Goal: Task Accomplishment & Management: Manage account settings

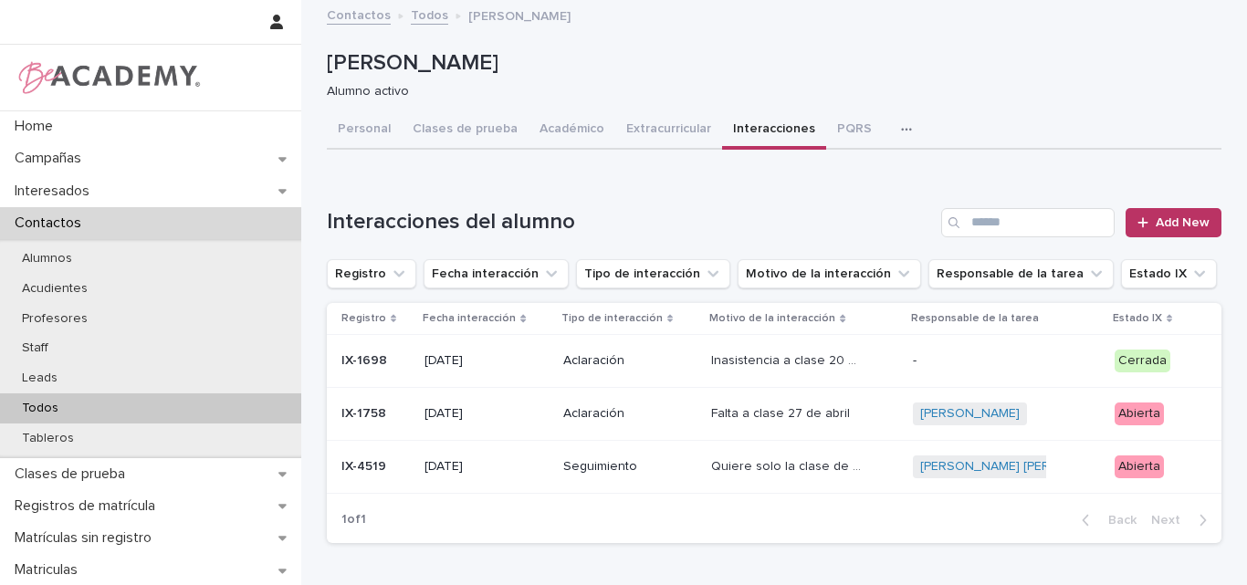
click at [89, 396] on div "Todos" at bounding box center [150, 409] width 301 height 30
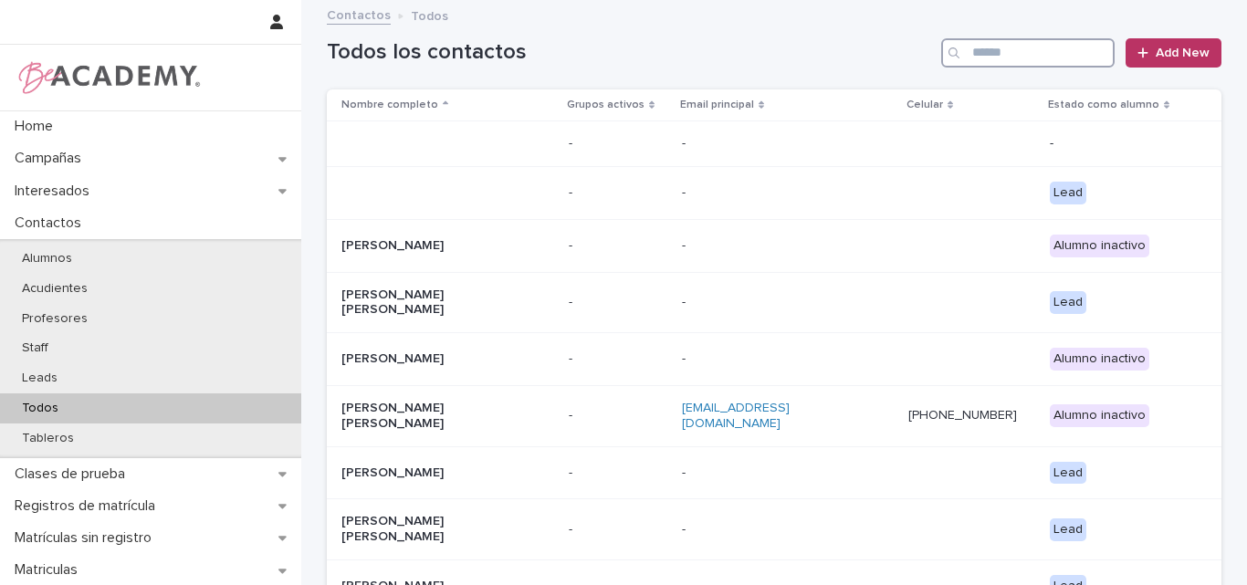
click at [1012, 44] on input "Search" at bounding box center [1027, 52] width 173 height 29
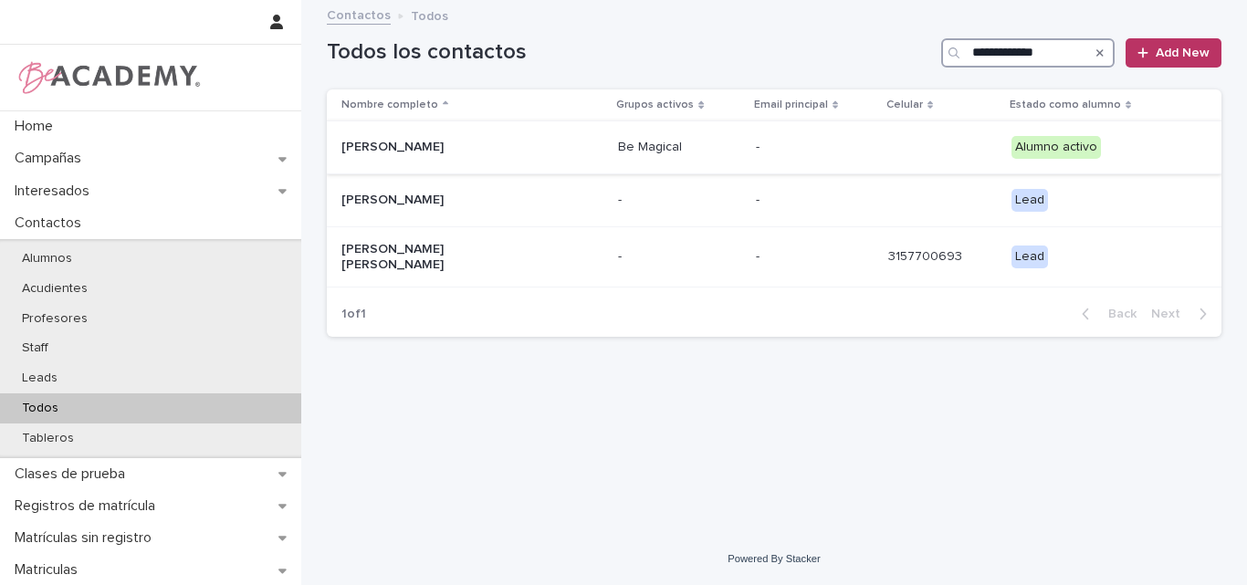
type input "**********"
click at [457, 141] on p "Emiliana Jaramillo Gonzalez" at bounding box center [432, 148] width 183 height 16
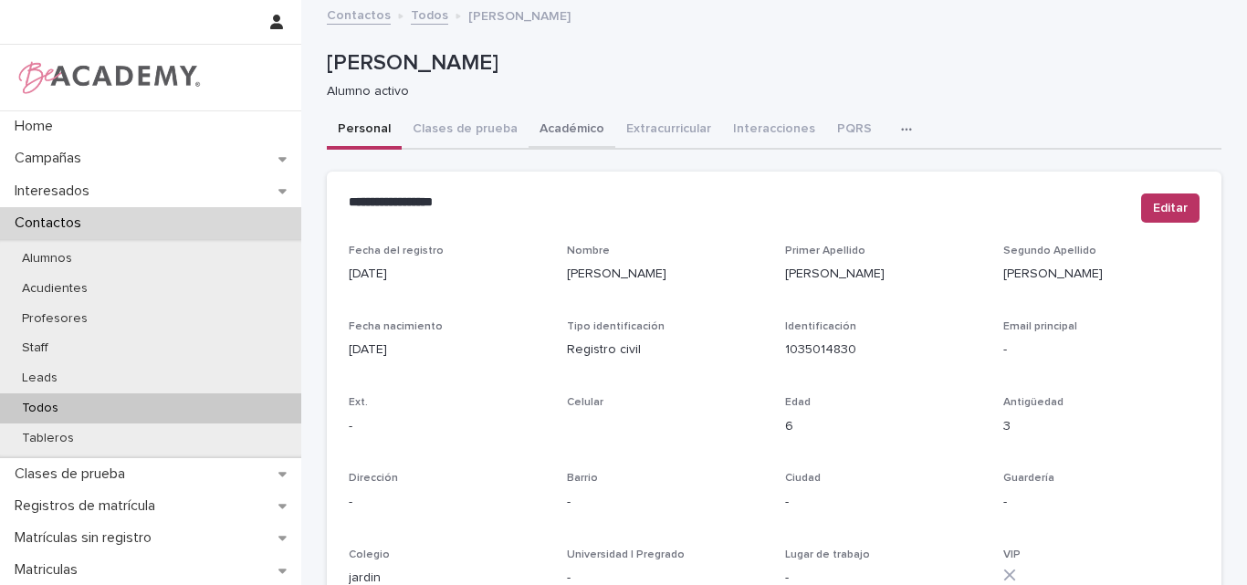
drag, startPoint x: 541, startPoint y: 125, endPoint x: 576, endPoint y: 130, distance: 35.9
click at [541, 124] on button "Académico" at bounding box center [572, 130] width 87 height 38
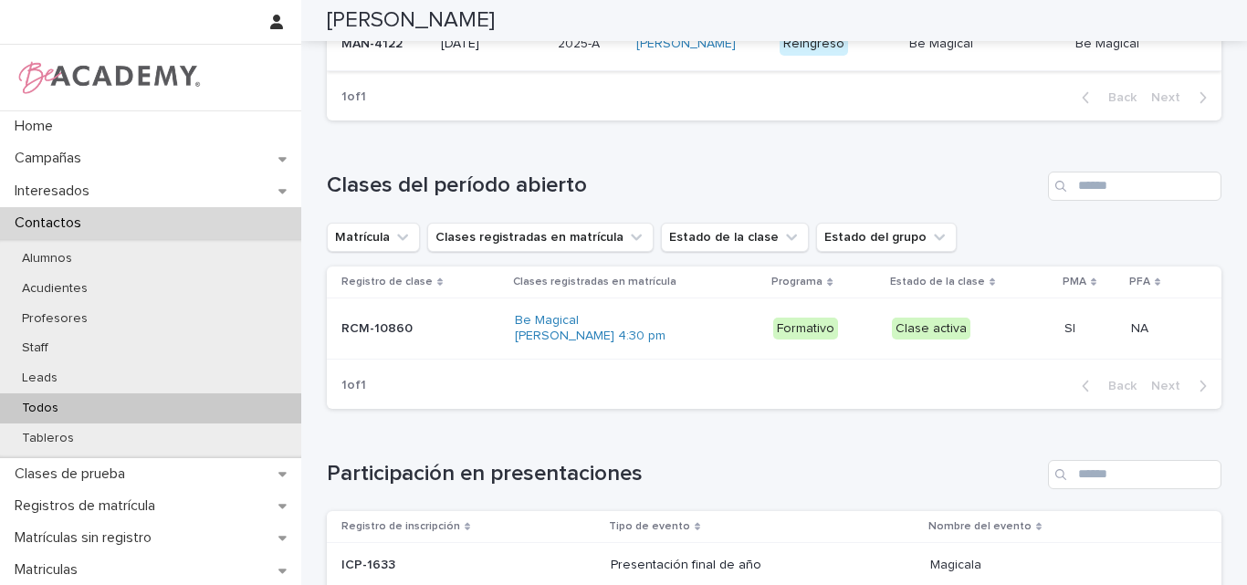
scroll to position [730, 0]
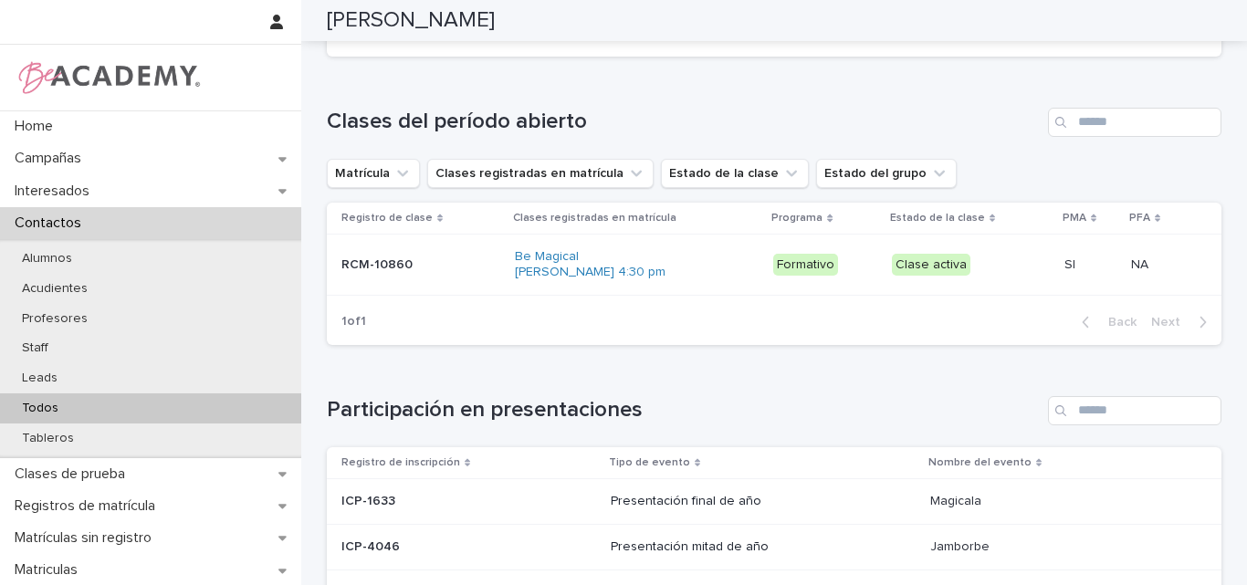
click at [384, 273] on p "RCM-10860" at bounding box center [378, 263] width 75 height 19
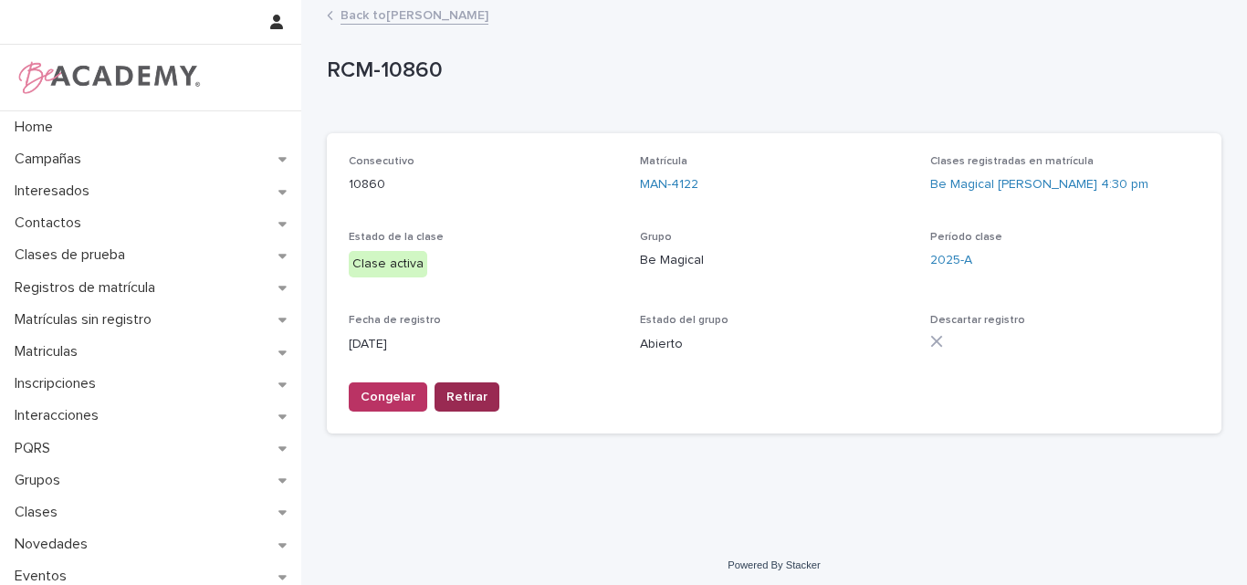
click at [459, 393] on span "Retirar" at bounding box center [466, 397] width 41 height 18
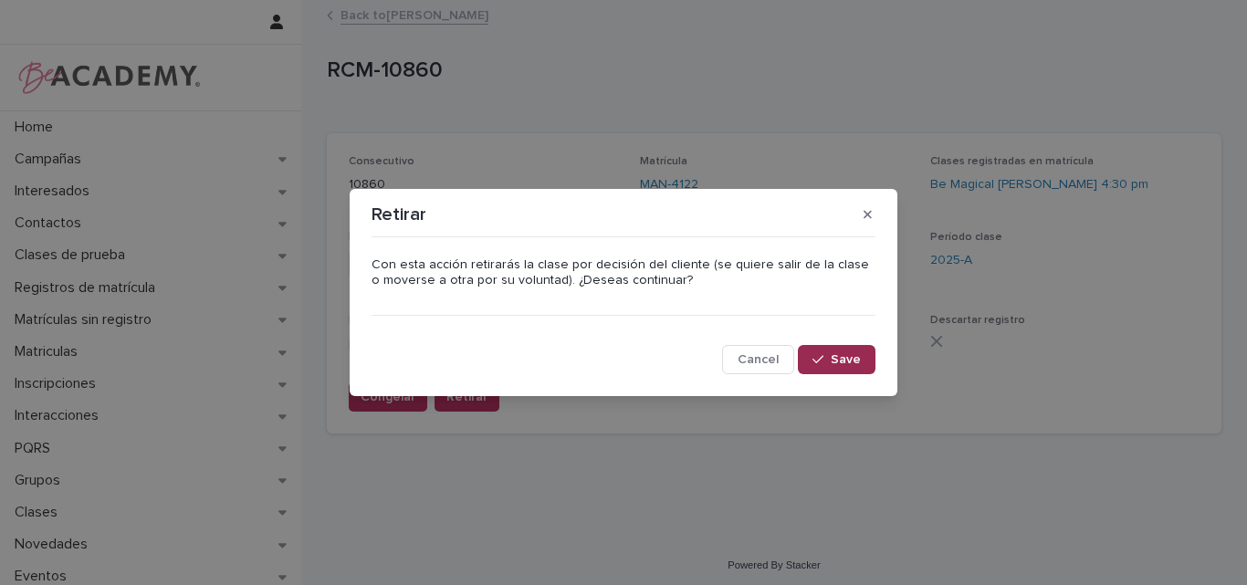
click at [811, 348] on button "Save" at bounding box center [837, 359] width 78 height 29
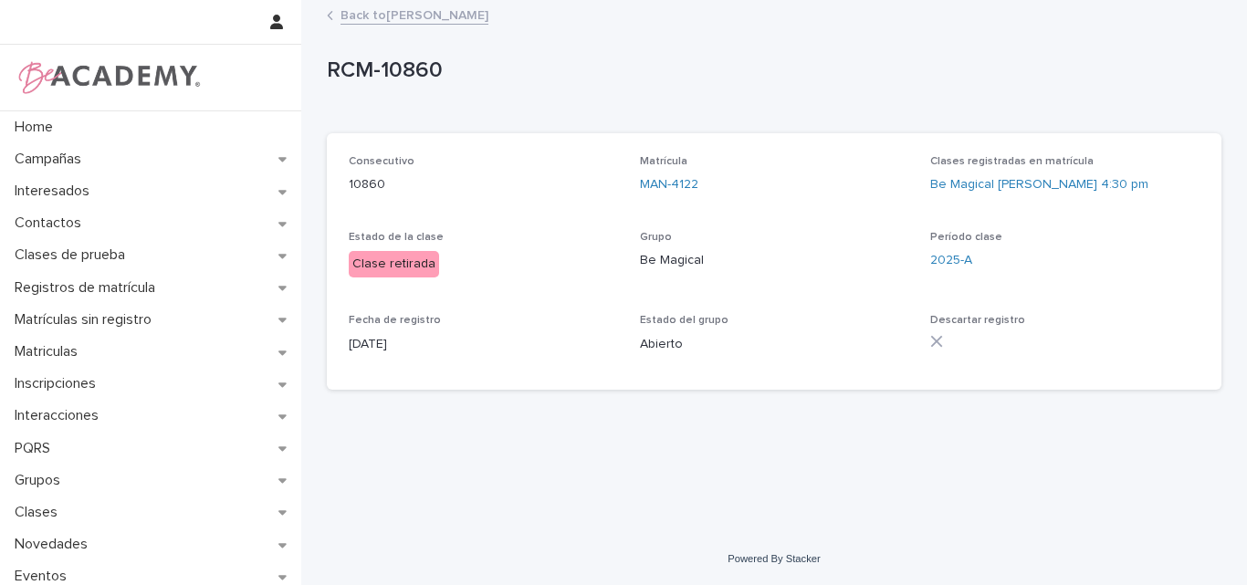
click at [459, 15] on link "Back to Emiliana Jaramillo Gonzalez" at bounding box center [415, 14] width 148 height 21
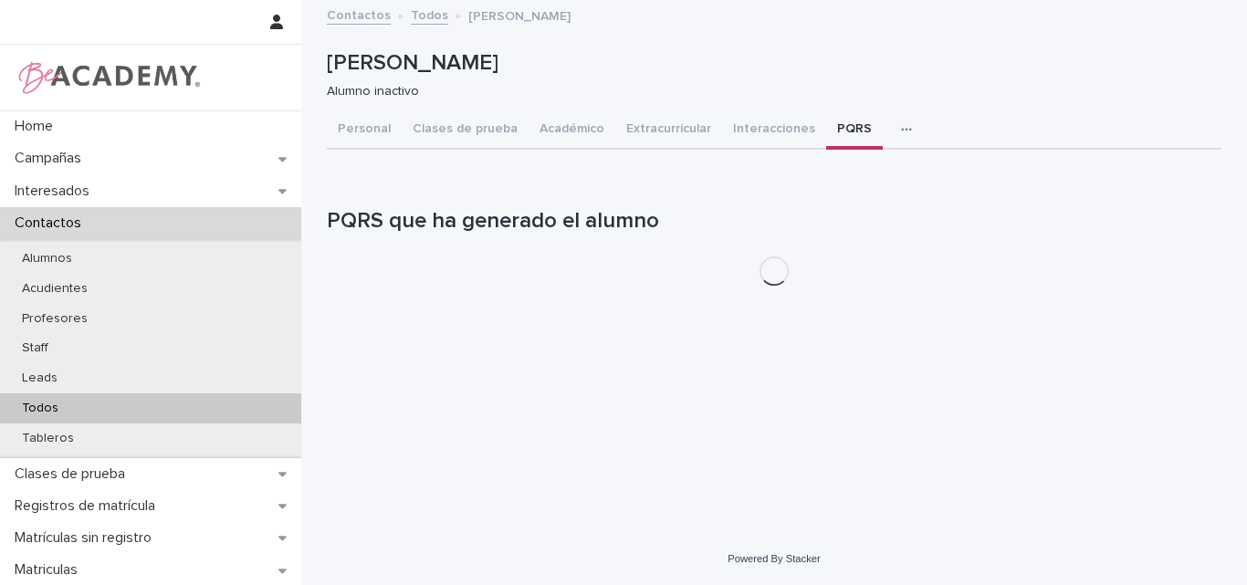
drag, startPoint x: 832, startPoint y: 121, endPoint x: 845, endPoint y: 220, distance: 99.6
click at [832, 122] on button "PQRS" at bounding box center [854, 130] width 57 height 38
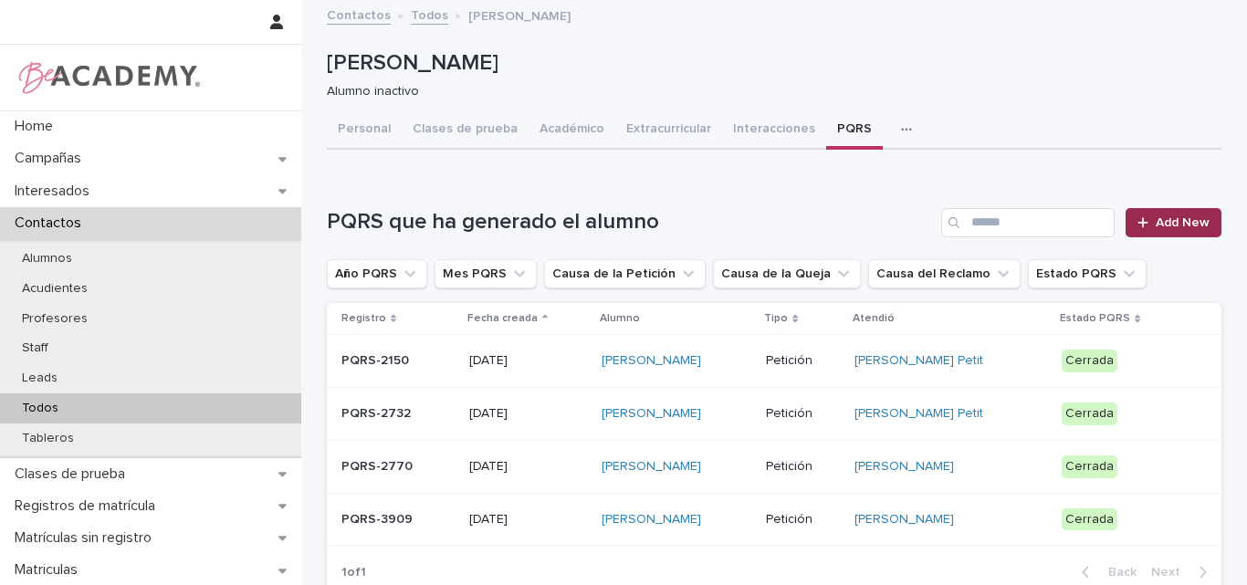
click at [1178, 214] on link "Add New" at bounding box center [1174, 222] width 96 height 29
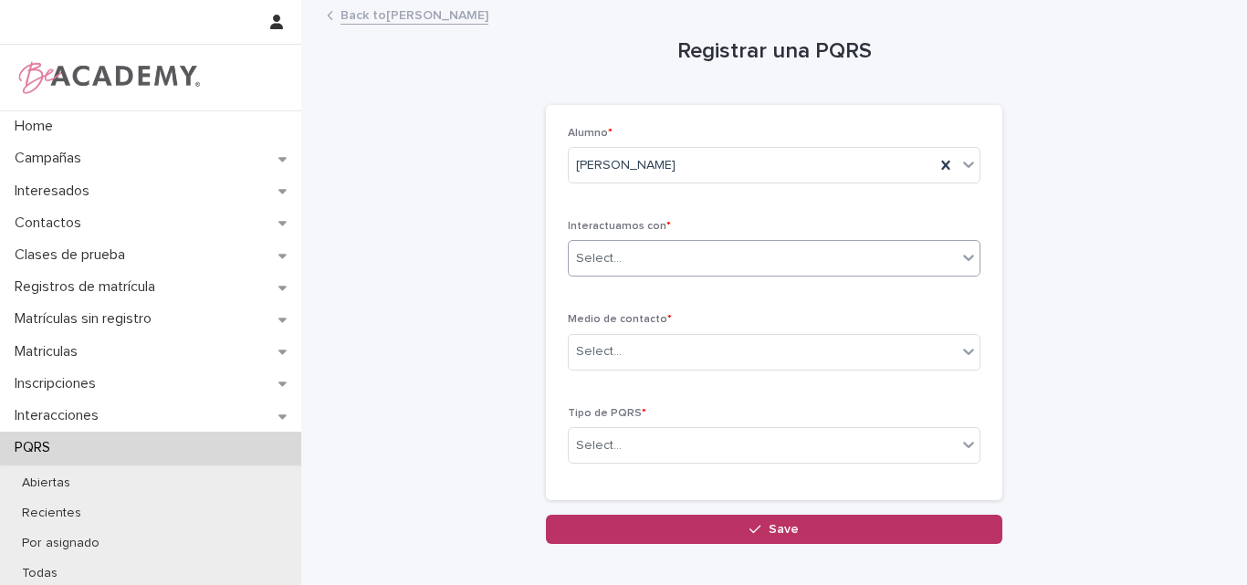
click at [740, 247] on div "Select..." at bounding box center [763, 259] width 388 height 30
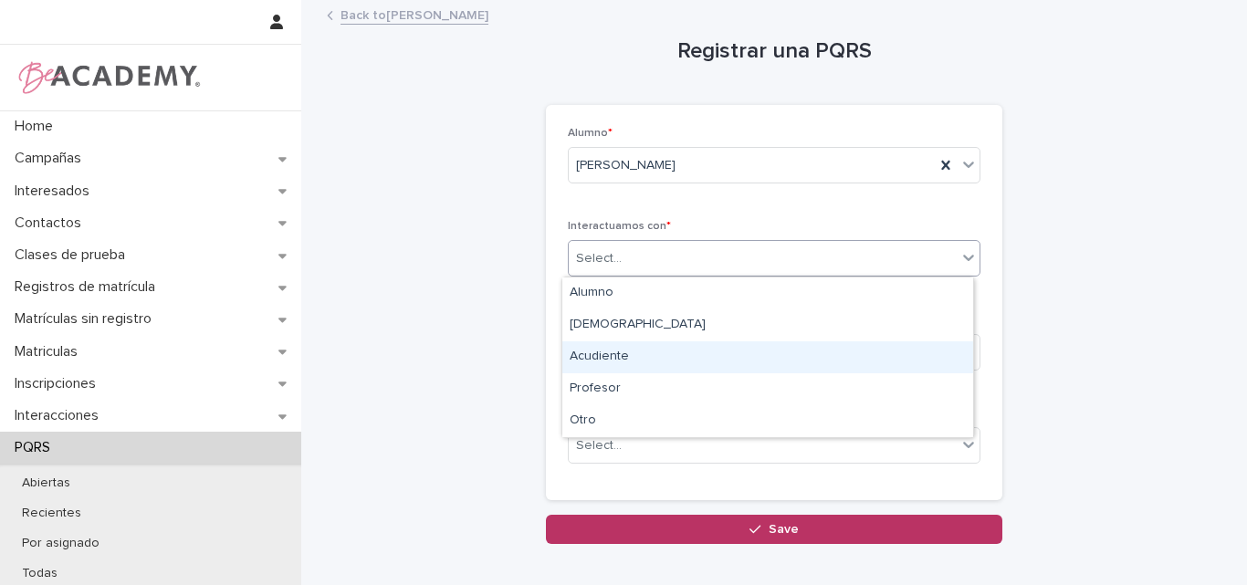
click at [609, 353] on div "Acudiente" at bounding box center [767, 357] width 411 height 32
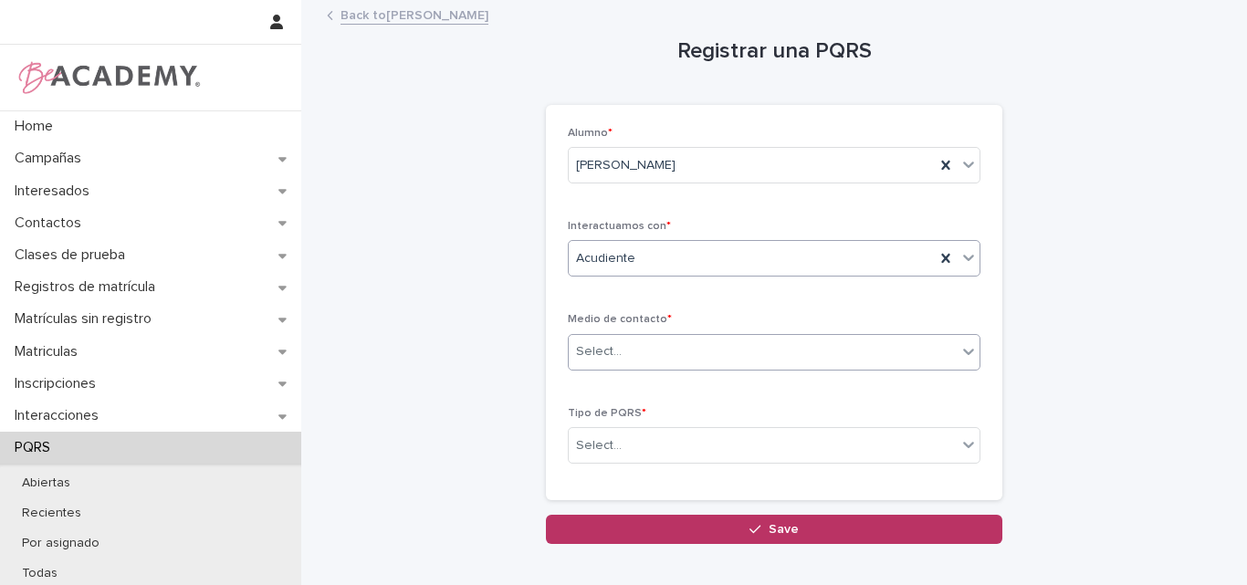
click at [698, 351] on div "Select..." at bounding box center [763, 352] width 388 height 30
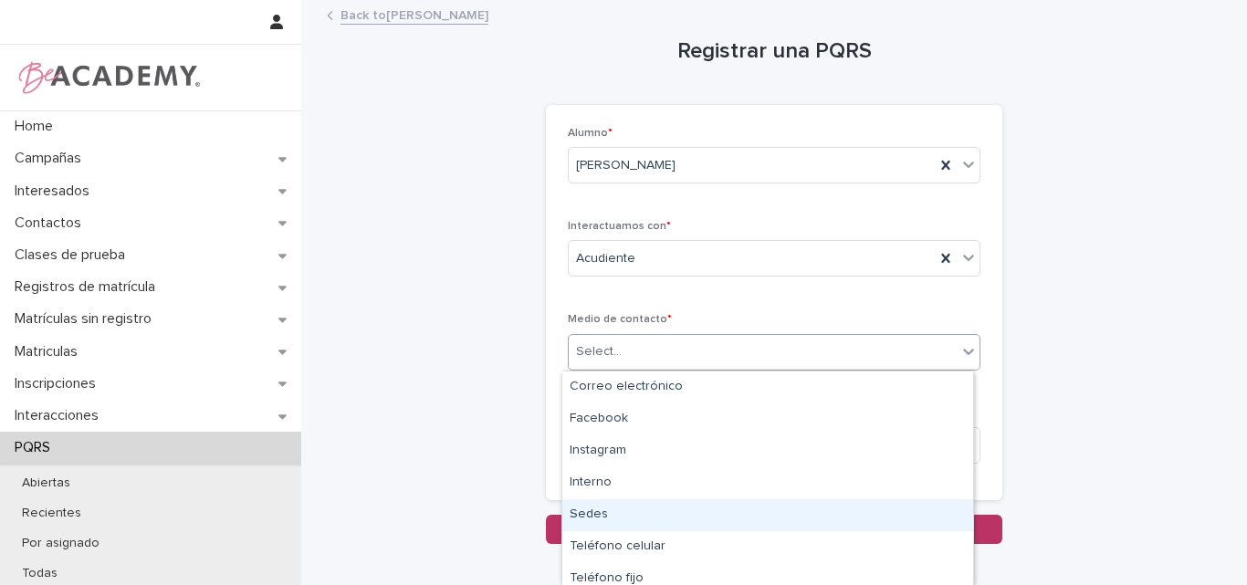
click at [588, 520] on div "Sedes" at bounding box center [767, 515] width 411 height 32
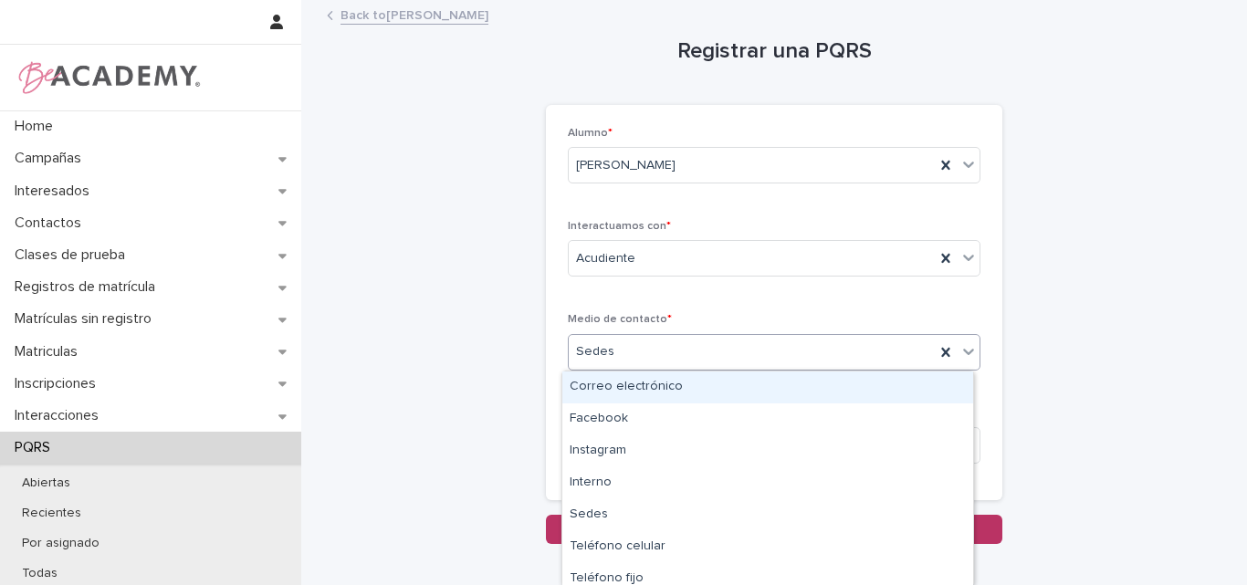
click at [623, 341] on div "Sedes" at bounding box center [752, 352] width 366 height 30
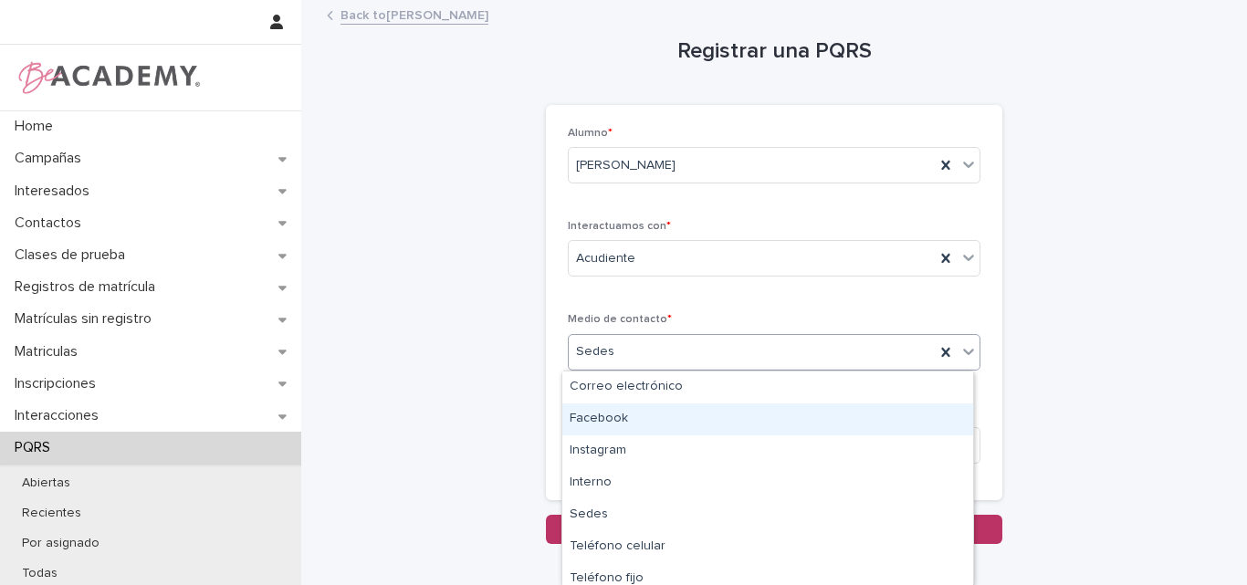
type input "*"
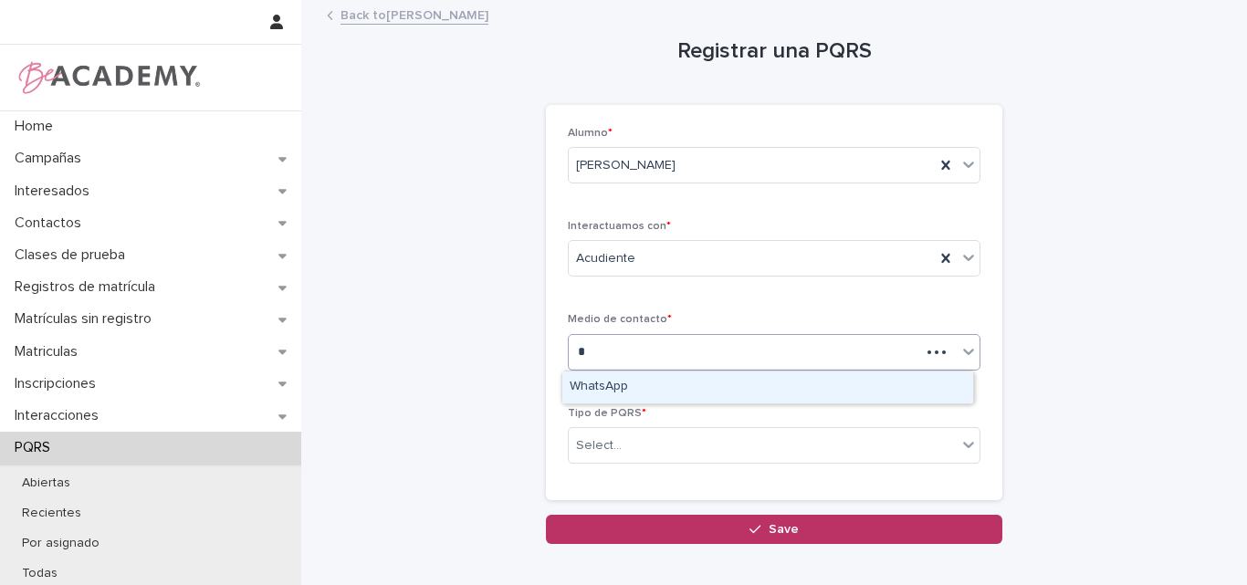
drag, startPoint x: 604, startPoint y: 391, endPoint x: 684, endPoint y: 379, distance: 80.3
click at [605, 391] on div "WhatsApp" at bounding box center [767, 388] width 411 height 32
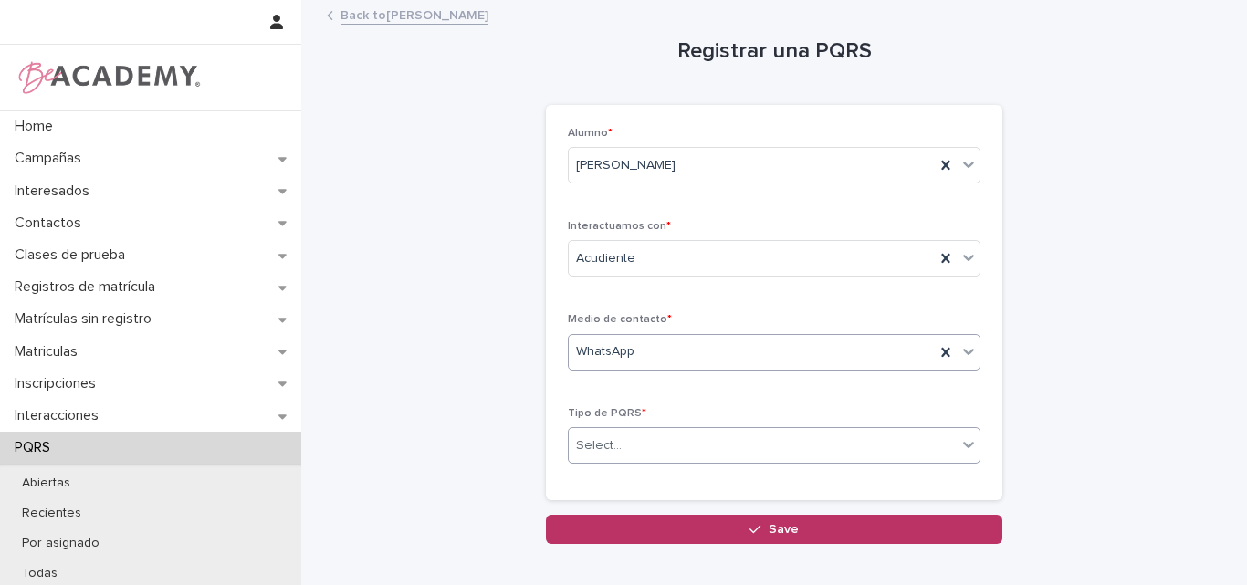
click at [640, 446] on div "Select..." at bounding box center [763, 446] width 388 height 30
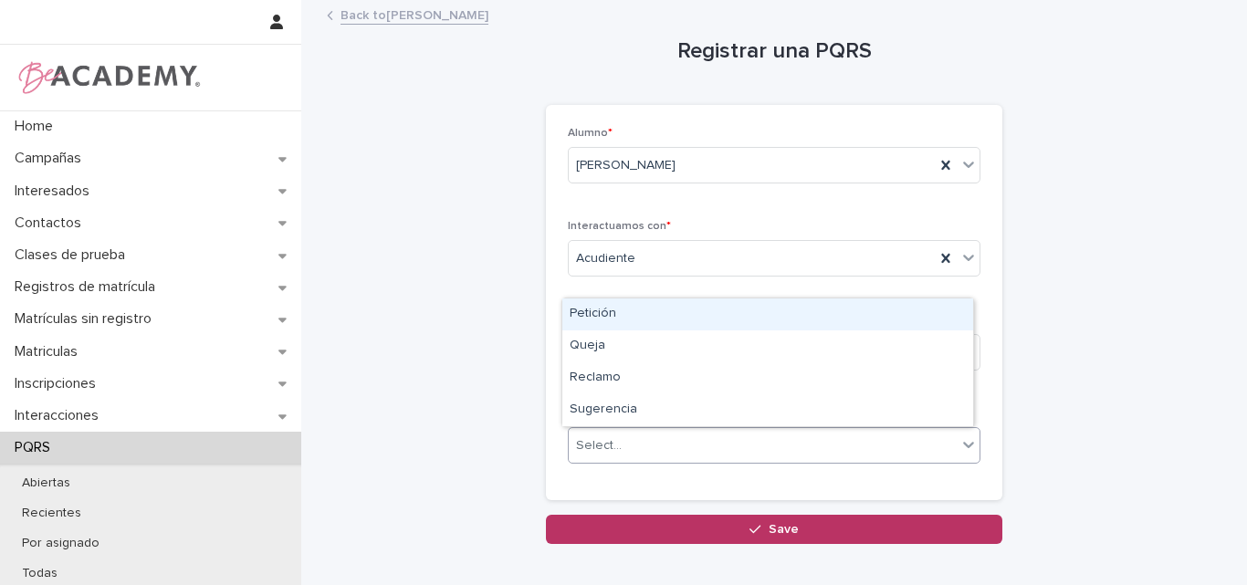
click at [620, 302] on div "Petición" at bounding box center [767, 315] width 411 height 32
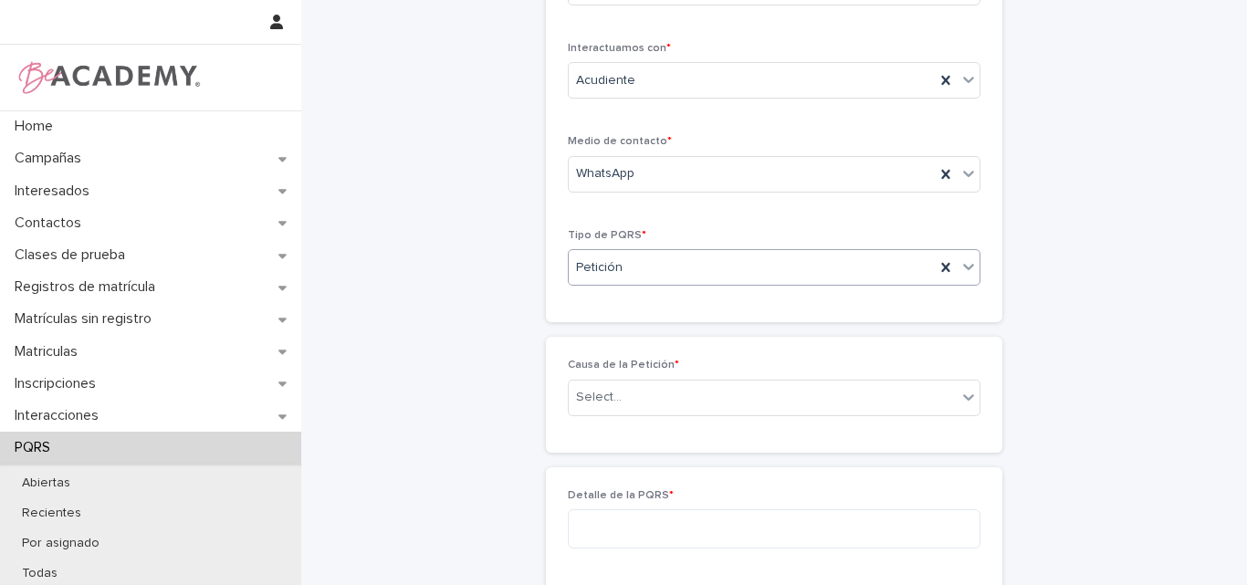
scroll to position [183, 0]
click at [631, 390] on div "Select..." at bounding box center [763, 393] width 388 height 30
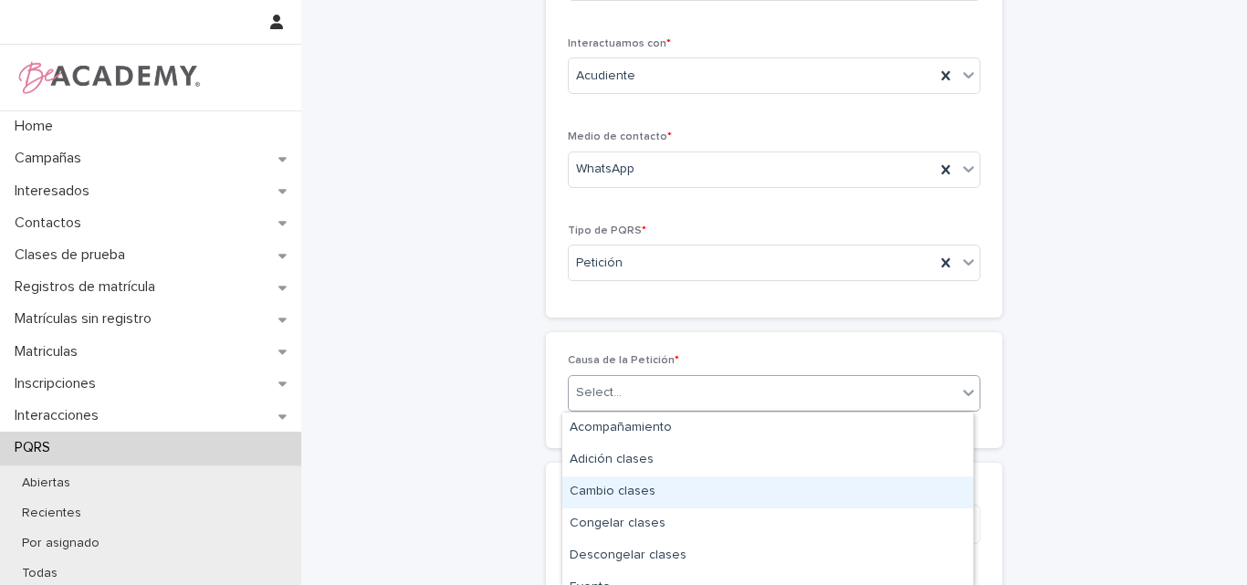
click at [621, 488] on div "Cambio clases" at bounding box center [767, 493] width 411 height 32
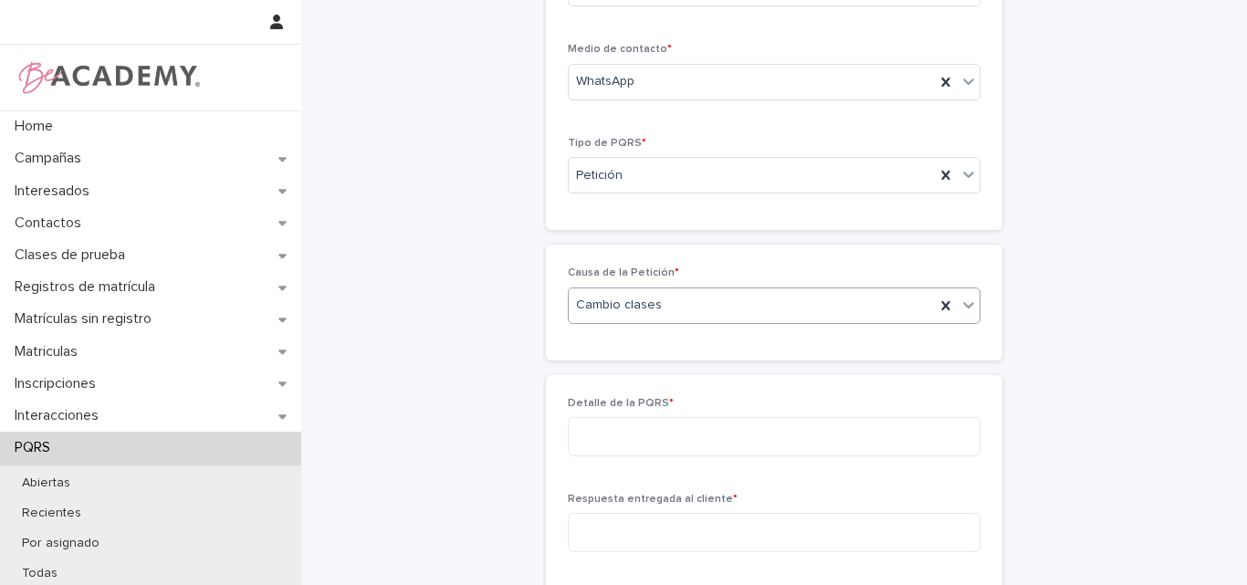
scroll to position [365, 0]
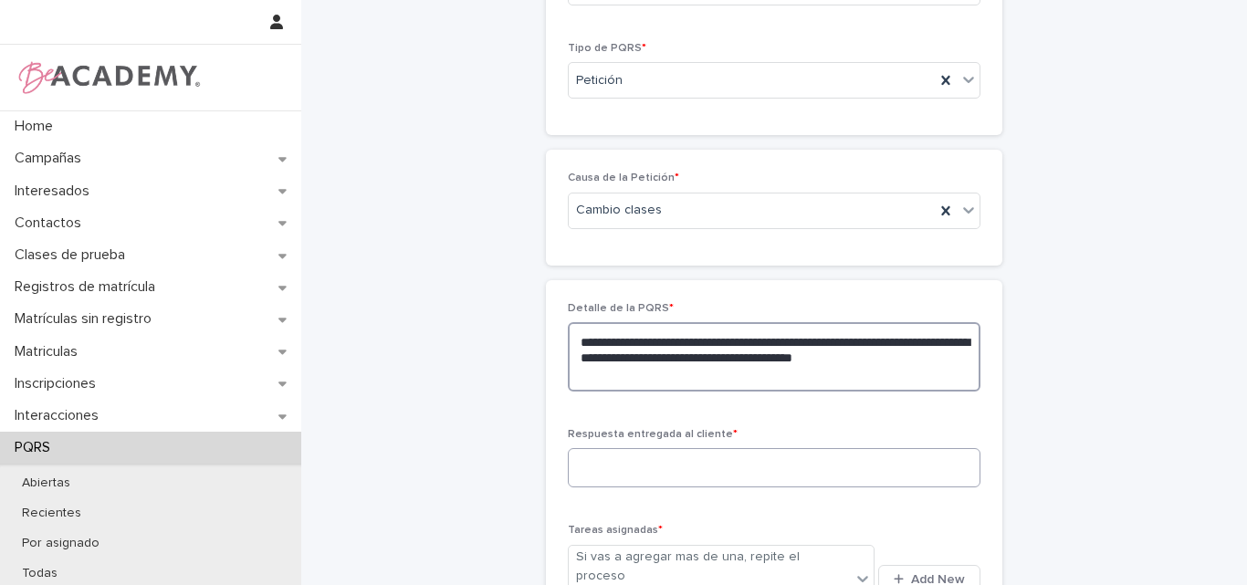
type textarea "**********"
click at [591, 461] on textarea at bounding box center [774, 467] width 413 height 39
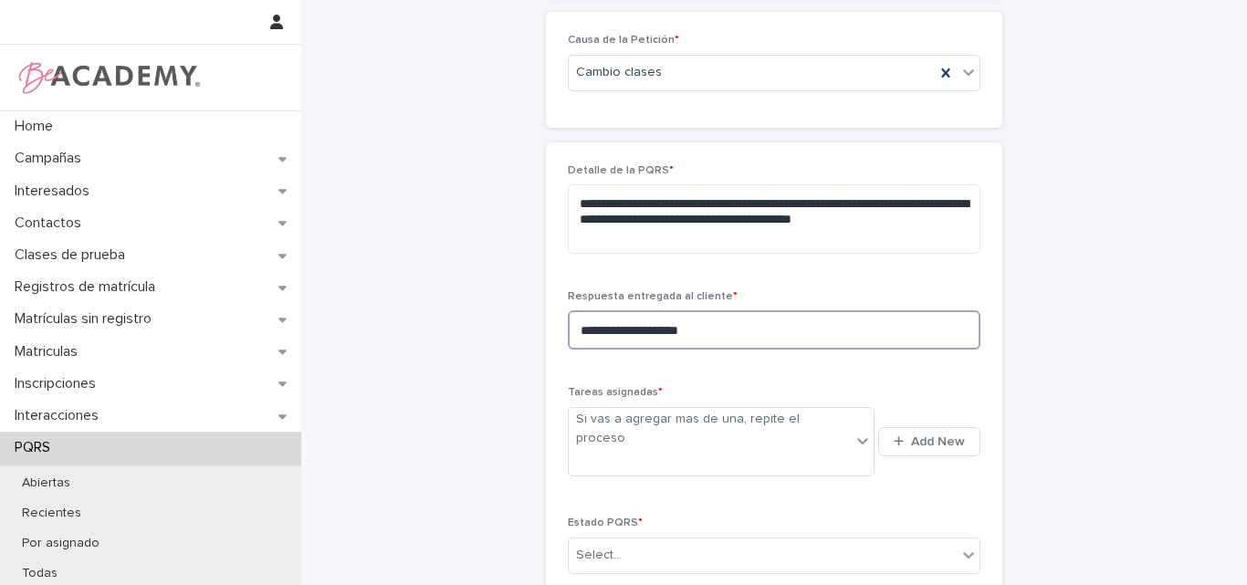
scroll to position [548, 0]
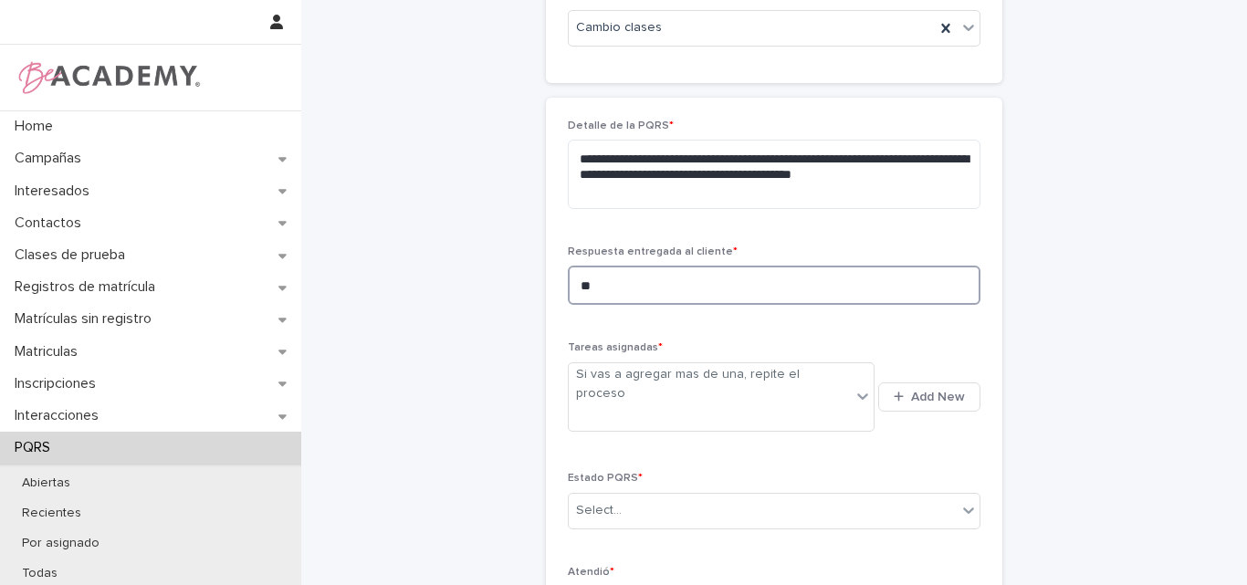
type textarea "*"
type textarea "**********"
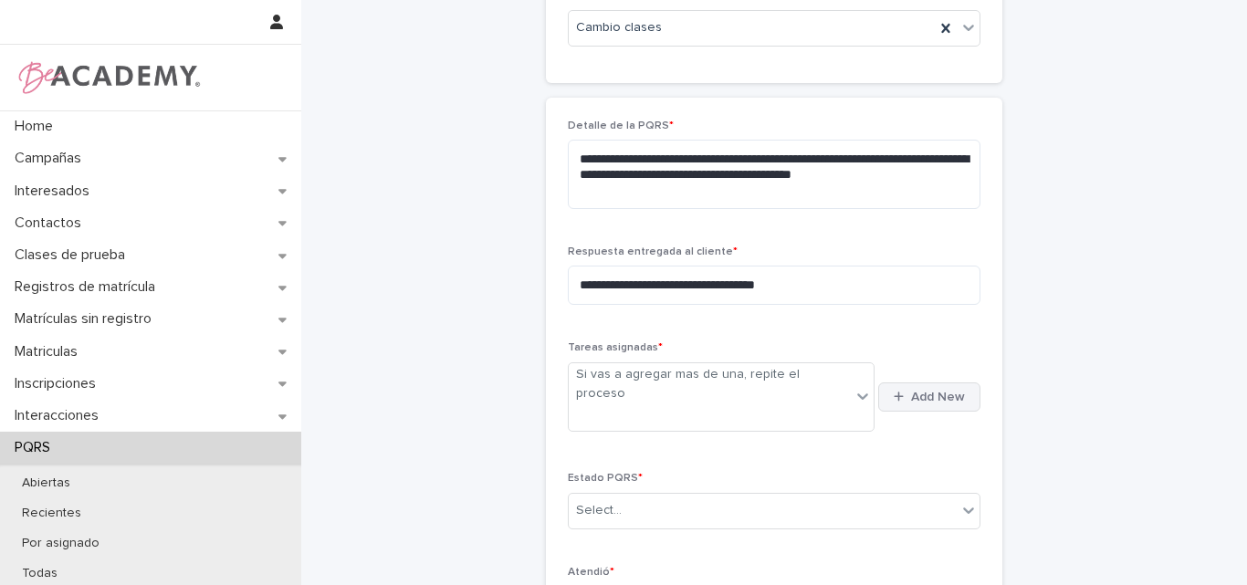
click at [912, 391] on span "Add New" at bounding box center [938, 397] width 54 height 13
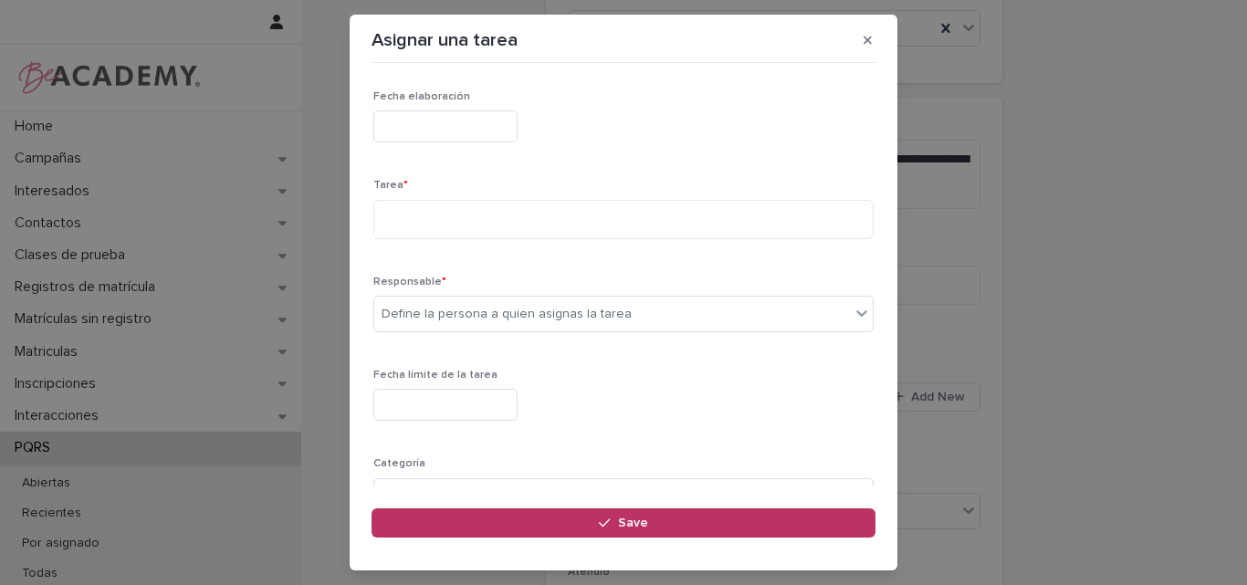
click at [409, 129] on input "text" at bounding box center [445, 126] width 144 height 32
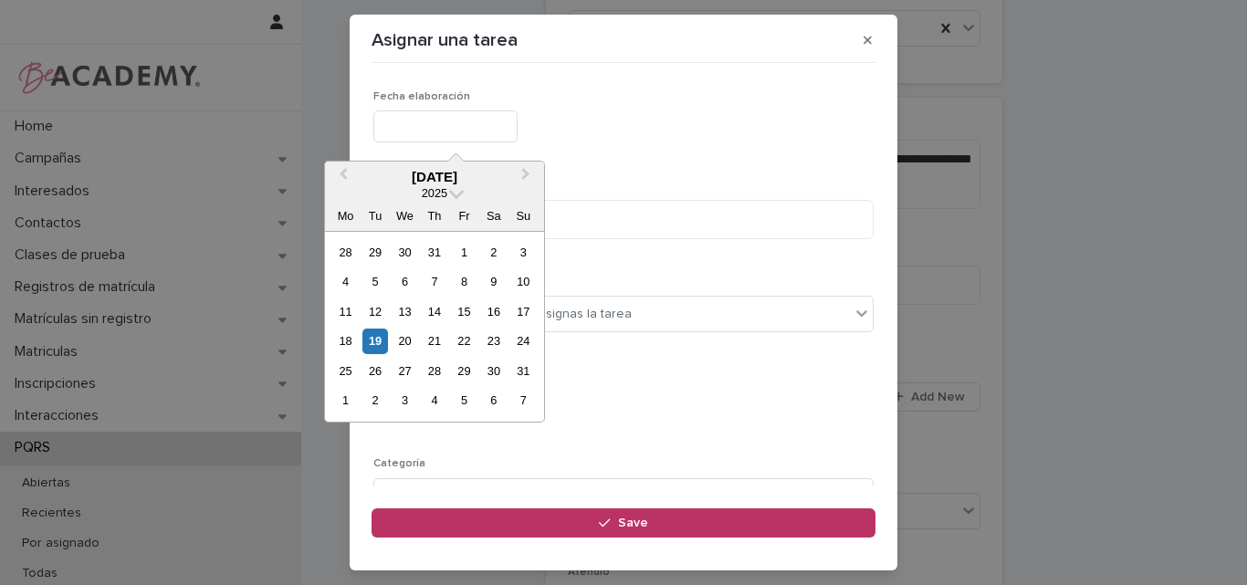
type input "**********"
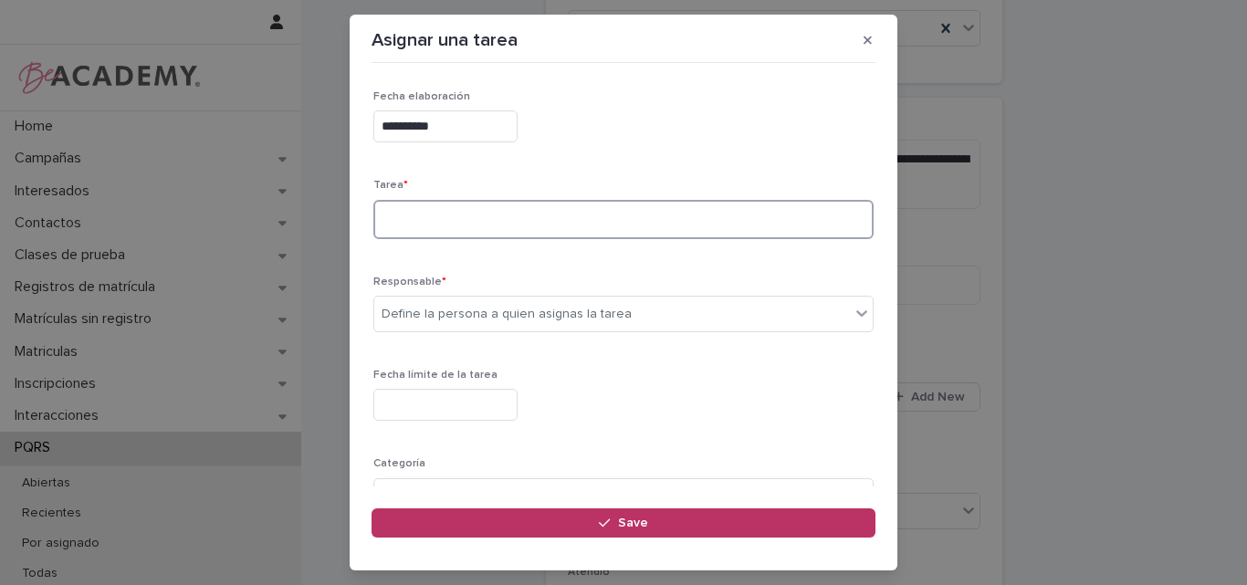
click at [436, 228] on textarea at bounding box center [623, 219] width 500 height 39
type textarea "**********"
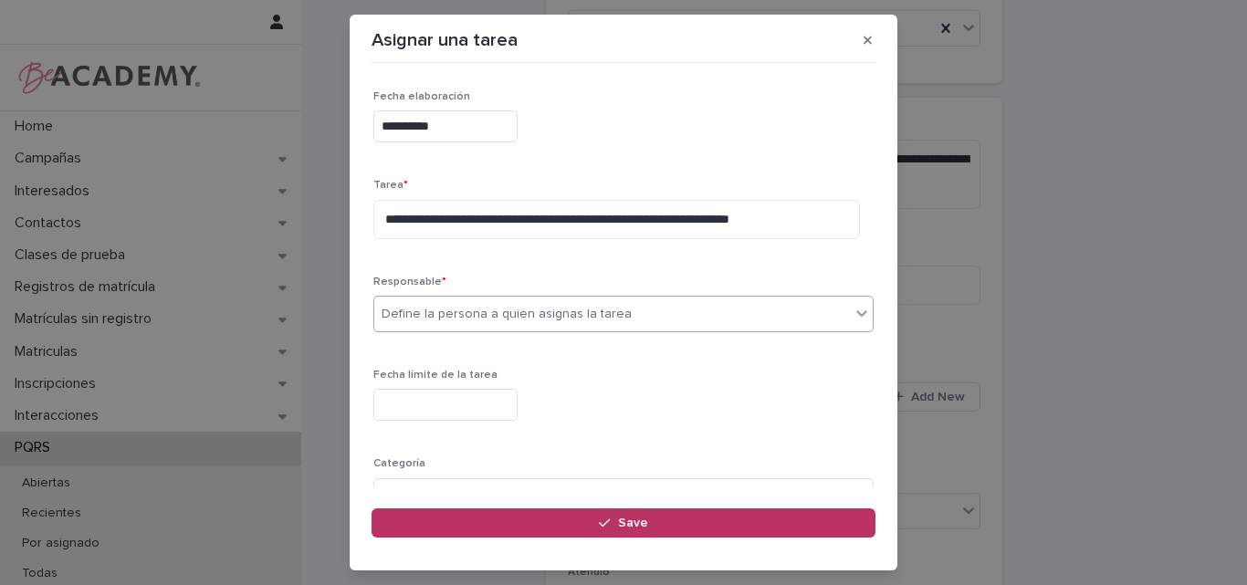
click at [735, 318] on div "Define la persona a quien asignas la tarea" at bounding box center [612, 314] width 476 height 30
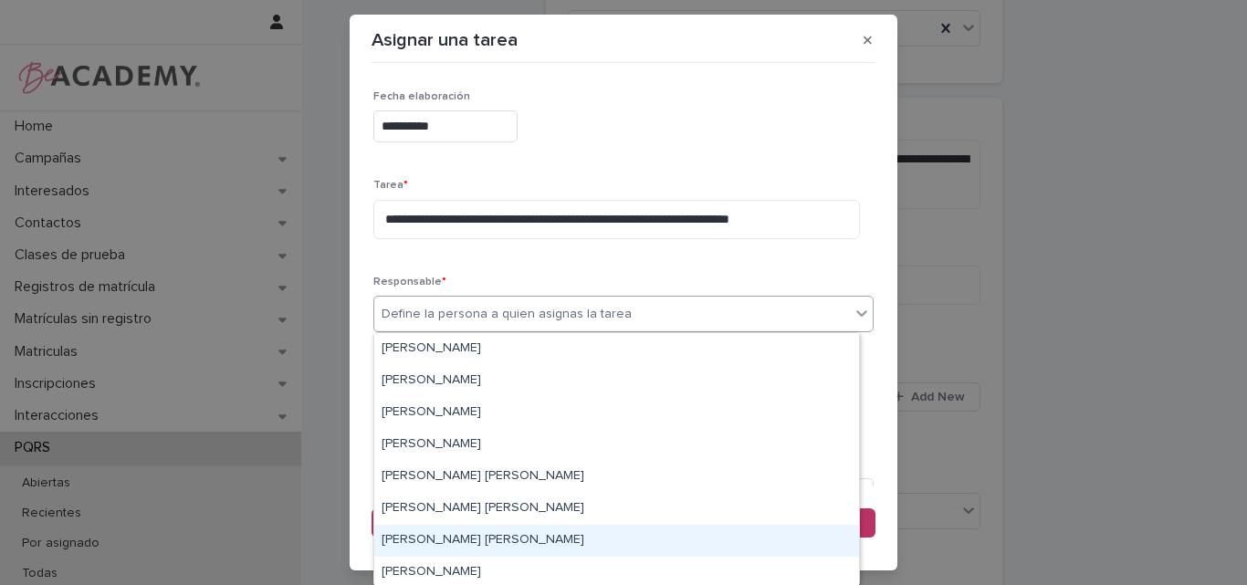
click at [464, 543] on div "Lina Rico Montoya" at bounding box center [616, 541] width 485 height 32
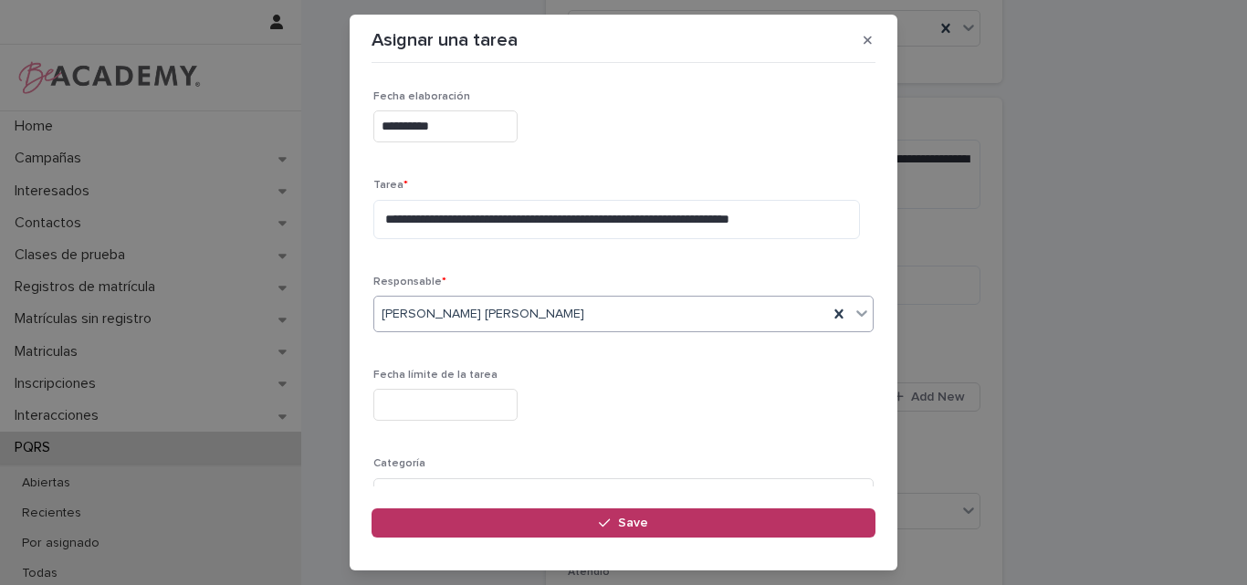
scroll to position [91, 0]
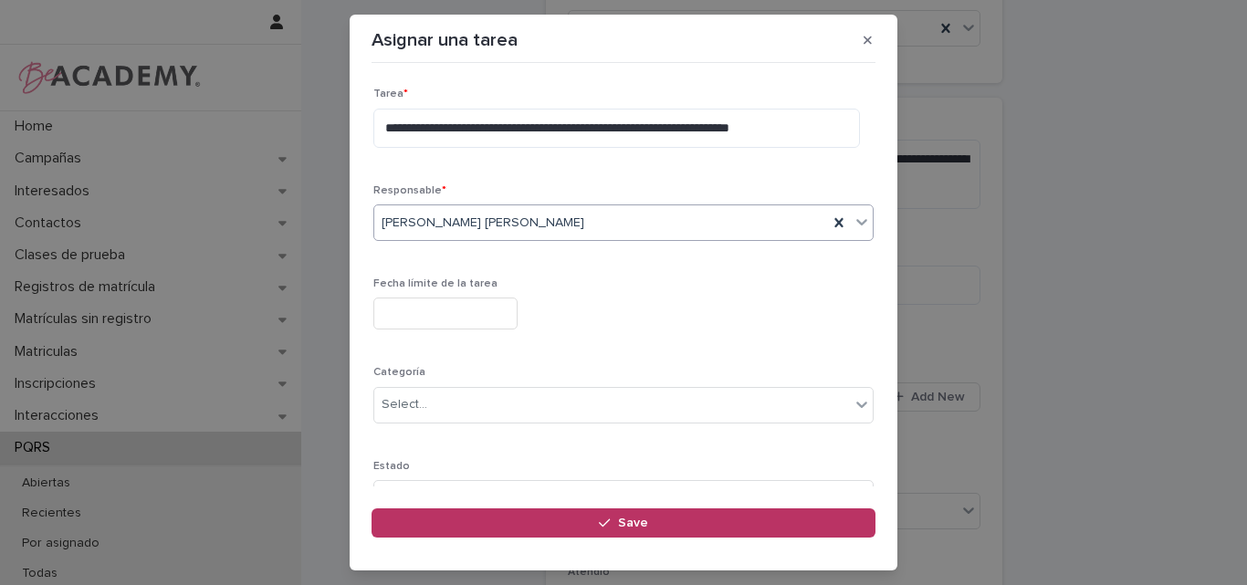
click at [494, 314] on input "text" at bounding box center [445, 314] width 144 height 32
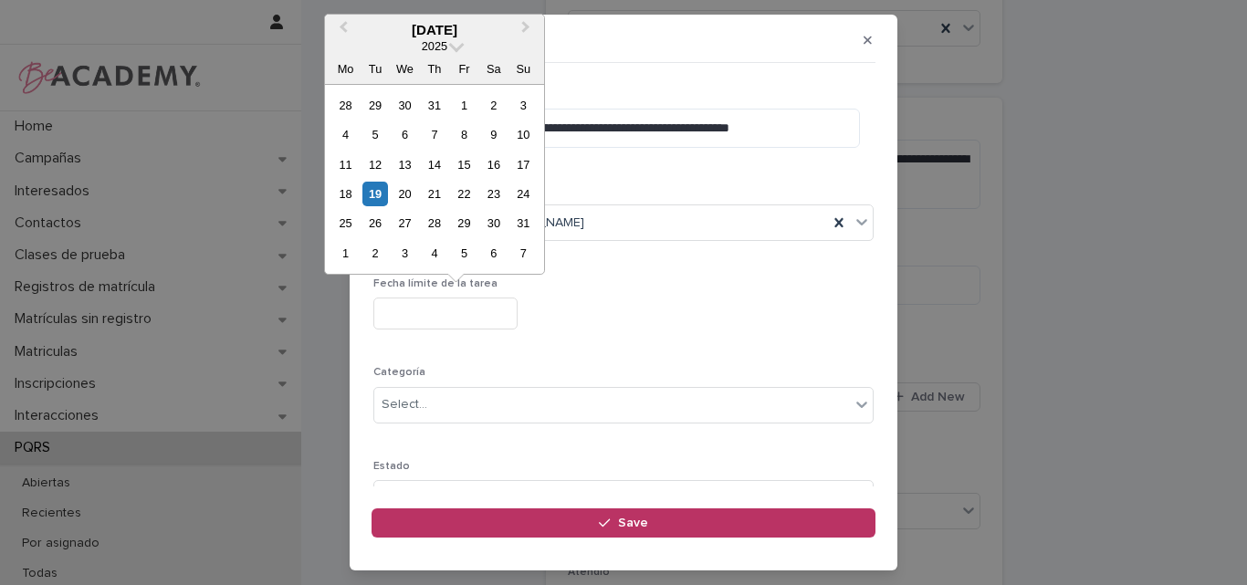
type input "**********"
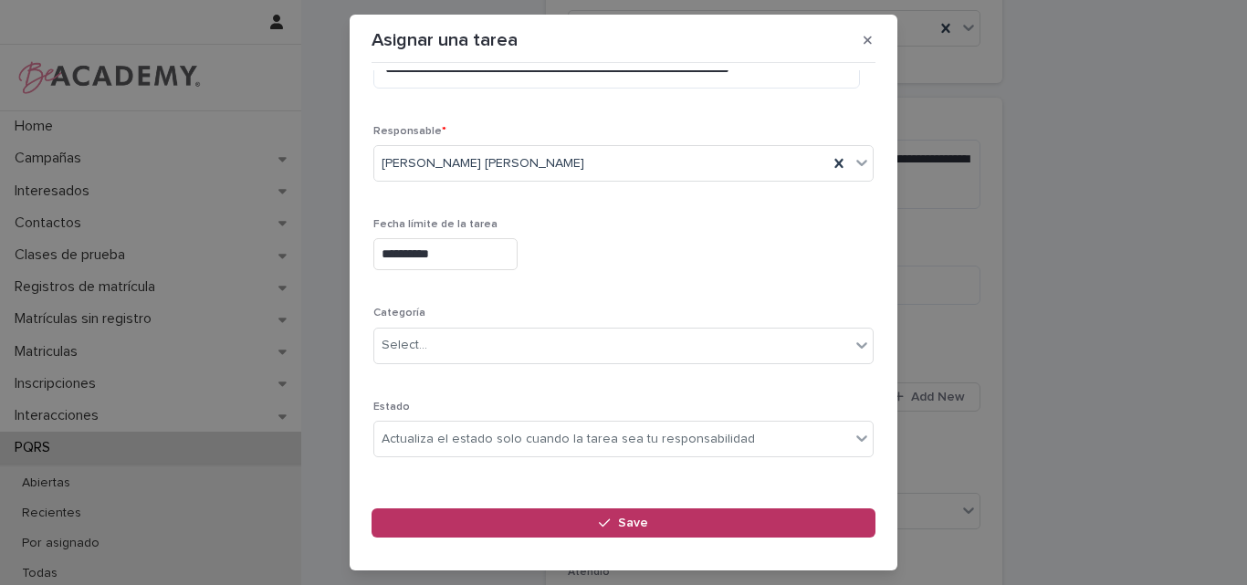
scroll to position [178, 0]
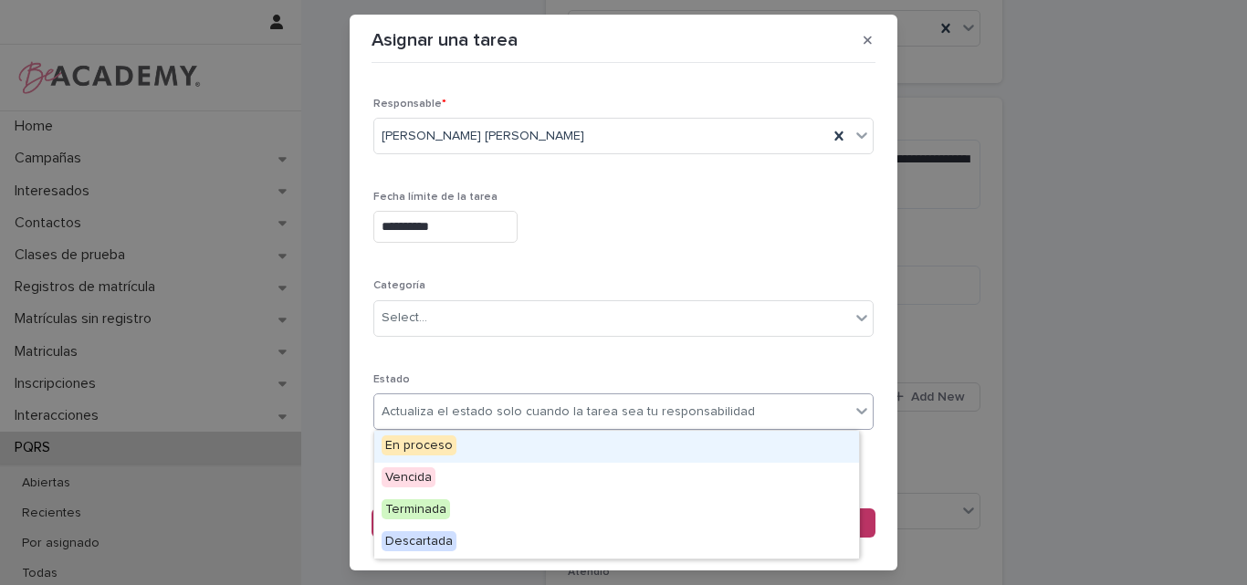
click at [385, 406] on div "Actualiza el estado solo cuando la tarea sea tu responsabilidad" at bounding box center [568, 412] width 373 height 19
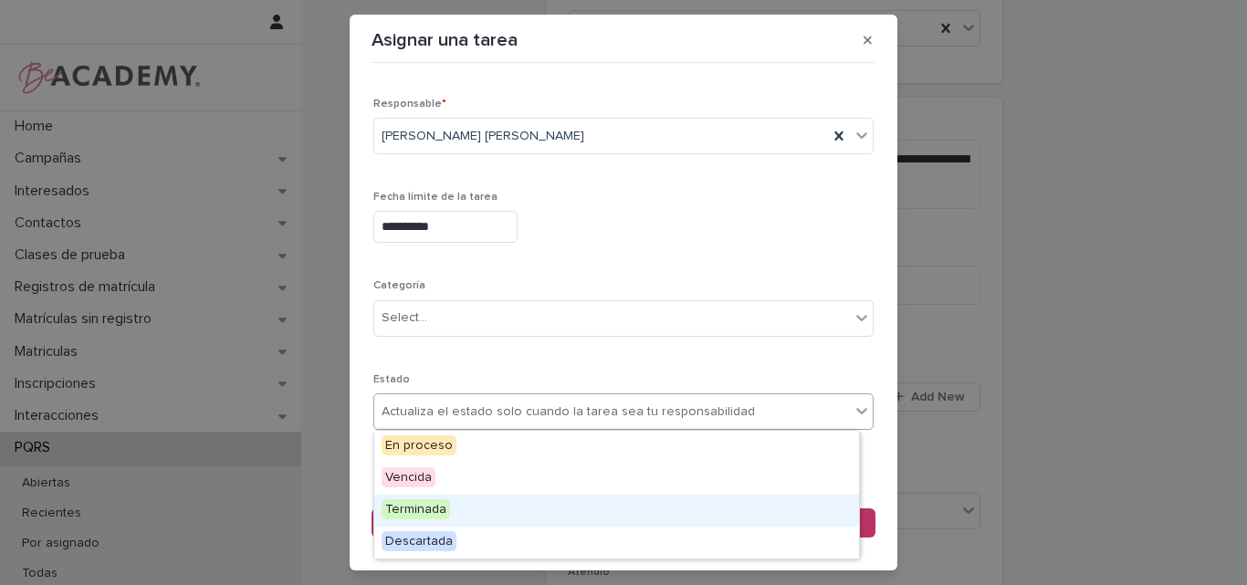
click at [434, 513] on span "Terminada" at bounding box center [416, 509] width 68 height 20
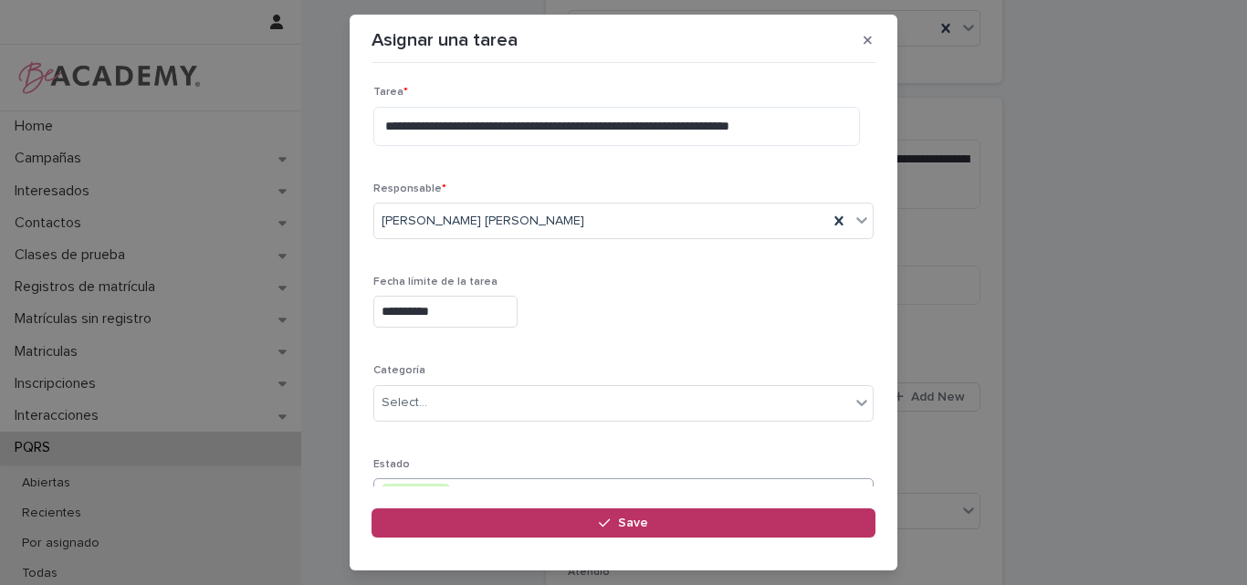
scroll to position [87, 0]
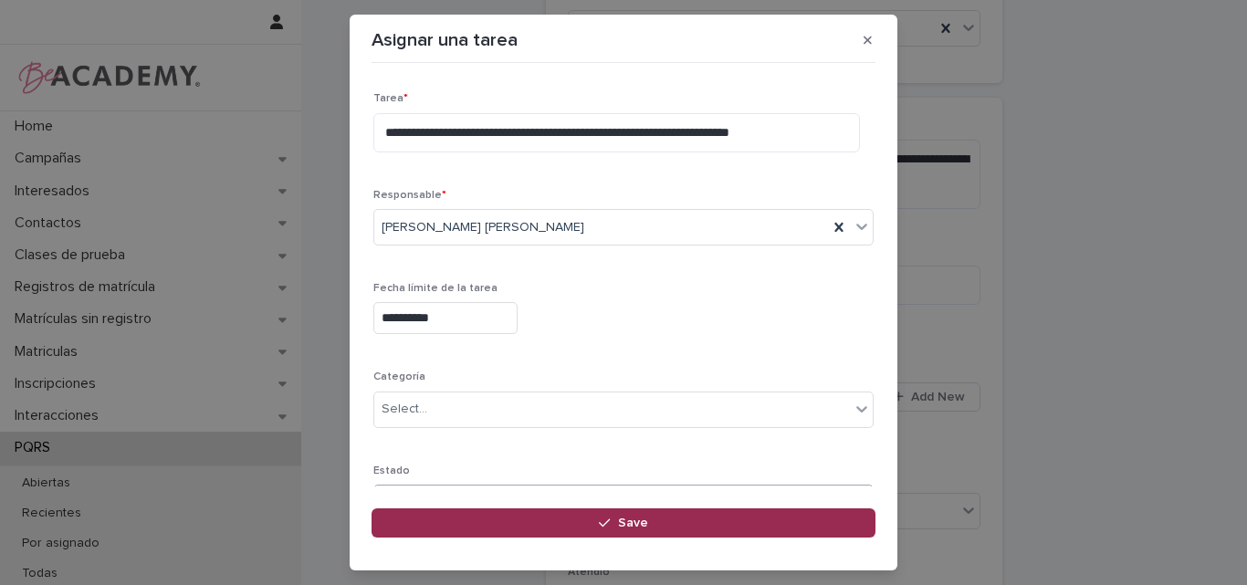
click at [646, 520] on span "Save" at bounding box center [633, 523] width 30 height 13
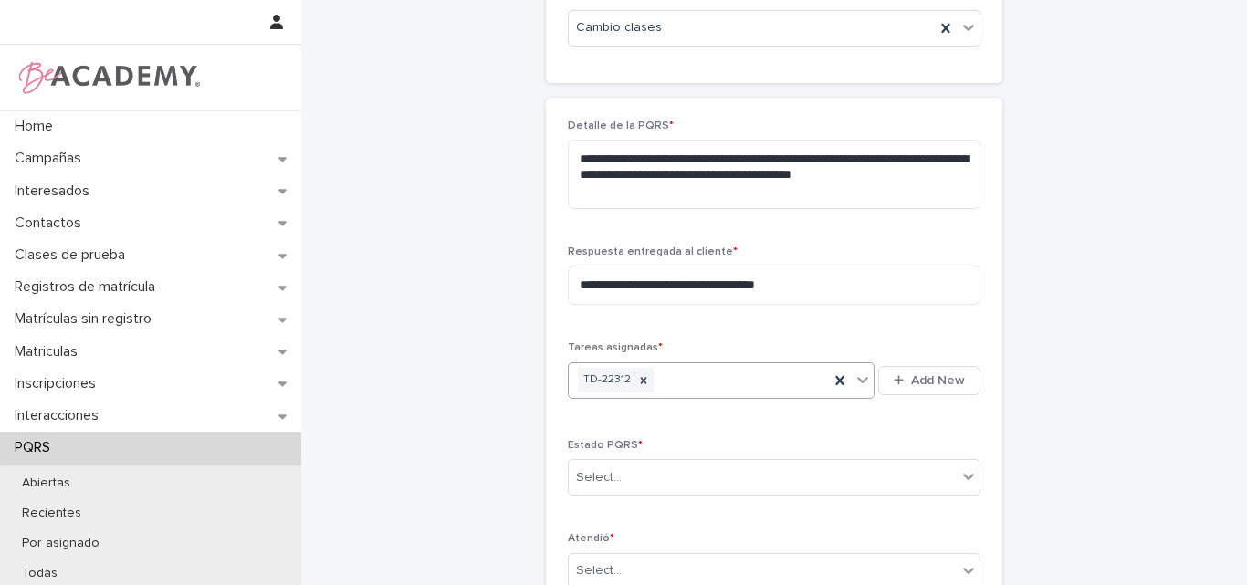
scroll to position [639, 0]
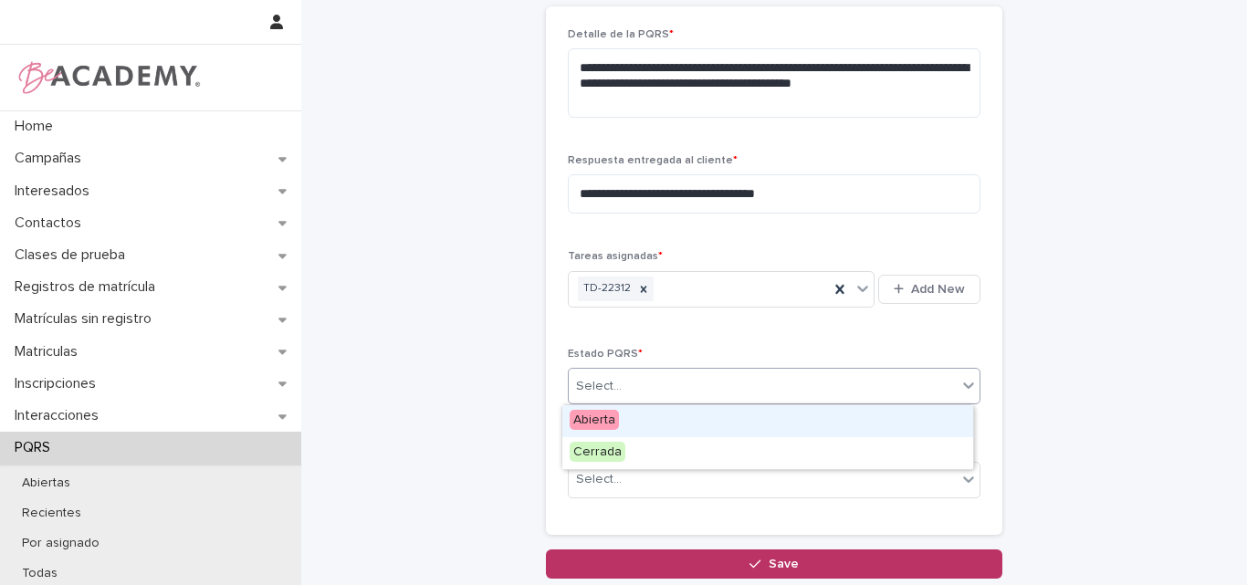
click at [585, 383] on div "Select..." at bounding box center [599, 386] width 46 height 19
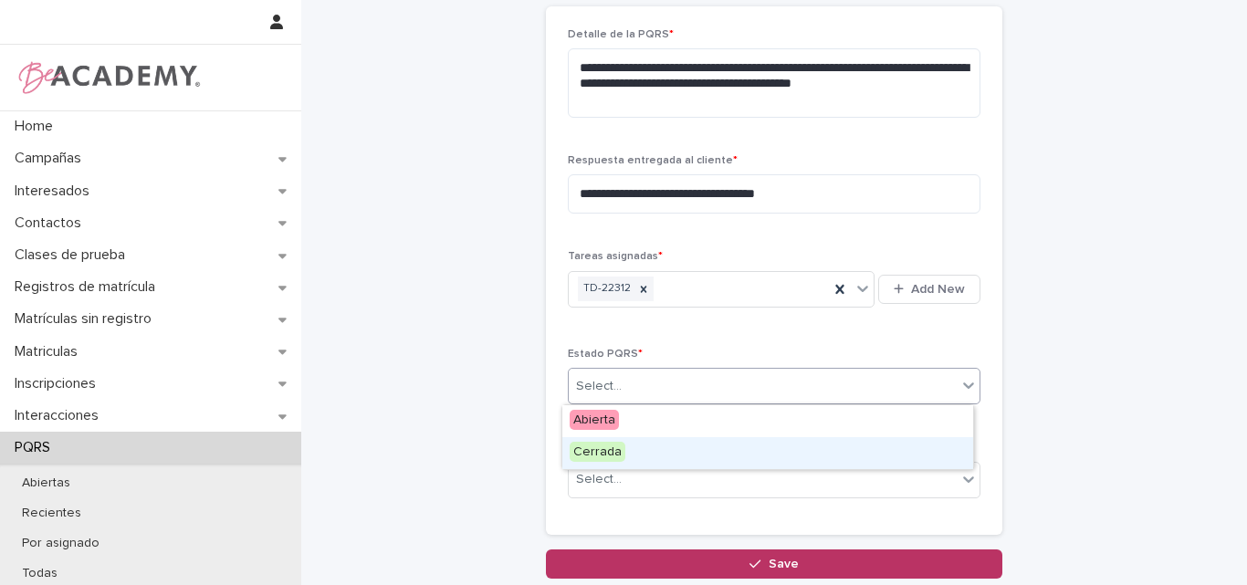
click at [627, 453] on div "Cerrada" at bounding box center [767, 453] width 411 height 32
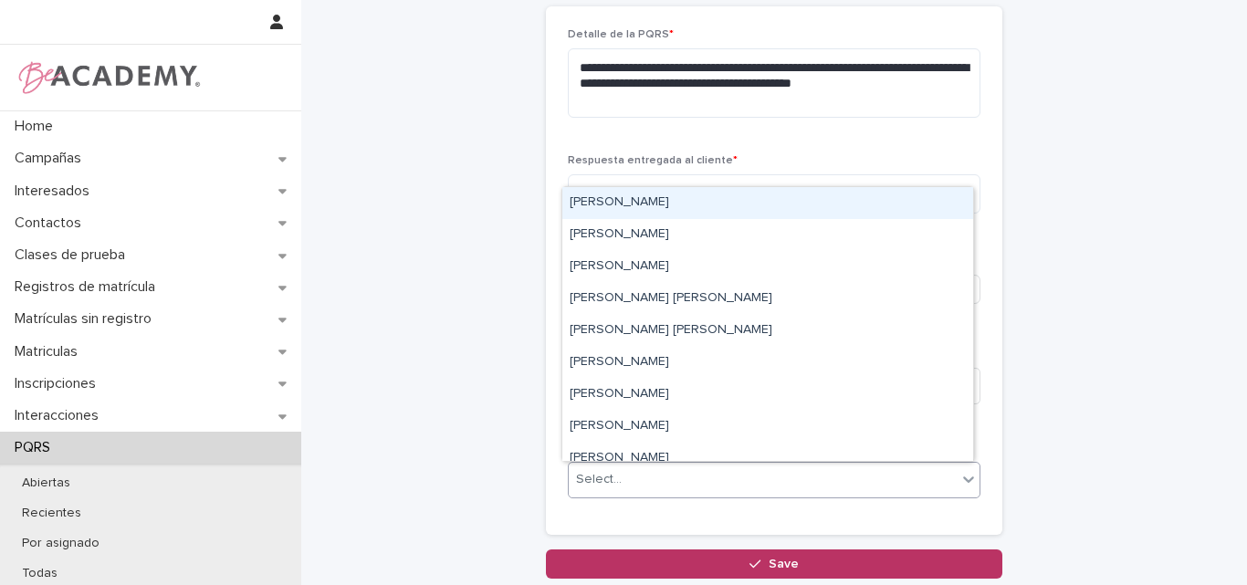
click at [678, 485] on div "Select..." at bounding box center [763, 480] width 388 height 30
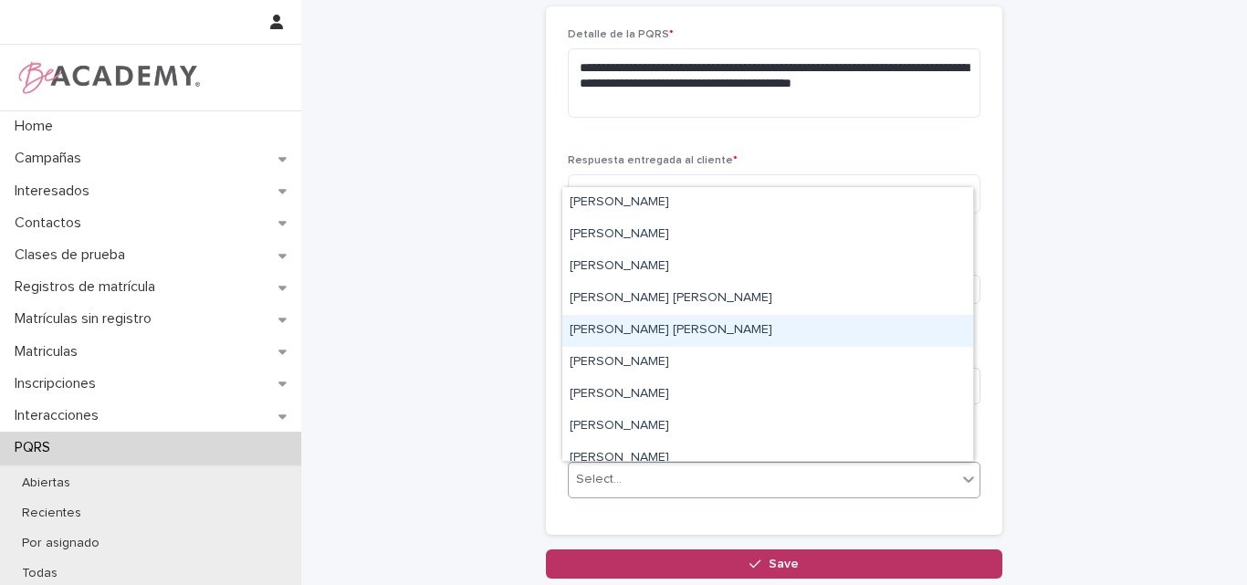
click at [635, 331] on div "Lina Rico Montoya" at bounding box center [767, 331] width 411 height 32
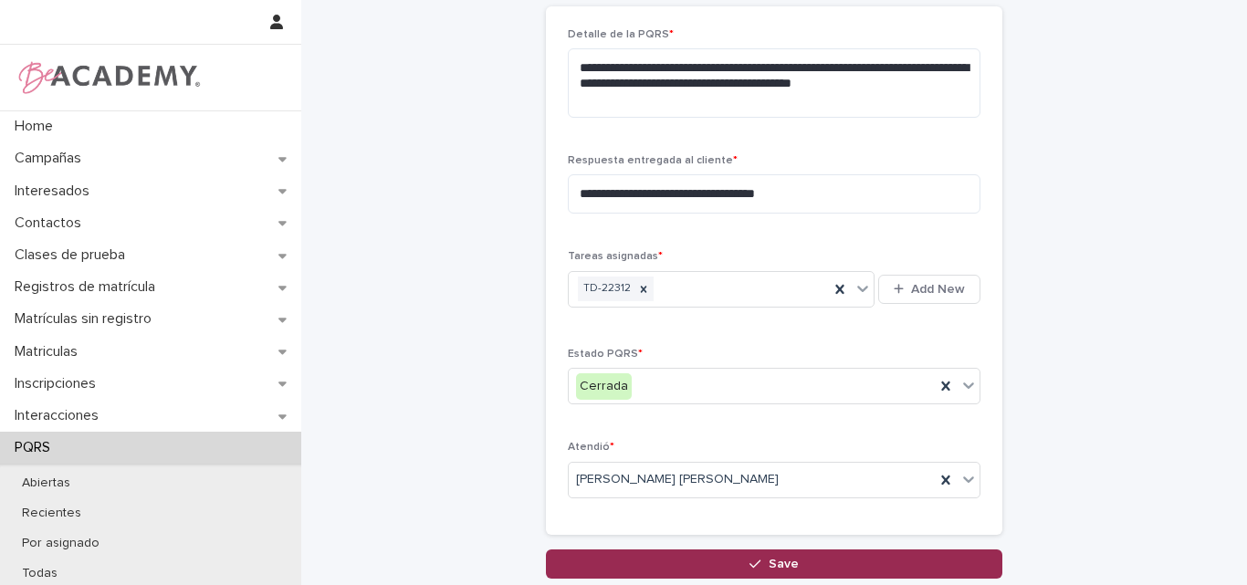
click at [770, 563] on span "Save" at bounding box center [784, 564] width 30 height 13
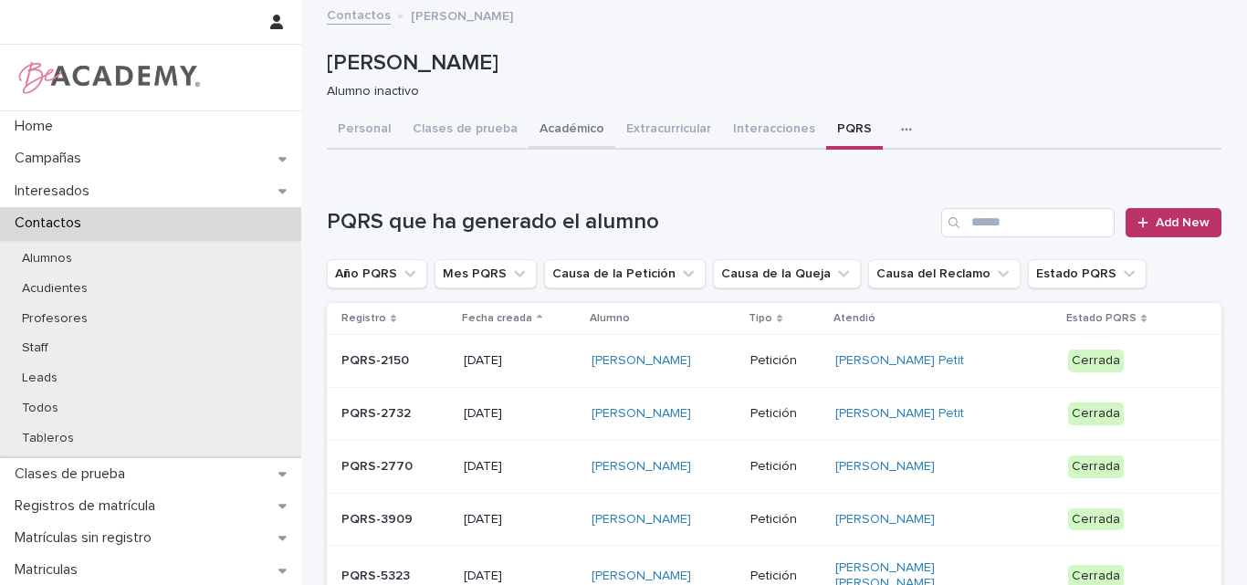
click at [557, 122] on button "Académico" at bounding box center [572, 130] width 87 height 38
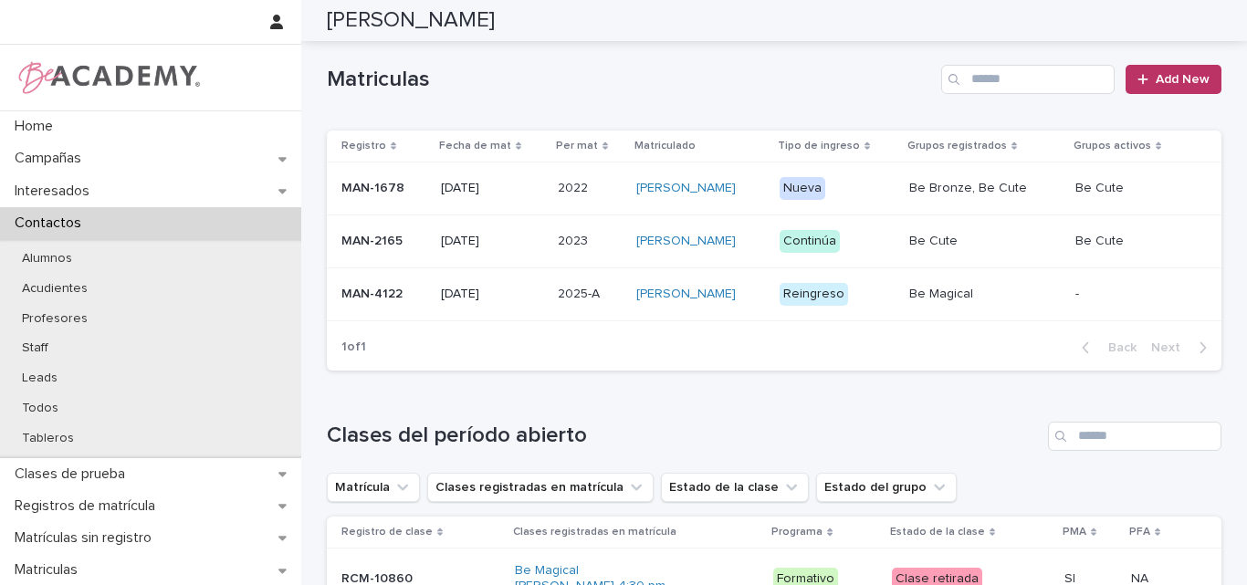
scroll to position [365, 0]
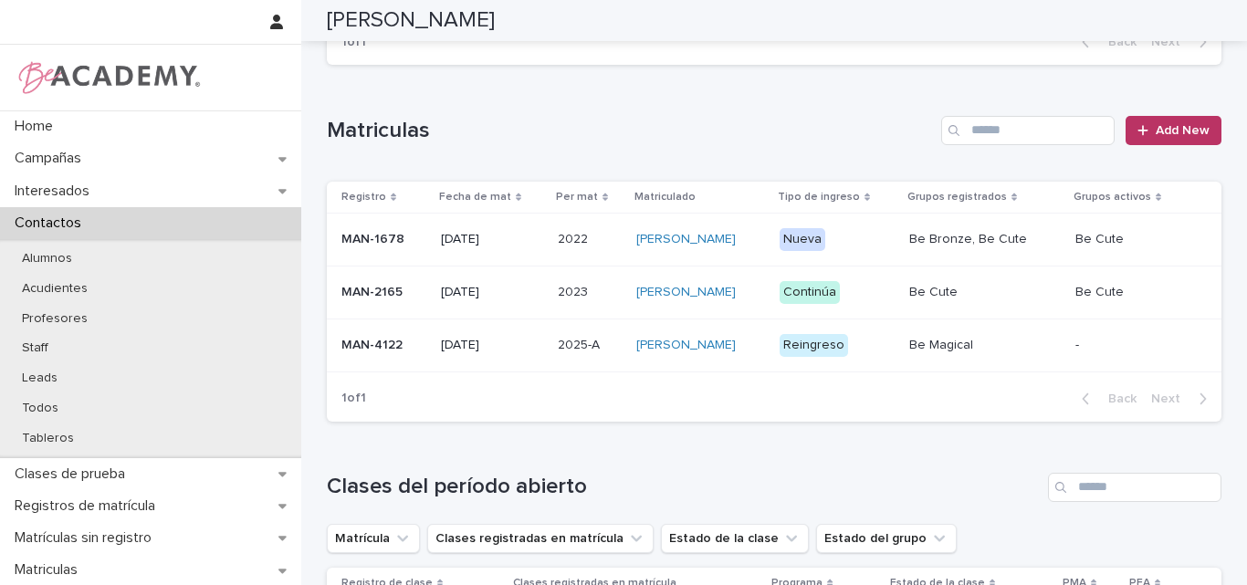
click at [396, 372] on td "MAN-4122" at bounding box center [380, 345] width 107 height 53
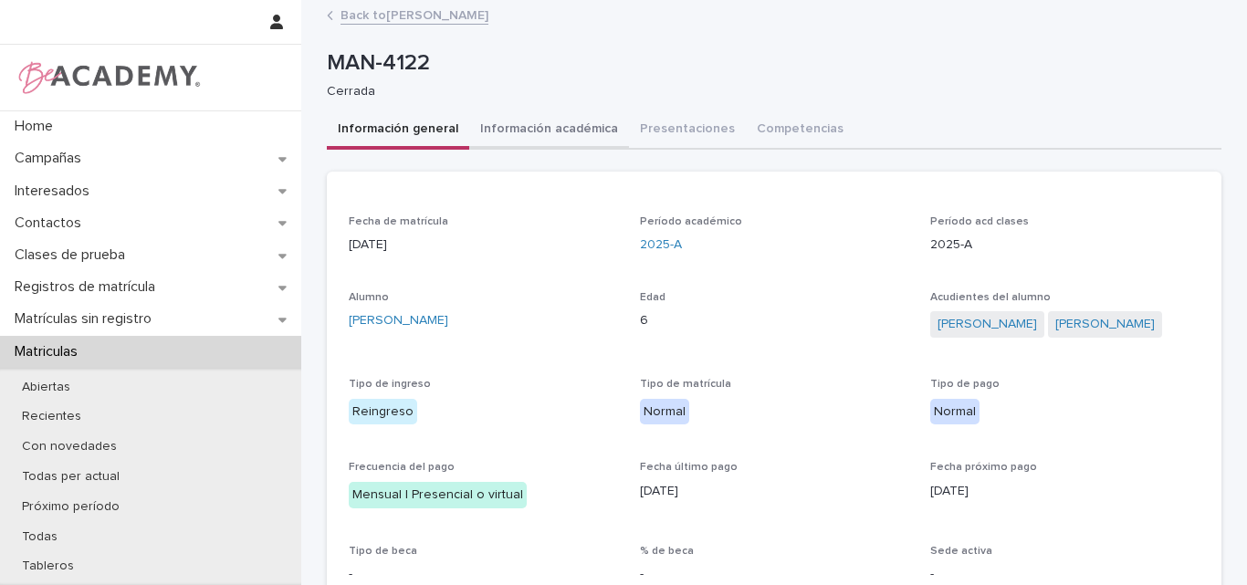
click at [557, 127] on button "Información académica" at bounding box center [549, 130] width 160 height 38
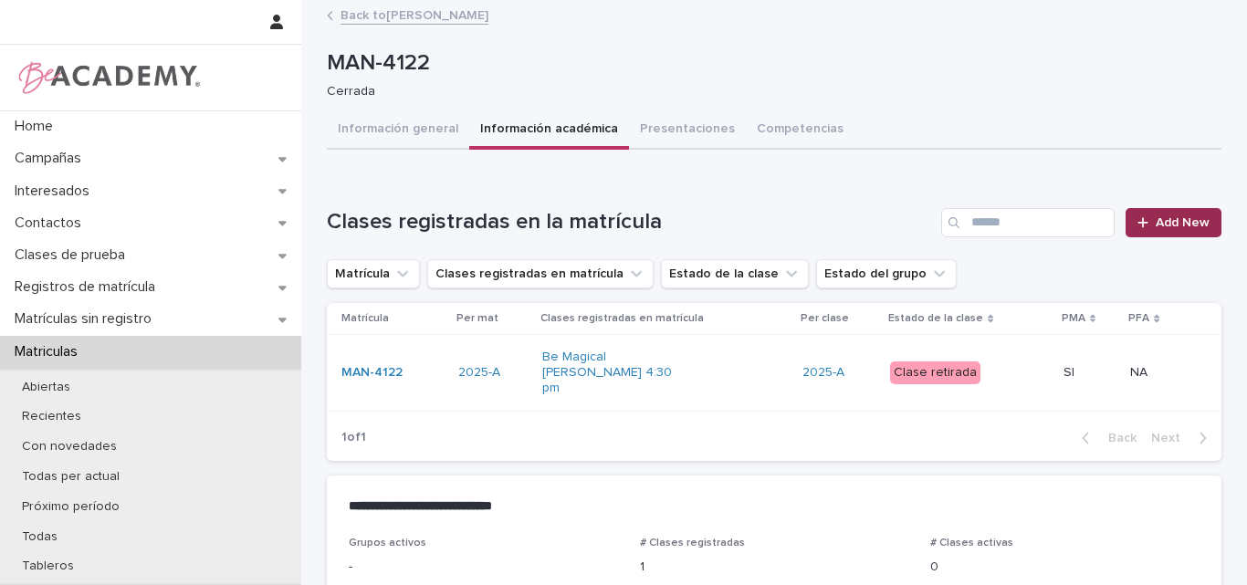
click at [1164, 216] on span "Add New" at bounding box center [1183, 222] width 54 height 13
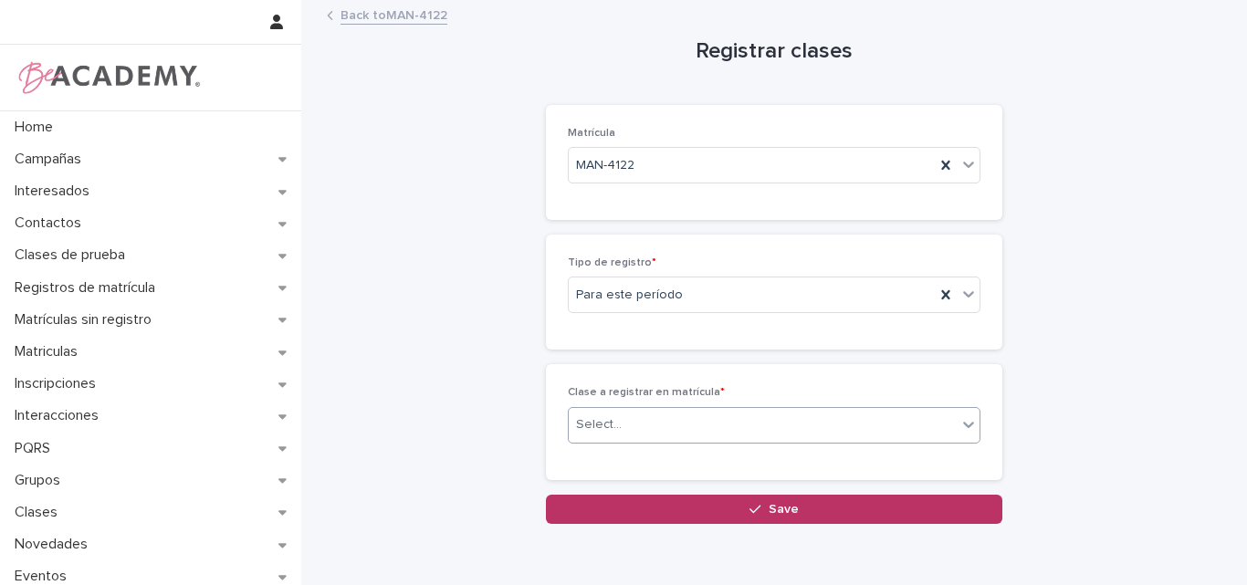
click at [732, 421] on div "Select..." at bounding box center [763, 425] width 388 height 30
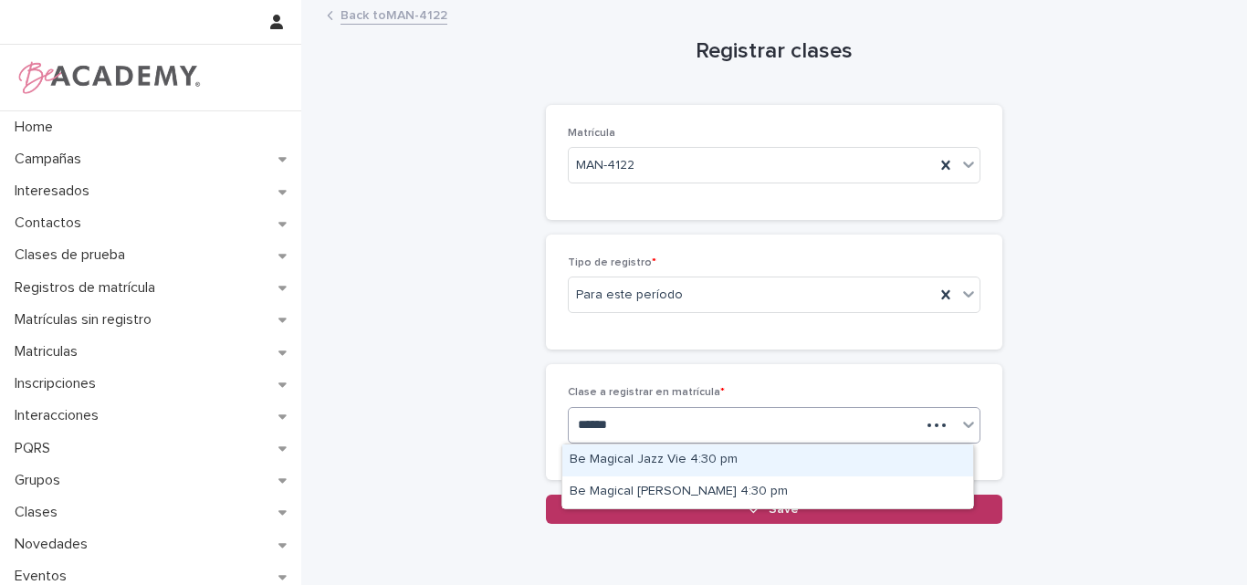
type input "*******"
click at [693, 470] on div "Be Magical Jazz Vie 4:30 pm" at bounding box center [767, 461] width 411 height 32
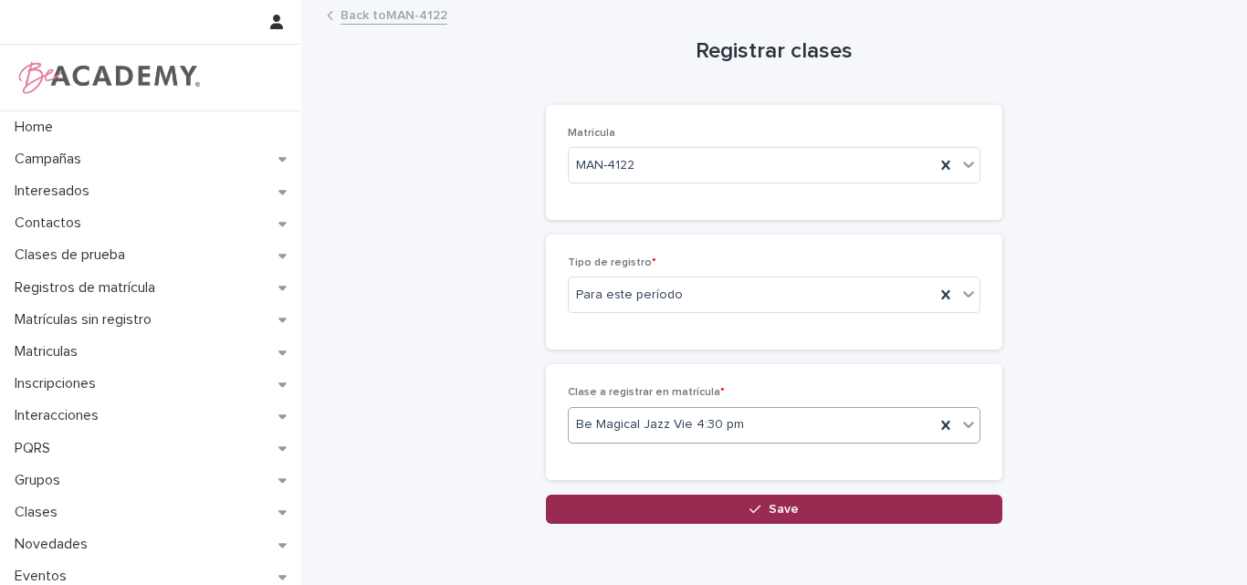
click at [761, 509] on div "button" at bounding box center [759, 509] width 18 height 13
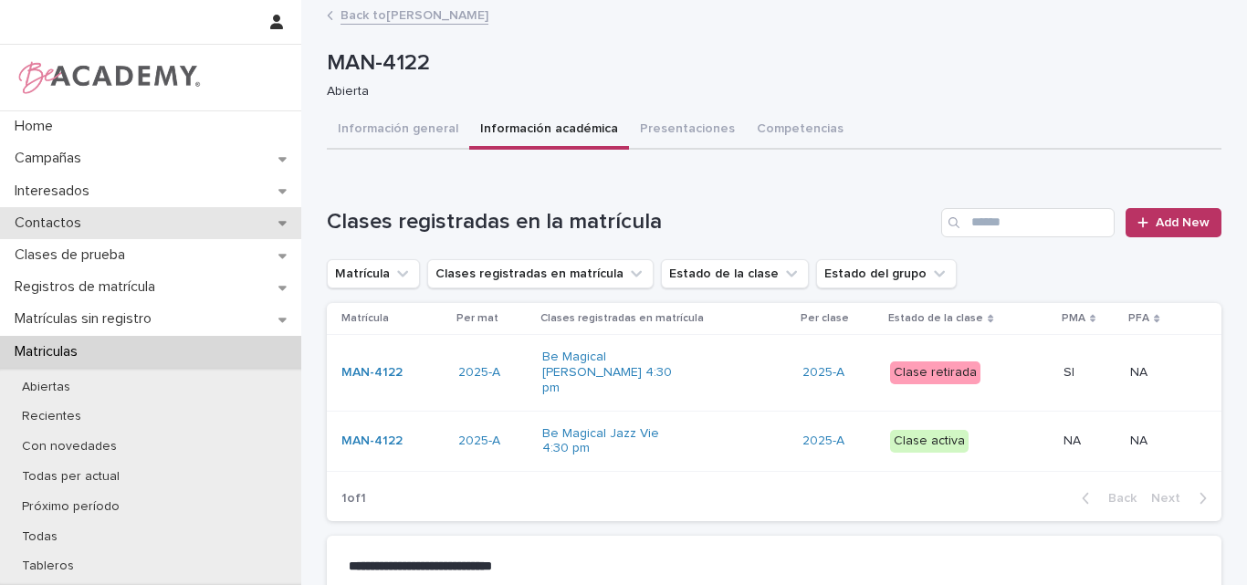
click at [68, 222] on p "Contactos" at bounding box center [51, 223] width 89 height 17
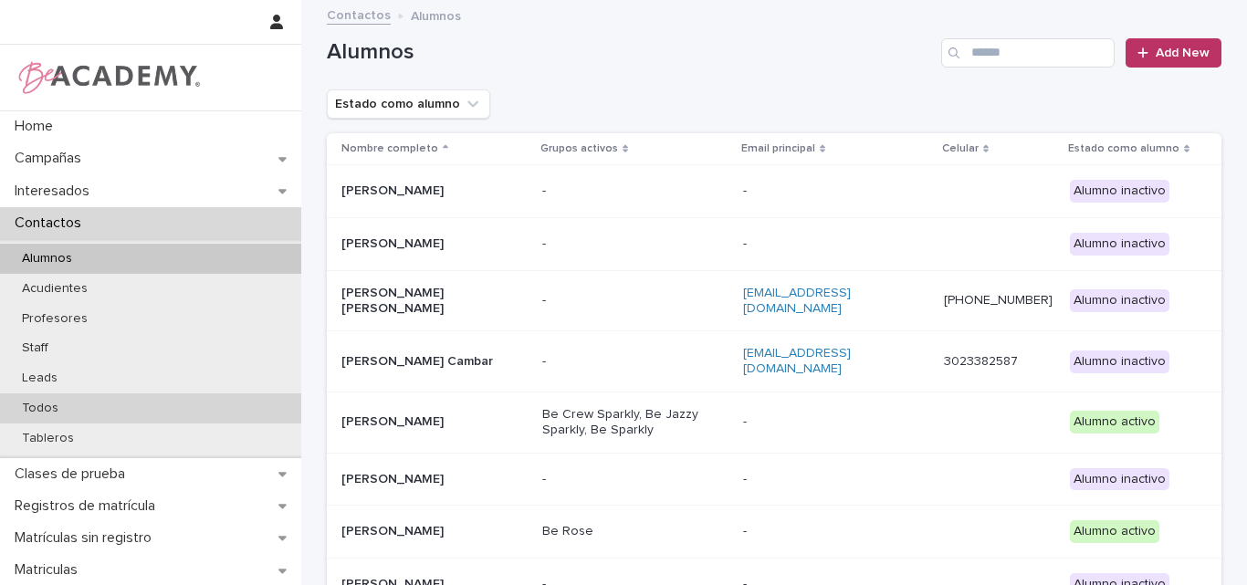
click at [57, 404] on p "Todos" at bounding box center [40, 409] width 66 height 16
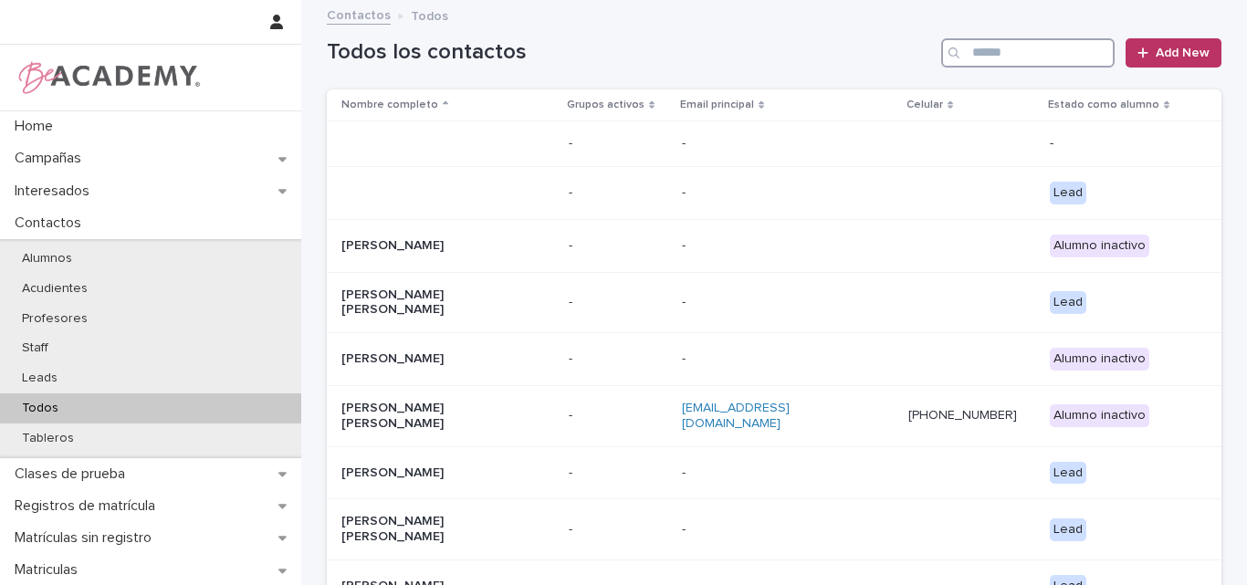
click at [1055, 49] on input "Search" at bounding box center [1027, 52] width 173 height 29
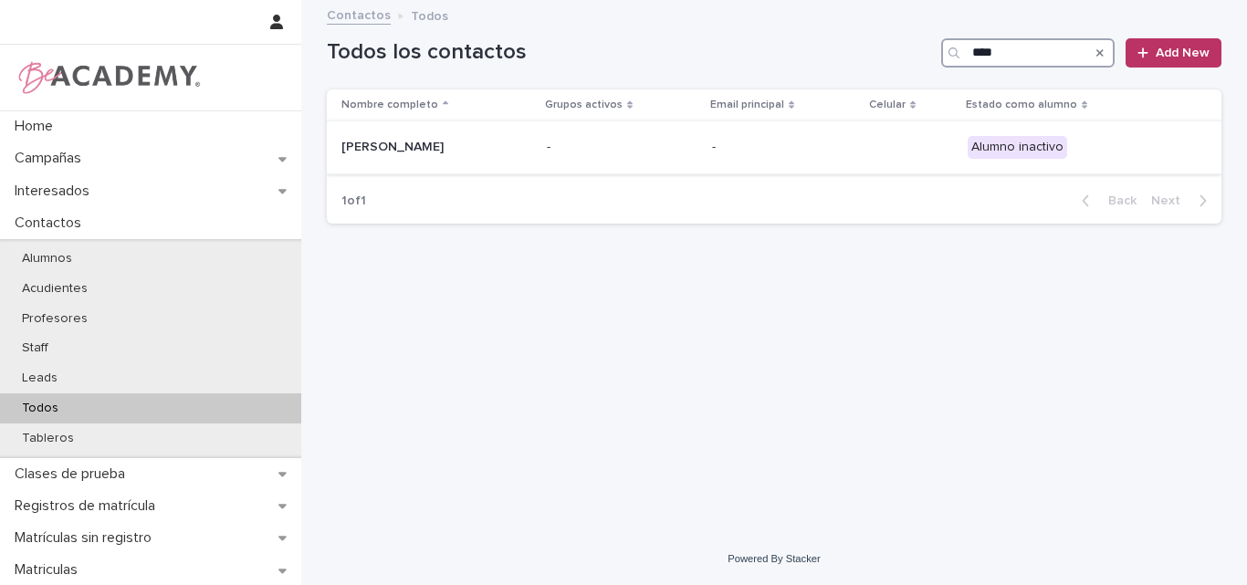
type input "****"
click at [415, 152] on p "Jiayao Xu Liu" at bounding box center [432, 148] width 183 height 16
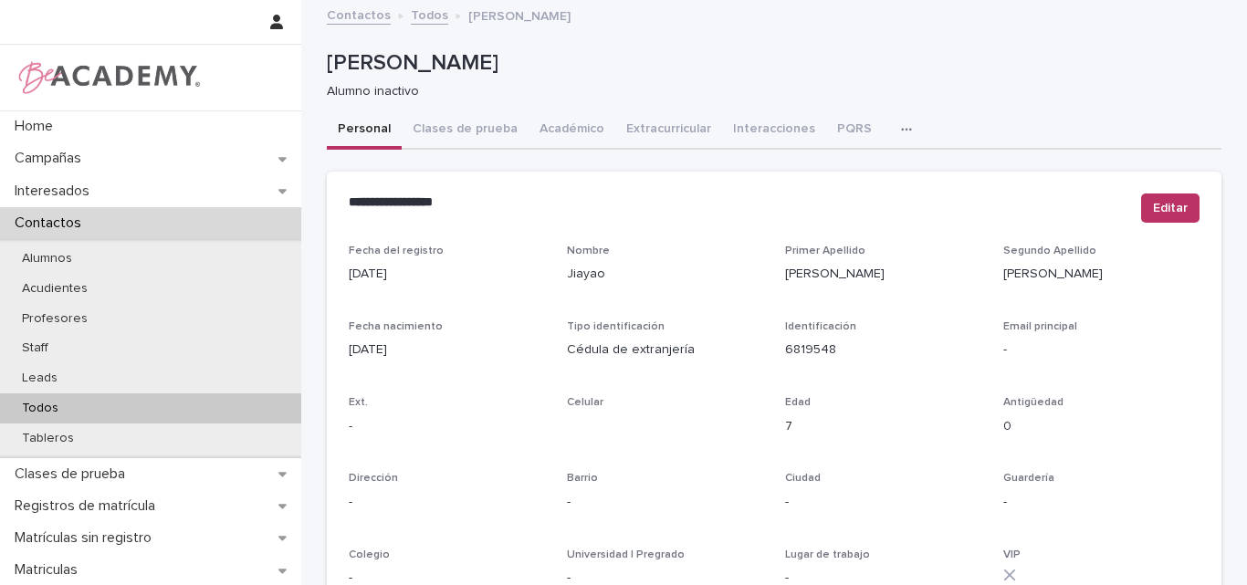
click at [32, 402] on p "Todos" at bounding box center [40, 409] width 66 height 16
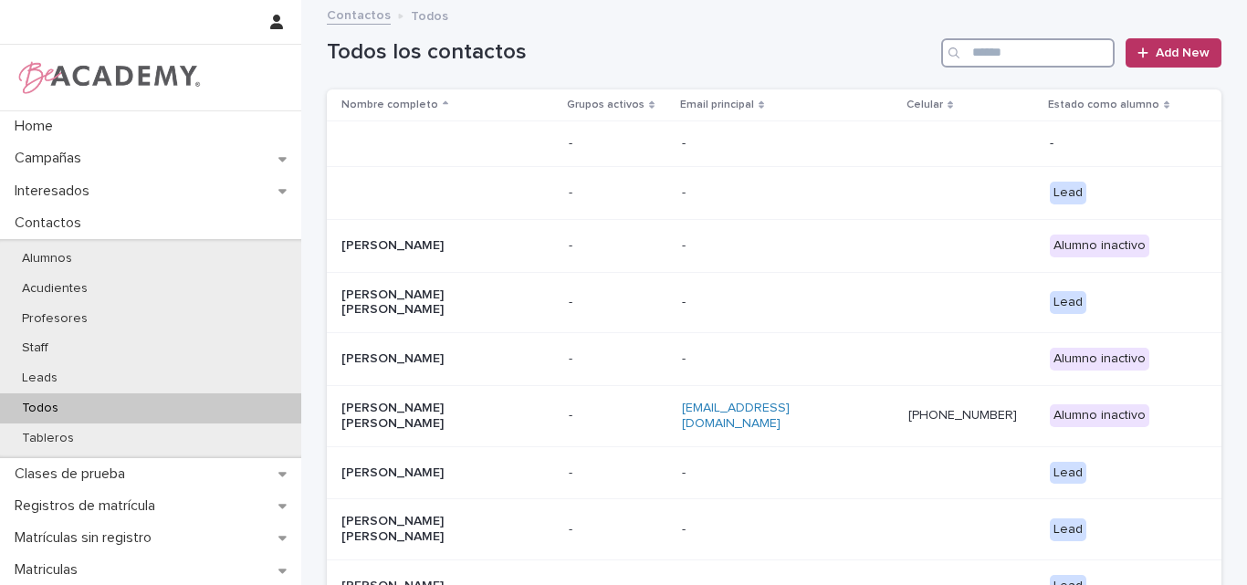
click at [989, 52] on input "Search" at bounding box center [1027, 52] width 173 height 29
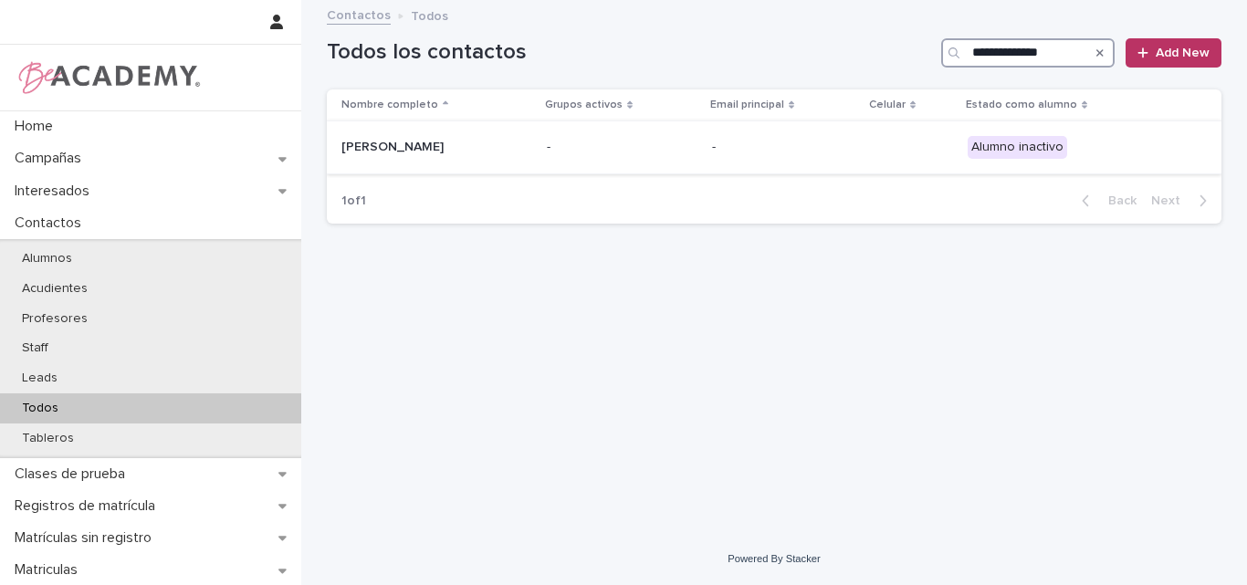
type input "**********"
click at [426, 152] on p "Martina Zuleta Rios" at bounding box center [432, 148] width 183 height 16
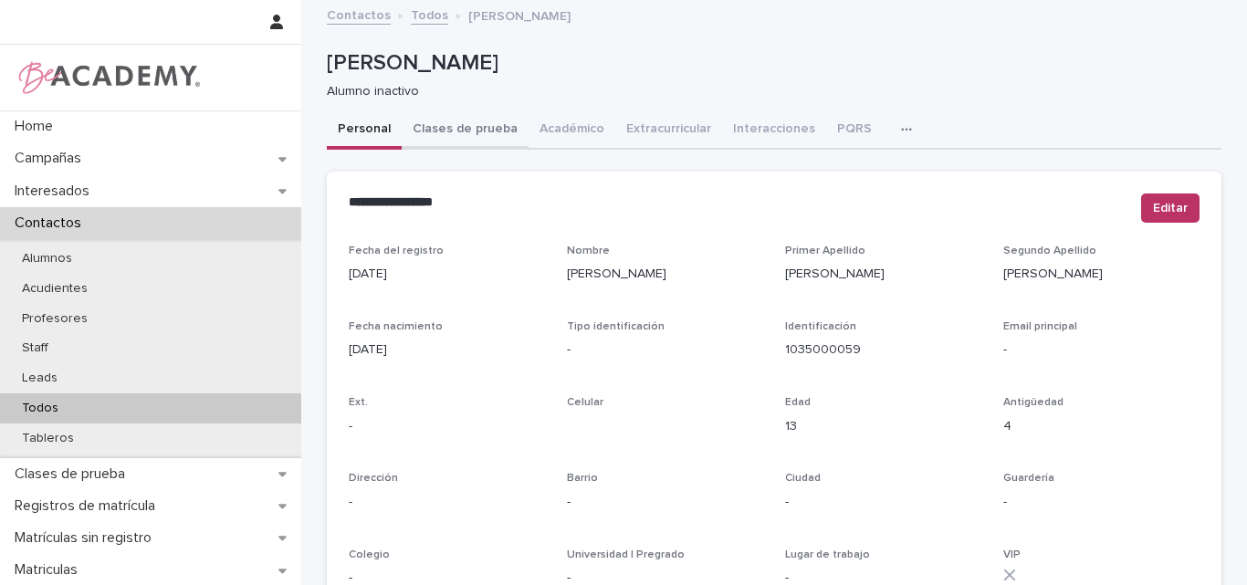
click at [476, 121] on button "Clases de prueba" at bounding box center [465, 130] width 127 height 38
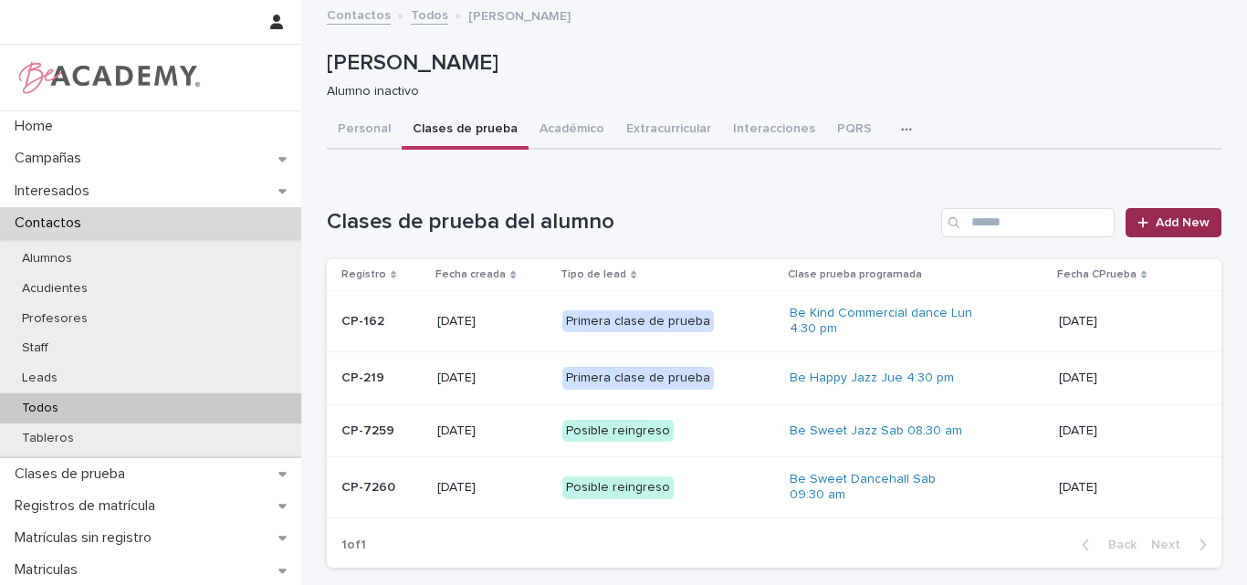
click at [1158, 221] on span "Add New" at bounding box center [1183, 222] width 54 height 13
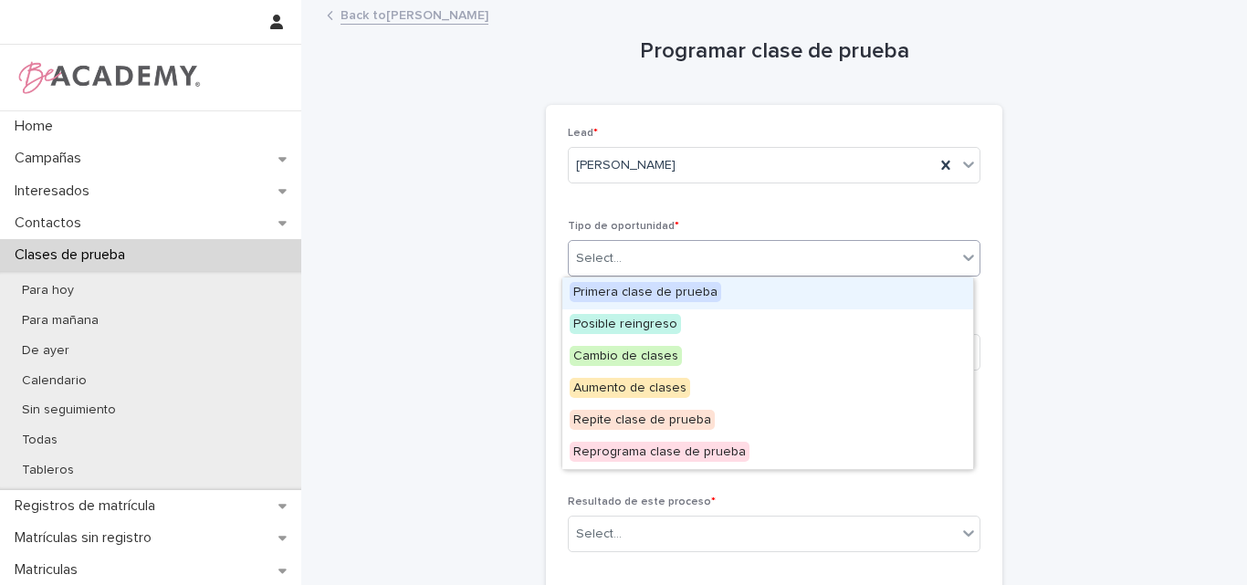
click at [961, 254] on icon at bounding box center [969, 257] width 18 height 18
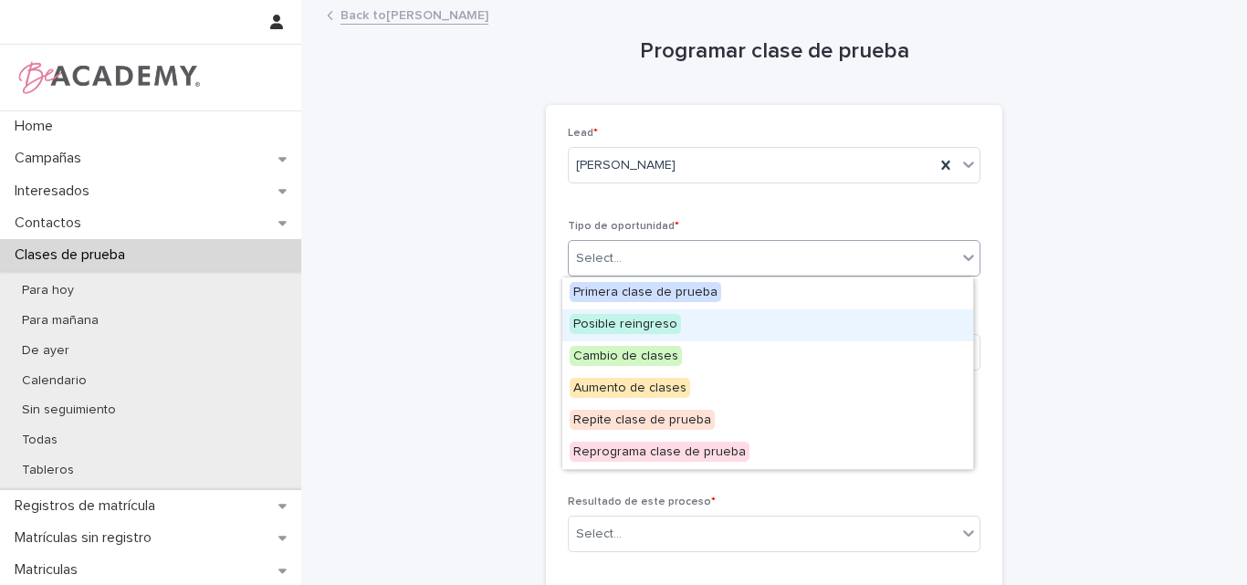
click at [636, 328] on span "Posible reingreso" at bounding box center [625, 324] width 111 height 20
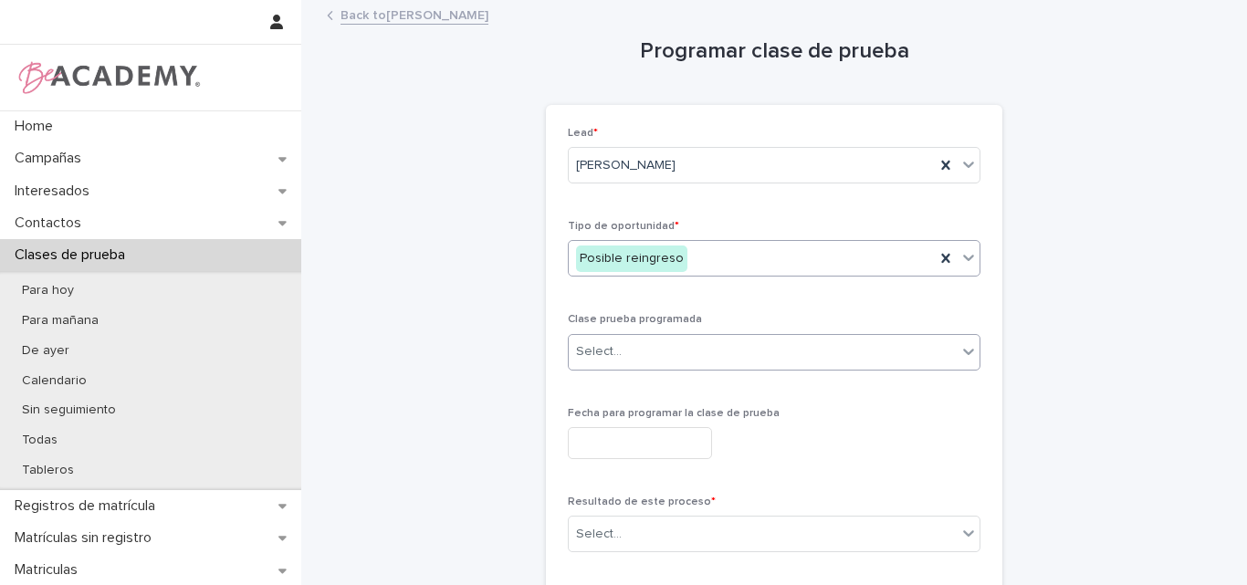
click at [703, 347] on div "Select..." at bounding box center [763, 352] width 388 height 30
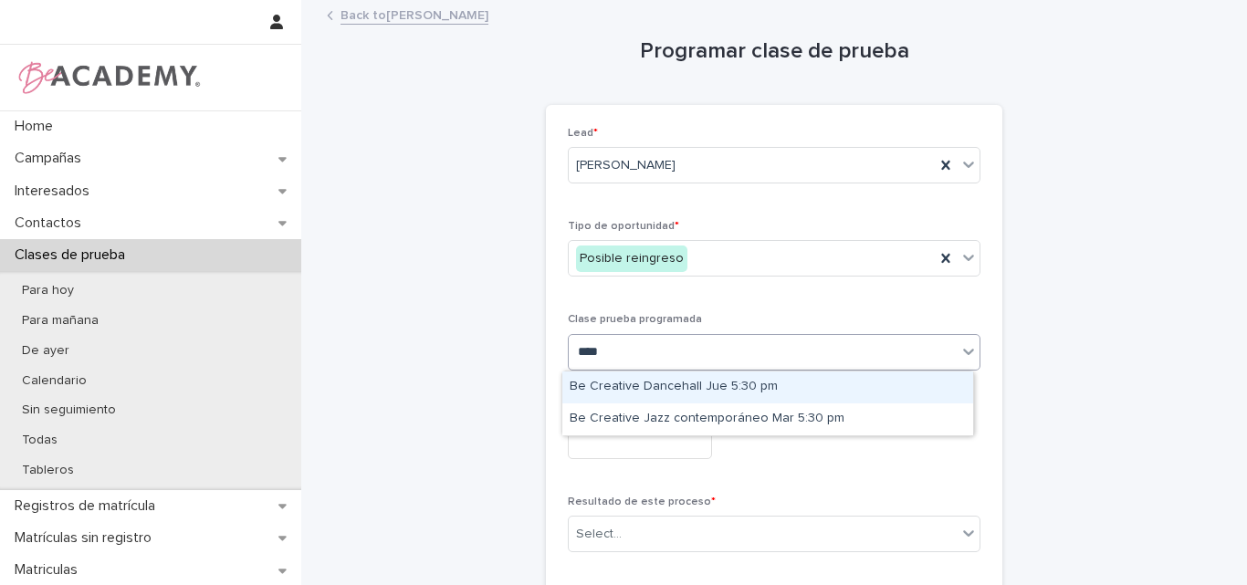
type input "*****"
click at [678, 388] on div "Be Creative Dancehall Jue 5:30 pm" at bounding box center [767, 388] width 411 height 32
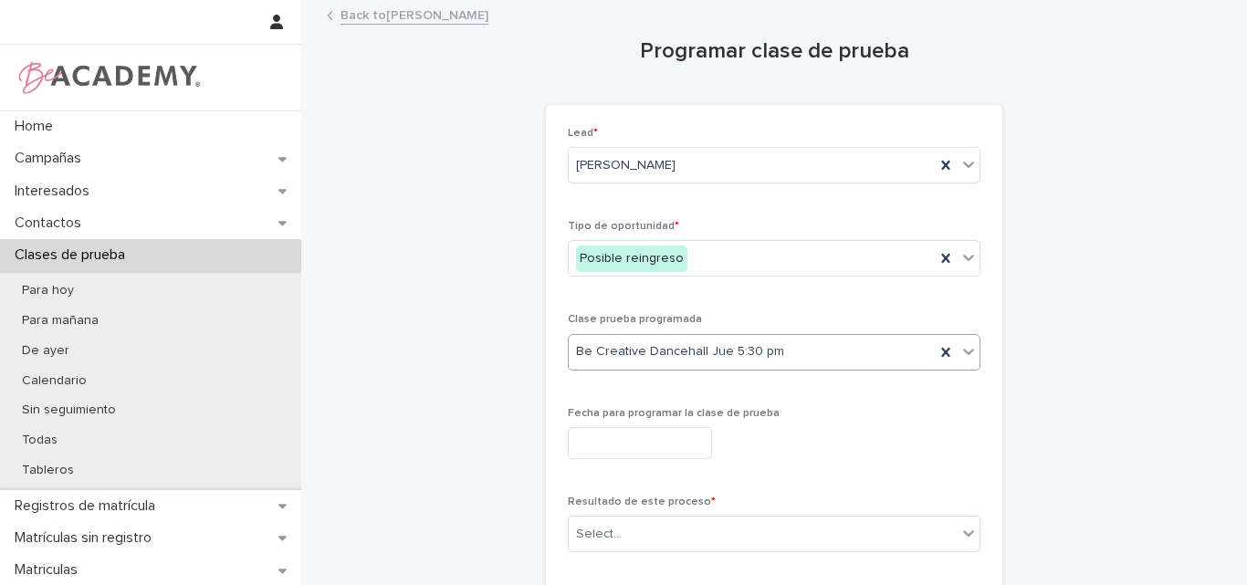
click at [712, 438] on input "text" at bounding box center [640, 443] width 144 height 32
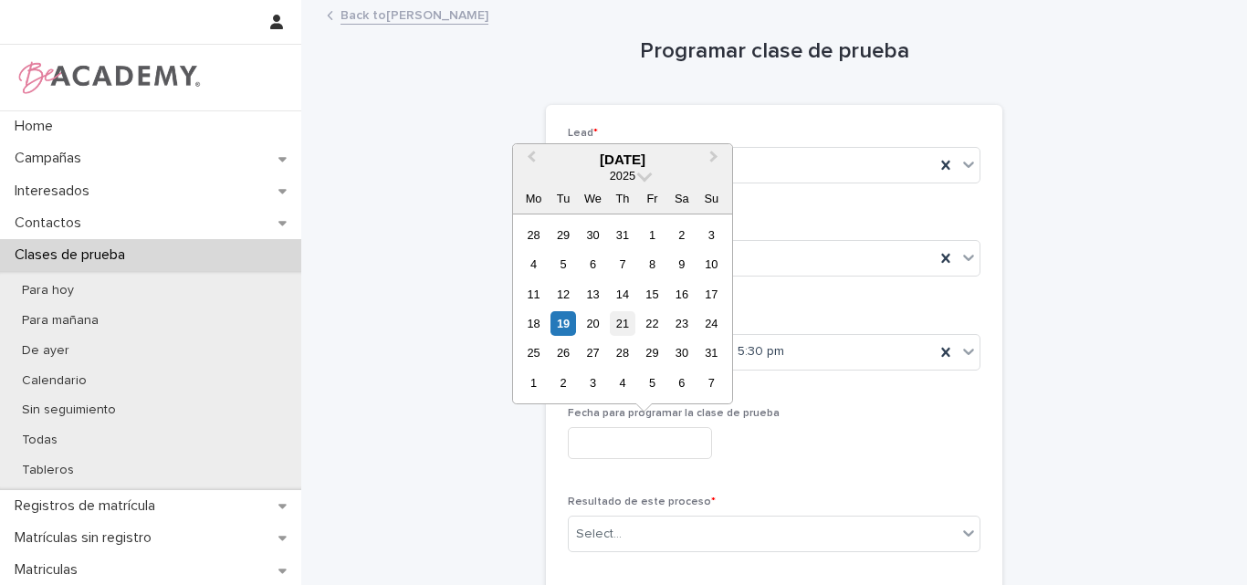
click at [620, 319] on div "21" at bounding box center [622, 323] width 25 height 25
type input "**********"
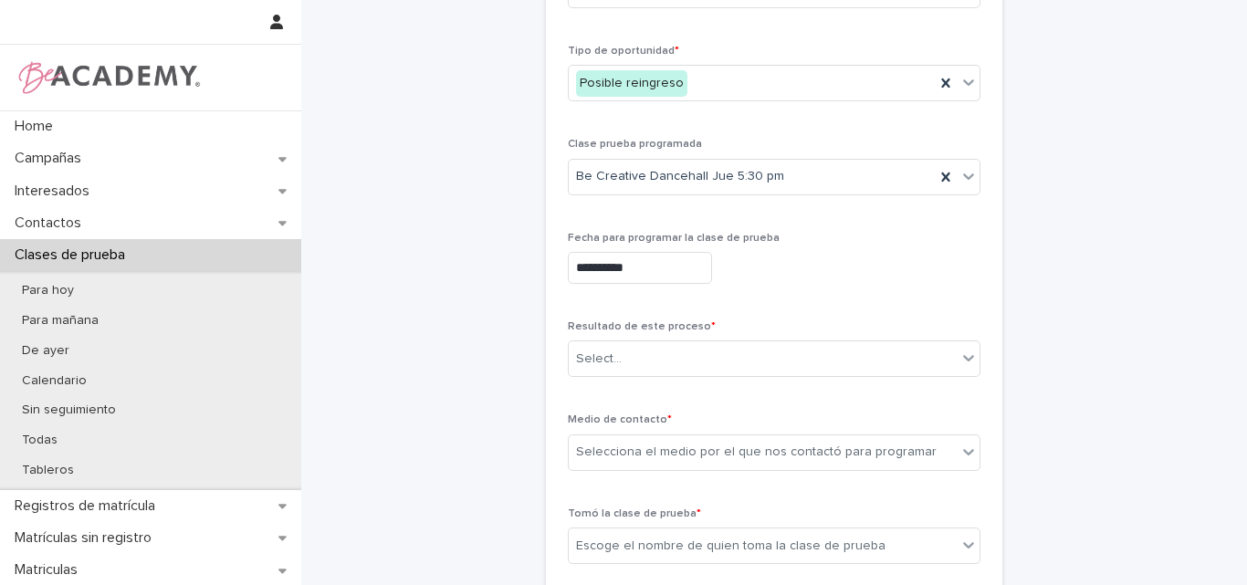
scroll to position [183, 0]
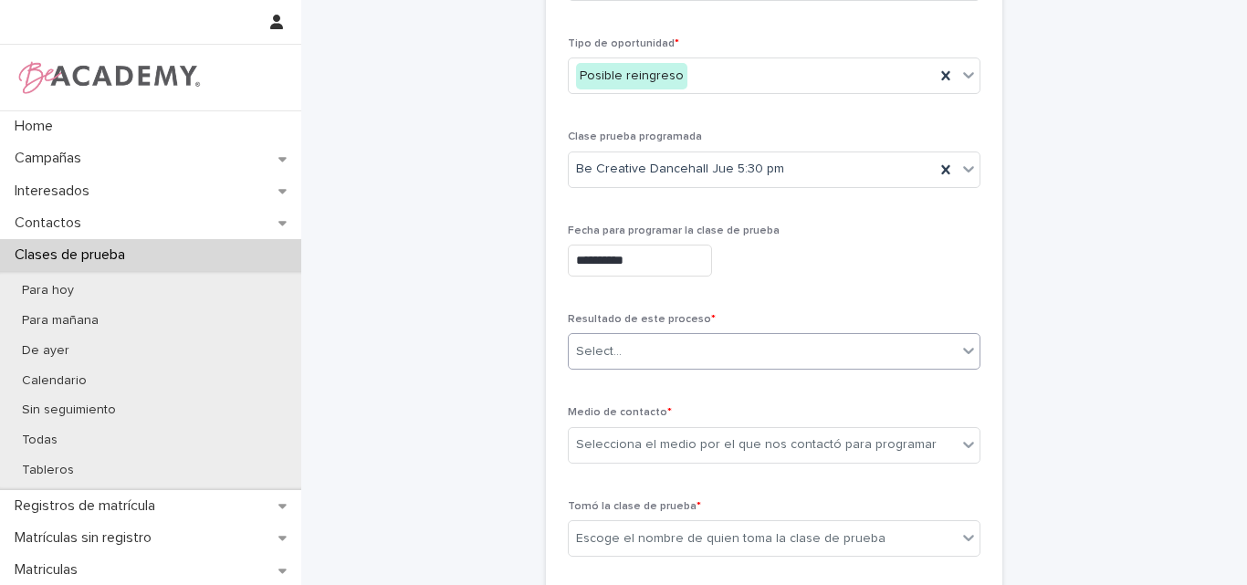
click at [625, 351] on div "Select..." at bounding box center [763, 352] width 388 height 30
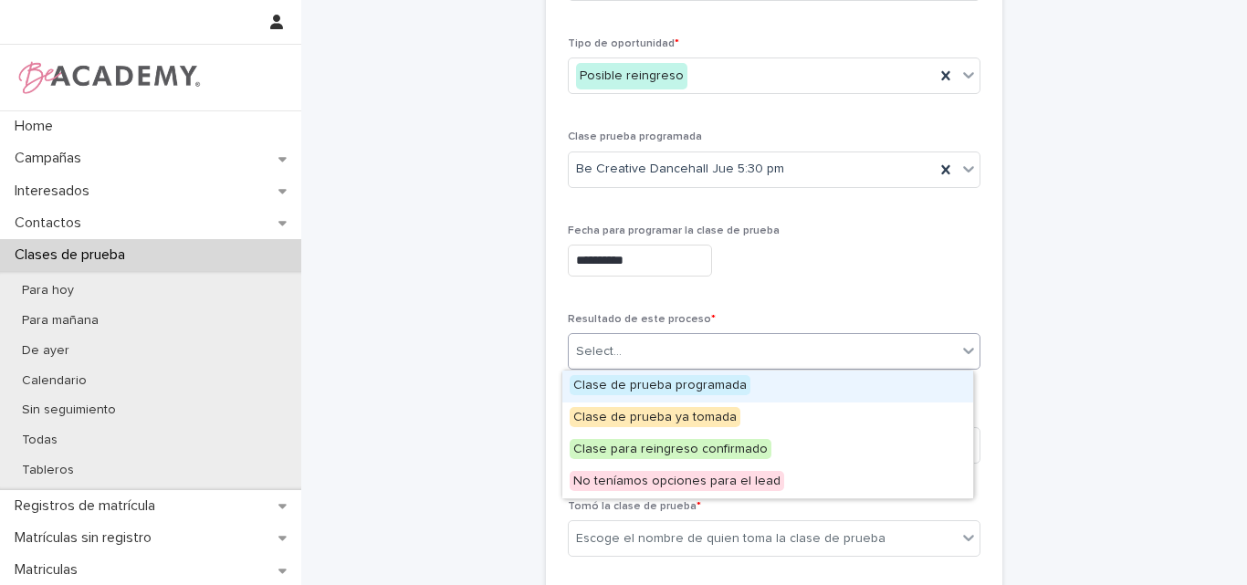
click at [638, 381] on span "Clase de prueba programada" at bounding box center [660, 385] width 181 height 20
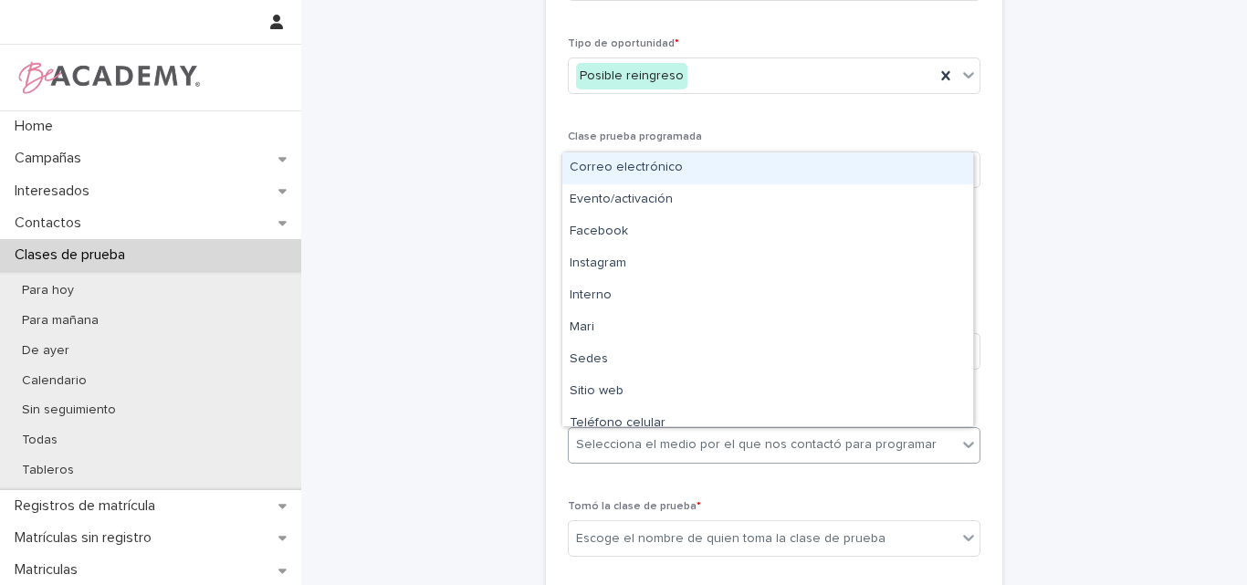
click at [669, 446] on div "Selecciona el medio por el que nos contactó para programar" at bounding box center [756, 445] width 361 height 19
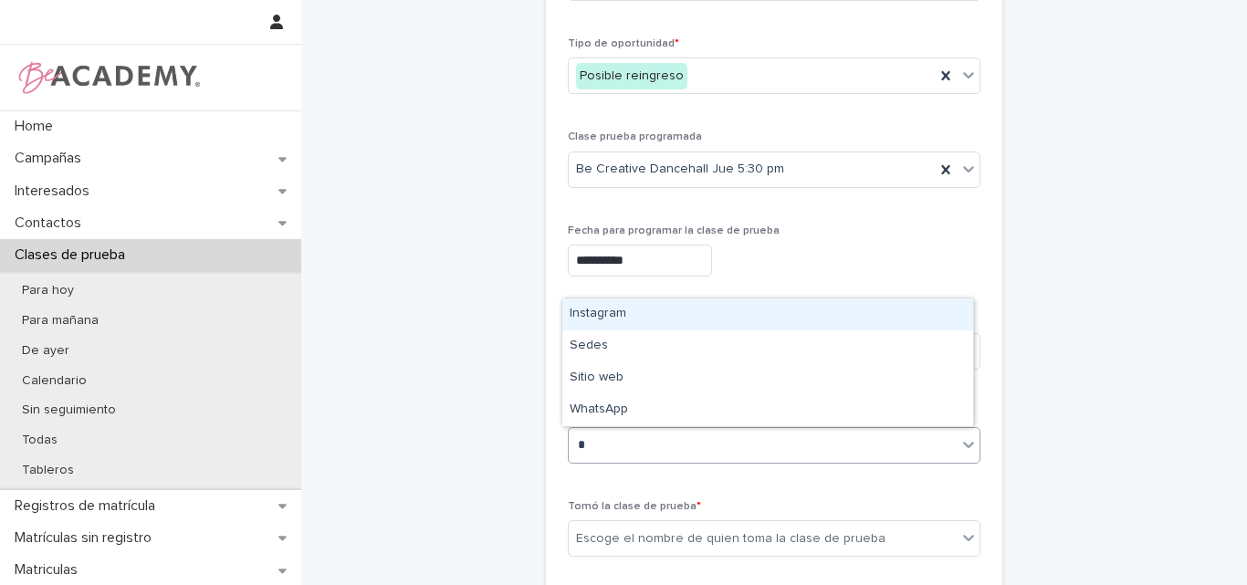
type input "**"
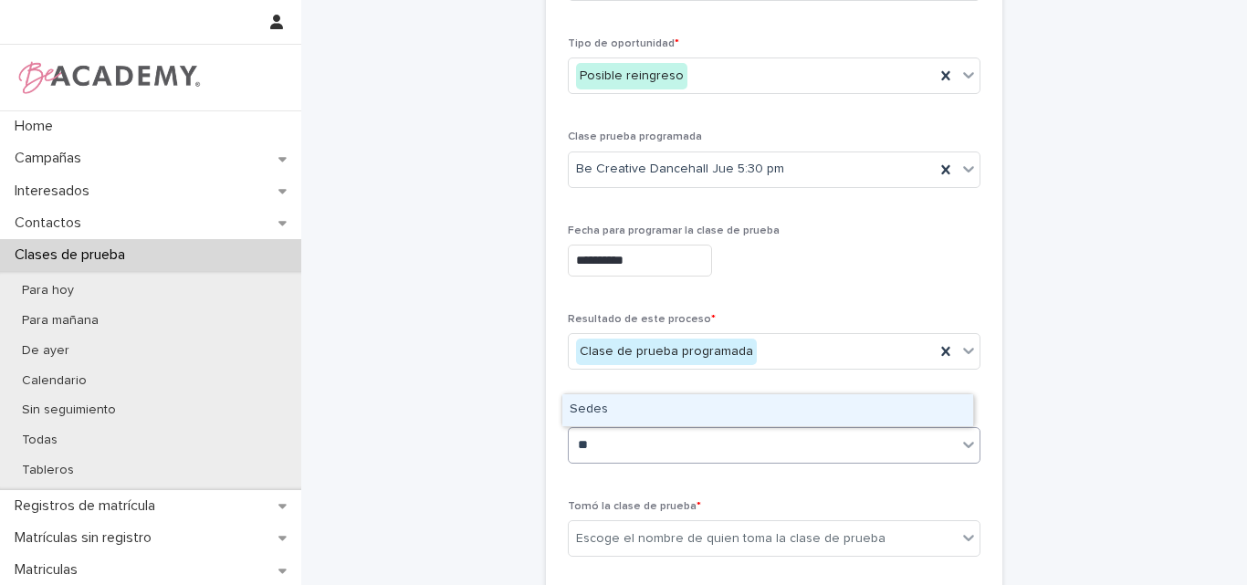
drag, startPoint x: 626, startPoint y: 421, endPoint x: 616, endPoint y: 404, distance: 20.0
click at [615, 404] on div "Sedes" at bounding box center [767, 410] width 411 height 32
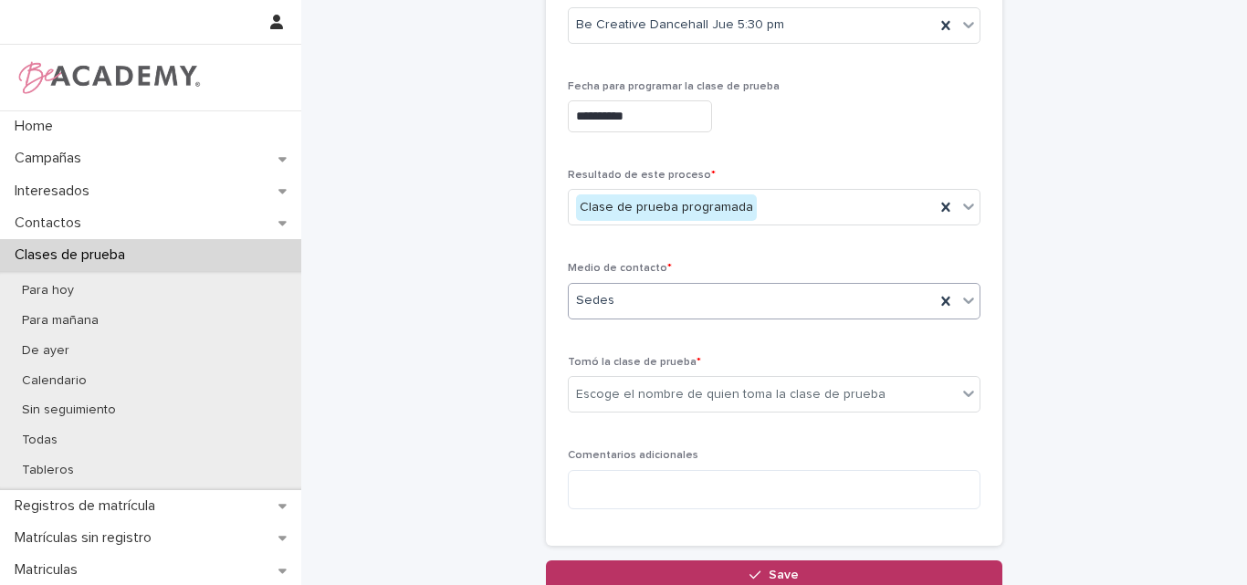
scroll to position [365, 0]
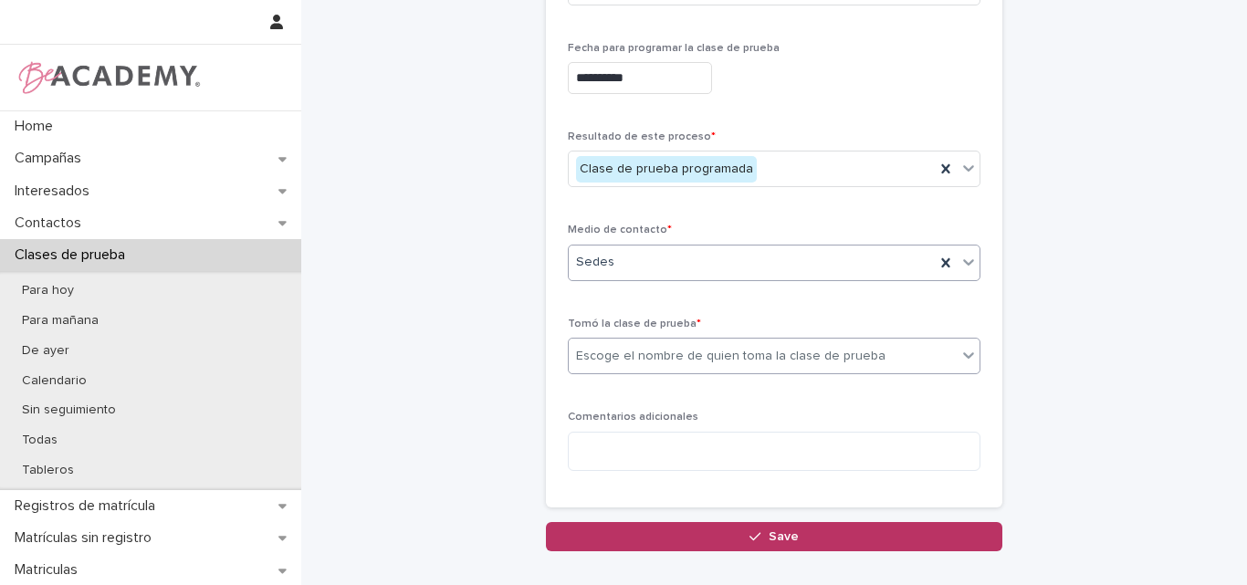
click at [656, 354] on div "Escoge el nombre de quien toma la clase de prueba" at bounding box center [731, 356] width 310 height 19
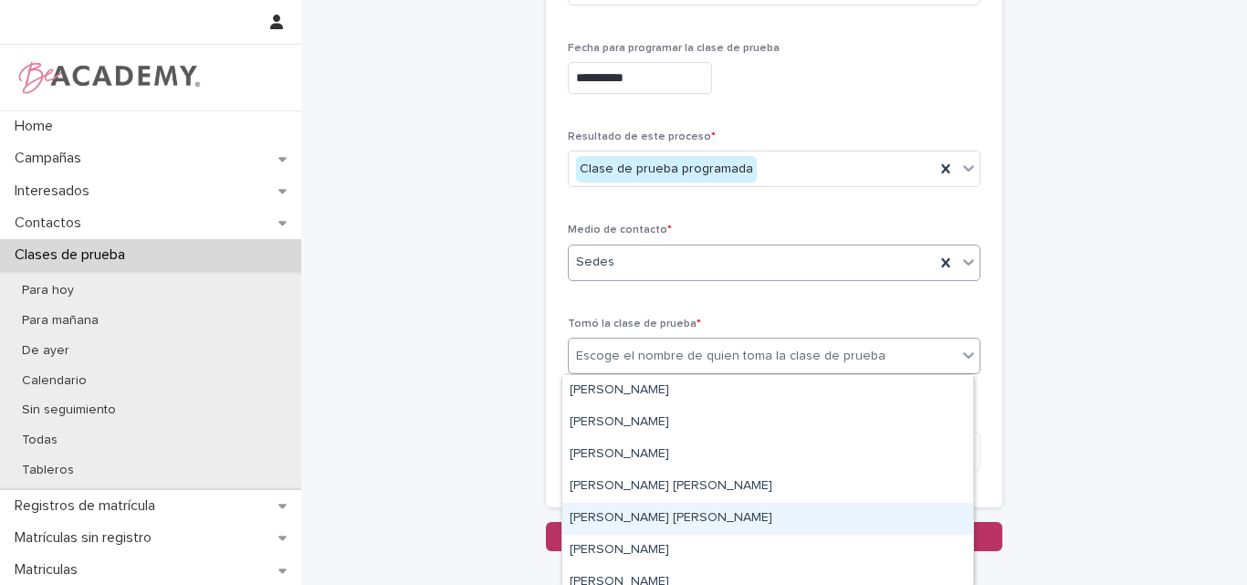
click at [622, 520] on div "[PERSON_NAME] [PERSON_NAME]" at bounding box center [767, 519] width 411 height 32
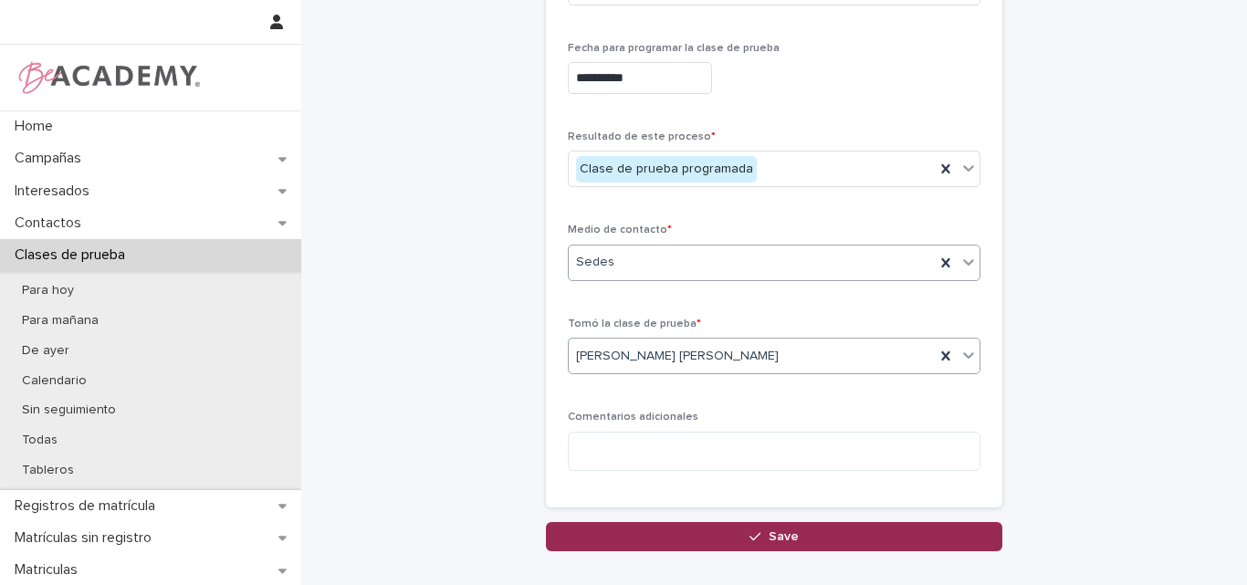
click at [786, 538] on span "Save" at bounding box center [784, 536] width 30 height 13
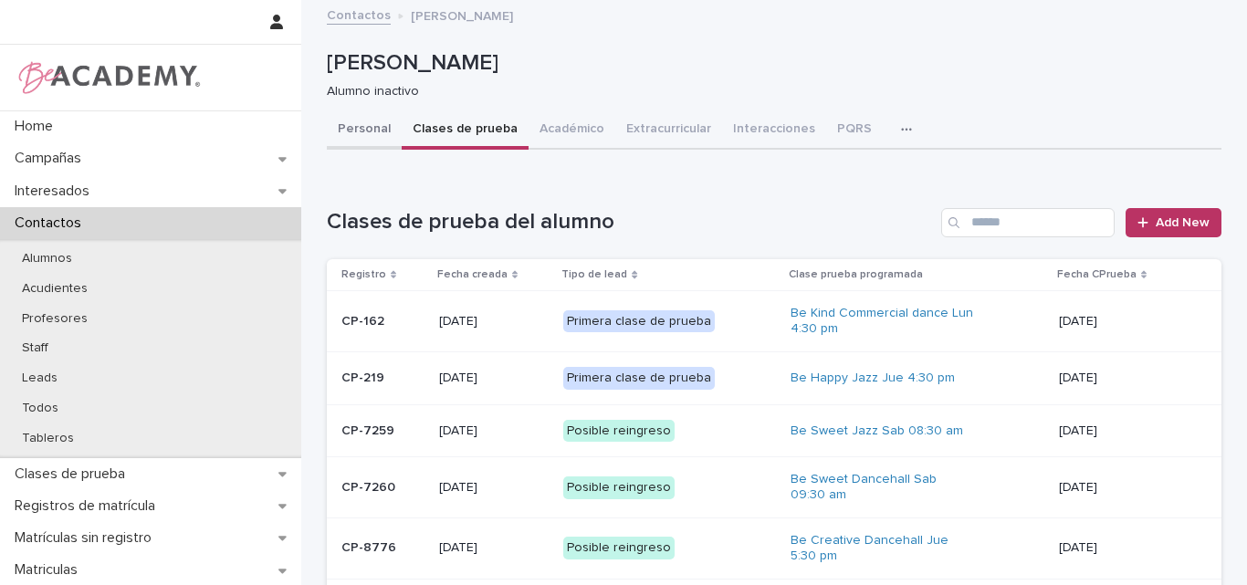
click at [353, 123] on button "Personal" at bounding box center [364, 130] width 75 height 38
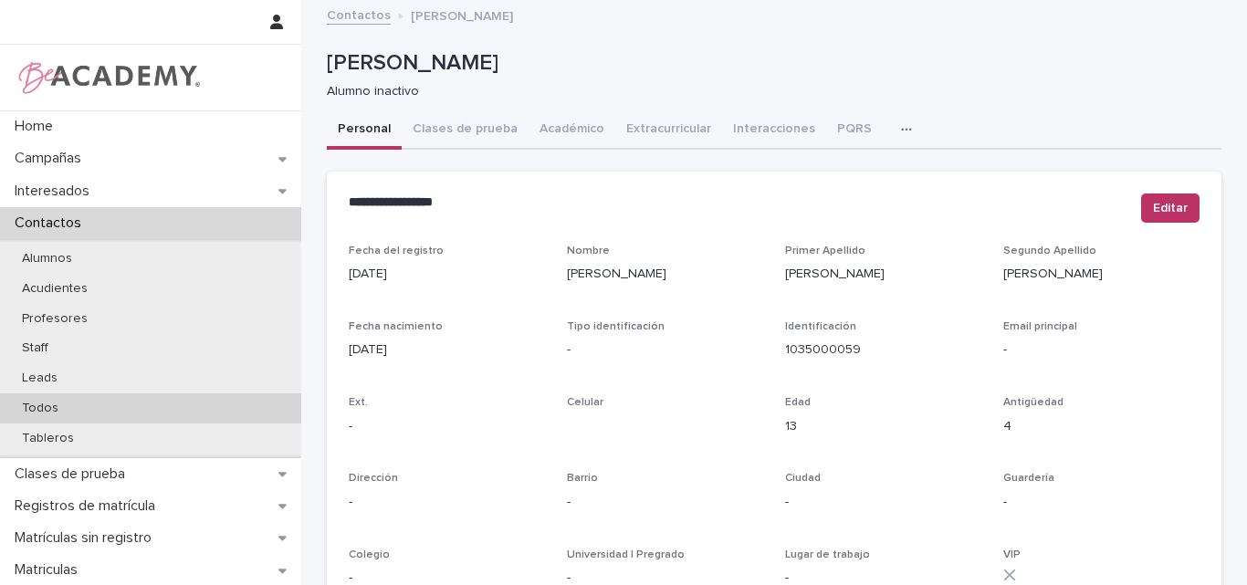
click at [58, 404] on p "Todos" at bounding box center [40, 409] width 66 height 16
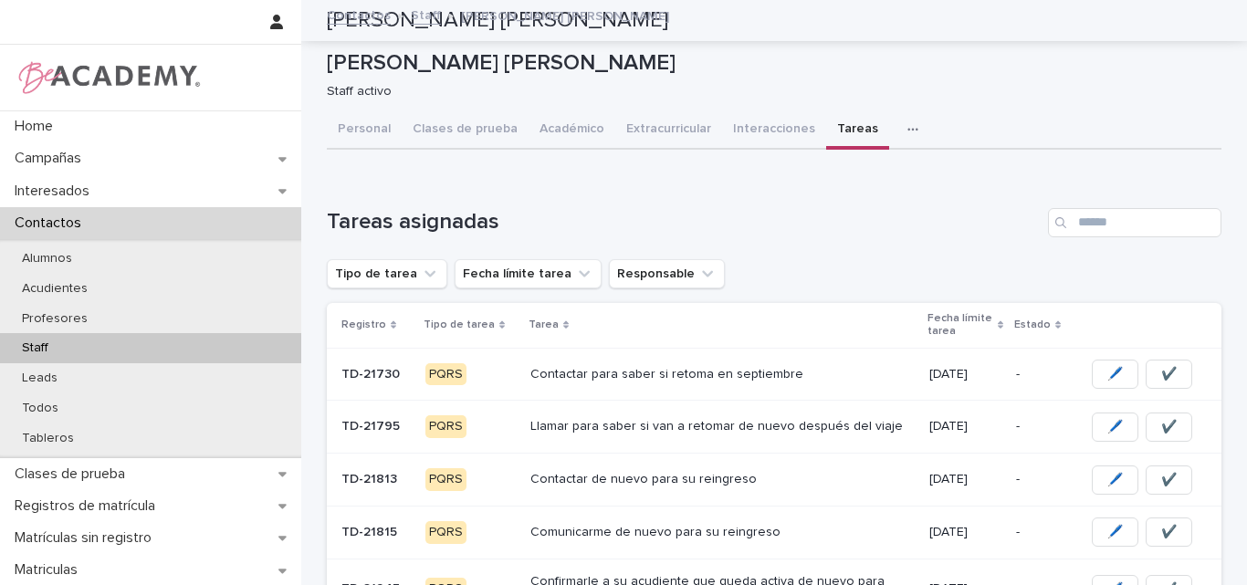
scroll to position [183, 0]
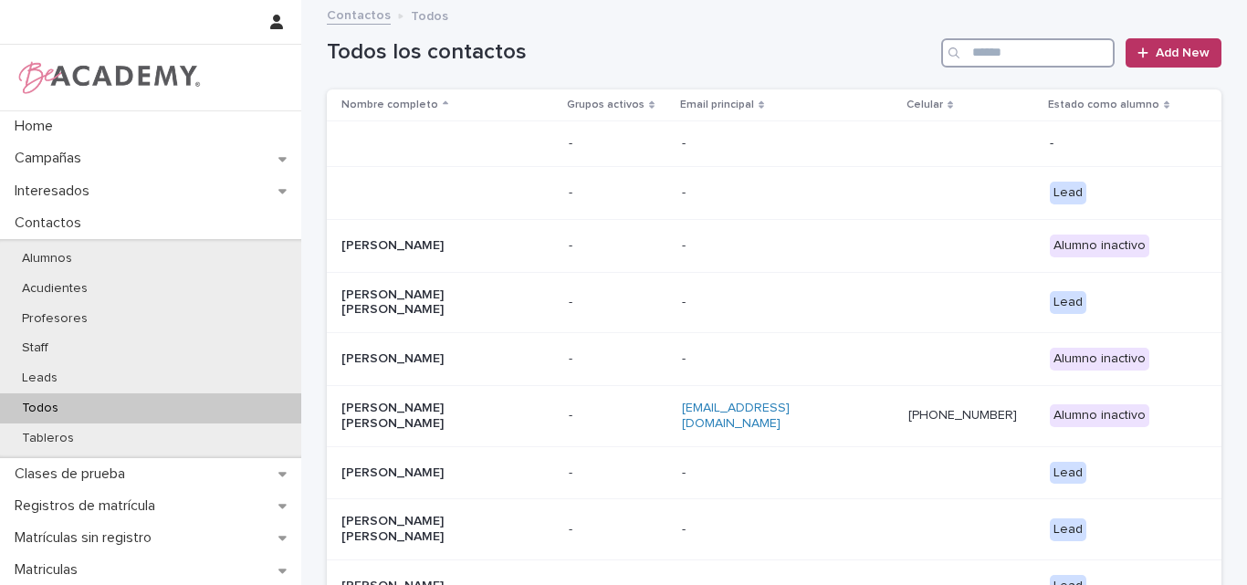
drag, startPoint x: 0, startPoint y: 0, endPoint x: 1027, endPoint y: 52, distance: 1028.5
click at [1027, 52] on input "Search" at bounding box center [1027, 52] width 173 height 29
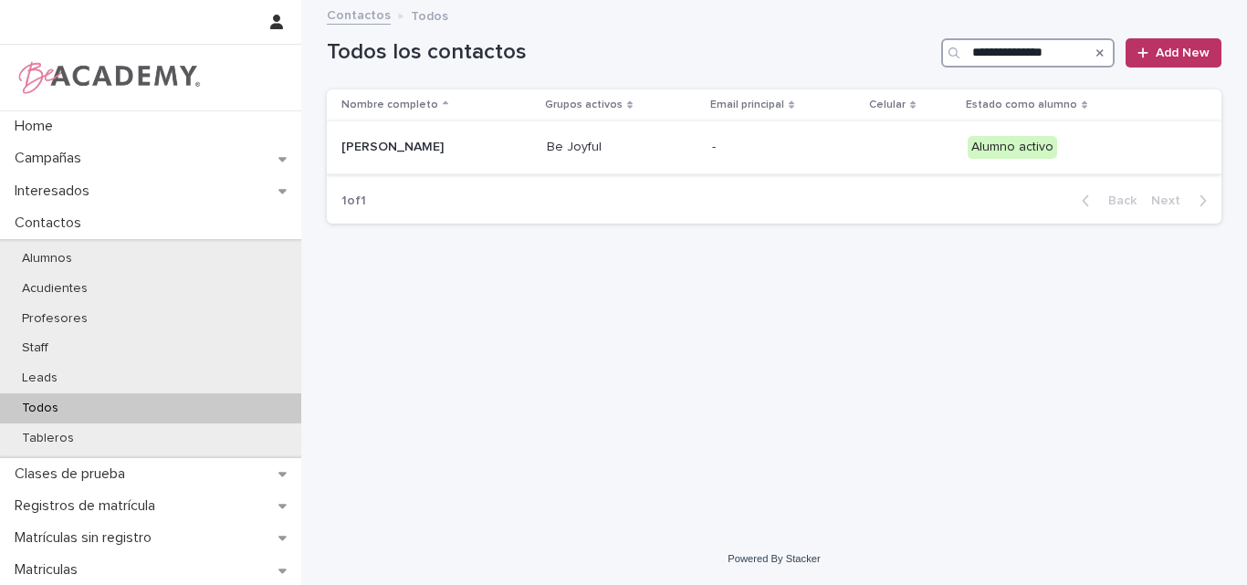
type input "**********"
click at [455, 145] on p "Olivia Gonzalez Arango" at bounding box center [432, 148] width 183 height 16
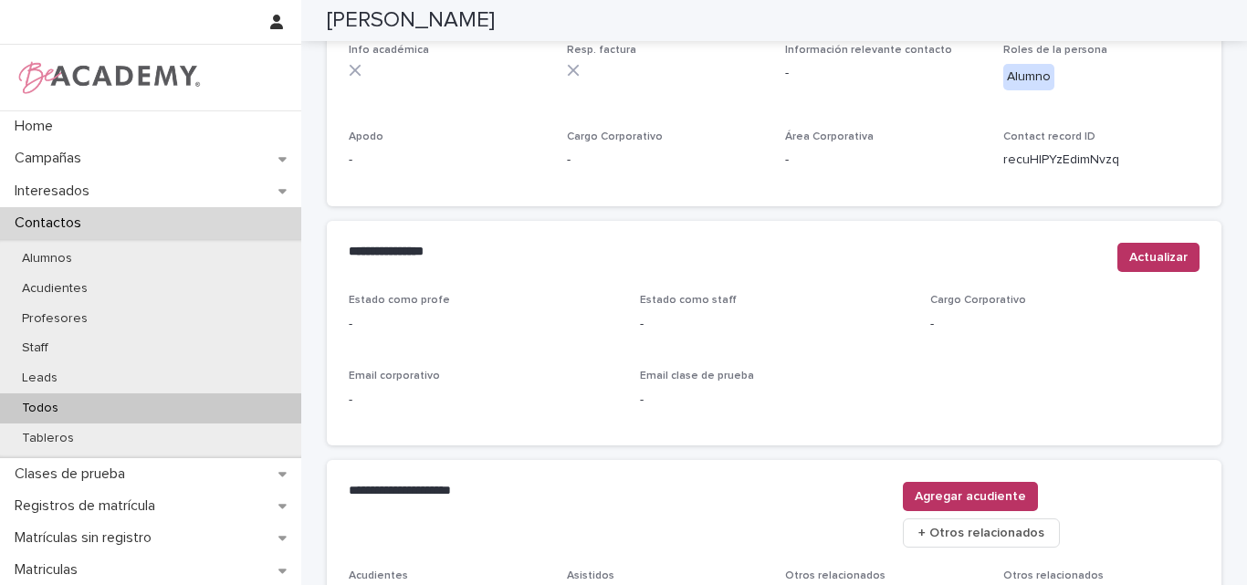
scroll to position [773, 0]
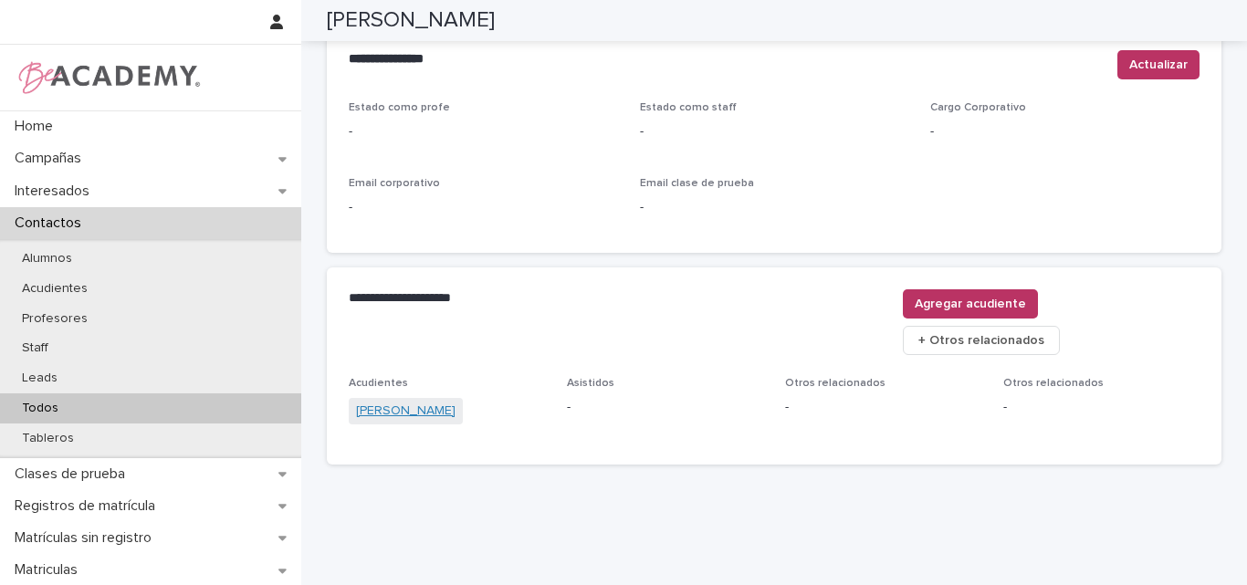
click at [404, 402] on link "Natalia Arango Ocampo" at bounding box center [406, 411] width 100 height 19
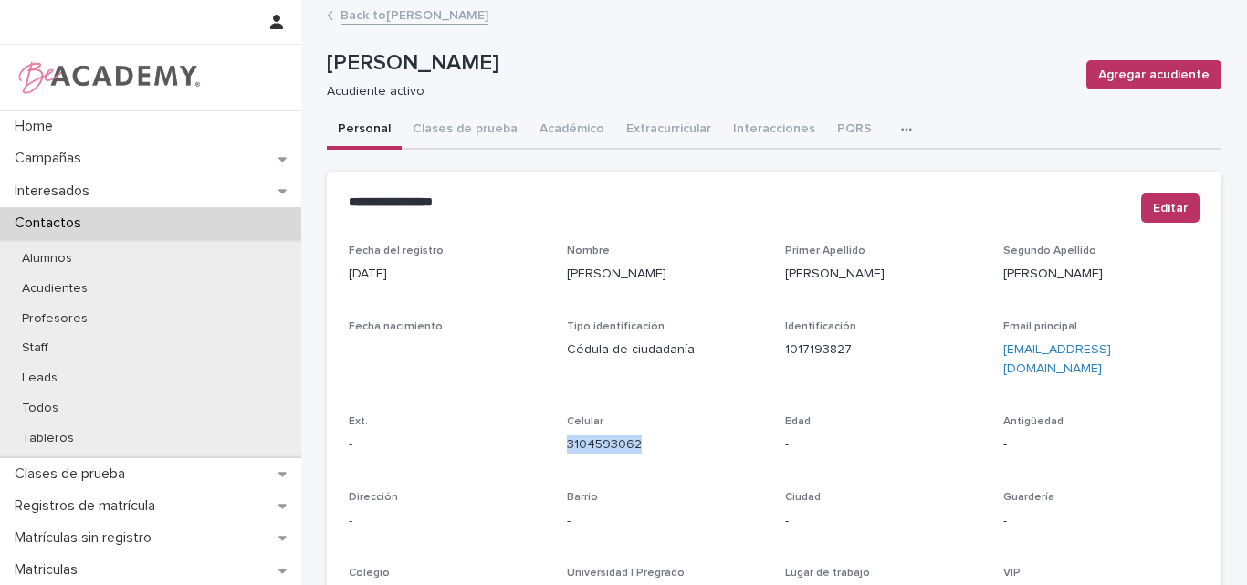
drag, startPoint x: 641, startPoint y: 430, endPoint x: 558, endPoint y: 436, distance: 83.3
click at [558, 436] on div "Fecha del registro 21/09/2022 Nombre Natalia Primer Apellido Arango Segundo Ape…" at bounding box center [774, 515] width 851 height 540
copy link "3104593062"
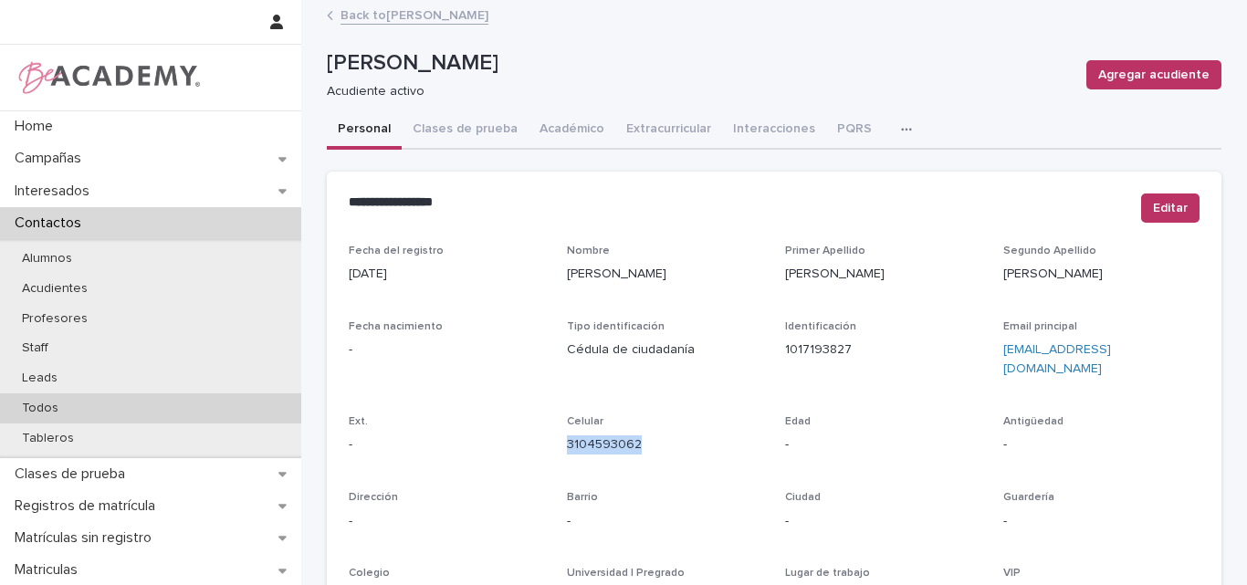
click at [33, 404] on p "Todos" at bounding box center [40, 409] width 66 height 16
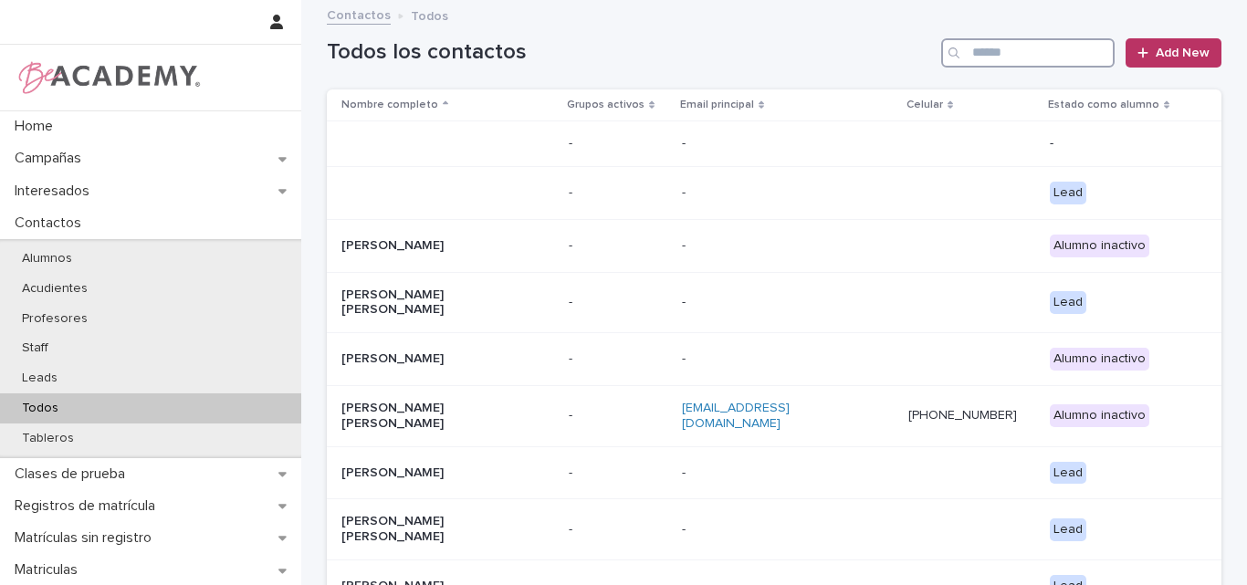
drag, startPoint x: 1024, startPoint y: 47, endPoint x: 1042, endPoint y: 40, distance: 18.5
click at [1025, 46] on input "Search" at bounding box center [1027, 52] width 173 height 29
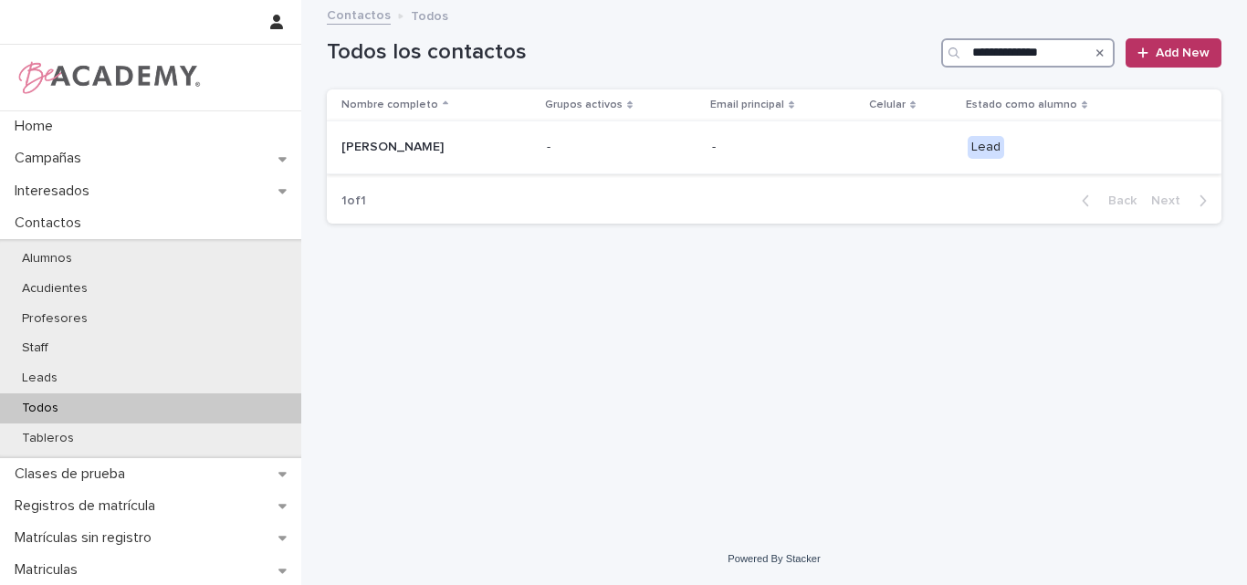
type input "**********"
click at [421, 149] on p "Celeste Jaramillo Bermudez" at bounding box center [432, 148] width 183 height 16
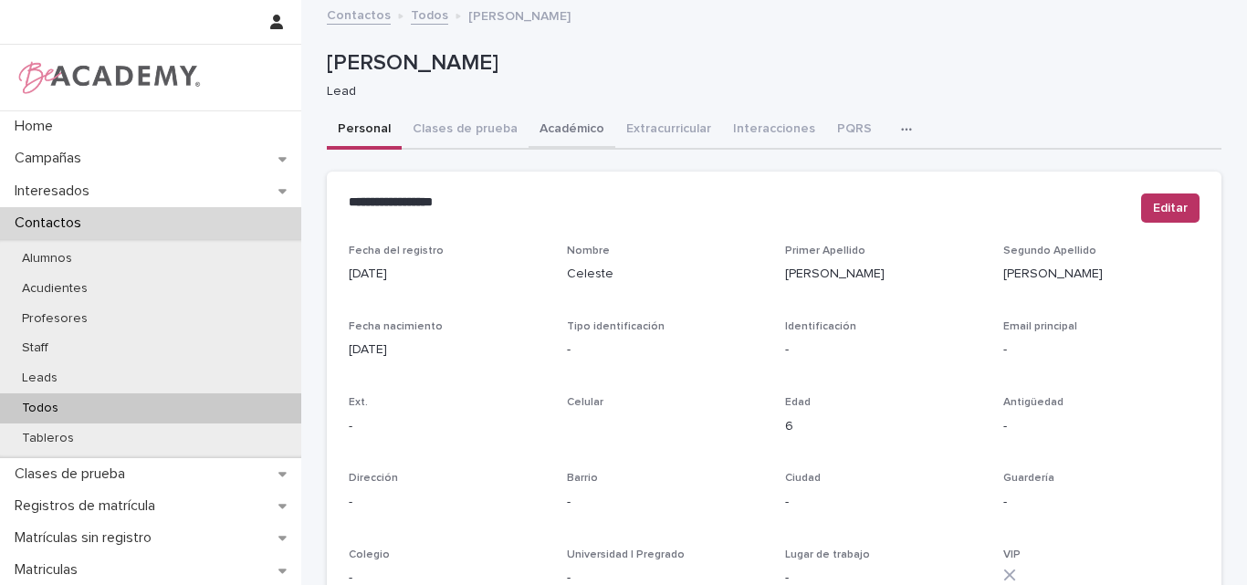
click at [542, 132] on button "Académico" at bounding box center [572, 130] width 87 height 38
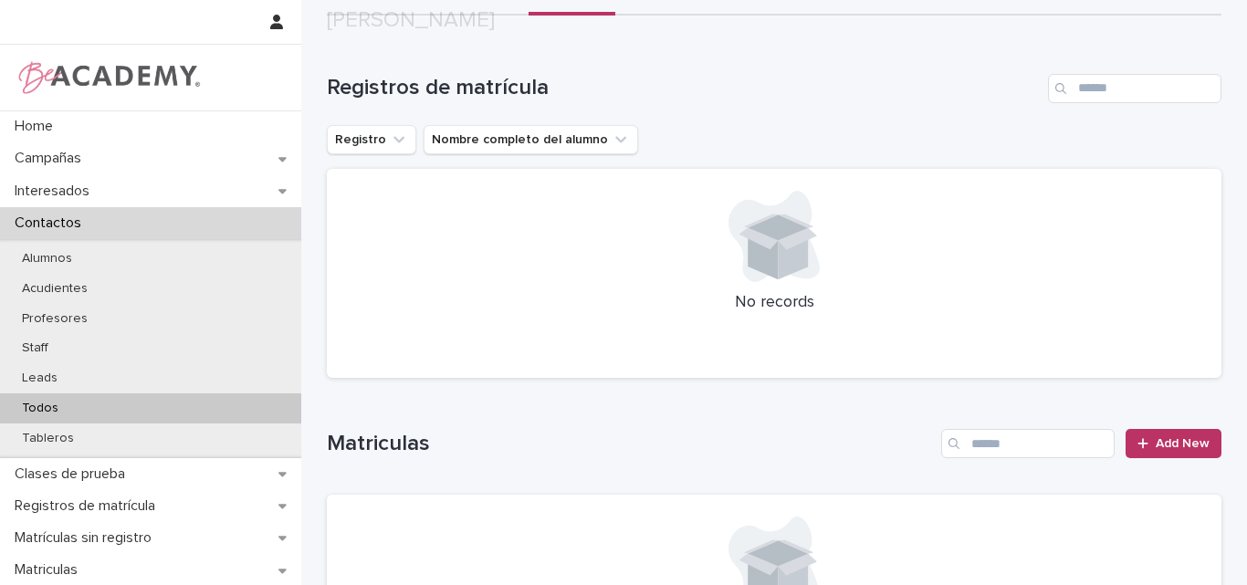
scroll to position [412, 0]
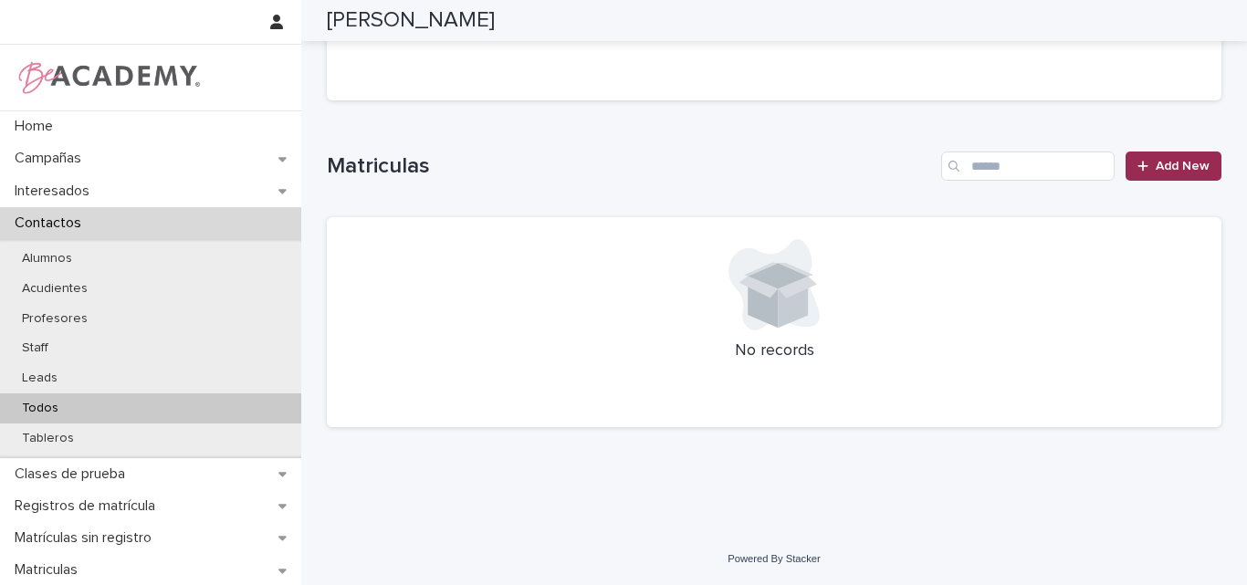
click at [1165, 171] on span "Add New" at bounding box center [1183, 166] width 54 height 13
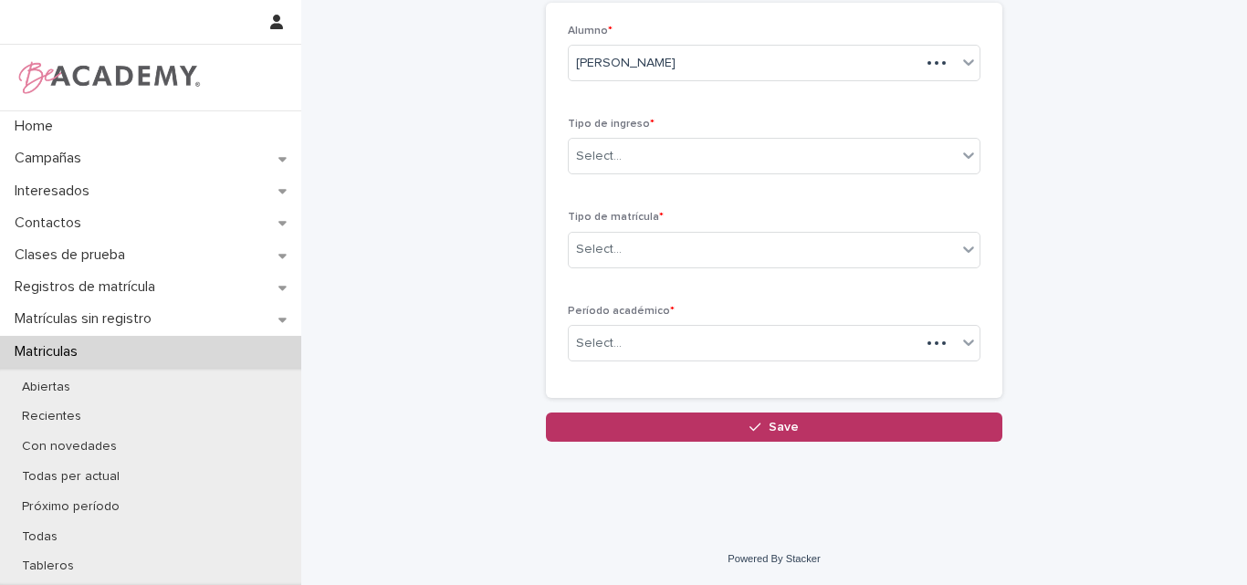
scroll to position [102, 0]
click at [793, 162] on div "Select..." at bounding box center [763, 157] width 388 height 30
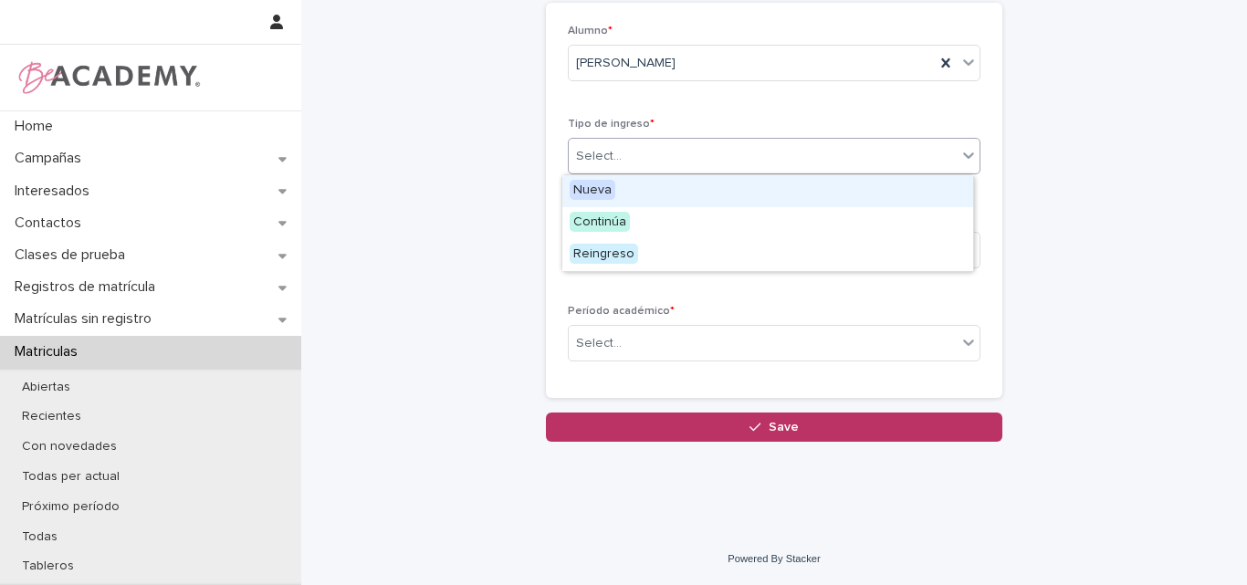
click at [630, 190] on div "Nueva" at bounding box center [767, 191] width 411 height 32
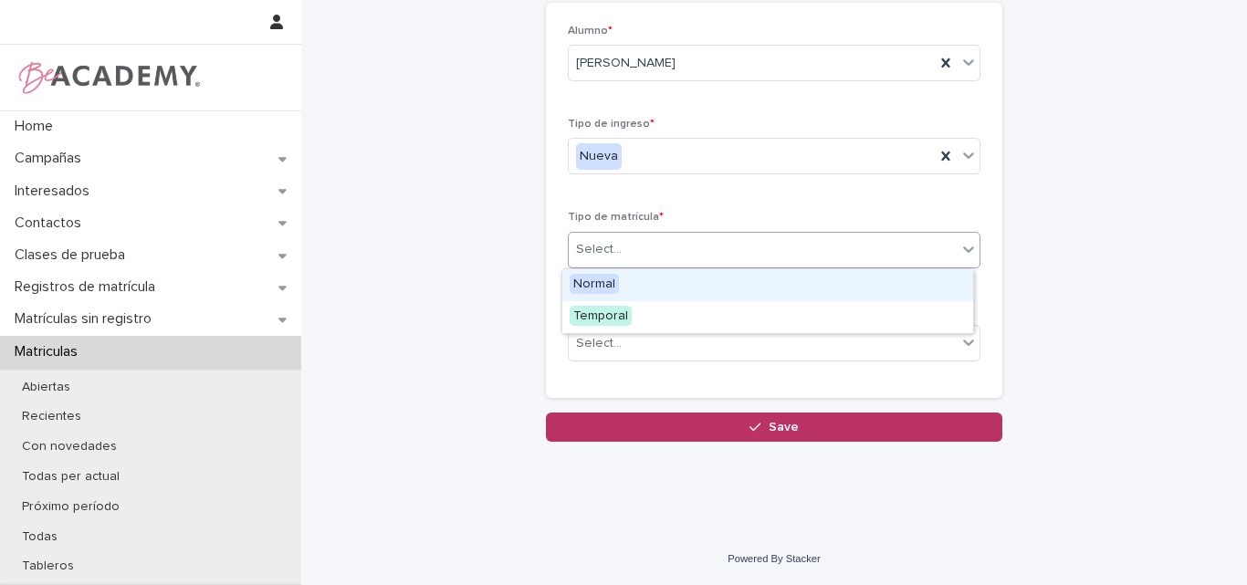
click at [660, 246] on div "Select..." at bounding box center [763, 250] width 388 height 30
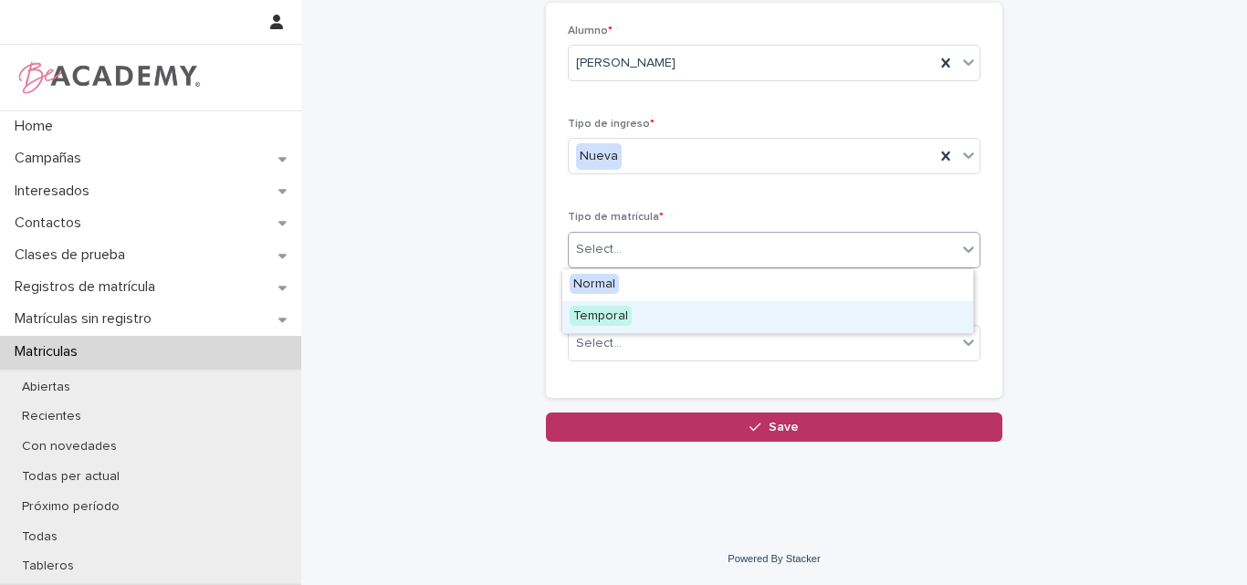
click at [608, 315] on span "Temporal" at bounding box center [601, 316] width 62 height 20
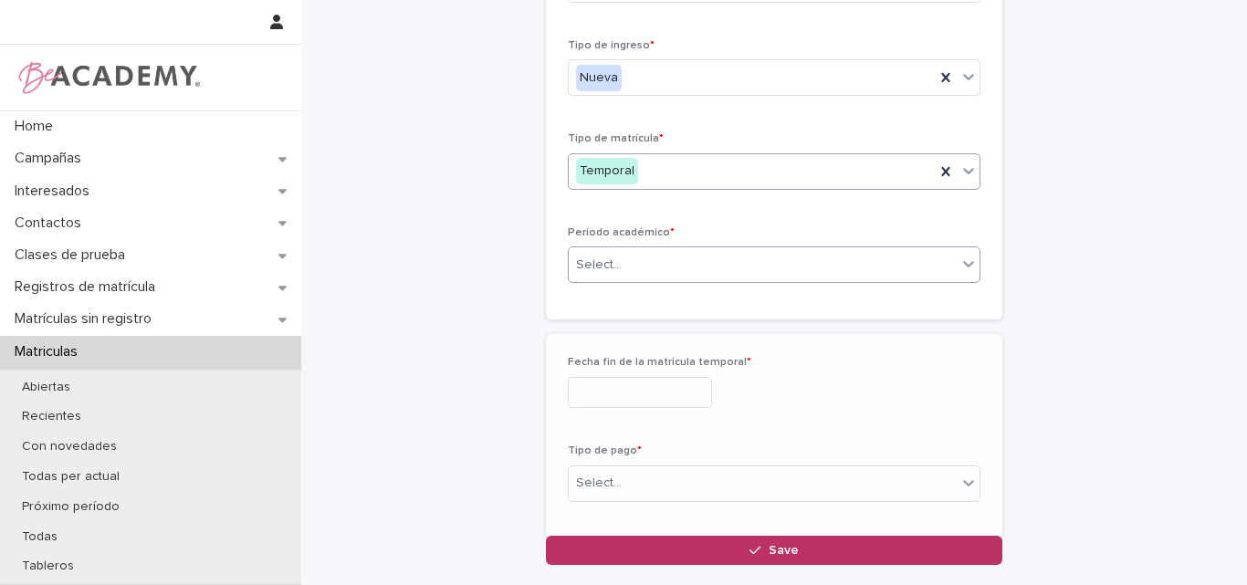
scroll to position [211, 0]
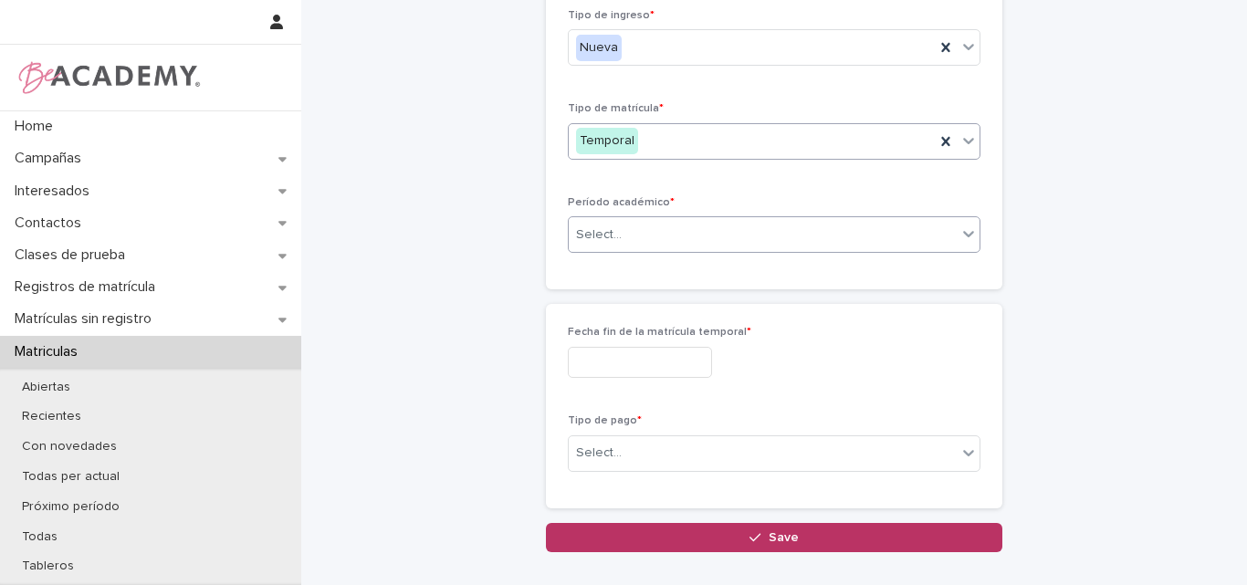
click at [626, 227] on div "Select..." at bounding box center [763, 235] width 388 height 30
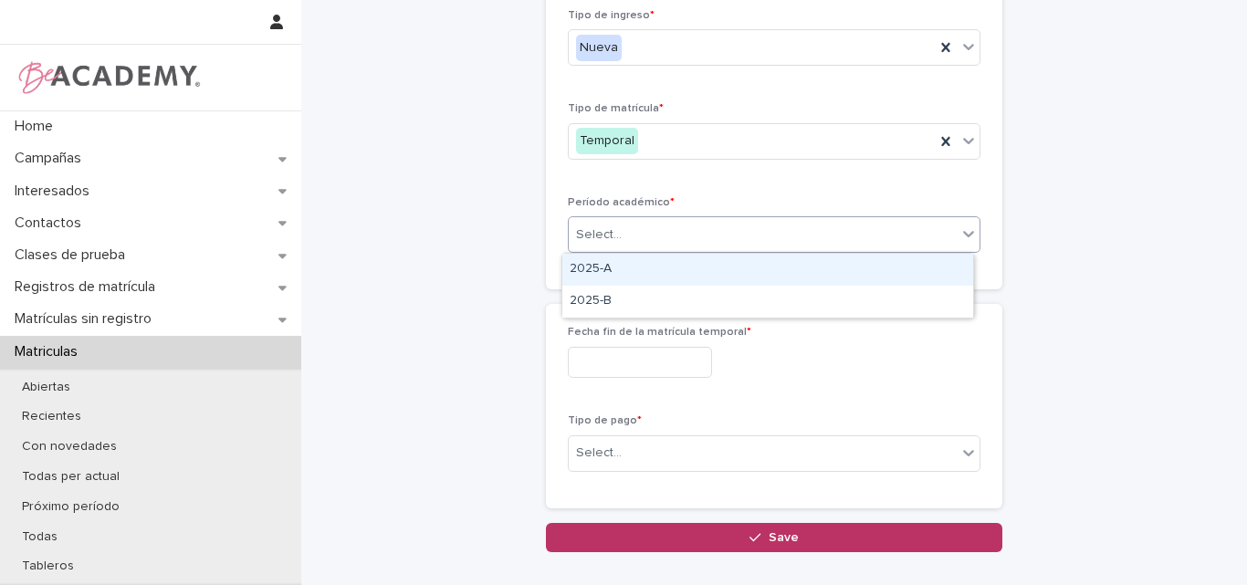
click at [606, 268] on div "2025-A" at bounding box center [767, 270] width 411 height 32
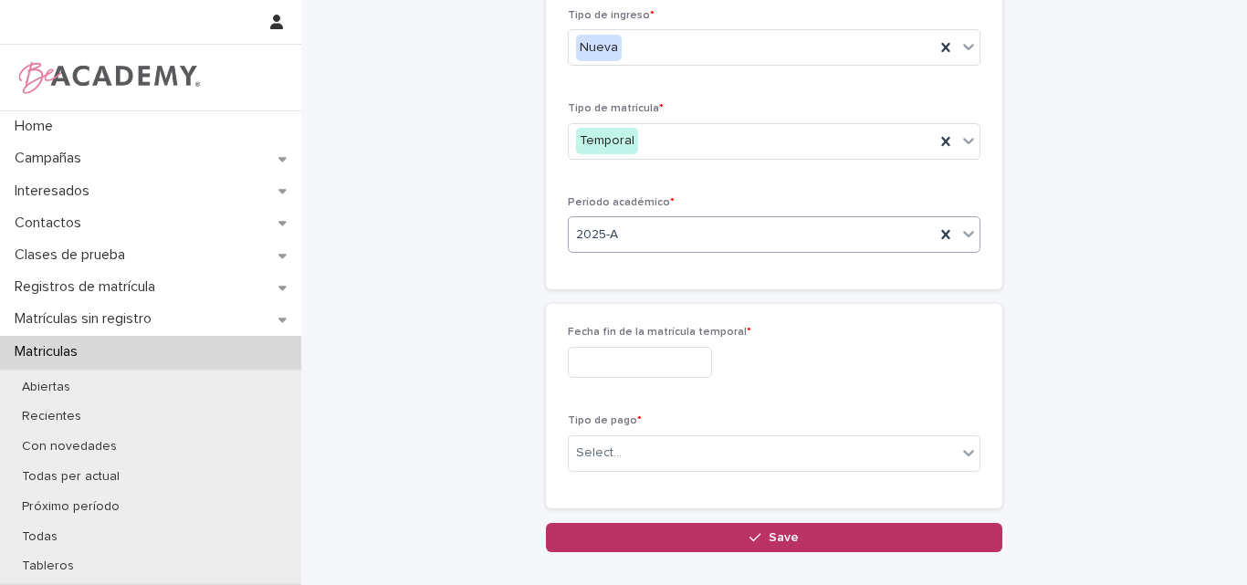
click at [615, 359] on input "text" at bounding box center [640, 363] width 144 height 32
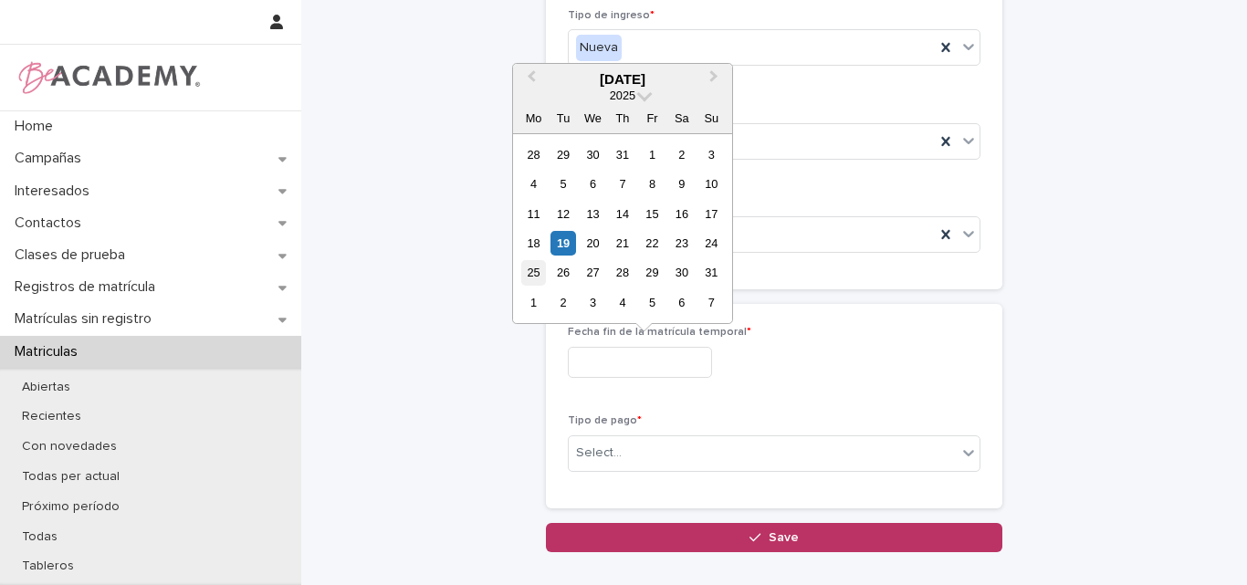
click at [540, 265] on div "25" at bounding box center [533, 272] width 25 height 25
type input "**********"
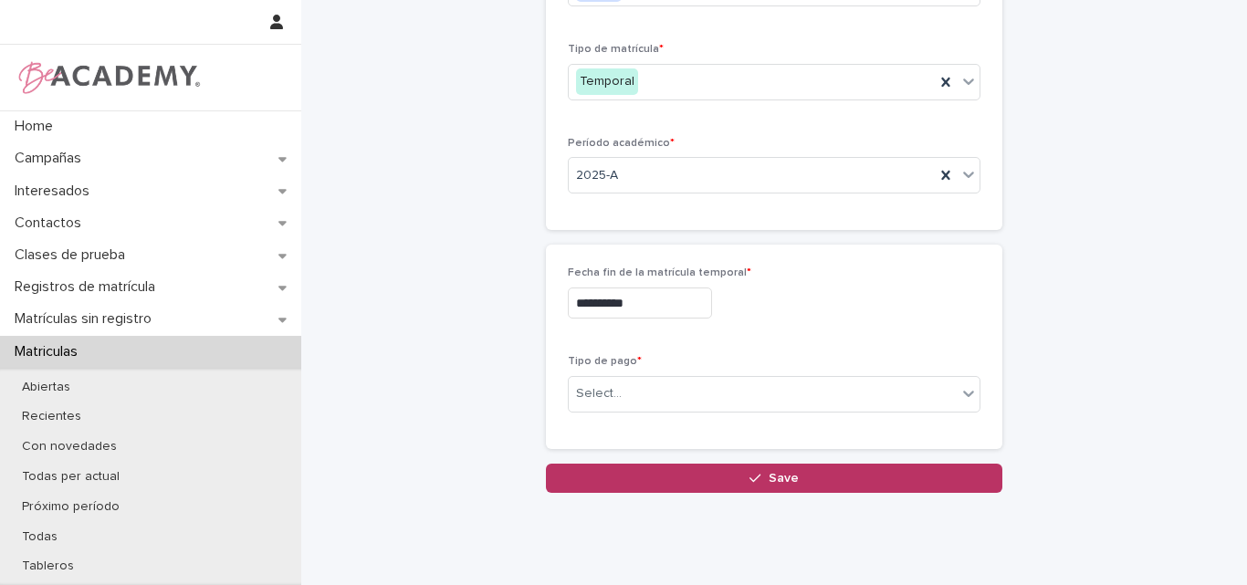
scroll to position [302, 0]
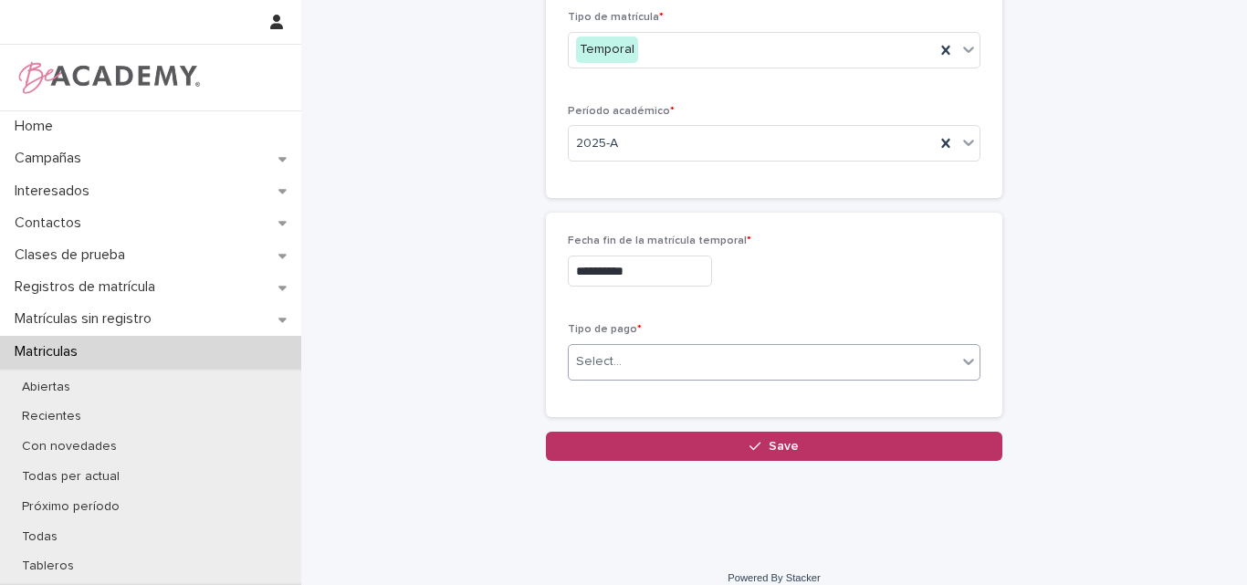
click at [620, 362] on div "Select..." at bounding box center [763, 362] width 388 height 30
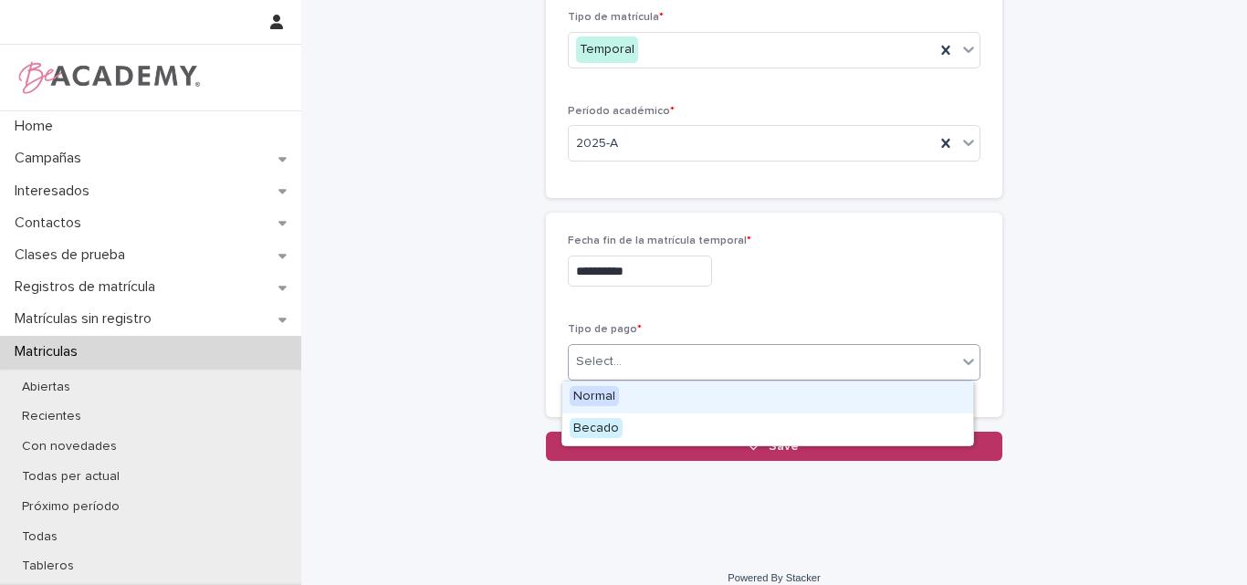
click at [620, 398] on div "Normal" at bounding box center [767, 398] width 411 height 32
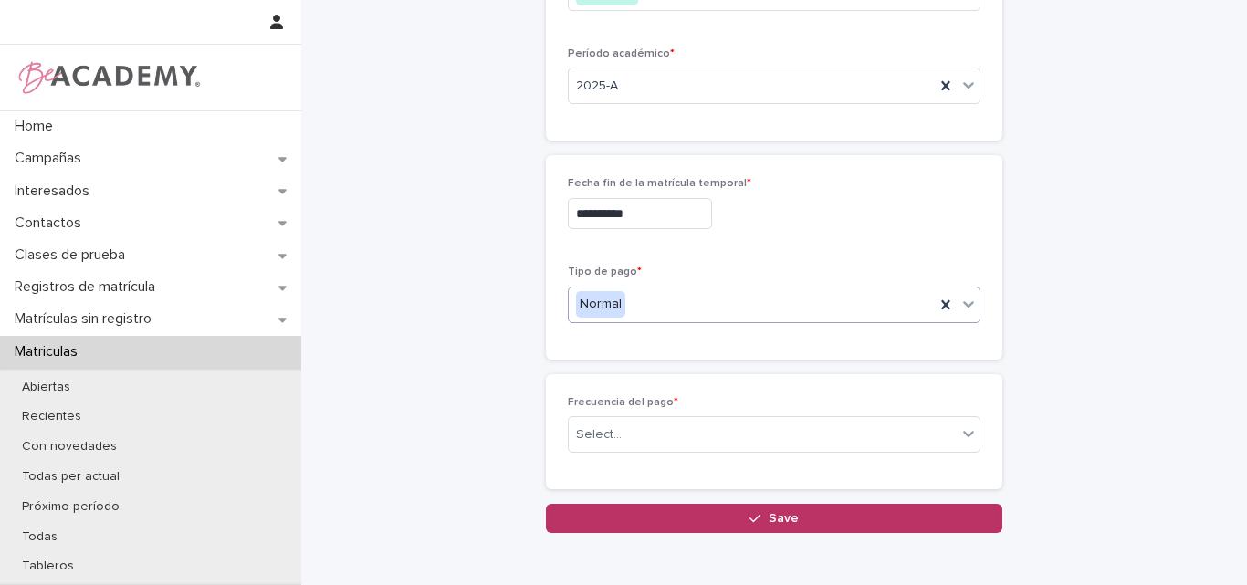
scroll to position [368, 0]
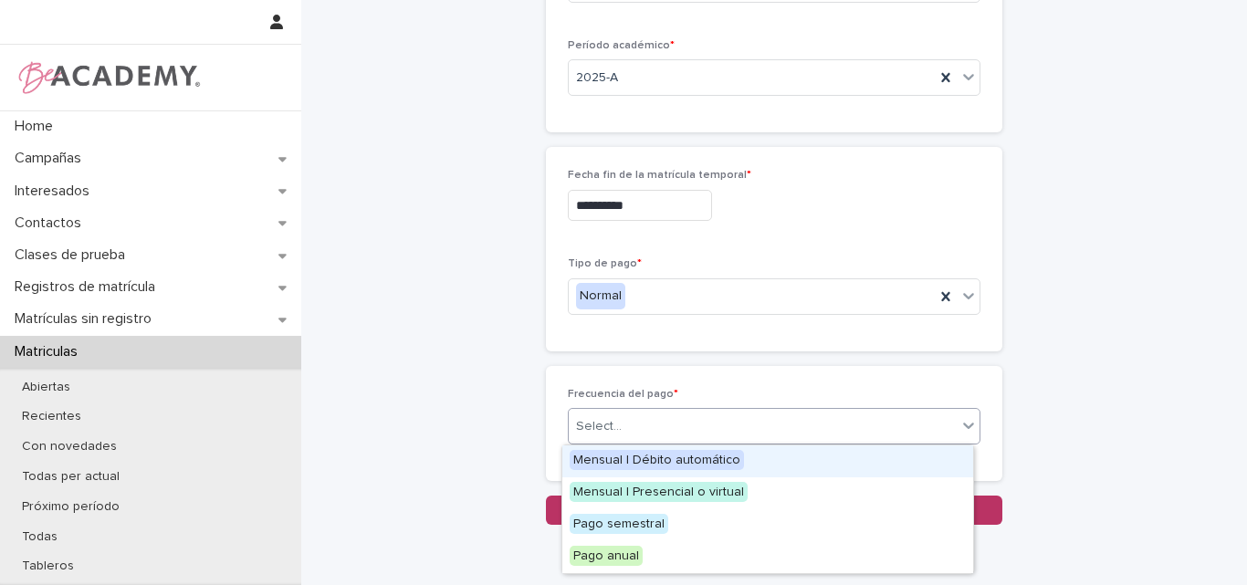
drag, startPoint x: 606, startPoint y: 424, endPoint x: 607, endPoint y: 415, distance: 9.2
click at [606, 423] on div "Select..." at bounding box center [599, 426] width 46 height 19
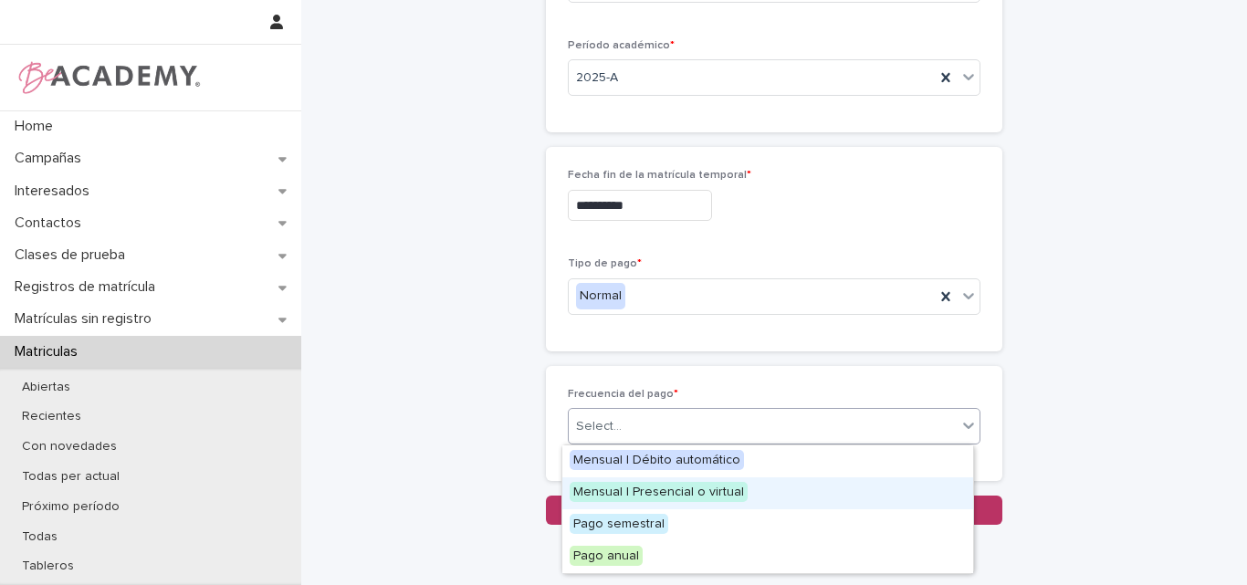
click at [617, 492] on span "Mensual | Presencial o virtual" at bounding box center [659, 492] width 178 height 20
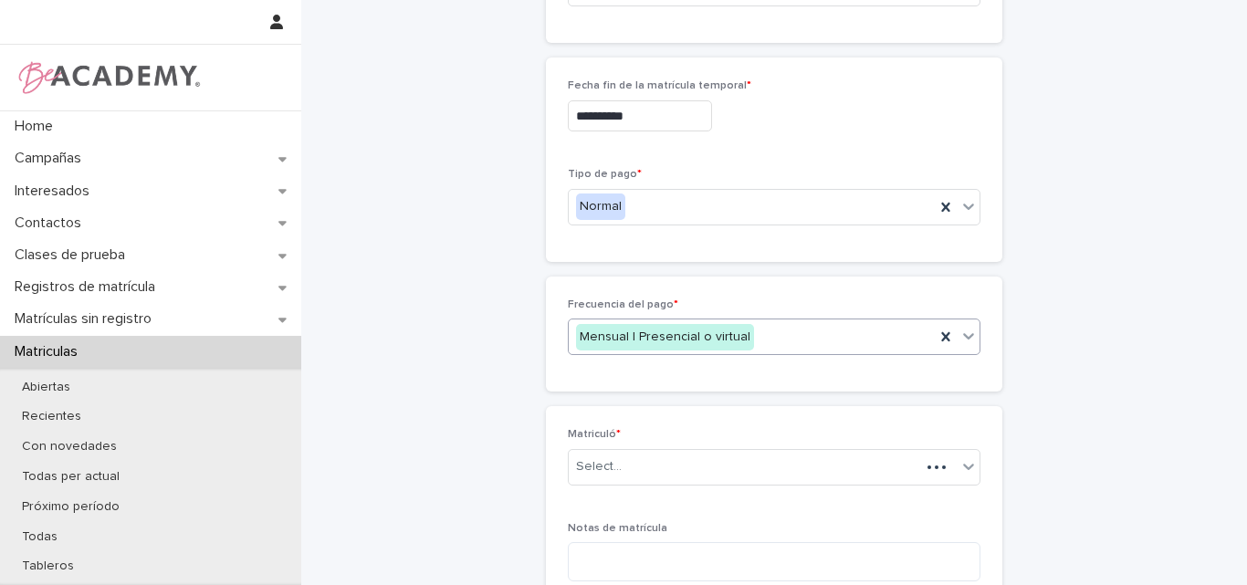
scroll to position [480, 0]
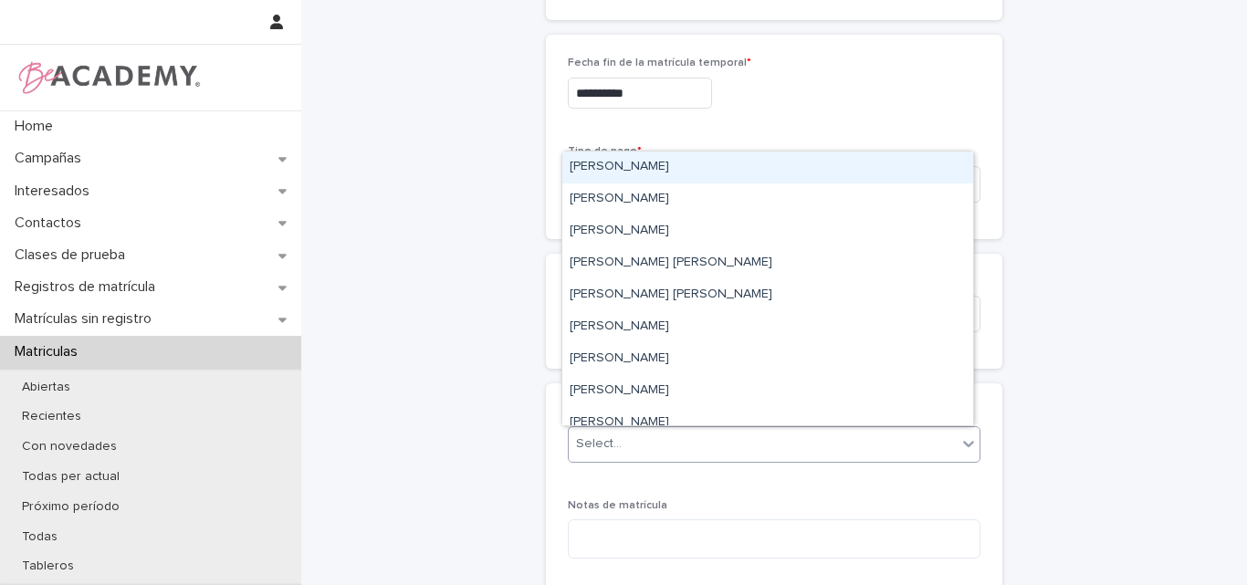
click at [579, 442] on div "Select..." at bounding box center [599, 444] width 46 height 19
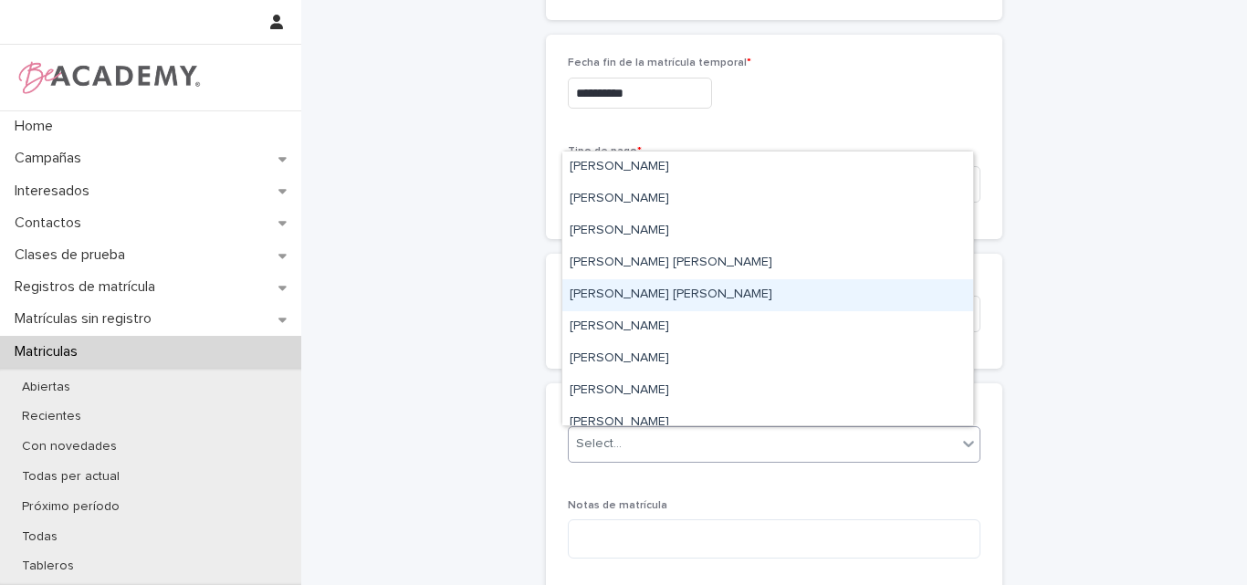
click at [626, 299] on div "Lina Rico Montoya" at bounding box center [767, 295] width 411 height 32
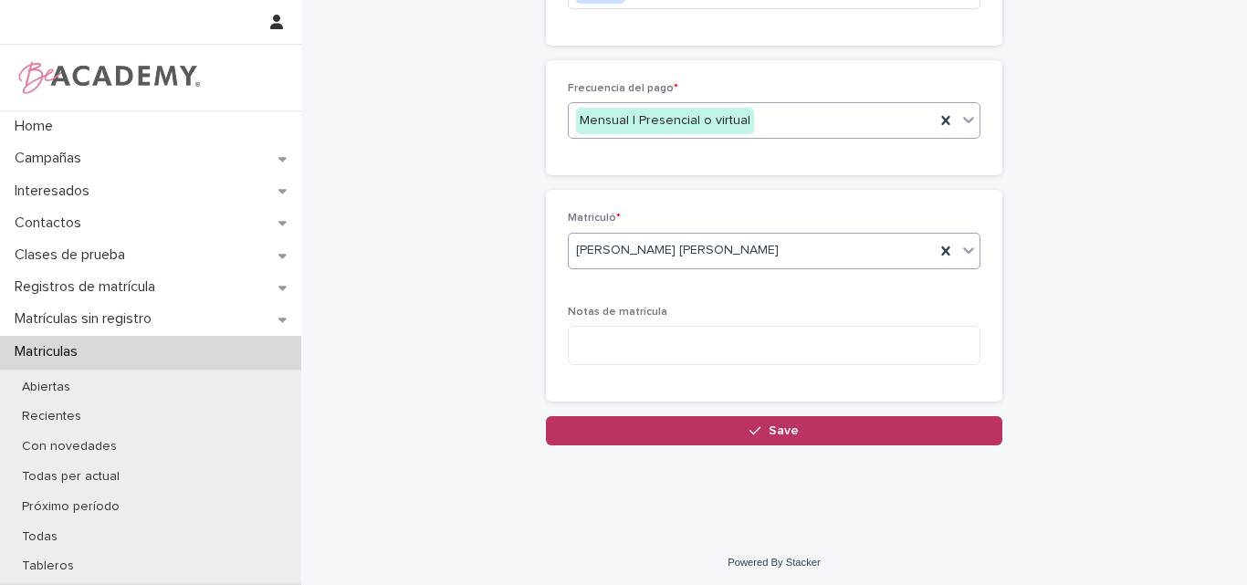
scroll to position [677, 0]
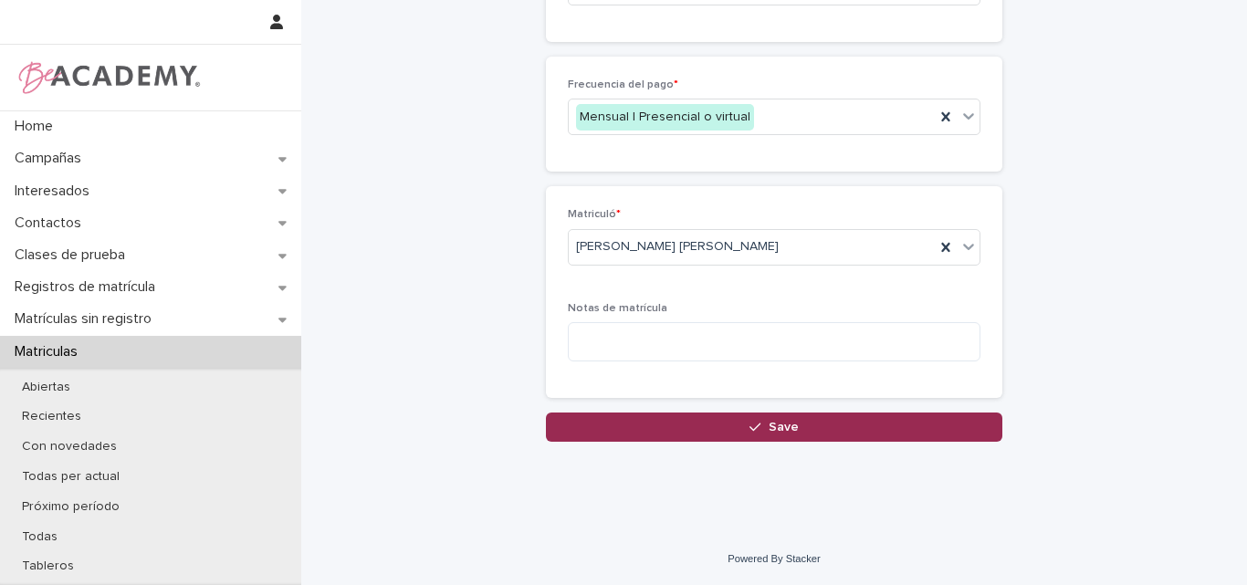
click at [761, 426] on div "button" at bounding box center [759, 427] width 18 height 13
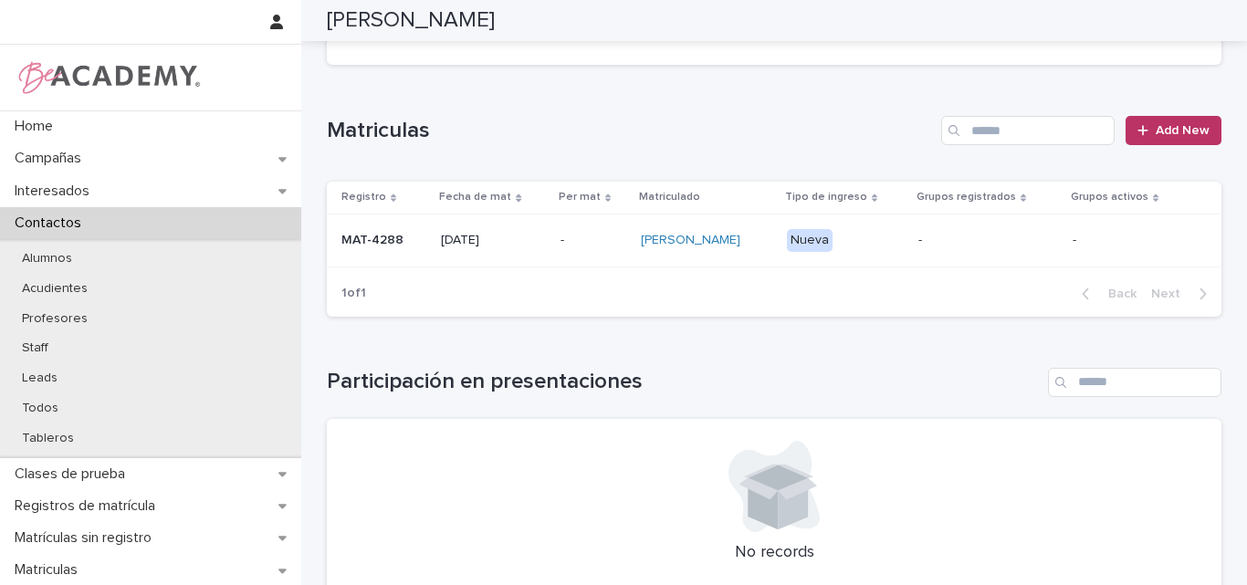
scroll to position [457, 0]
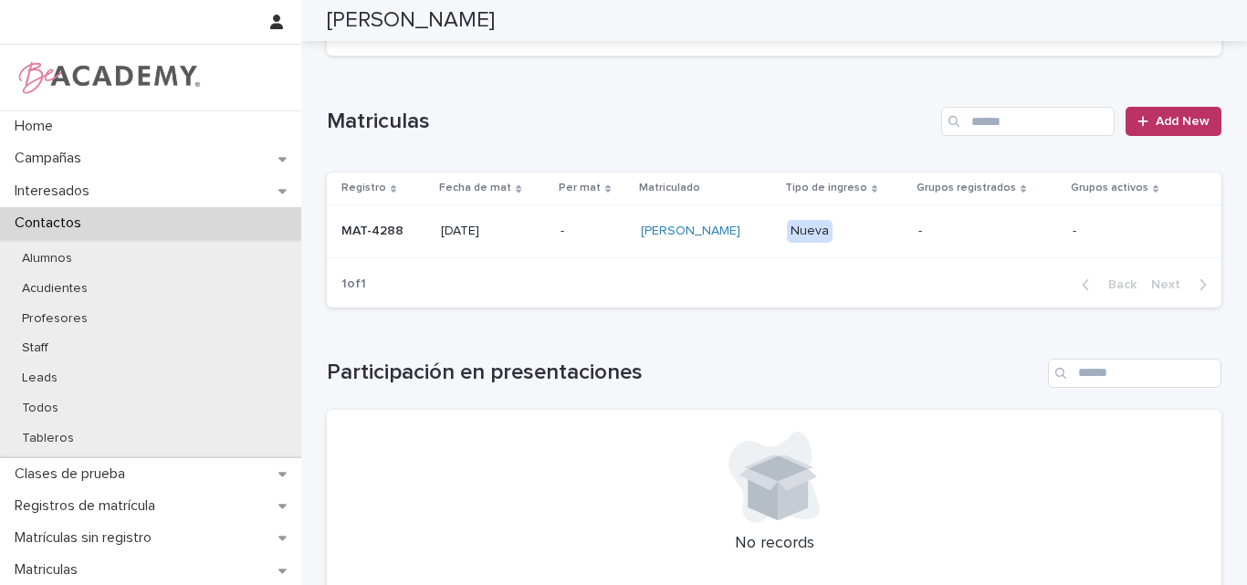
click at [358, 239] on p "MAT-4288" at bounding box center [383, 232] width 85 height 16
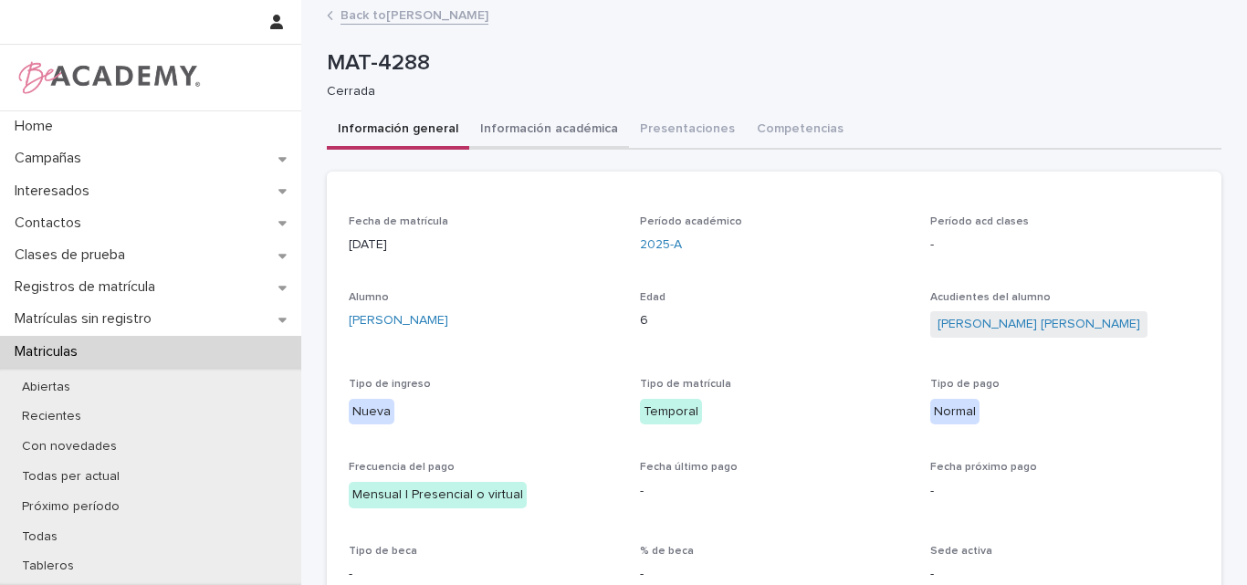
click at [535, 119] on button "Información académica" at bounding box center [549, 130] width 160 height 38
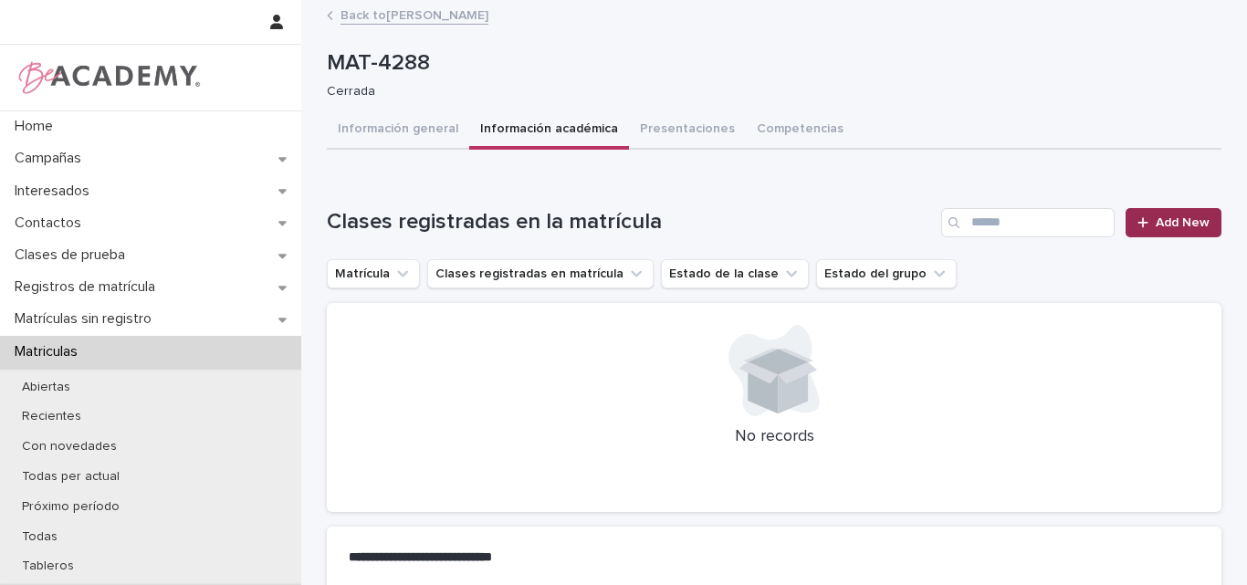
click at [1148, 223] on div at bounding box center [1147, 222] width 18 height 13
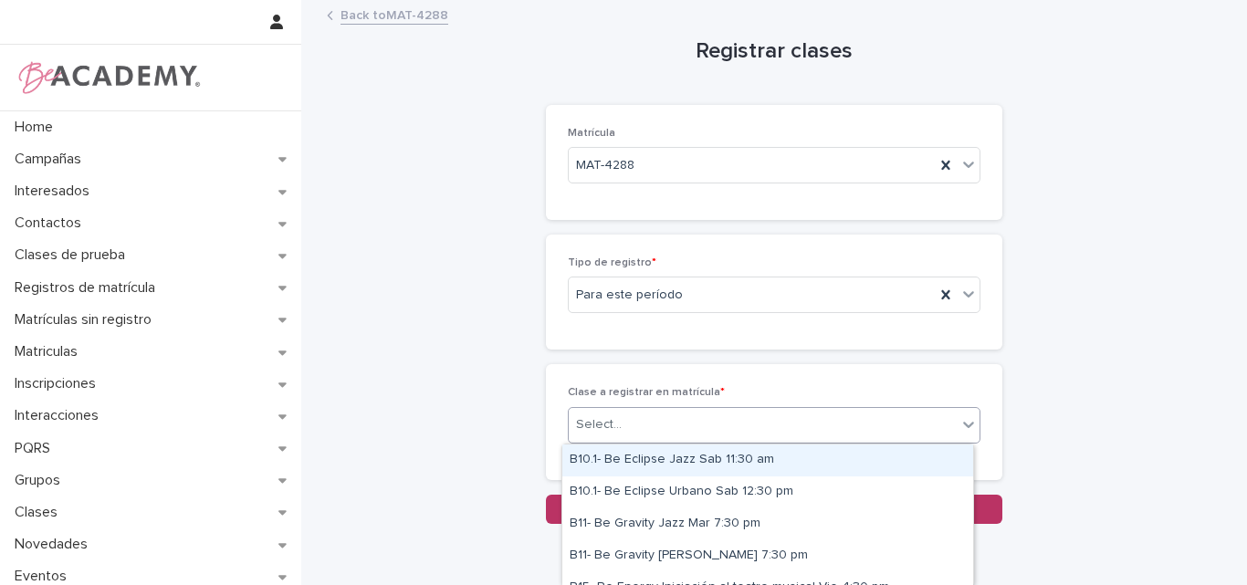
click at [741, 417] on div "Select..." at bounding box center [763, 425] width 388 height 30
type input "****"
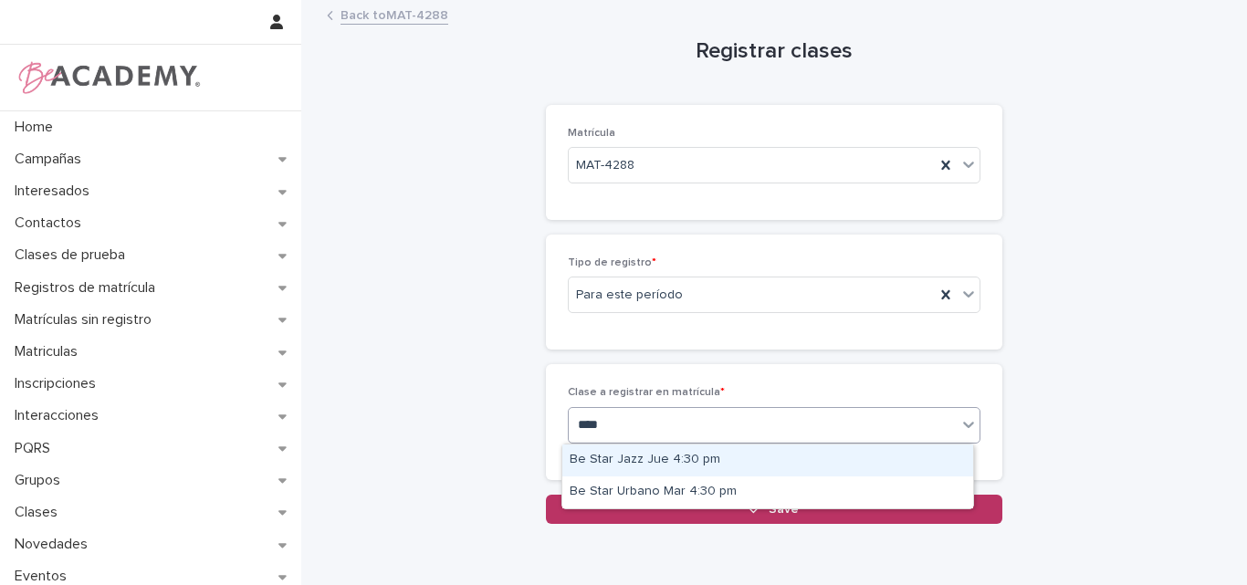
click at [666, 454] on div "Be Star Jazz Jue 4:30 pm" at bounding box center [767, 461] width 411 height 32
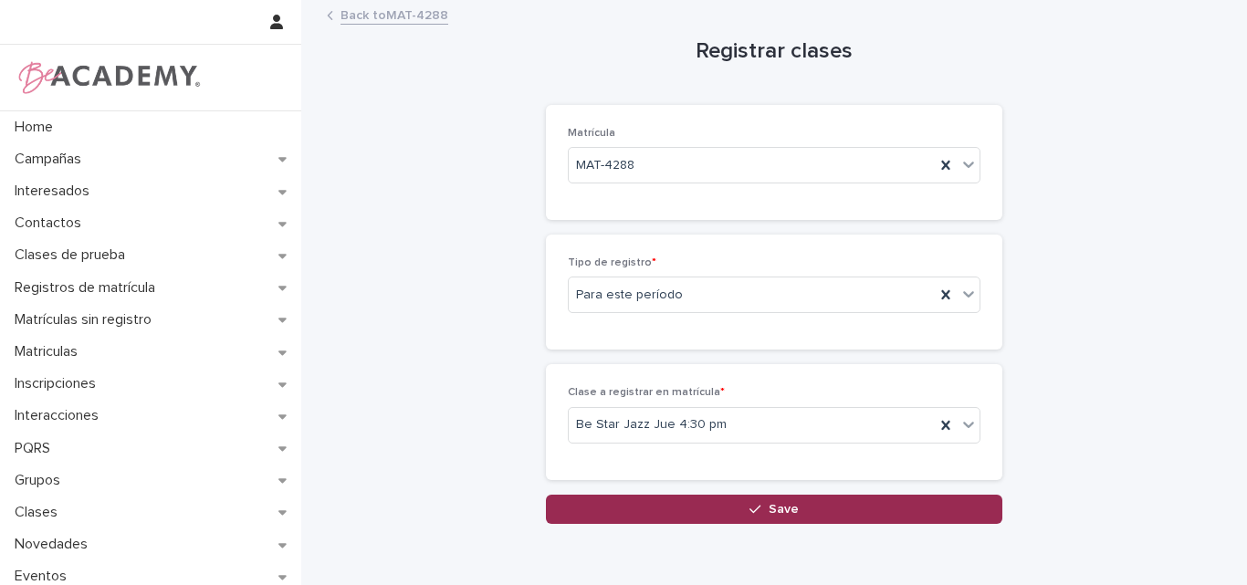
click at [780, 514] on span "Save" at bounding box center [784, 509] width 30 height 13
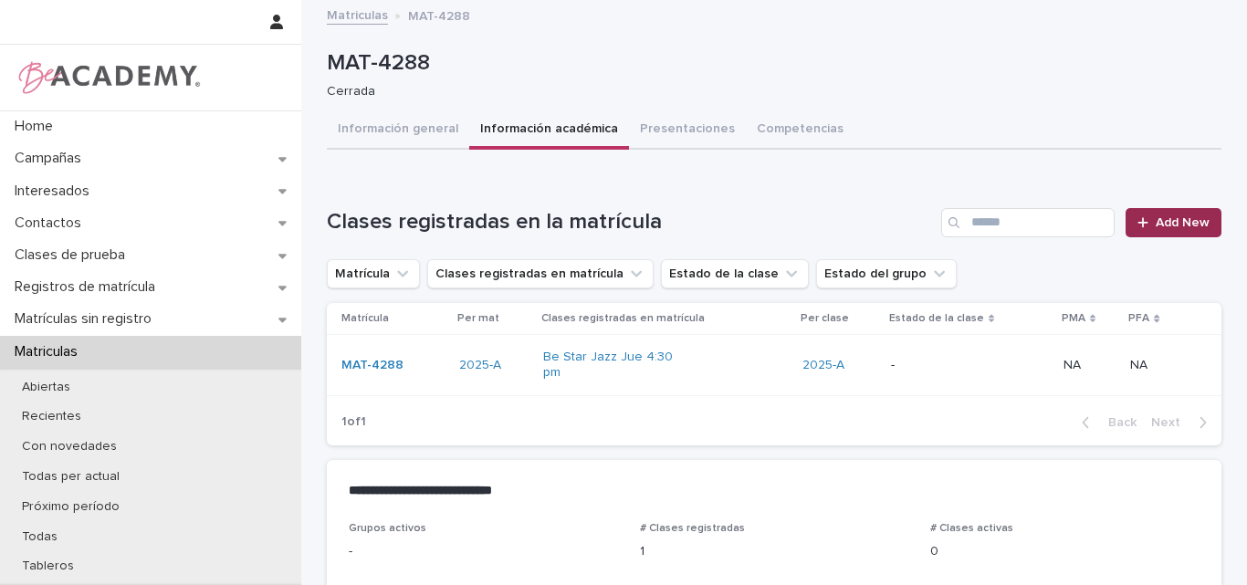
click at [1176, 212] on link "Add New" at bounding box center [1174, 222] width 96 height 29
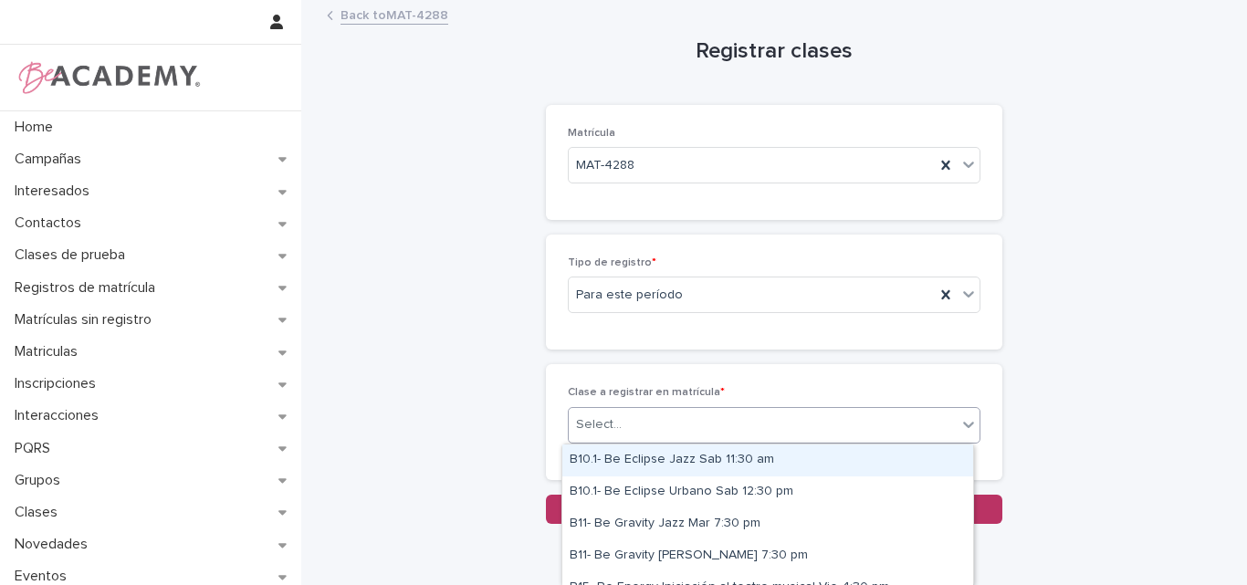
click at [674, 431] on div "Select..." at bounding box center [763, 425] width 388 height 30
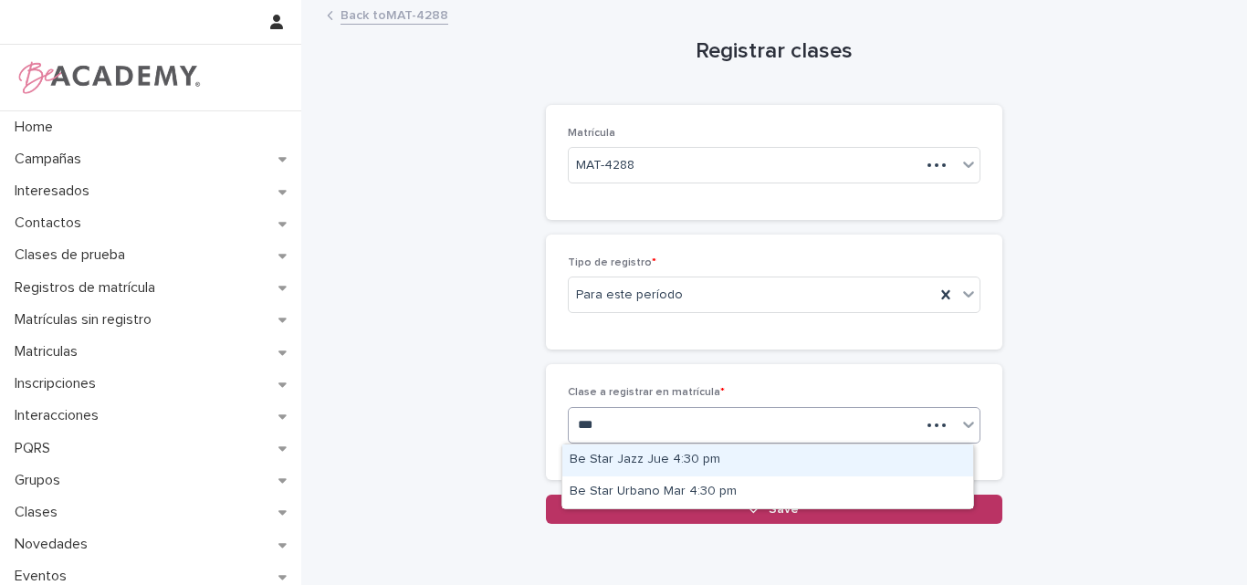
type input "****"
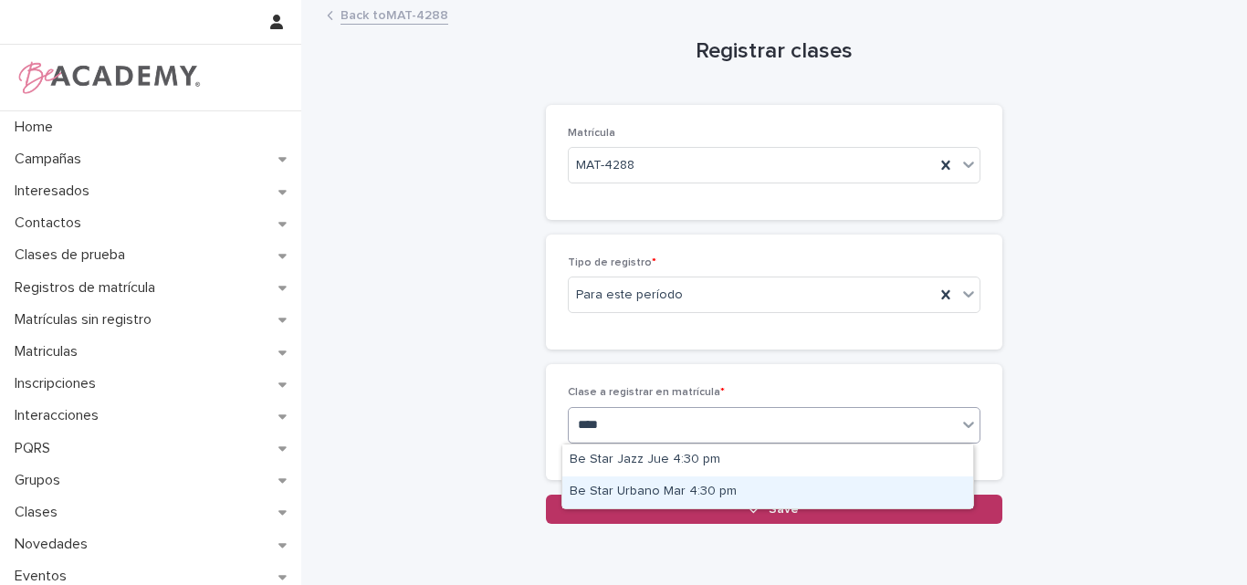
click at [662, 490] on div "Be Star Urbano Mar 4:30 pm" at bounding box center [767, 493] width 411 height 32
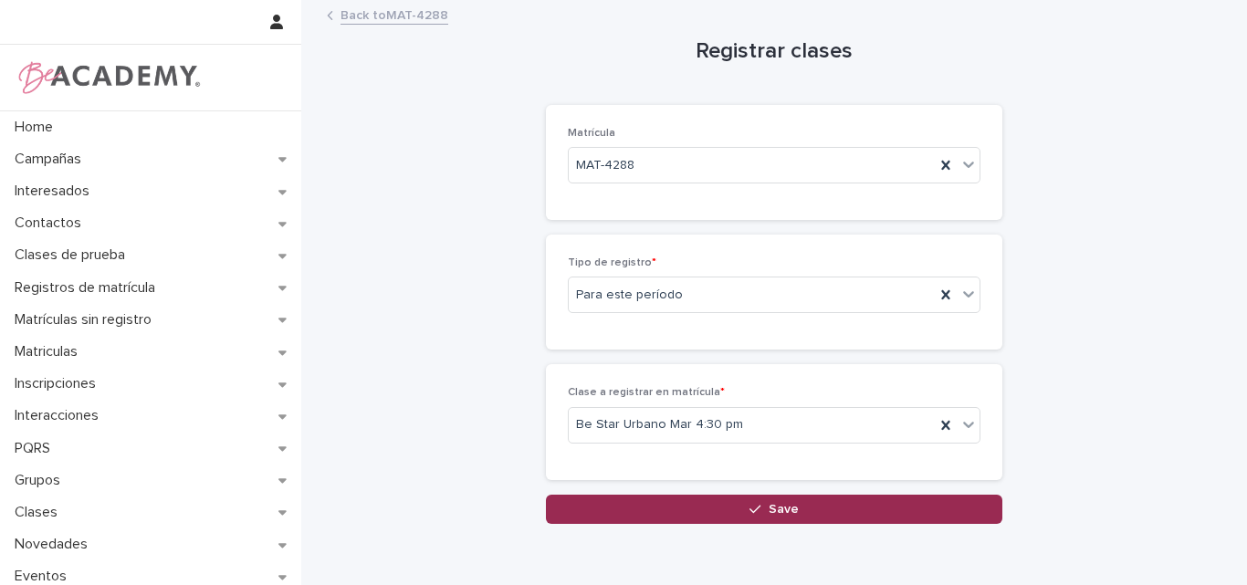
click at [751, 505] on icon "button" at bounding box center [755, 509] width 11 height 13
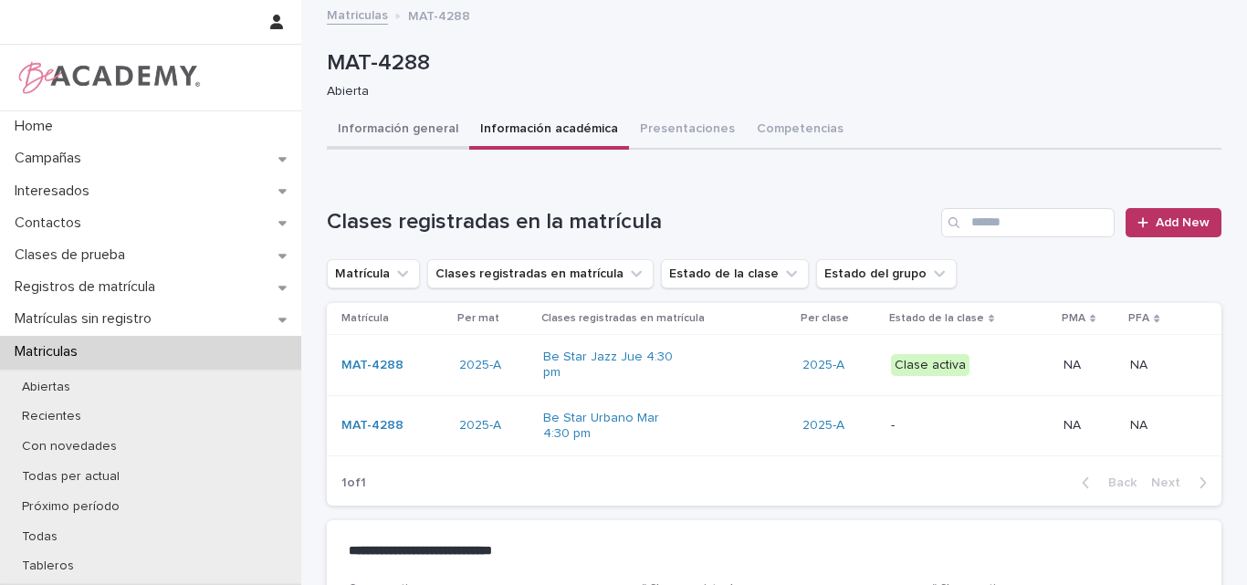
click at [387, 131] on button "Información general" at bounding box center [398, 130] width 142 height 38
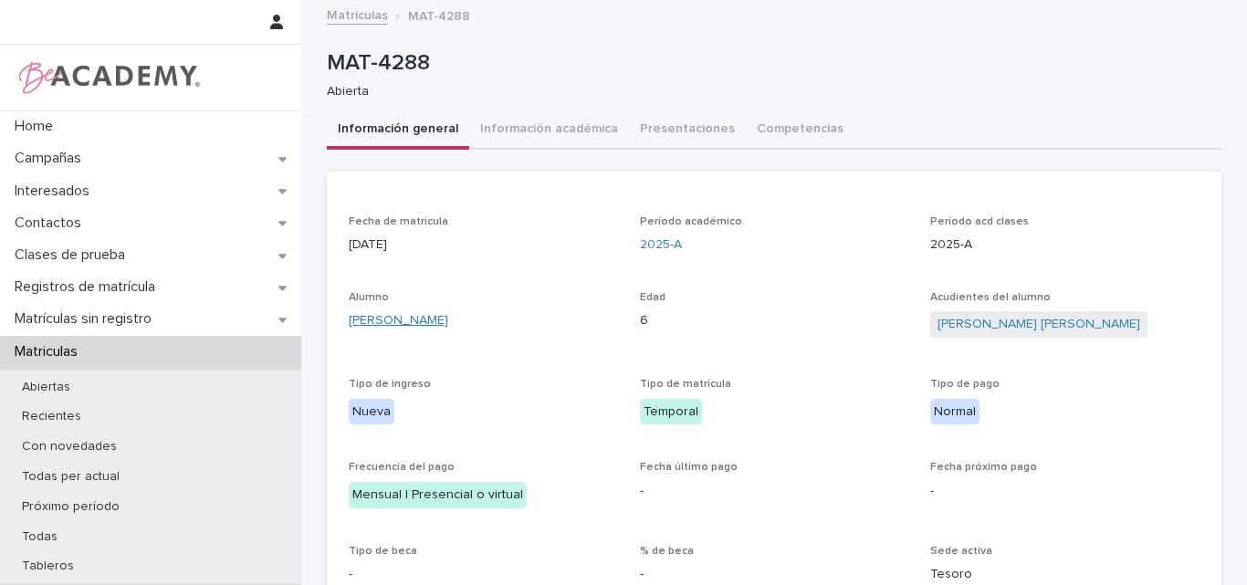
click at [410, 322] on link "Celeste Jaramillo Bermudez" at bounding box center [399, 320] width 100 height 19
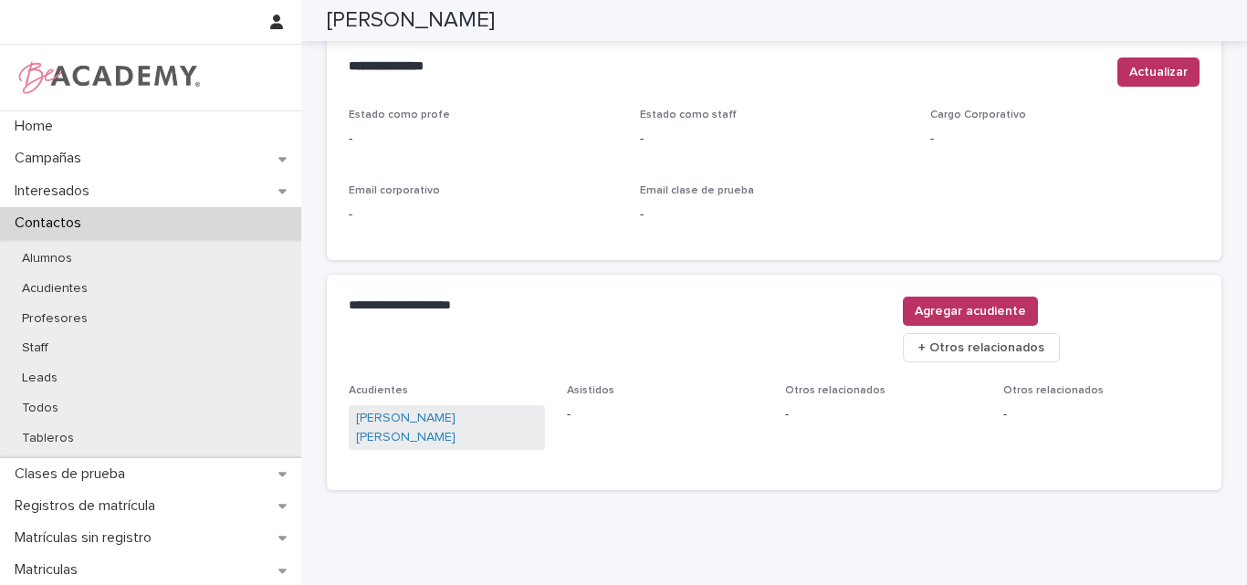
scroll to position [773, 0]
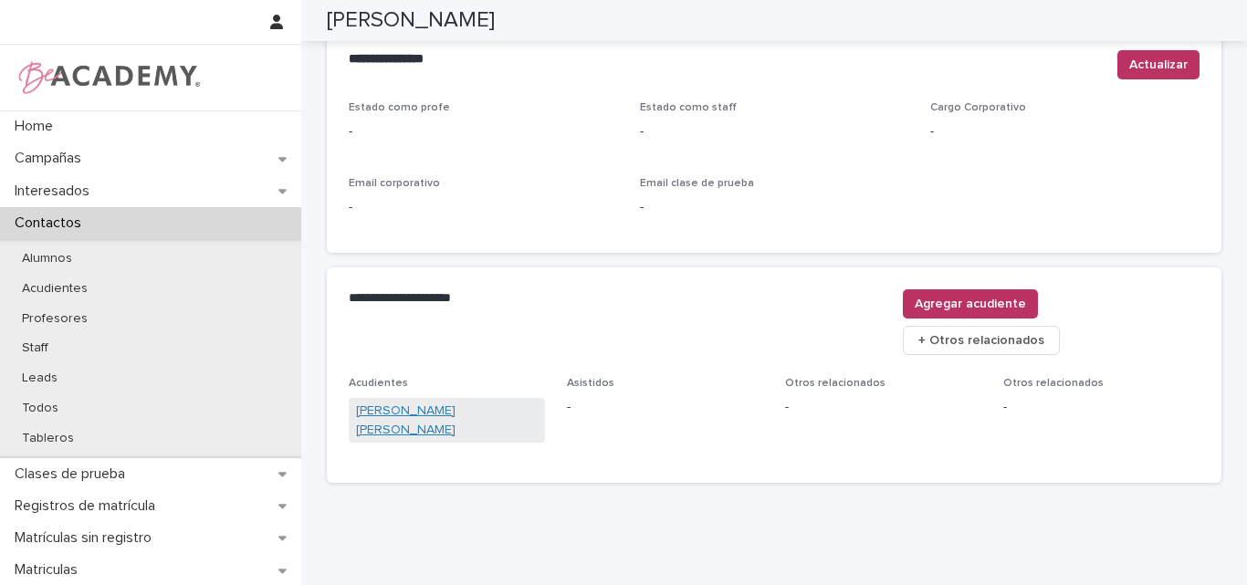
click at [428, 402] on link "David Andres Jaramillo Trujillo" at bounding box center [447, 421] width 182 height 38
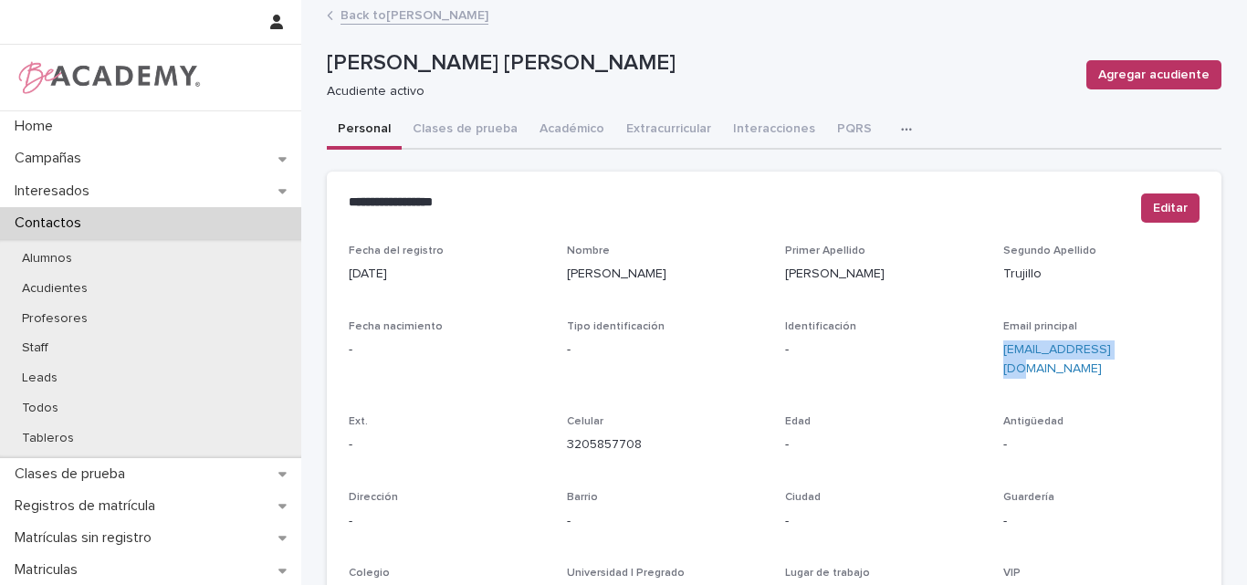
drag, startPoint x: 1143, startPoint y: 357, endPoint x: 1075, endPoint y: 328, distance: 74.4
click at [1075, 328] on div "Email principal djarat@hotmail.com" at bounding box center [1101, 356] width 196 height 73
copy div "djarat@hotmail.com"
drag, startPoint x: 645, startPoint y: 422, endPoint x: 562, endPoint y: 435, distance: 83.2
click at [567, 436] on p "3205857708" at bounding box center [665, 445] width 196 height 19
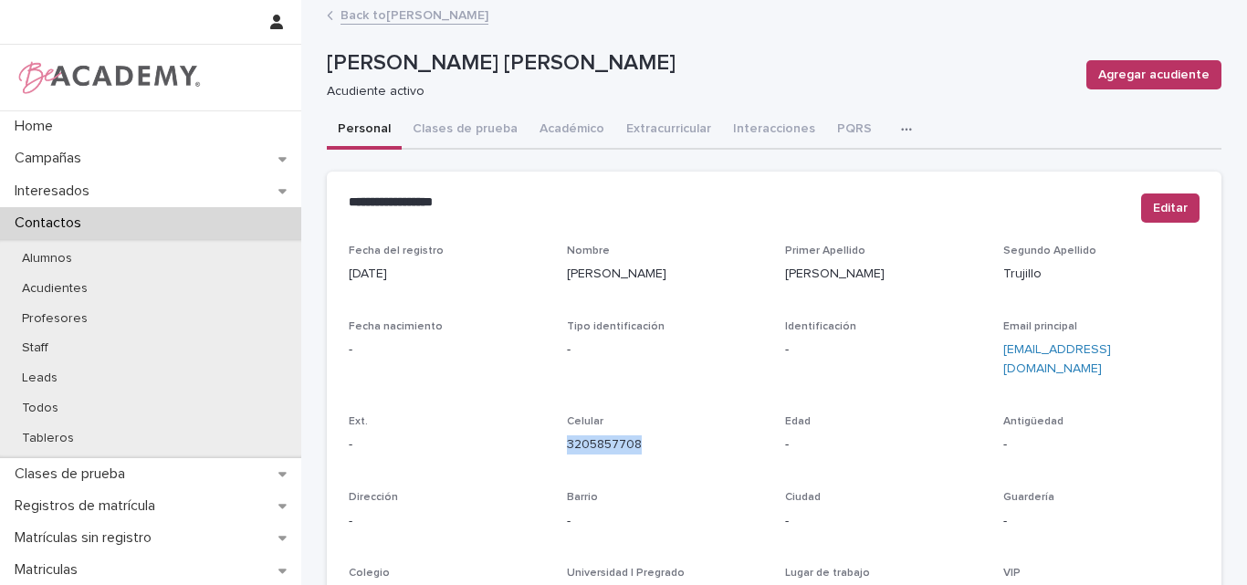
copy link "3205857708"
click at [436, 15] on link "Back to Celeste Jaramillo Bermudez" at bounding box center [415, 14] width 148 height 21
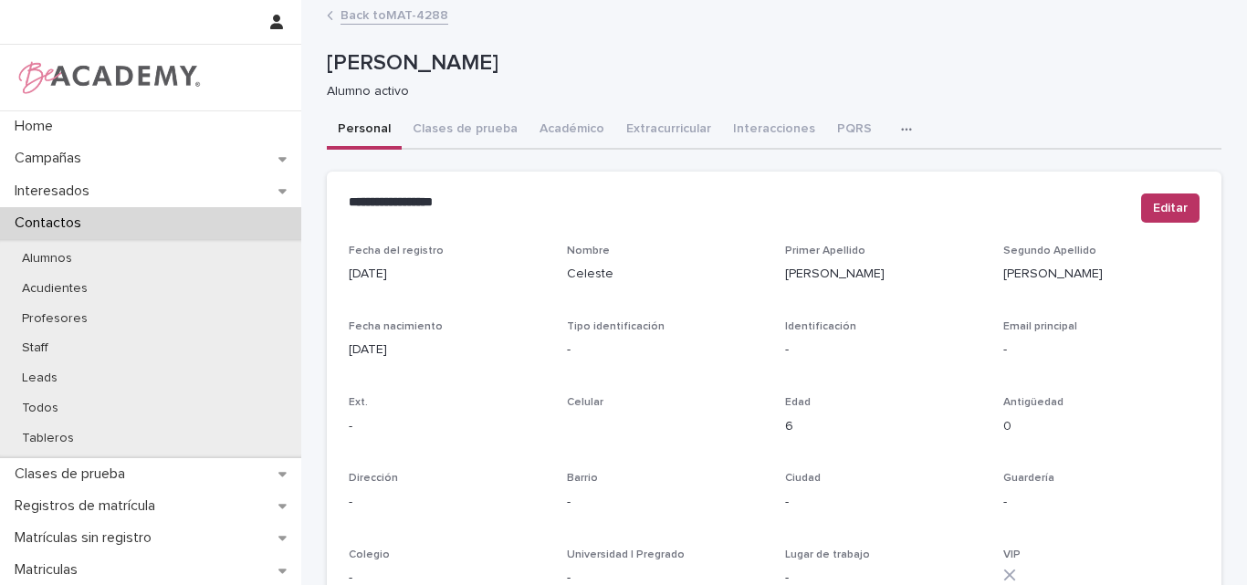
drag, startPoint x: 416, startPoint y: 358, endPoint x: 341, endPoint y: 358, distance: 74.9
click at [349, 358] on p "28/08/2018" at bounding box center [447, 350] width 196 height 19
copy p "28/08/2018"
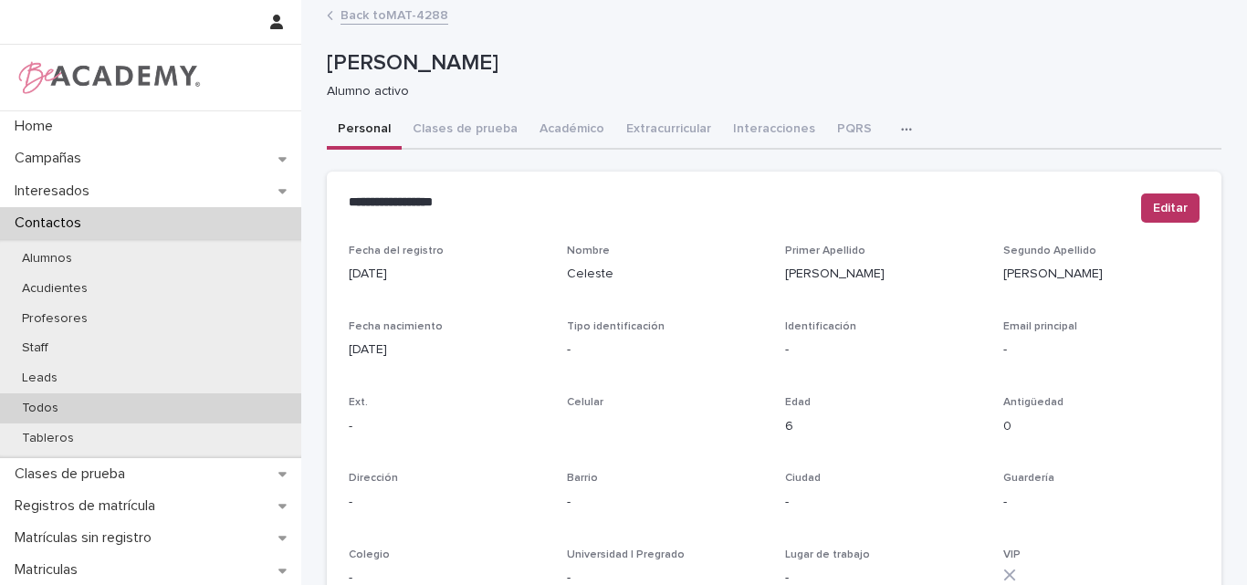
click at [110, 405] on div "Todos" at bounding box center [150, 409] width 301 height 30
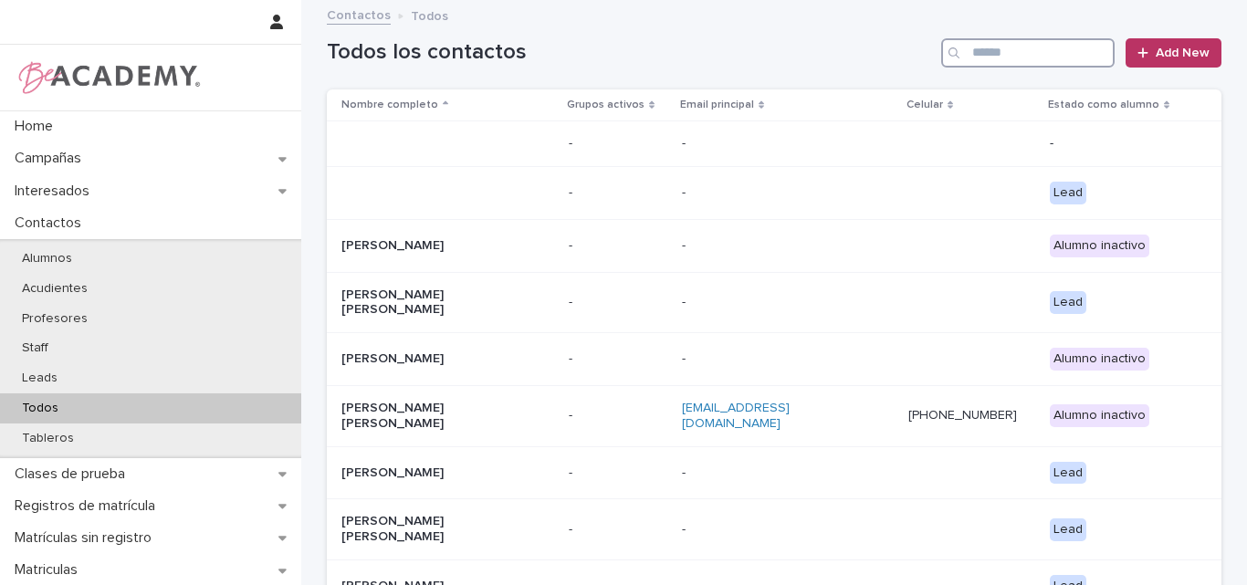
click at [1045, 48] on input "Search" at bounding box center [1027, 52] width 173 height 29
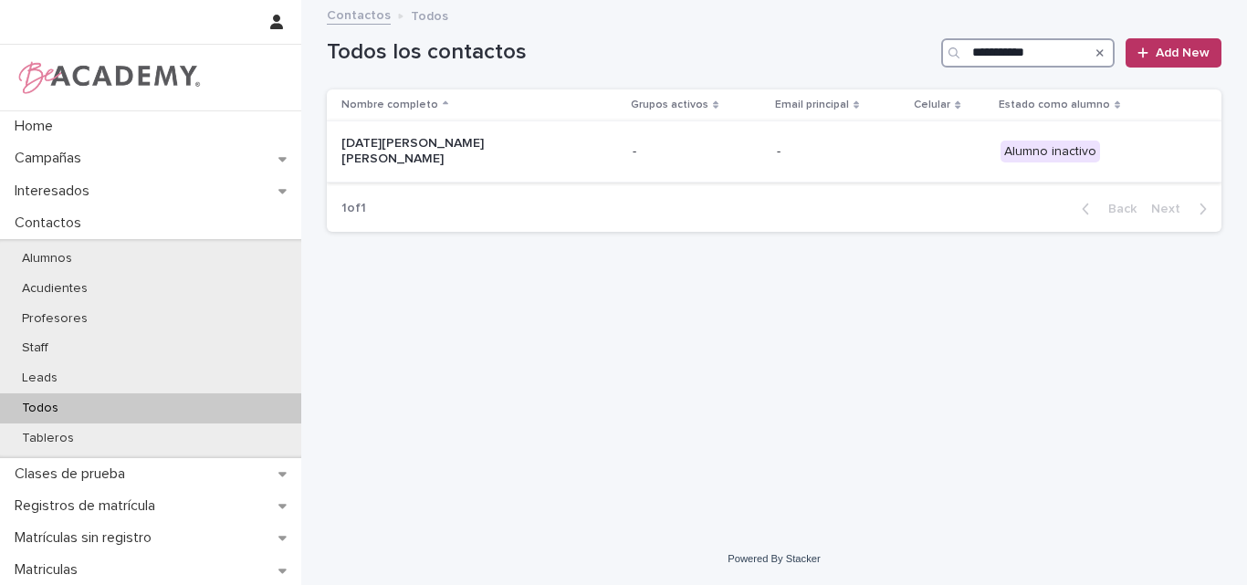
type input "**********"
click at [446, 142] on p "Lucia Sierra Grajales" at bounding box center [432, 151] width 183 height 31
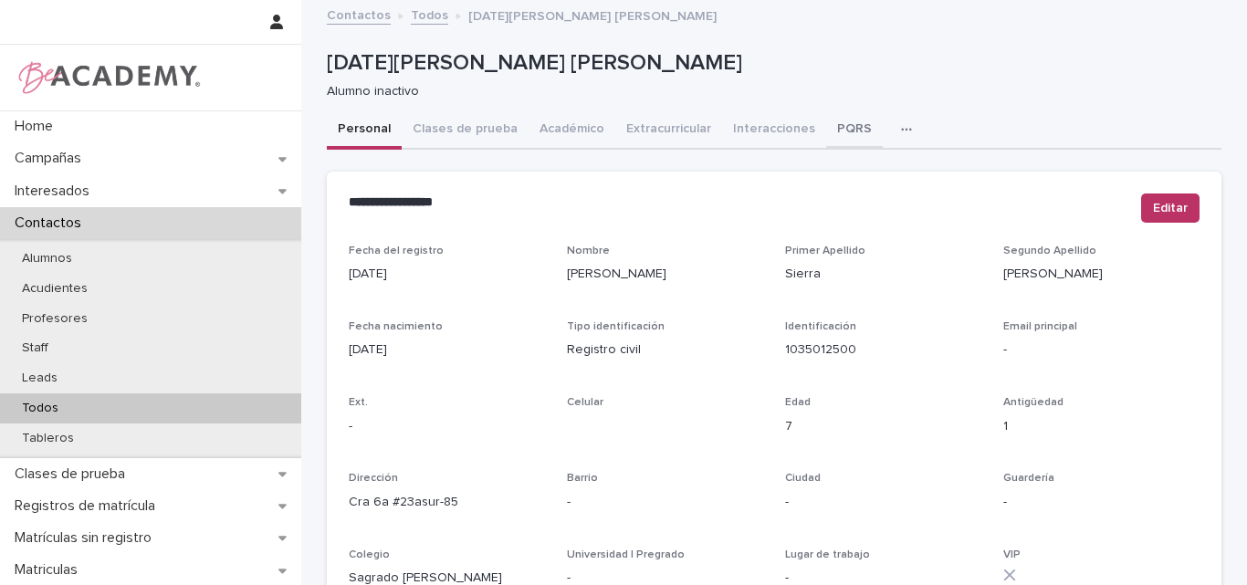
click at [834, 125] on button "PQRS" at bounding box center [854, 130] width 57 height 38
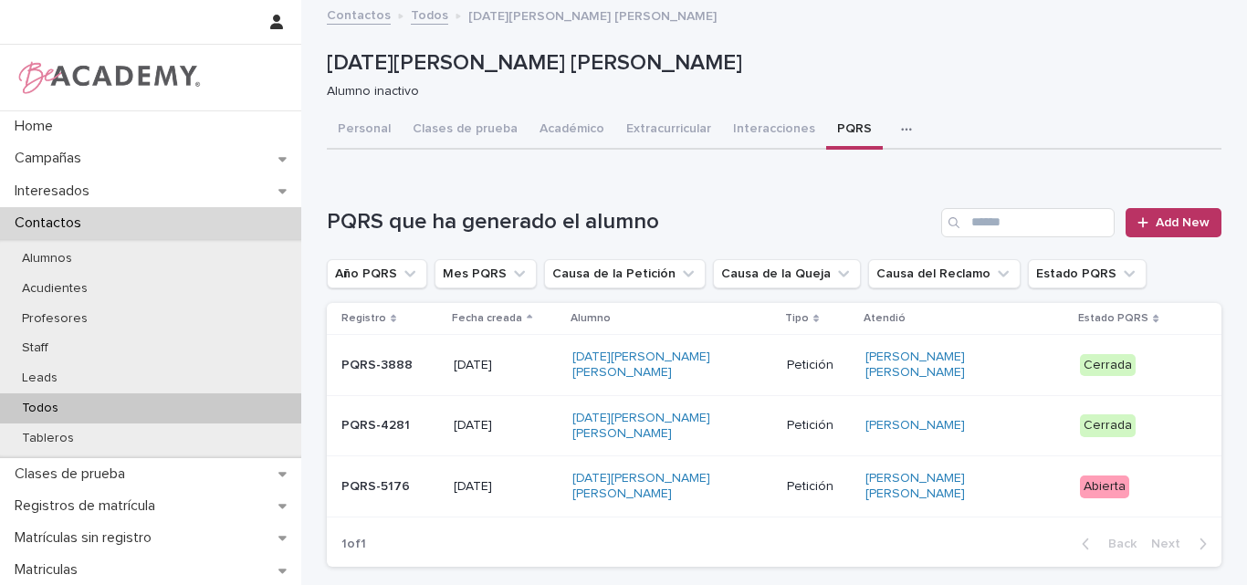
click at [563, 475] on td "04/07/2025" at bounding box center [505, 487] width 118 height 61
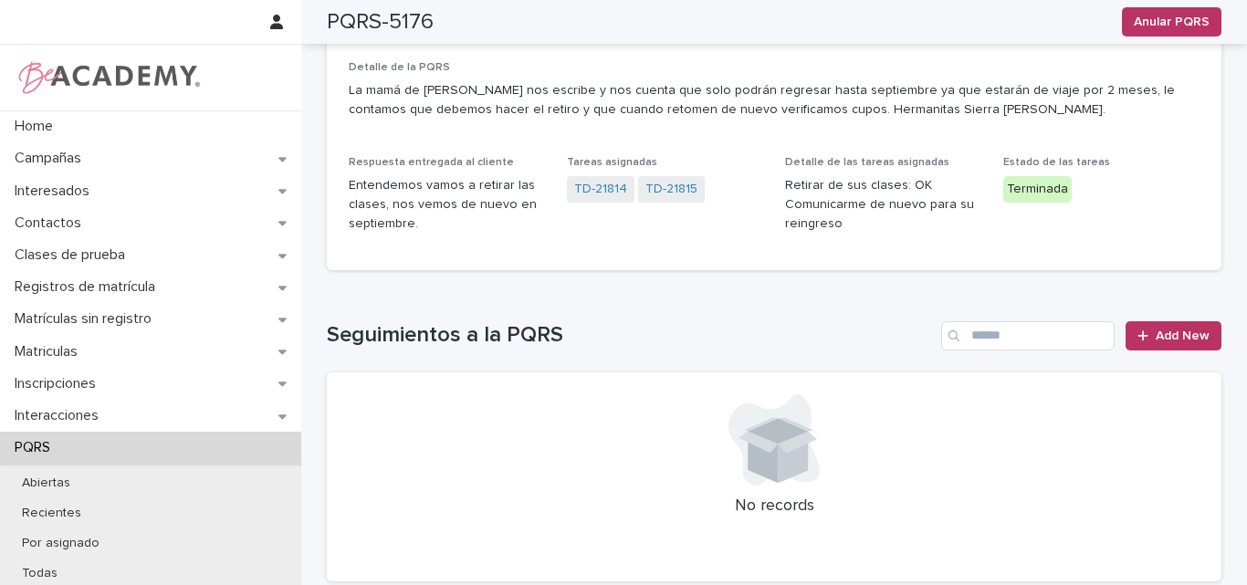
scroll to position [274, 0]
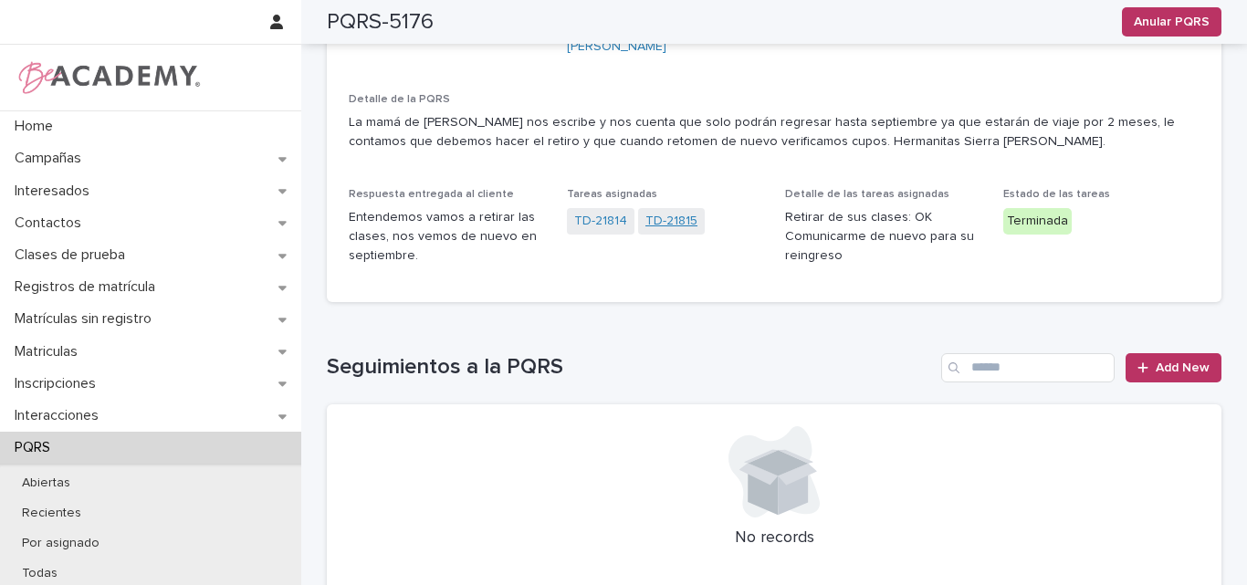
click at [664, 212] on link "TD-21815" at bounding box center [672, 221] width 52 height 19
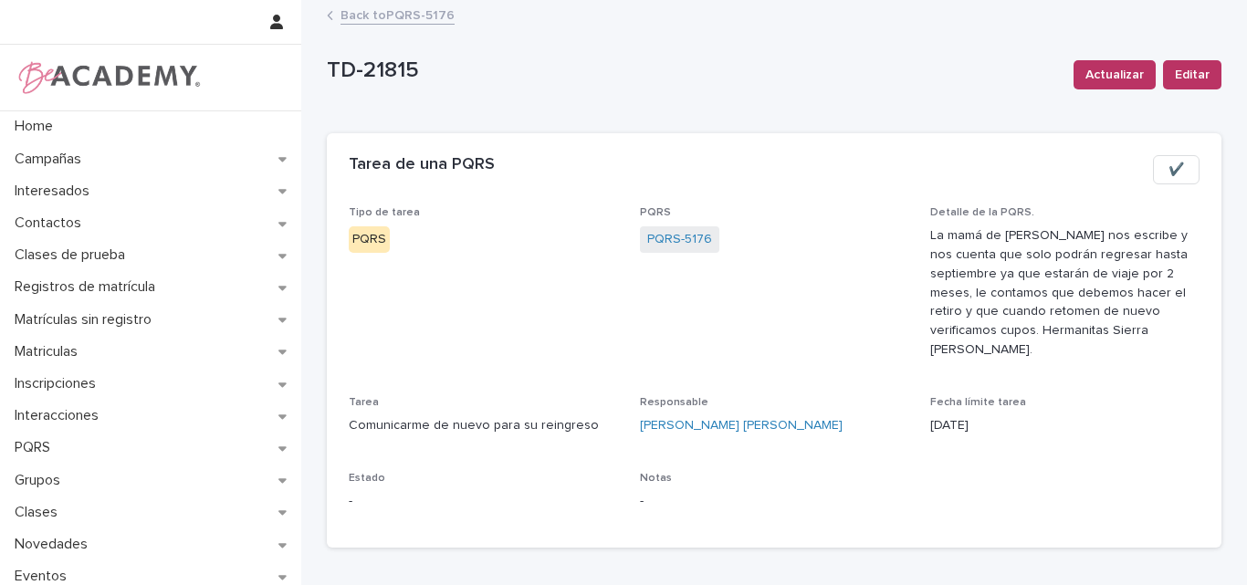
click at [1169, 163] on span "✔️" at bounding box center [1177, 170] width 16 height 18
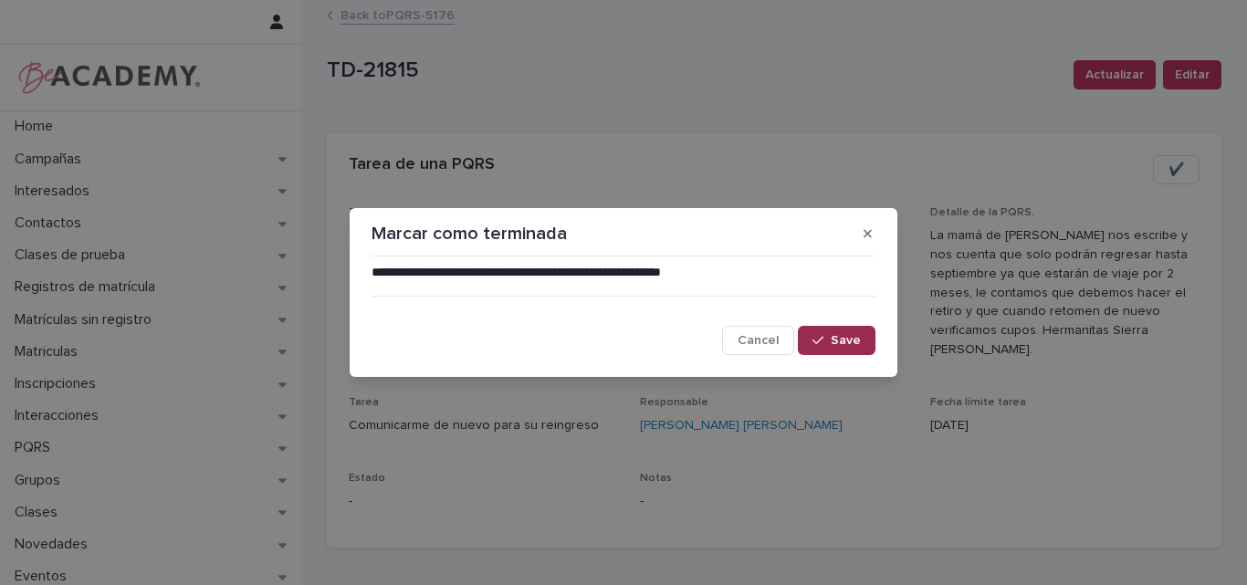
click at [823, 342] on icon "button" at bounding box center [818, 340] width 11 height 13
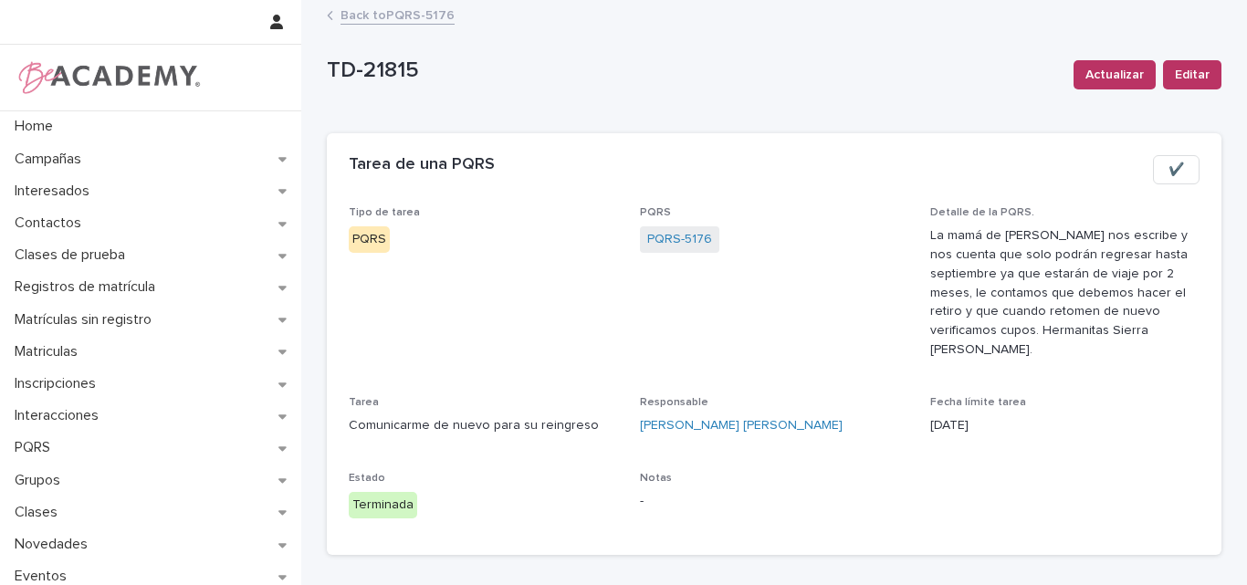
click at [398, 16] on link "Back to PQRS-5176" at bounding box center [398, 14] width 114 height 21
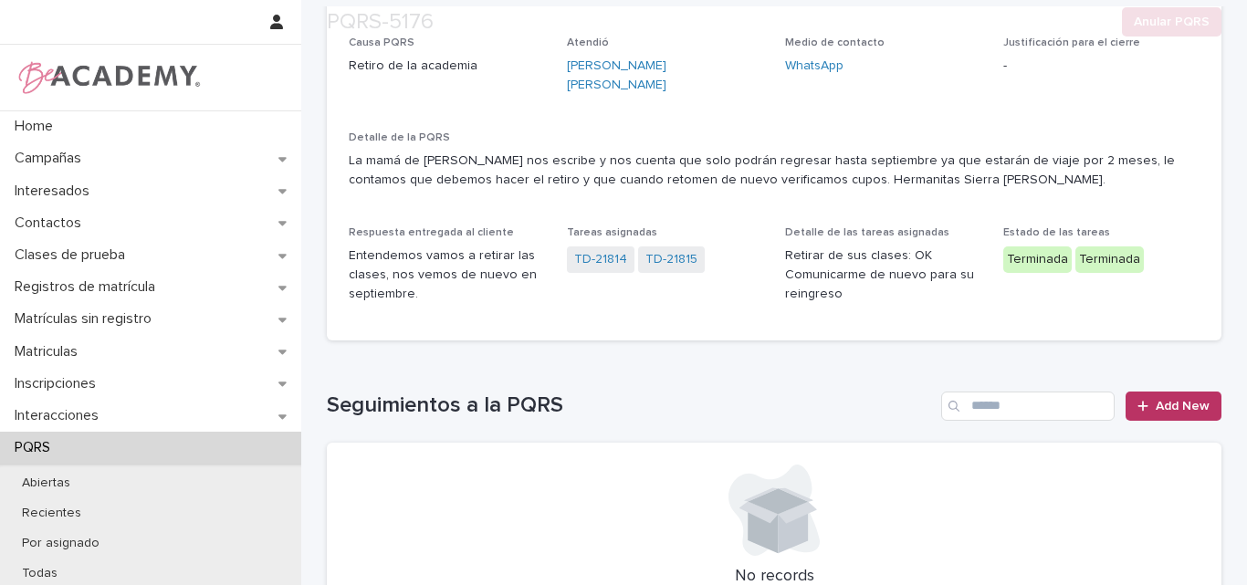
scroll to position [365, 0]
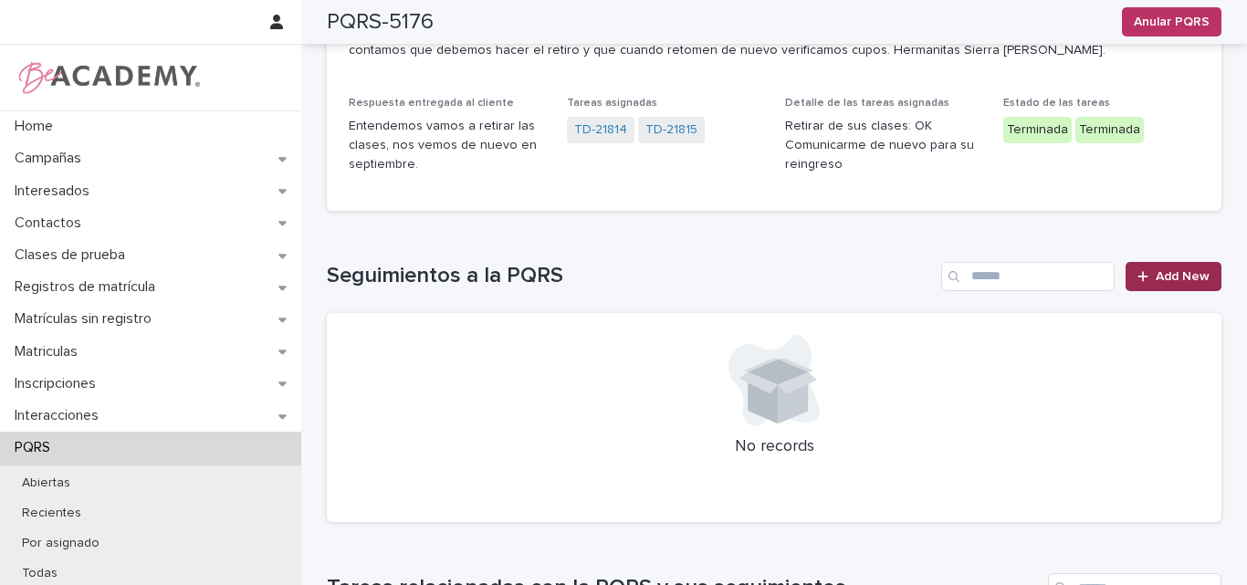
click at [1141, 270] on icon at bounding box center [1143, 276] width 11 height 13
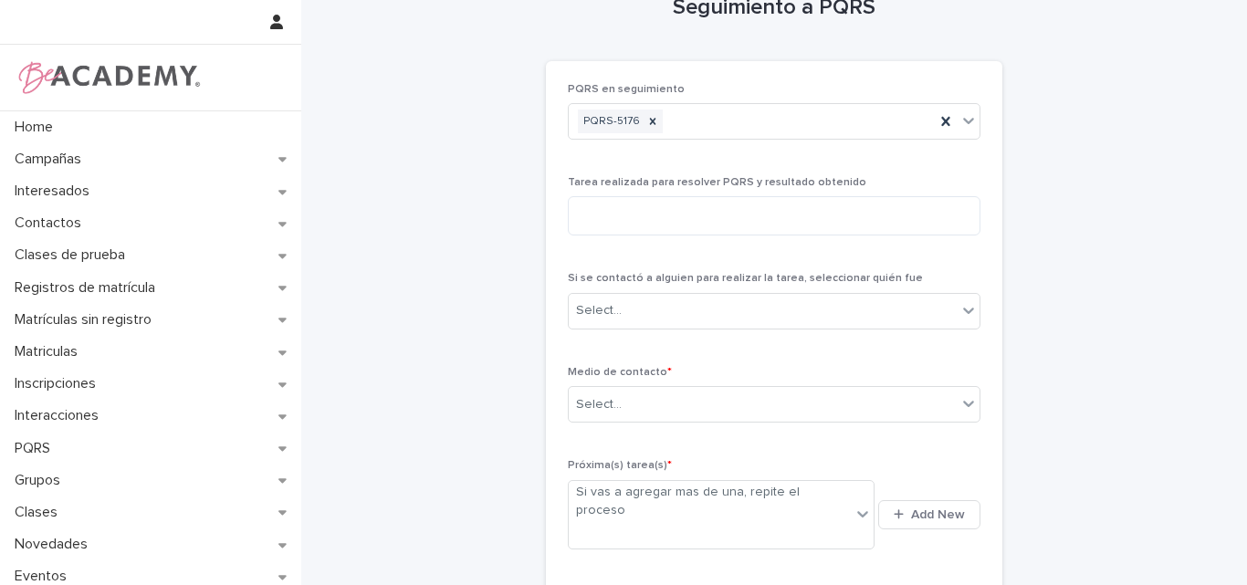
scroll to position [22, 0]
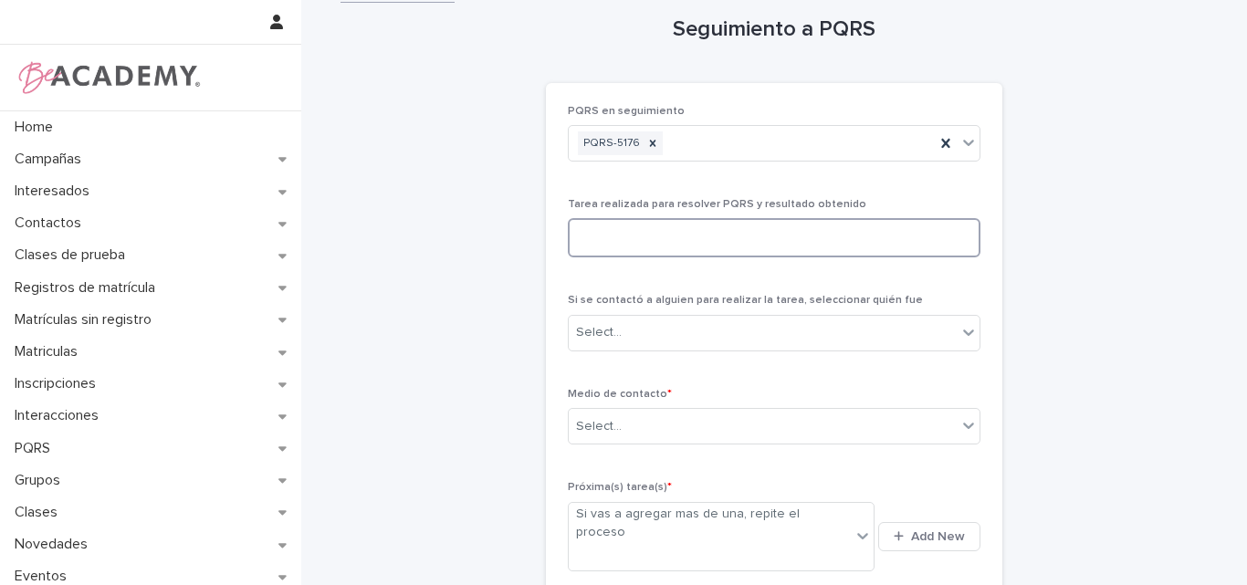
click at [672, 237] on textarea at bounding box center [774, 237] width 413 height 39
type textarea "**********"
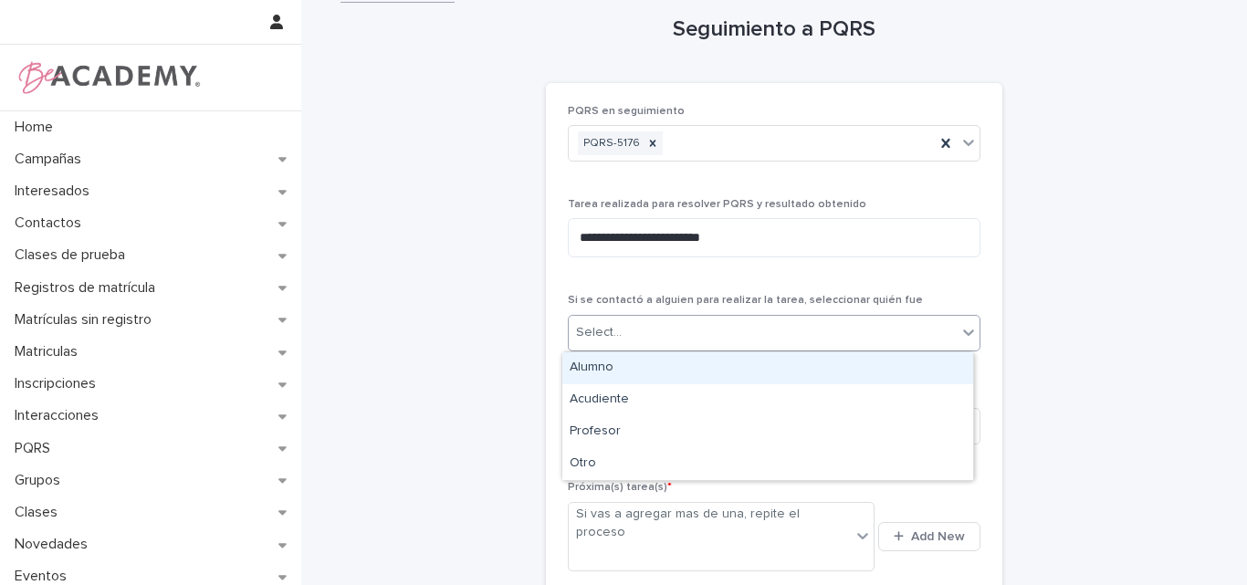
click at [655, 334] on div "Select..." at bounding box center [763, 333] width 388 height 30
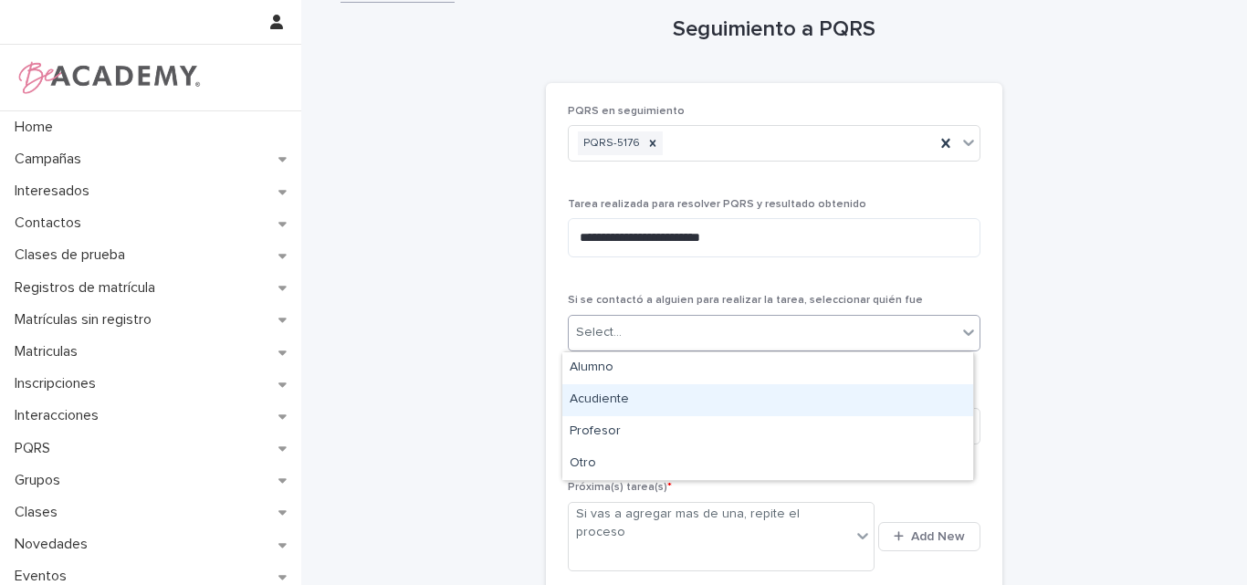
click at [619, 398] on div "Acudiente" at bounding box center [767, 400] width 411 height 32
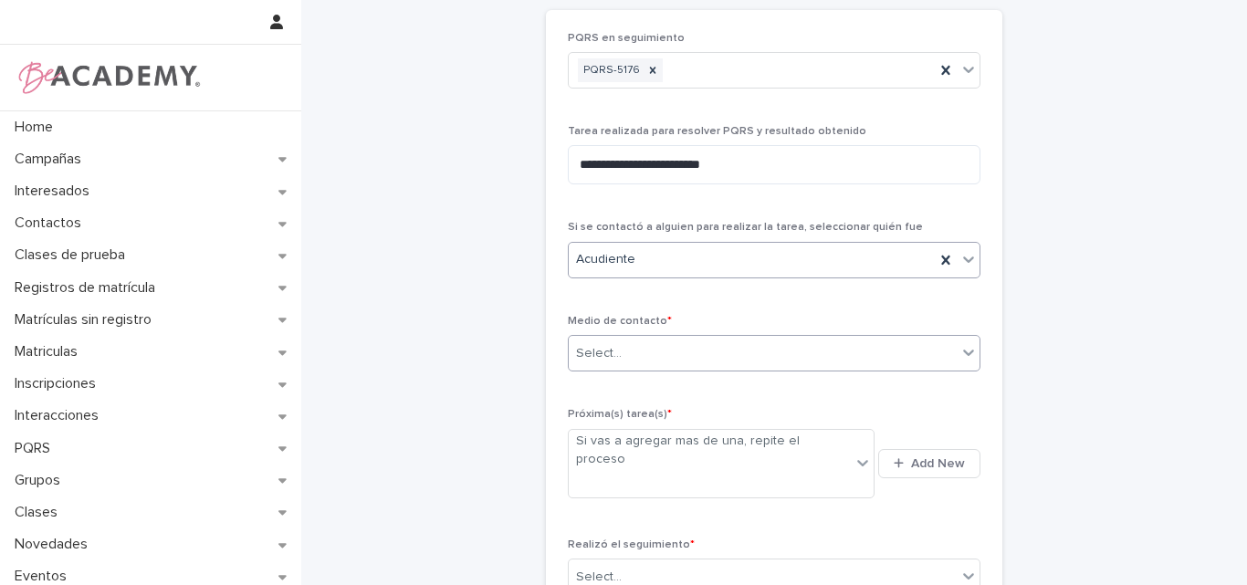
scroll to position [113, 0]
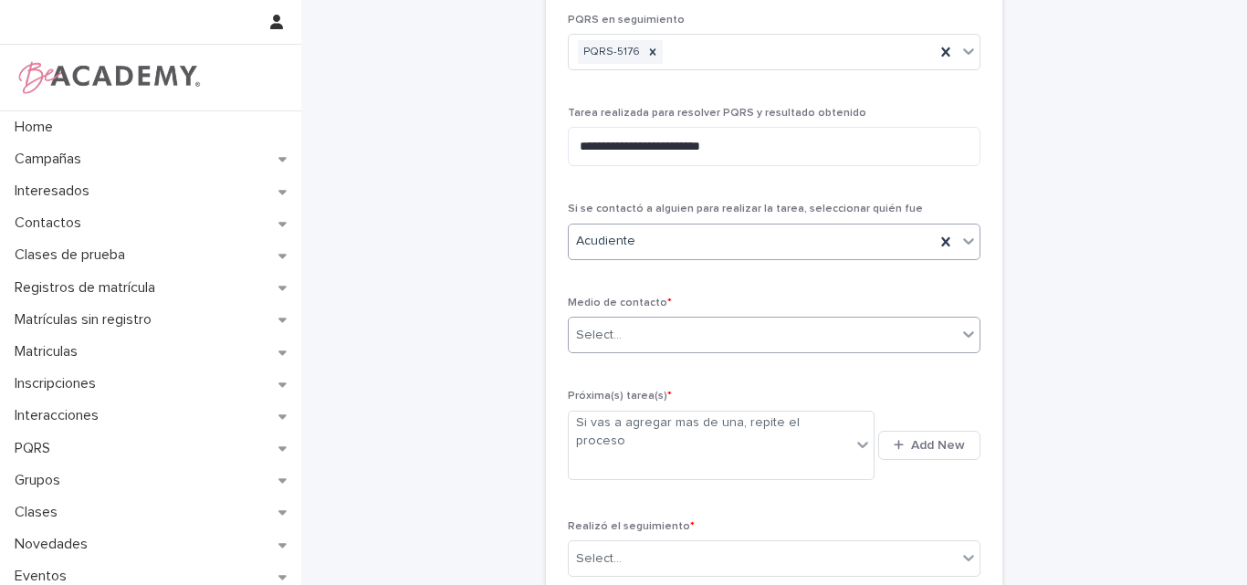
click at [676, 332] on div "Select..." at bounding box center [763, 335] width 388 height 30
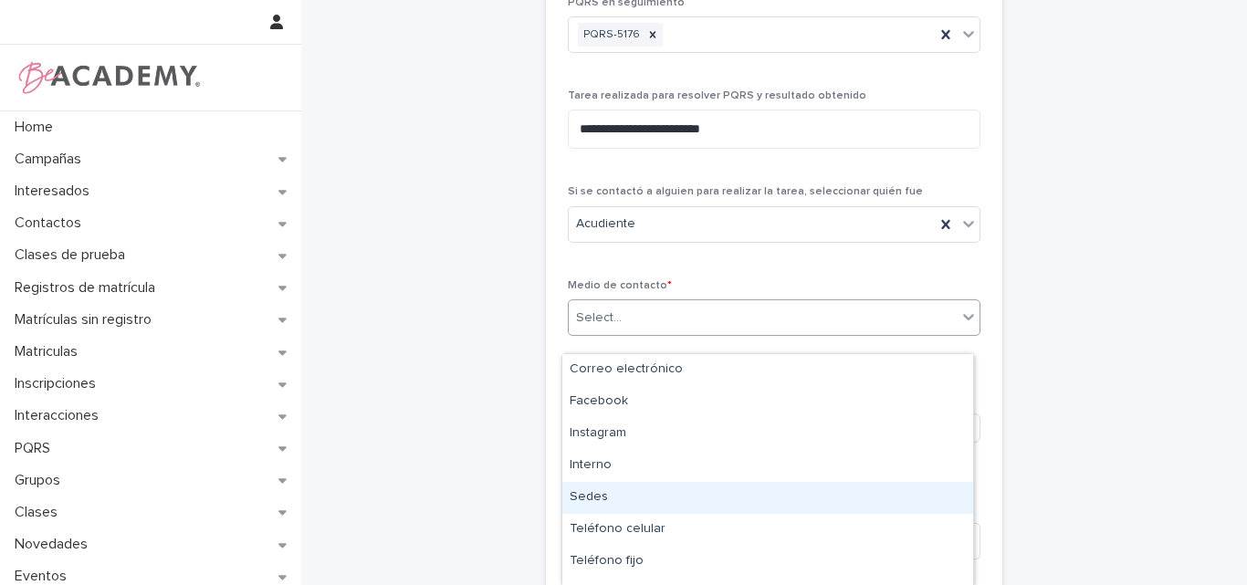
click at [604, 495] on div "Sedes" at bounding box center [767, 498] width 411 height 32
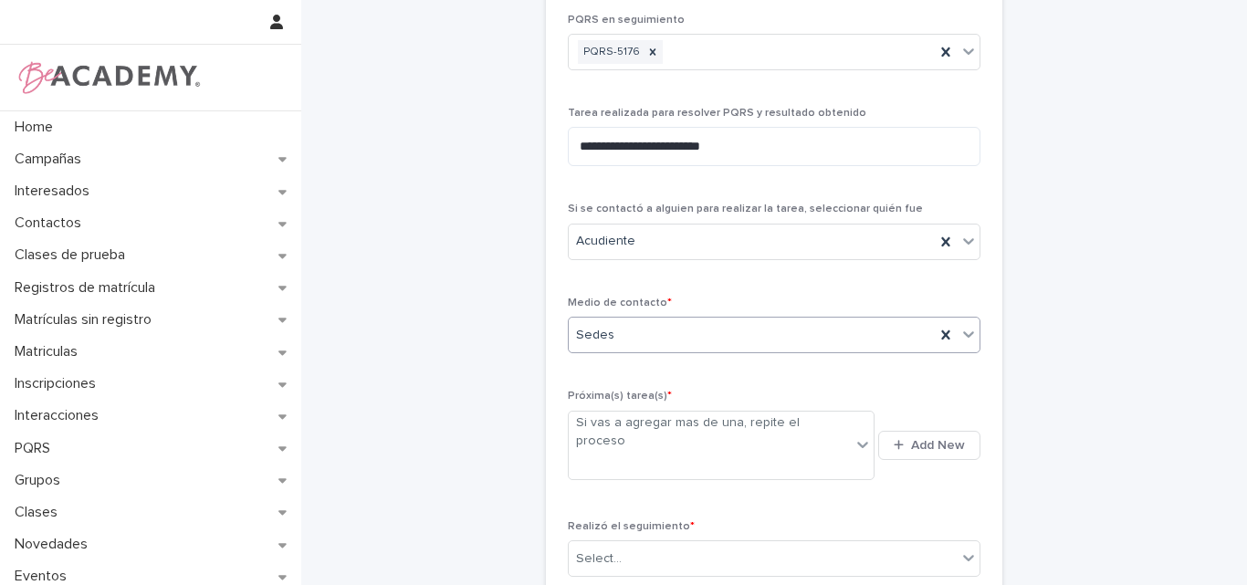
scroll to position [205, 0]
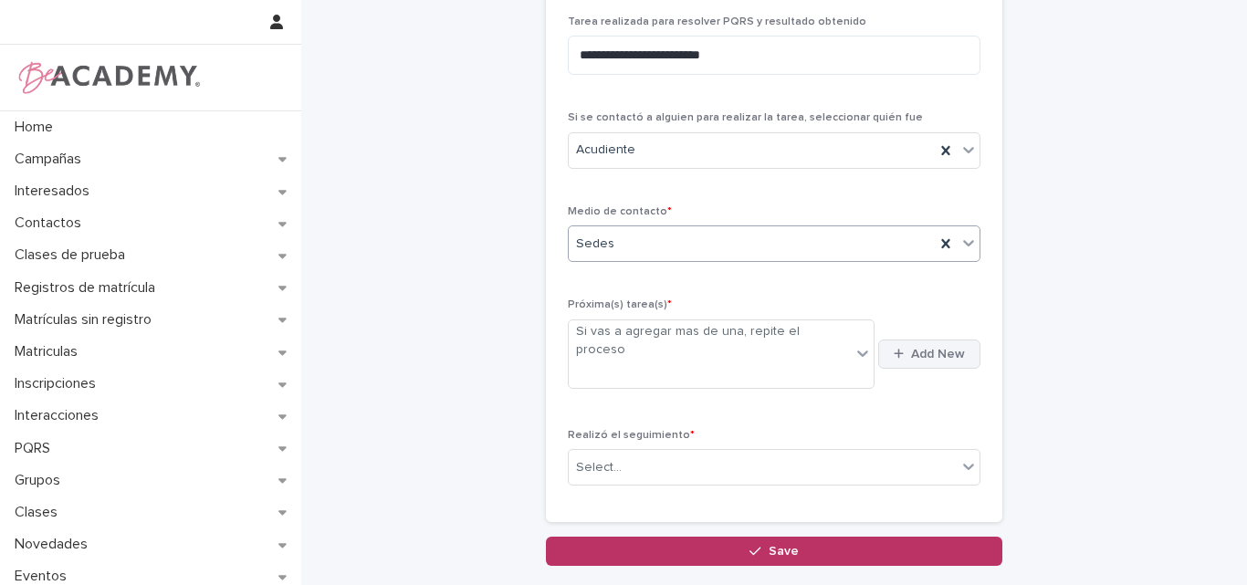
click at [931, 348] on span "Add New" at bounding box center [938, 354] width 54 height 13
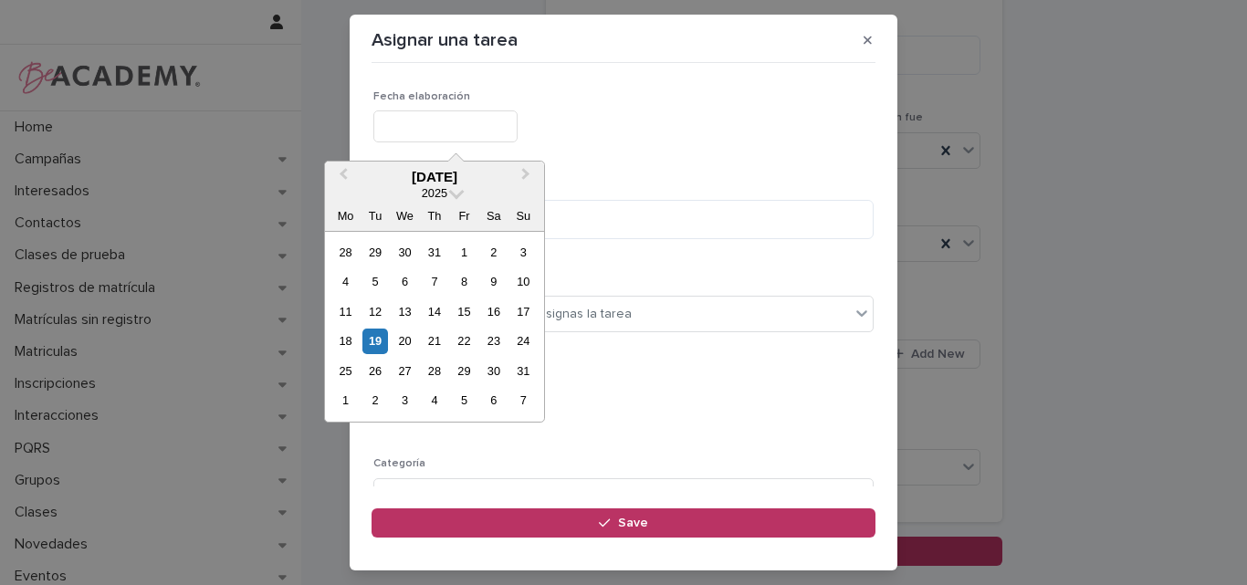
click at [495, 129] on input "text" at bounding box center [445, 126] width 144 height 32
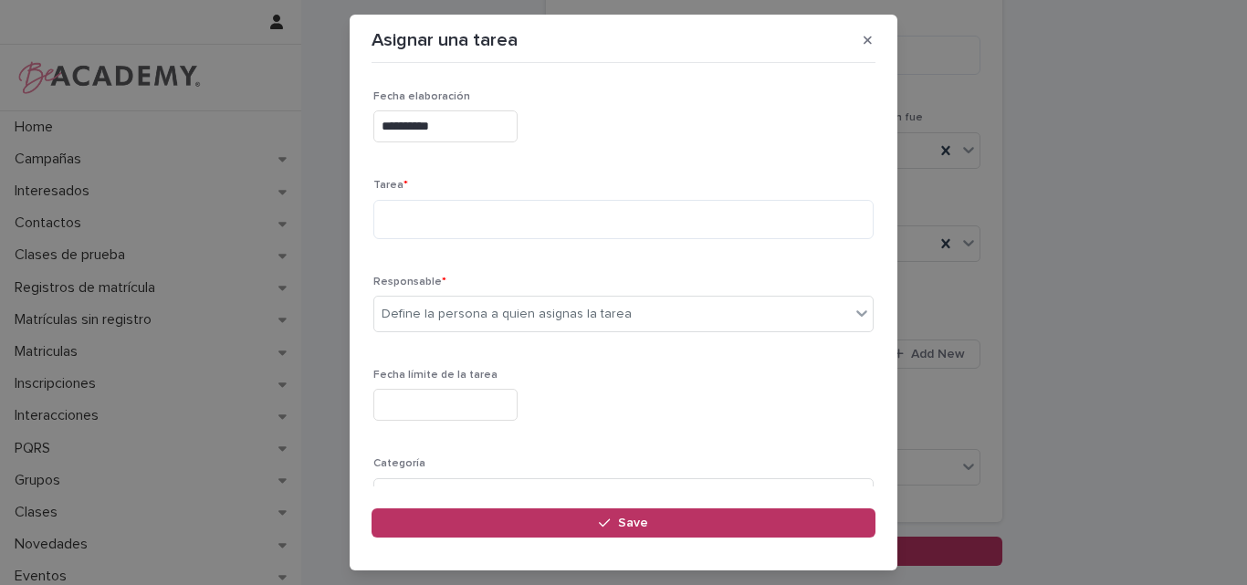
type input "**********"
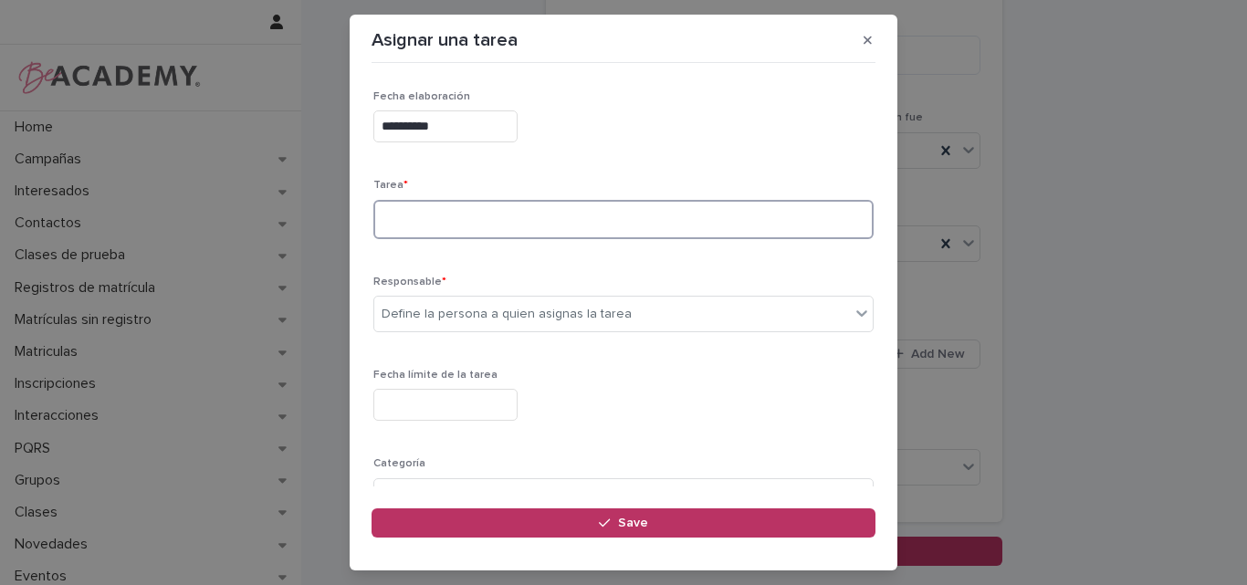
click at [472, 229] on textarea at bounding box center [623, 219] width 500 height 39
type textarea "**********"
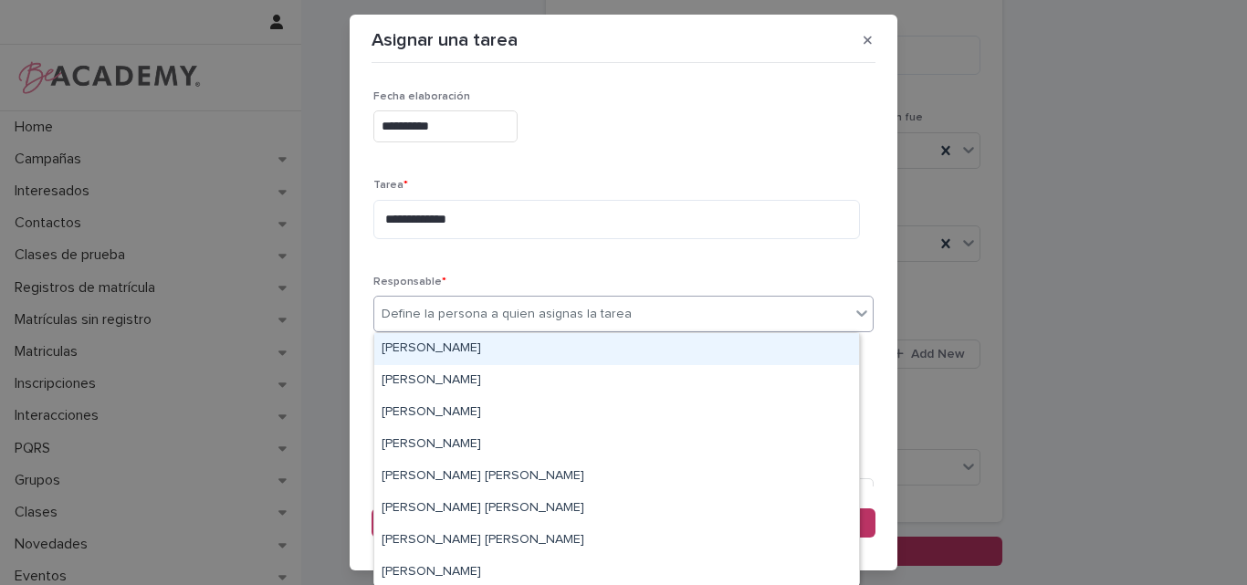
click at [446, 311] on div "Define la persona a quien asignas la tarea" at bounding box center [507, 314] width 250 height 19
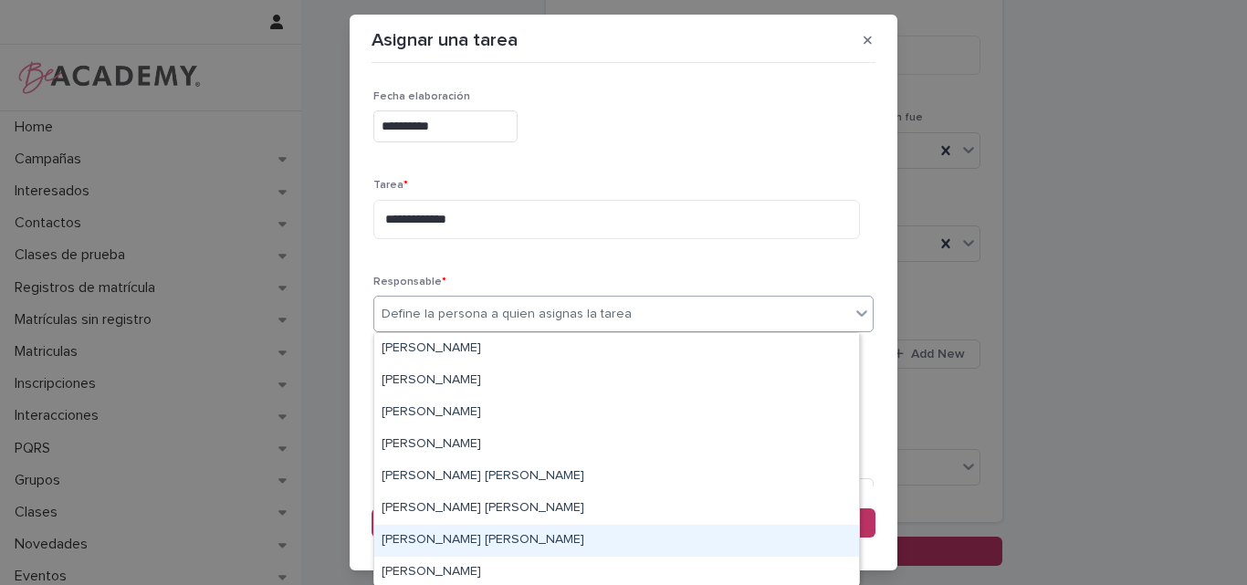
click at [416, 538] on div "[PERSON_NAME] [PERSON_NAME]" at bounding box center [616, 541] width 485 height 32
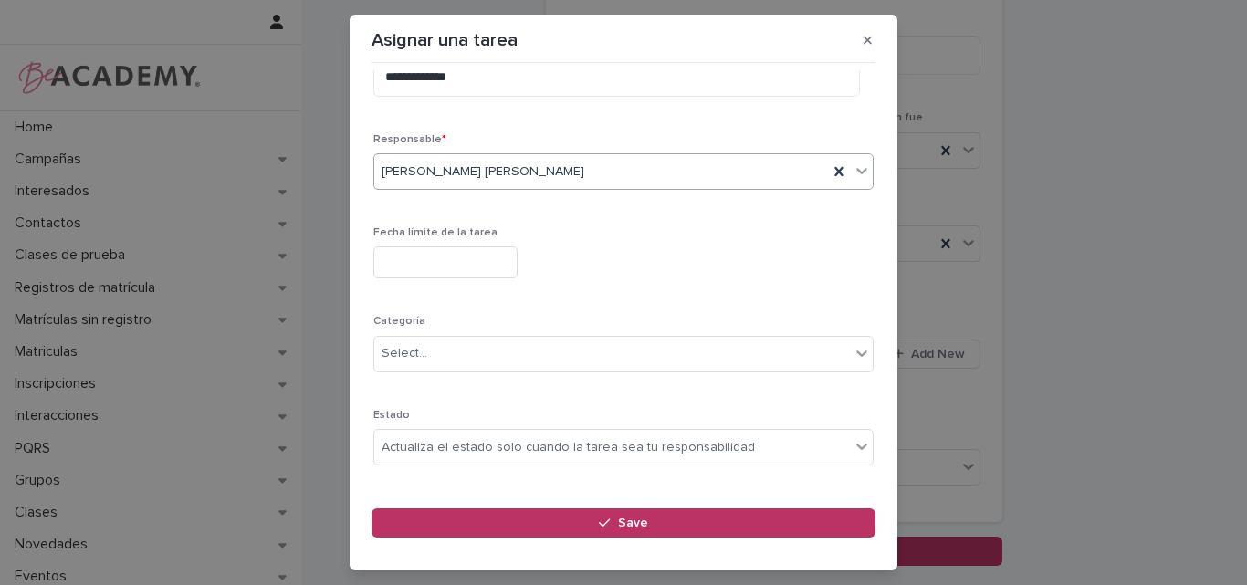
scroll to position [178, 0]
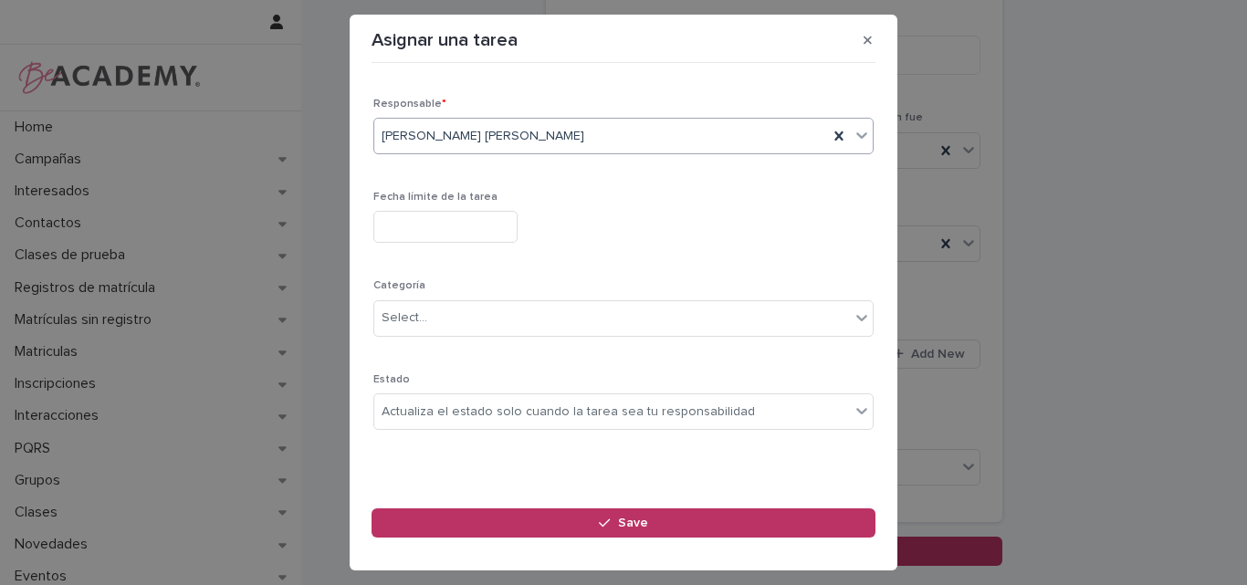
click at [453, 209] on div "Fecha límite de la tarea" at bounding box center [623, 224] width 500 height 67
click at [450, 228] on input "text" at bounding box center [445, 227] width 144 height 32
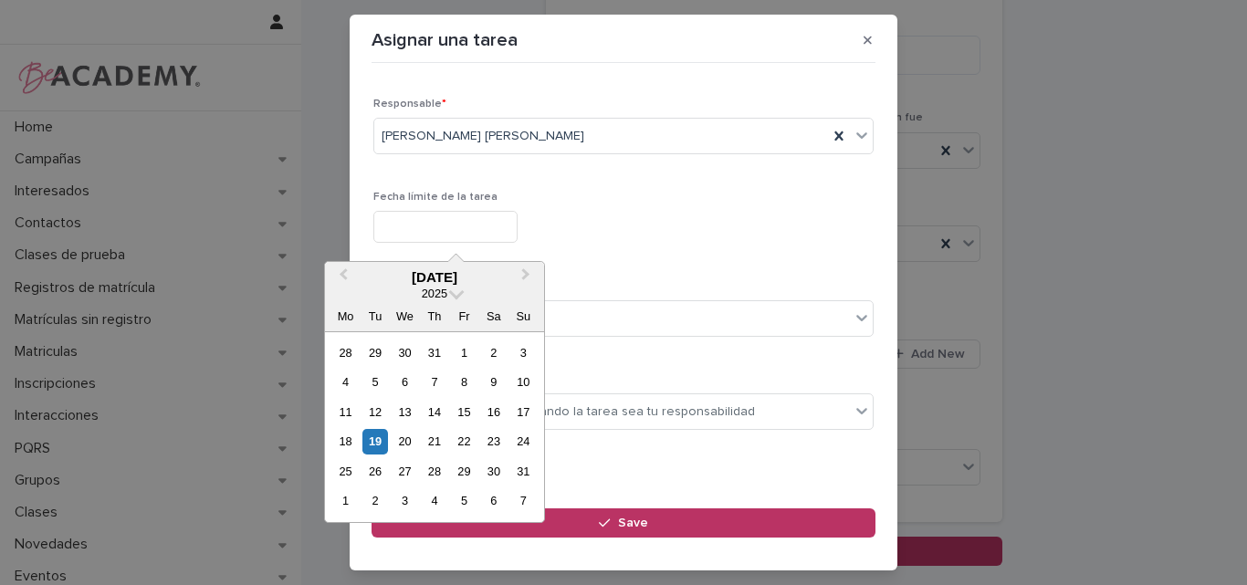
type input "**********"
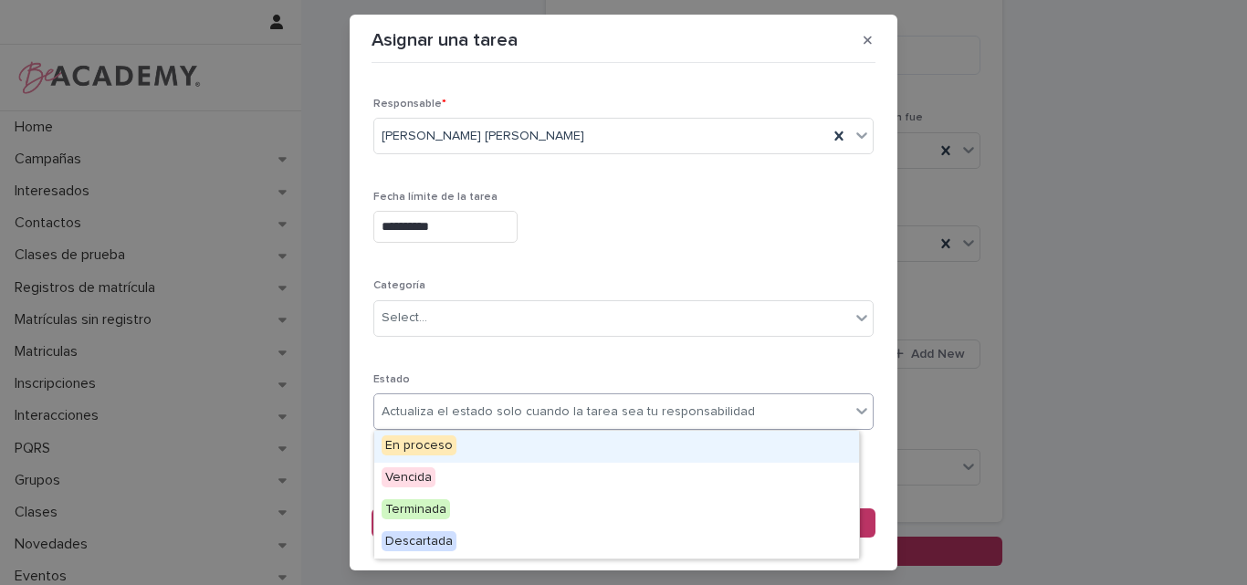
click at [403, 416] on div "Actualiza el estado solo cuando la tarea sea tu responsabilidad" at bounding box center [568, 412] width 373 height 19
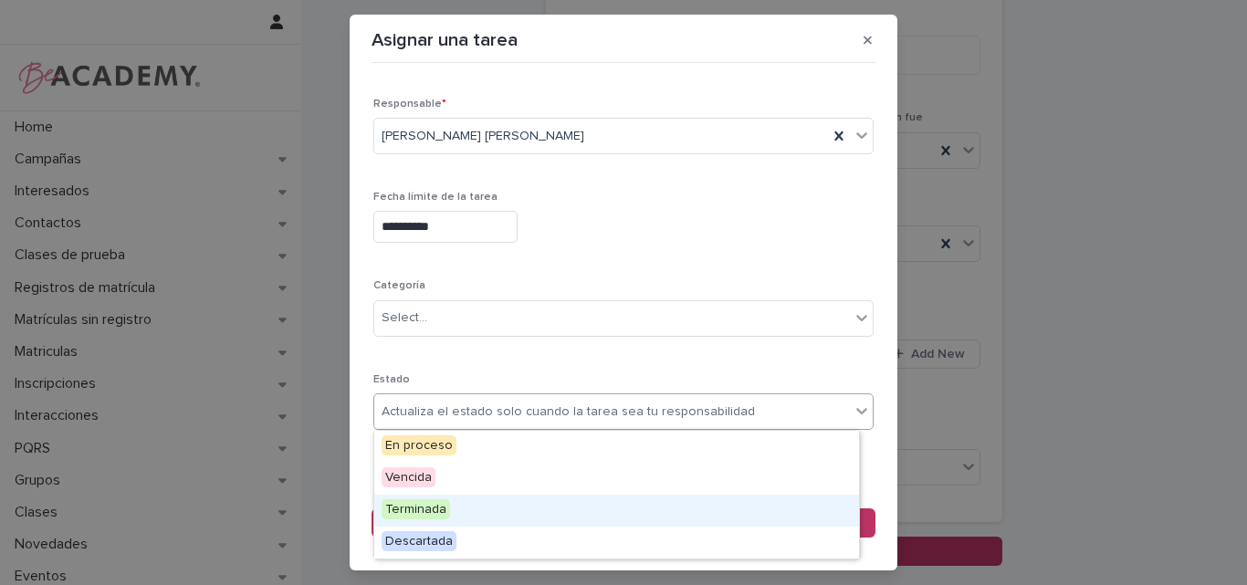
click at [401, 507] on span "Terminada" at bounding box center [416, 509] width 68 height 20
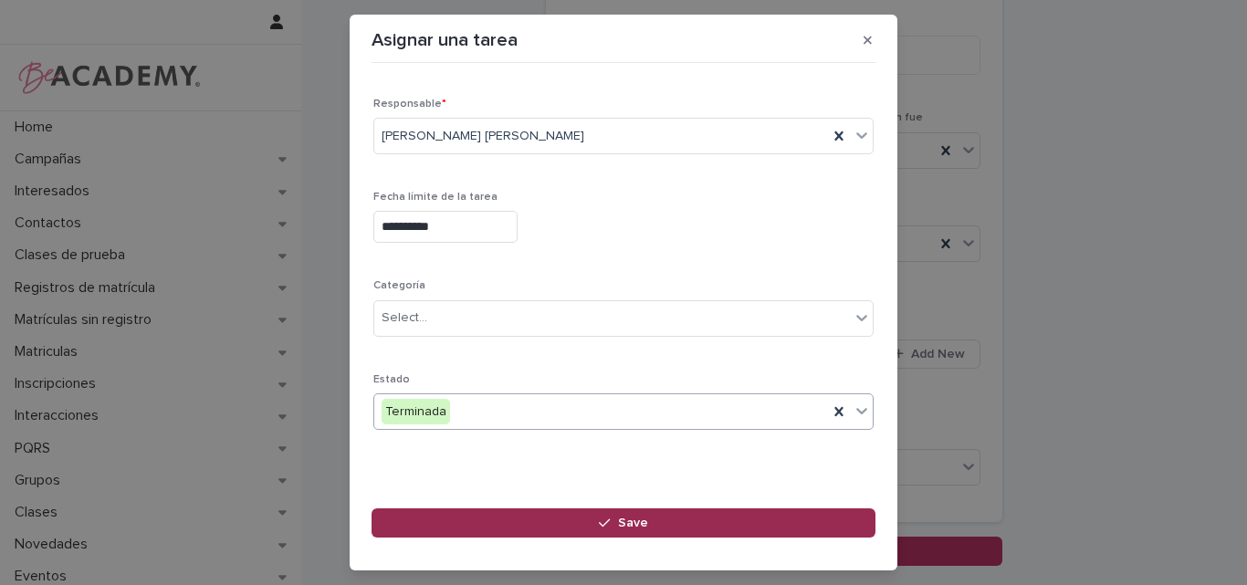
click at [658, 513] on button "Save" at bounding box center [624, 523] width 504 height 29
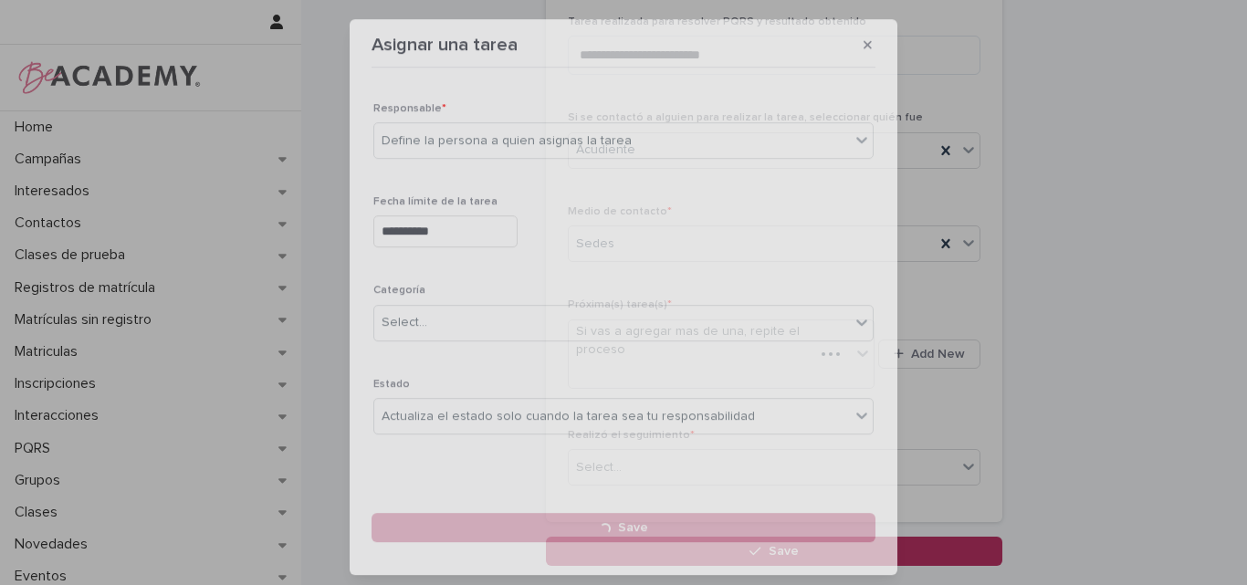
scroll to position [205, 0]
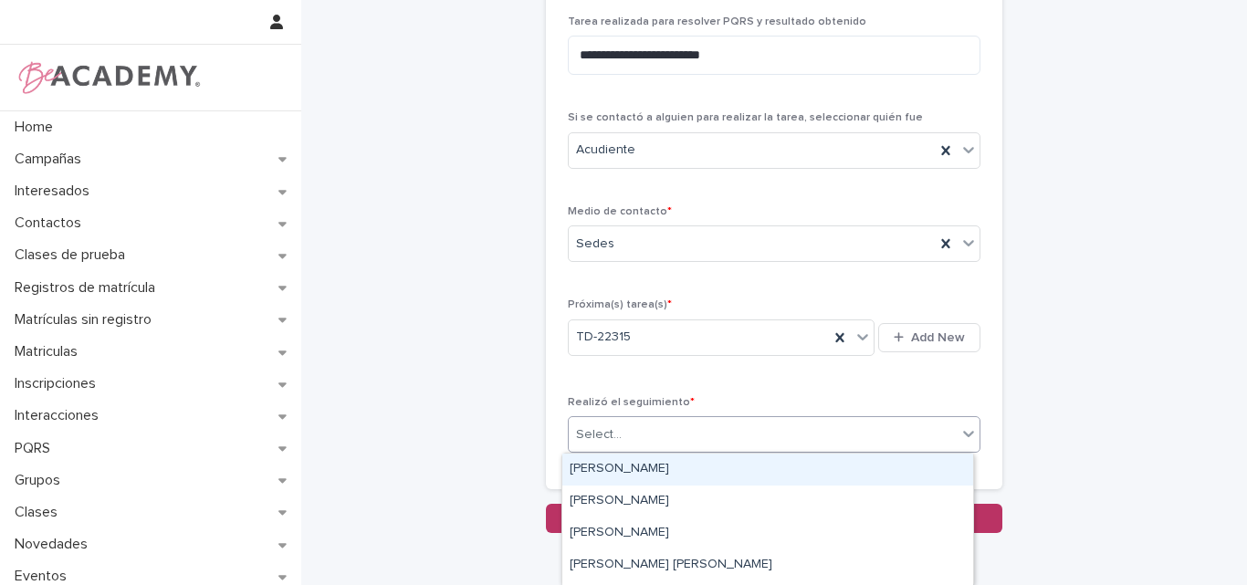
click at [808, 432] on div "Select..." at bounding box center [763, 435] width 388 height 30
type input "****"
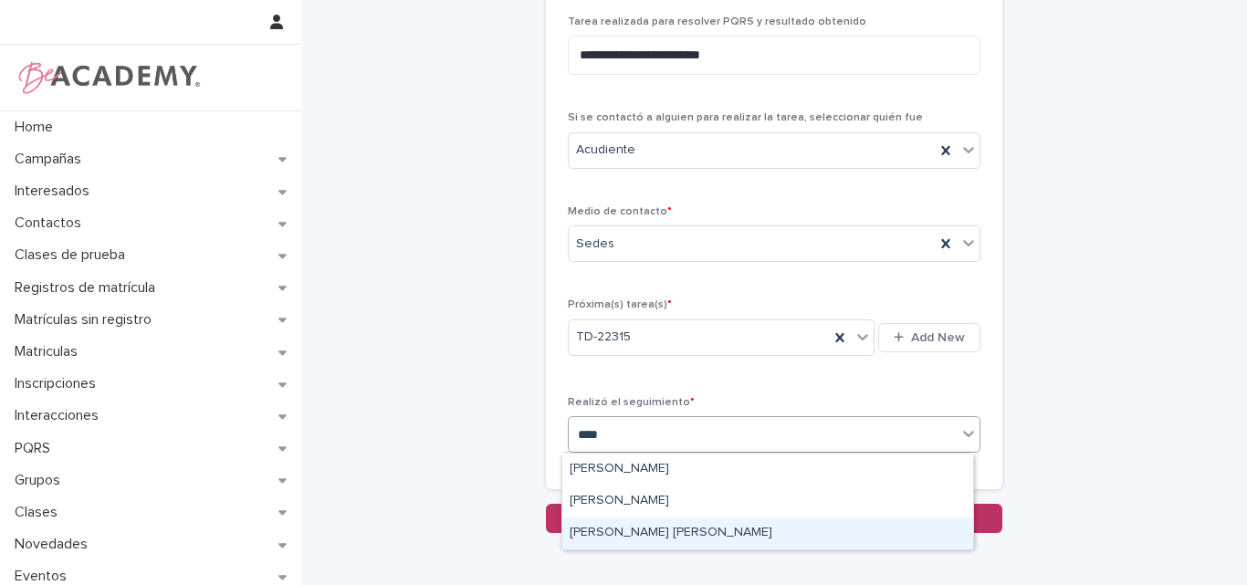
click at [604, 534] on div "[PERSON_NAME] [PERSON_NAME]" at bounding box center [767, 534] width 411 height 32
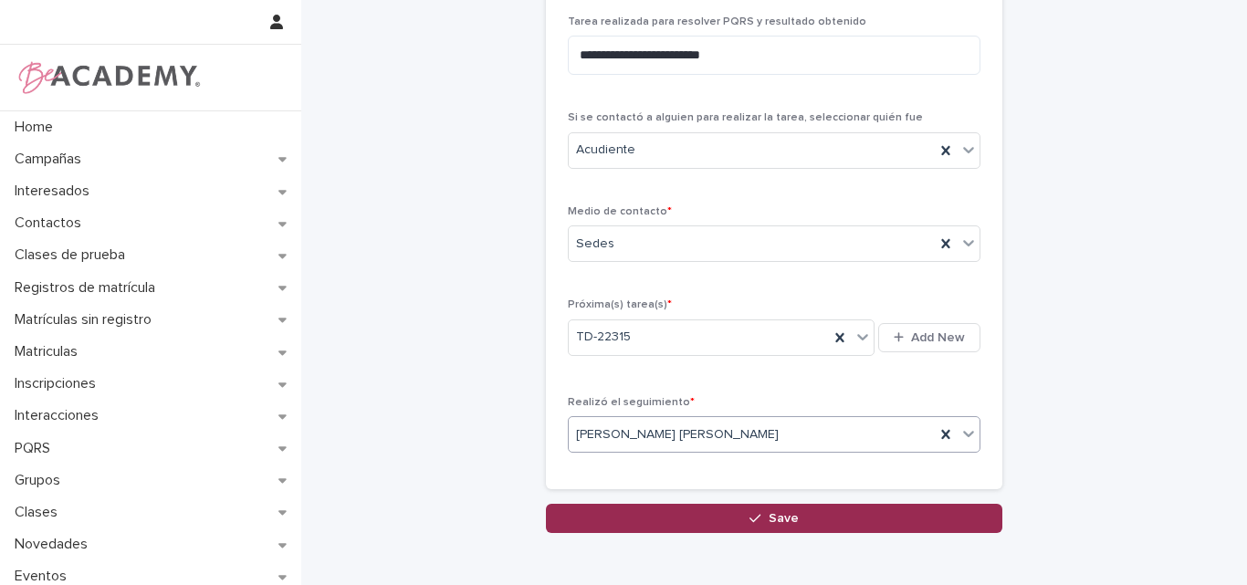
click at [735, 517] on button "Save" at bounding box center [774, 518] width 457 height 29
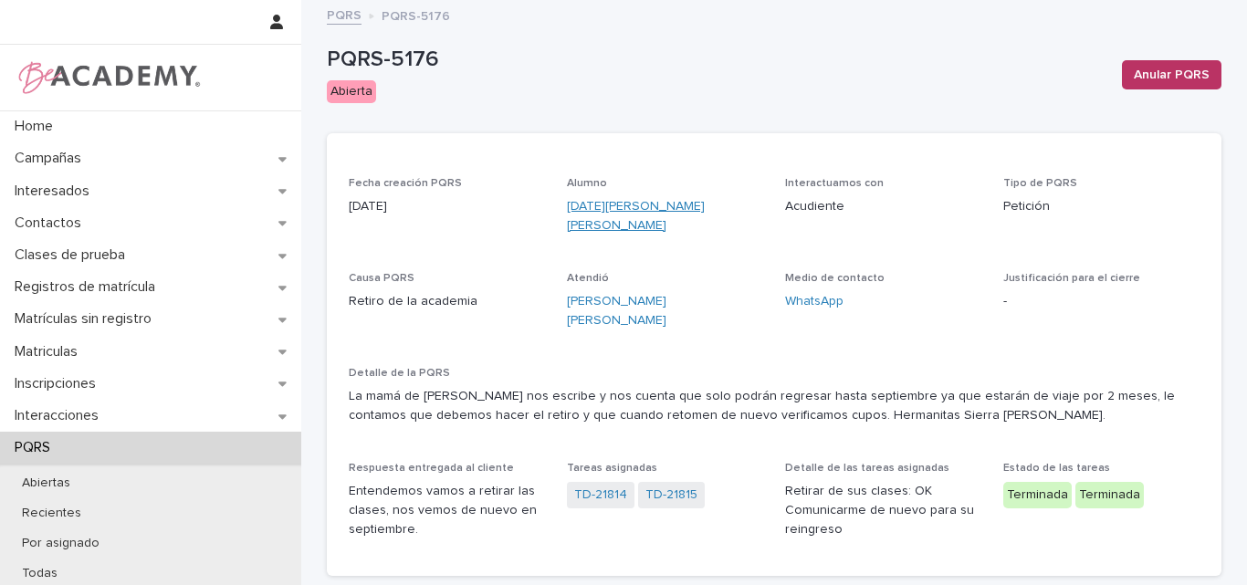
click at [612, 204] on link "Lucia Sierra Grajales" at bounding box center [665, 216] width 196 height 38
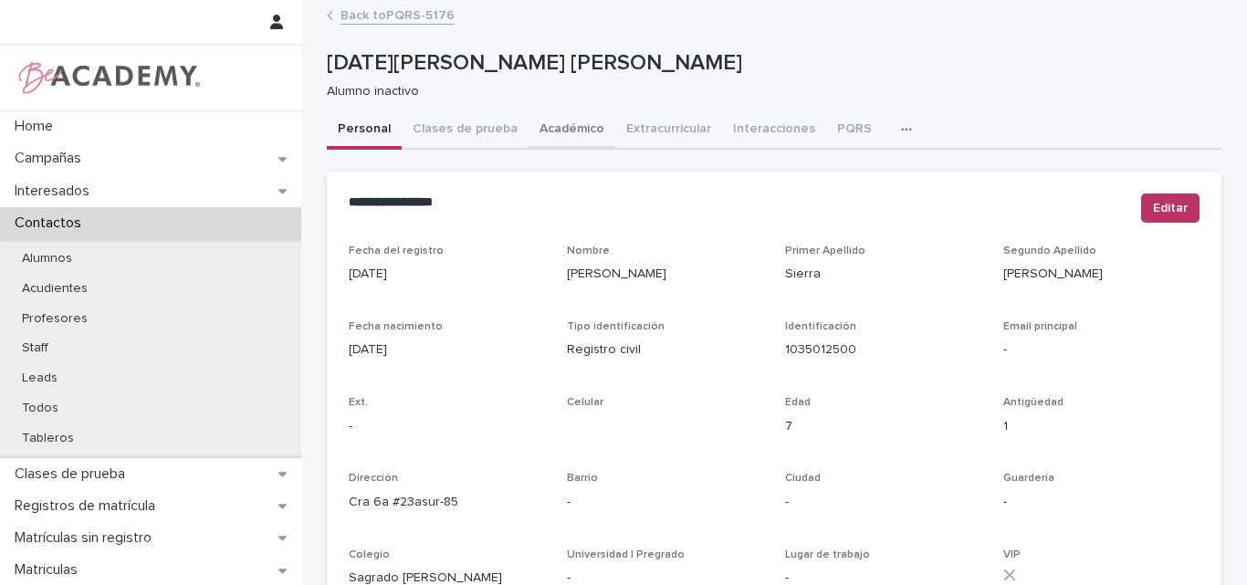
drag, startPoint x: 551, startPoint y: 129, endPoint x: 567, endPoint y: 136, distance: 17.2
click at [551, 128] on button "Académico" at bounding box center [572, 130] width 87 height 38
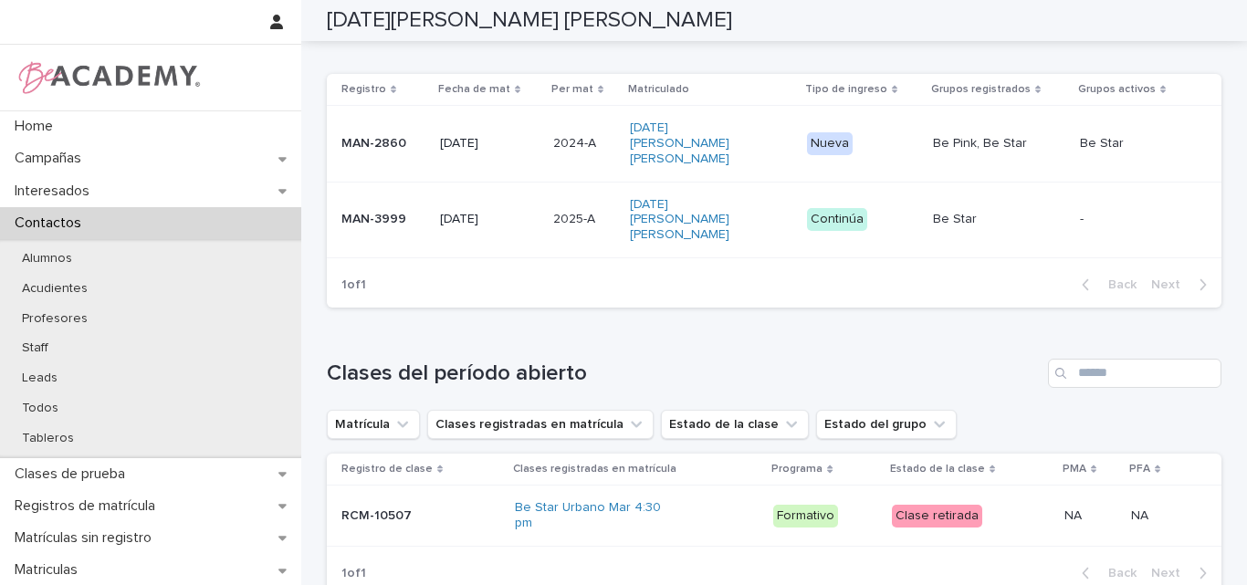
scroll to position [548, 0]
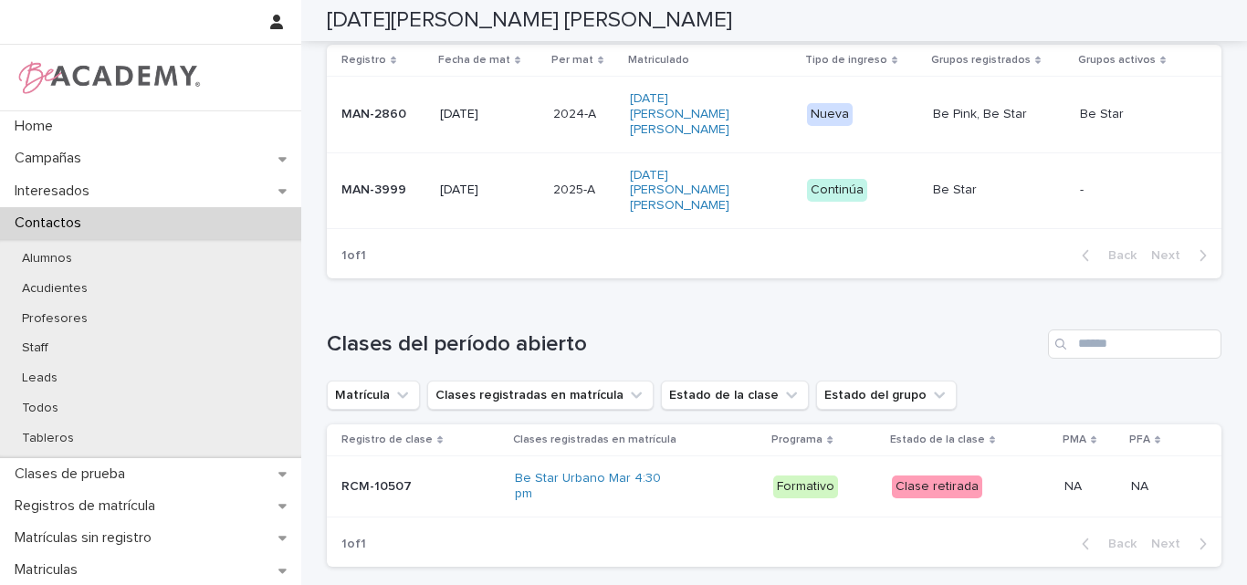
click at [384, 183] on p "MAN-3999" at bounding box center [383, 191] width 84 height 16
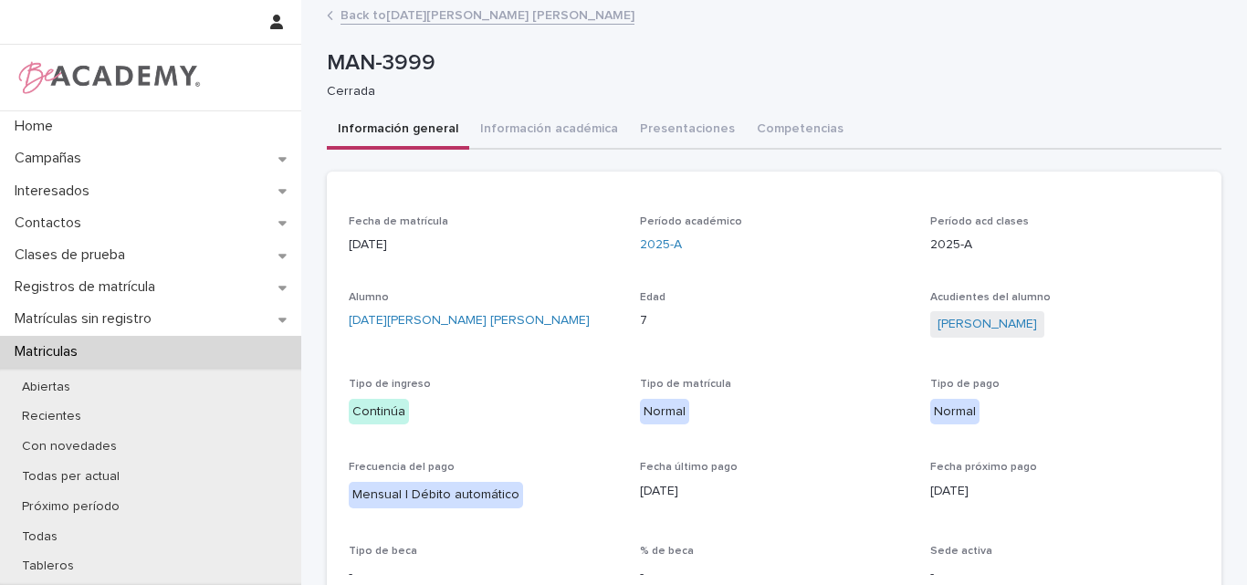
click at [411, 9] on link "Back to [DATE][PERSON_NAME] [PERSON_NAME]" at bounding box center [488, 14] width 294 height 21
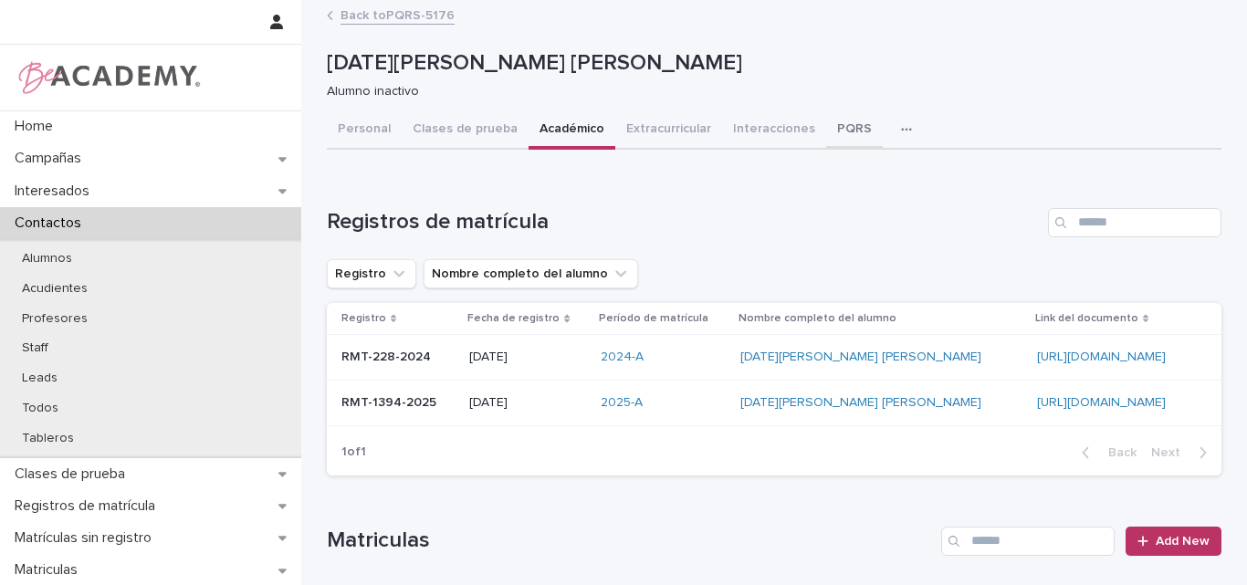
click at [826, 123] on button "PQRS" at bounding box center [854, 130] width 57 height 38
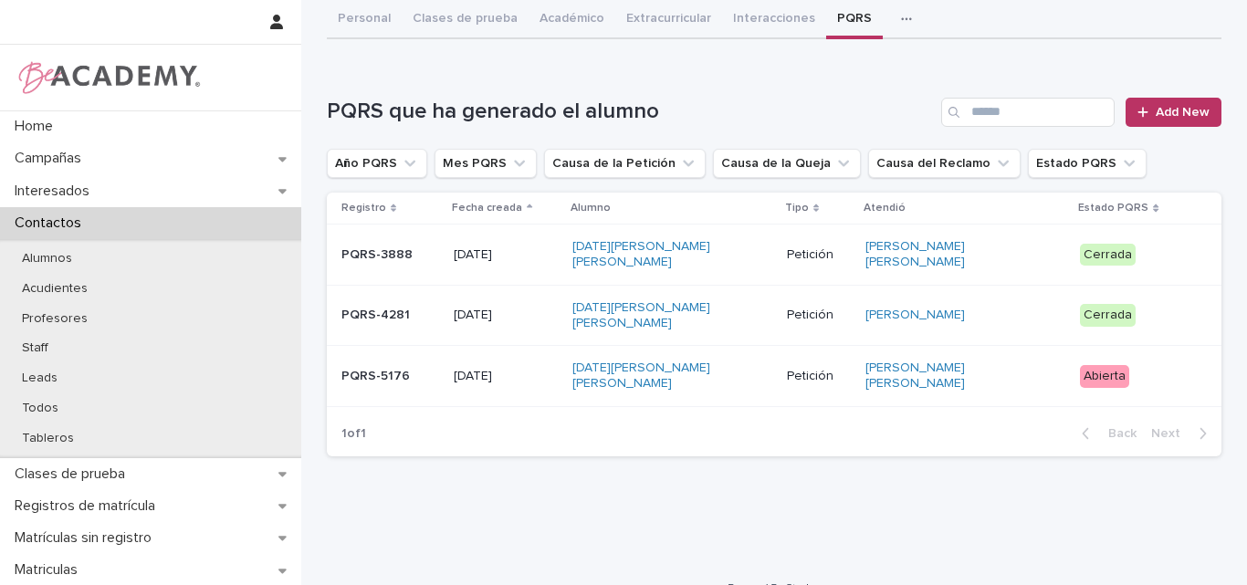
scroll to position [115, 0]
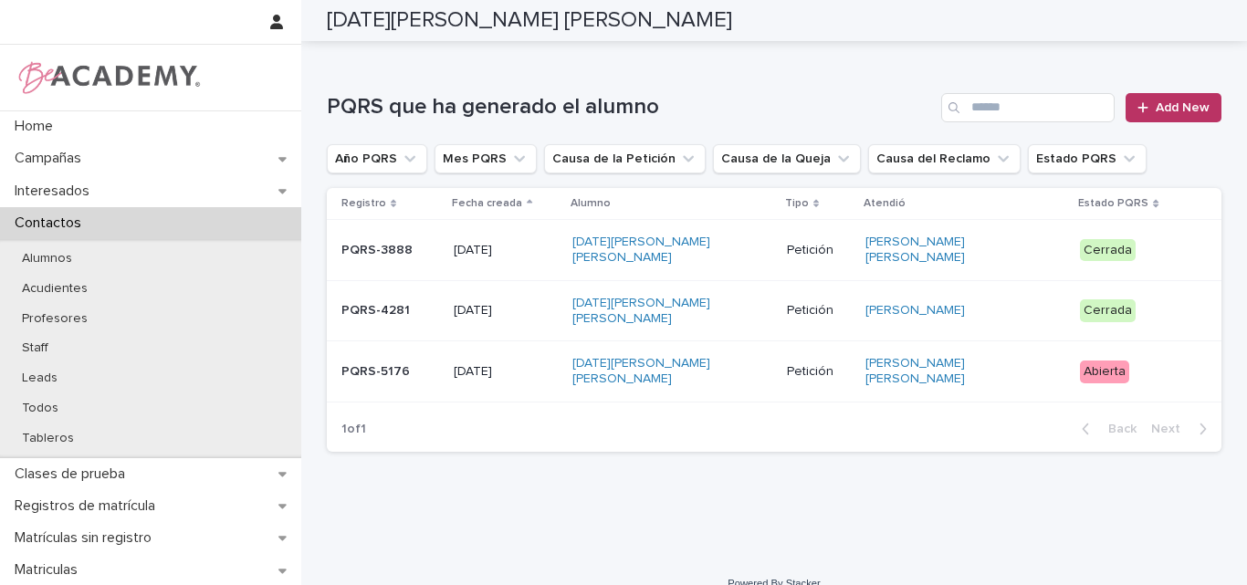
click at [401, 357] on div "PQRS-5176" at bounding box center [390, 372] width 98 height 30
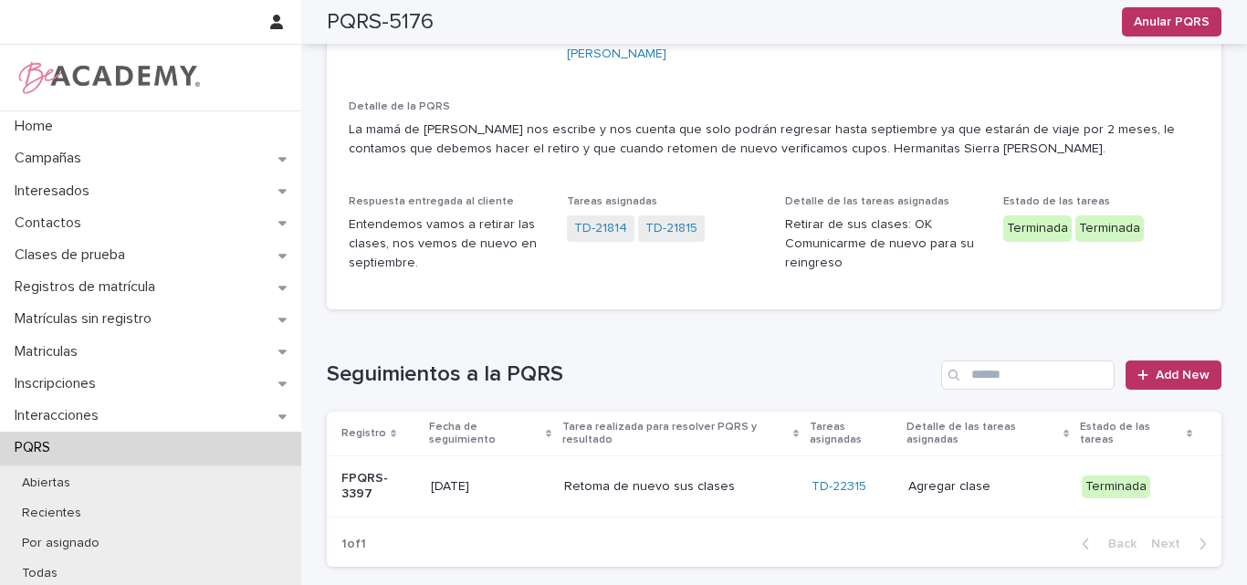
scroll to position [299, 0]
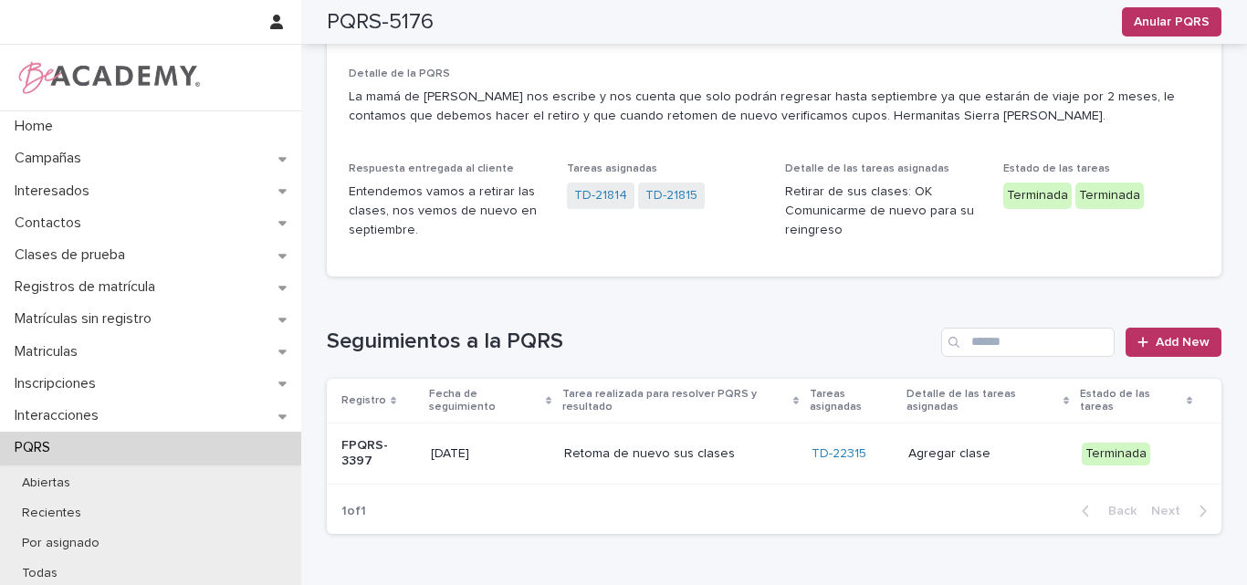
click at [532, 446] on p "[DATE]" at bounding box center [490, 454] width 119 height 16
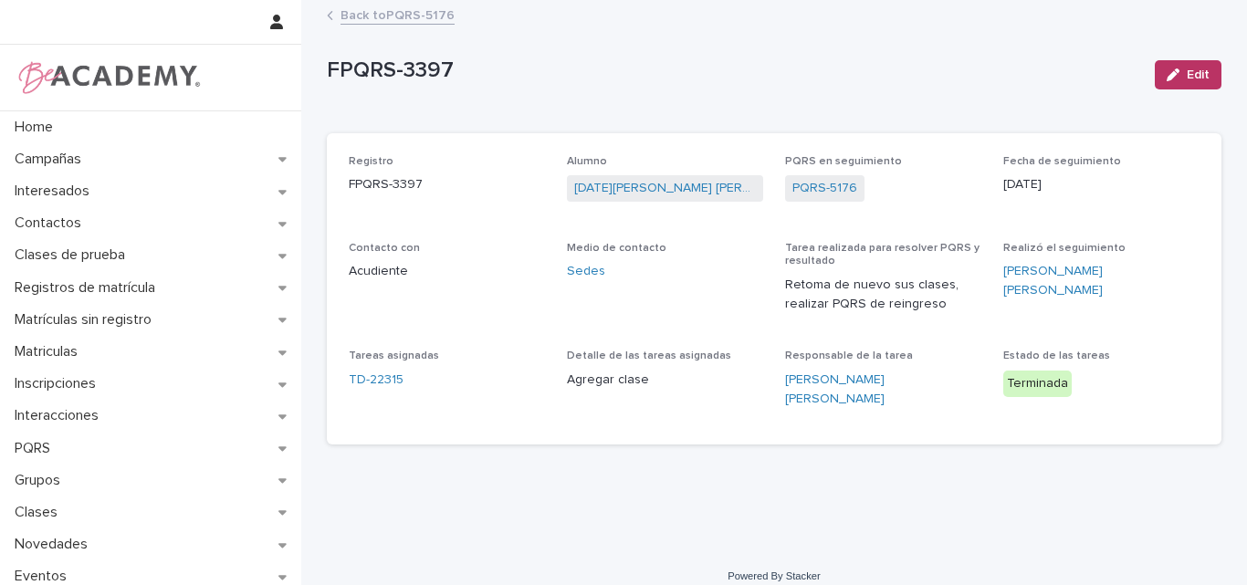
click at [415, 16] on link "Back to PQRS-5176" at bounding box center [398, 14] width 114 height 21
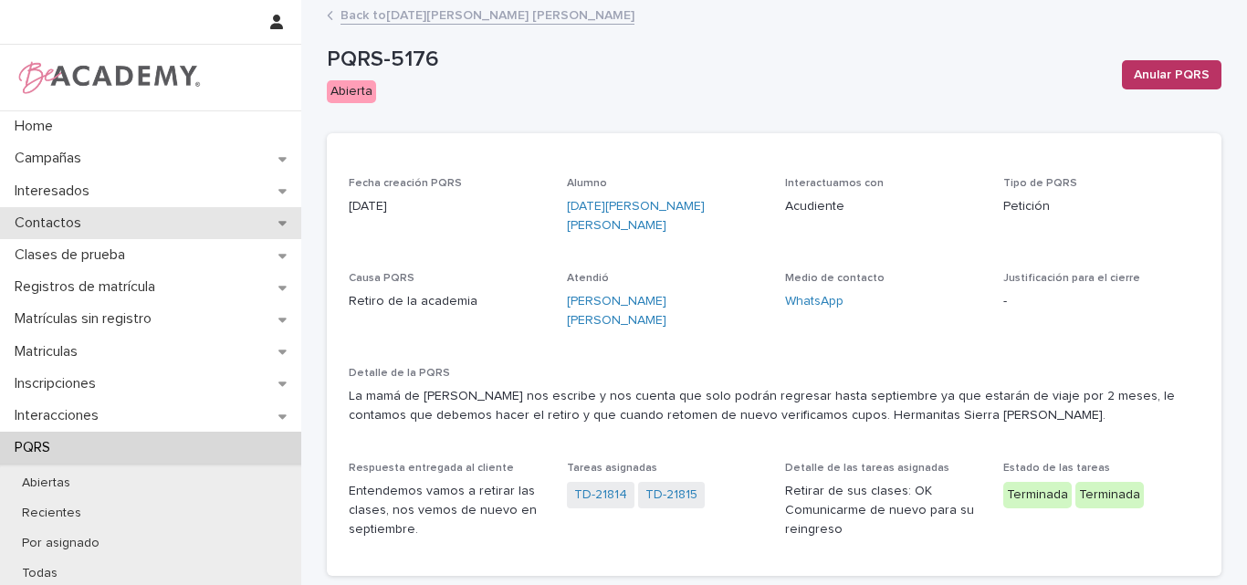
click at [81, 223] on p "Contactos" at bounding box center [51, 223] width 89 height 17
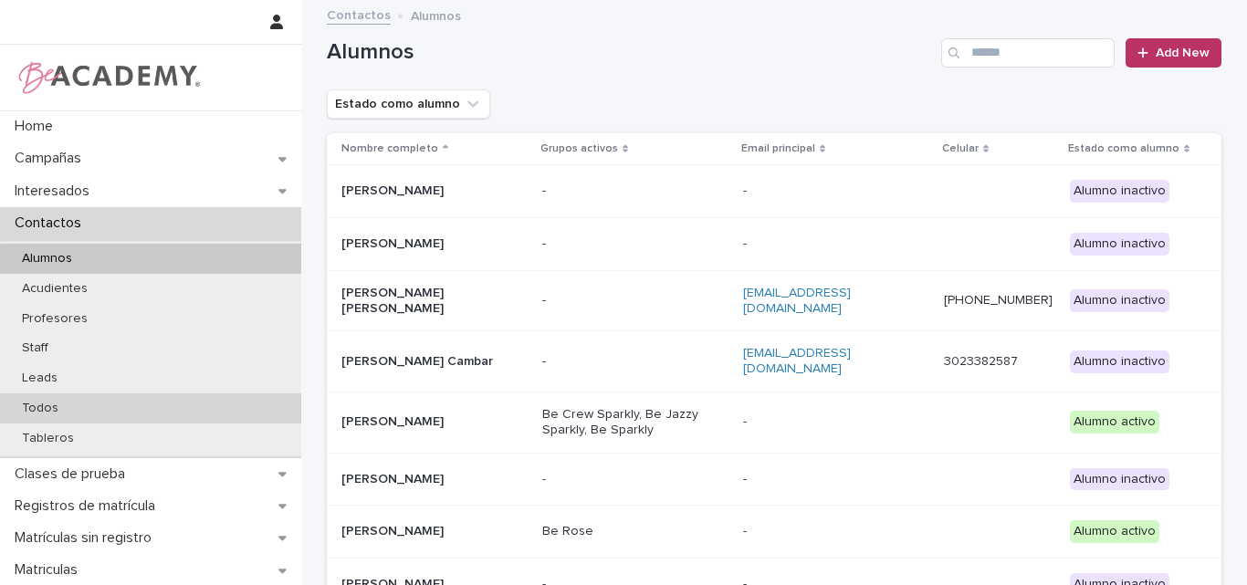
click at [53, 406] on p "Todos" at bounding box center [40, 409] width 66 height 16
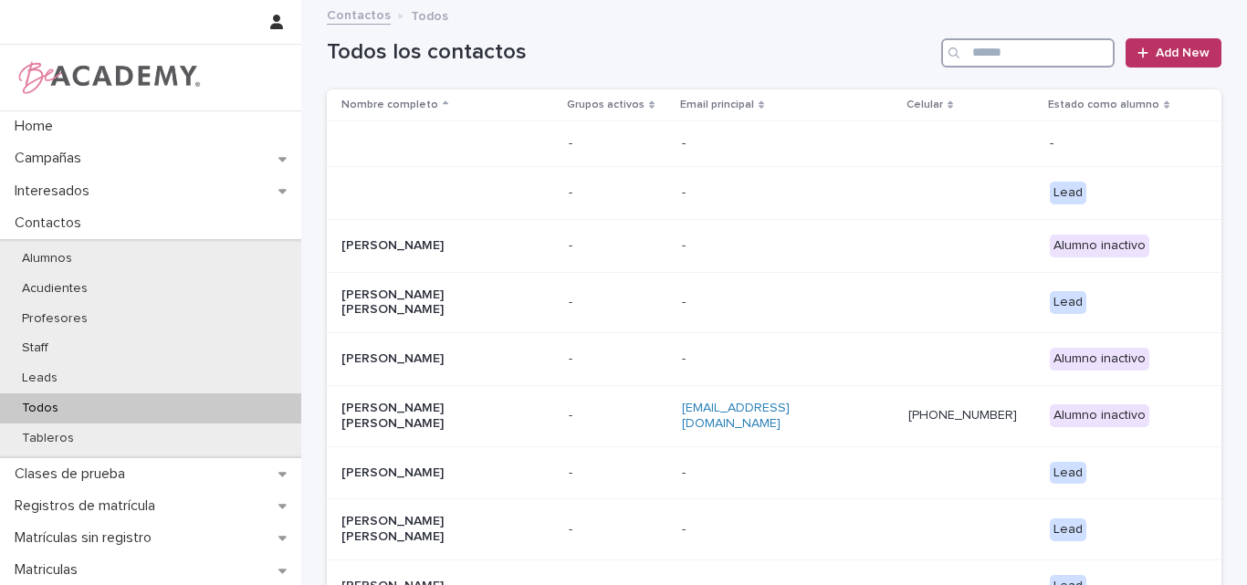
click at [965, 46] on input "Search" at bounding box center [1027, 52] width 173 height 29
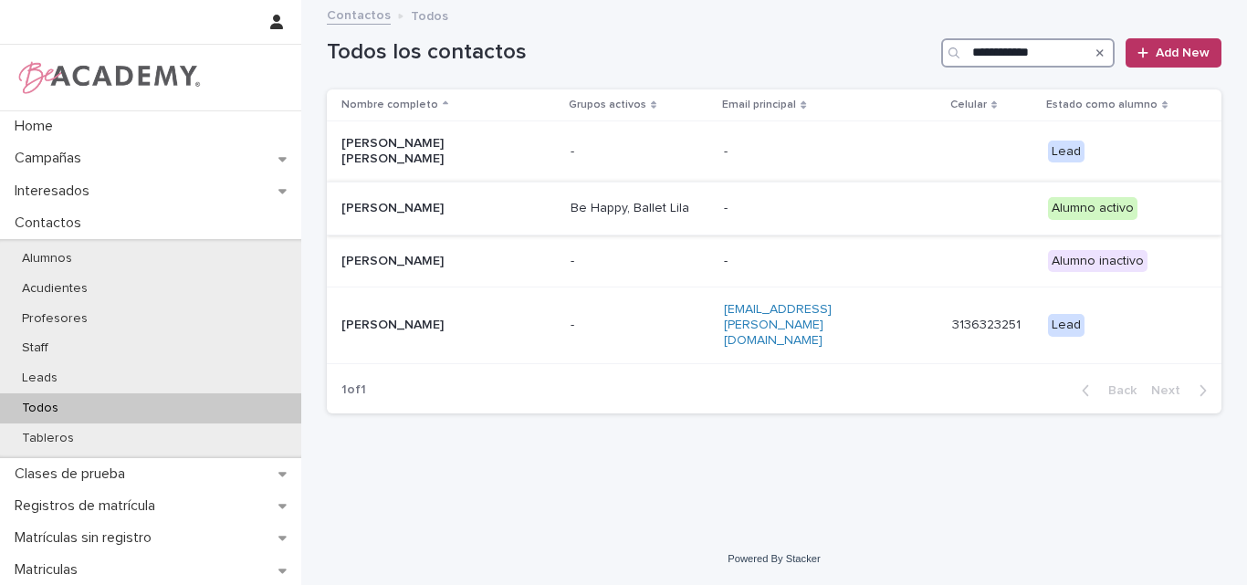
type input "**********"
click at [407, 206] on p "Luciana Jaramillo Gaviria" at bounding box center [432, 209] width 183 height 16
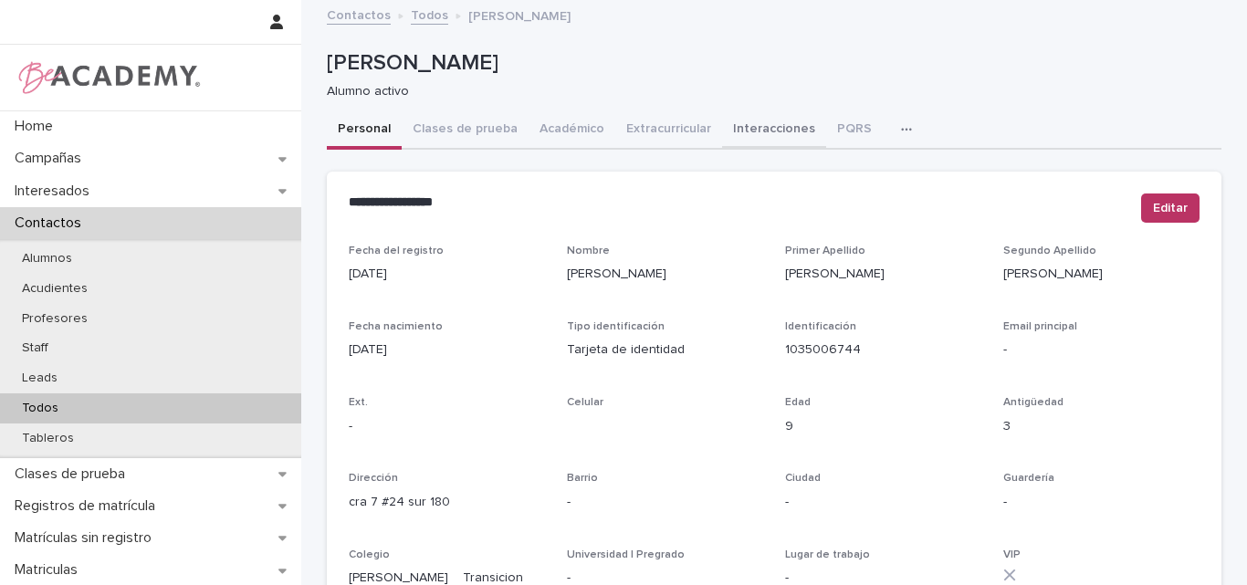
click at [749, 130] on button "Interacciones" at bounding box center [774, 130] width 104 height 38
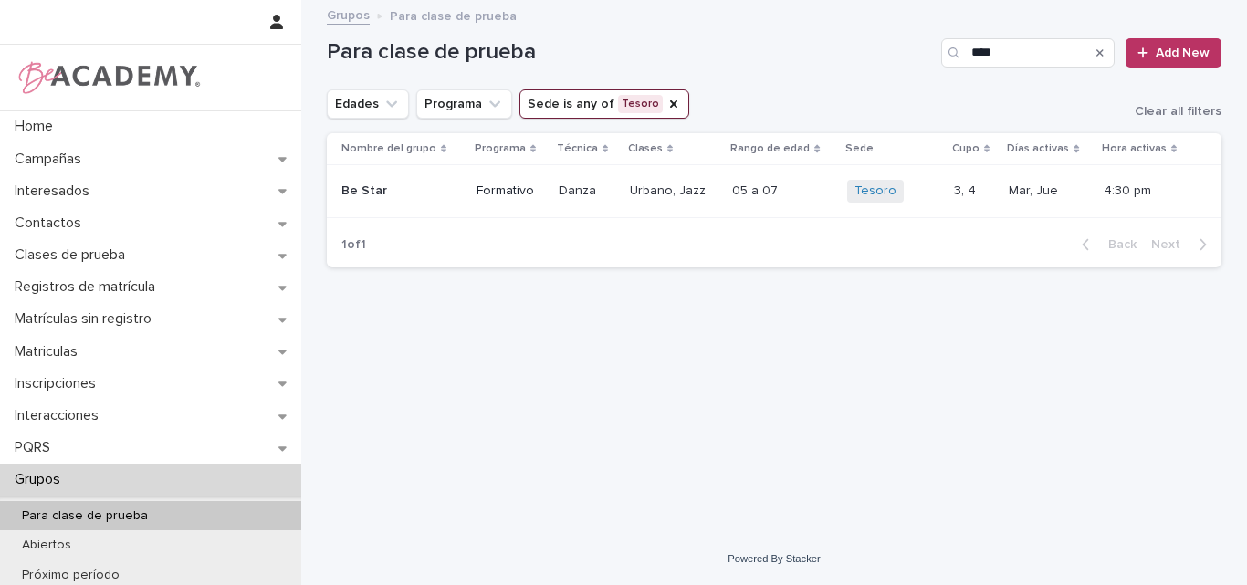
drag, startPoint x: 1052, startPoint y: 55, endPoint x: 949, endPoint y: 61, distance: 103.4
click at [950, 61] on div "****" at bounding box center [1027, 52] width 173 height 29
click at [670, 101] on icon "Sede" at bounding box center [673, 103] width 7 height 7
click at [390, 108] on icon "Edades" at bounding box center [392, 104] width 18 height 18
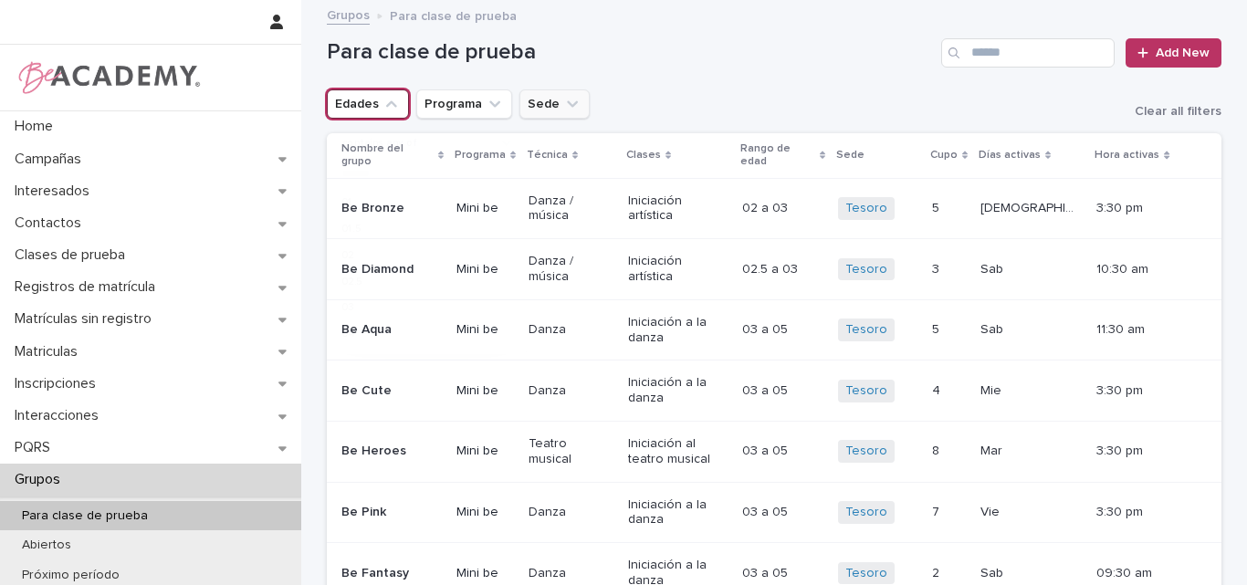
click at [390, 108] on icon "Edades" at bounding box center [392, 104] width 18 height 18
click at [383, 110] on icon "Edades" at bounding box center [392, 104] width 18 height 18
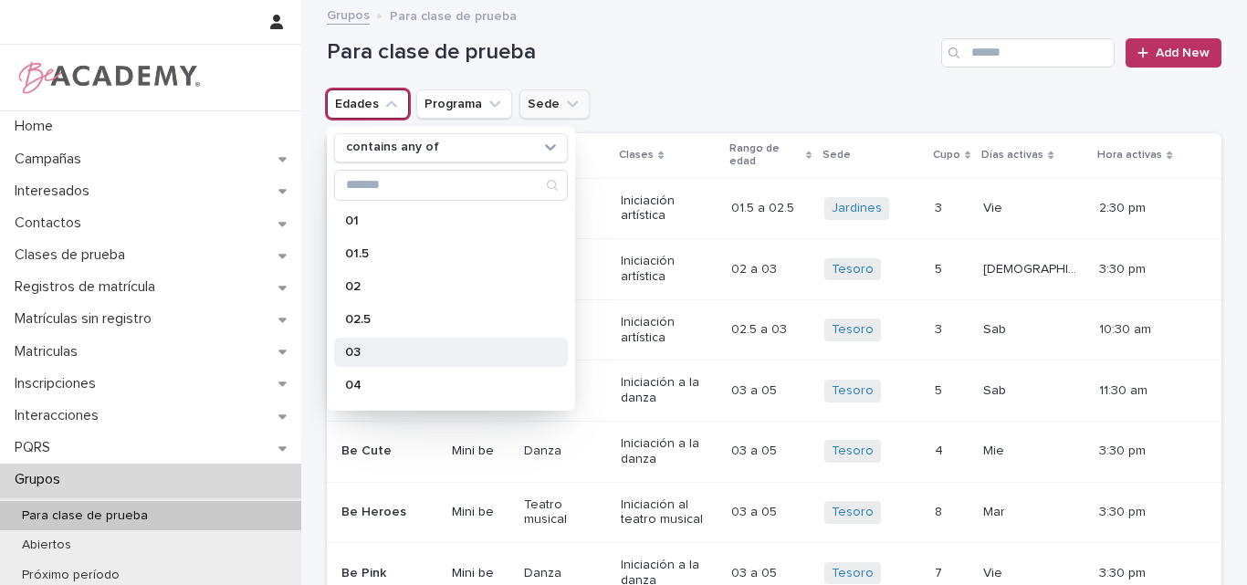
click at [363, 353] on p "03" at bounding box center [442, 352] width 194 height 13
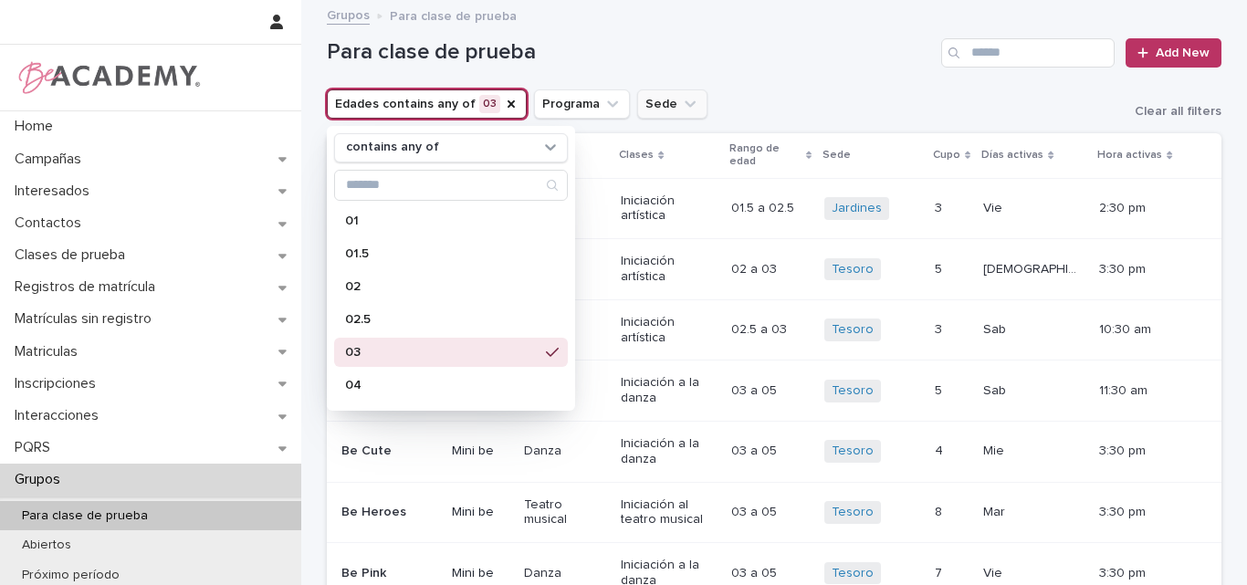
click at [719, 93] on div "Edades contains any of 03 contains any of 01 01.5 02 02.5 03 04 05 06 07 08 09 …" at bounding box center [774, 103] width 895 height 29
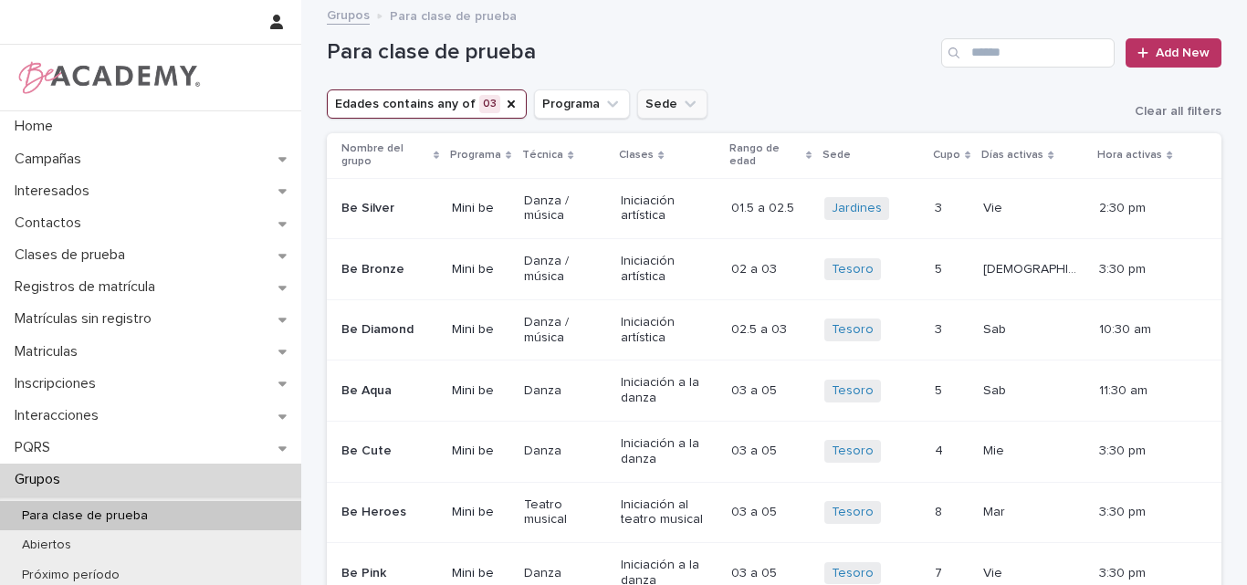
click at [685, 105] on icon "Sede" at bounding box center [690, 103] width 11 height 6
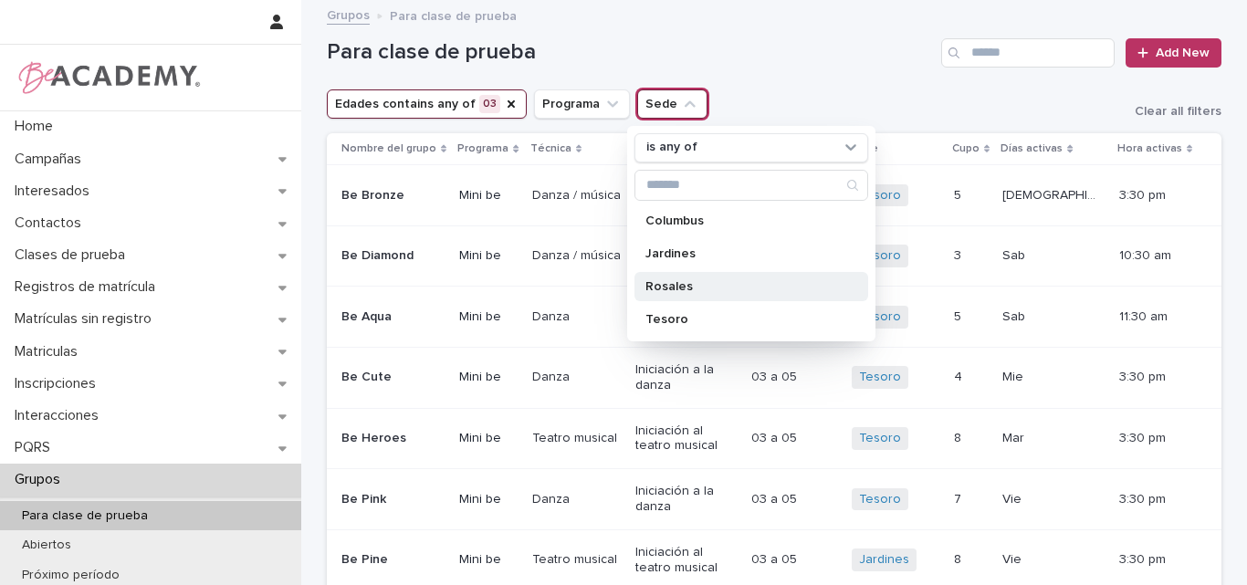
click at [697, 289] on p "Rosales" at bounding box center [743, 286] width 194 height 13
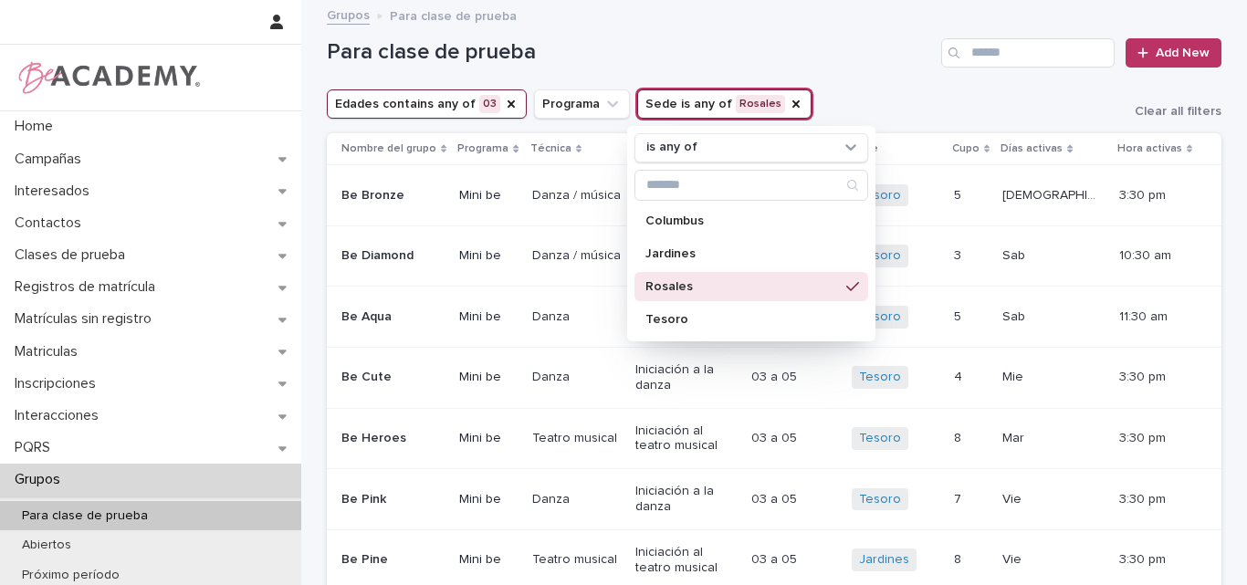
click at [791, 34] on div "Para clase de prueba Add New" at bounding box center [774, 46] width 895 height 88
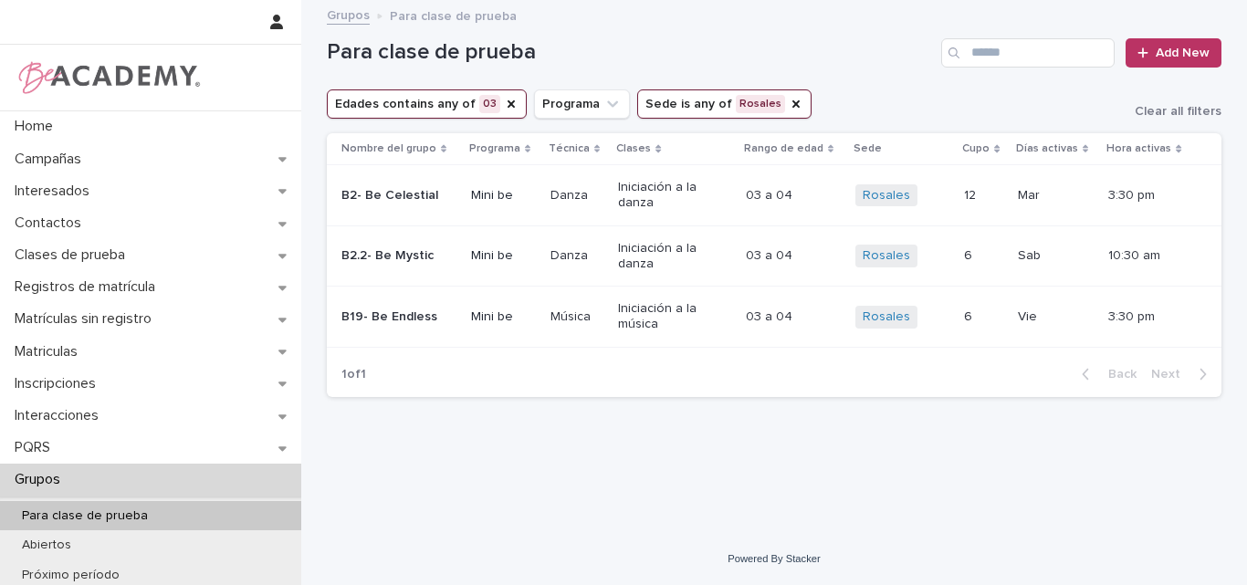
click at [427, 214] on td "B2- Be Celestial" at bounding box center [395, 195] width 137 height 61
click at [436, 268] on div "B2.2- Be Mystic" at bounding box center [398, 256] width 115 height 30
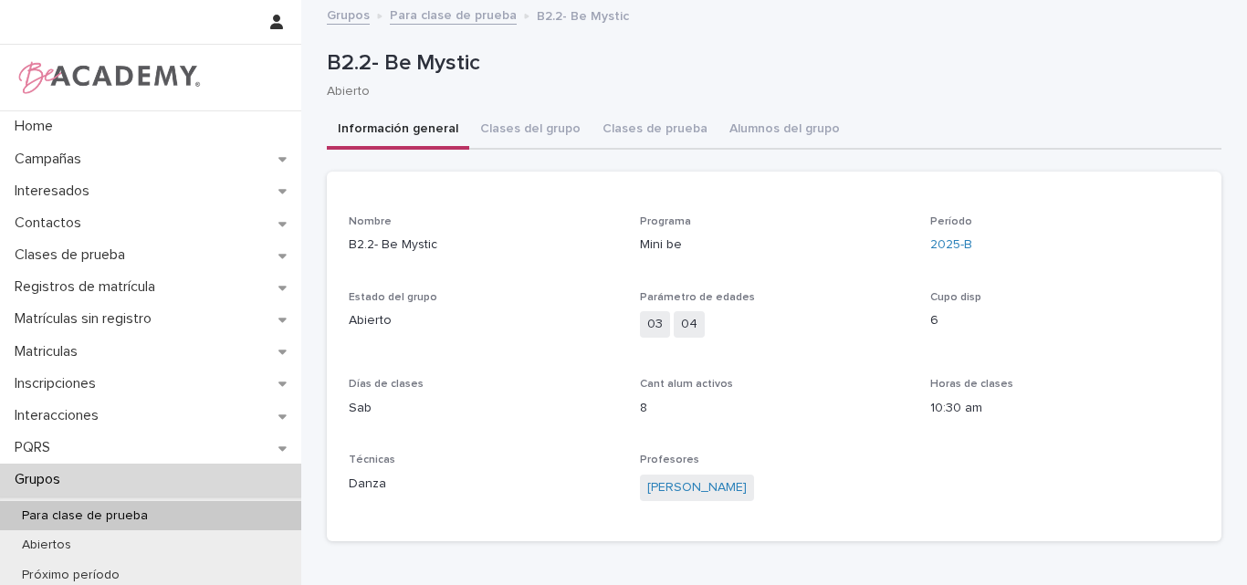
click at [81, 513] on p "Para clase de prueba" at bounding box center [84, 517] width 155 height 16
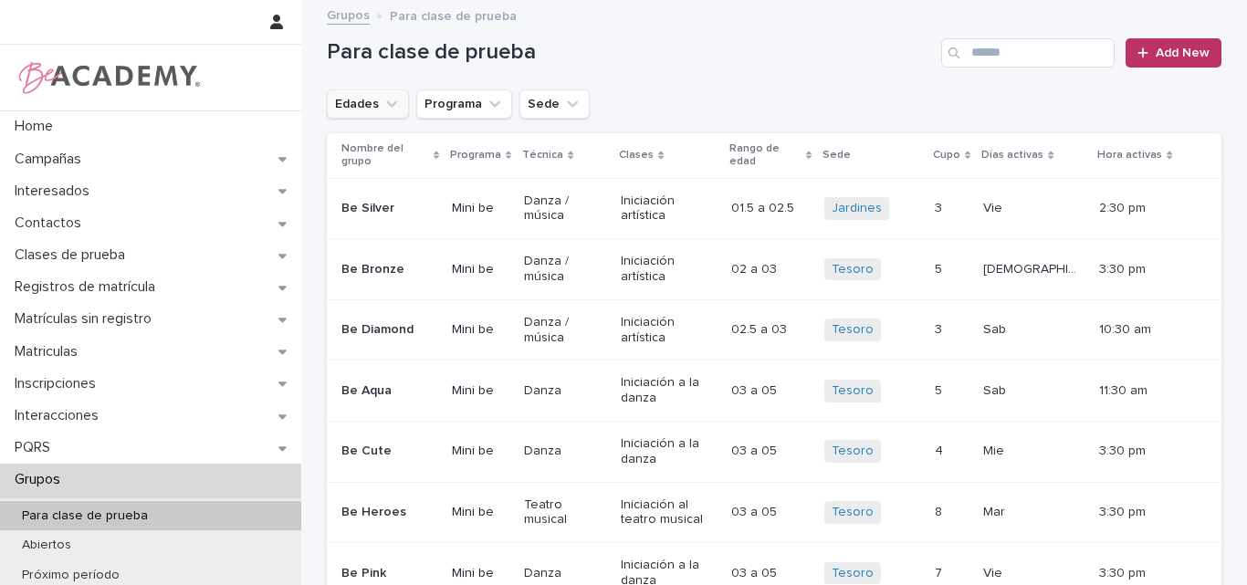
click at [386, 105] on icon "Edades" at bounding box center [392, 104] width 18 height 18
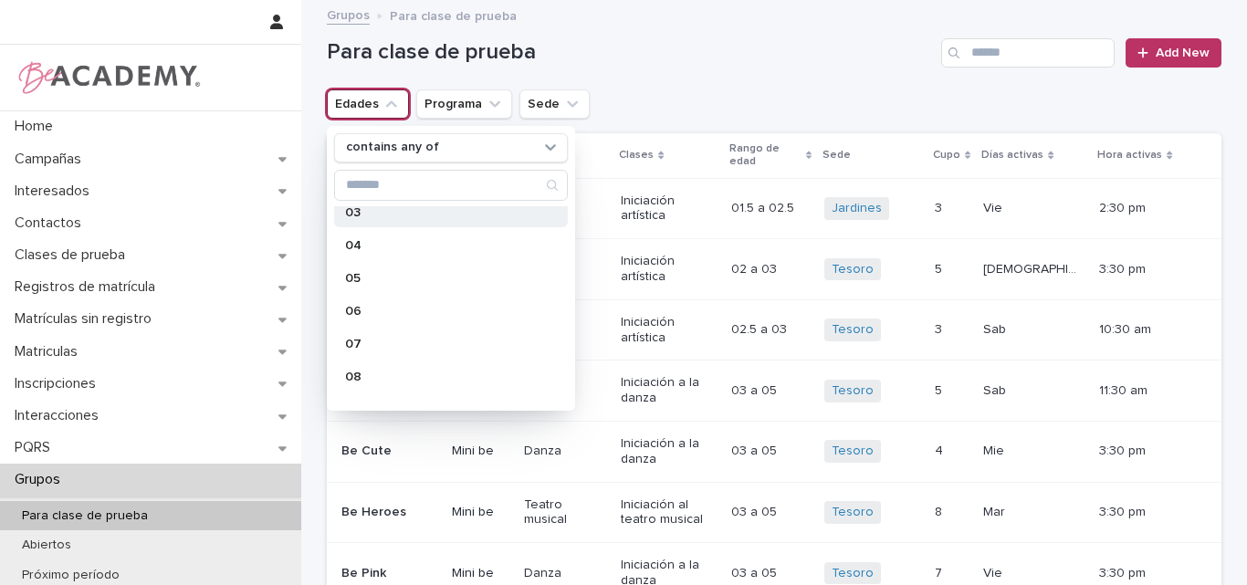
scroll to position [183, 0]
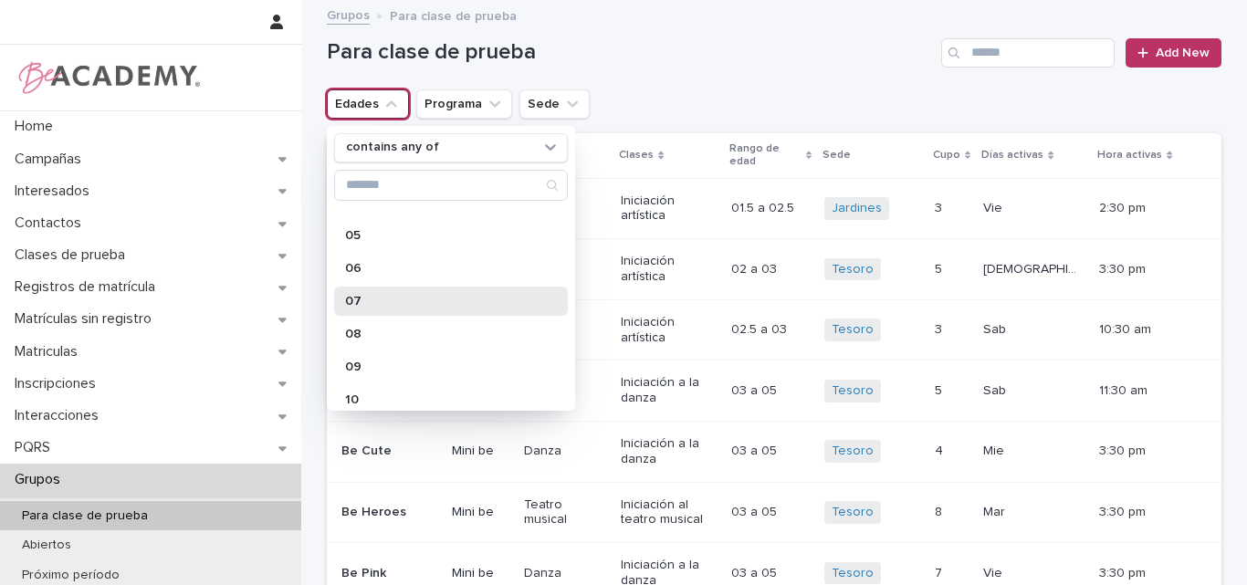
drag, startPoint x: 375, startPoint y: 305, endPoint x: 661, endPoint y: 198, distance: 305.1
click at [375, 304] on p "07" at bounding box center [442, 301] width 194 height 13
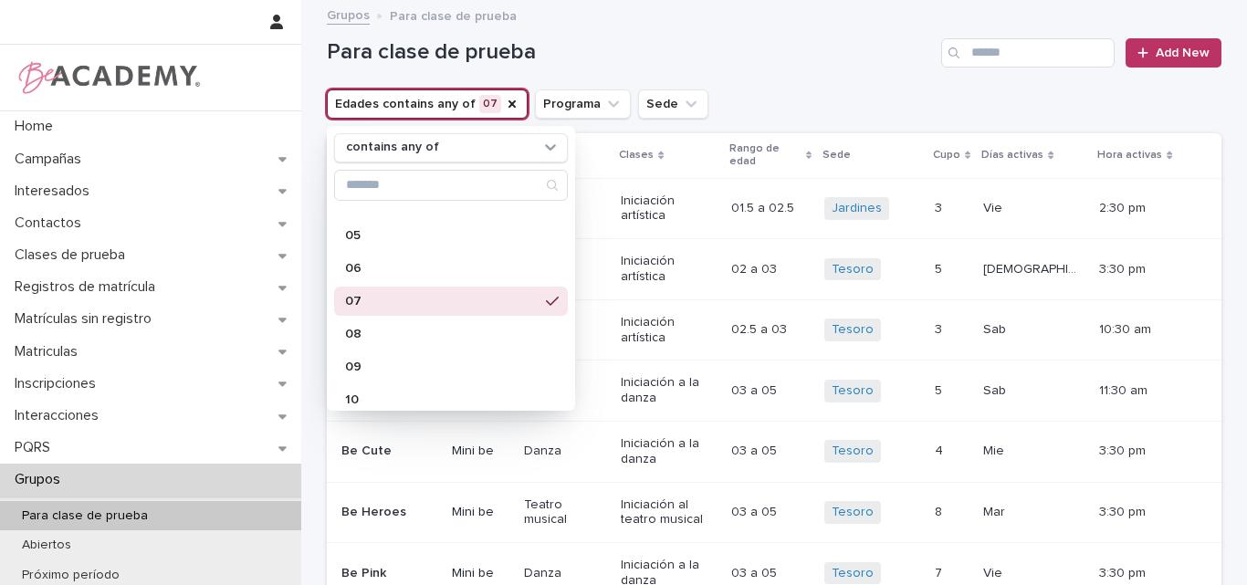
click at [772, 68] on div "Para clase de prueba Add New" at bounding box center [774, 46] width 895 height 88
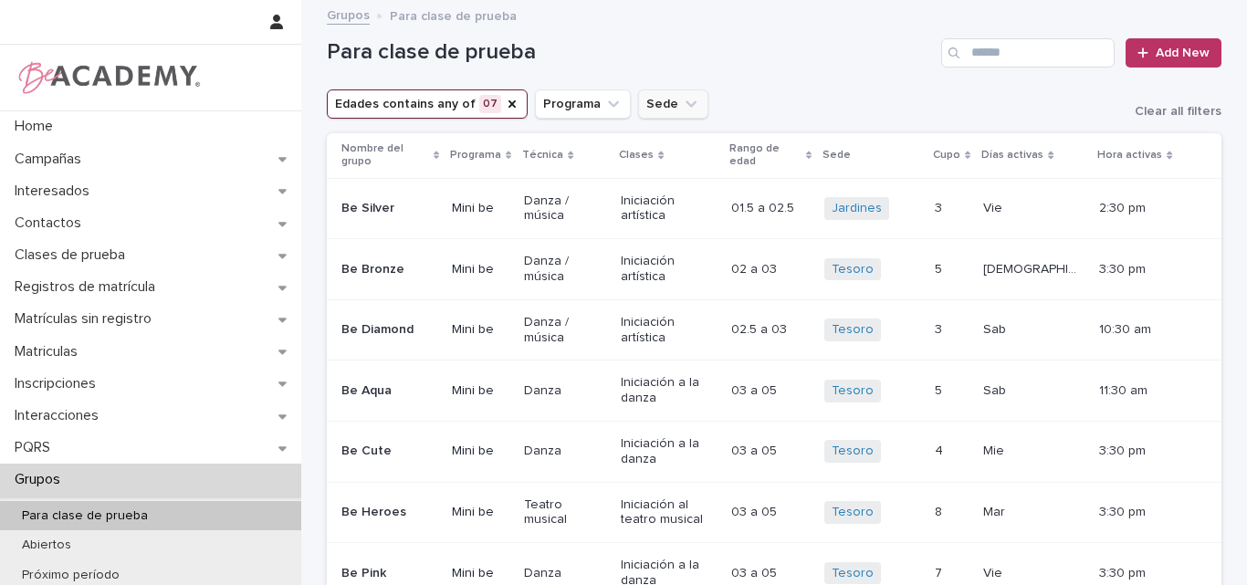
click at [686, 107] on icon "Sede" at bounding box center [691, 103] width 11 height 6
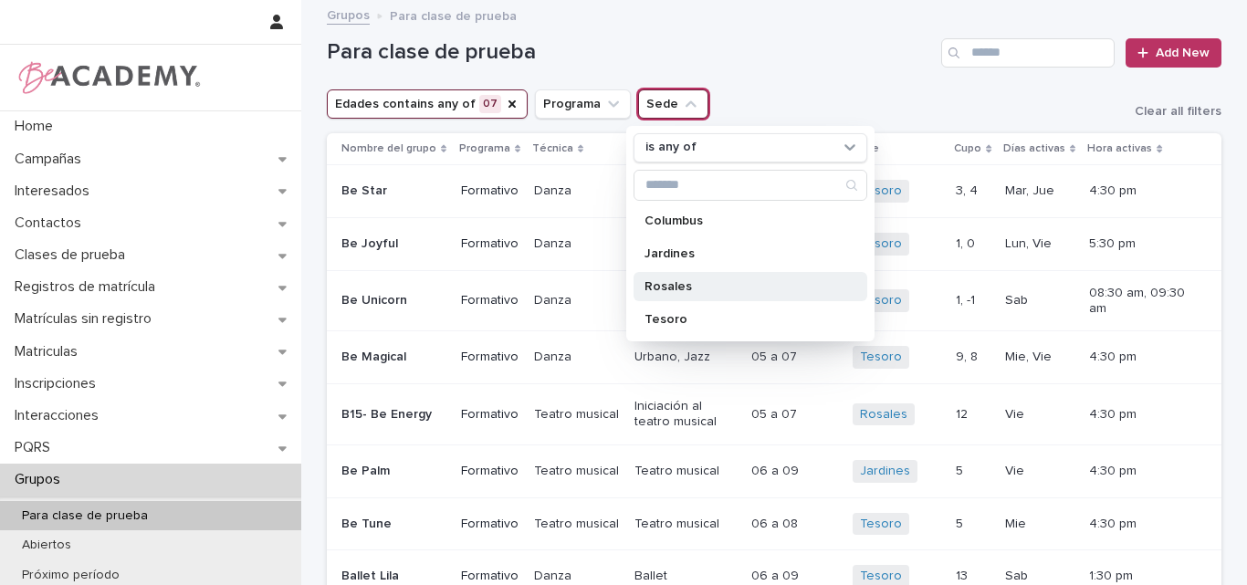
click at [682, 289] on p "Rosales" at bounding box center [742, 286] width 194 height 13
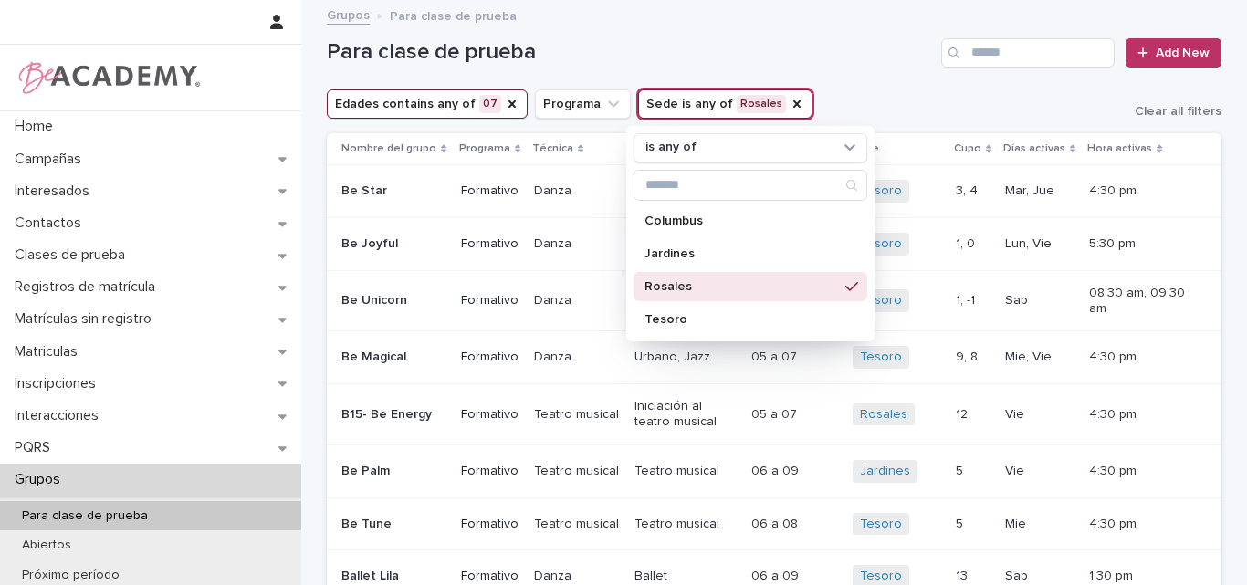
click at [907, 54] on h1 "Para clase de prueba" at bounding box center [630, 52] width 607 height 26
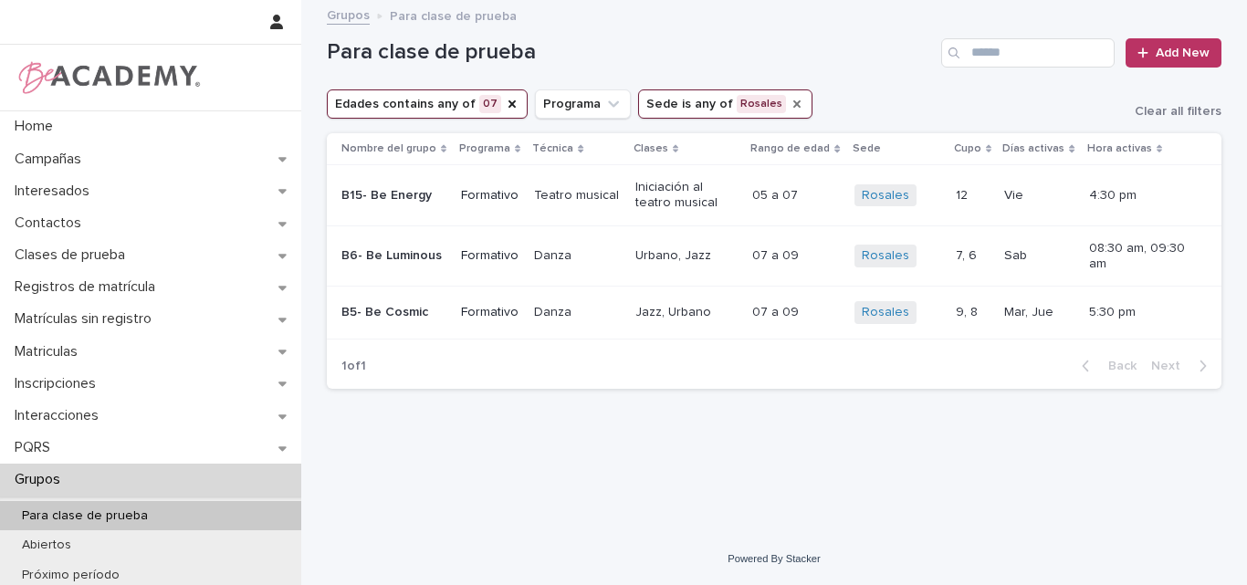
click at [790, 107] on icon "Sede" at bounding box center [797, 104] width 15 height 15
click at [505, 104] on icon "Edades" at bounding box center [512, 104] width 15 height 15
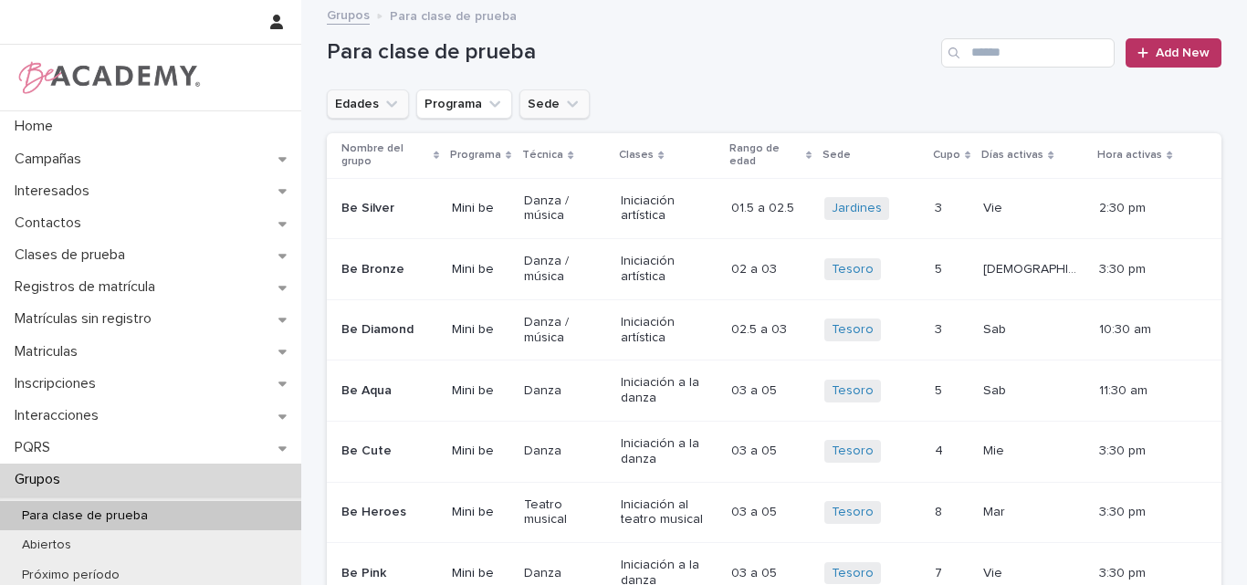
click at [385, 98] on icon "Edades" at bounding box center [392, 104] width 18 height 18
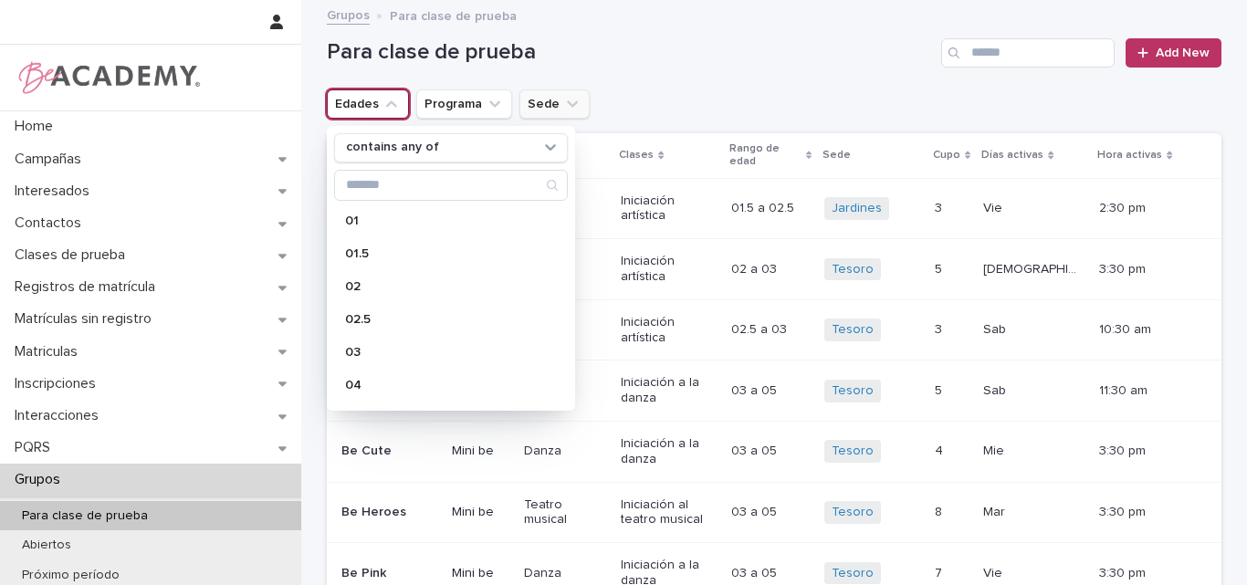
click at [715, 78] on div "Para clase de prueba Add New" at bounding box center [774, 46] width 895 height 88
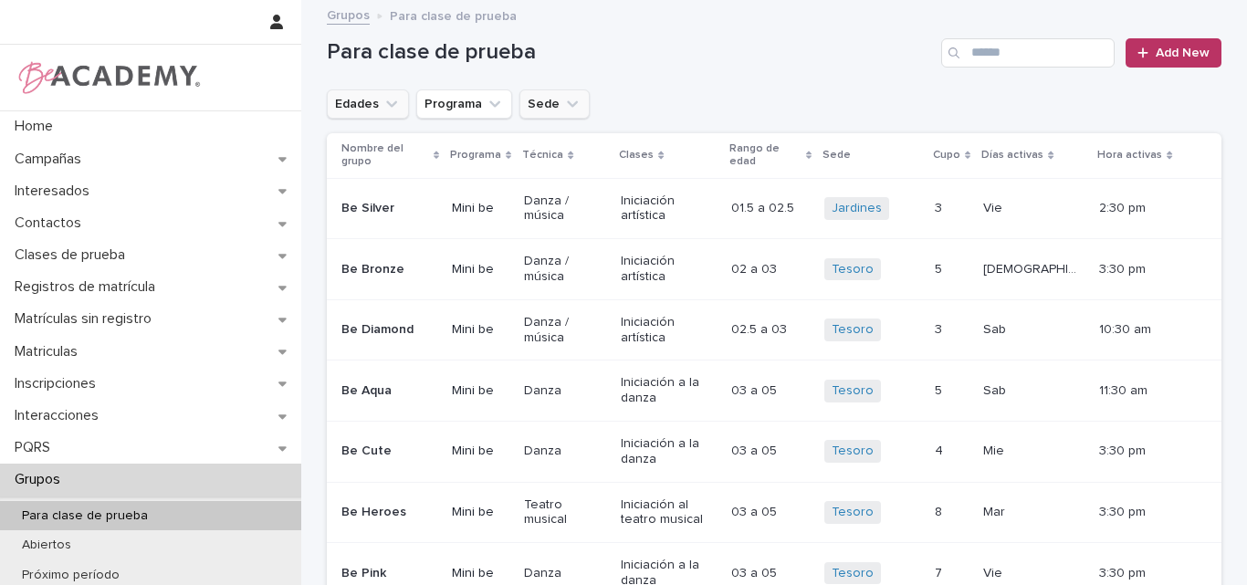
click at [386, 100] on icon "Edades" at bounding box center [392, 104] width 18 height 18
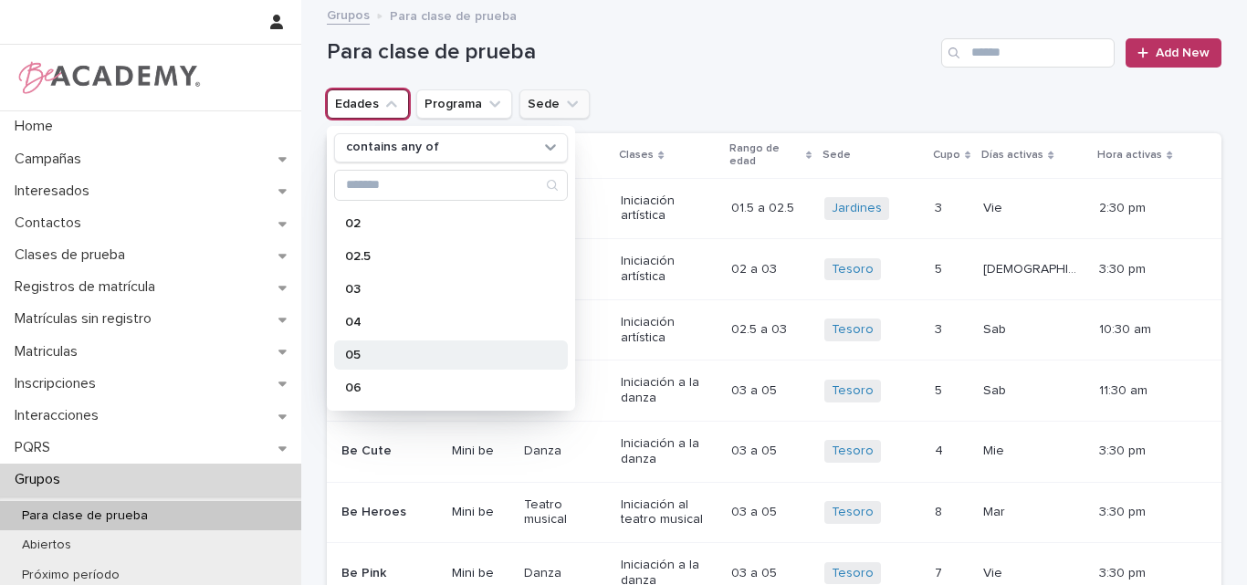
scroll to position [91, 0]
click at [363, 355] on p "06" at bounding box center [442, 359] width 194 height 13
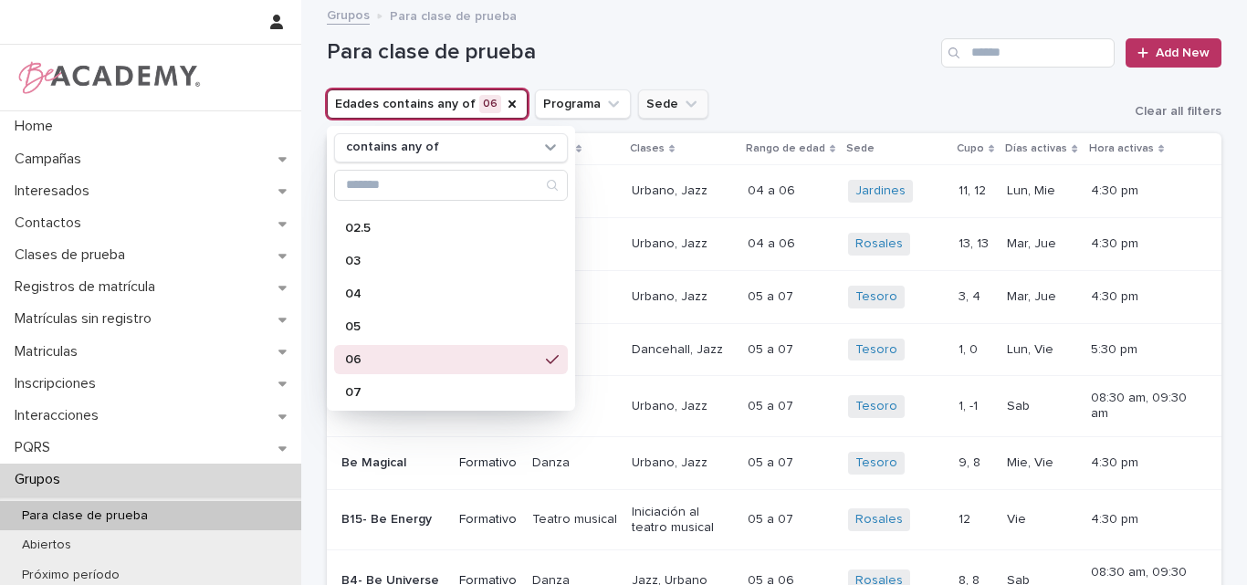
click at [682, 97] on icon "Sede" at bounding box center [691, 104] width 18 height 18
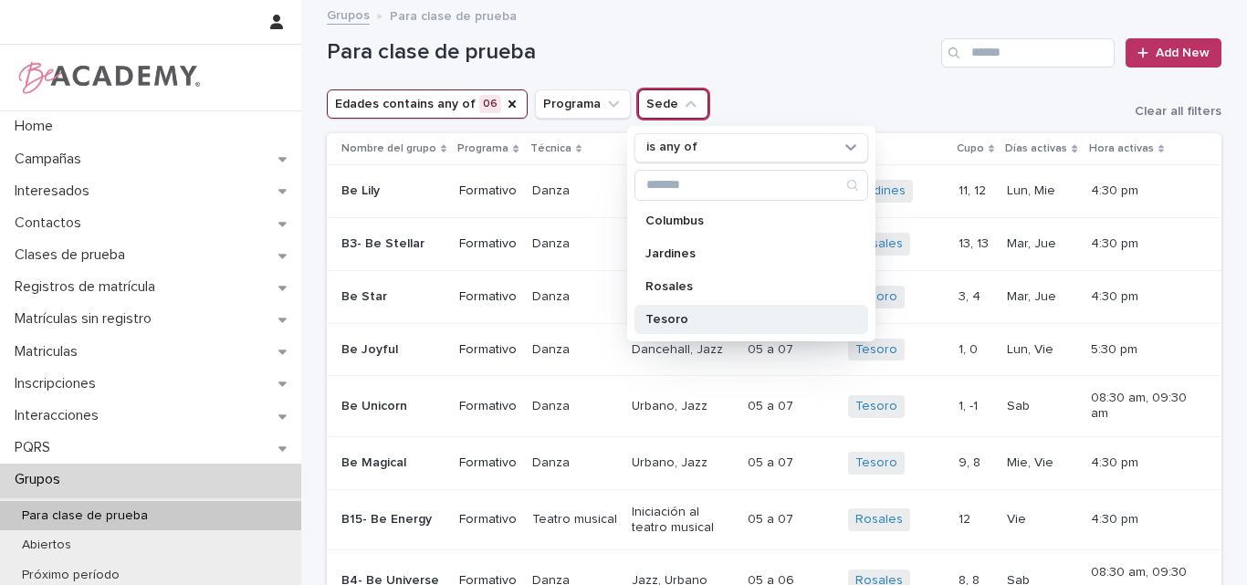
click at [677, 315] on p "Tesoro" at bounding box center [743, 319] width 194 height 13
click at [847, 42] on h1 "Para clase de prueba" at bounding box center [630, 52] width 607 height 26
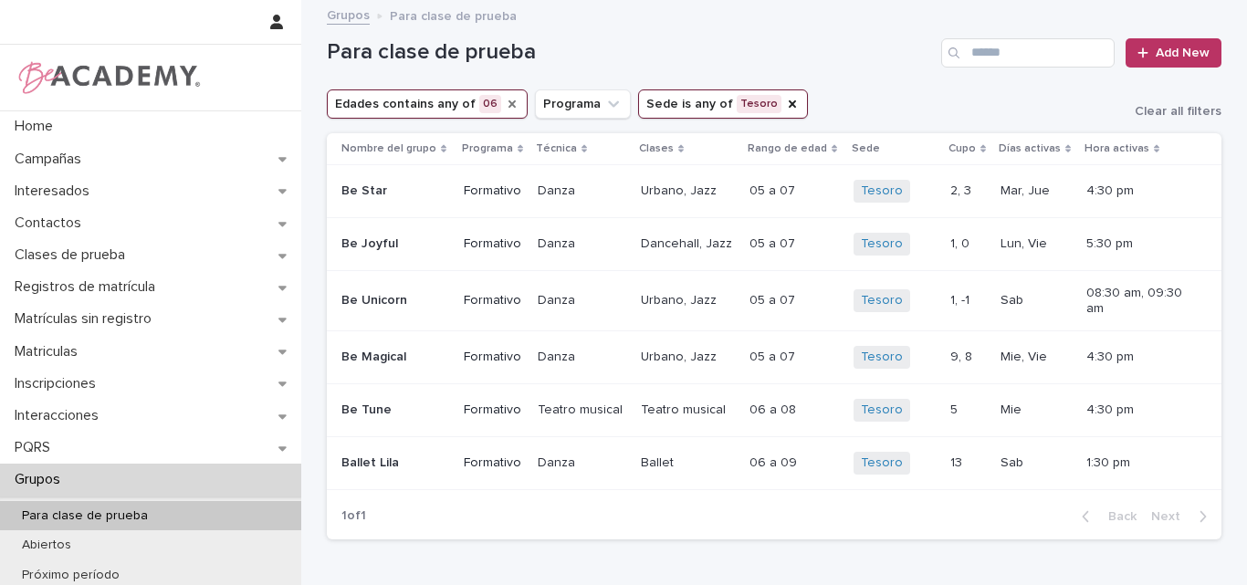
click at [505, 104] on icon "Edades" at bounding box center [512, 104] width 15 height 15
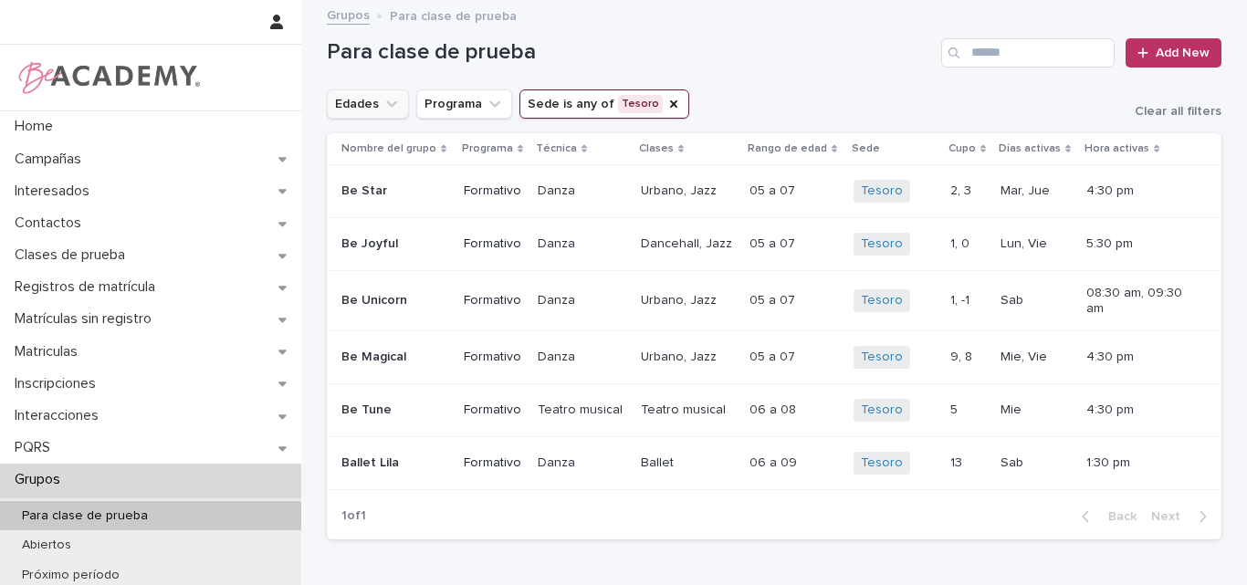
click at [383, 97] on icon "Edades" at bounding box center [392, 104] width 18 height 18
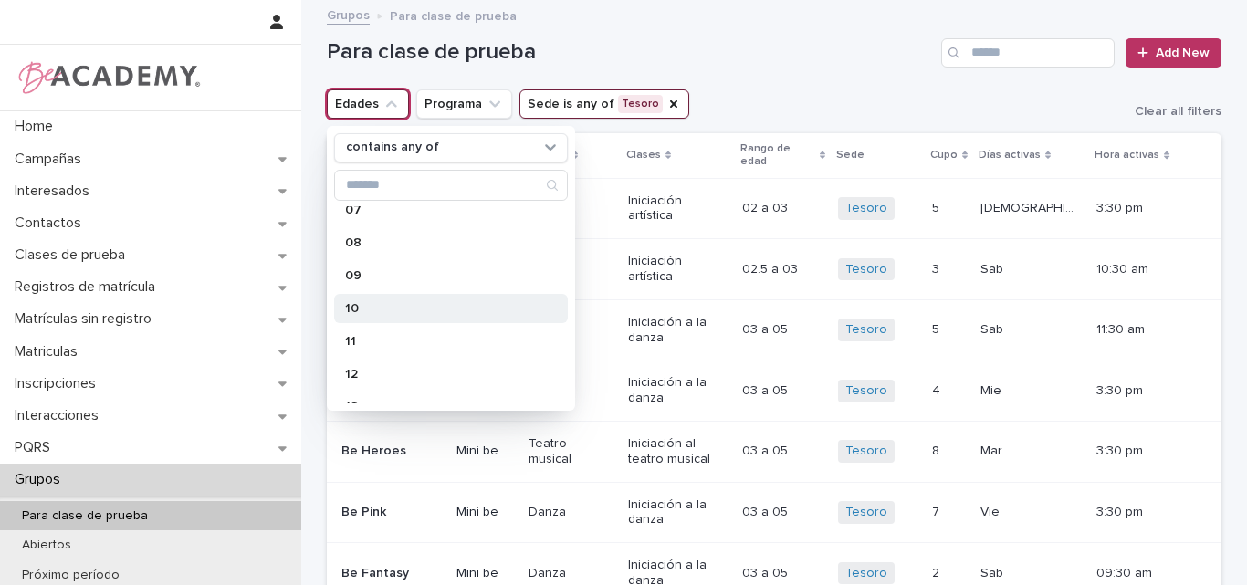
scroll to position [365, 0]
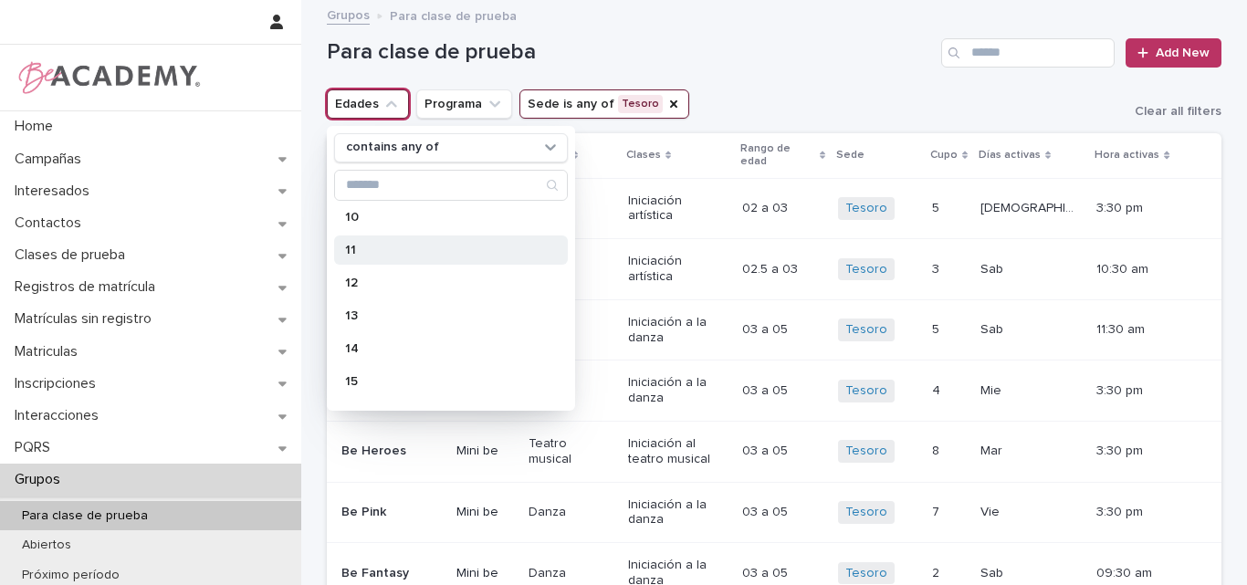
click at [380, 250] on p "11" at bounding box center [442, 250] width 194 height 13
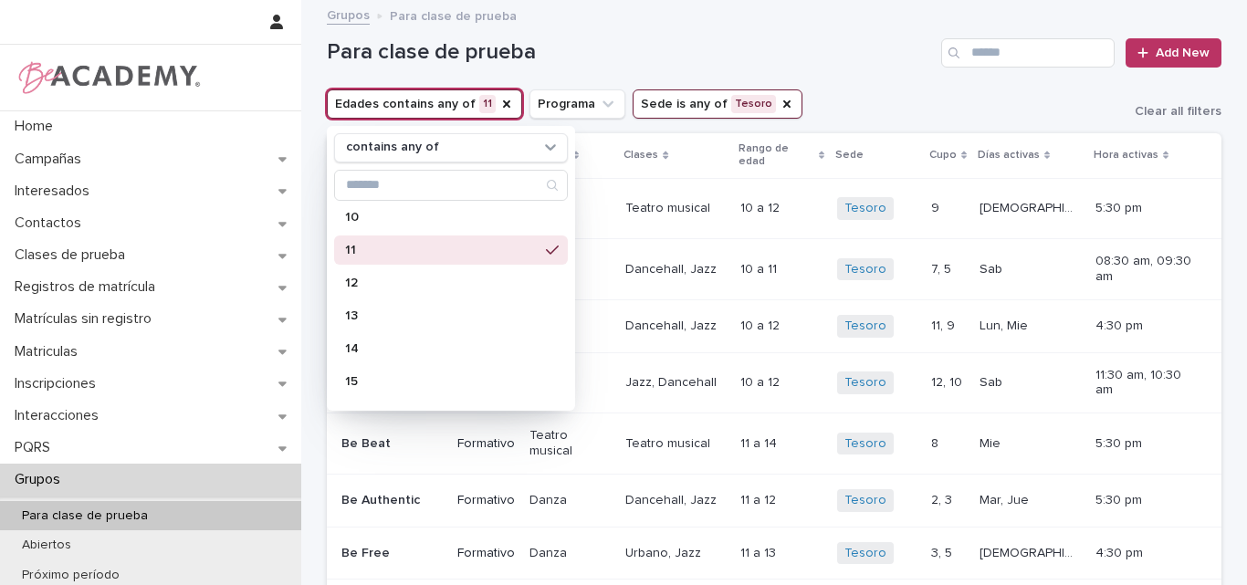
click at [645, 52] on h1 "Para clase de prueba" at bounding box center [630, 52] width 607 height 26
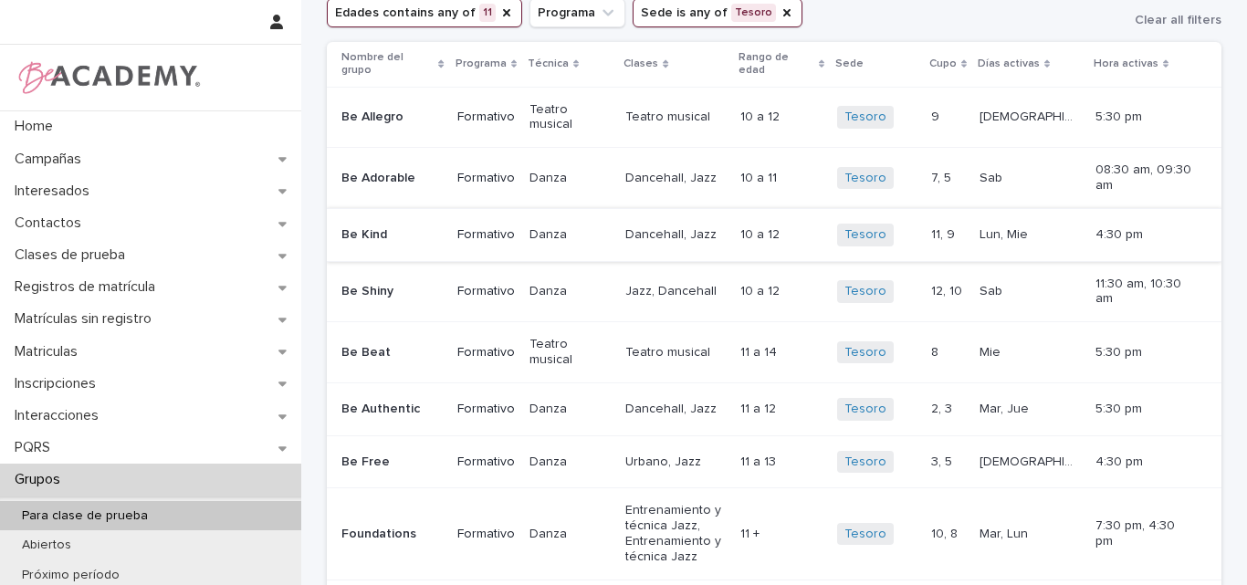
scroll to position [183, 0]
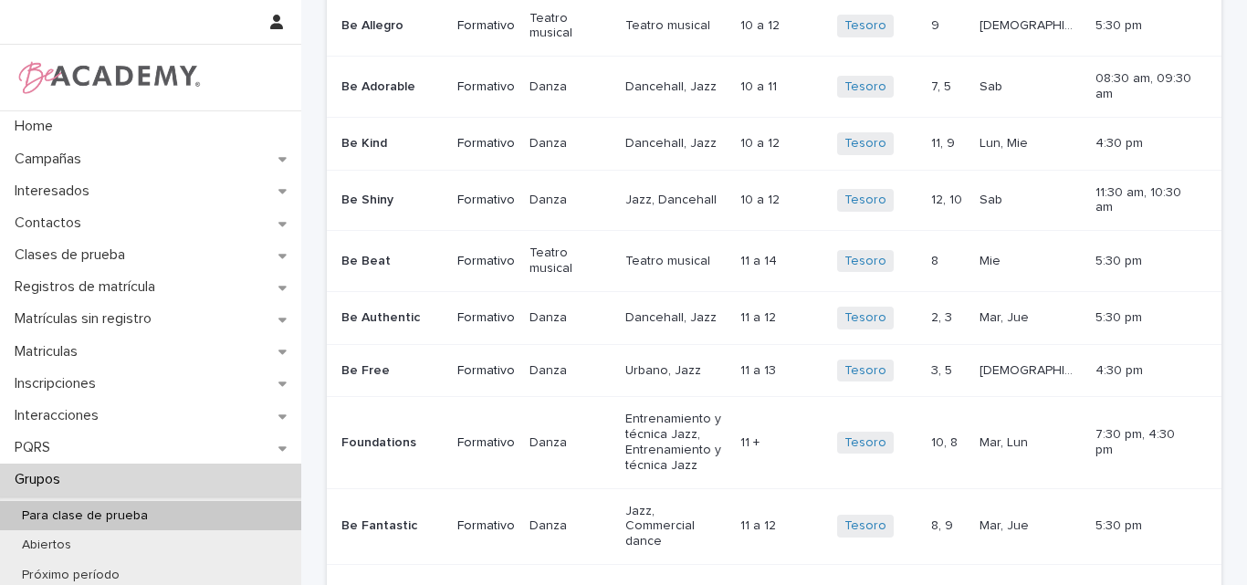
click at [603, 519] on p "Danza" at bounding box center [570, 527] width 81 height 16
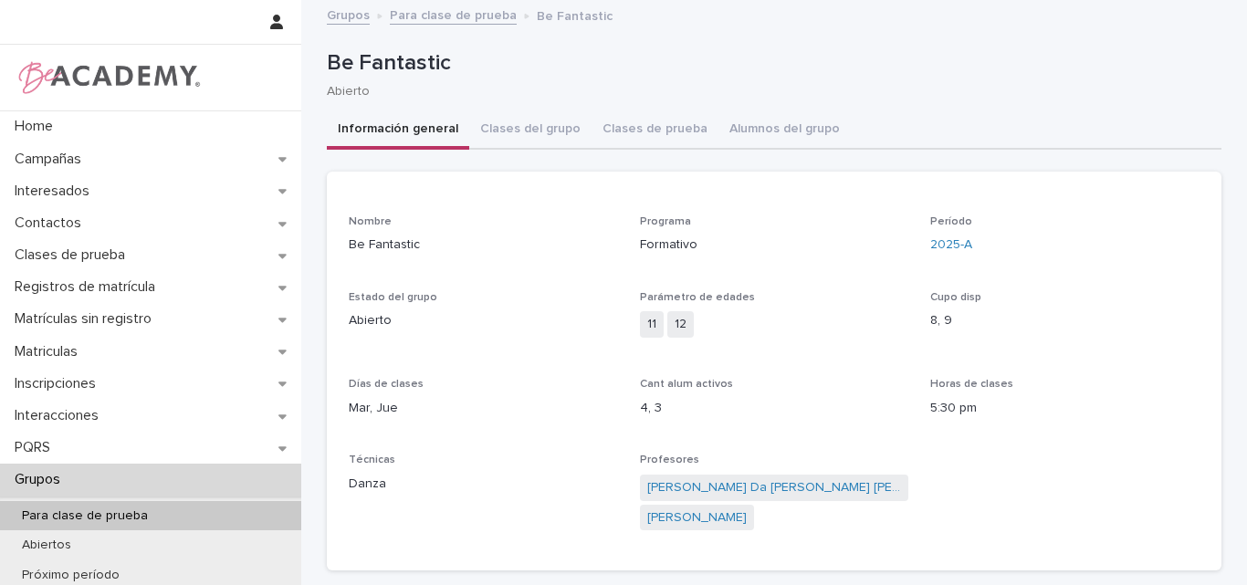
click at [63, 509] on p "Para clase de prueba" at bounding box center [84, 517] width 155 height 16
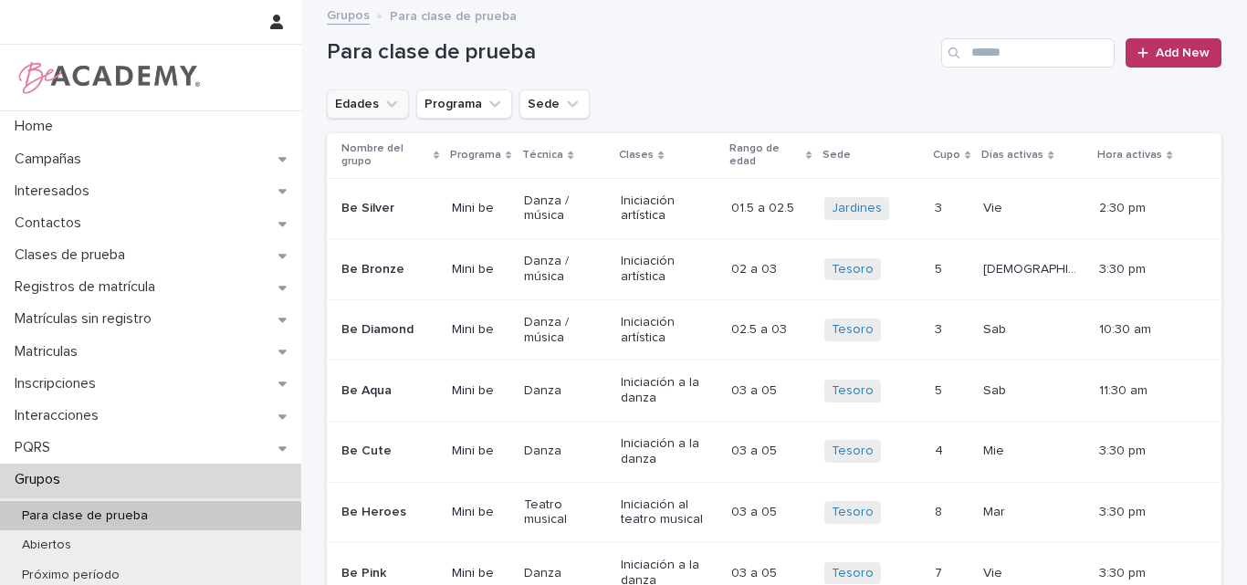
click at [383, 103] on icon "Edades" at bounding box center [392, 104] width 18 height 18
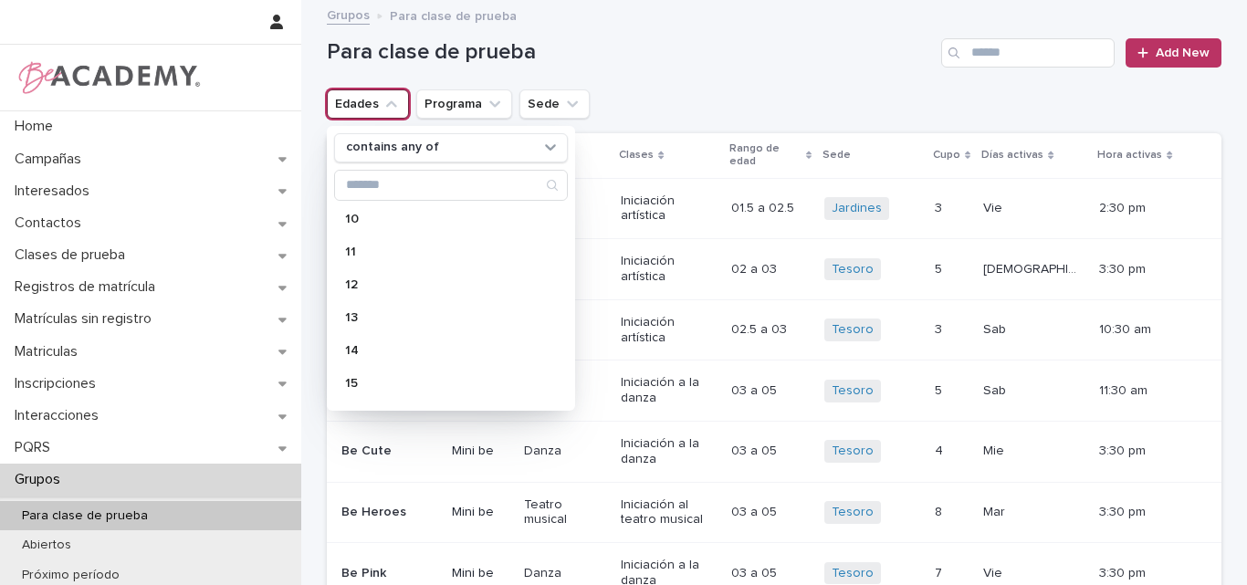
scroll to position [365, 0]
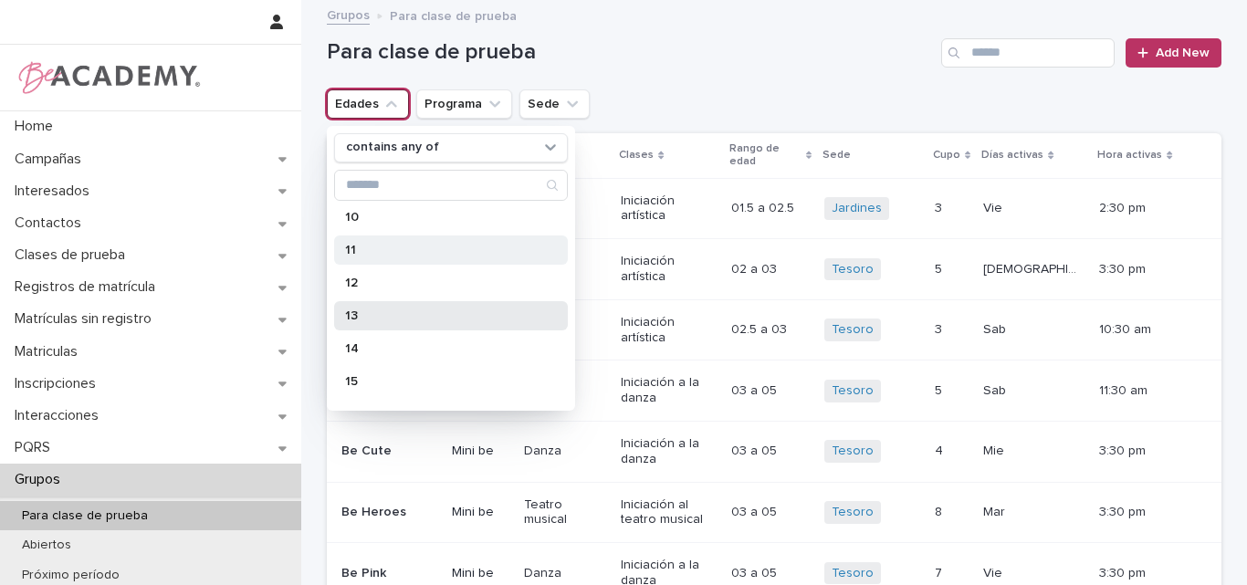
drag, startPoint x: 366, startPoint y: 310, endPoint x: 483, endPoint y: 243, distance: 135.0
click at [366, 310] on p "13" at bounding box center [442, 316] width 194 height 13
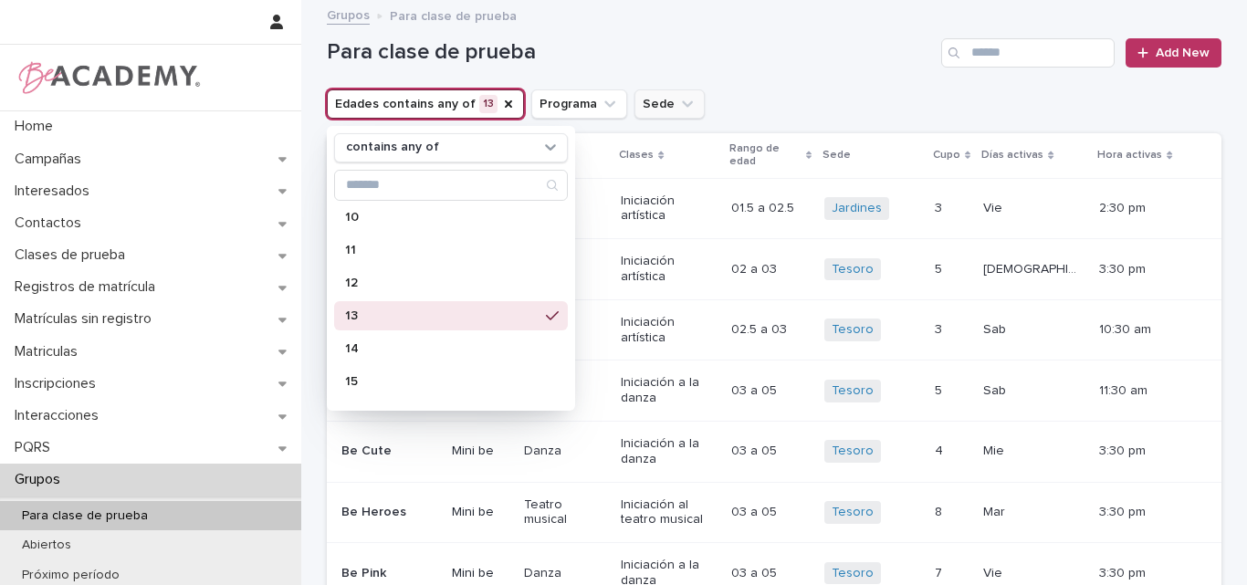
click at [745, 68] on div "Para clase de prueba Add New" at bounding box center [774, 46] width 895 height 88
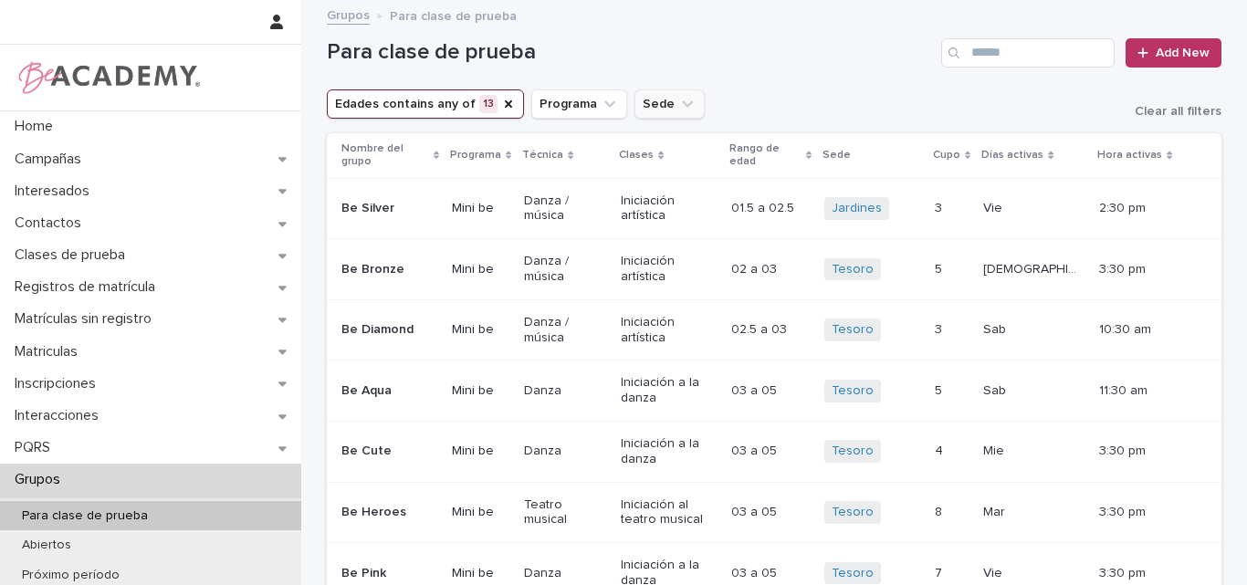
click at [678, 104] on icon "Sede" at bounding box center [687, 104] width 18 height 18
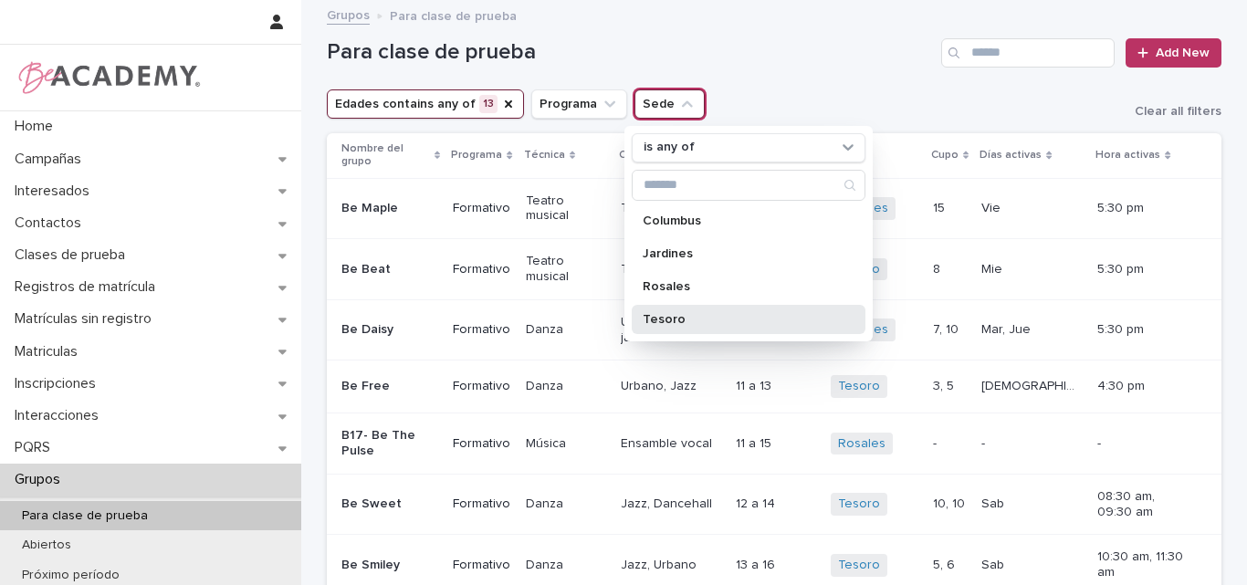
click at [669, 316] on p "Tesoro" at bounding box center [740, 319] width 194 height 13
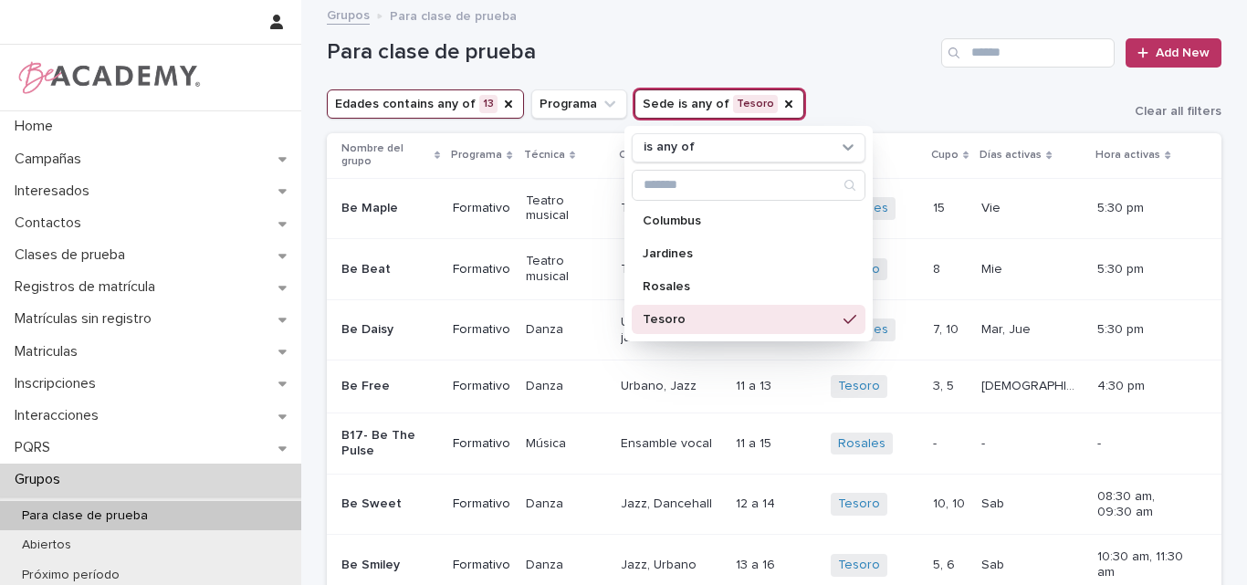
click at [824, 86] on div "Para clase de prueba Add New" at bounding box center [774, 46] width 895 height 88
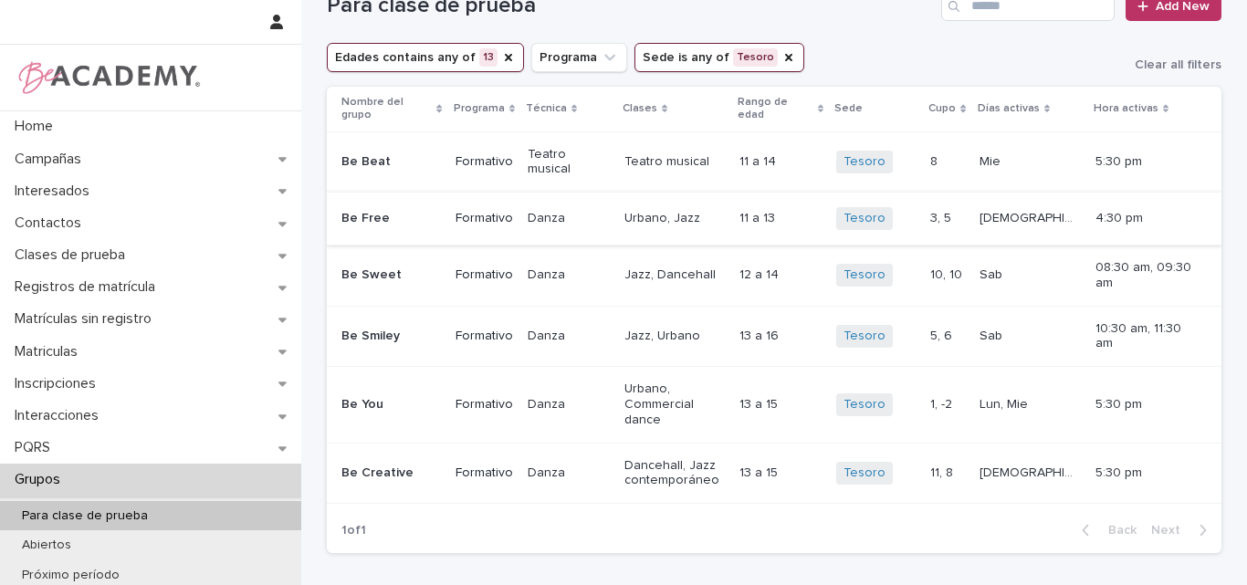
scroll to position [91, 0]
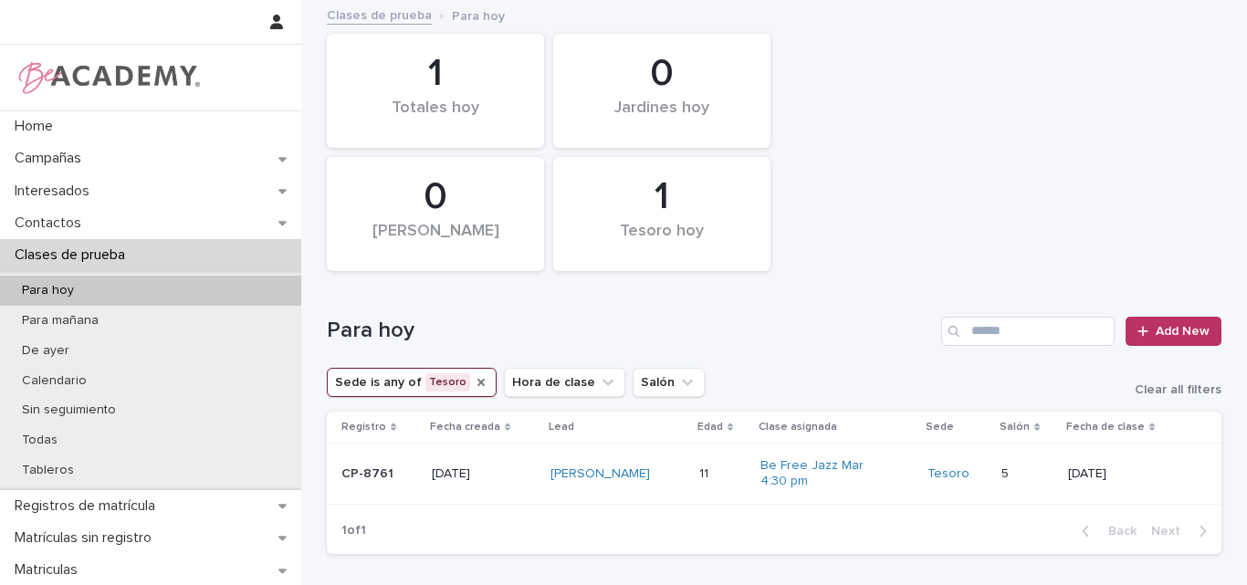
click at [474, 389] on icon "Sede" at bounding box center [481, 382] width 15 height 15
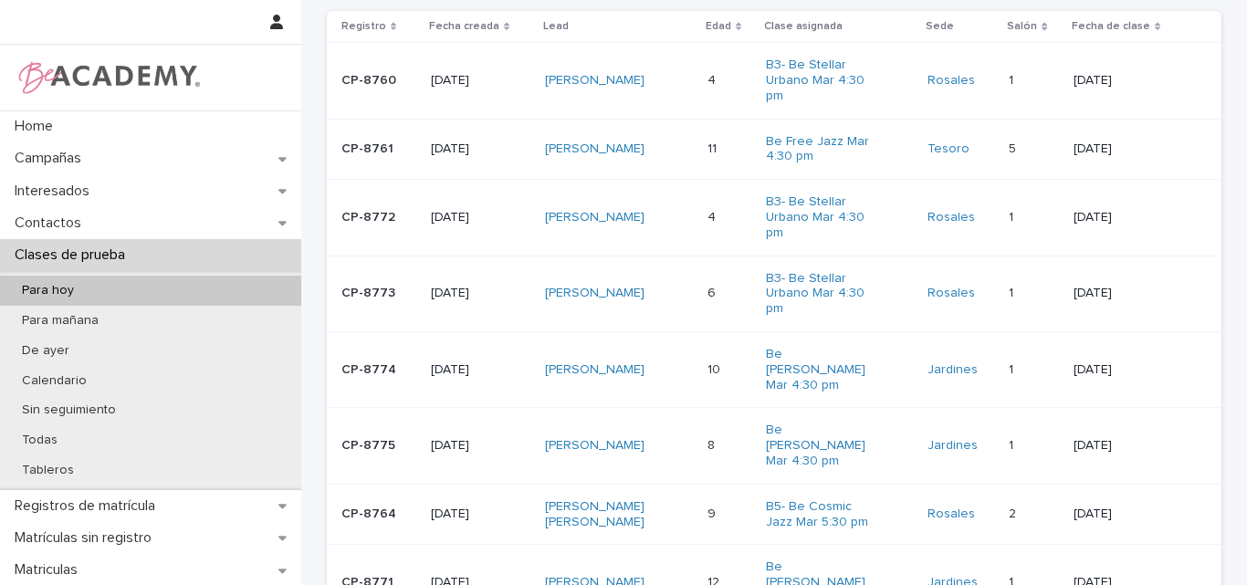
scroll to position [310, 0]
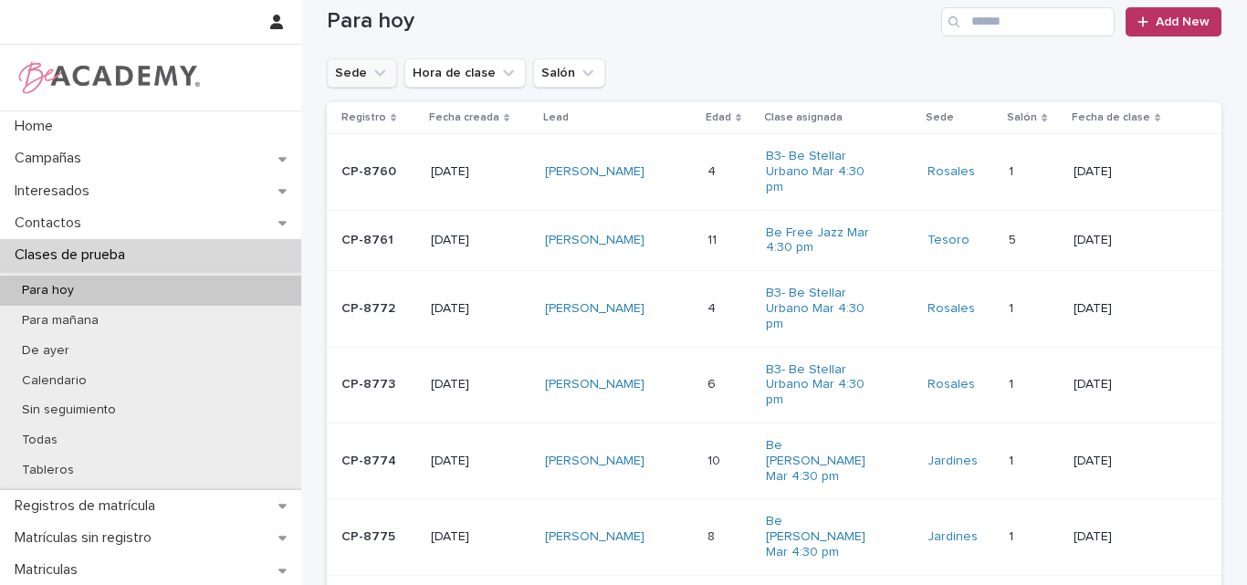
click at [860, 49] on div "Para hoy Add New" at bounding box center [774, 15] width 895 height 88
click at [830, 63] on div "Sede Hora de clase Salón" at bounding box center [774, 72] width 895 height 29
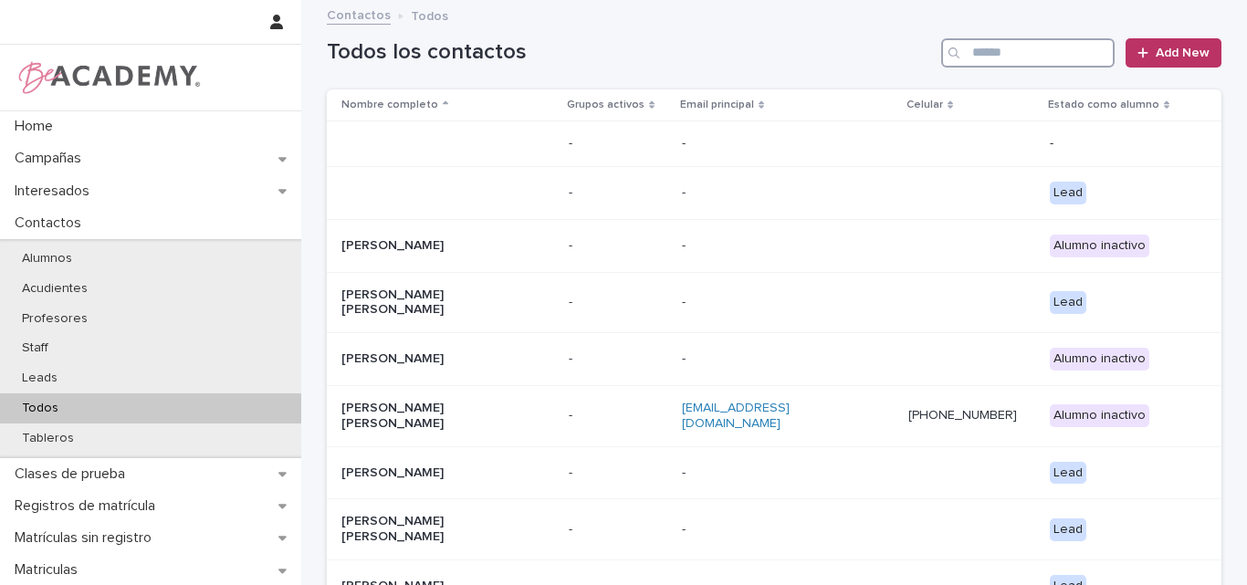
click at [1011, 42] on input "Search" at bounding box center [1027, 52] width 173 height 29
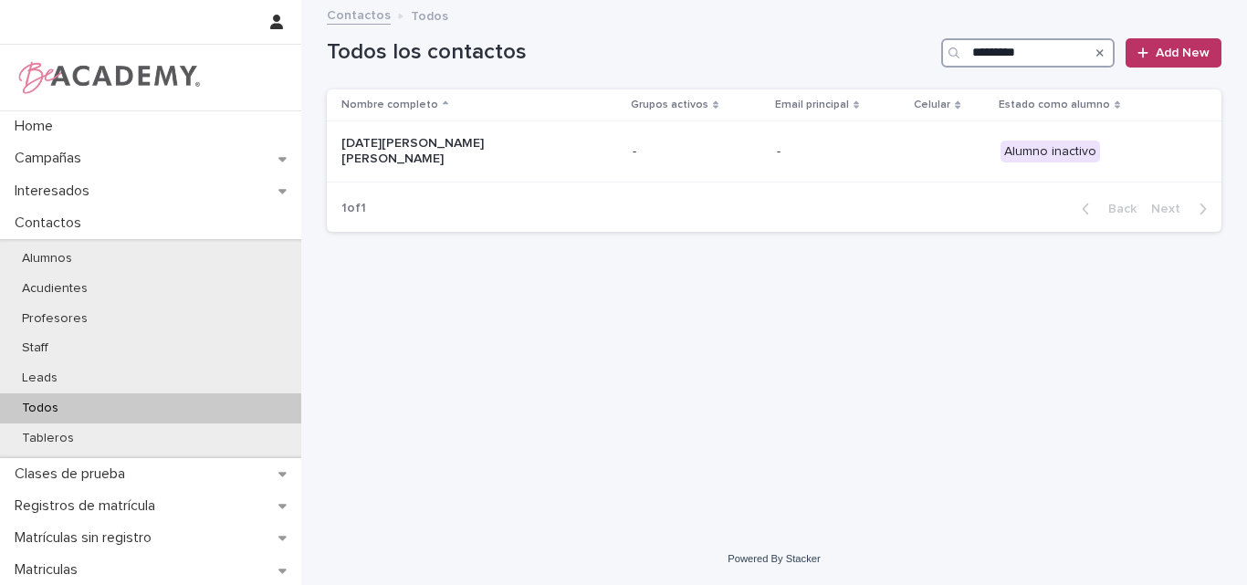
type input "*********"
drag, startPoint x: 1054, startPoint y: 49, endPoint x: 836, endPoint y: 51, distance: 217.3
click at [837, 51] on div "Todos los contactos ********* Add New" at bounding box center [774, 52] width 895 height 29
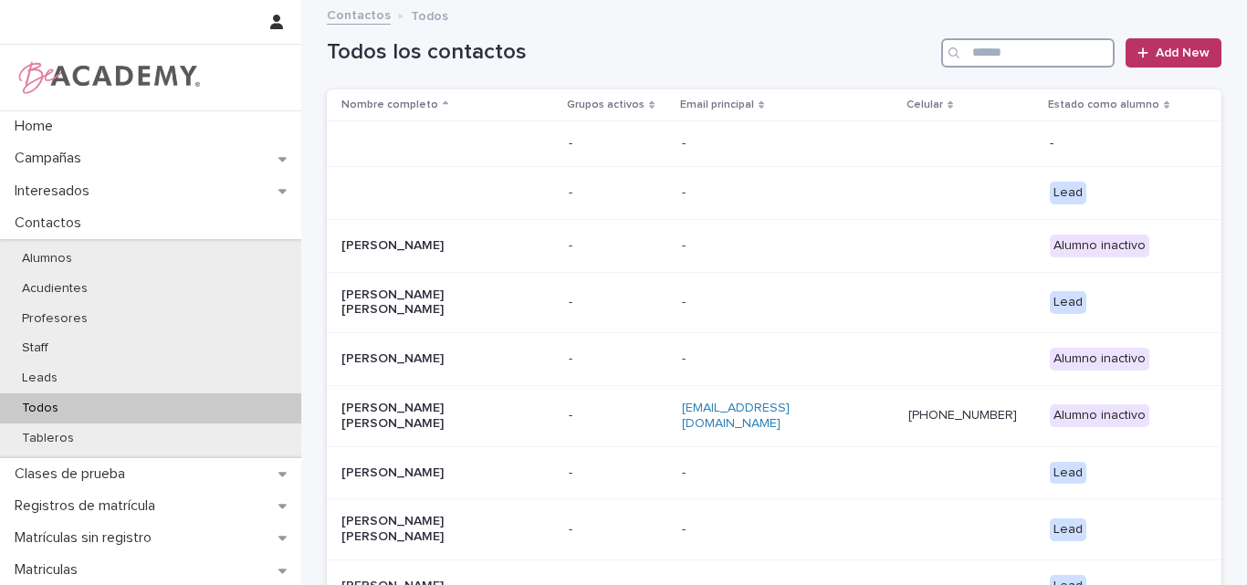
click at [1035, 48] on input "Search" at bounding box center [1027, 52] width 173 height 29
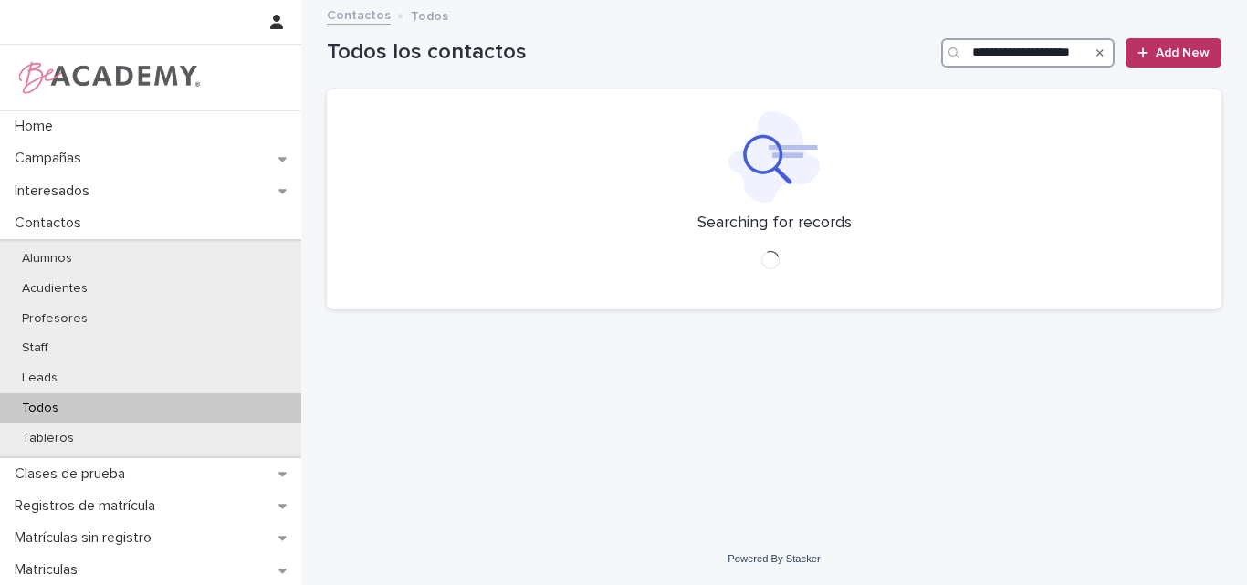
scroll to position [0, 2]
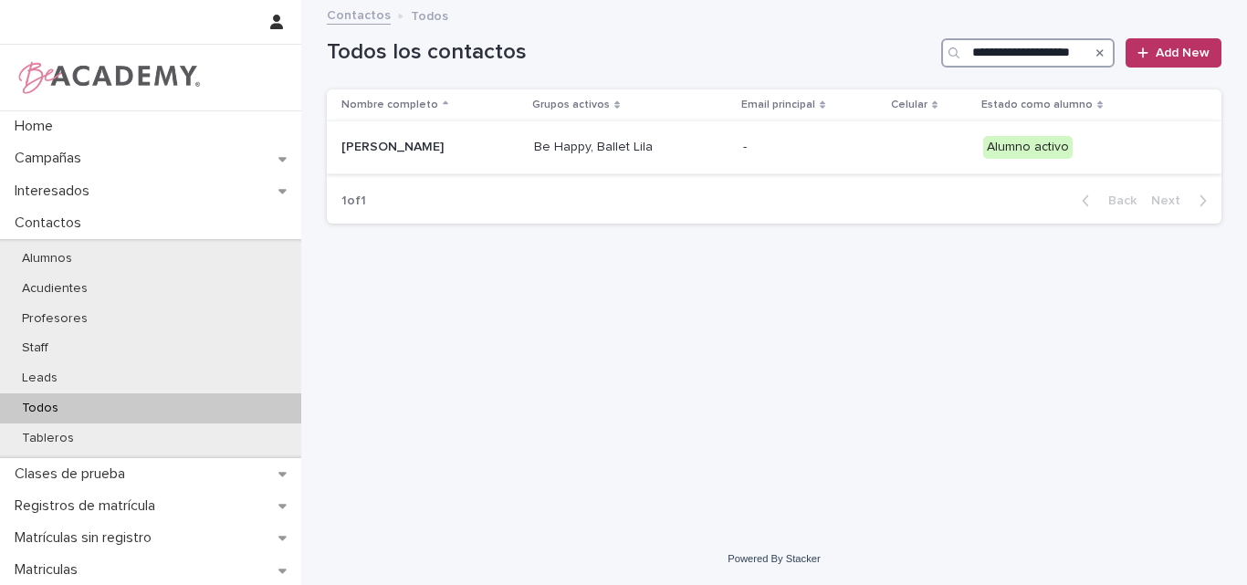
type input "**********"
click at [464, 145] on p "Luciana Jaramillo Gaviria" at bounding box center [430, 148] width 178 height 16
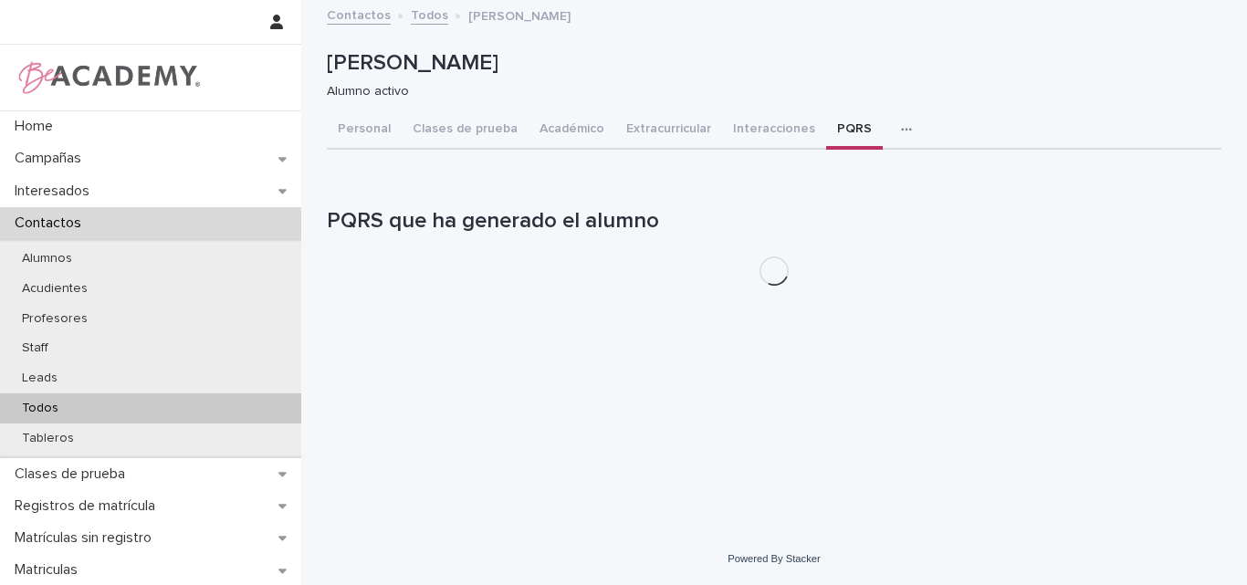
drag, startPoint x: 834, startPoint y: 126, endPoint x: 826, endPoint y: 162, distance: 36.3
click at [834, 125] on button "PQRS" at bounding box center [854, 130] width 57 height 38
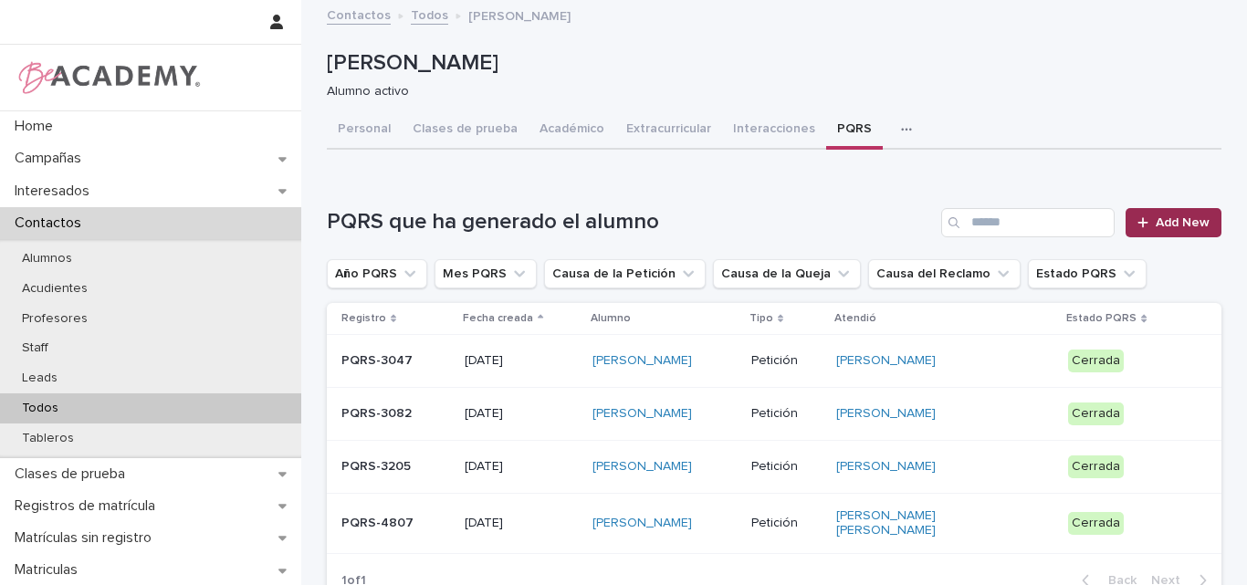
click at [1164, 225] on span "Add New" at bounding box center [1183, 222] width 54 height 13
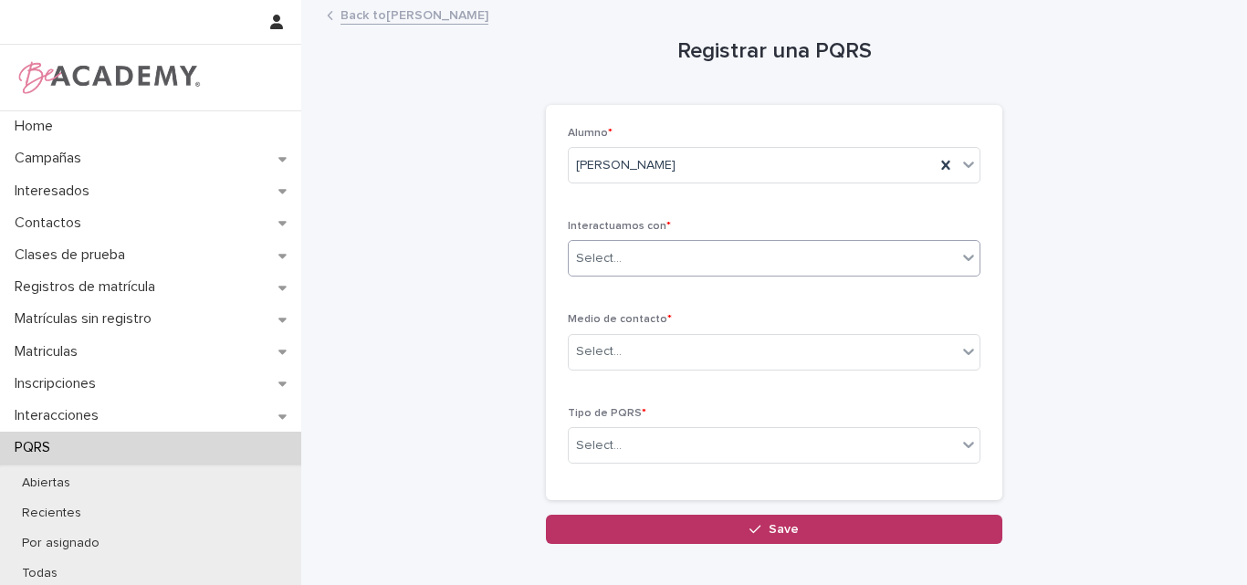
click at [958, 254] on div at bounding box center [969, 257] width 22 height 33
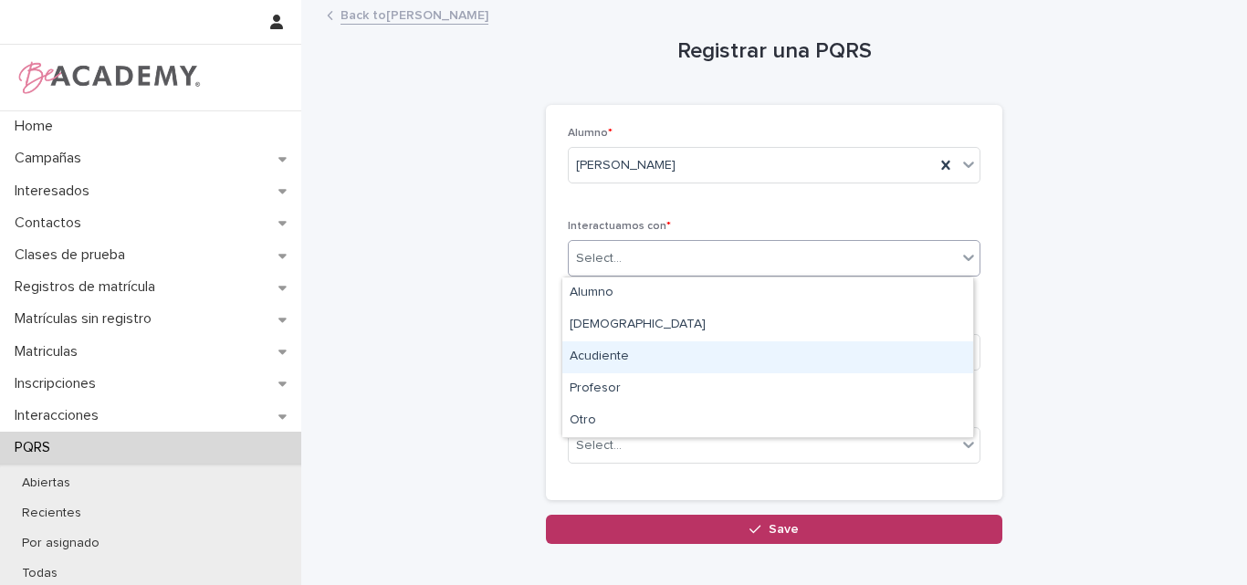
click at [682, 355] on div "Acudiente" at bounding box center [767, 357] width 411 height 32
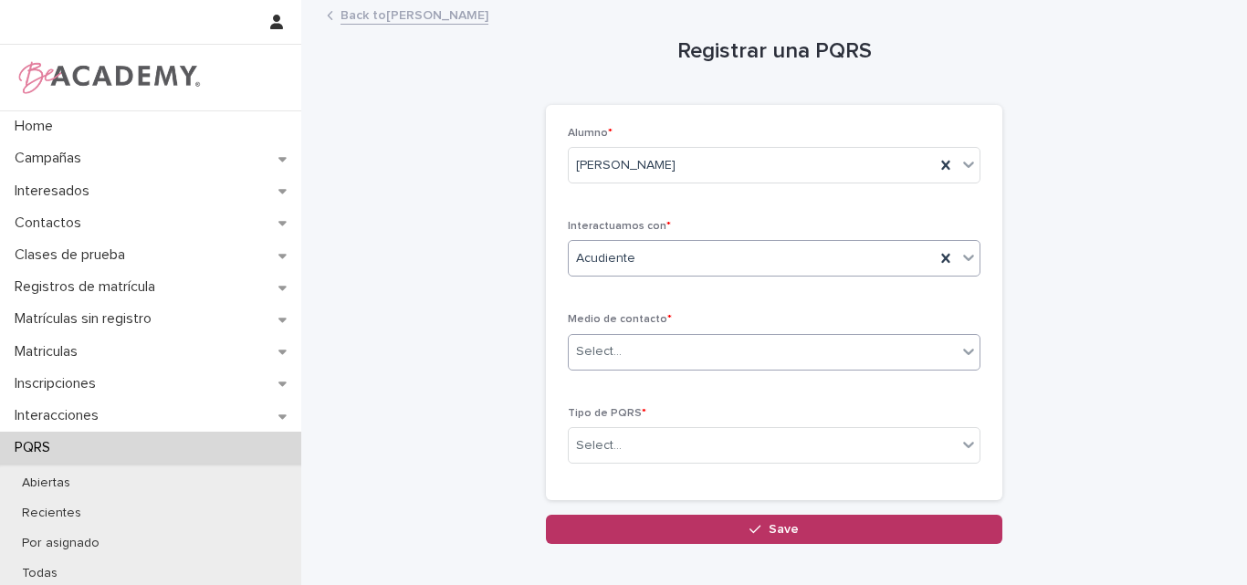
click at [656, 345] on div "Select..." at bounding box center [763, 352] width 388 height 30
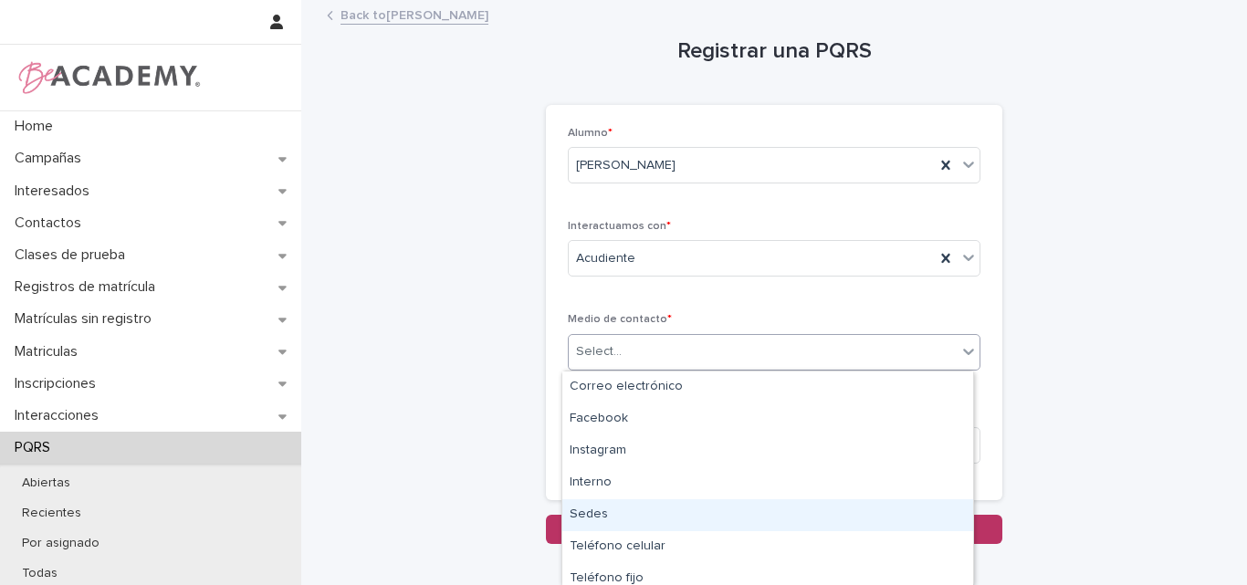
click at [607, 511] on div "Sedes" at bounding box center [767, 515] width 411 height 32
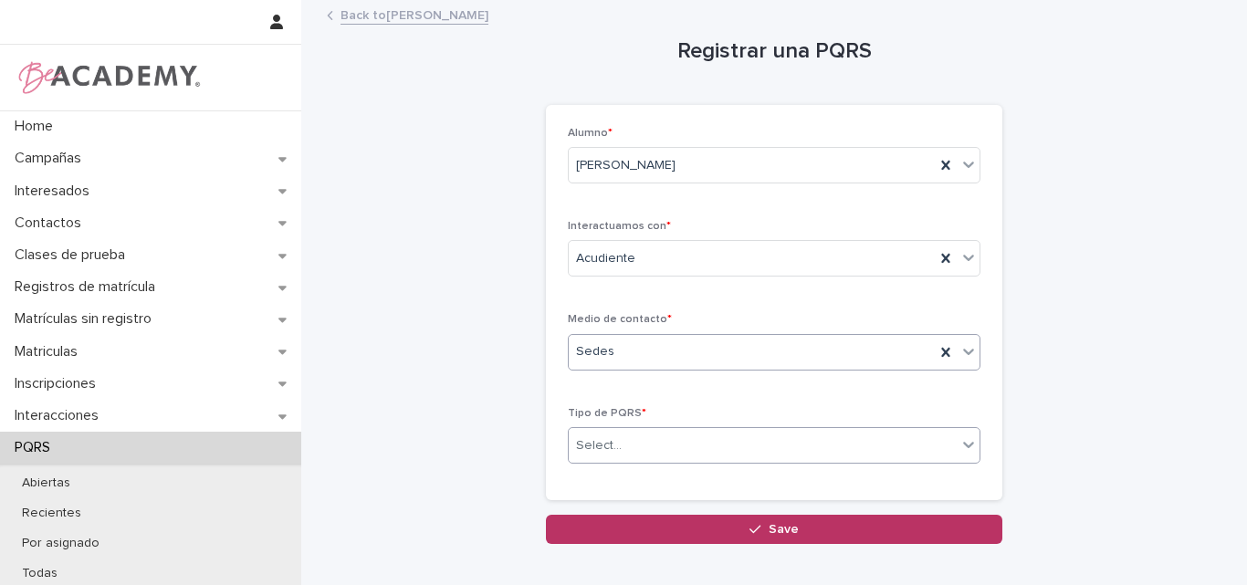
click at [677, 436] on div "Select..." at bounding box center [763, 446] width 388 height 30
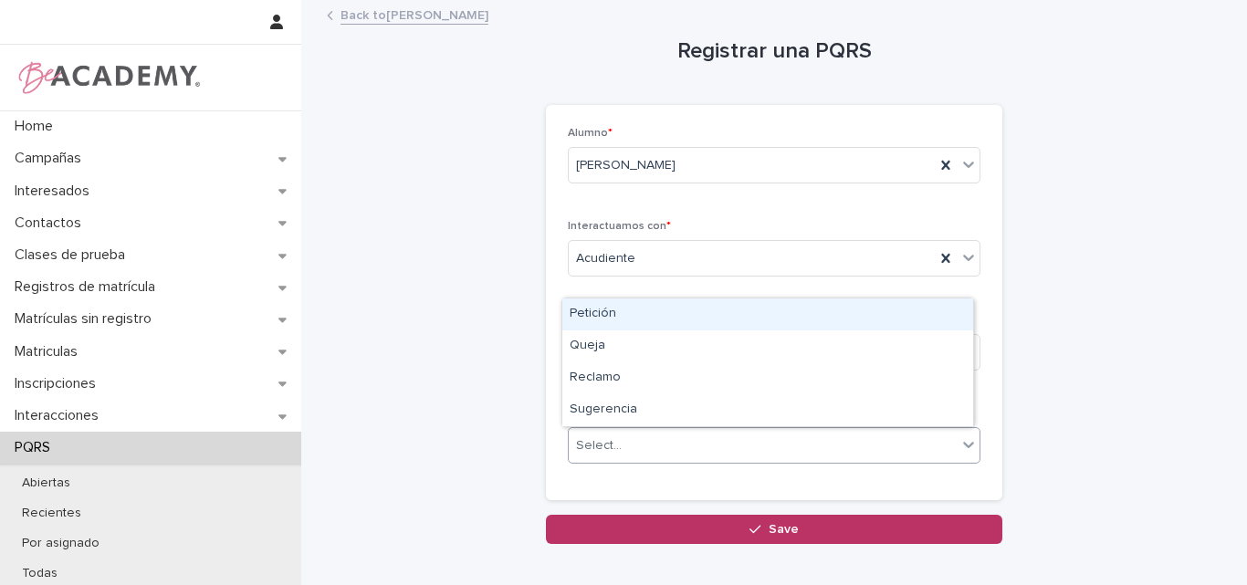
click at [612, 316] on div "Petición" at bounding box center [767, 315] width 411 height 32
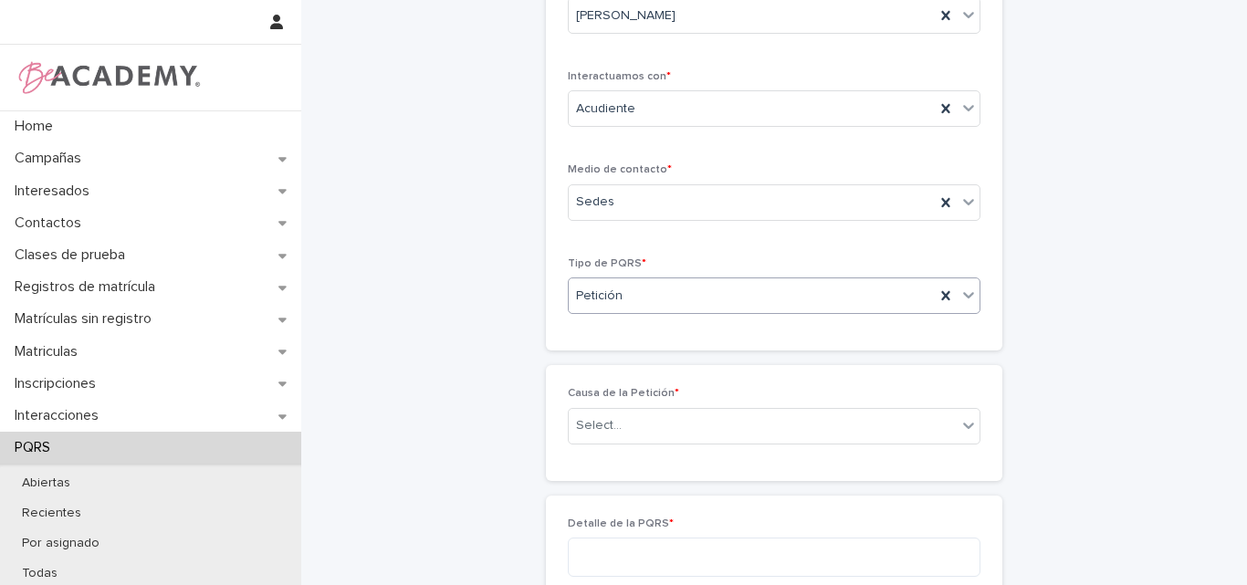
scroll to position [166, 0]
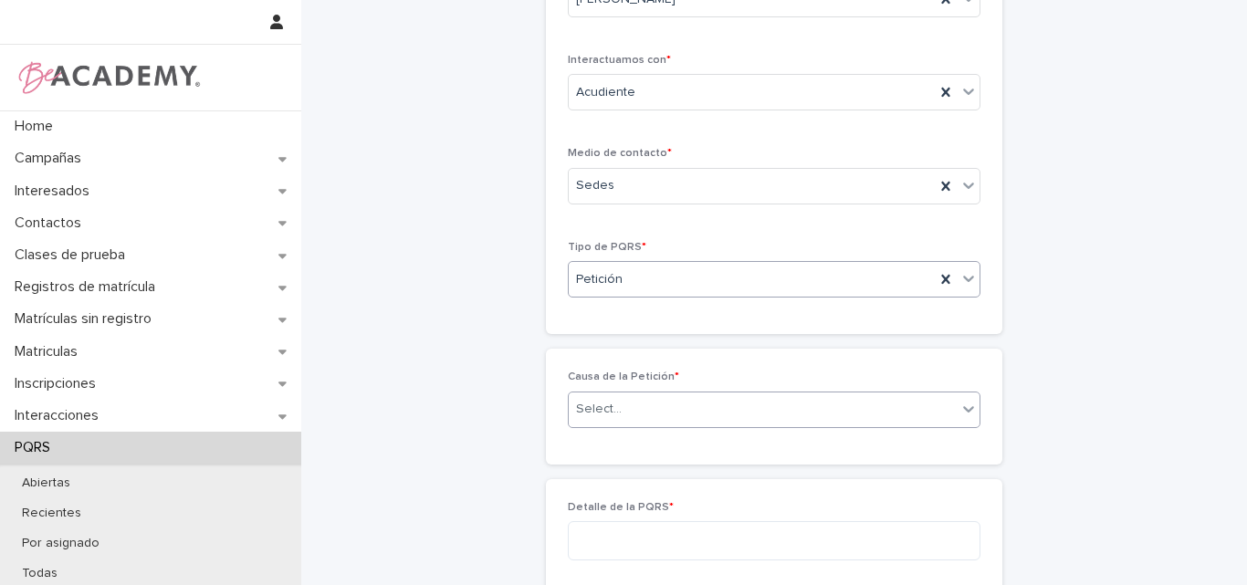
click at [672, 405] on div "Select..." at bounding box center [763, 409] width 388 height 30
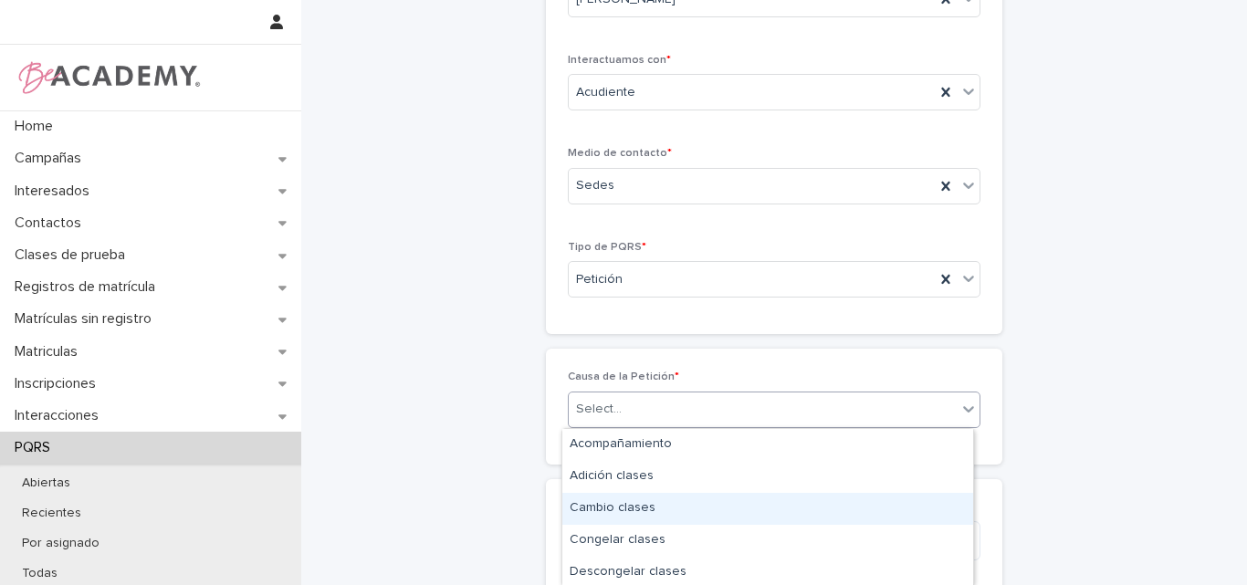
click at [627, 509] on div "Cambio clases" at bounding box center [767, 509] width 411 height 32
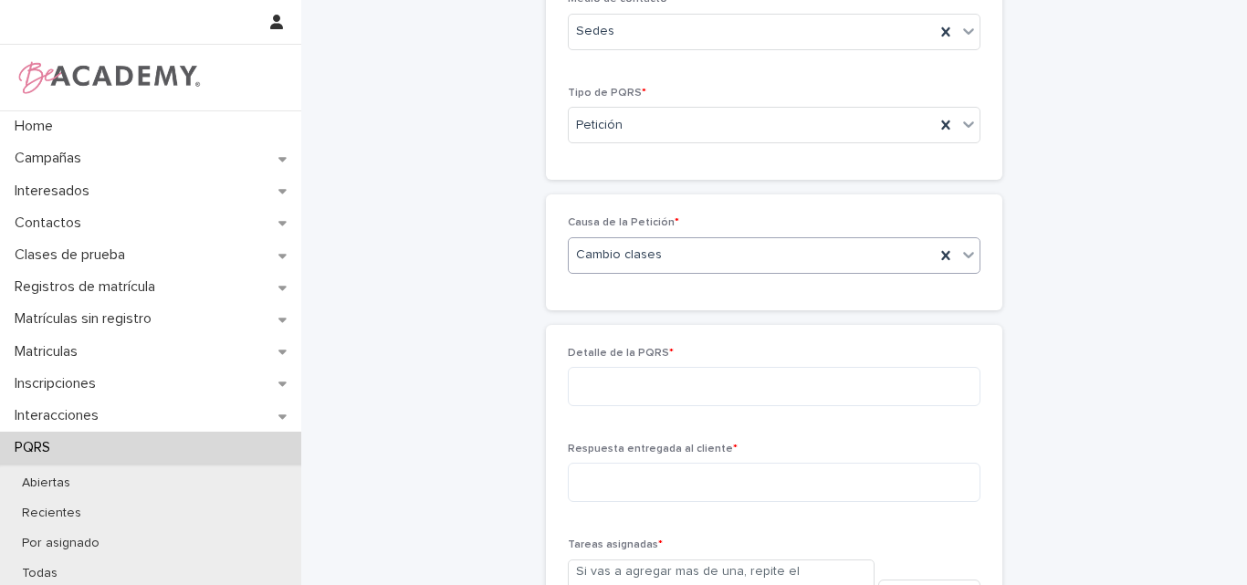
scroll to position [349, 0]
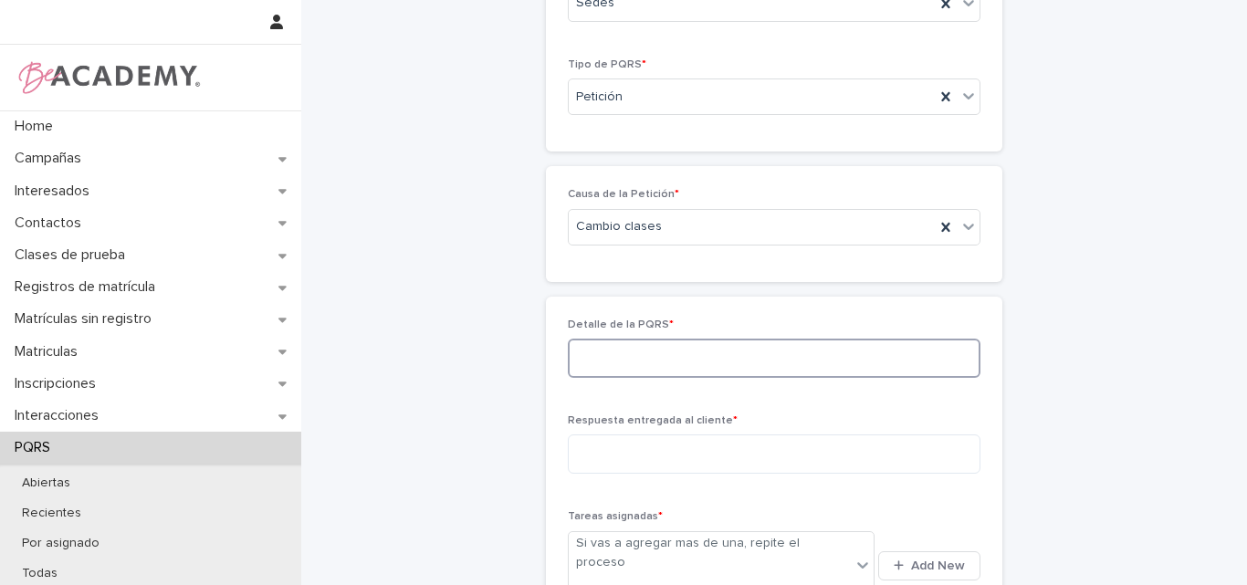
click at [638, 360] on textarea at bounding box center [774, 358] width 413 height 39
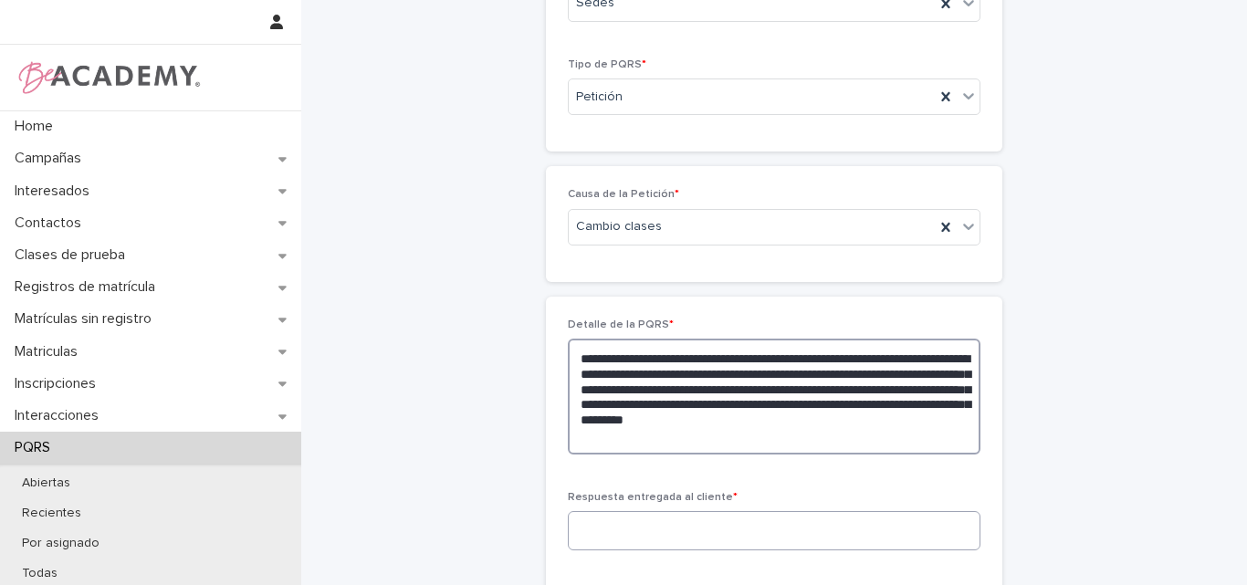
type textarea "**********"
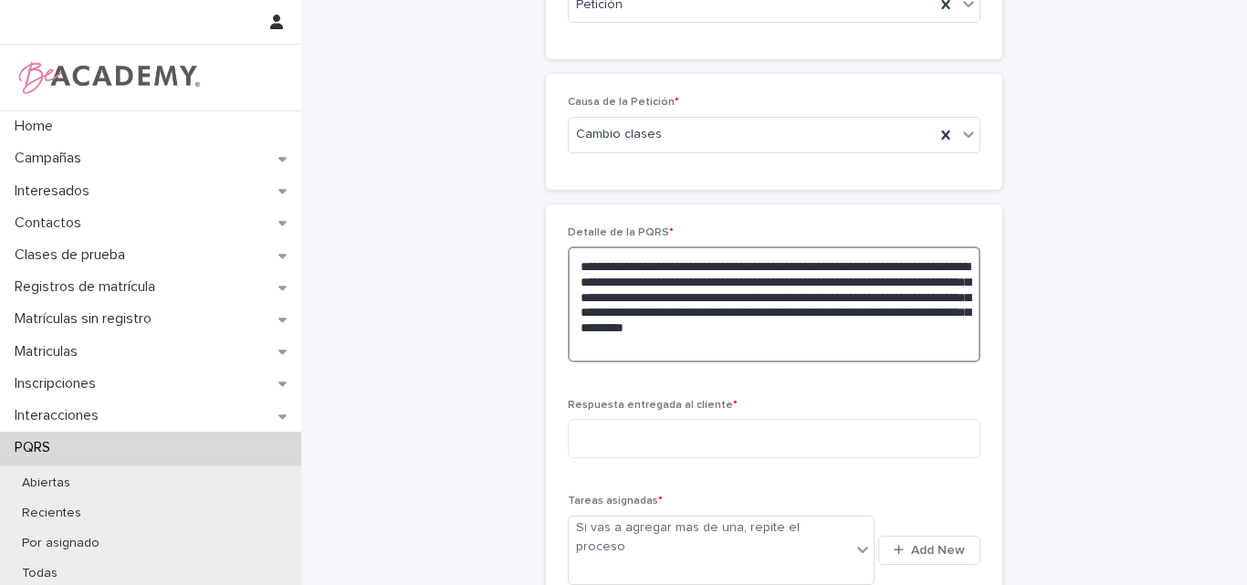
scroll to position [531, 0]
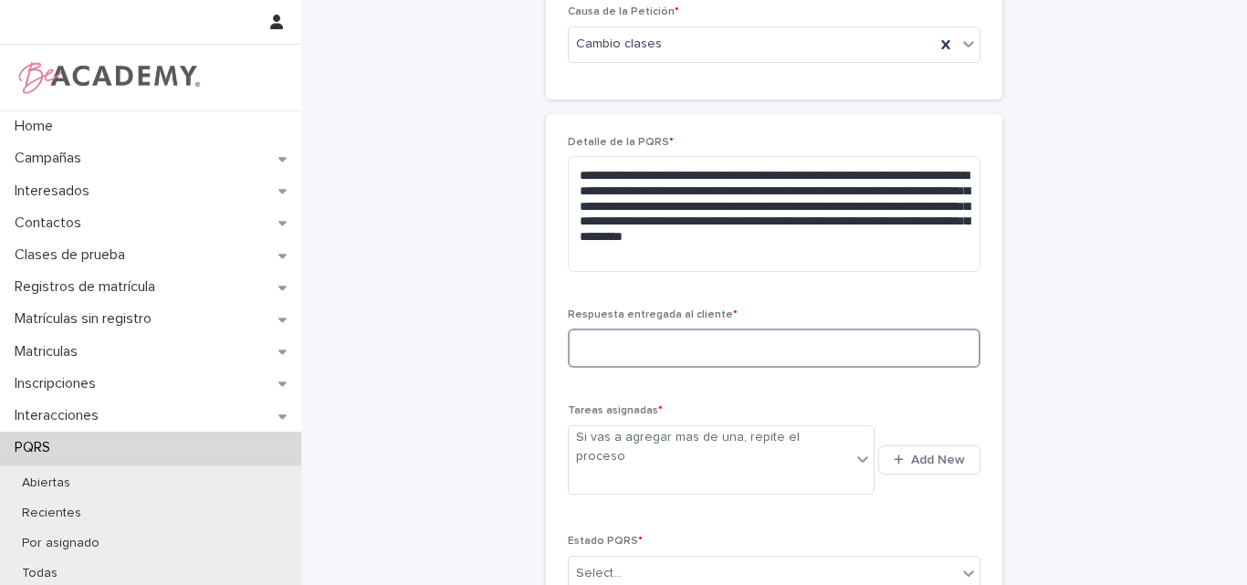
click at [735, 342] on textarea at bounding box center [774, 348] width 413 height 39
type textarea "**********"
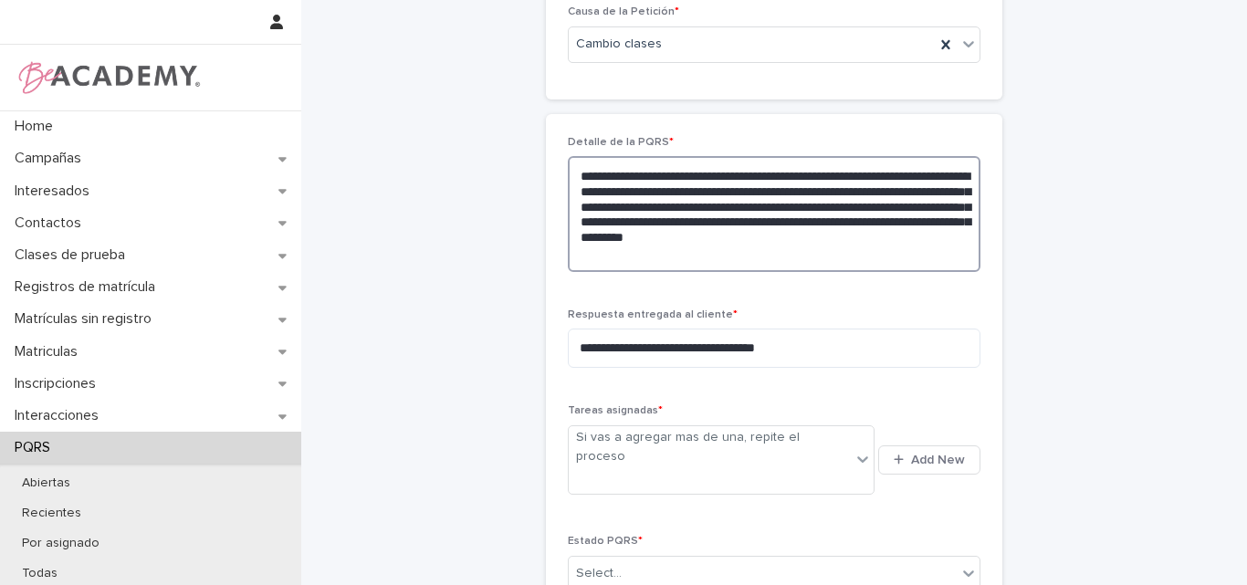
click at [762, 256] on textarea "**********" at bounding box center [774, 214] width 413 height 116
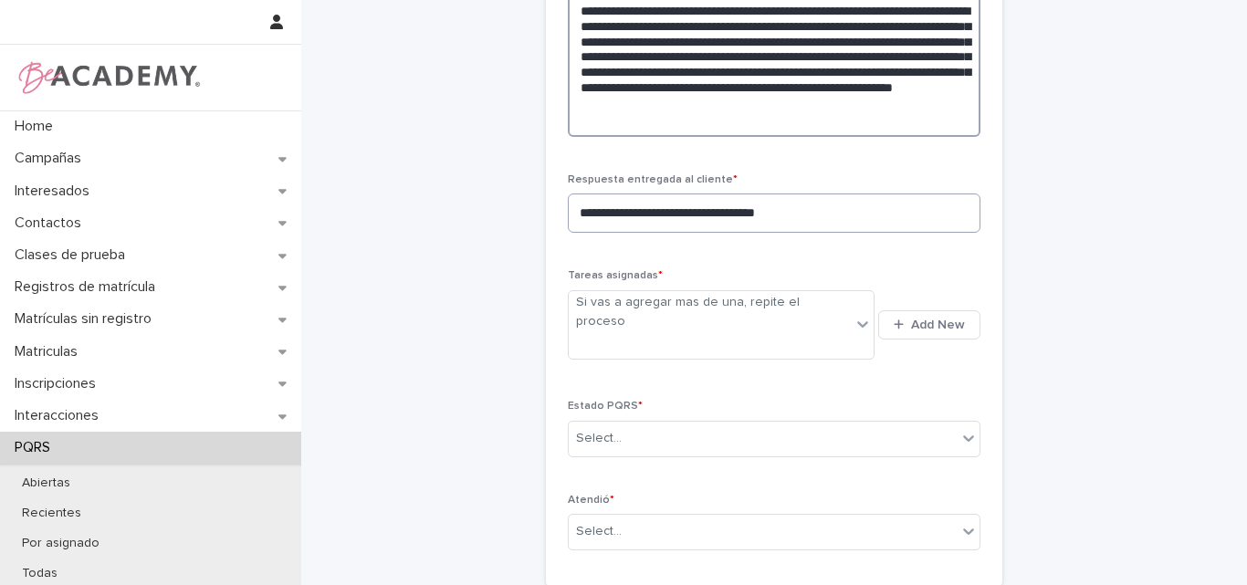
scroll to position [714, 0]
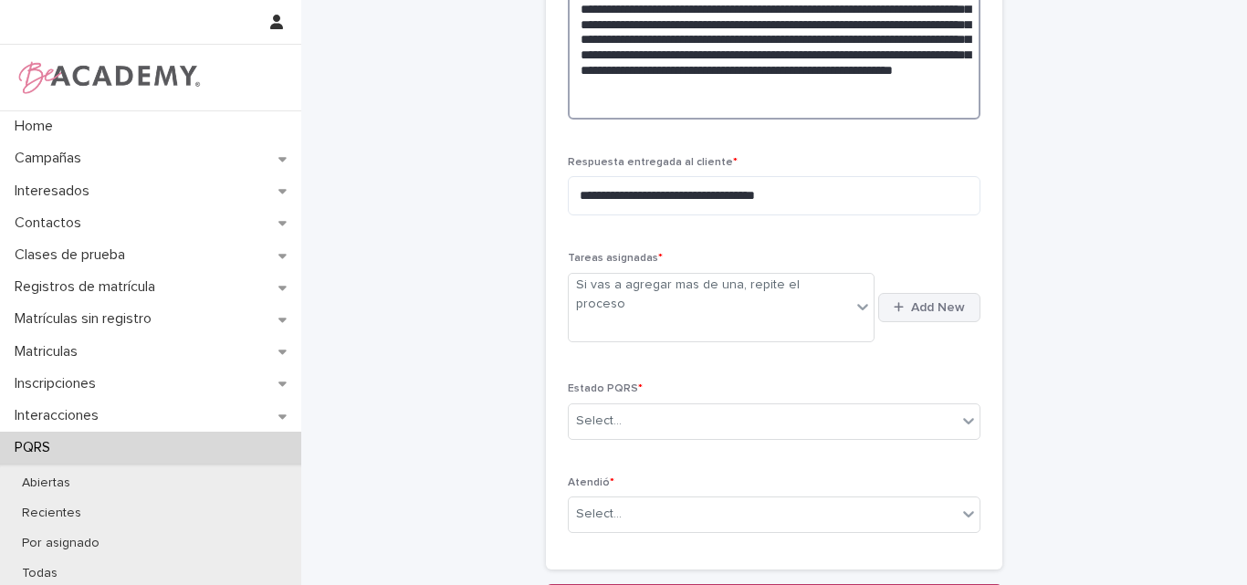
type textarea "**********"
click at [915, 301] on span "Add New" at bounding box center [938, 307] width 54 height 13
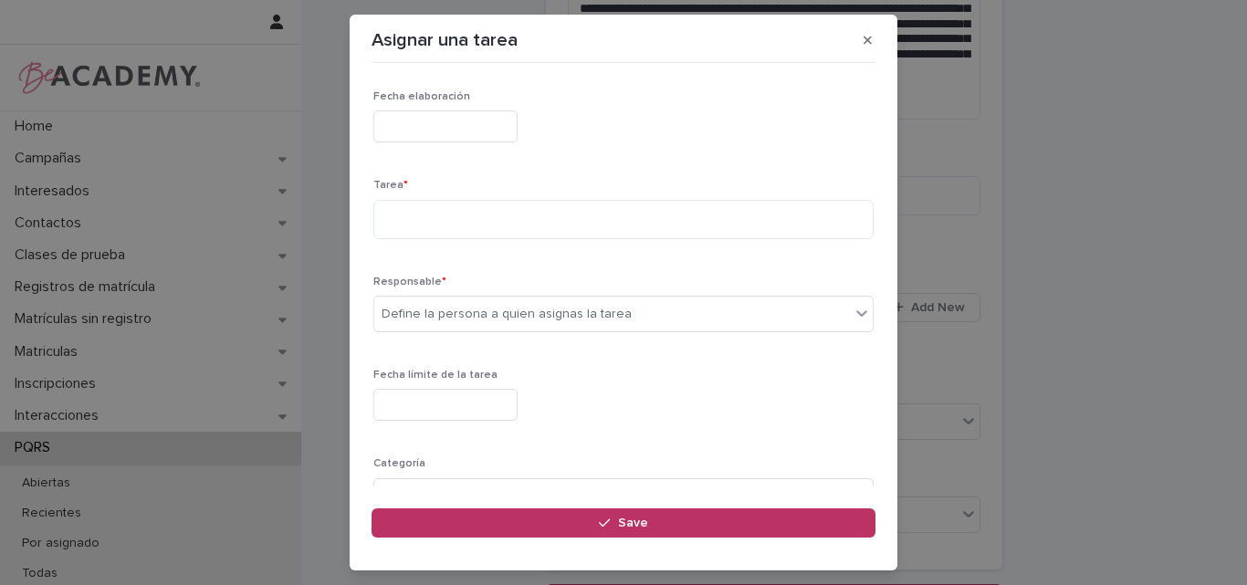
click at [518, 134] on input "text" at bounding box center [445, 126] width 144 height 32
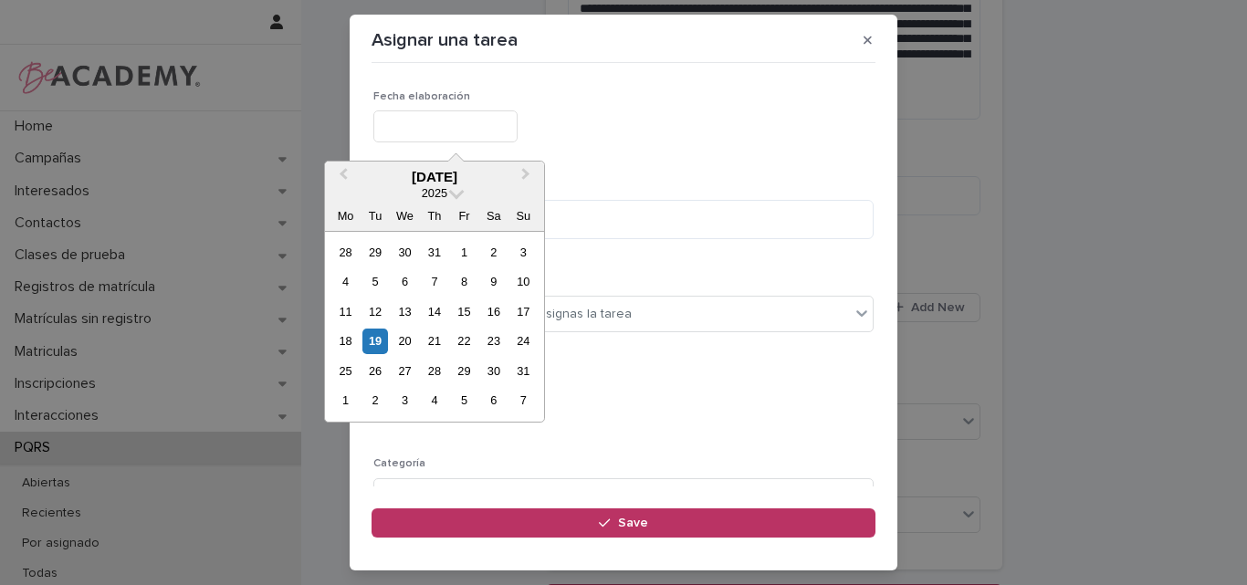
type input "**********"
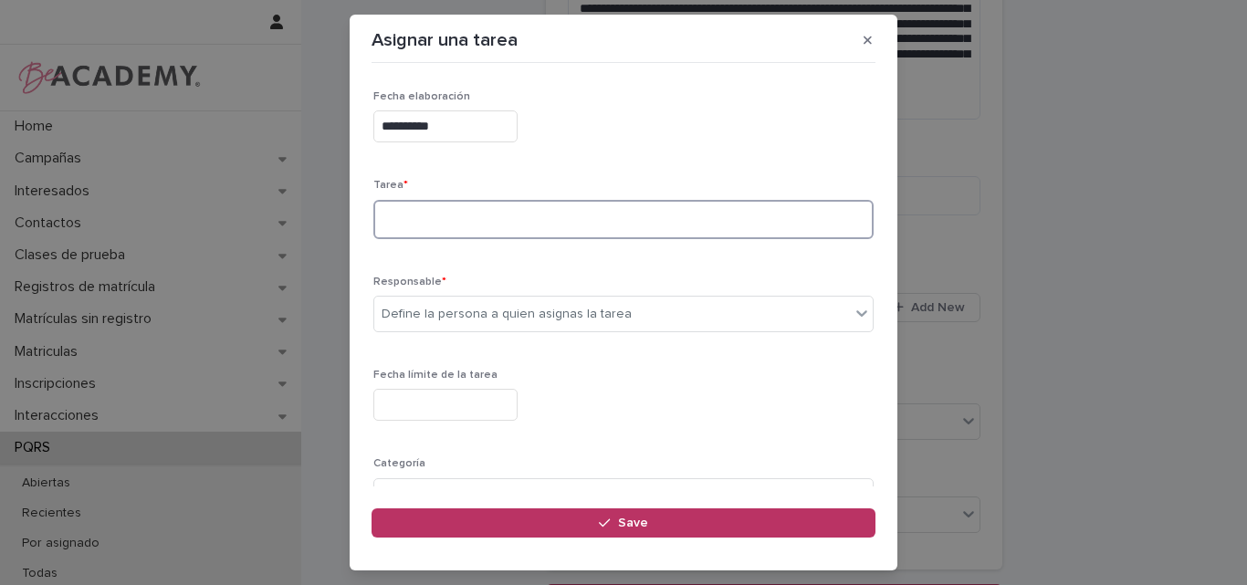
click at [457, 218] on textarea at bounding box center [623, 219] width 500 height 39
type textarea "**********"
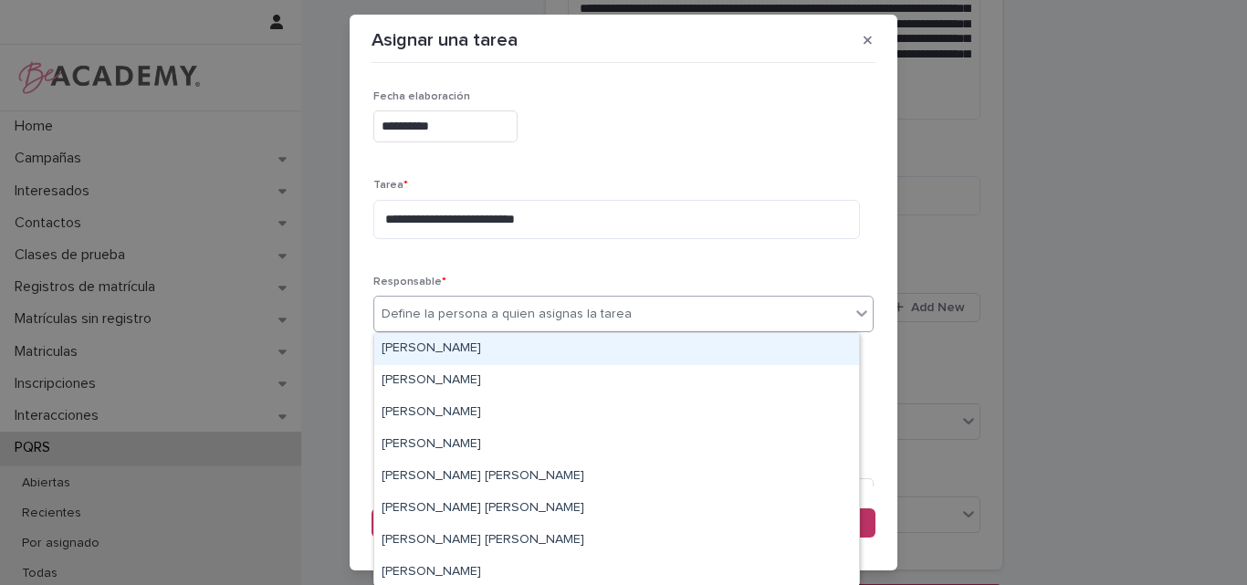
click at [490, 320] on div "Define la persona a quien asignas la tarea" at bounding box center [507, 314] width 250 height 19
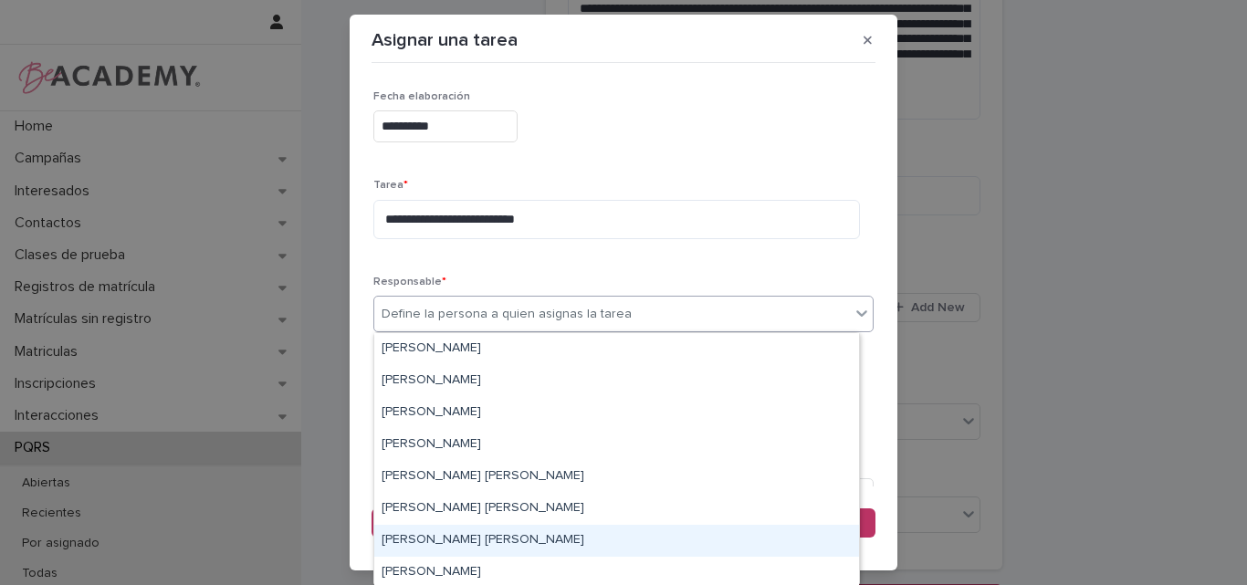
click at [446, 531] on div "[PERSON_NAME] [PERSON_NAME]" at bounding box center [616, 541] width 485 height 32
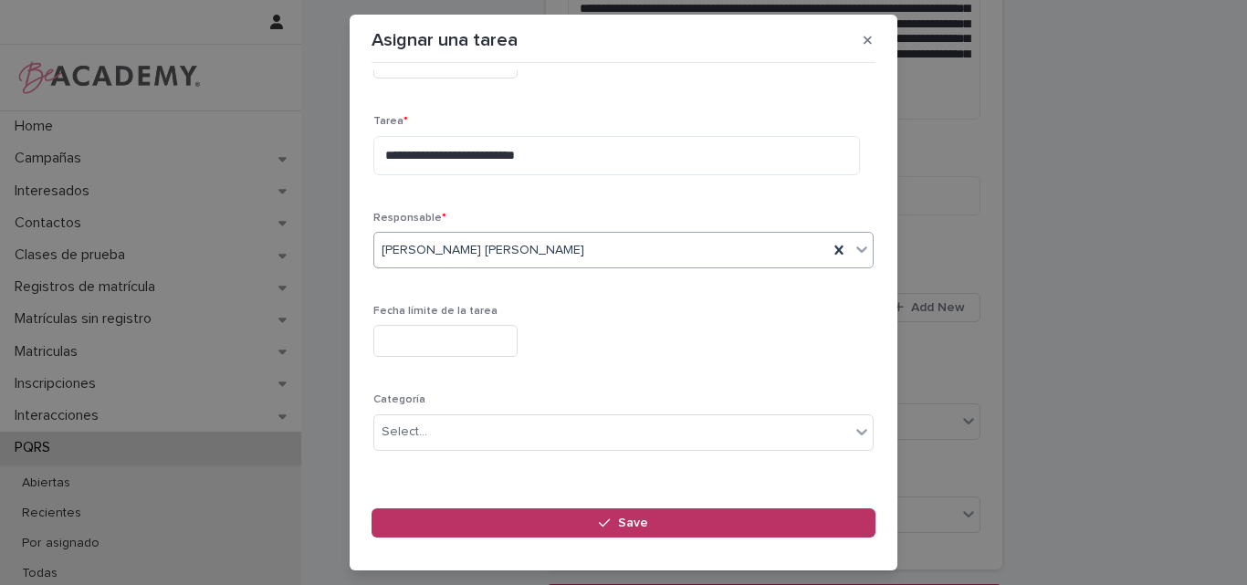
scroll to position [91, 0]
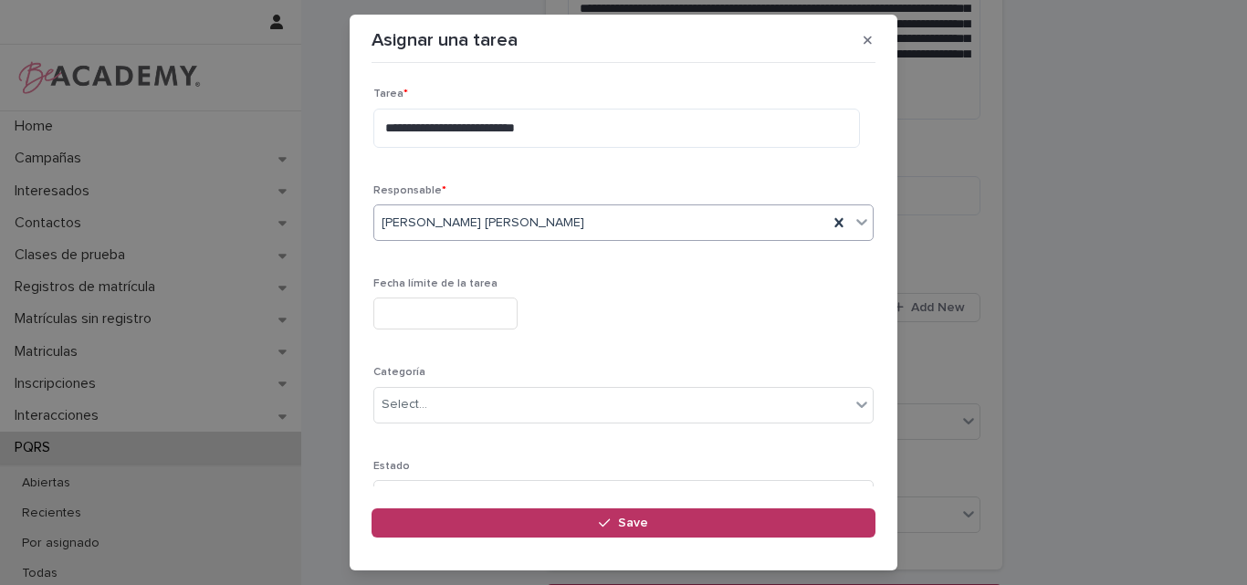
click at [518, 316] on input "text" at bounding box center [445, 314] width 144 height 32
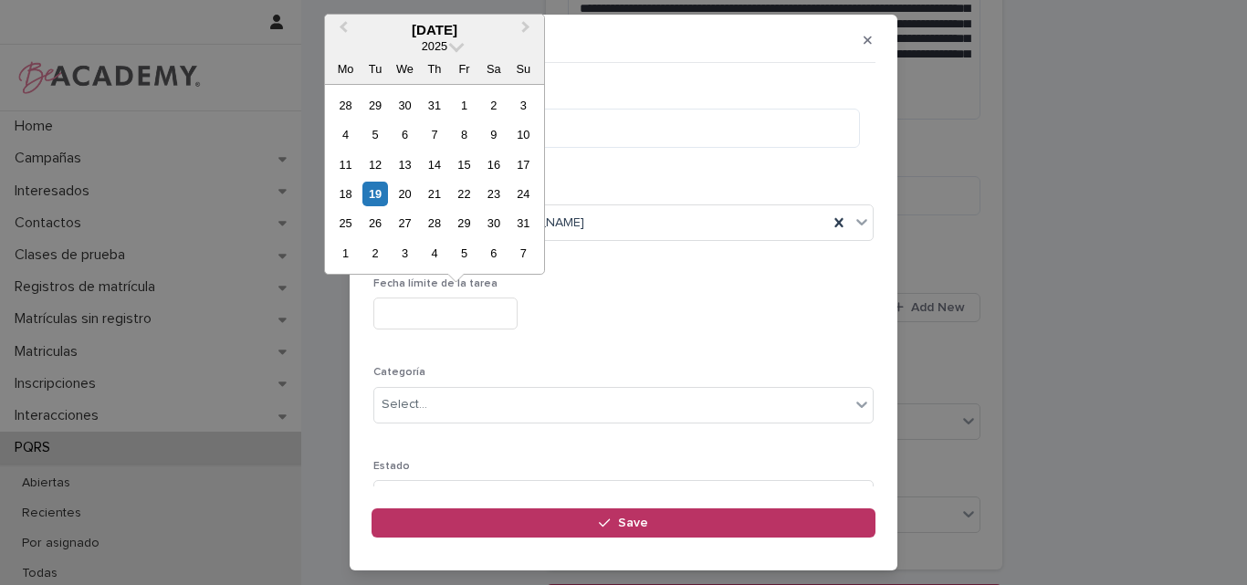
type input "**********"
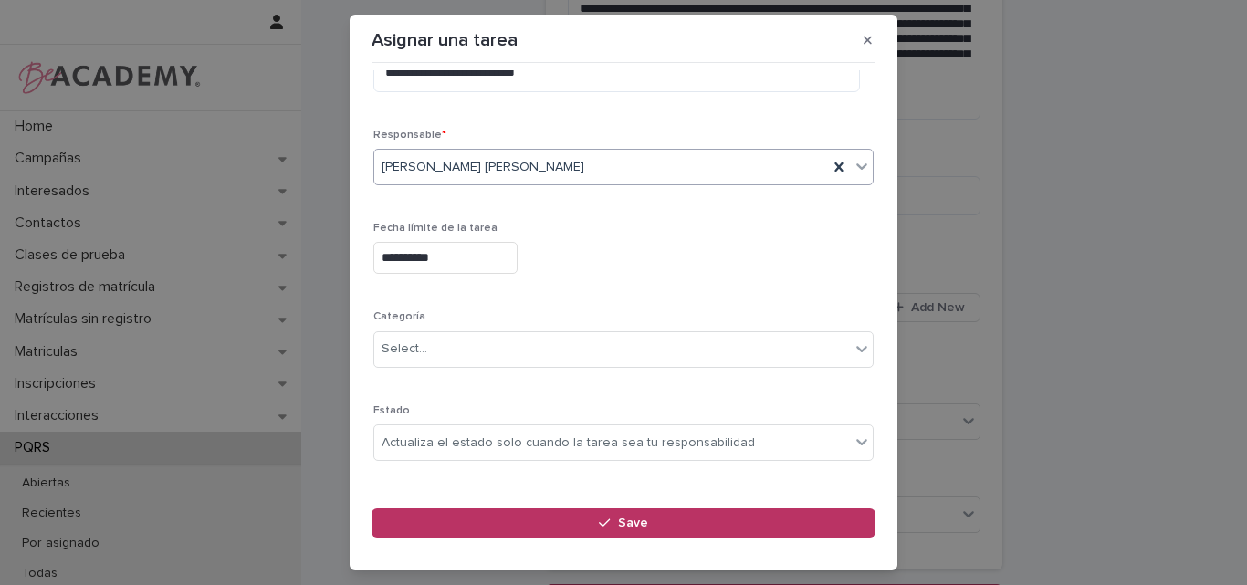
scroll to position [178, 0]
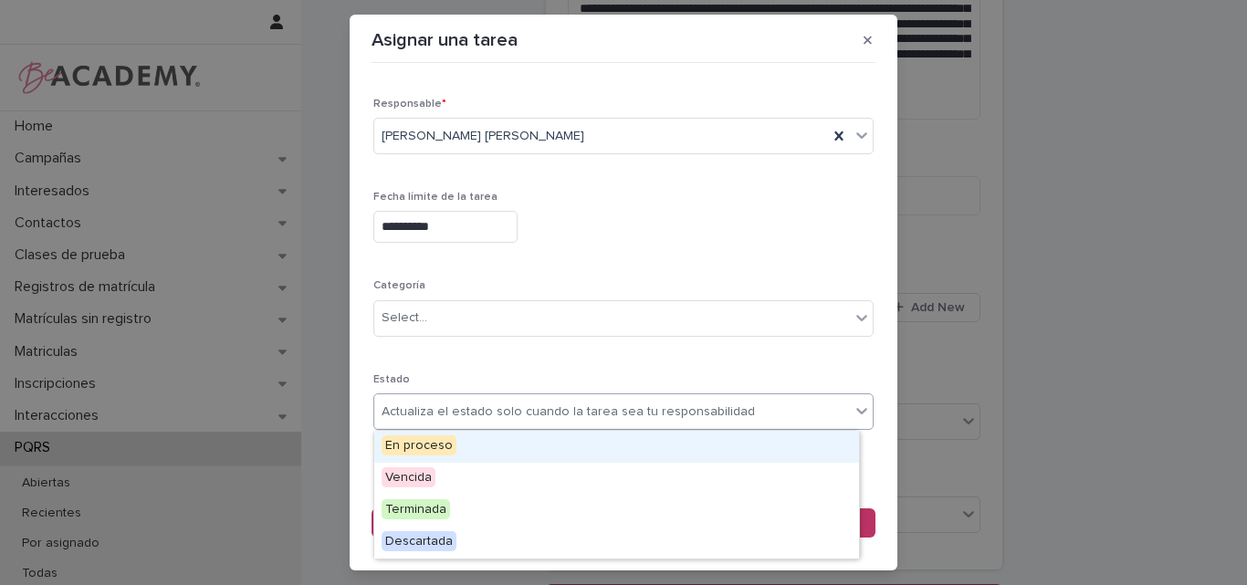
click at [663, 404] on div "Actualiza el estado solo cuando la tarea sea tu responsabilidad" at bounding box center [568, 412] width 373 height 19
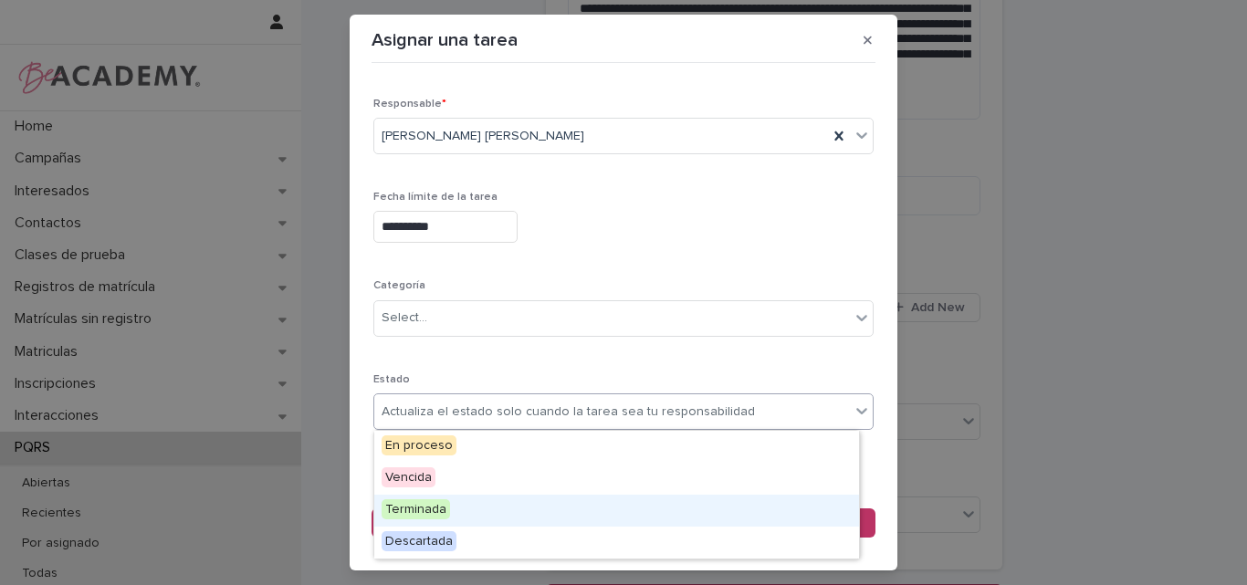
click at [504, 520] on div "Terminada" at bounding box center [616, 511] width 485 height 32
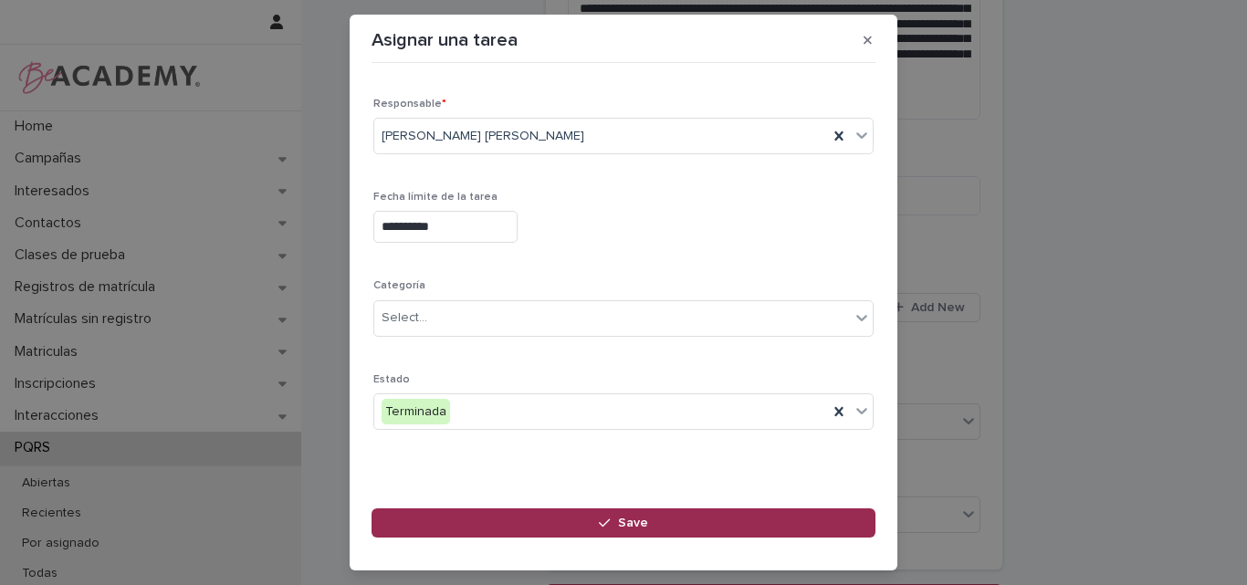
click at [614, 510] on button "Save" at bounding box center [624, 523] width 504 height 29
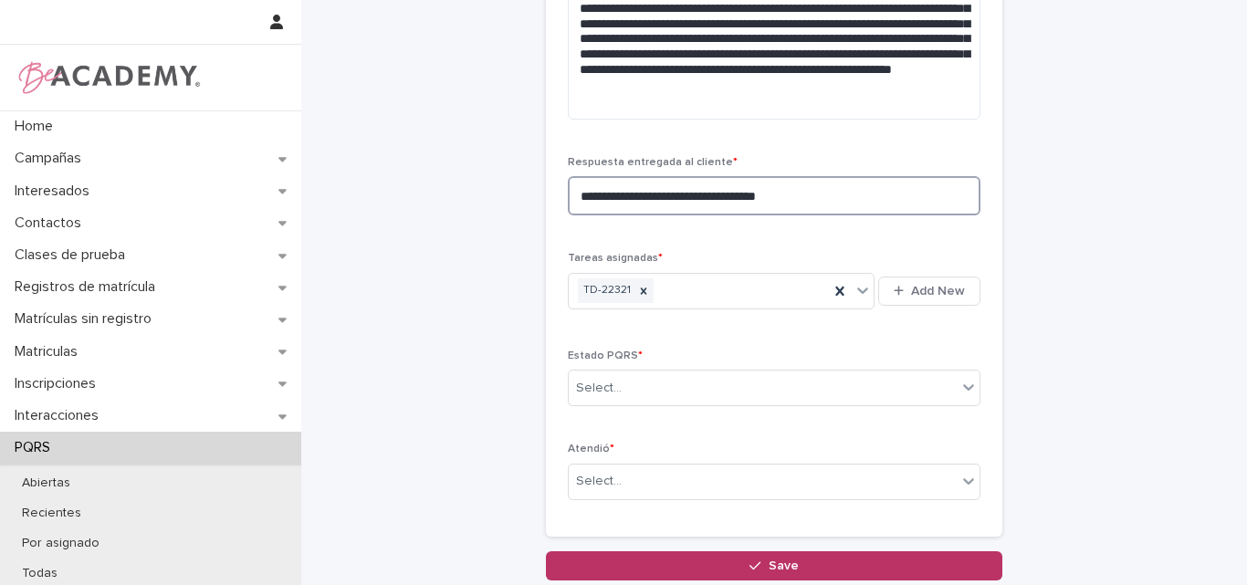
click at [795, 195] on textarea "**********" at bounding box center [774, 195] width 413 height 39
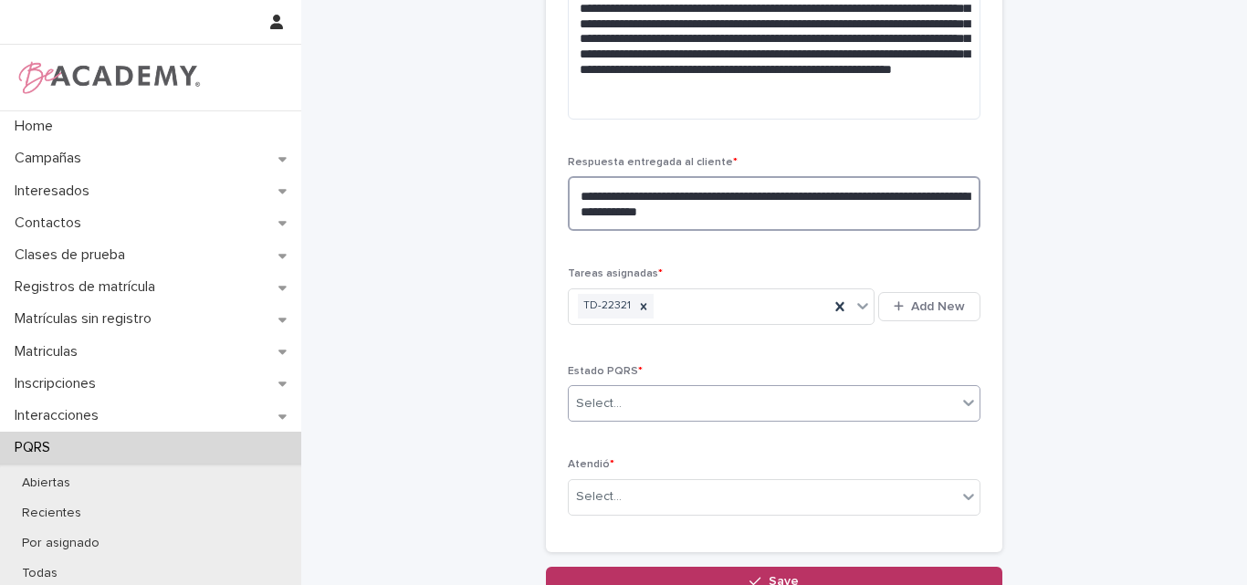
type textarea "**********"
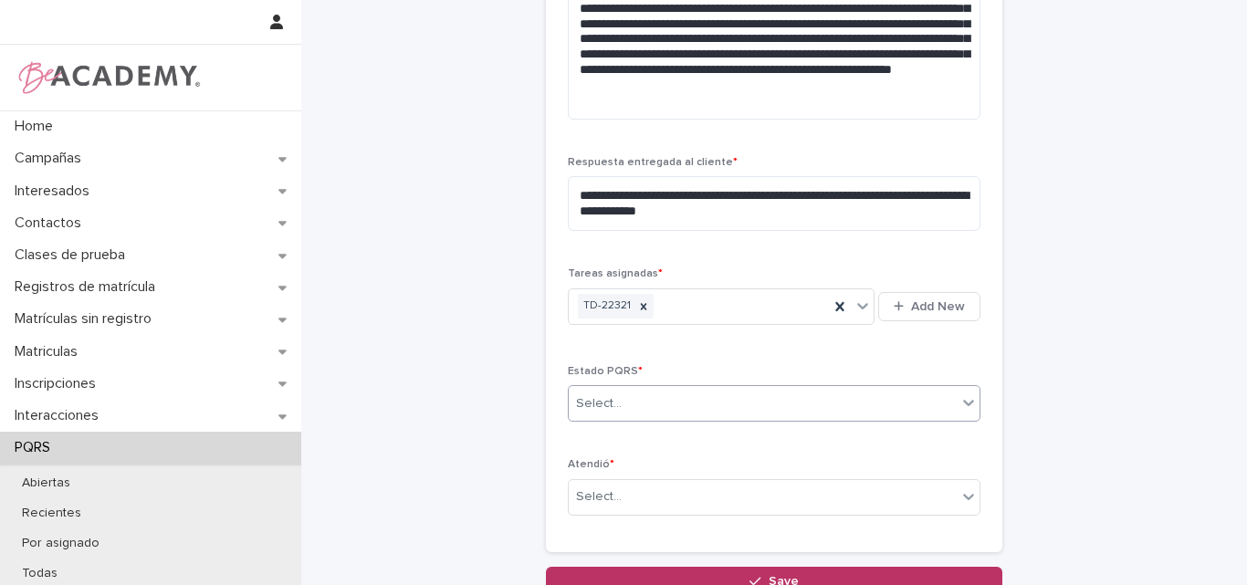
click at [725, 398] on div "Select..." at bounding box center [763, 404] width 388 height 30
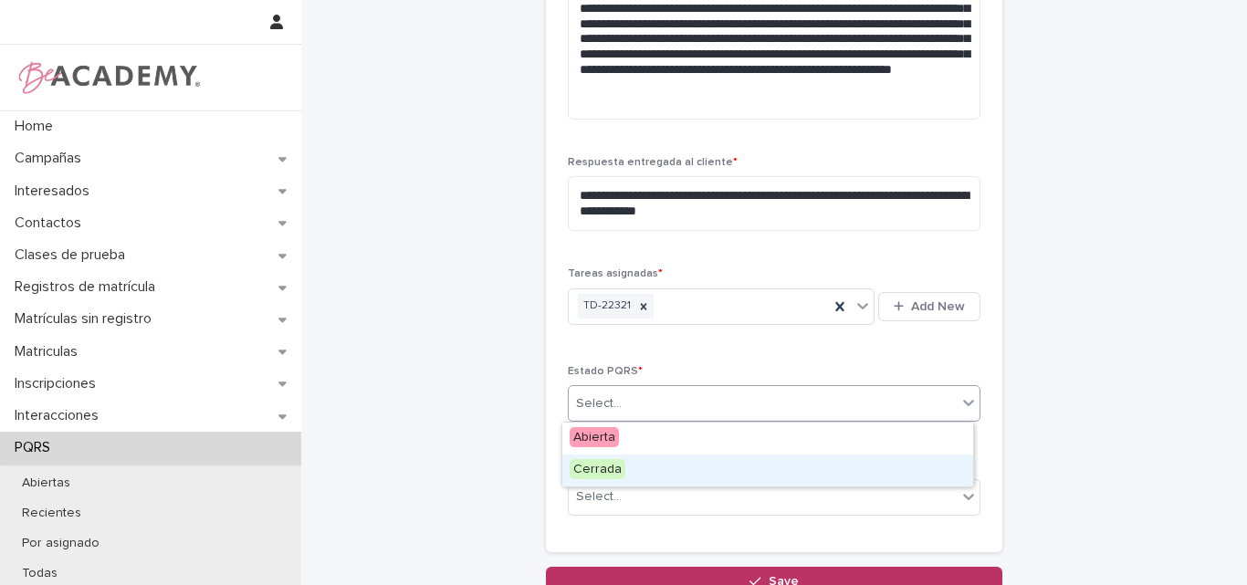
click at [666, 476] on div "Cerrada" at bounding box center [767, 471] width 411 height 32
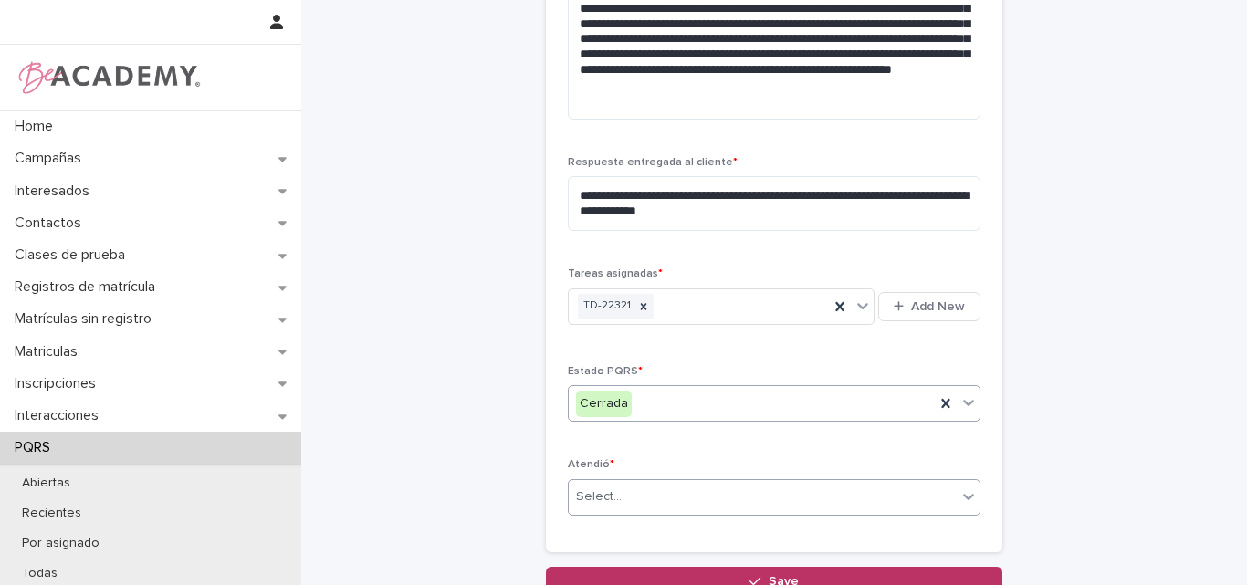
click at [667, 502] on div "Select..." at bounding box center [763, 497] width 388 height 30
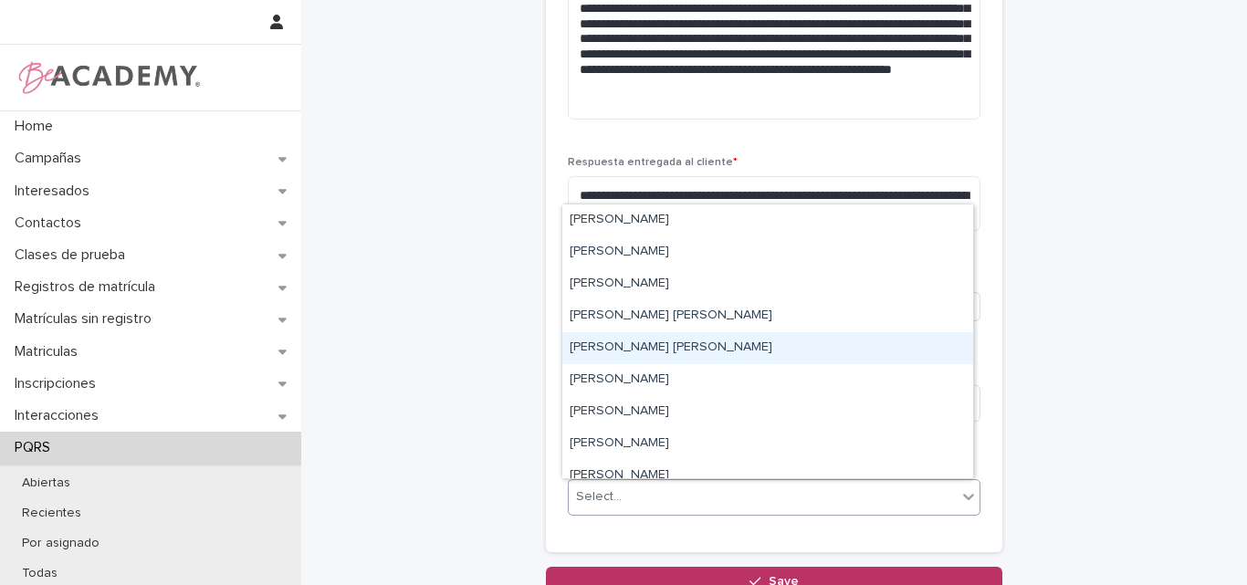
click at [631, 352] on div "[PERSON_NAME] [PERSON_NAME]" at bounding box center [767, 348] width 411 height 32
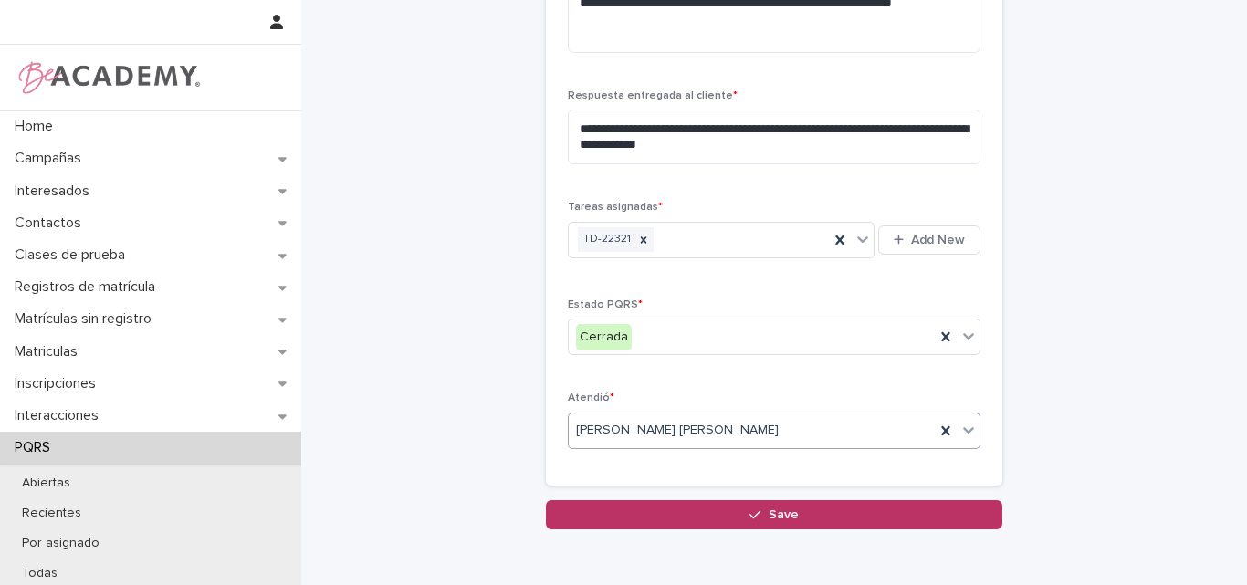
scroll to position [867, 0]
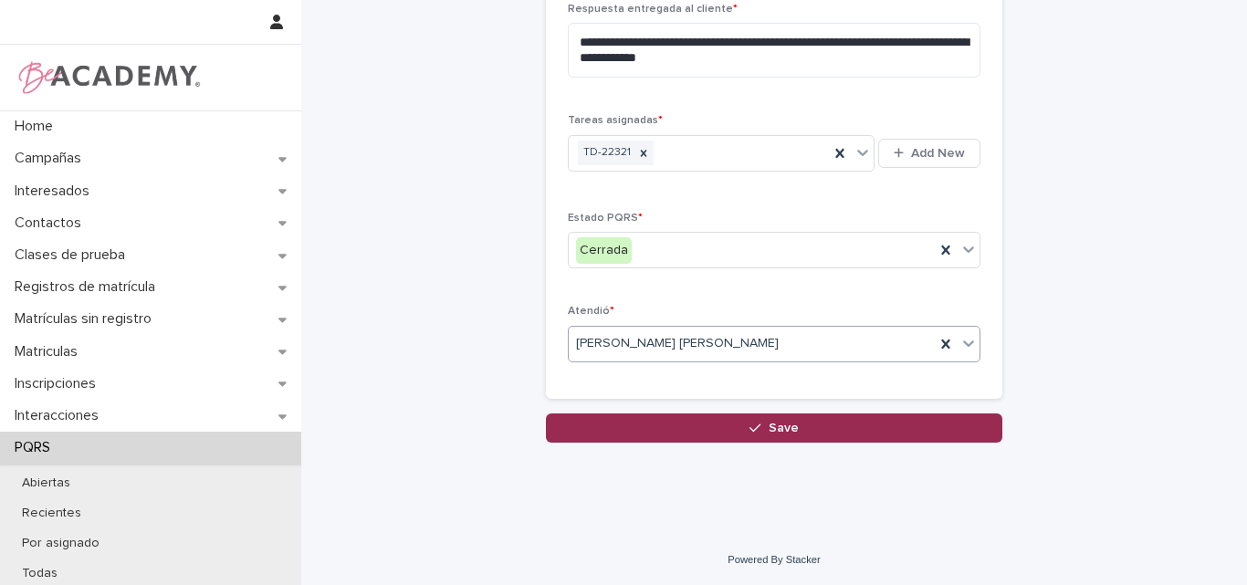
click at [790, 425] on span "Save" at bounding box center [784, 428] width 30 height 13
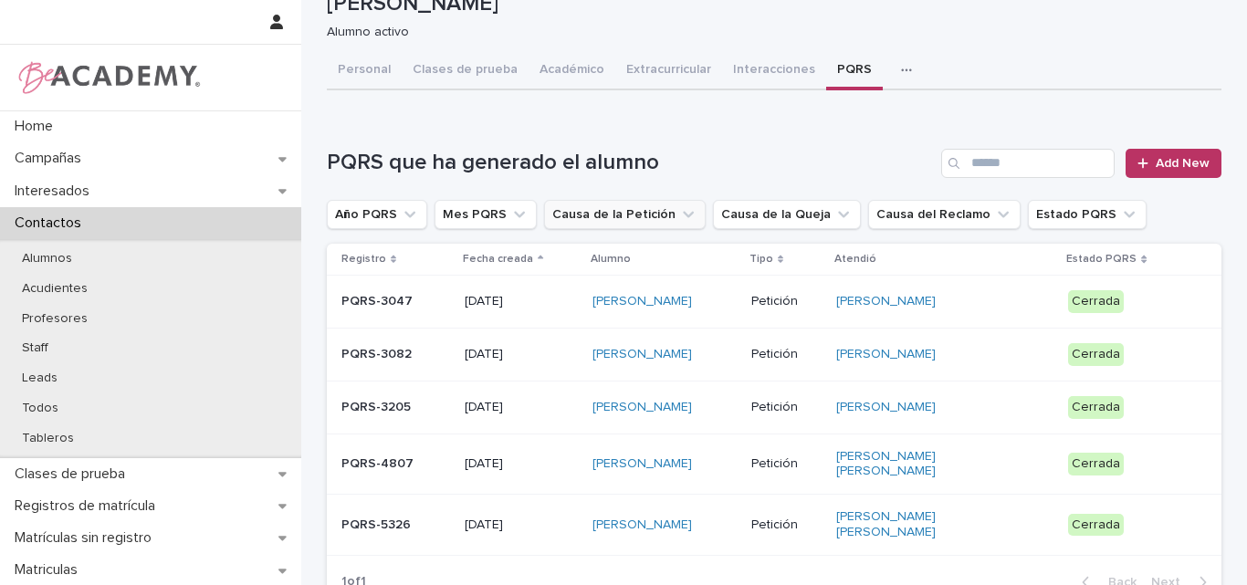
scroll to position [91, 0]
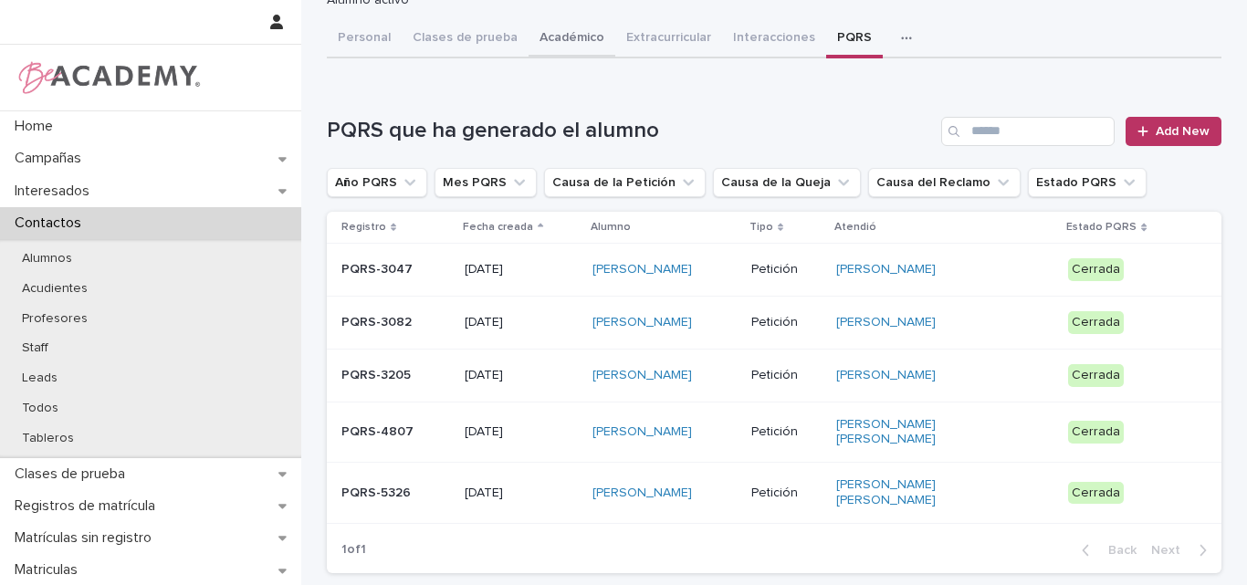
click at [542, 33] on button "Académico" at bounding box center [572, 39] width 87 height 38
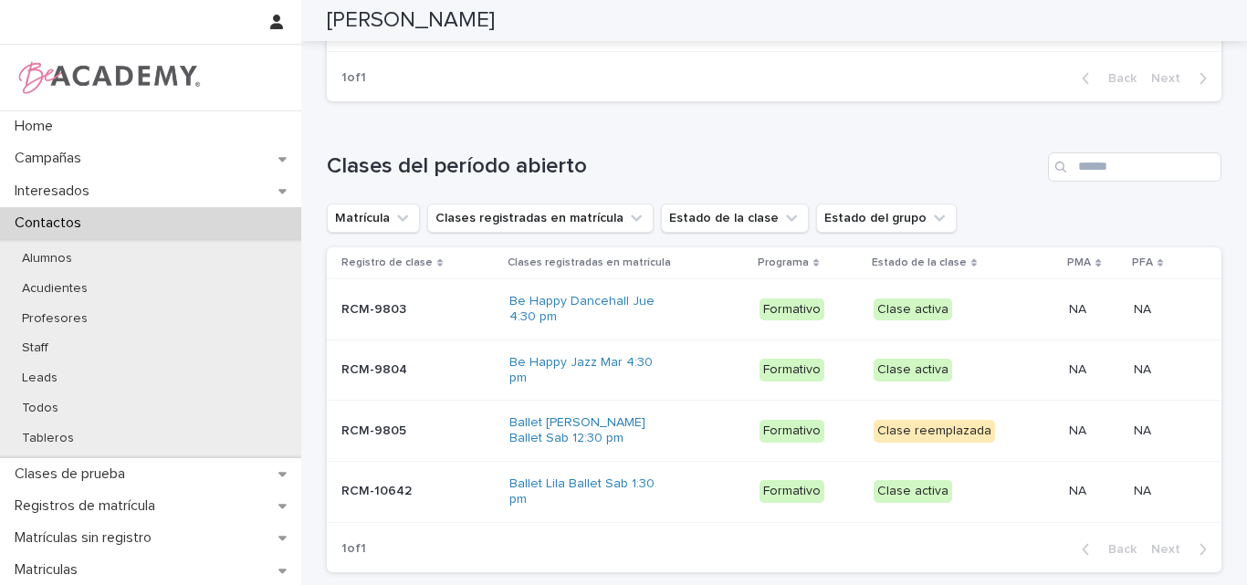
scroll to position [872, 0]
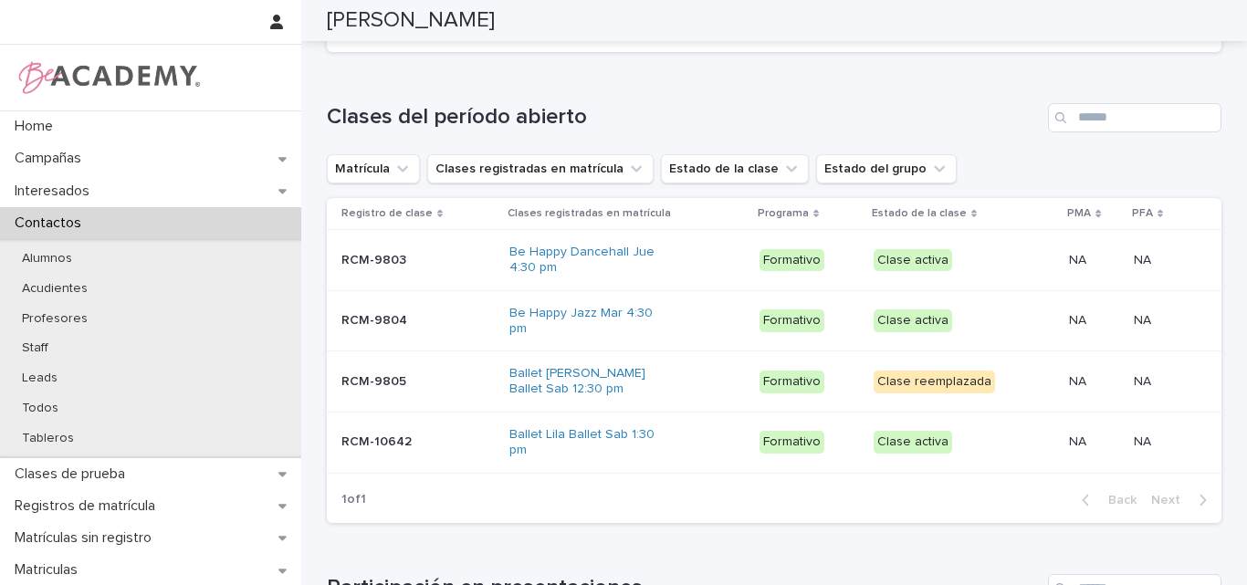
click at [384, 448] on div "RCM-10642 RCM-10642" at bounding box center [417, 442] width 153 height 30
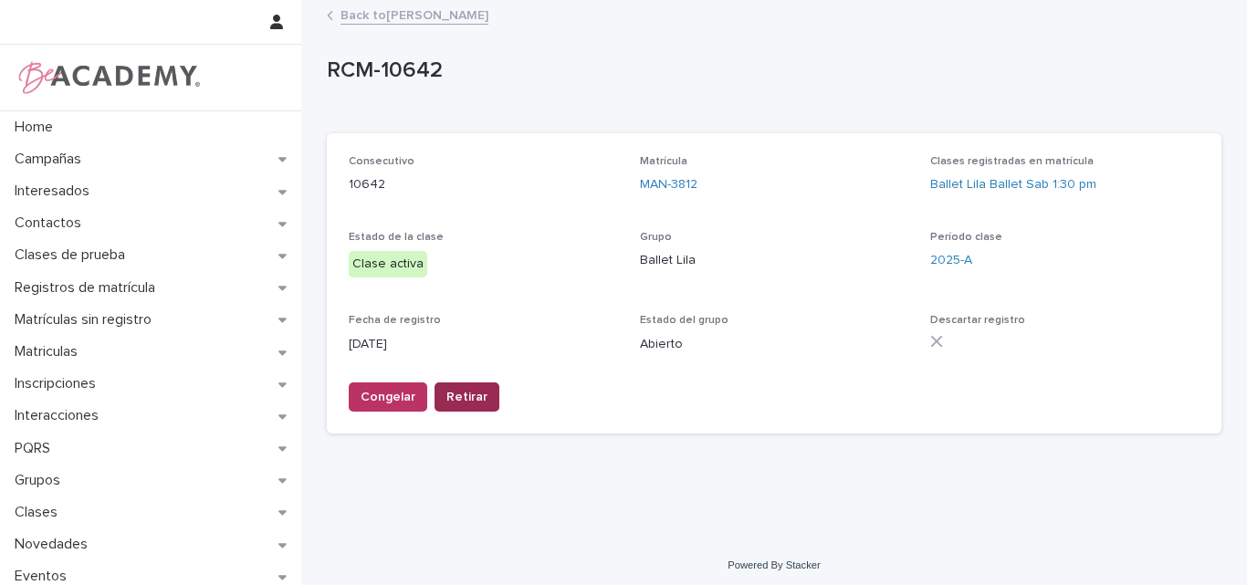
click at [463, 394] on span "Retirar" at bounding box center [466, 397] width 41 height 18
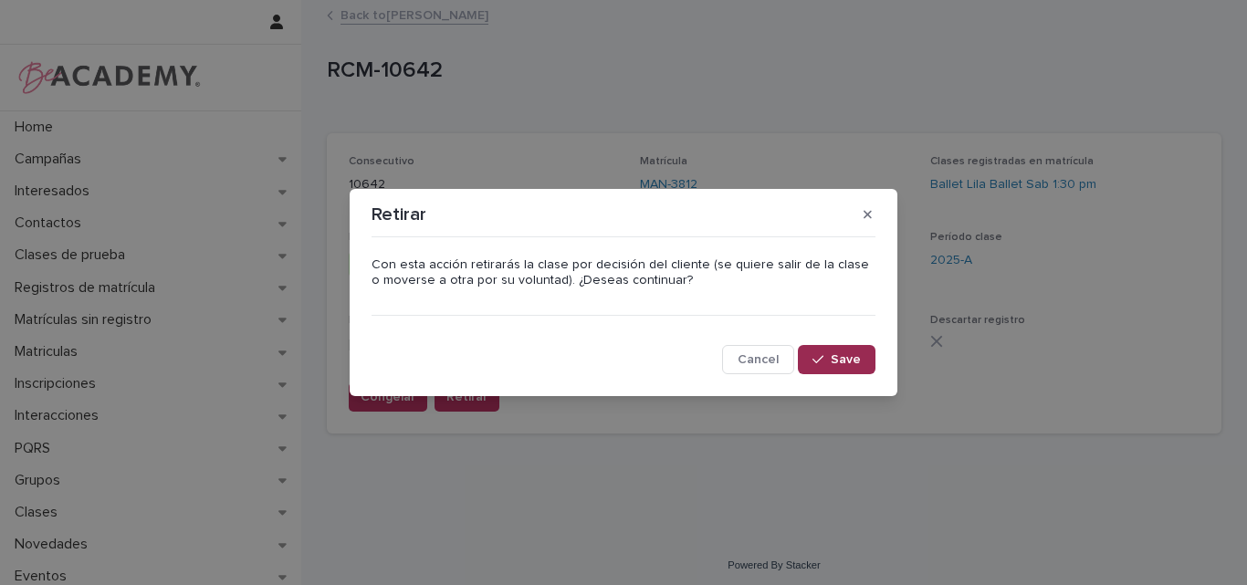
click at [818, 365] on icon "button" at bounding box center [818, 359] width 11 height 13
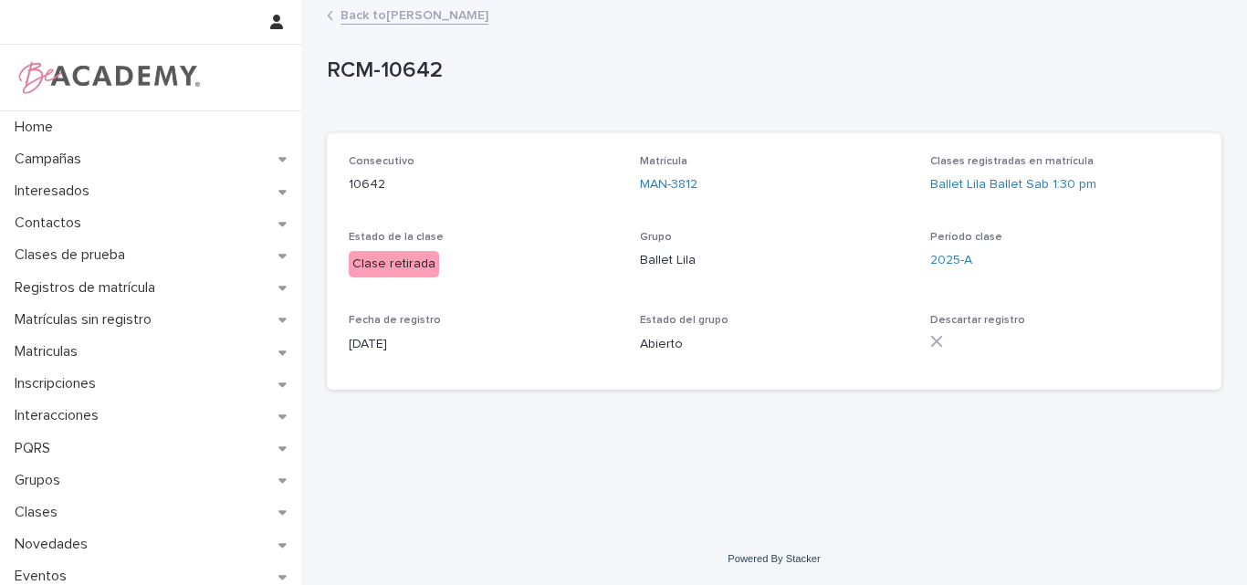
click at [483, 14] on link "Back to Luciana Jaramillo Gaviria" at bounding box center [415, 14] width 148 height 21
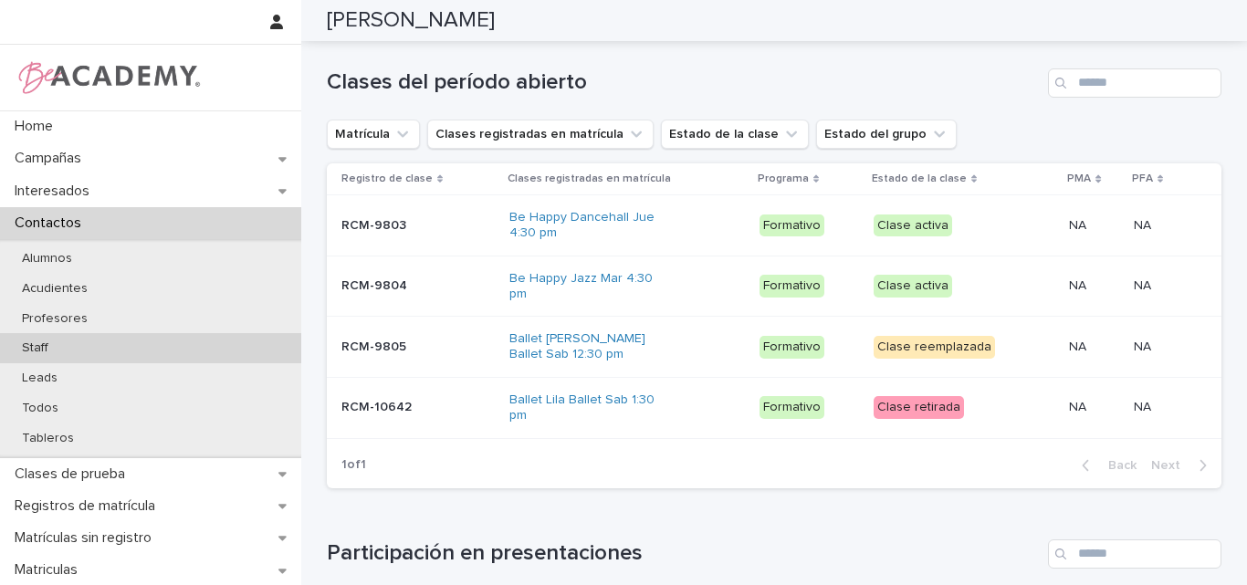
scroll to position [913, 0]
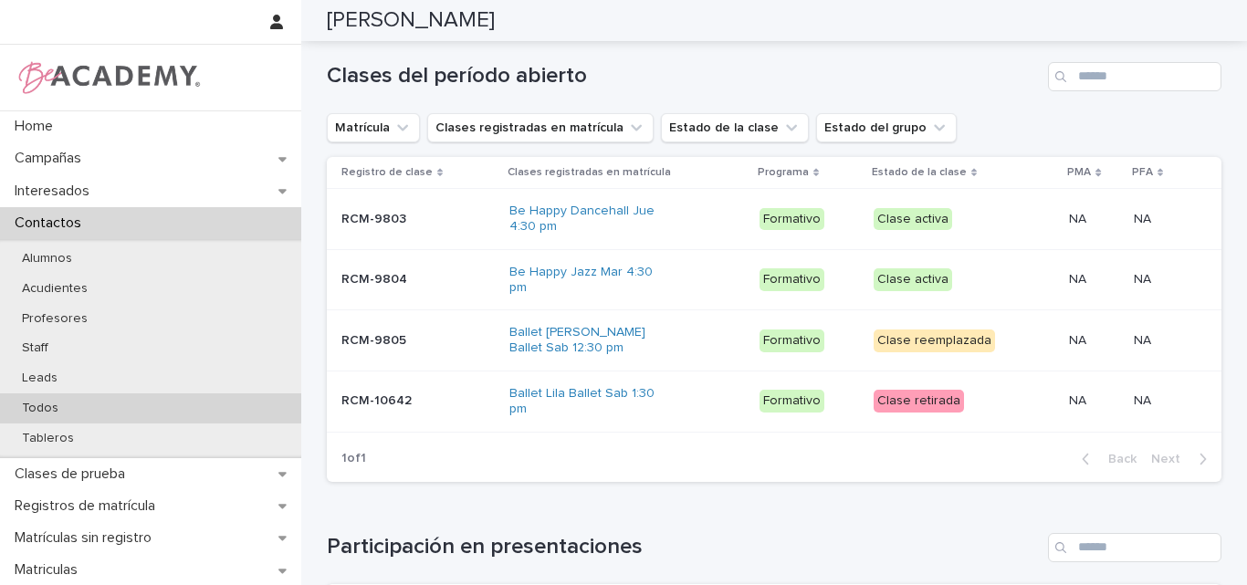
click at [78, 406] on div "Todos" at bounding box center [150, 409] width 301 height 30
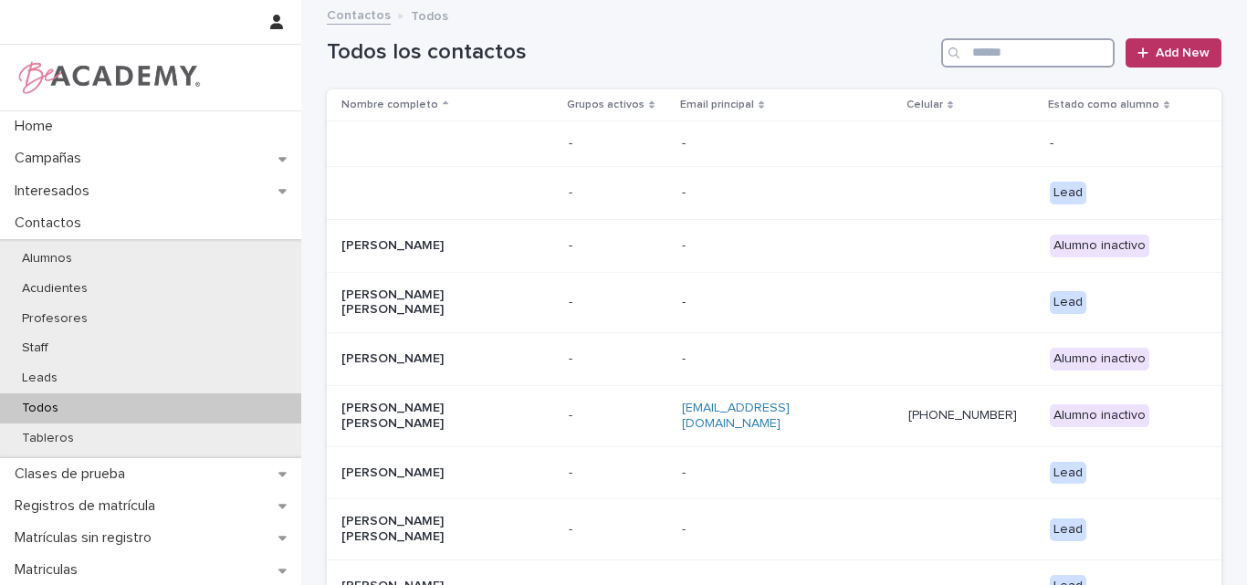
click at [971, 57] on input "Search" at bounding box center [1027, 52] width 173 height 29
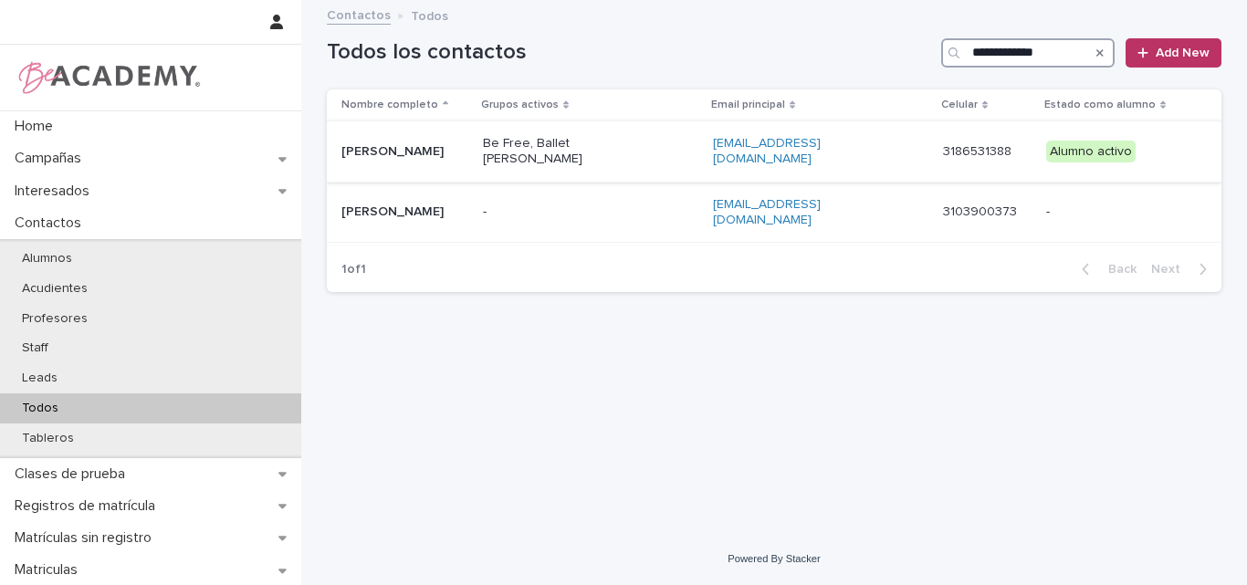
type input "**********"
click at [446, 154] on p "Catalina Rivera Correa" at bounding box center [404, 152] width 127 height 16
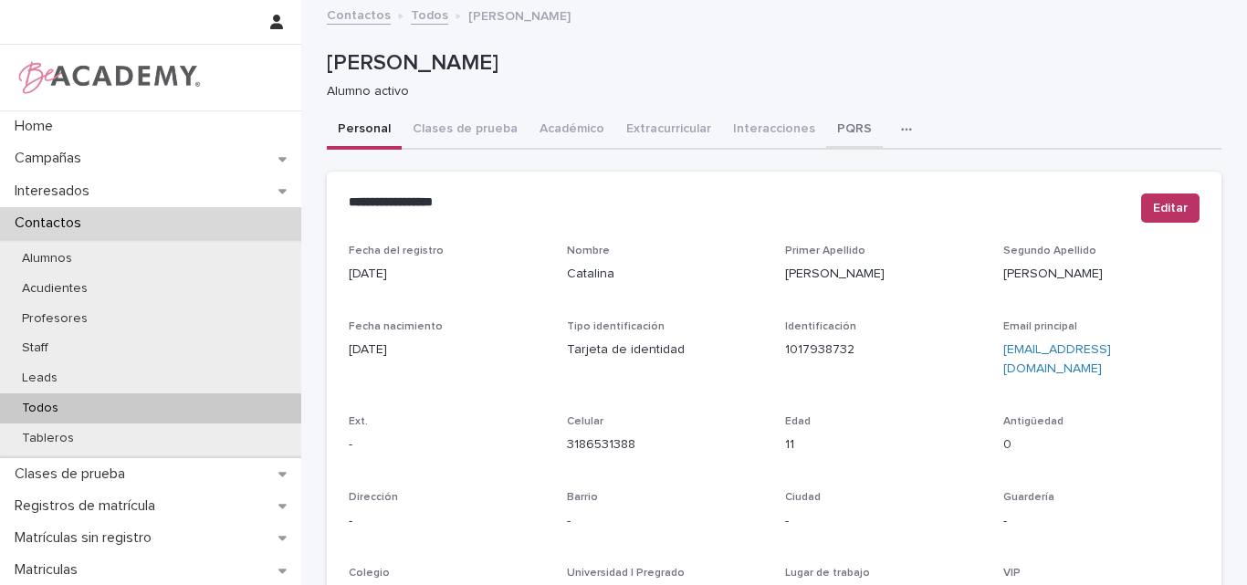
click at [836, 121] on button "PQRS" at bounding box center [854, 130] width 57 height 38
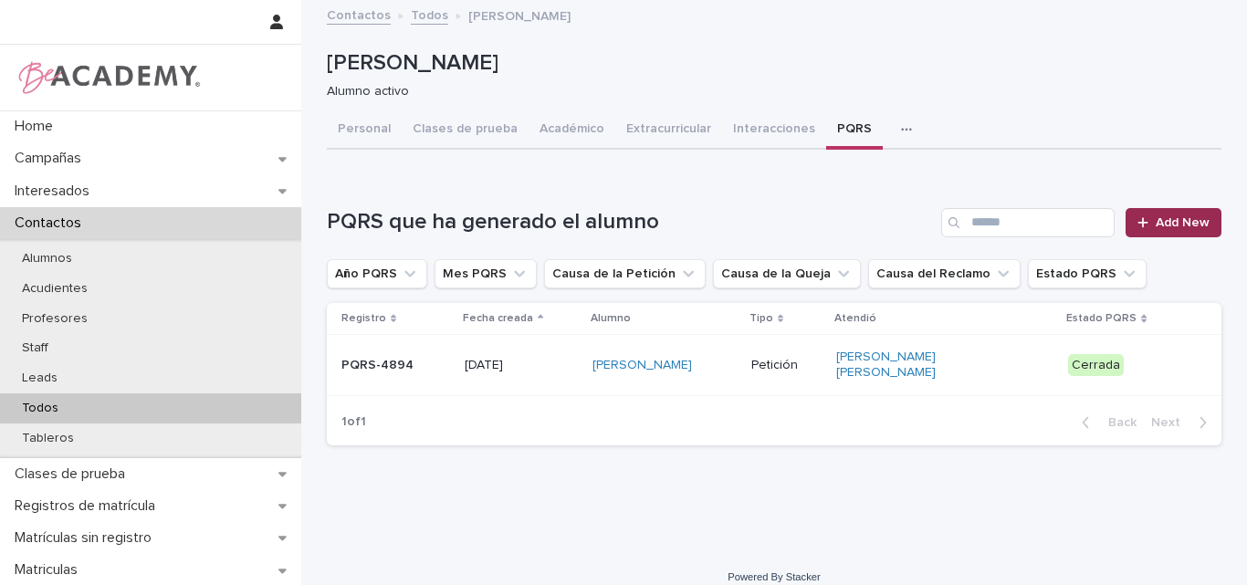
click at [1160, 217] on span "Add New" at bounding box center [1183, 222] width 54 height 13
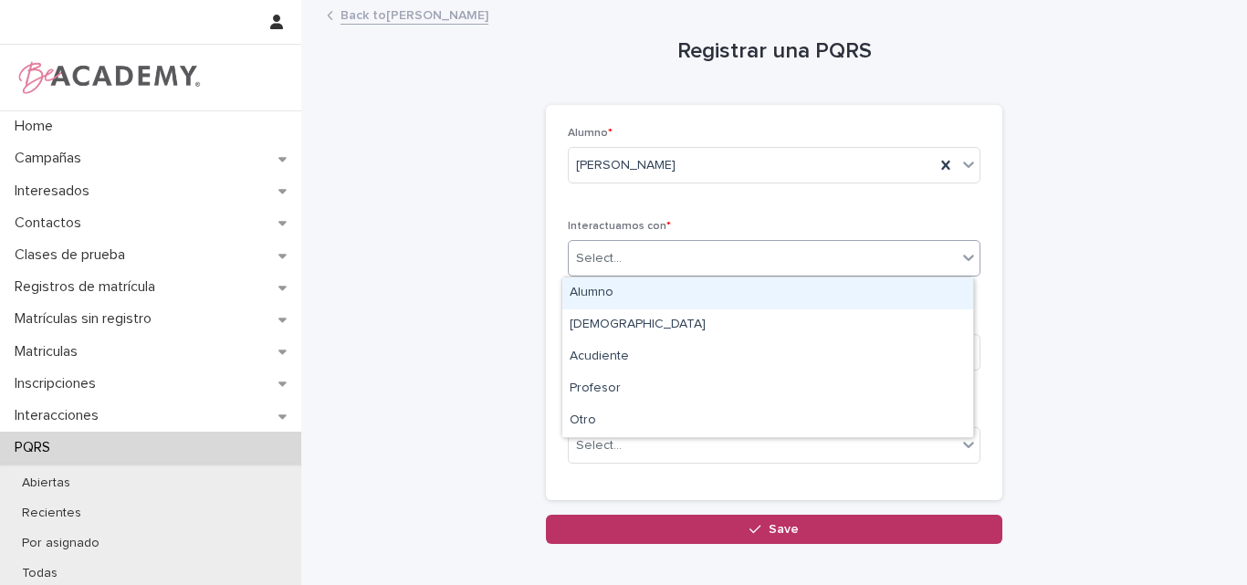
click at [963, 259] on icon at bounding box center [968, 259] width 11 height 6
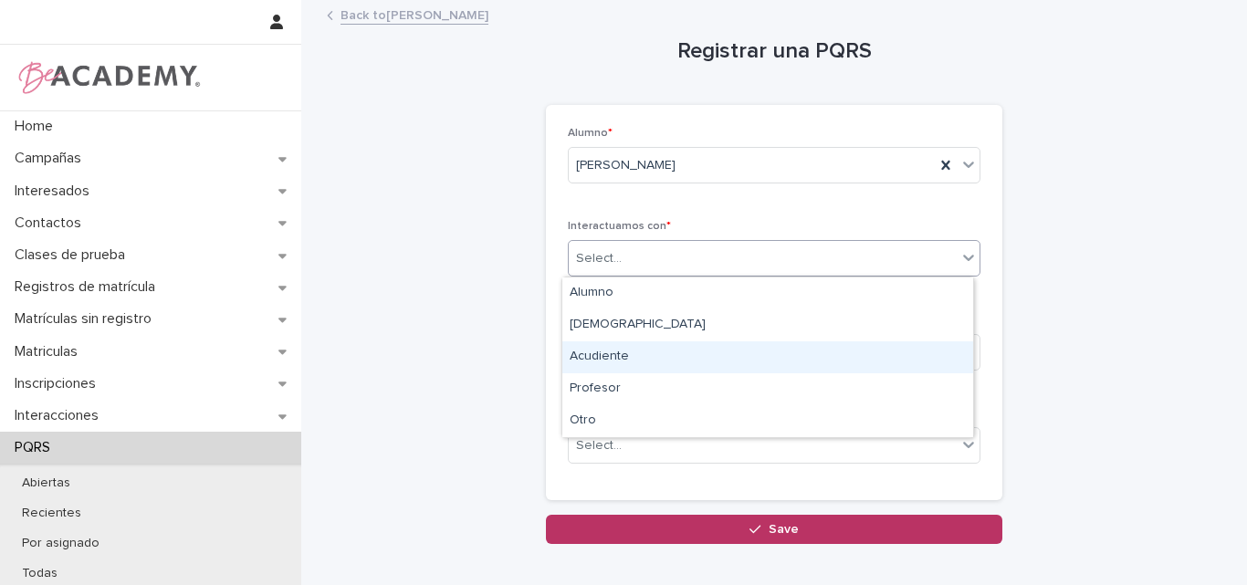
click at [614, 354] on div "Acudiente" at bounding box center [767, 357] width 411 height 32
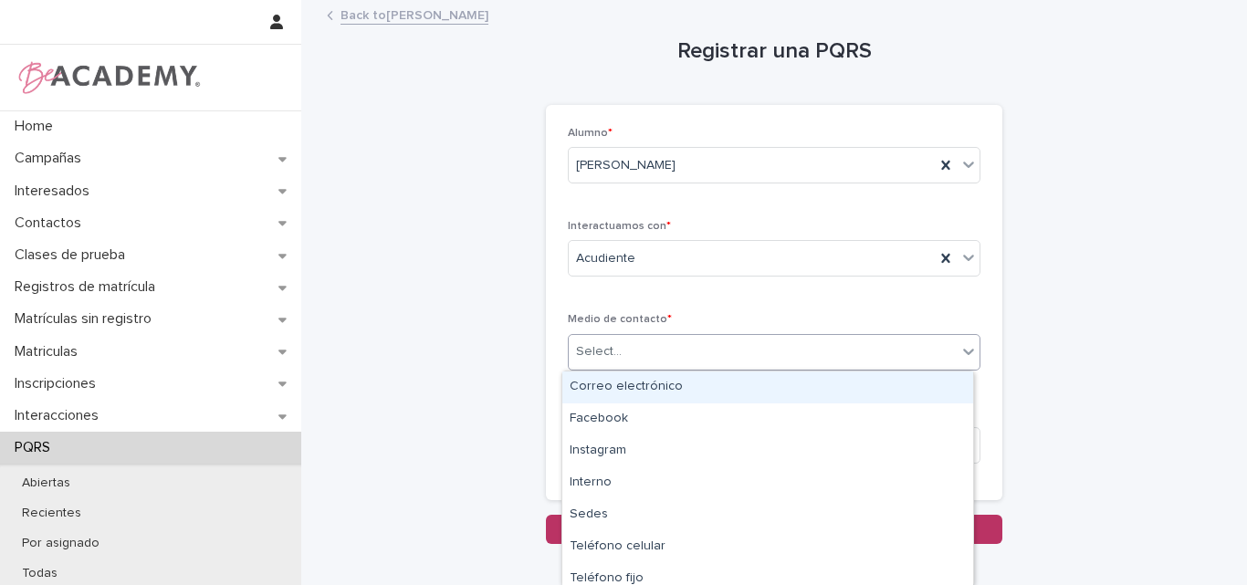
click at [674, 354] on div "Select..." at bounding box center [763, 352] width 388 height 30
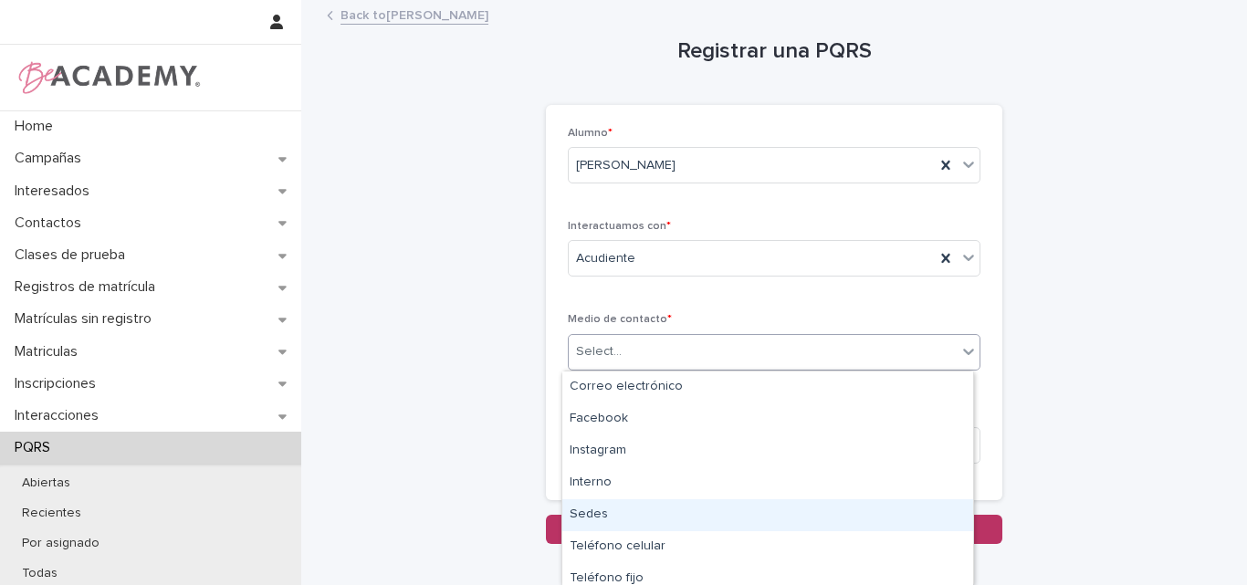
click at [610, 518] on div "Sedes" at bounding box center [767, 515] width 411 height 32
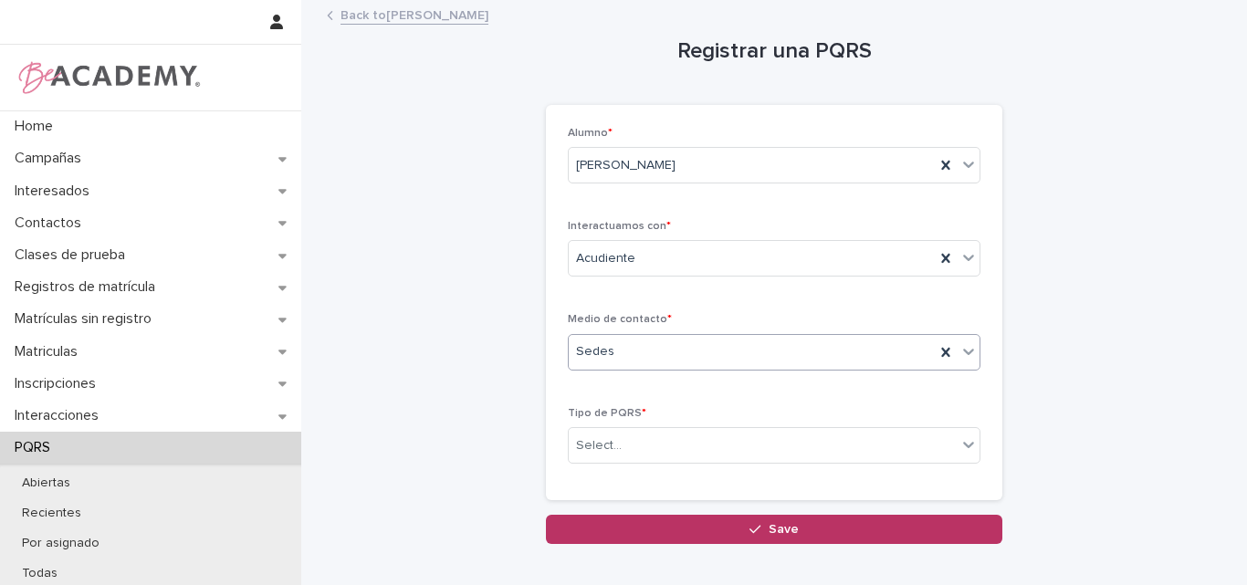
scroll to position [91, 0]
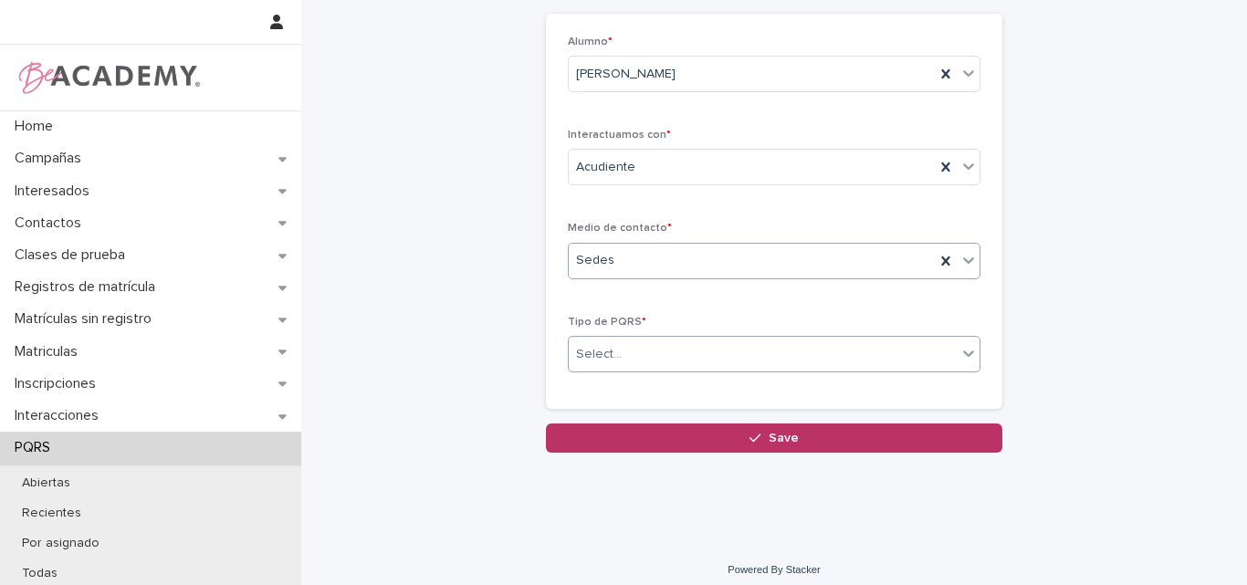
click at [688, 342] on div "Select..." at bounding box center [763, 355] width 388 height 30
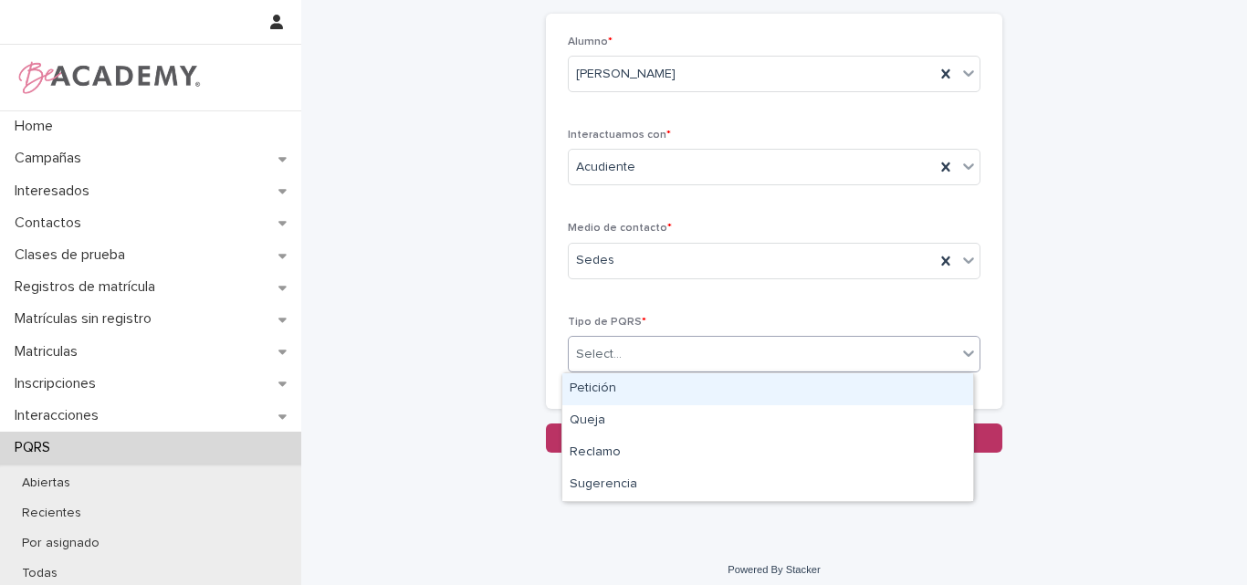
drag, startPoint x: 635, startPoint y: 384, endPoint x: 655, endPoint y: 381, distance: 20.4
click at [635, 385] on div "Petición" at bounding box center [767, 389] width 411 height 32
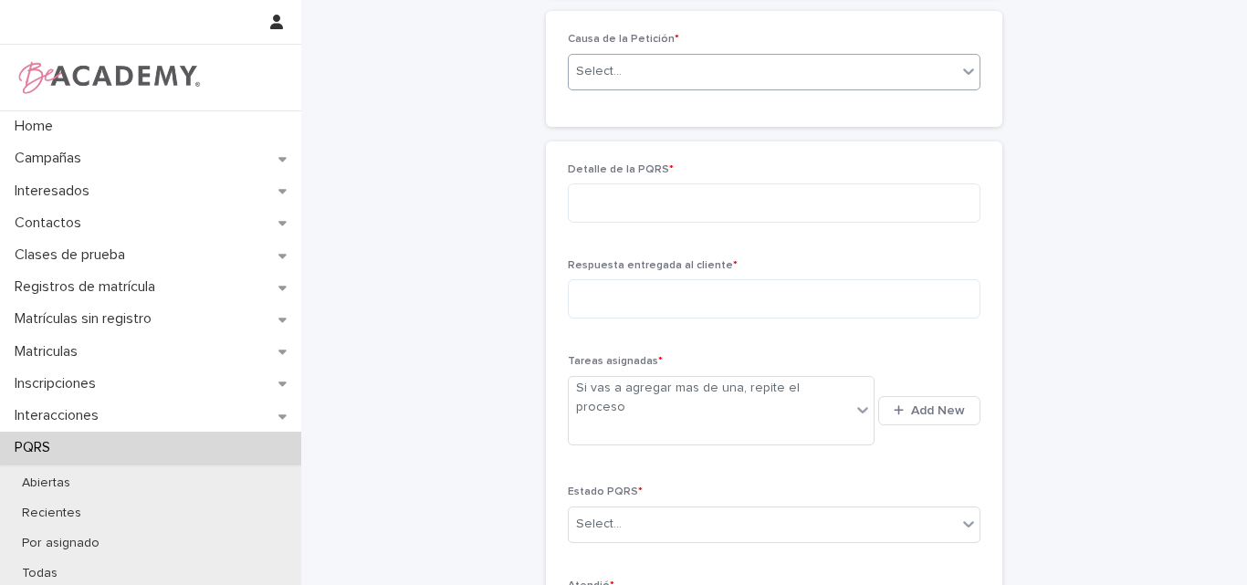
scroll to position [413, 0]
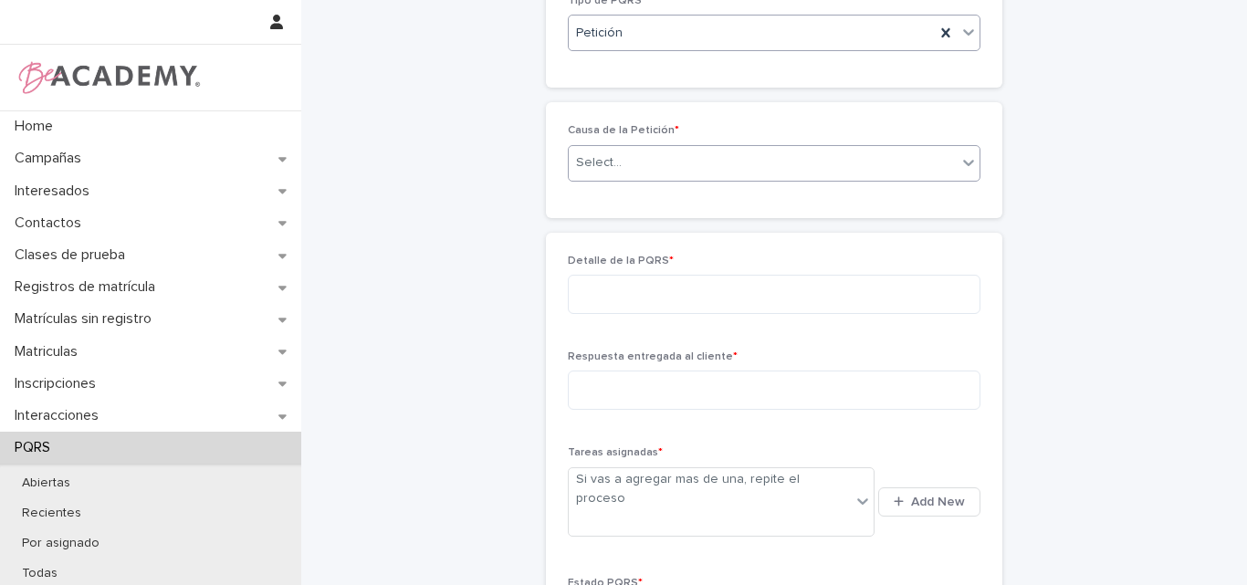
click at [667, 161] on div "Select..." at bounding box center [763, 163] width 388 height 30
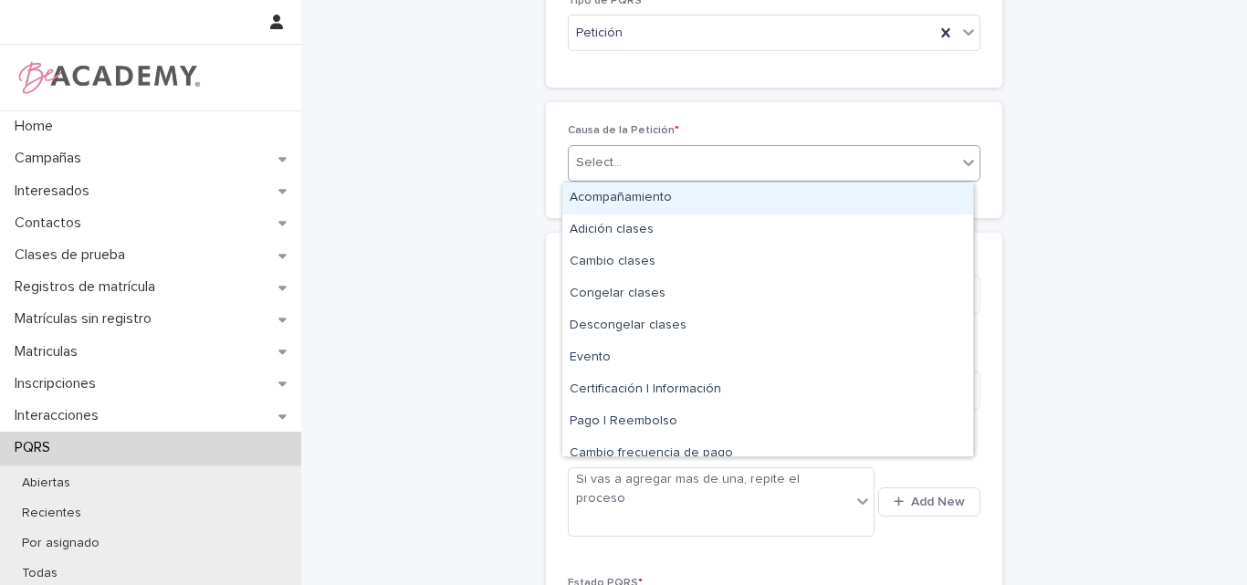
click at [662, 200] on div "Acompañamiento" at bounding box center [767, 199] width 411 height 32
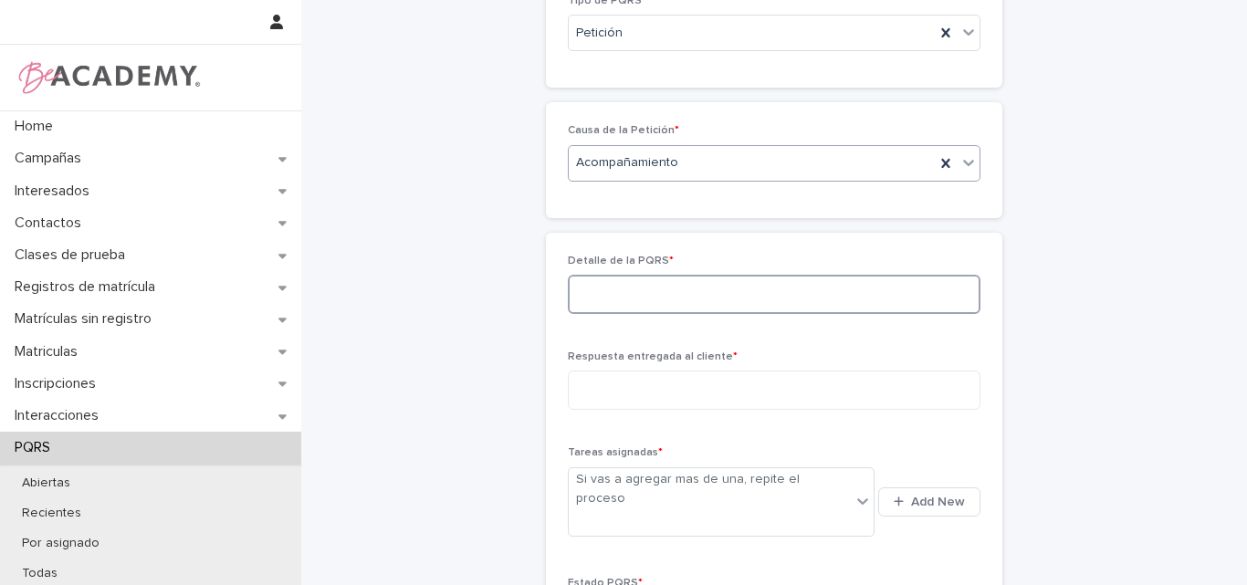
click at [706, 297] on textarea at bounding box center [774, 294] width 413 height 39
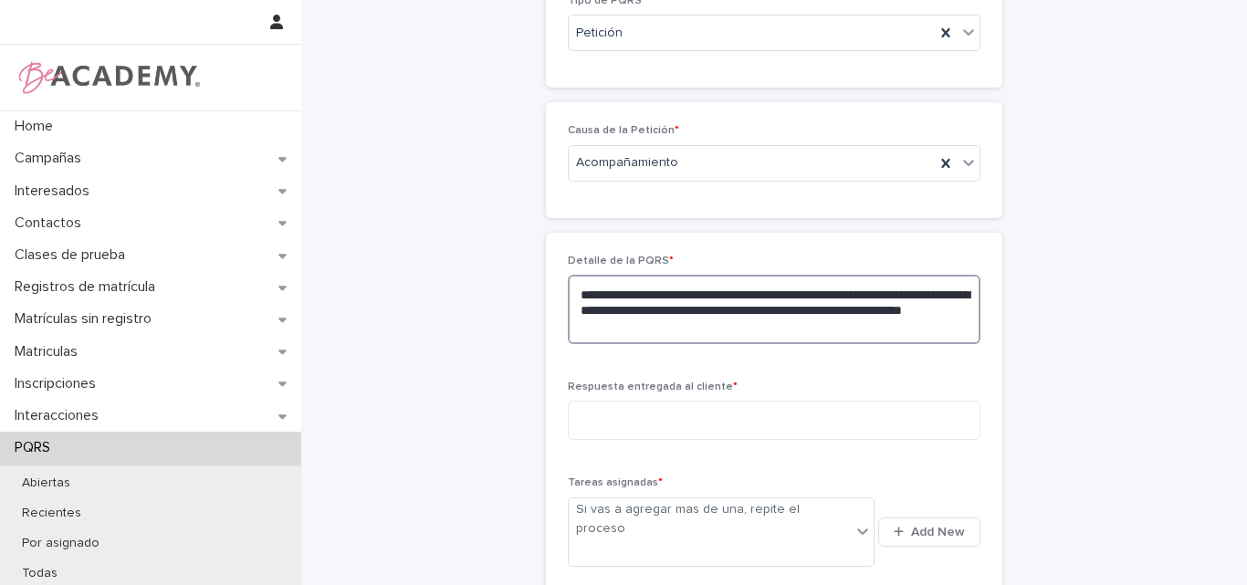
click at [731, 329] on textarea "**********" at bounding box center [774, 309] width 413 height 69
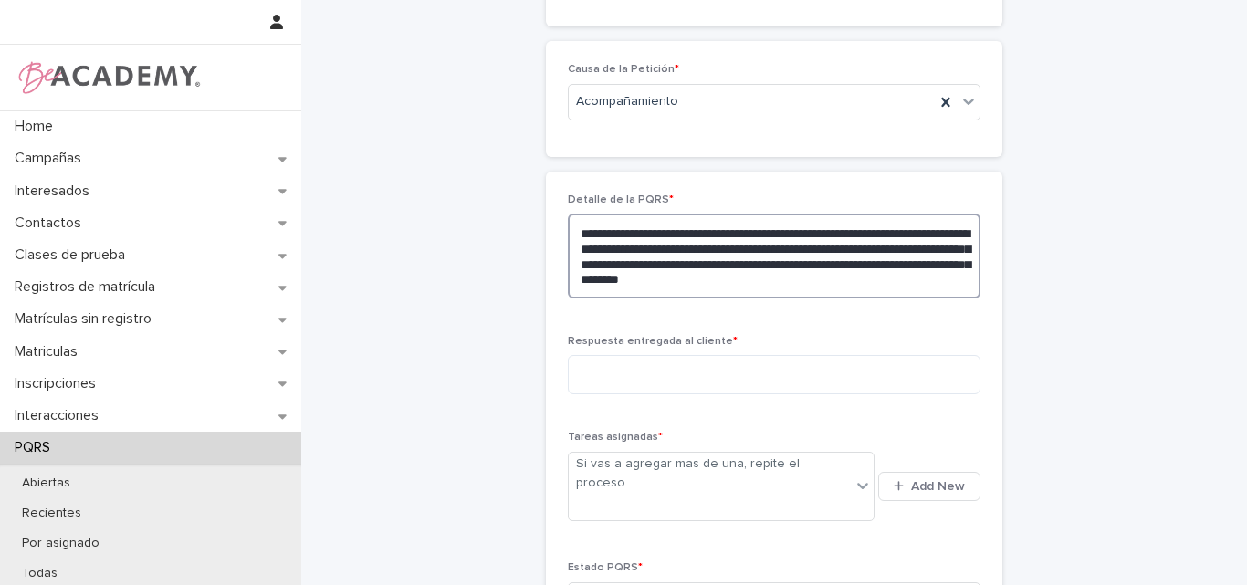
scroll to position [504, 0]
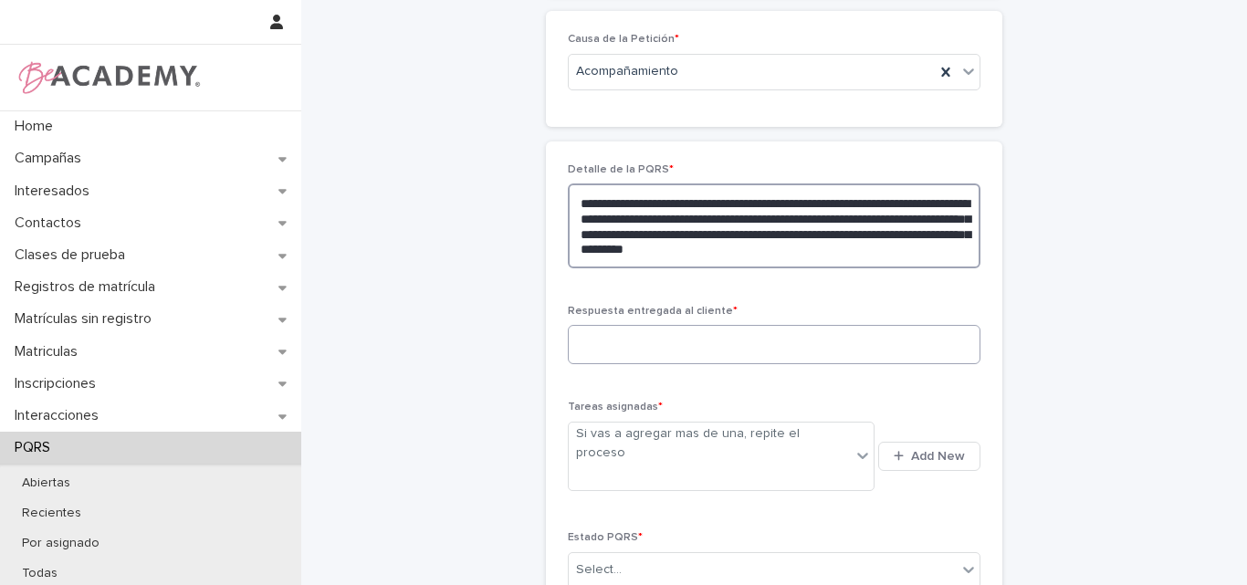
type textarea "**********"
click at [821, 338] on textarea at bounding box center [774, 344] width 413 height 39
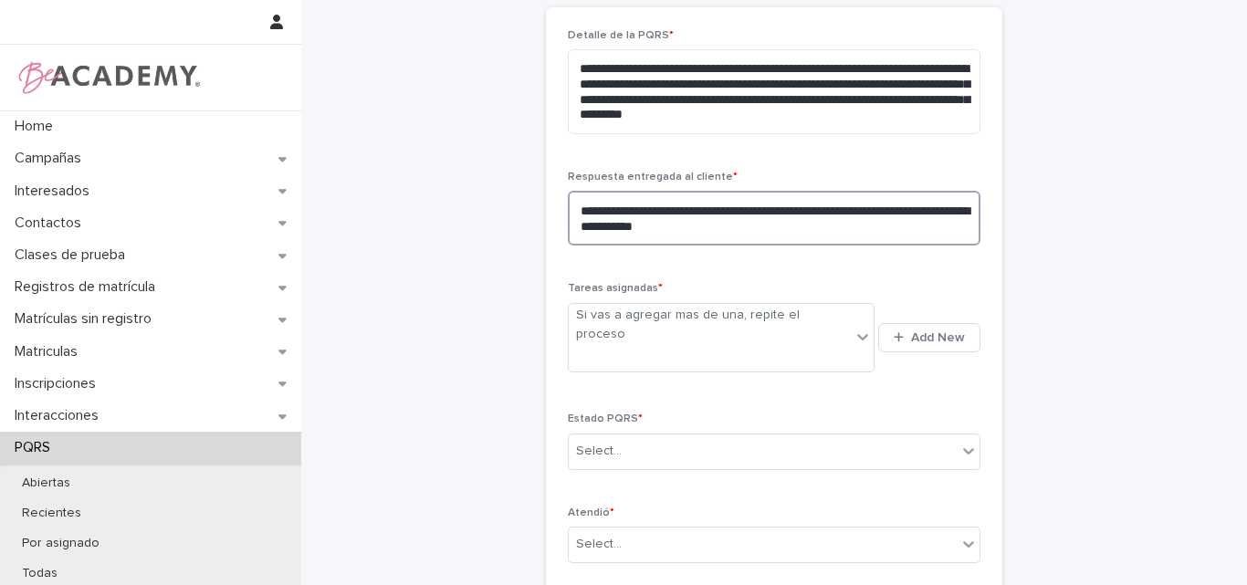
scroll to position [687, 0]
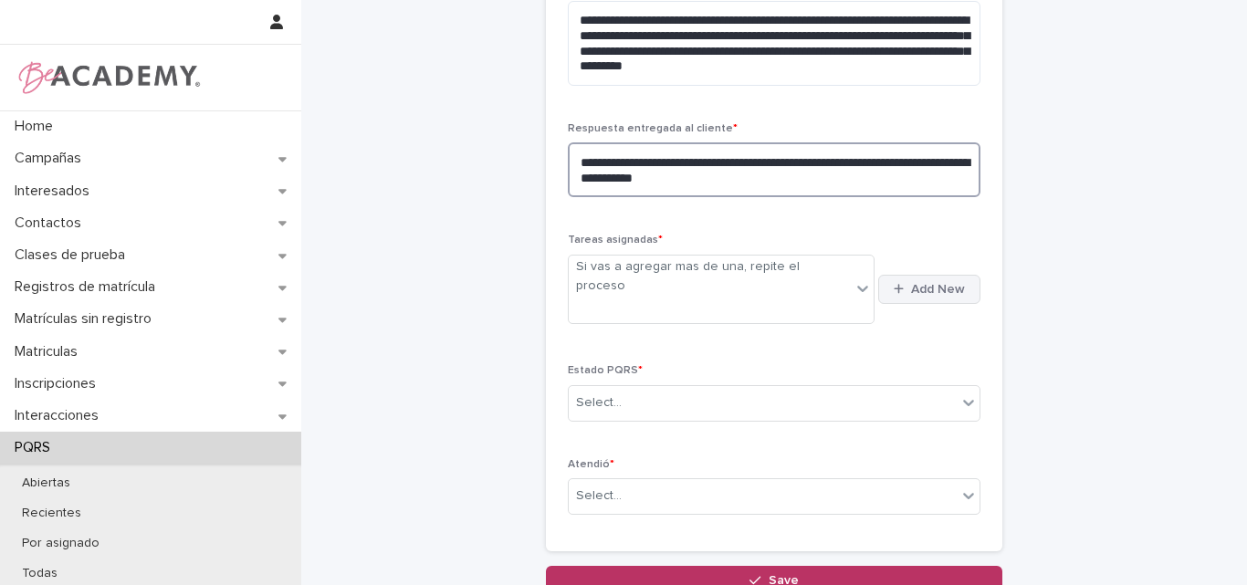
type textarea "**********"
click at [932, 283] on span "Add New" at bounding box center [938, 289] width 54 height 13
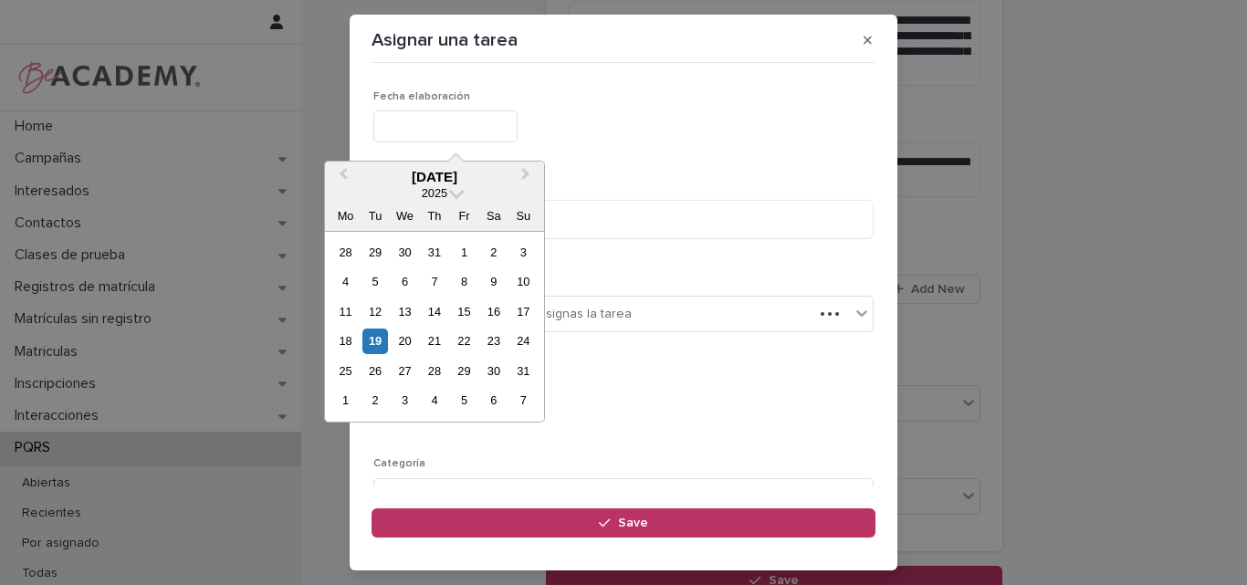
click at [495, 131] on input "text" at bounding box center [445, 126] width 144 height 32
type input "**********"
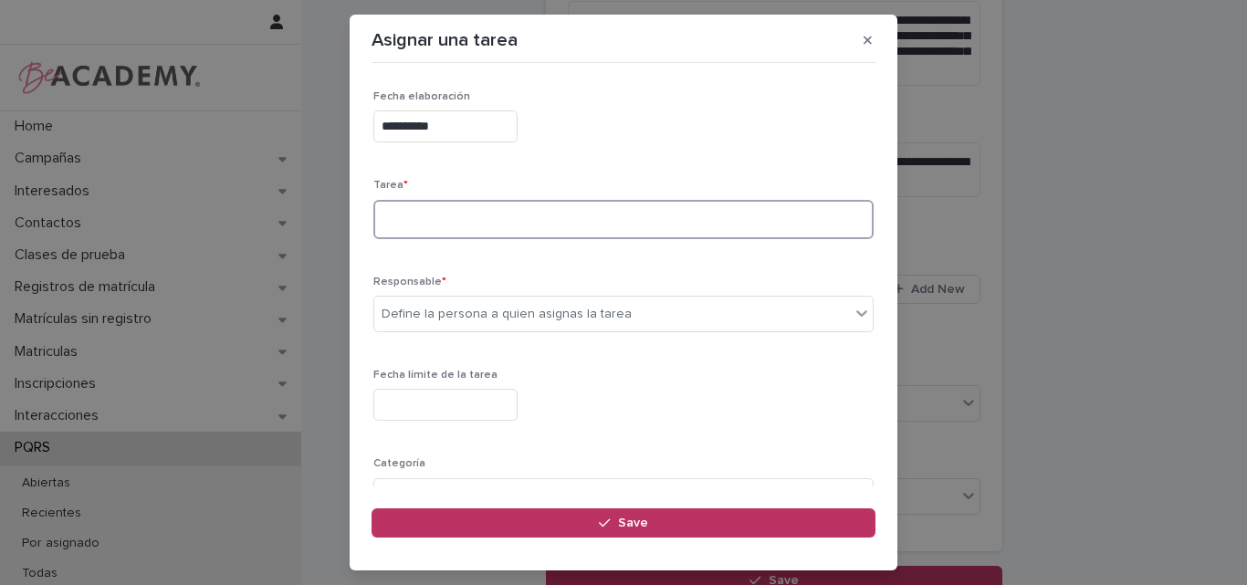
click at [478, 218] on textarea at bounding box center [623, 219] width 500 height 39
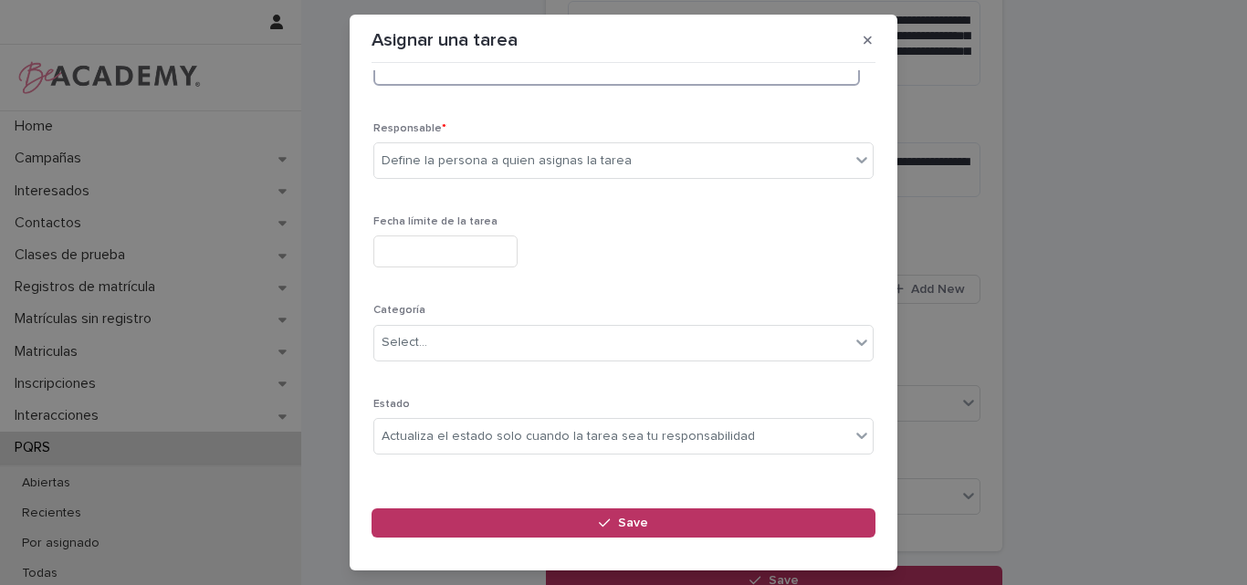
scroll to position [183, 0]
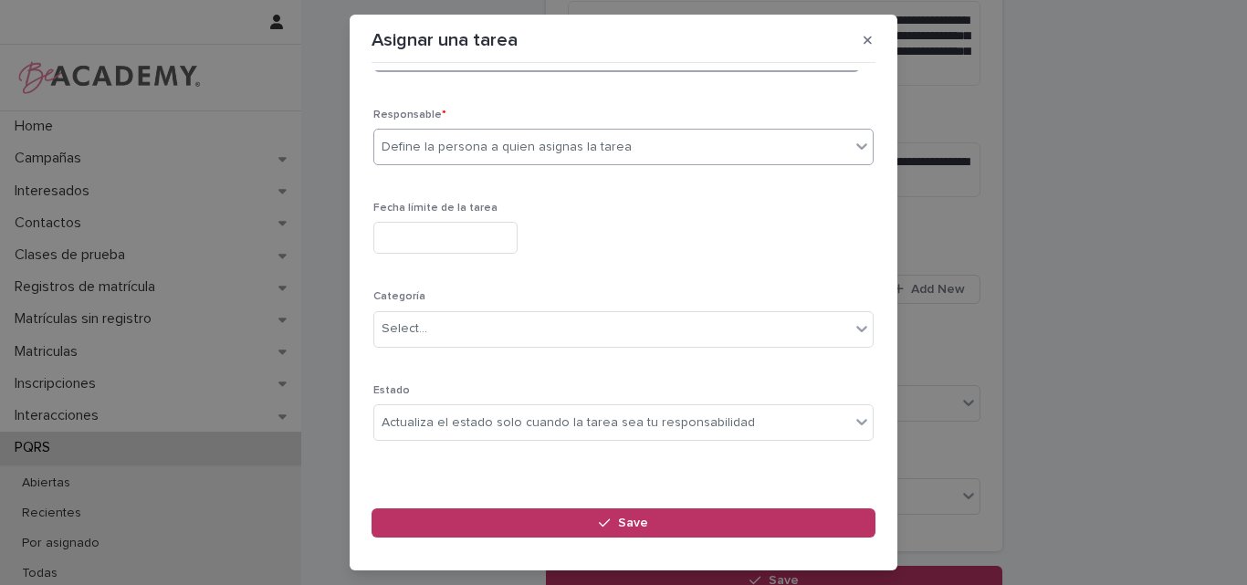
type textarea "**********"
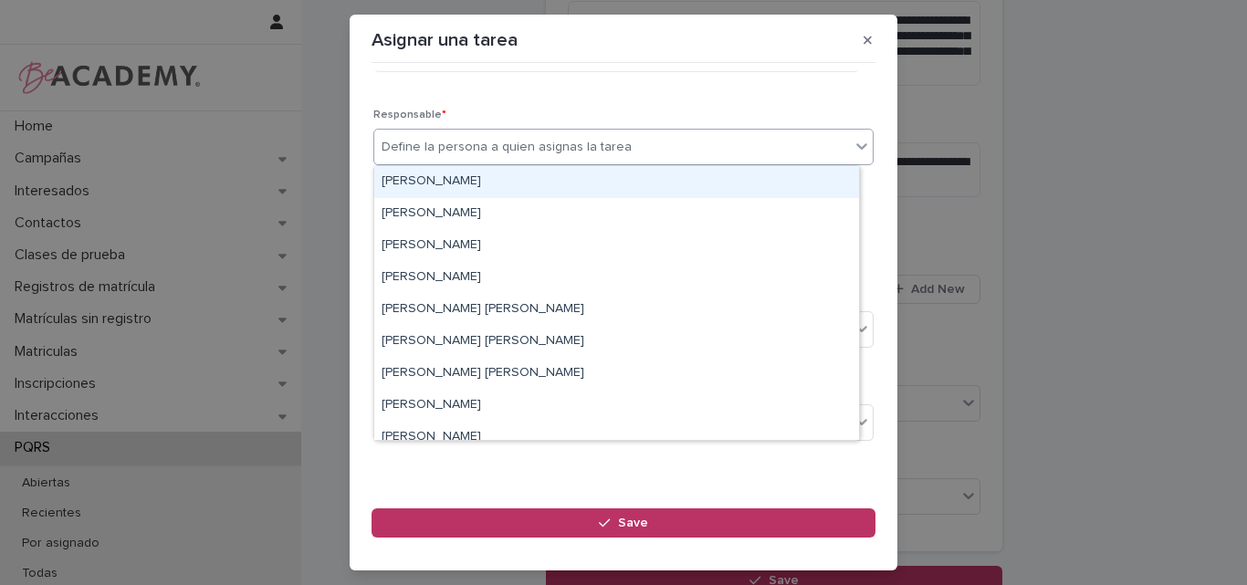
click at [501, 147] on div "Define la persona a quien asignas la tarea" at bounding box center [507, 147] width 250 height 19
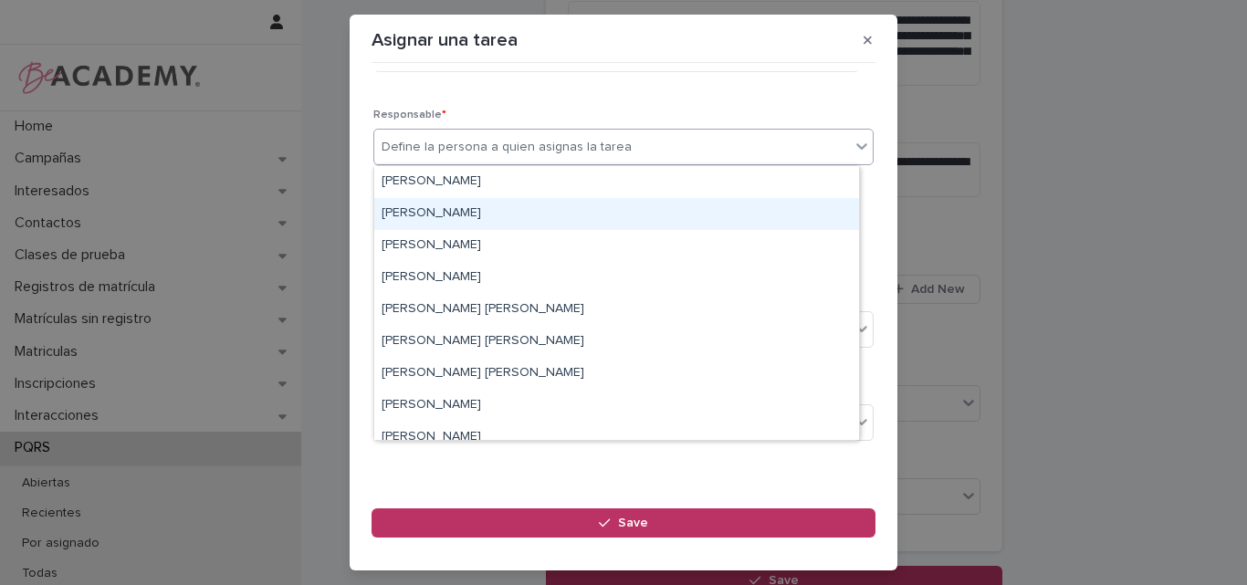
click at [444, 212] on div "Carolina Castrillon Trujillo" at bounding box center [616, 214] width 485 height 32
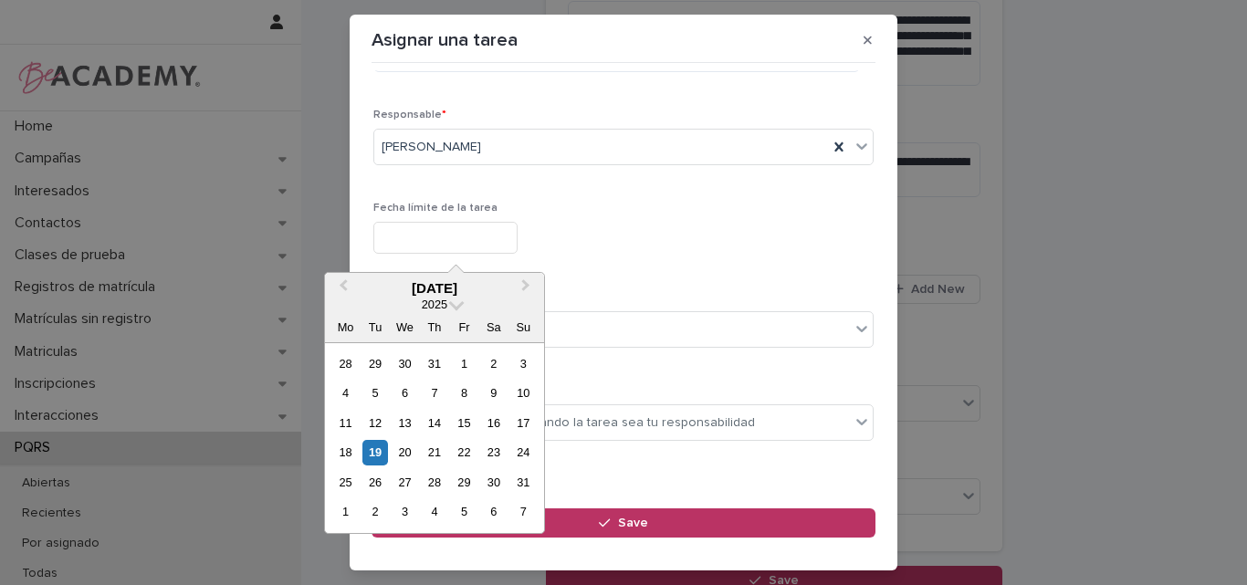
click at [483, 240] on input "text" at bounding box center [445, 238] width 144 height 32
click at [436, 443] on div "21" at bounding box center [434, 452] width 25 height 25
type input "**********"
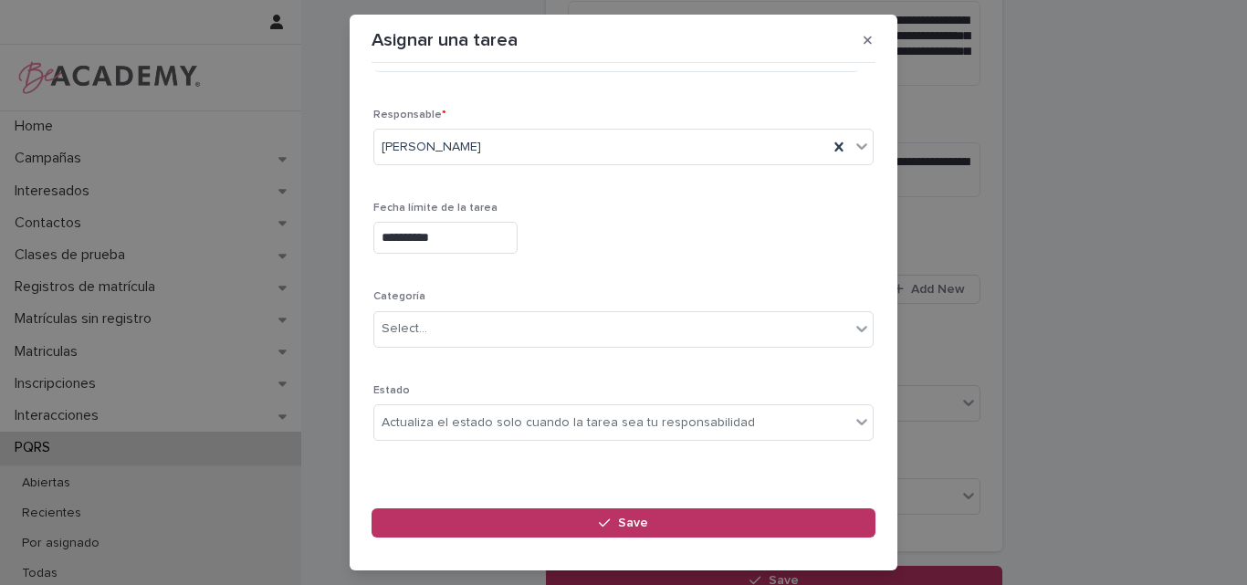
scroll to position [194, 0]
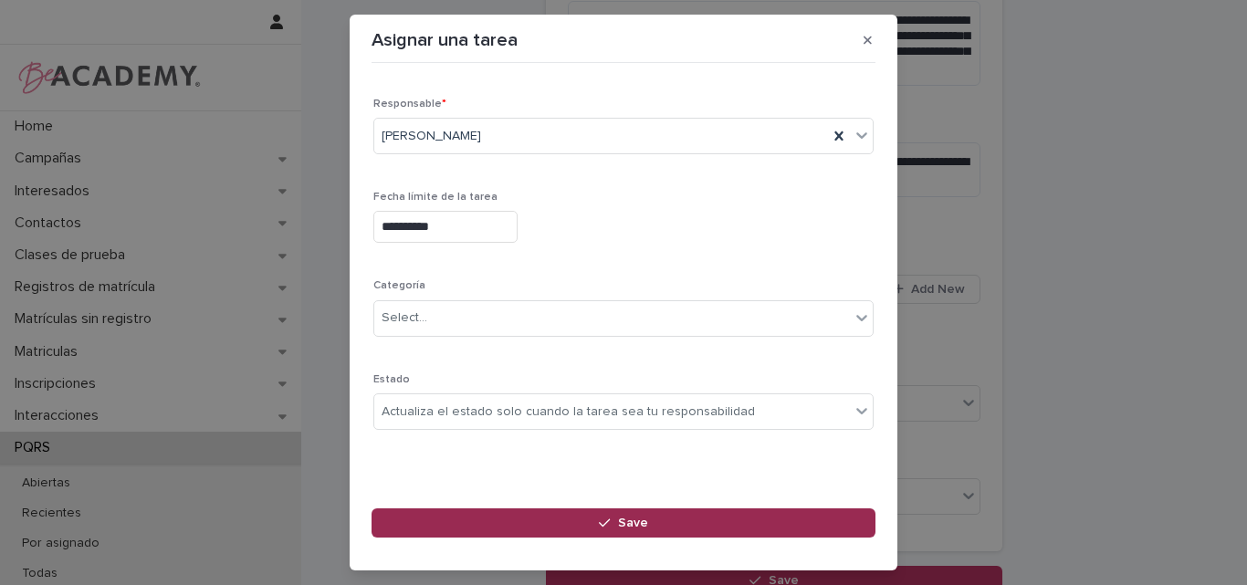
click at [610, 526] on icon "button" at bounding box center [604, 523] width 11 height 13
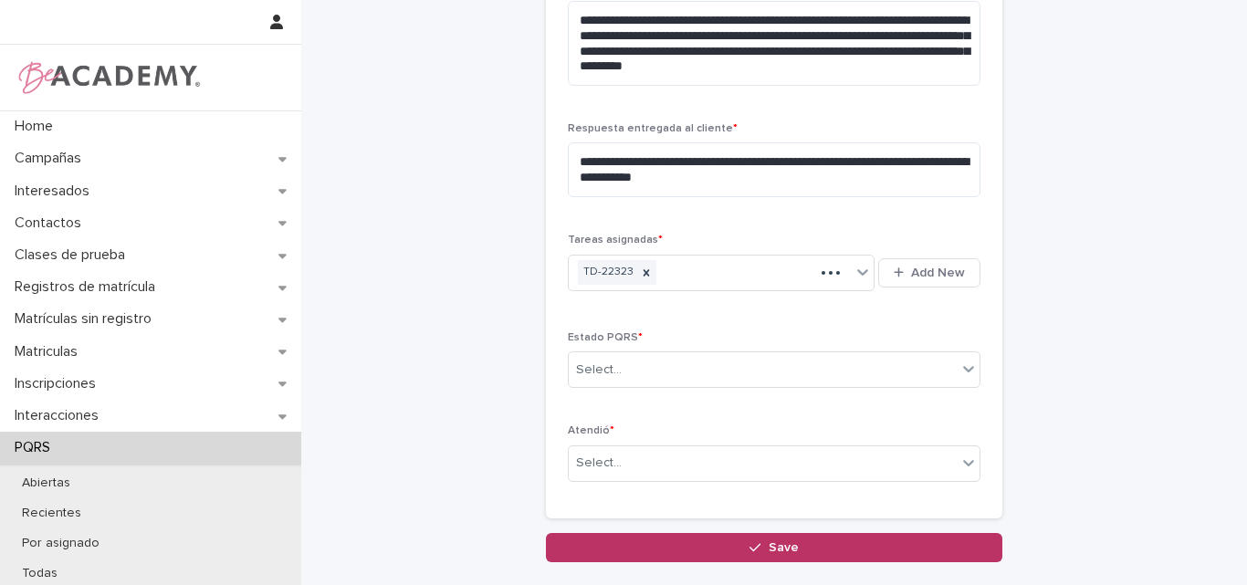
scroll to position [670, 0]
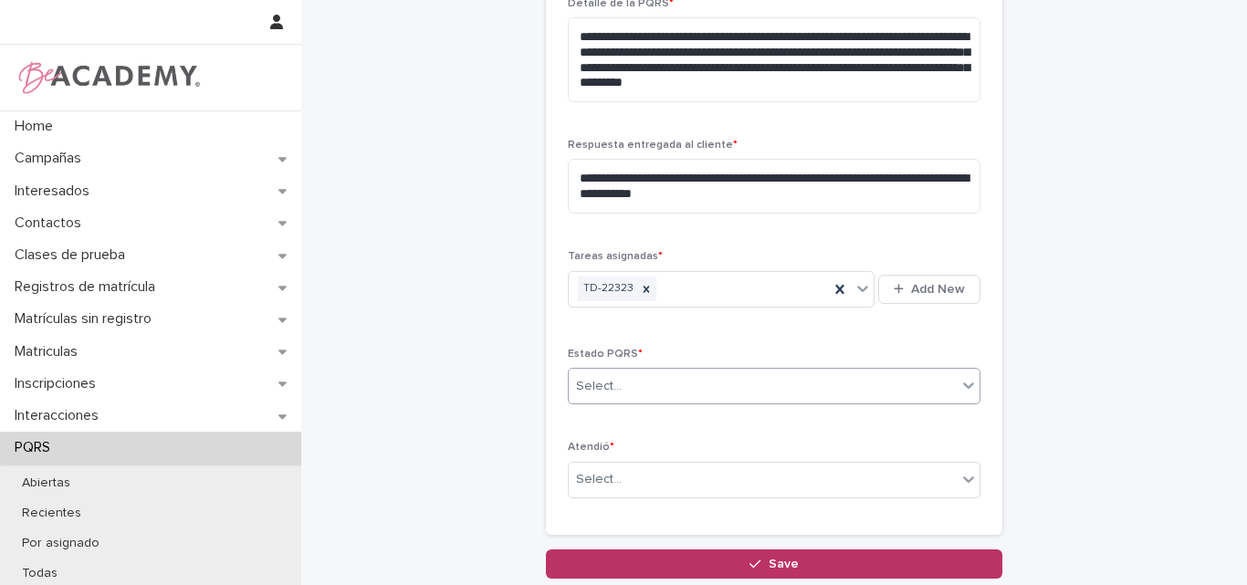
click at [655, 378] on div "Select..." at bounding box center [763, 387] width 388 height 30
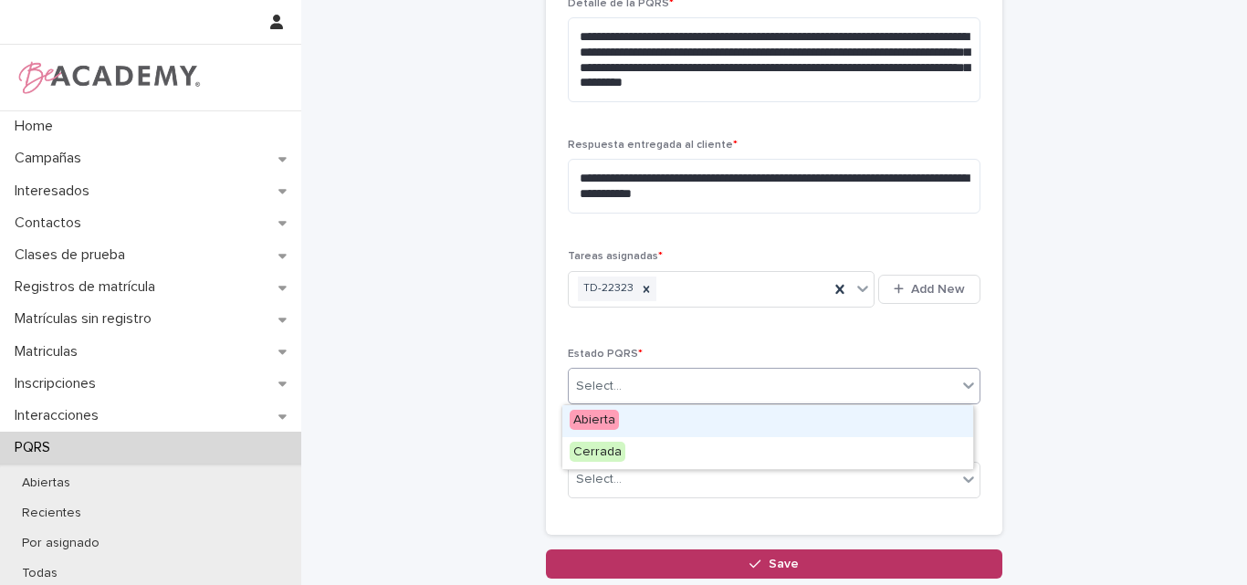
click at [625, 423] on div "Abierta" at bounding box center [767, 421] width 411 height 32
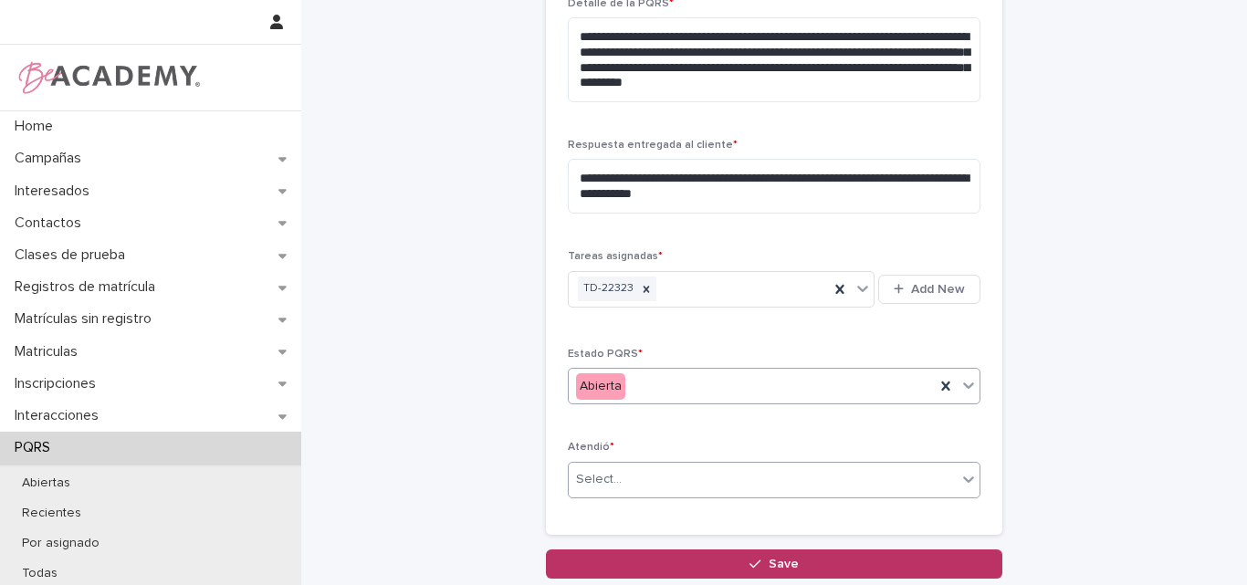
click at [628, 474] on div "Select..." at bounding box center [763, 480] width 388 height 30
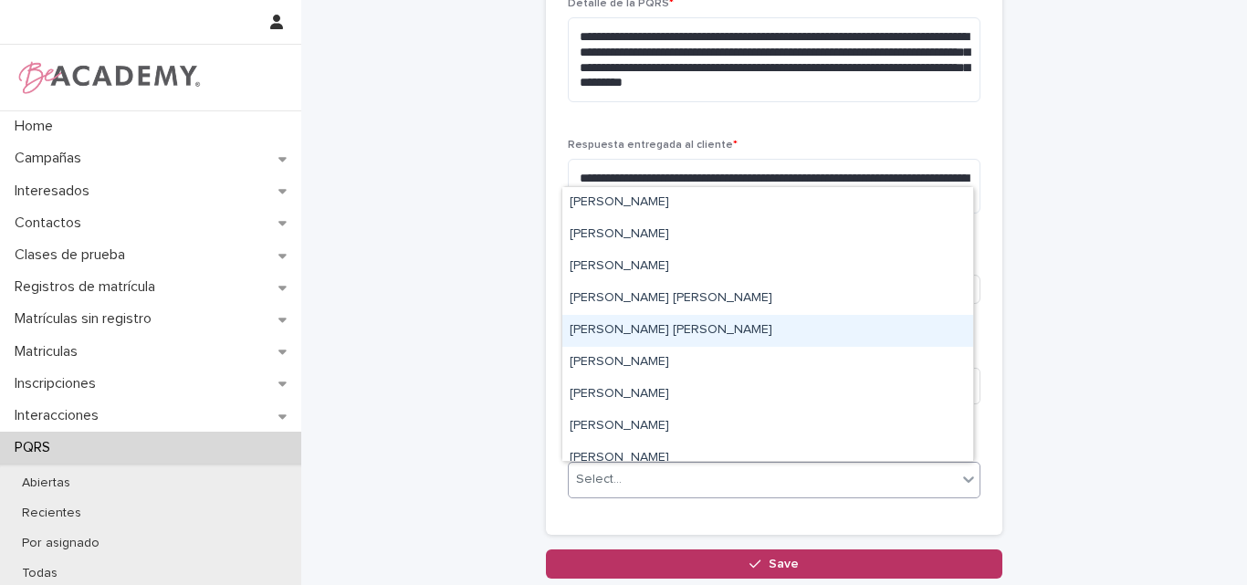
click at [614, 331] on div "[PERSON_NAME] [PERSON_NAME]" at bounding box center [767, 331] width 411 height 32
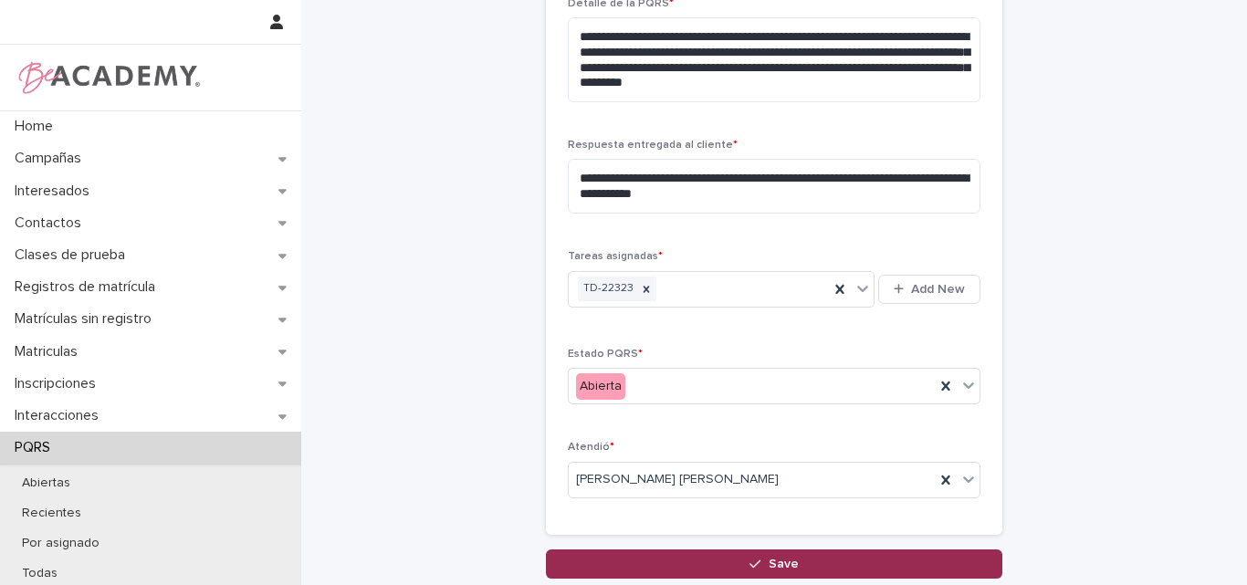
click at [741, 560] on button "Save" at bounding box center [774, 564] width 457 height 29
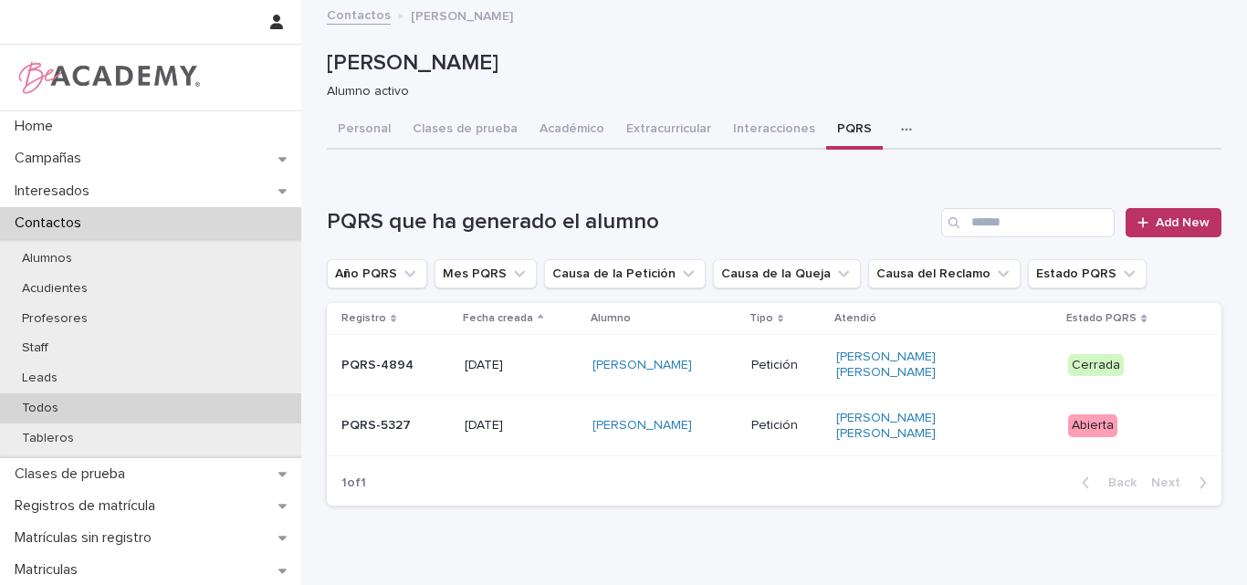
click at [78, 399] on div "Todos" at bounding box center [150, 409] width 301 height 30
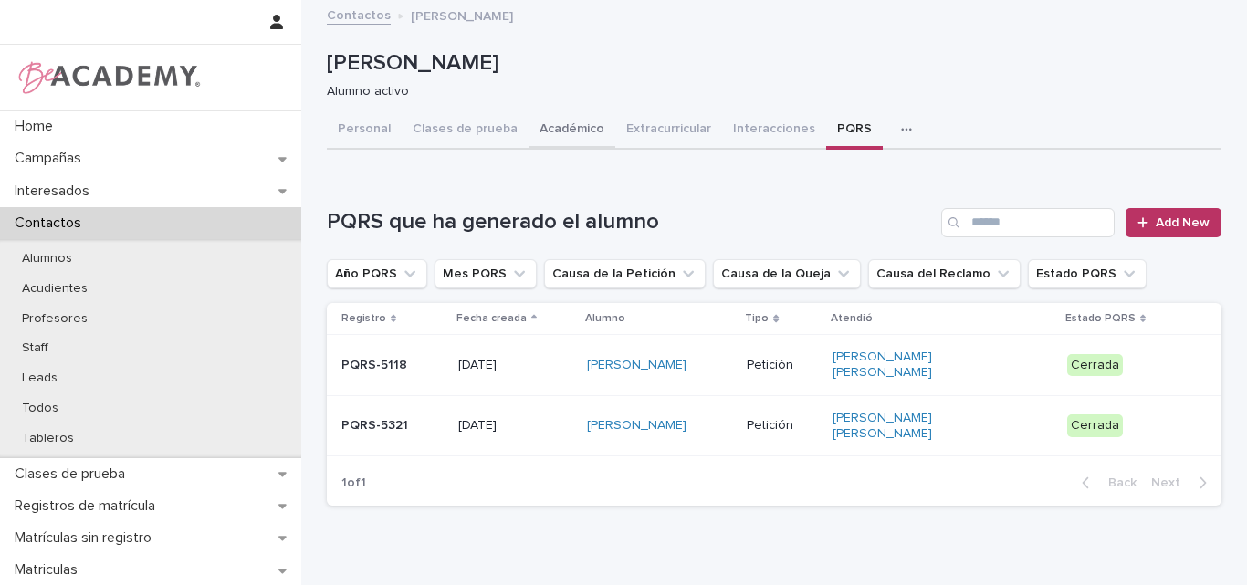
click at [538, 131] on button "Académico" at bounding box center [572, 130] width 87 height 38
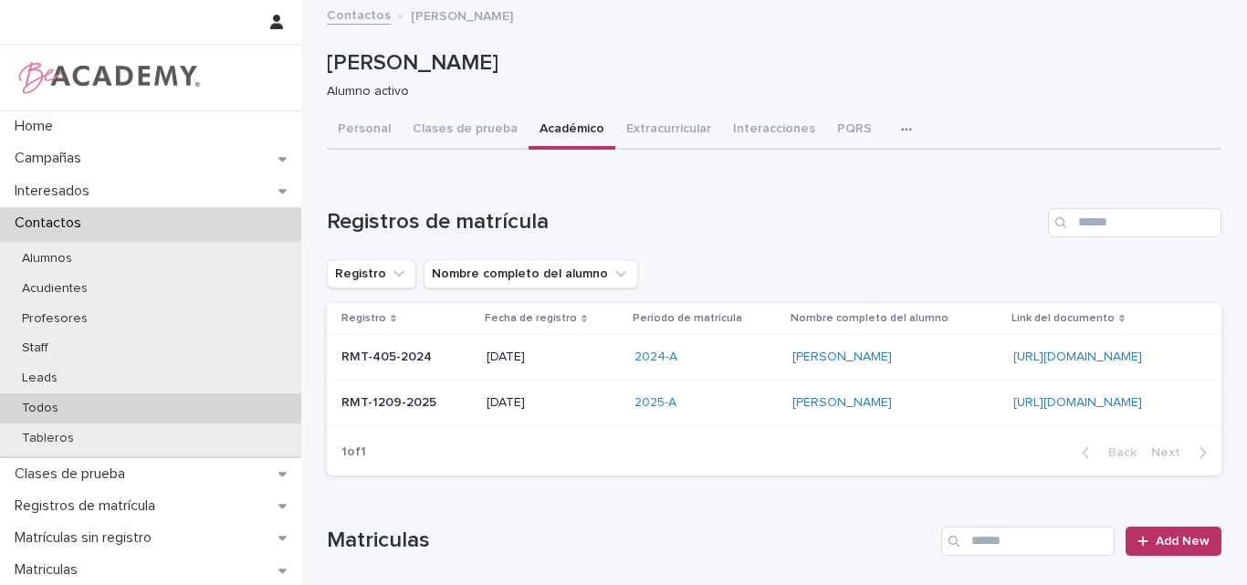
click at [94, 403] on div "Todos" at bounding box center [150, 409] width 301 height 30
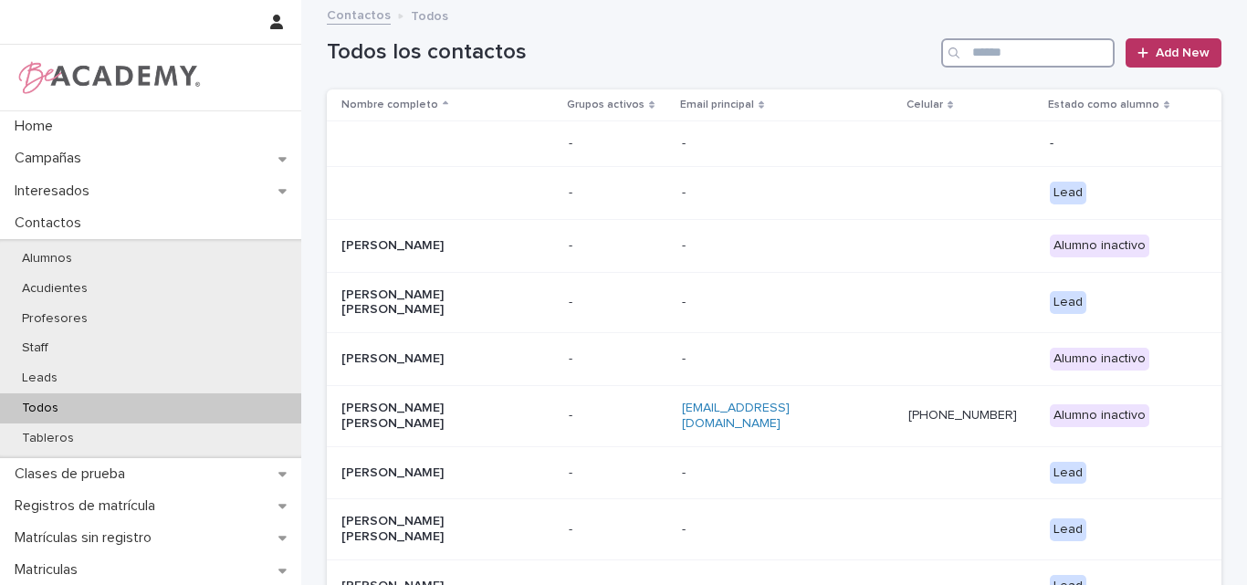
click at [983, 47] on input "Search" at bounding box center [1027, 52] width 173 height 29
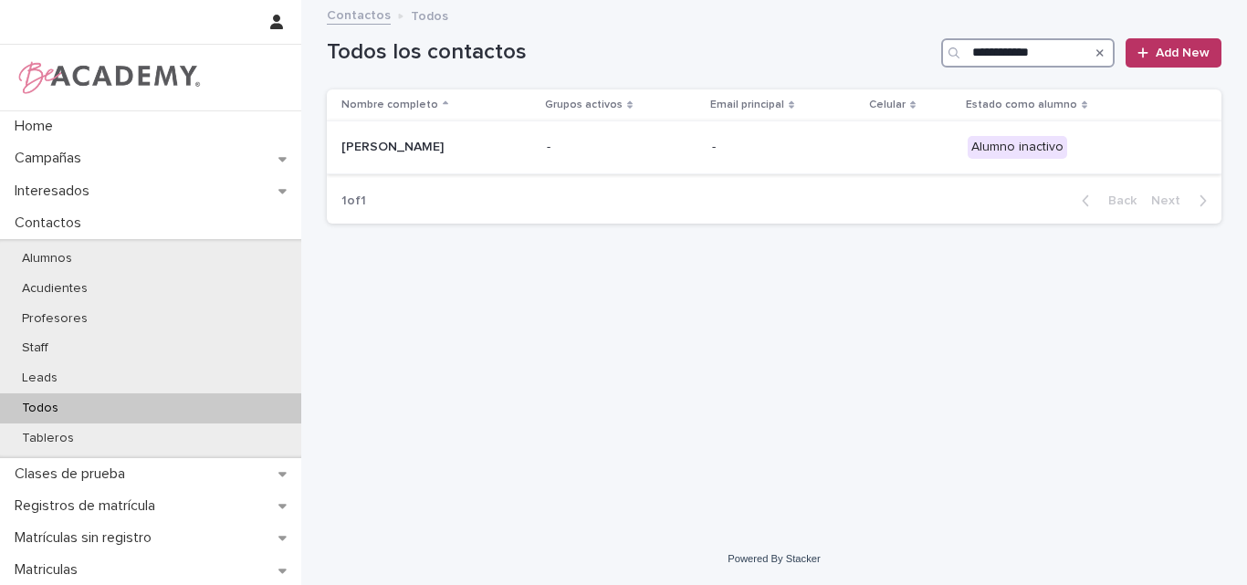
type input "**********"
click at [445, 154] on p "[PERSON_NAME]" at bounding box center [432, 148] width 183 height 16
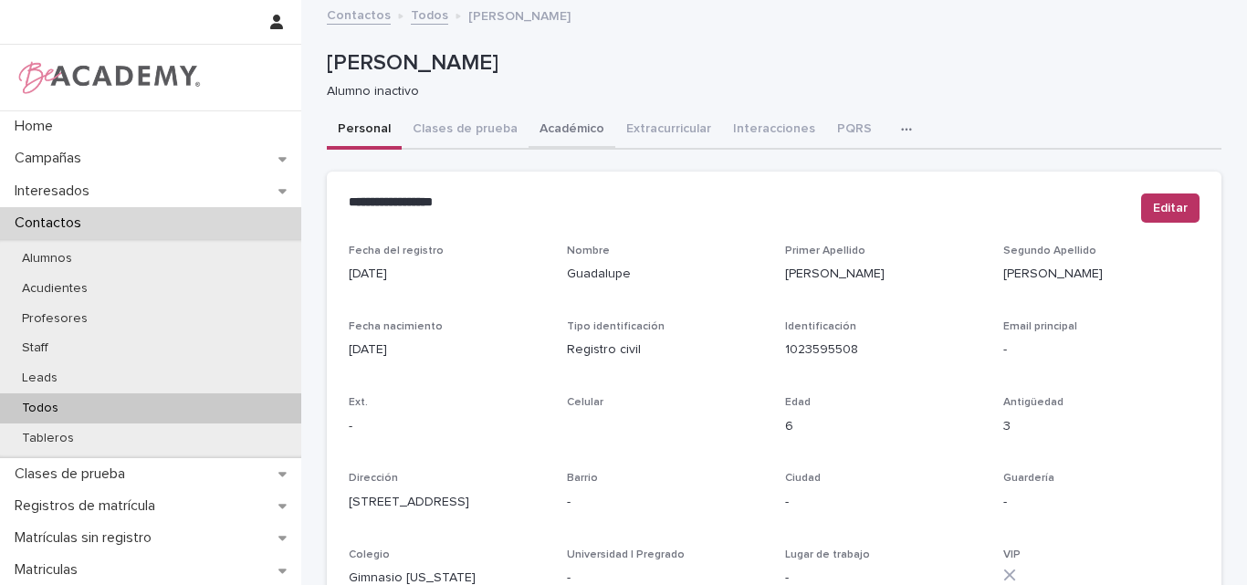
click at [546, 127] on button "Académico" at bounding box center [572, 130] width 87 height 38
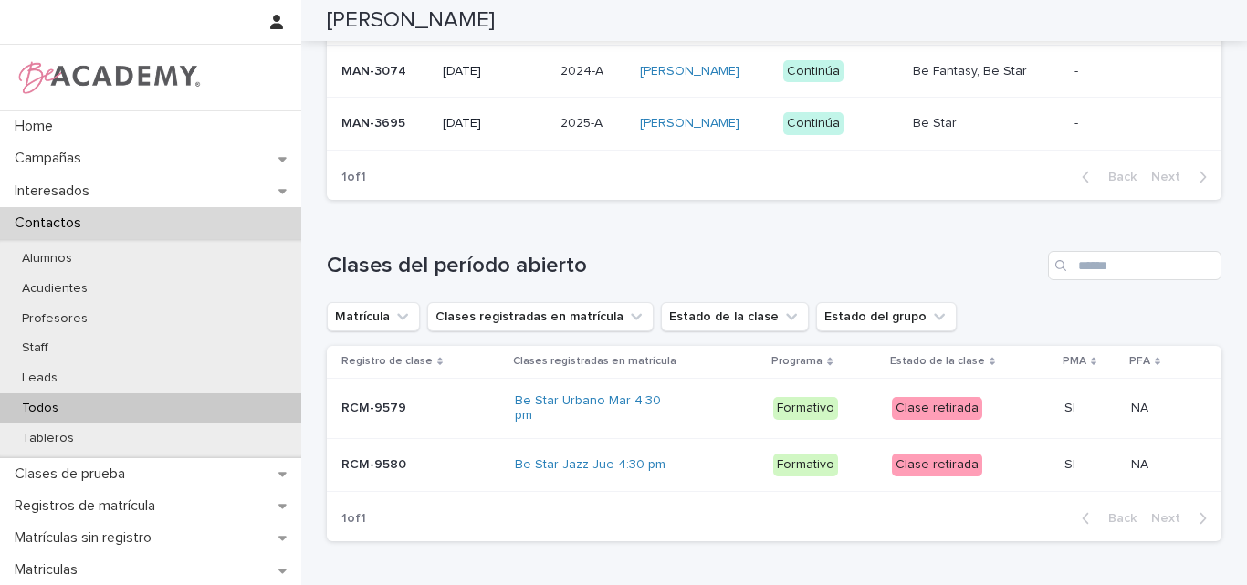
scroll to position [548, 0]
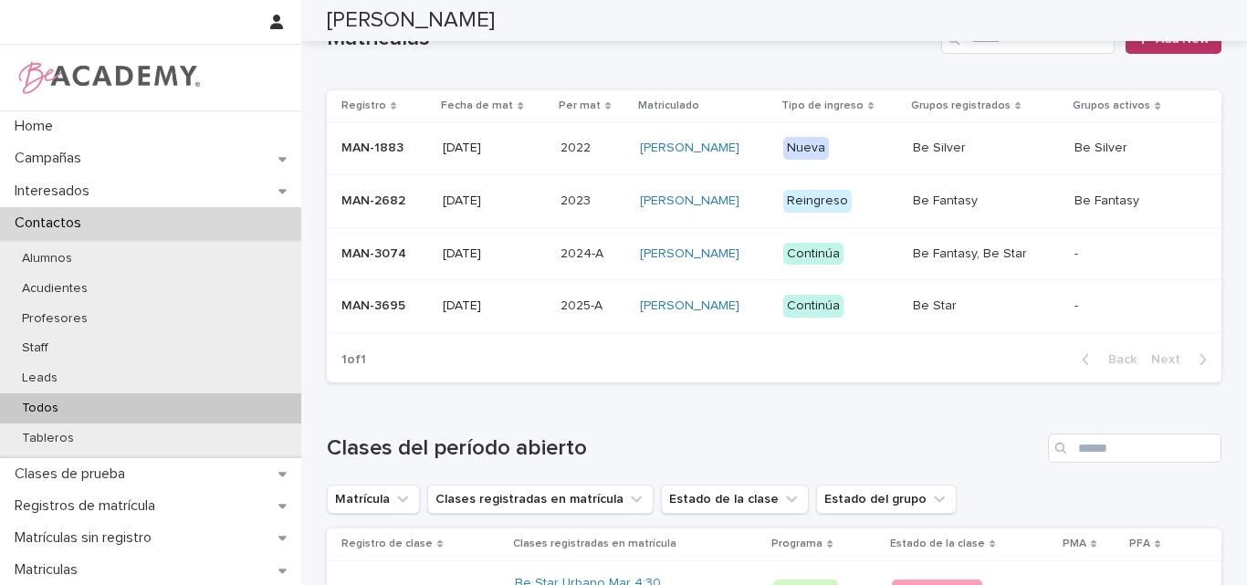
click at [383, 333] on td "MAN-3695" at bounding box center [381, 306] width 109 height 53
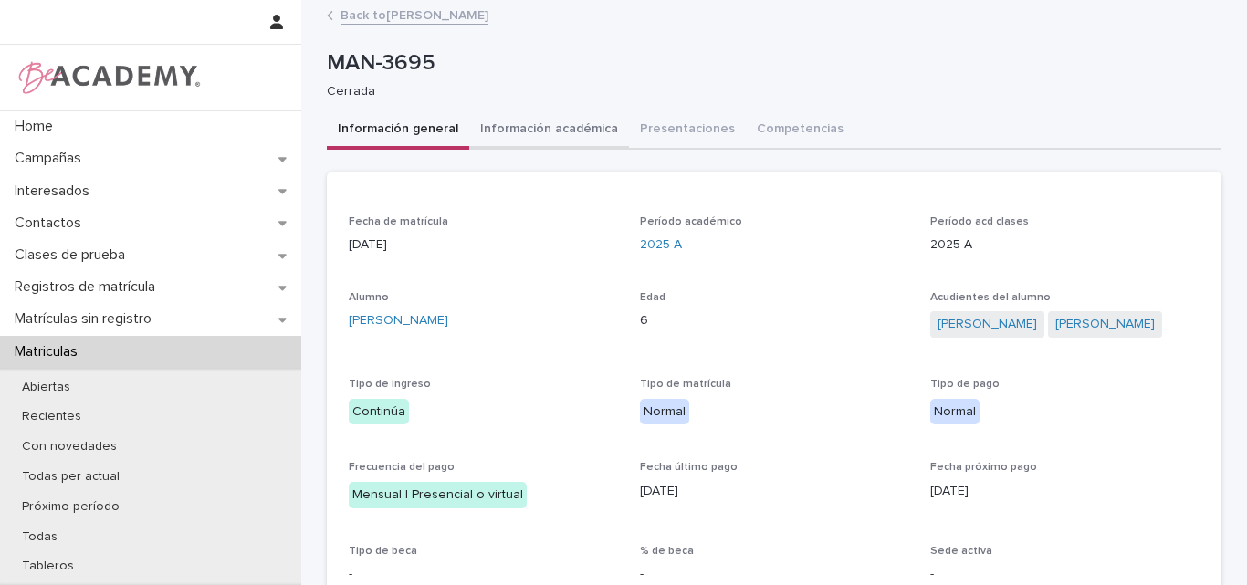
click at [569, 126] on button "Información académica" at bounding box center [549, 130] width 160 height 38
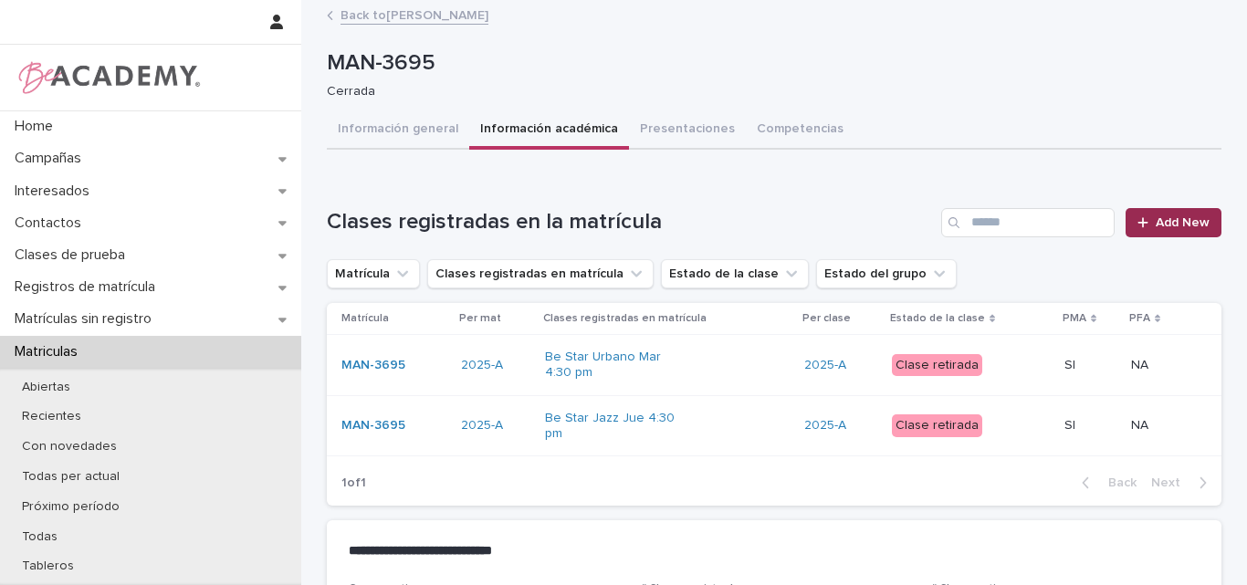
click at [1164, 218] on span "Add New" at bounding box center [1183, 222] width 54 height 13
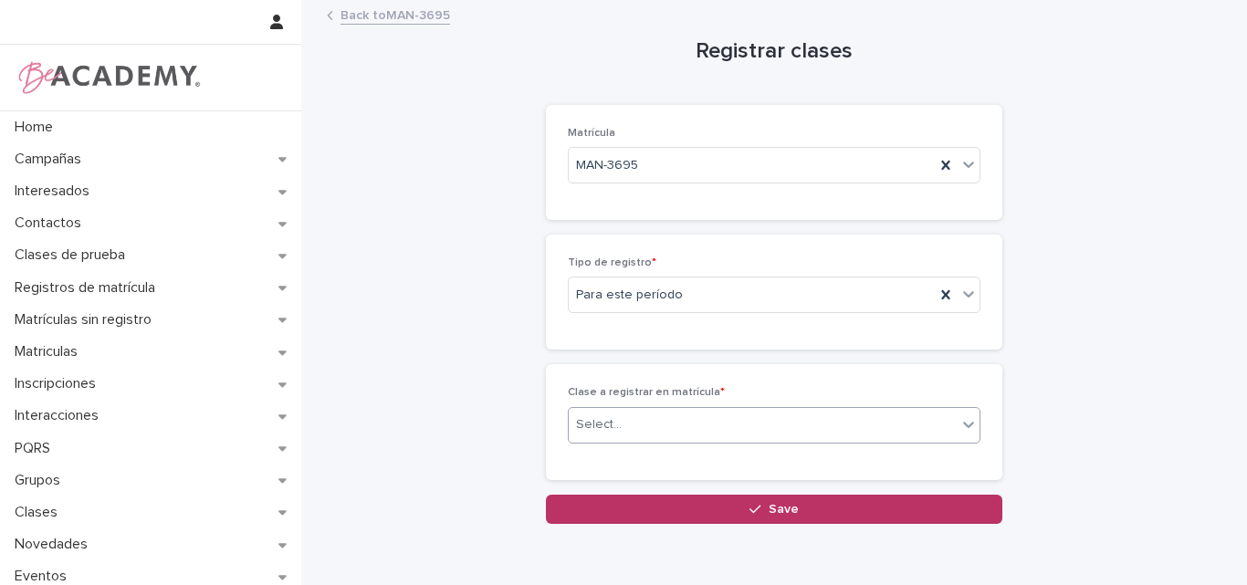
click at [844, 422] on div "Select..." at bounding box center [763, 425] width 388 height 30
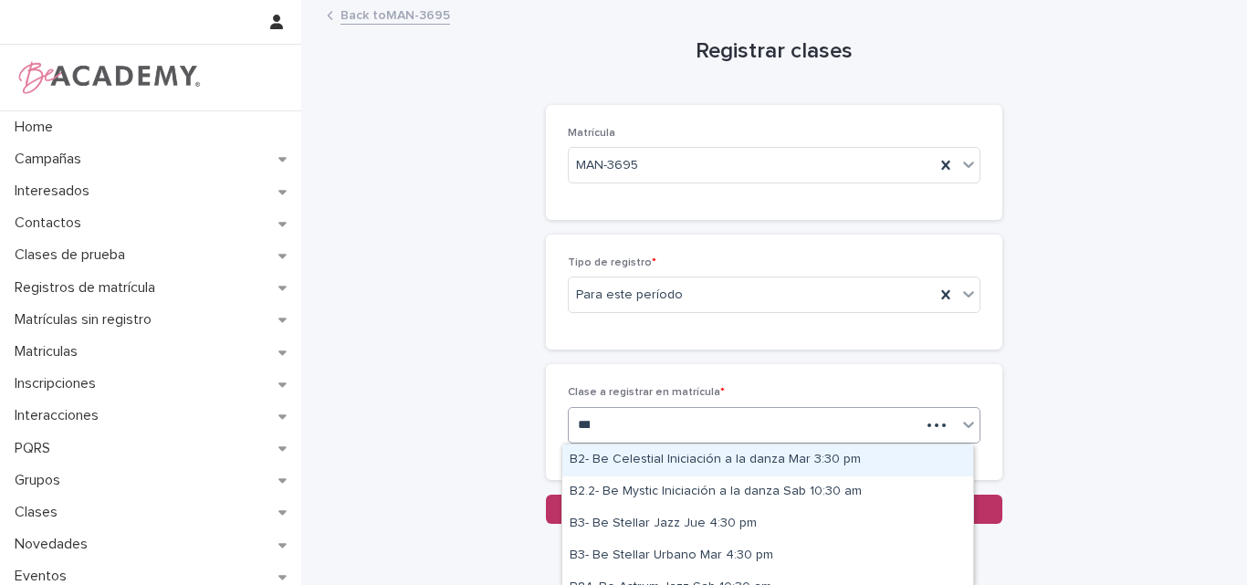
type input "****"
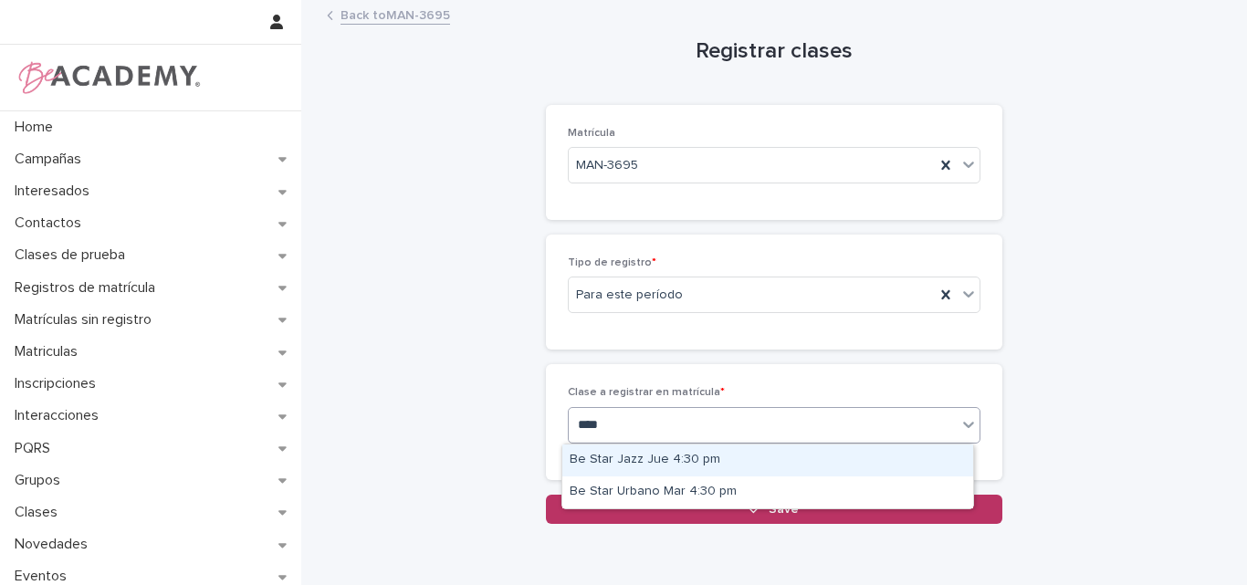
click at [700, 455] on div "Be Star Jazz Jue 4:30 pm" at bounding box center [767, 461] width 411 height 32
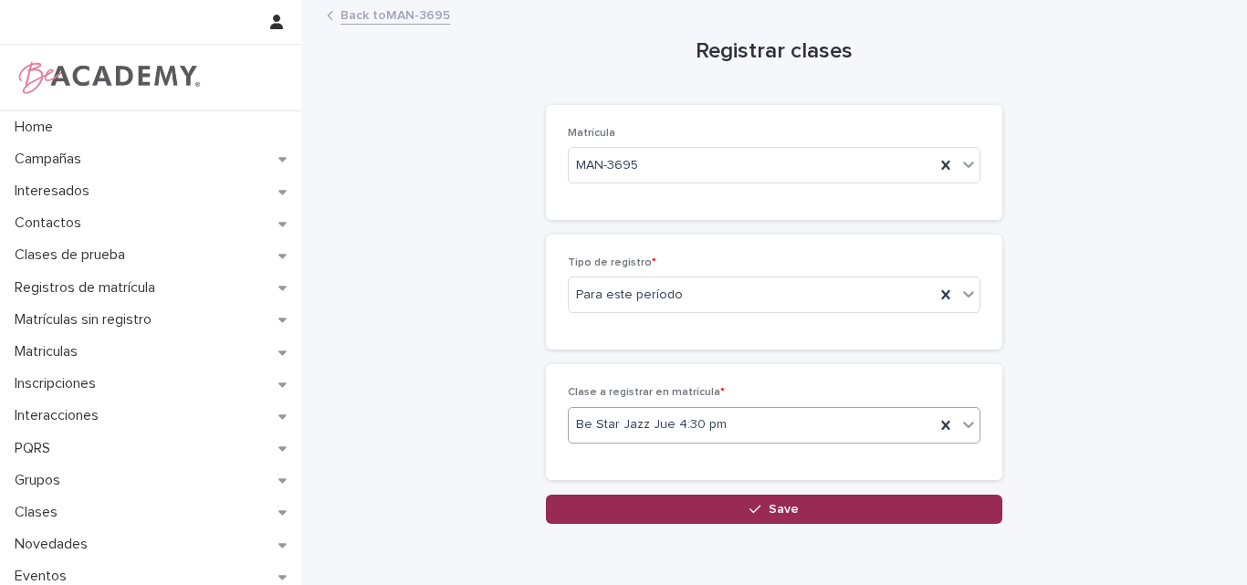
click at [779, 510] on span "Save" at bounding box center [784, 509] width 30 height 13
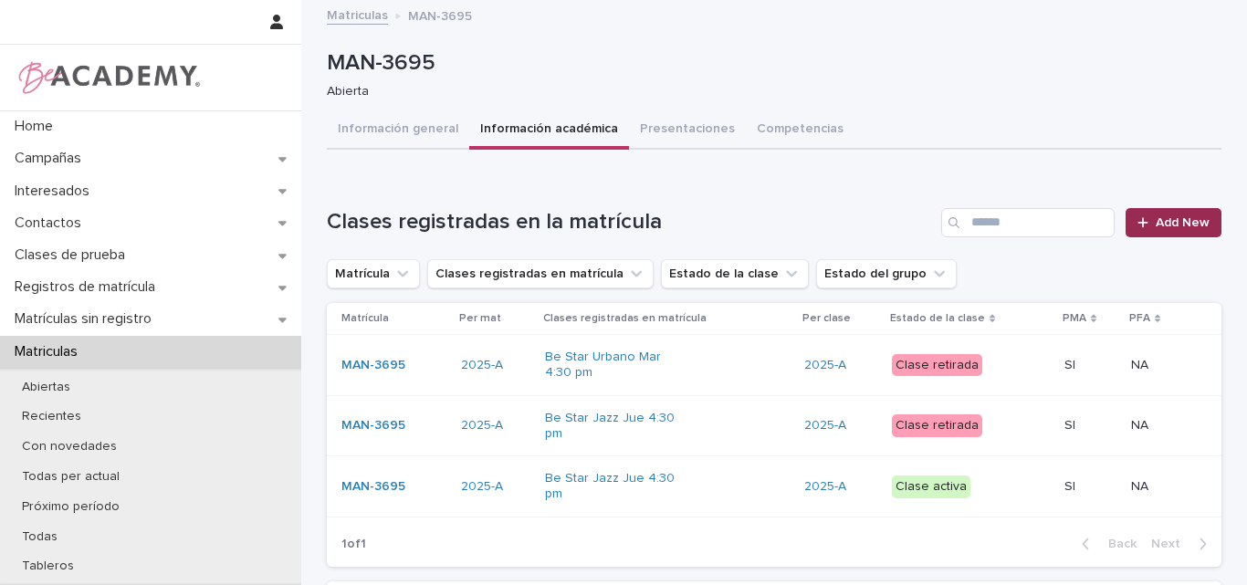
click at [1165, 226] on span "Add New" at bounding box center [1183, 222] width 54 height 13
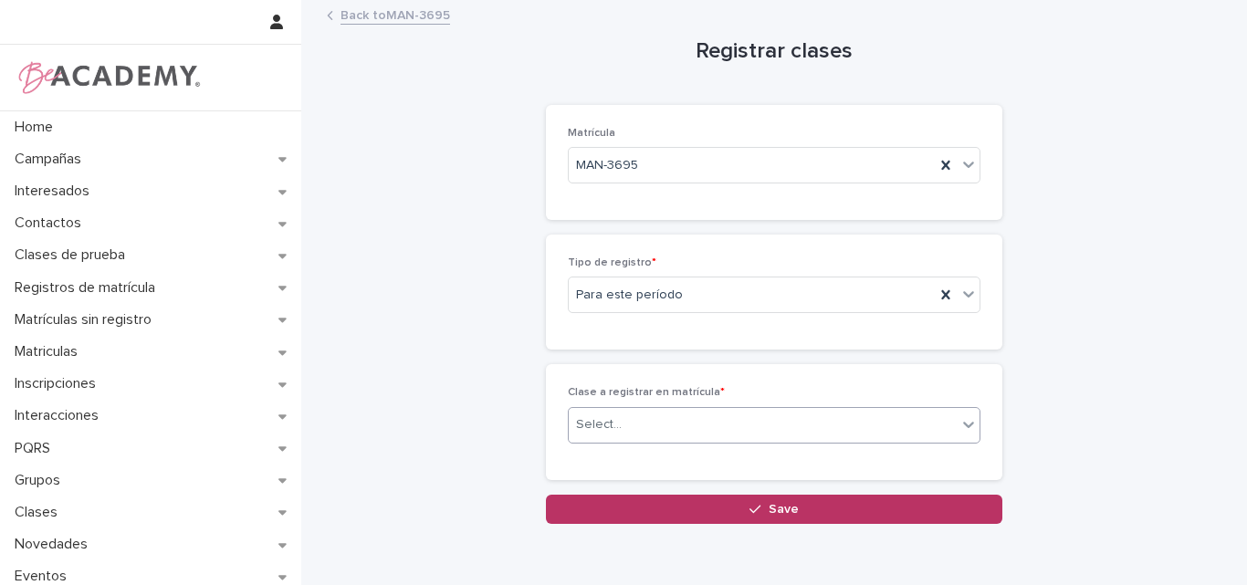
click at [696, 424] on div "Select..." at bounding box center [763, 425] width 388 height 30
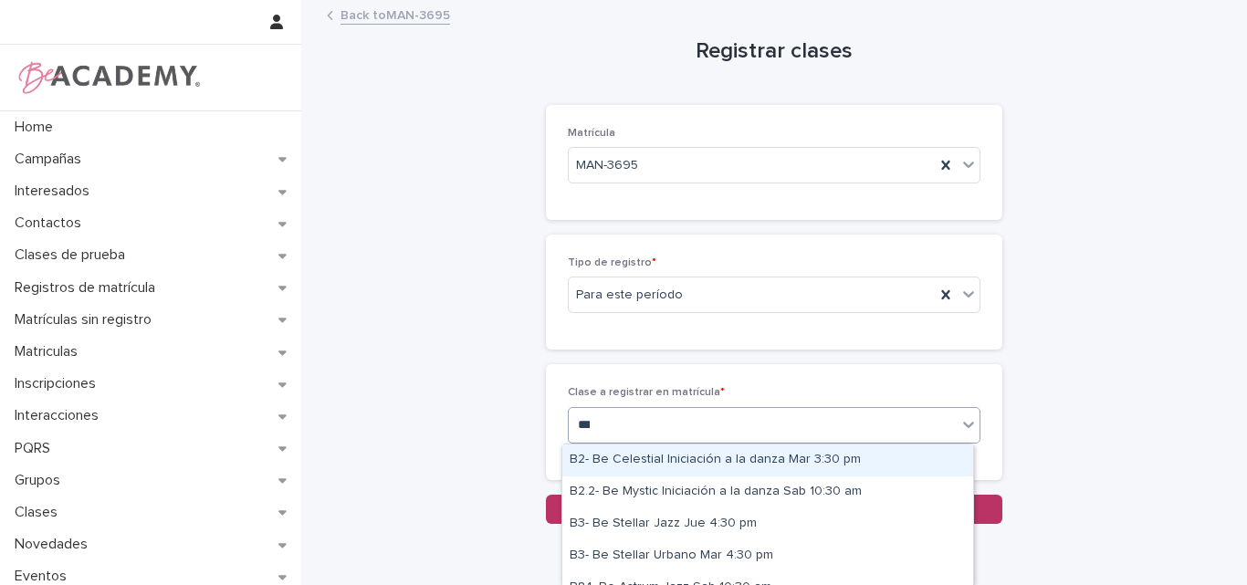
type input "****"
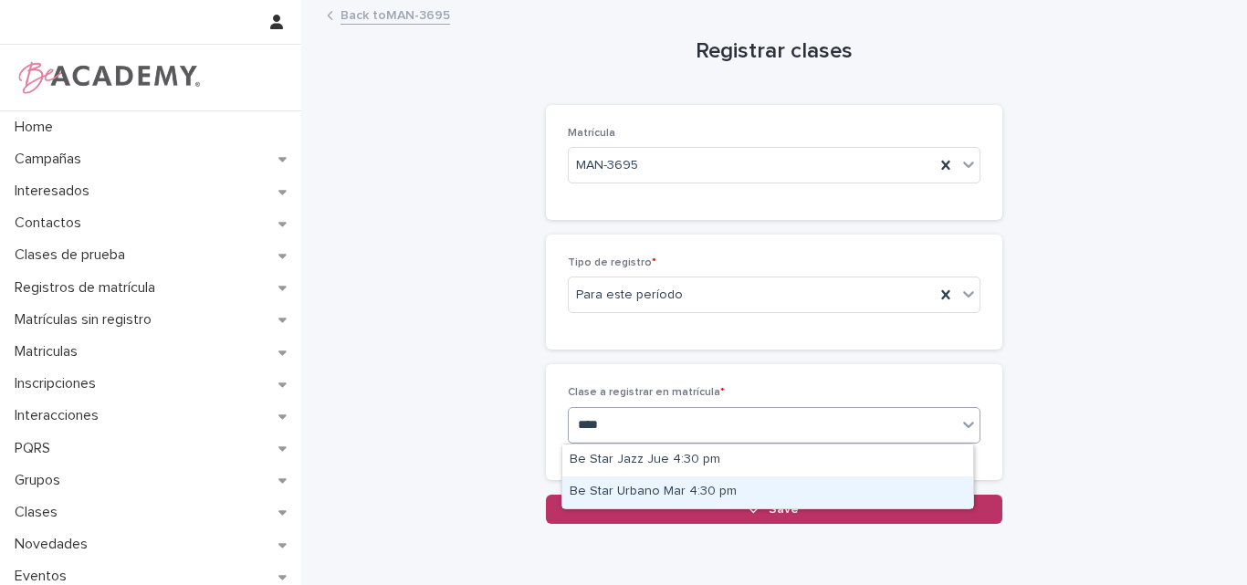
click at [682, 488] on div "Be Star Urbano Mar 4:30 pm" at bounding box center [767, 493] width 411 height 32
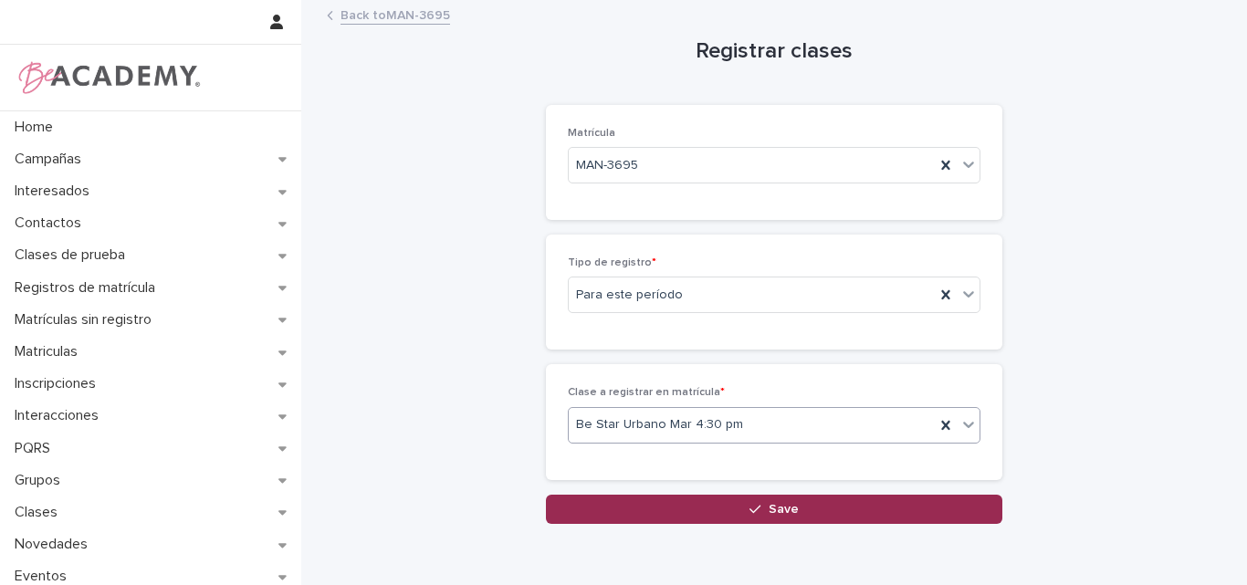
click at [769, 504] on span "Save" at bounding box center [784, 509] width 30 height 13
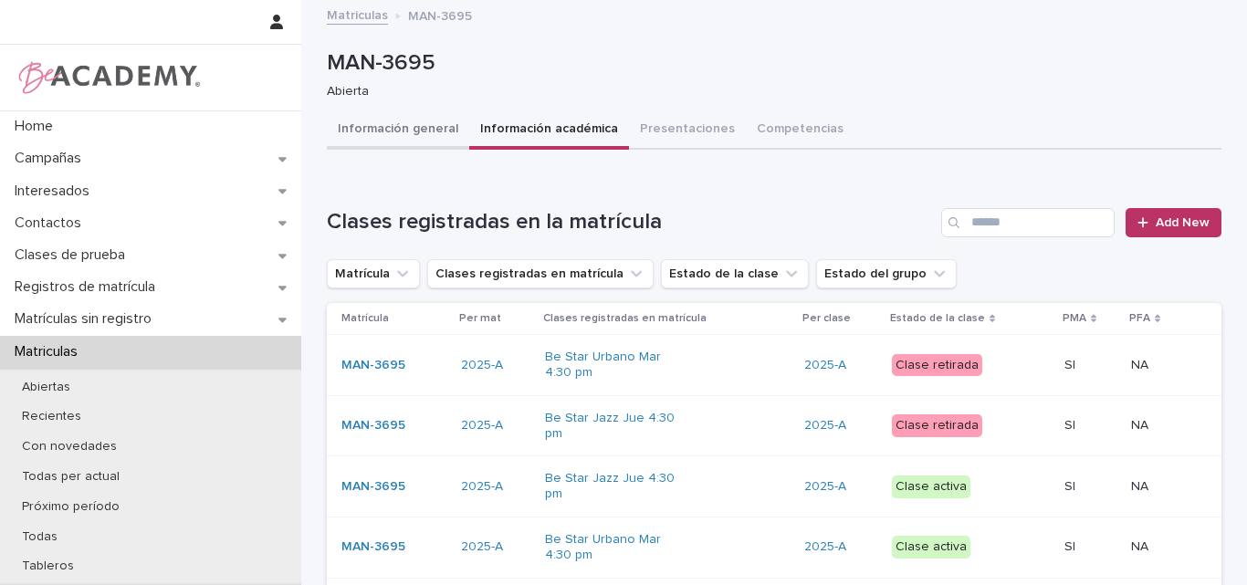
click at [391, 122] on button "Información general" at bounding box center [398, 130] width 142 height 38
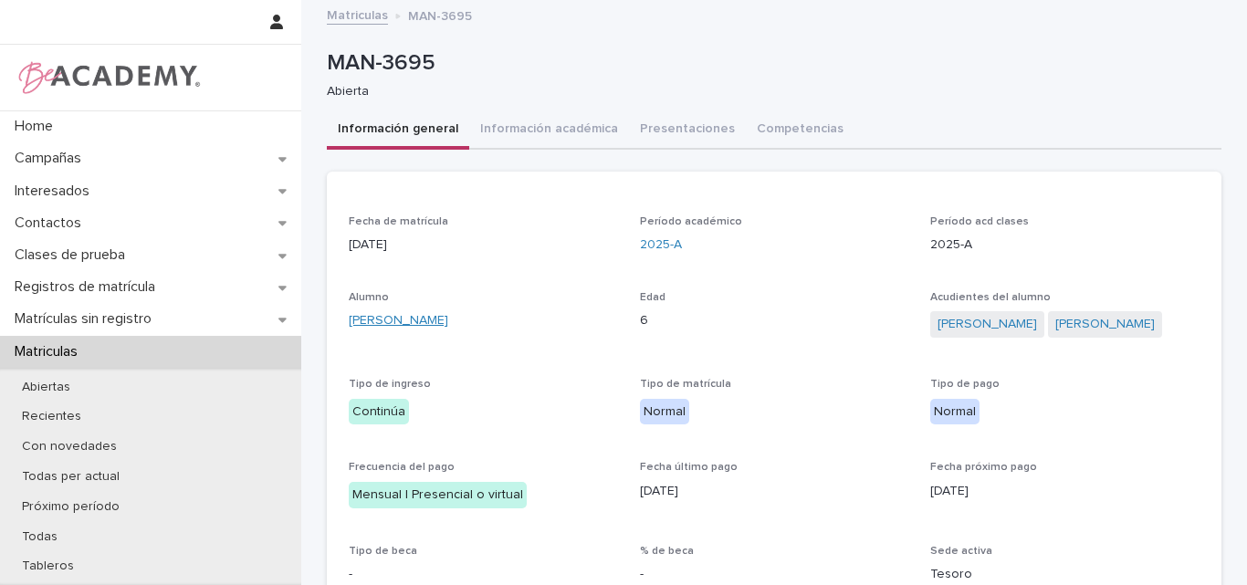
click at [427, 317] on link "Guadalupe Lopez Yepes" at bounding box center [399, 320] width 100 height 19
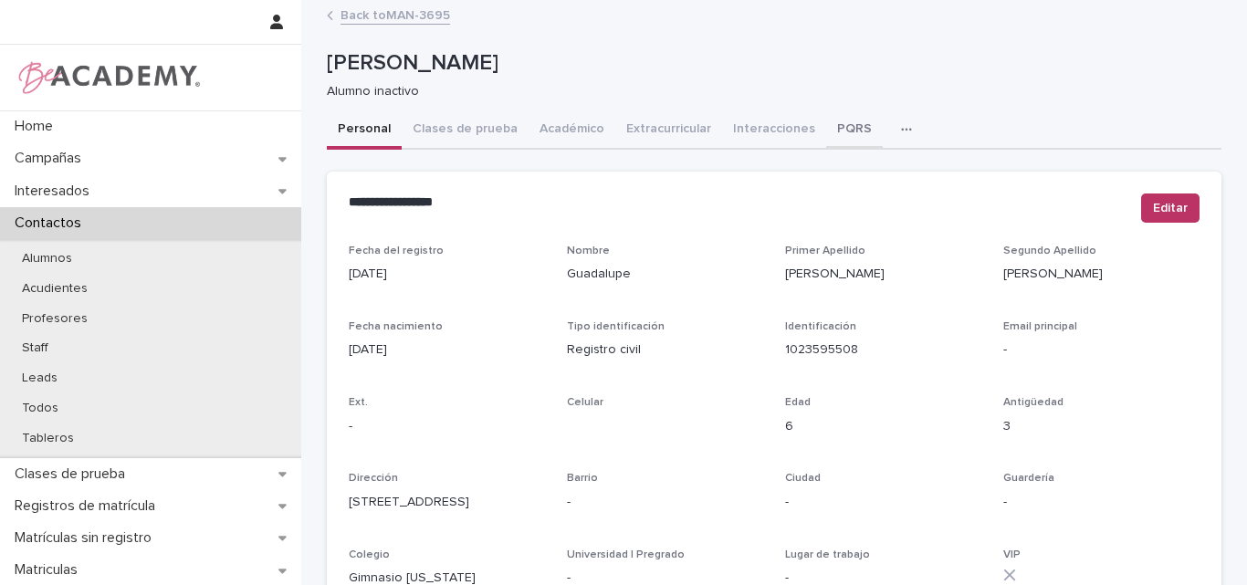
click at [830, 124] on button "PQRS" at bounding box center [854, 130] width 57 height 38
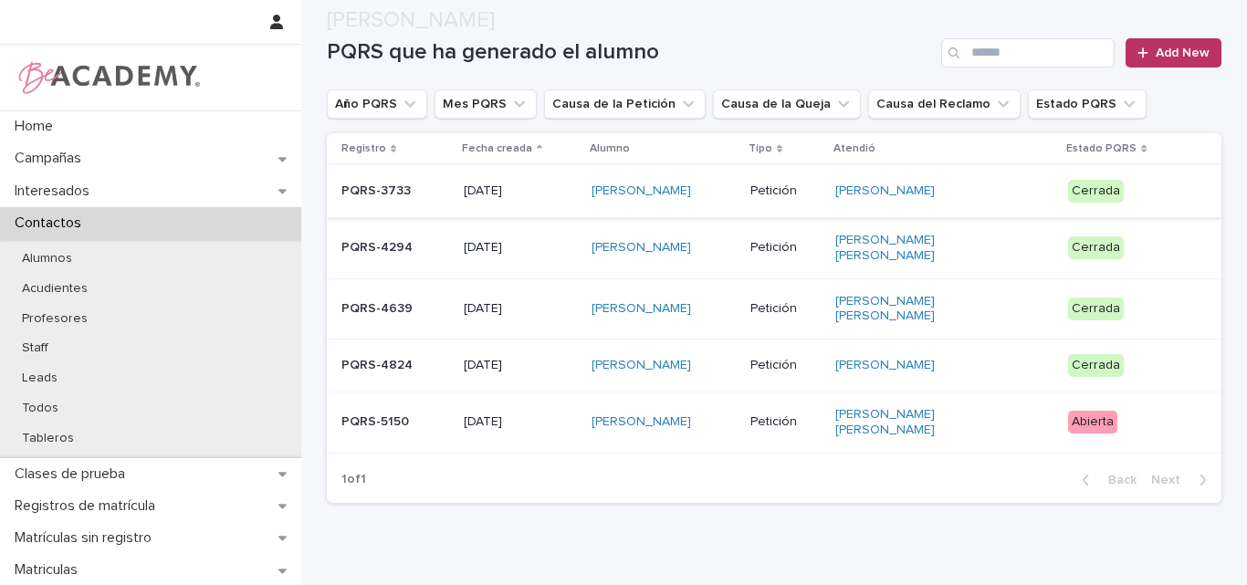
scroll to position [183, 0]
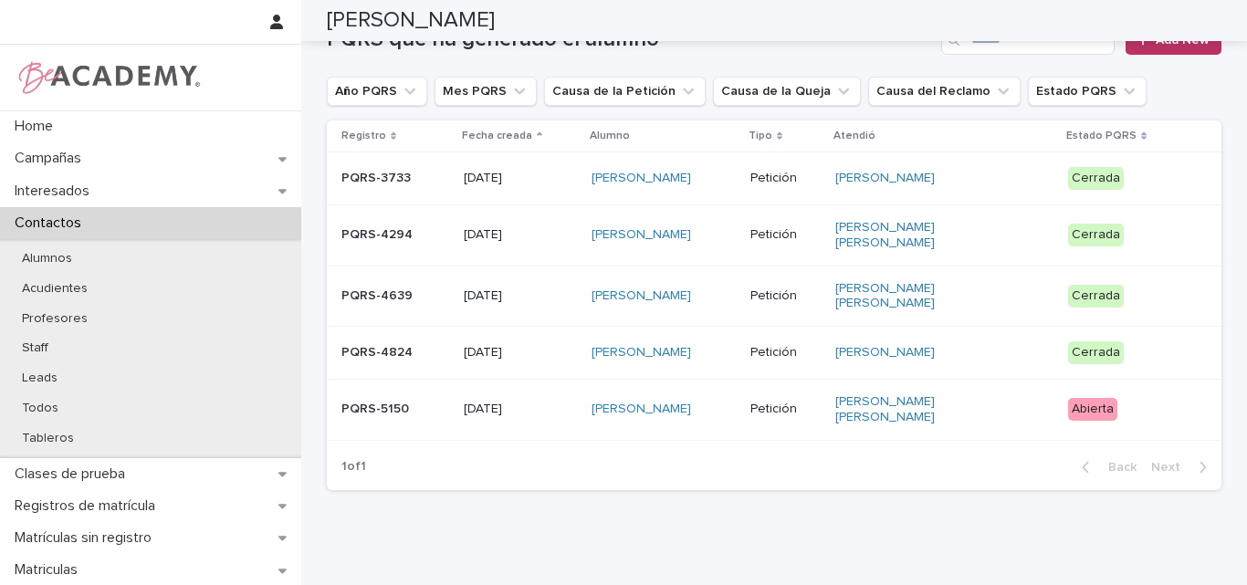
click at [419, 402] on p "PQRS-5150" at bounding box center [395, 410] width 108 height 16
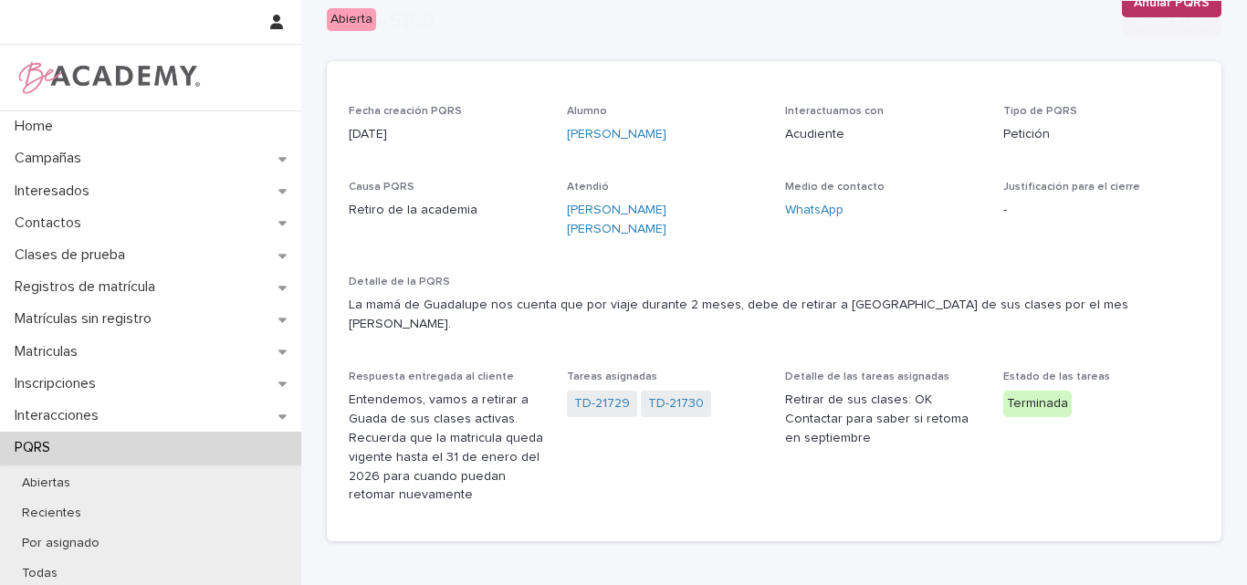
scroll to position [183, 0]
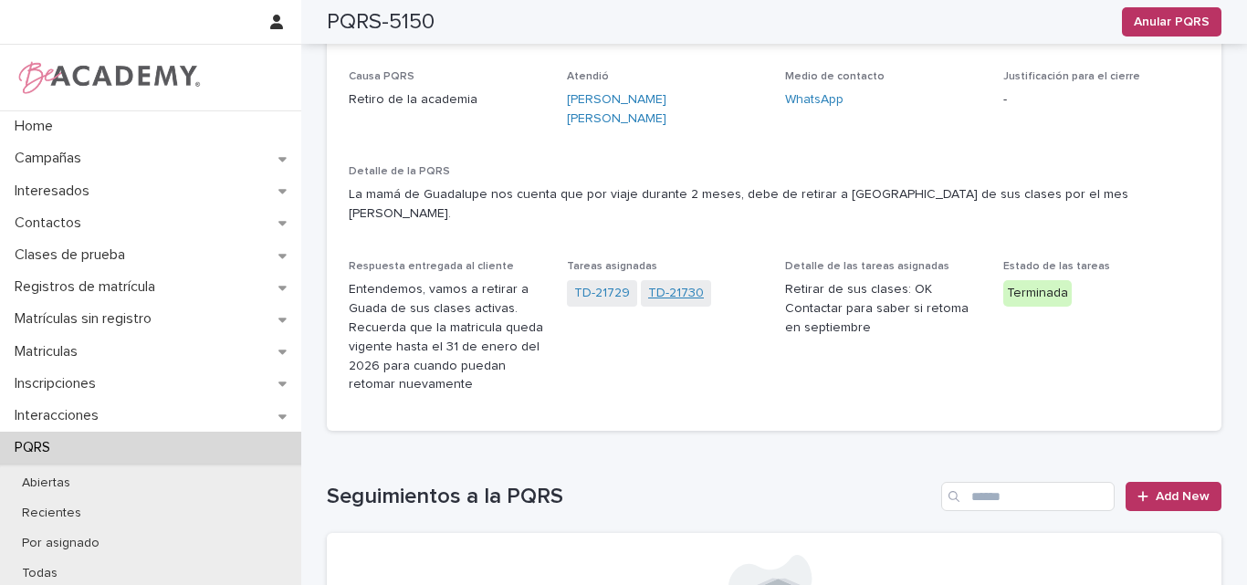
click at [664, 284] on link "TD-21730" at bounding box center [676, 293] width 56 height 19
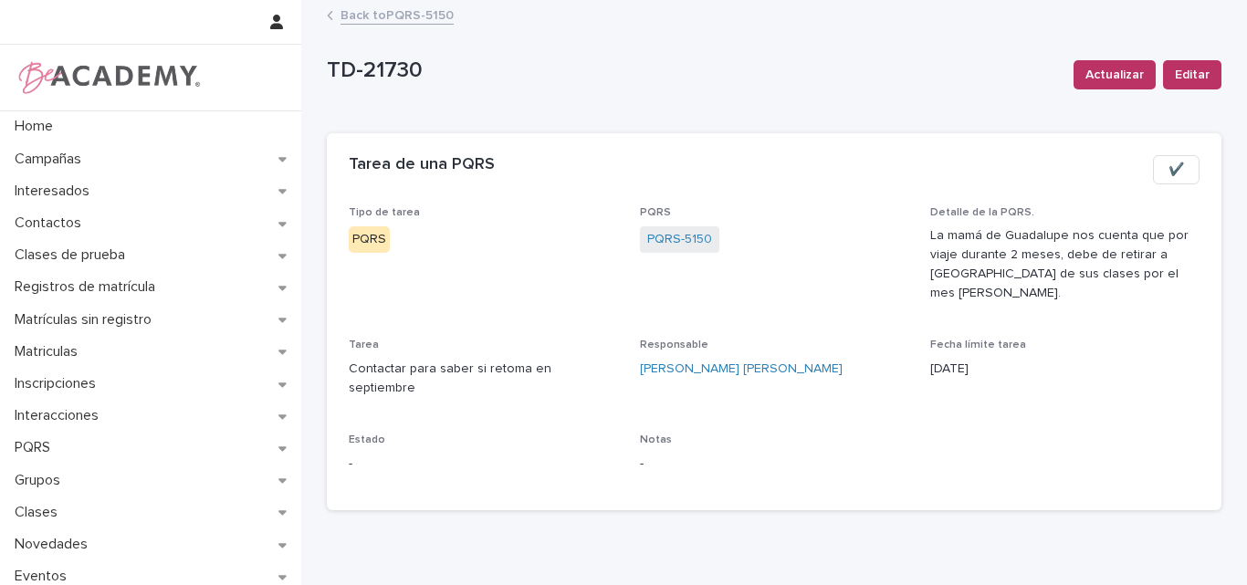
click at [1171, 171] on span "✔️" at bounding box center [1177, 170] width 16 height 18
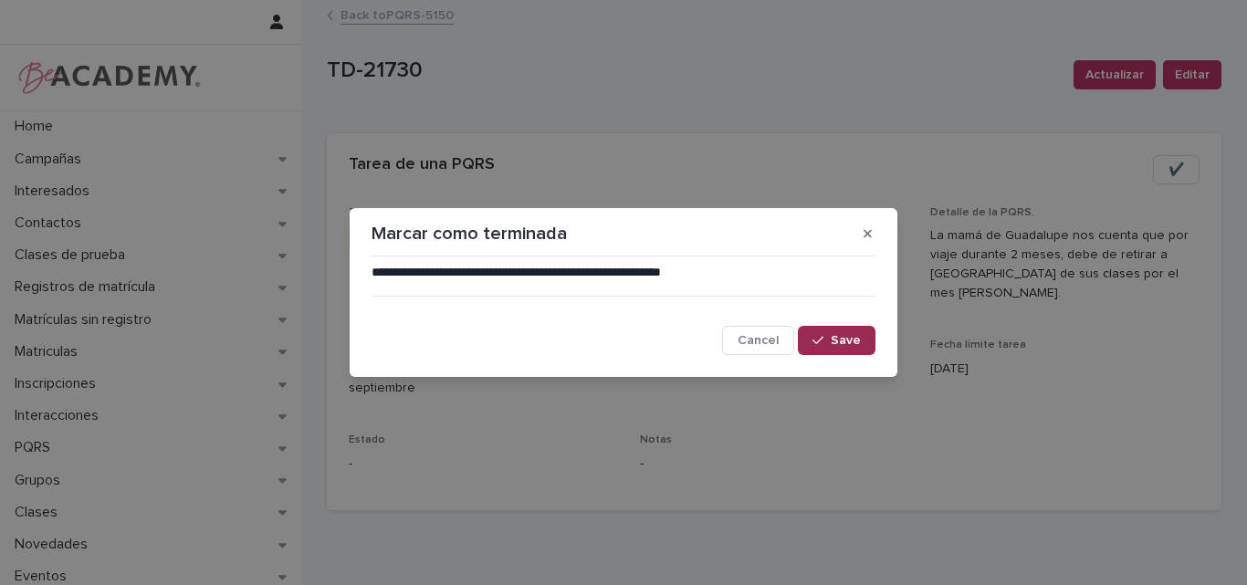
click at [855, 339] on span "Save" at bounding box center [846, 340] width 30 height 13
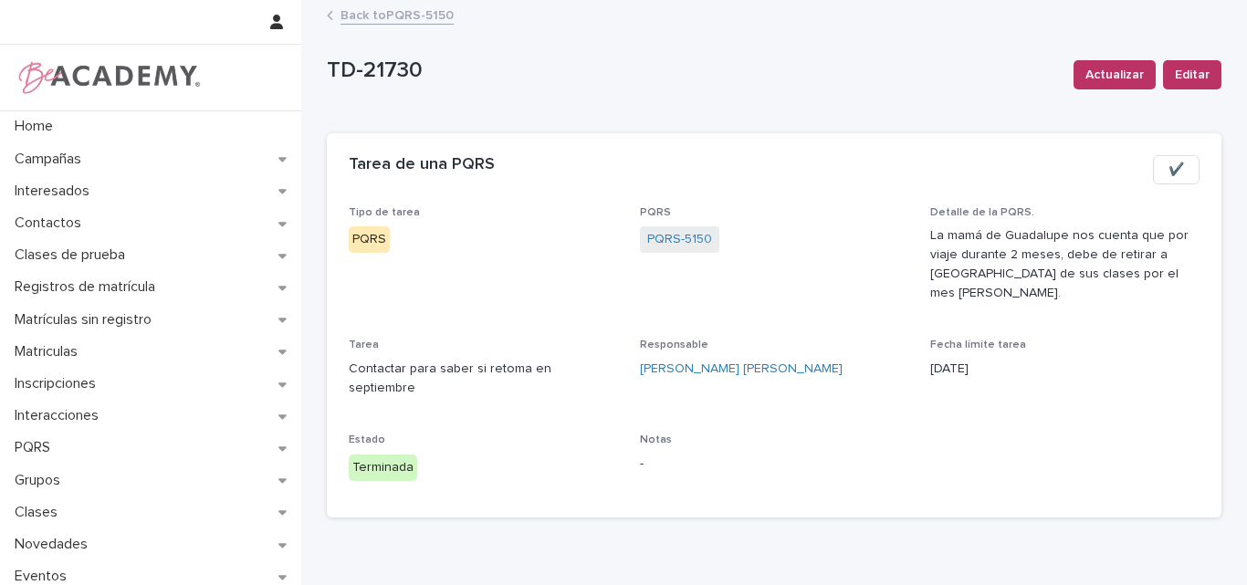
click at [386, 15] on link "Back to PQRS-5150" at bounding box center [397, 14] width 113 height 21
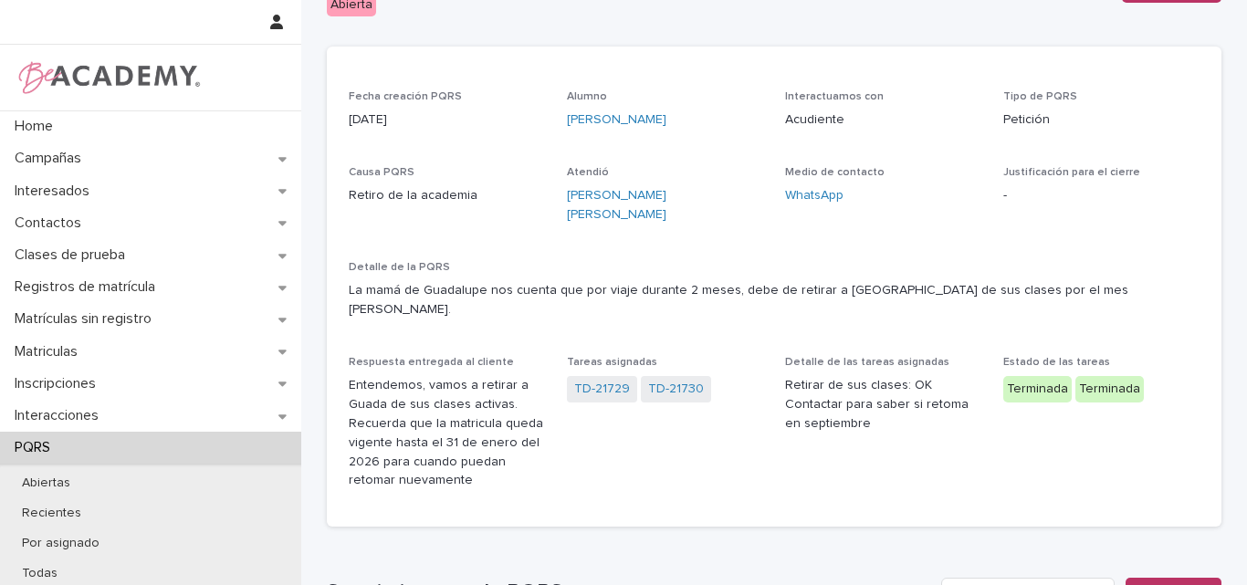
scroll to position [183, 0]
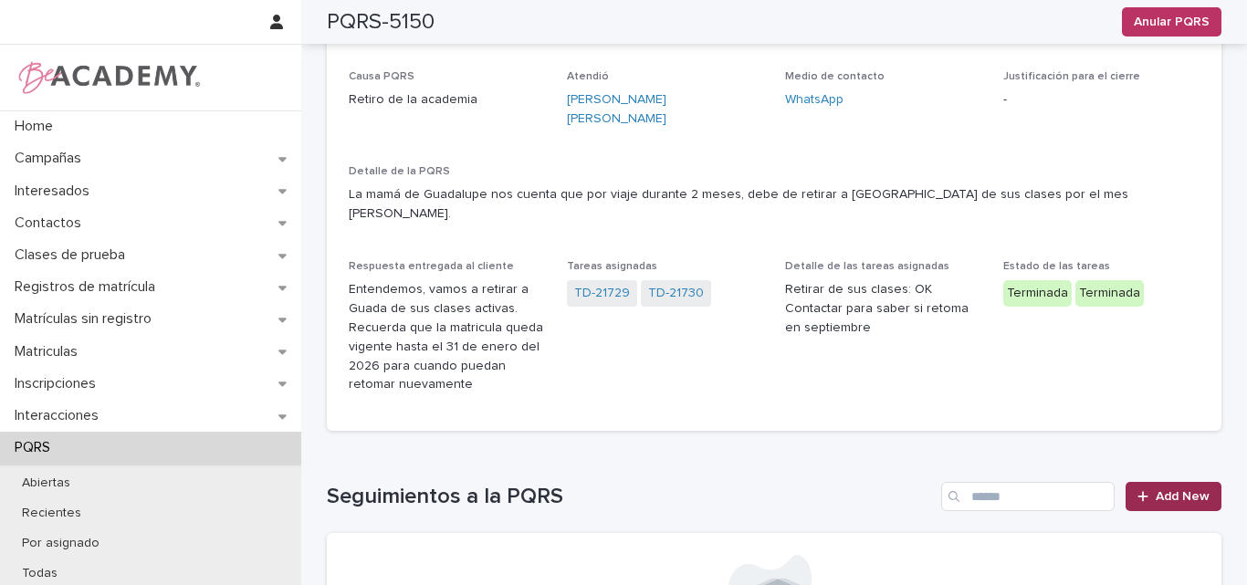
click at [1170, 490] on span "Add New" at bounding box center [1183, 496] width 54 height 13
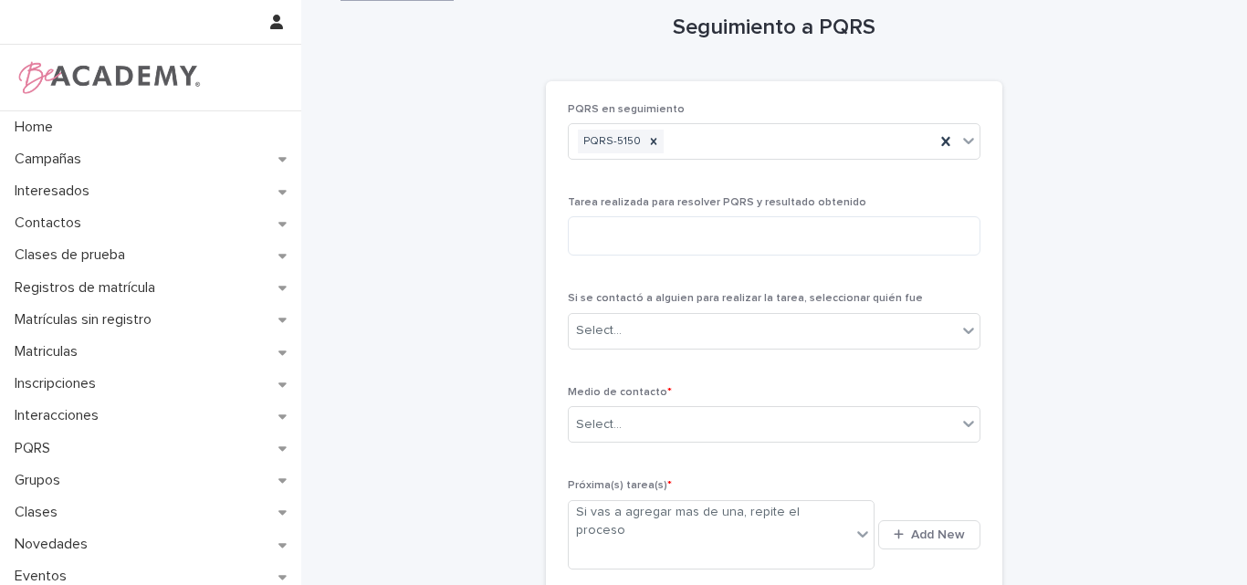
scroll to position [22, 0]
click at [645, 237] on textarea at bounding box center [774, 237] width 413 height 39
type textarea "**********"
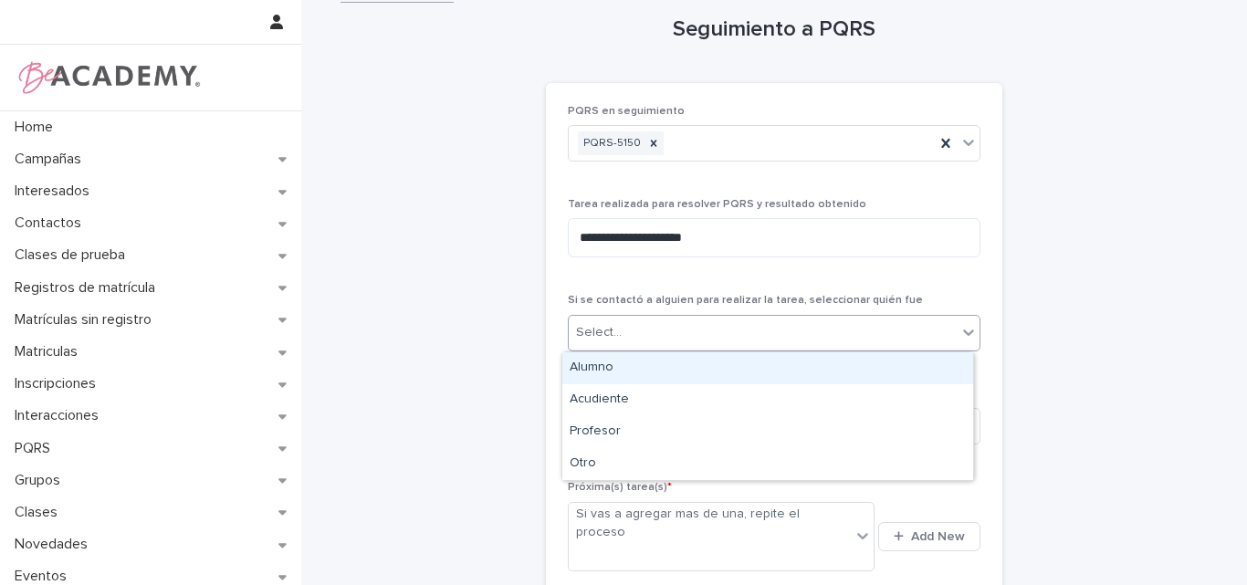
click at [671, 333] on div "Select..." at bounding box center [763, 333] width 388 height 30
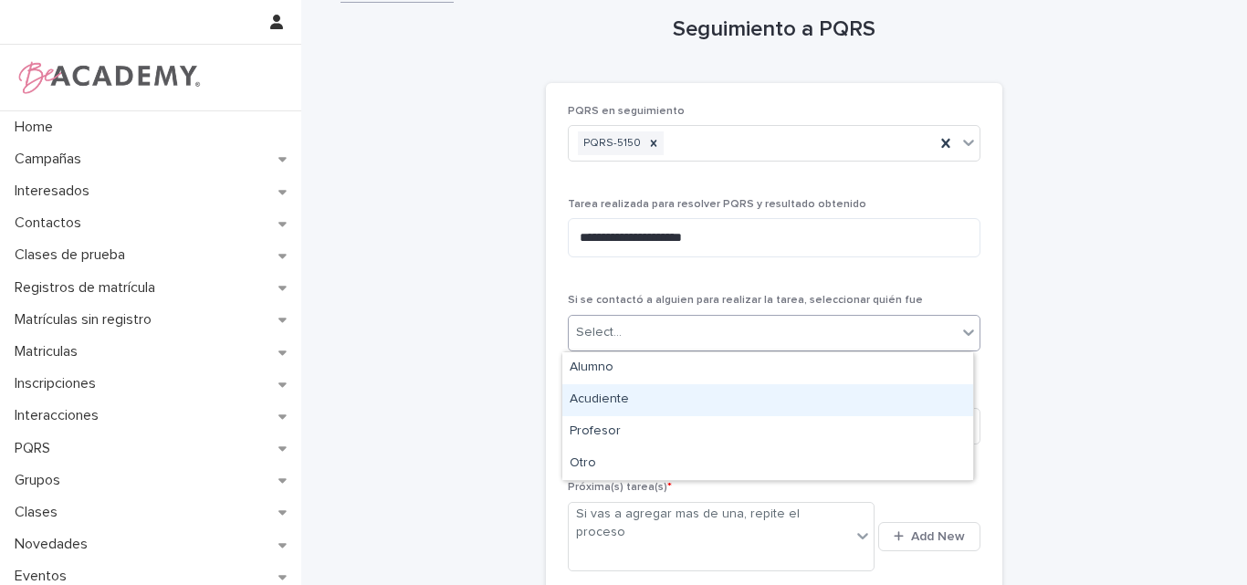
click at [649, 393] on div "Acudiente" at bounding box center [767, 400] width 411 height 32
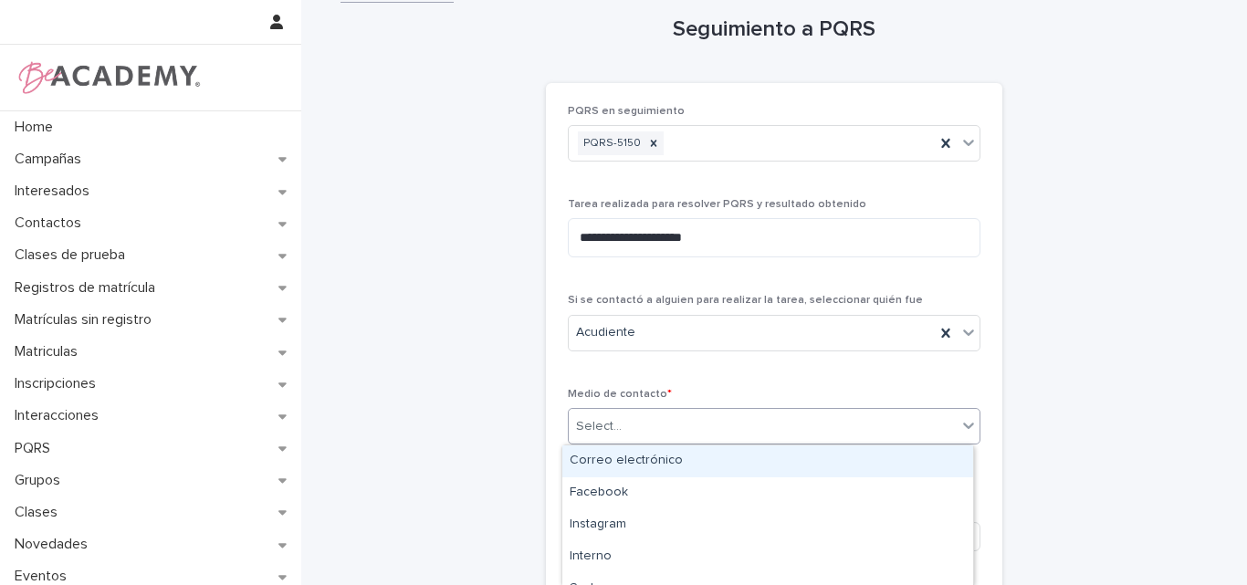
drag, startPoint x: 705, startPoint y: 428, endPoint x: 689, endPoint y: 461, distance: 36.3
click at [704, 429] on div "Select..." at bounding box center [763, 427] width 388 height 30
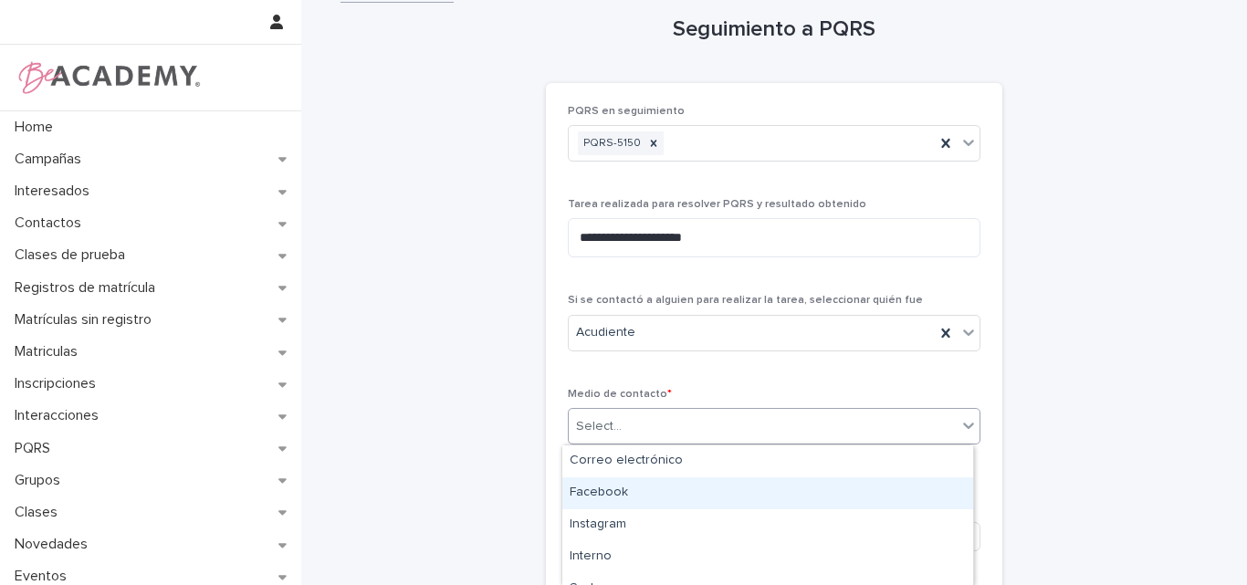
type input "*"
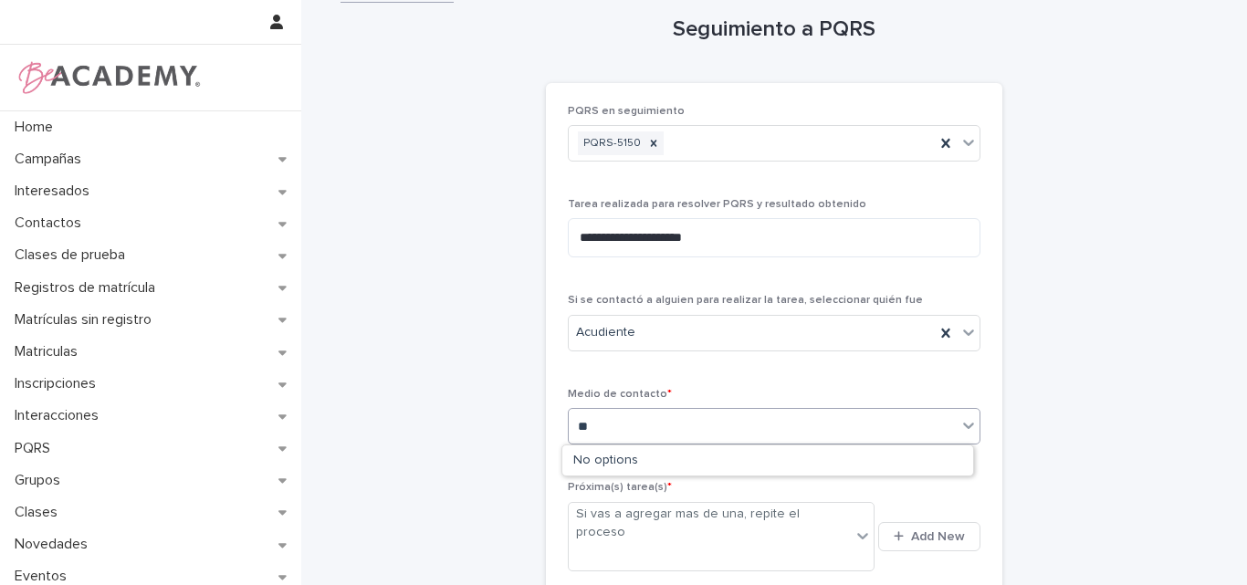
type input "***"
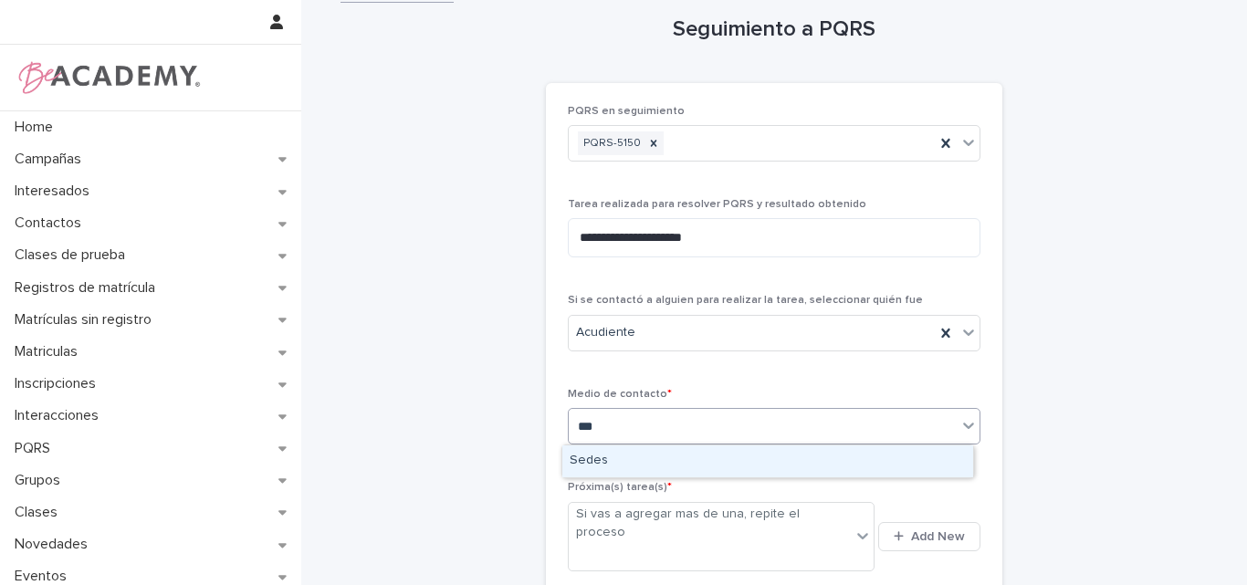
click at [629, 470] on div "Sedes" at bounding box center [767, 462] width 411 height 32
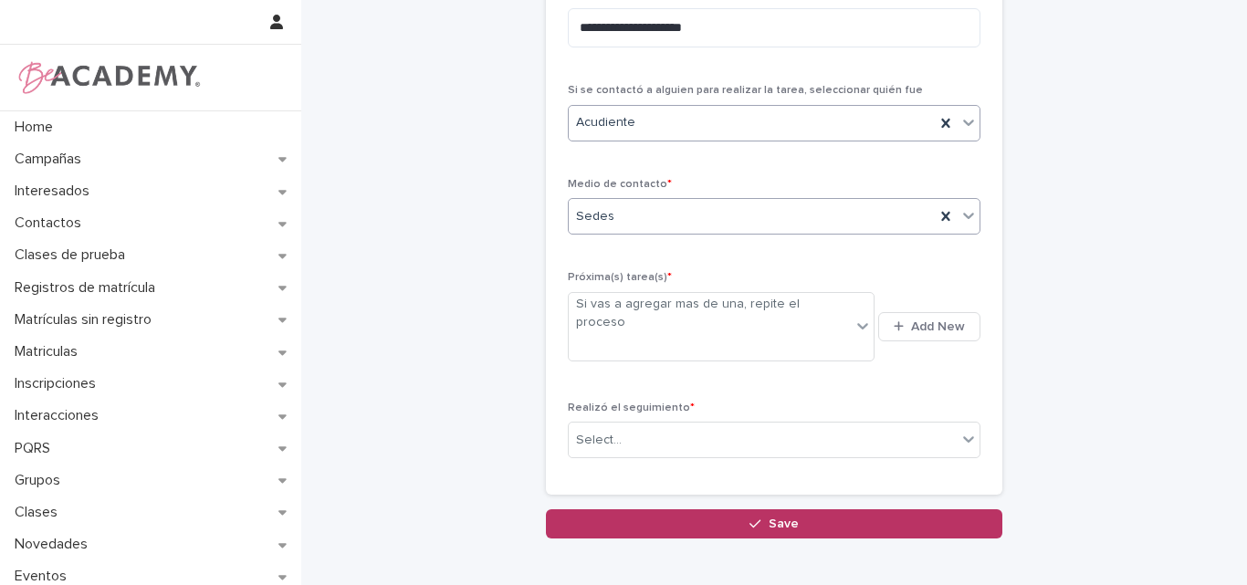
scroll to position [274, 0]
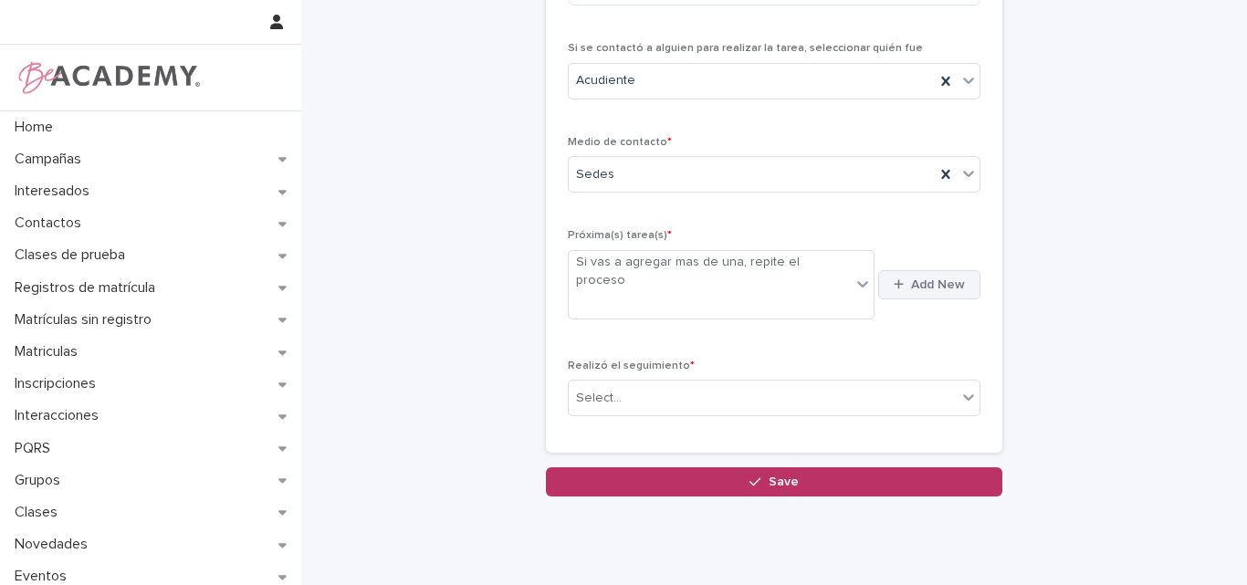
click at [910, 270] on button "Add New" at bounding box center [929, 284] width 102 height 29
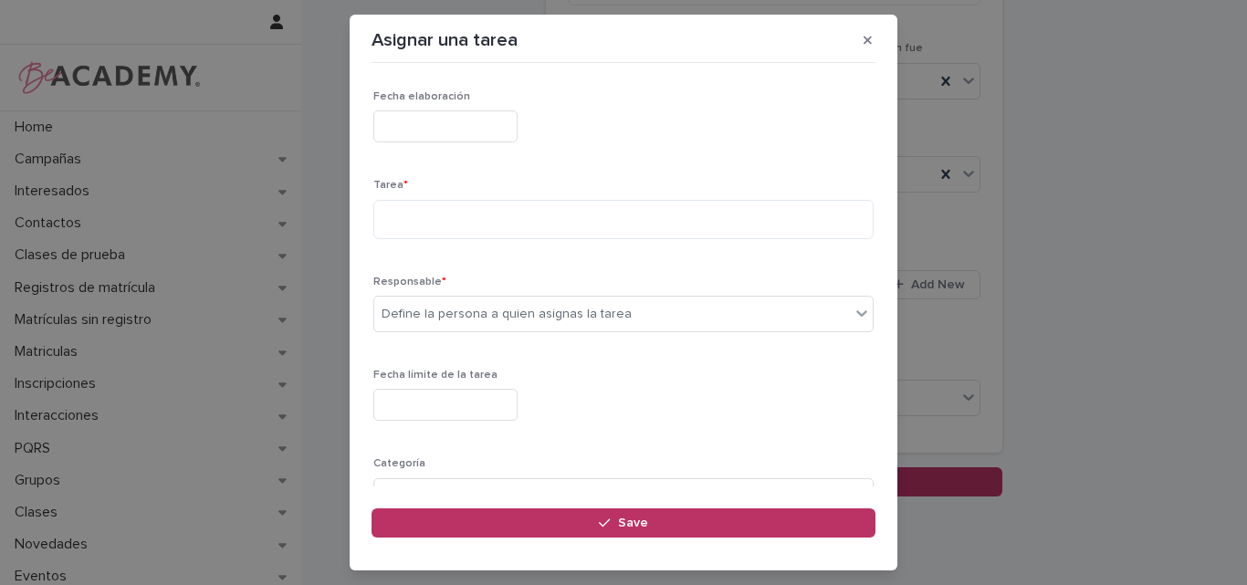
click at [421, 128] on input "text" at bounding box center [445, 126] width 144 height 32
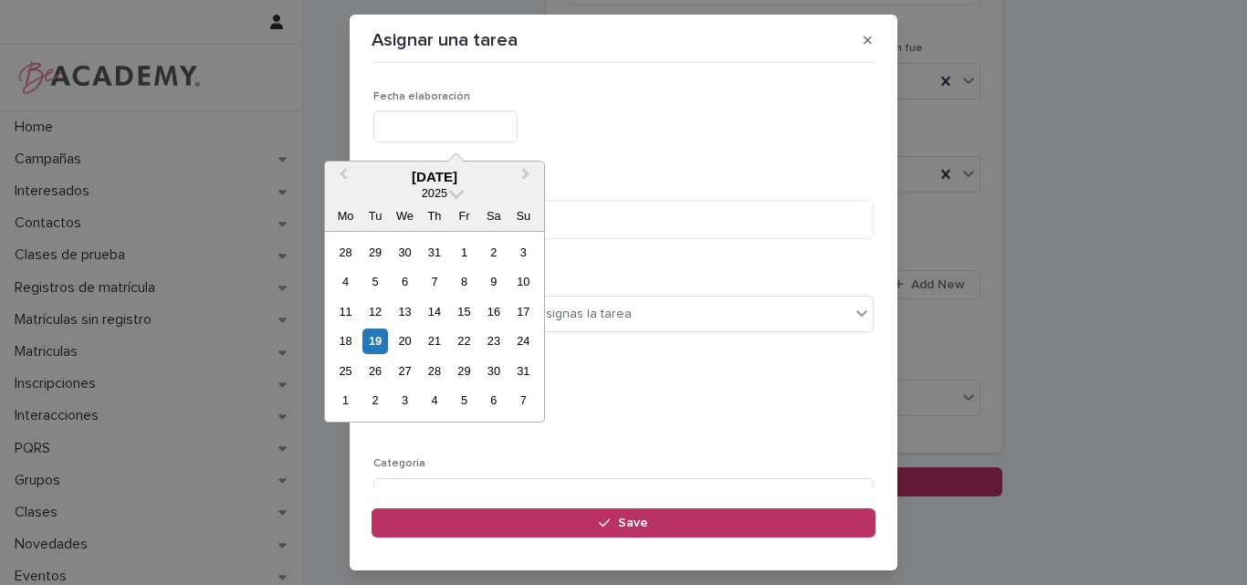
type input "**********"
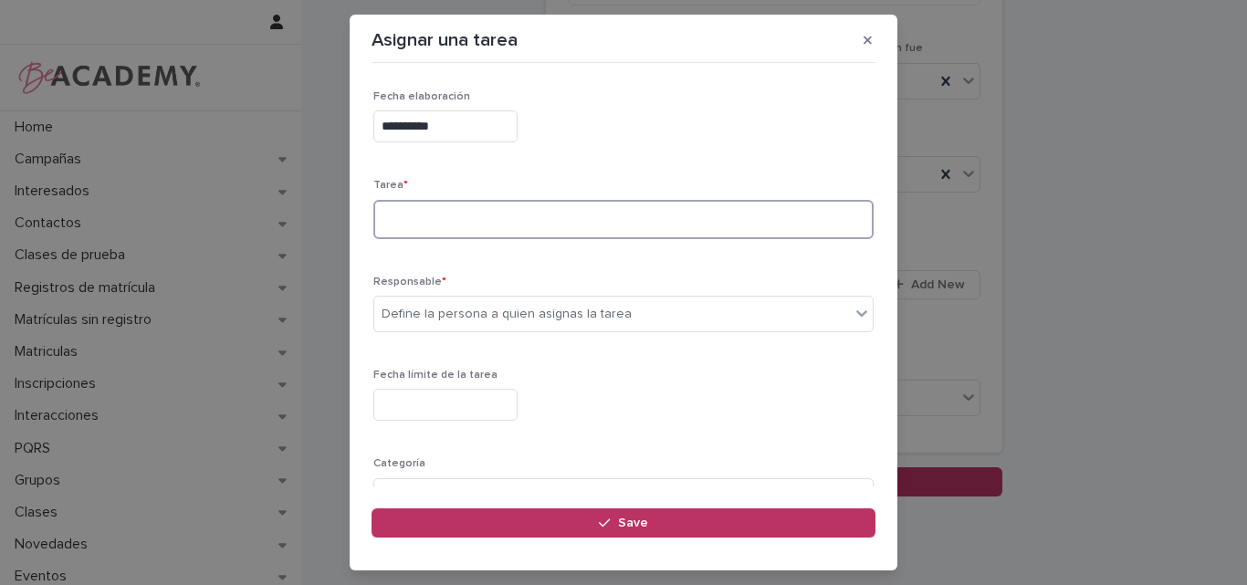
click at [383, 220] on textarea at bounding box center [623, 219] width 500 height 39
type textarea "**********"
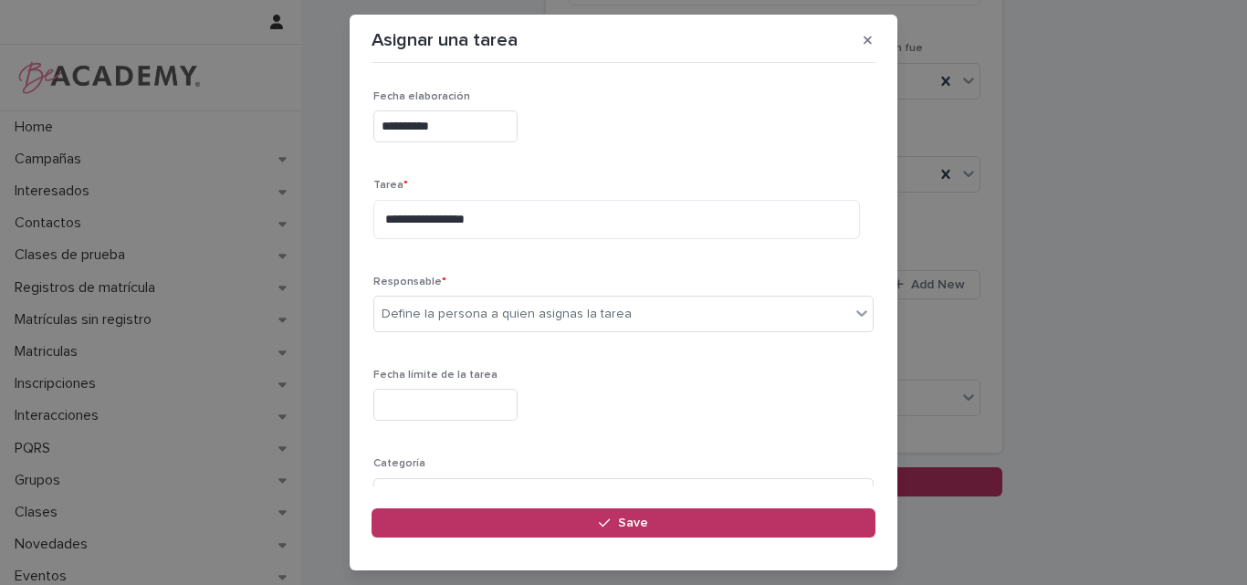
drag, startPoint x: 457, startPoint y: 307, endPoint x: 451, endPoint y: 263, distance: 44.2
click at [457, 276] on div "Responsable * Define la persona a quien asignas la tarea" at bounding box center [623, 311] width 500 height 71
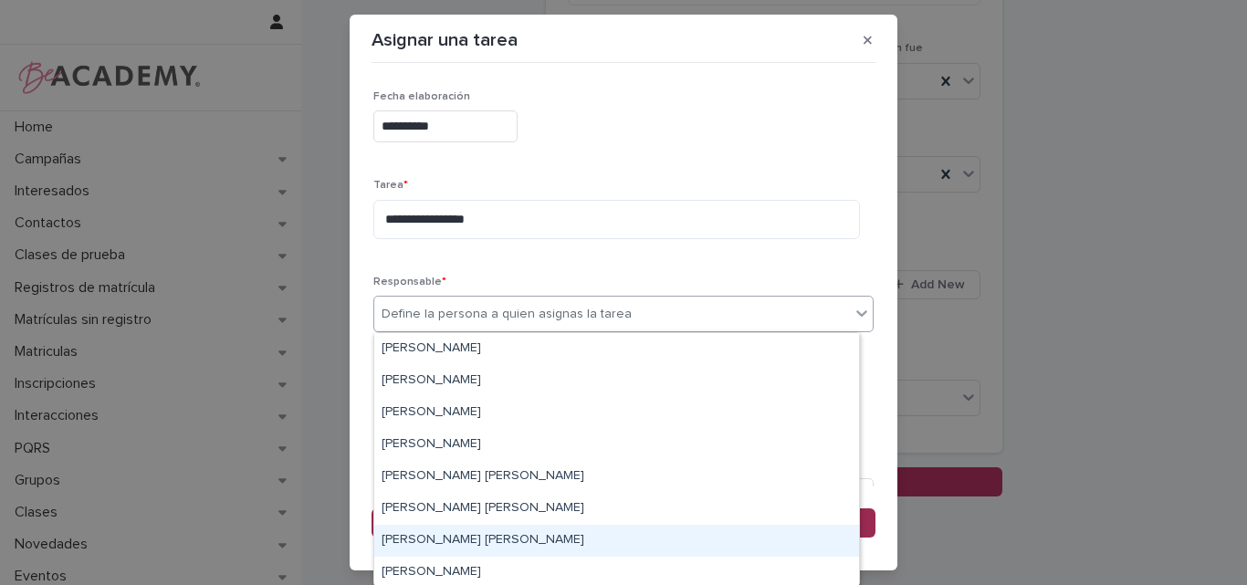
drag, startPoint x: 448, startPoint y: 551, endPoint x: 447, endPoint y: 532, distance: 19.2
click at [447, 532] on div "Lina Rico Montoya" at bounding box center [616, 541] width 485 height 32
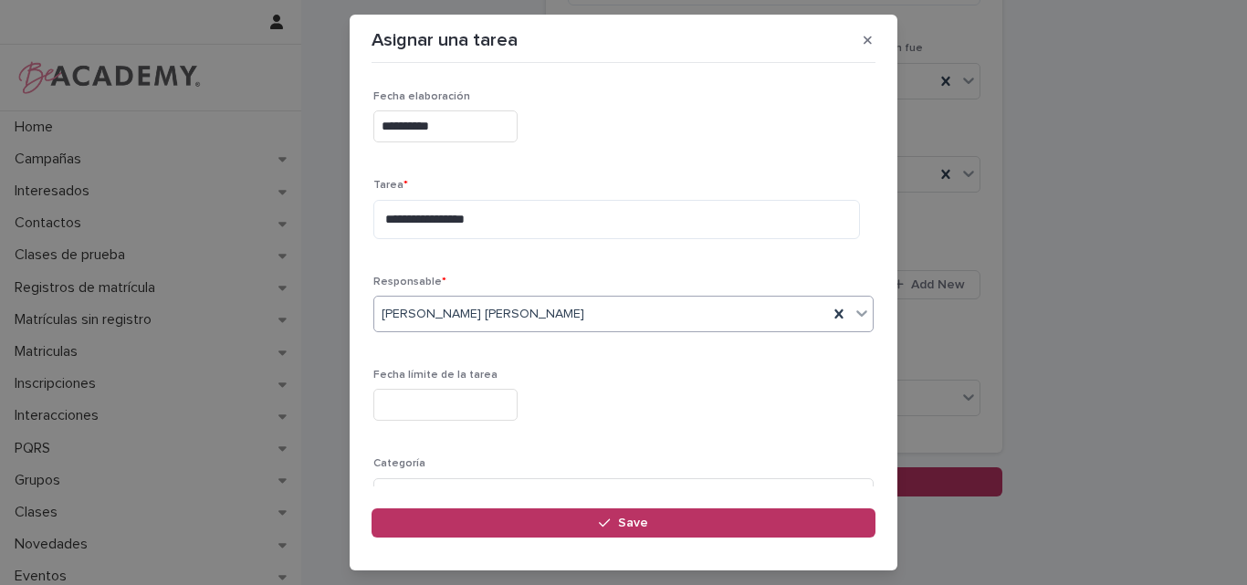
click at [422, 410] on input "text" at bounding box center [445, 405] width 144 height 32
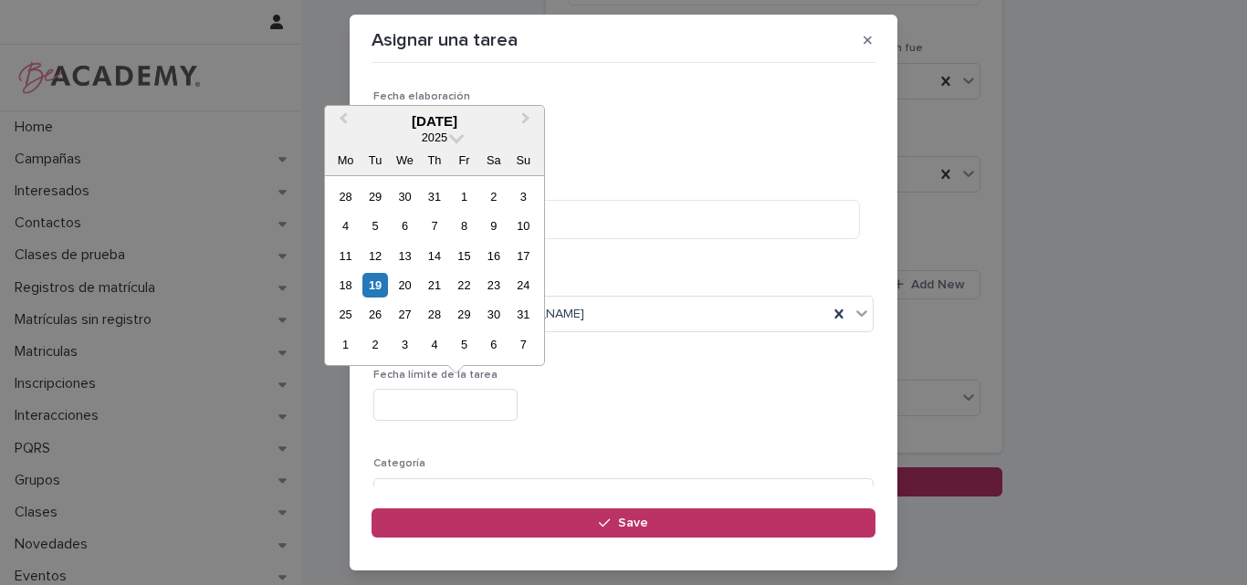
type input "**********"
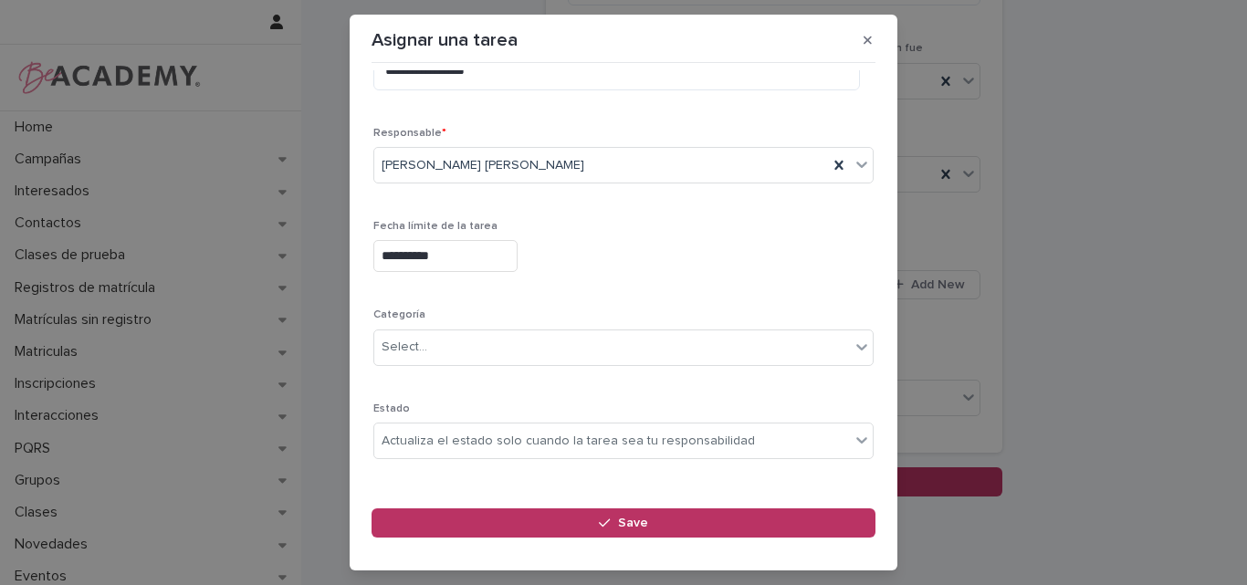
scroll to position [178, 0]
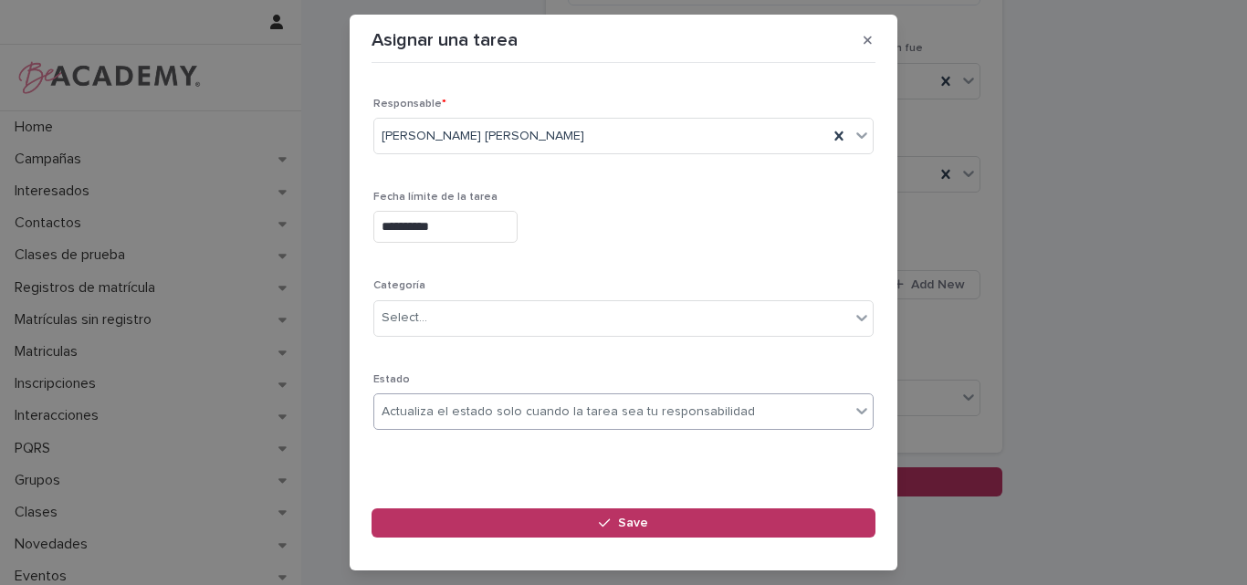
click at [469, 408] on div "Actualiza el estado solo cuando la tarea sea tu responsabilidad" at bounding box center [568, 412] width 373 height 19
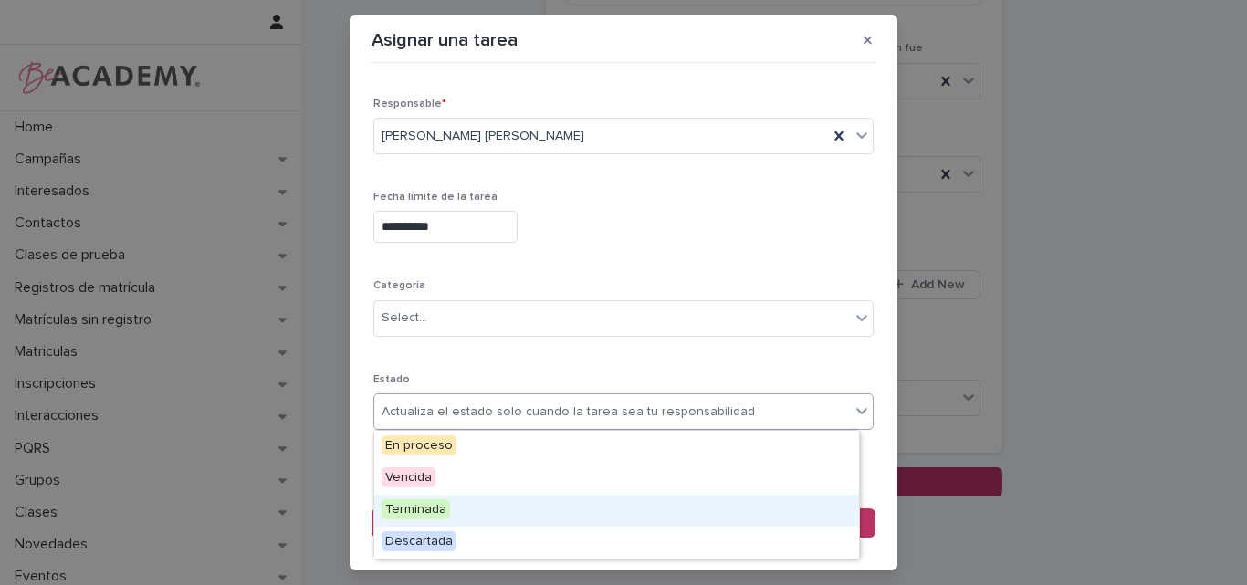
click at [436, 509] on span "Terminada" at bounding box center [416, 509] width 68 height 20
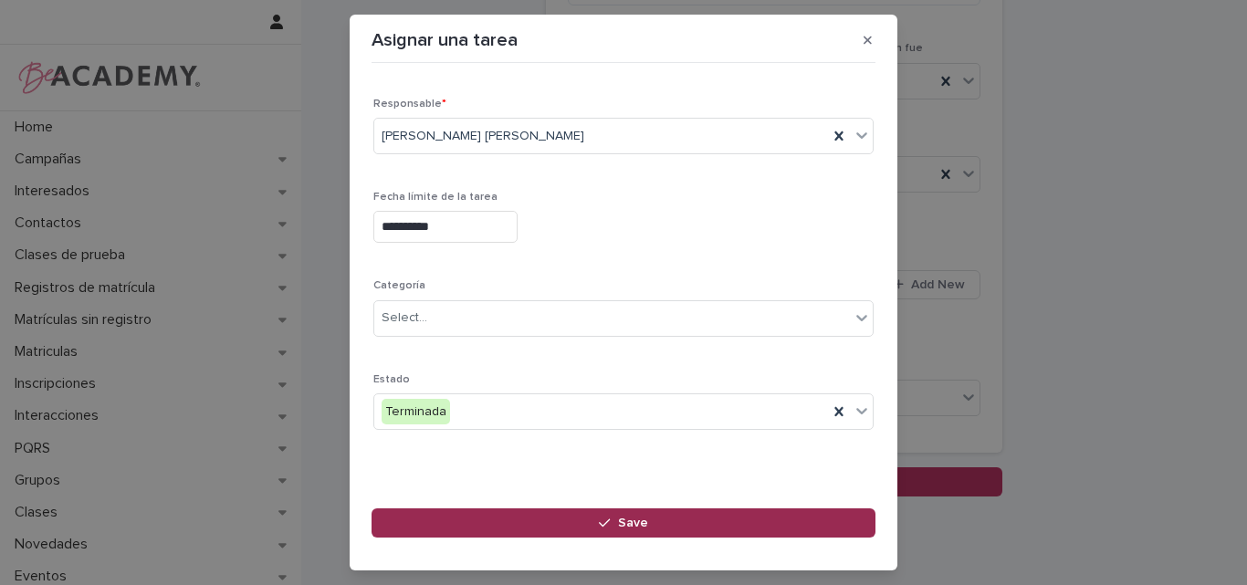
click at [641, 529] on span "Save" at bounding box center [633, 523] width 30 height 13
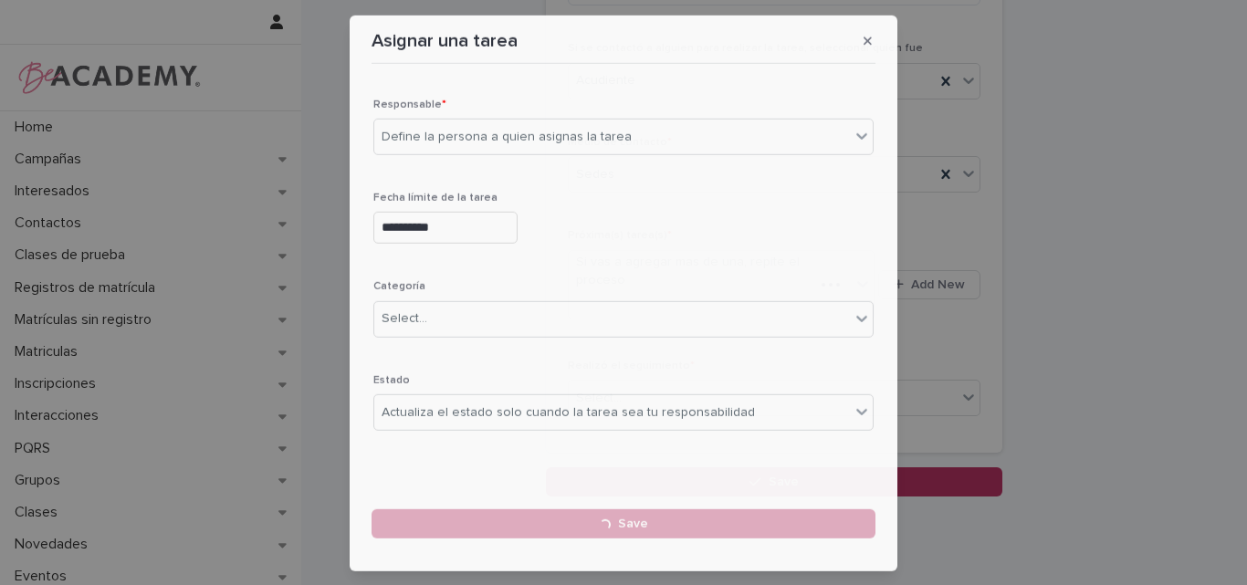
scroll to position [274, 0]
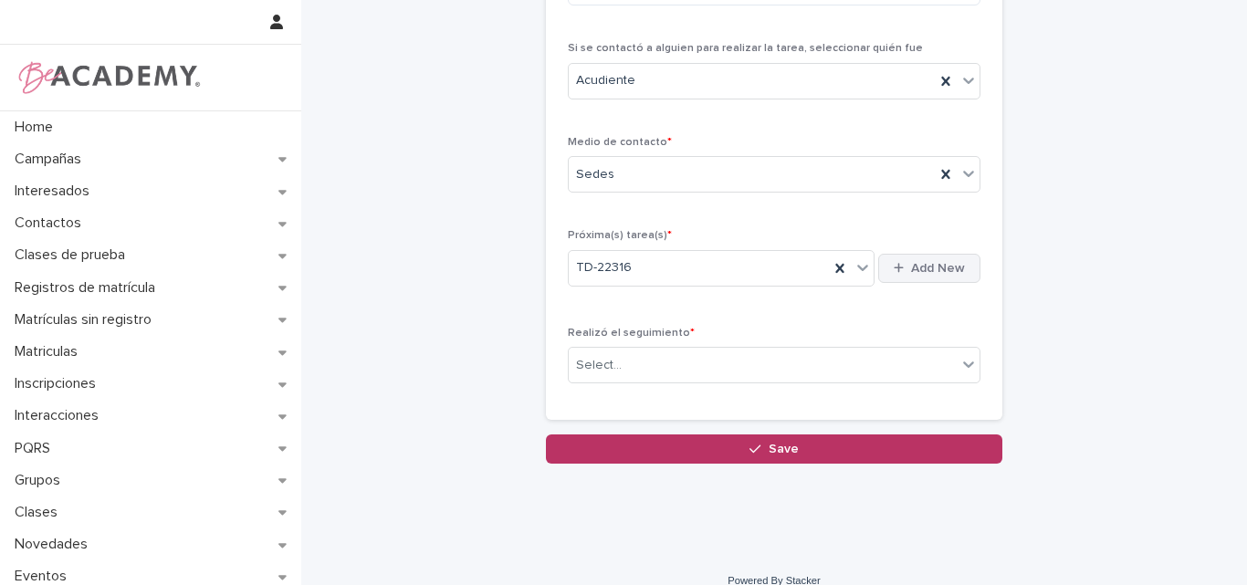
click at [951, 270] on span "Add New" at bounding box center [938, 268] width 54 height 13
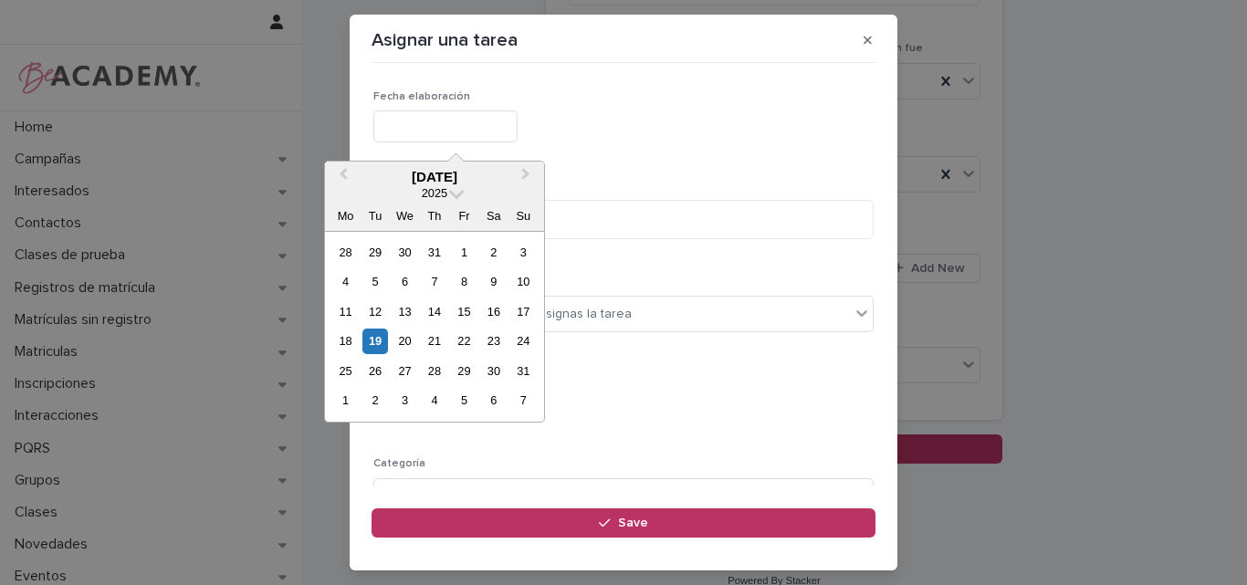
click at [488, 113] on input "text" at bounding box center [445, 126] width 144 height 32
type input "**********"
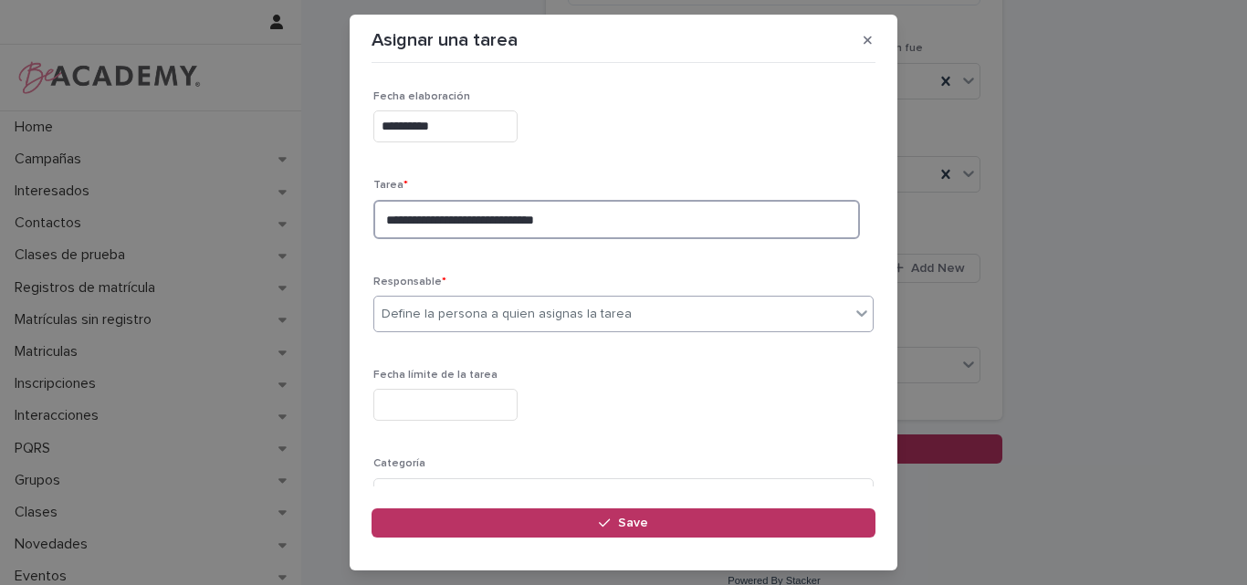
type textarea "**********"
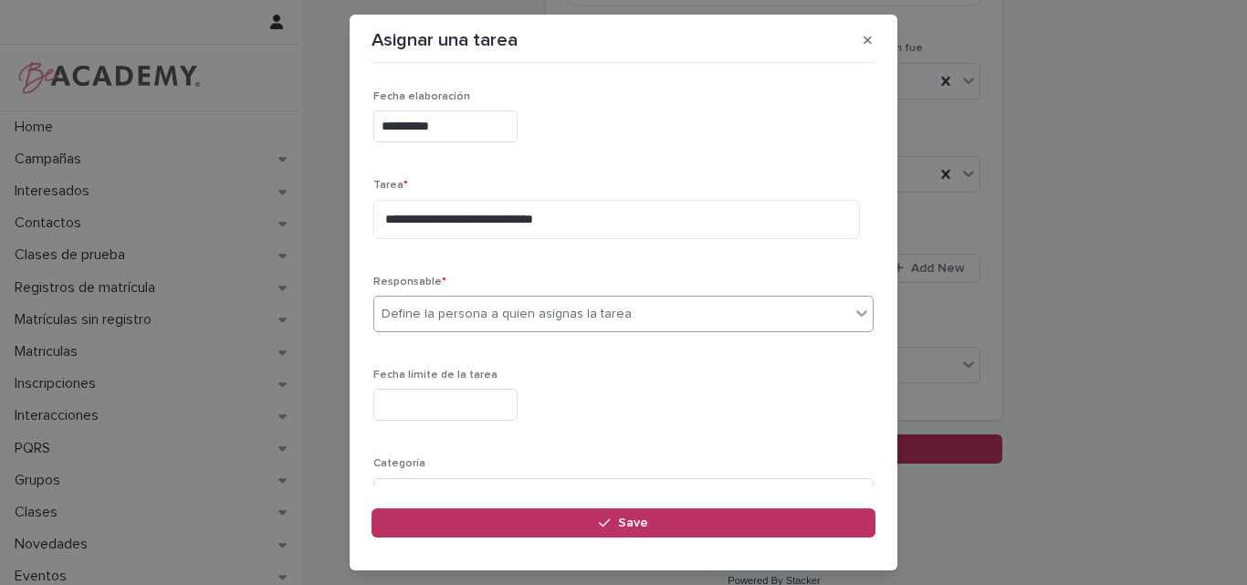
click at [451, 320] on div "Define la persona a quien asignas la tarea" at bounding box center [507, 314] width 250 height 19
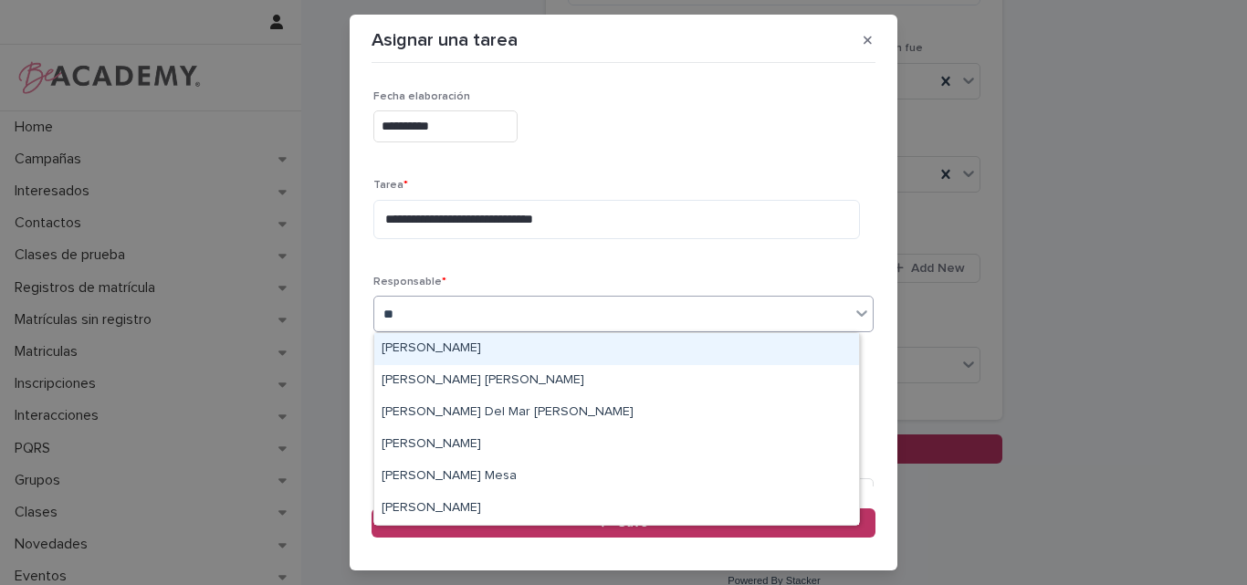
type input "***"
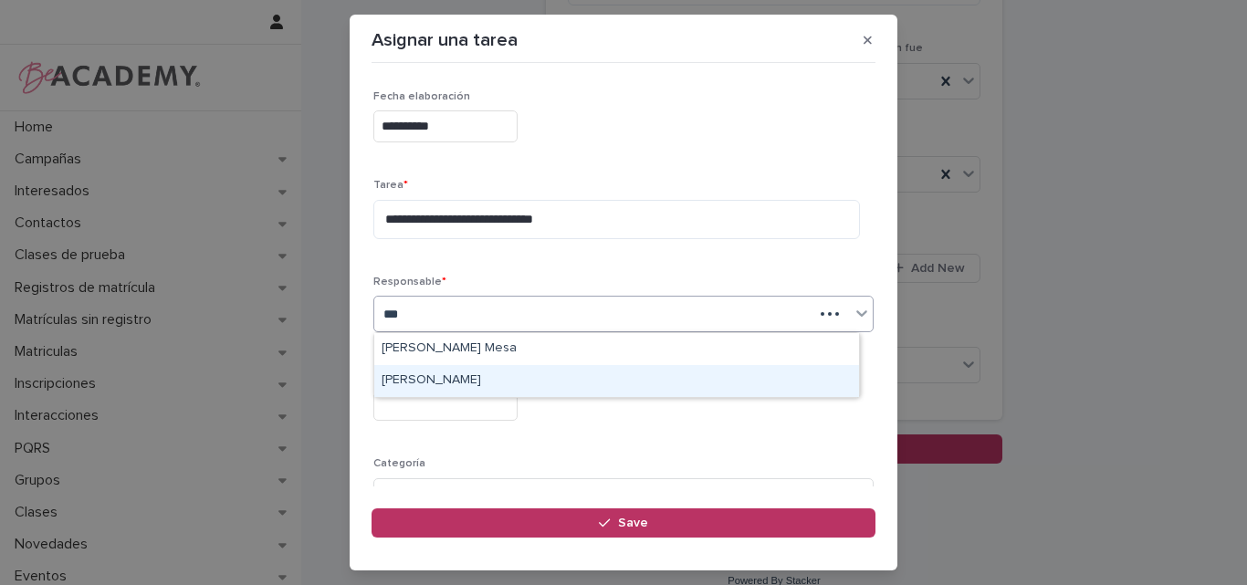
click at [467, 378] on div "[PERSON_NAME]" at bounding box center [616, 381] width 485 height 32
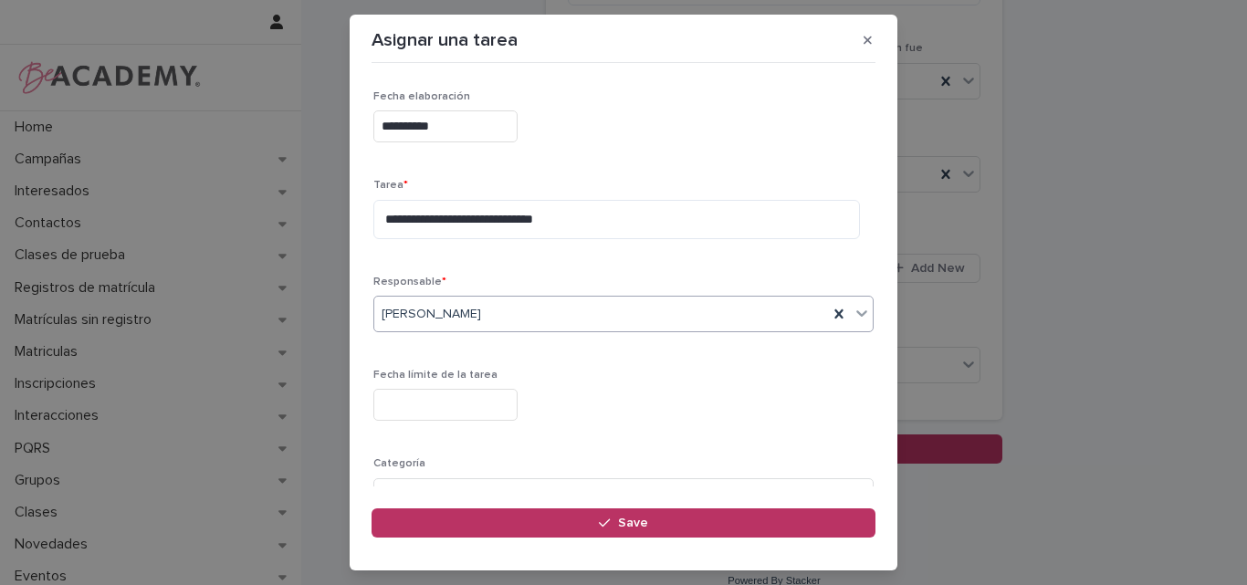
click at [458, 402] on input "text" at bounding box center [445, 405] width 144 height 32
click at [463, 403] on input "**********" at bounding box center [445, 405] width 144 height 32
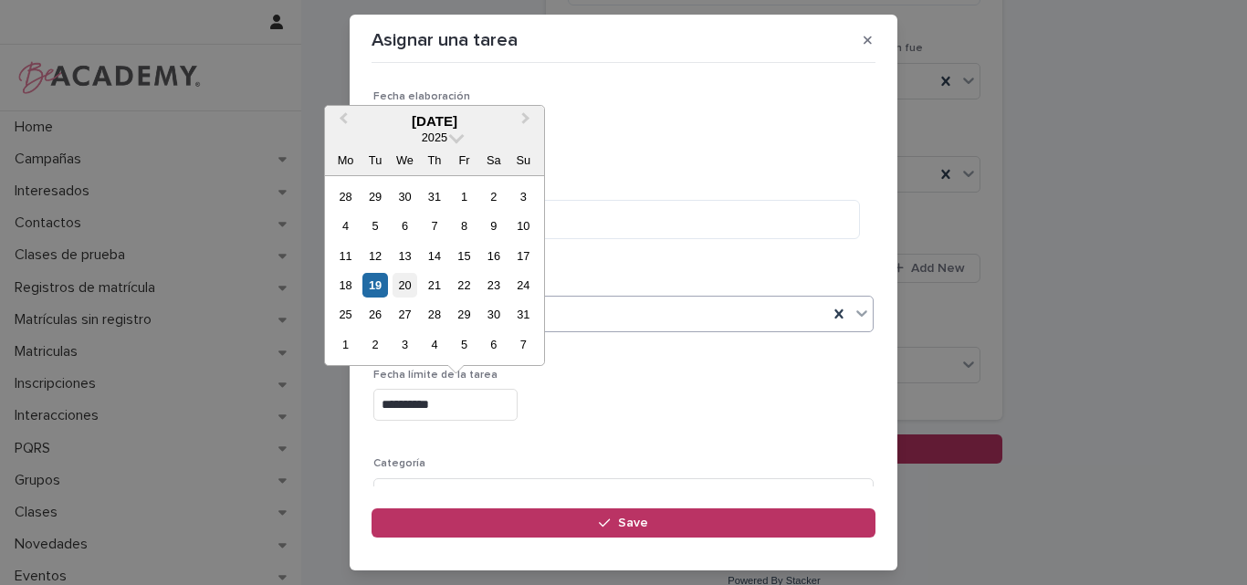
click at [404, 284] on div "20" at bounding box center [405, 285] width 25 height 25
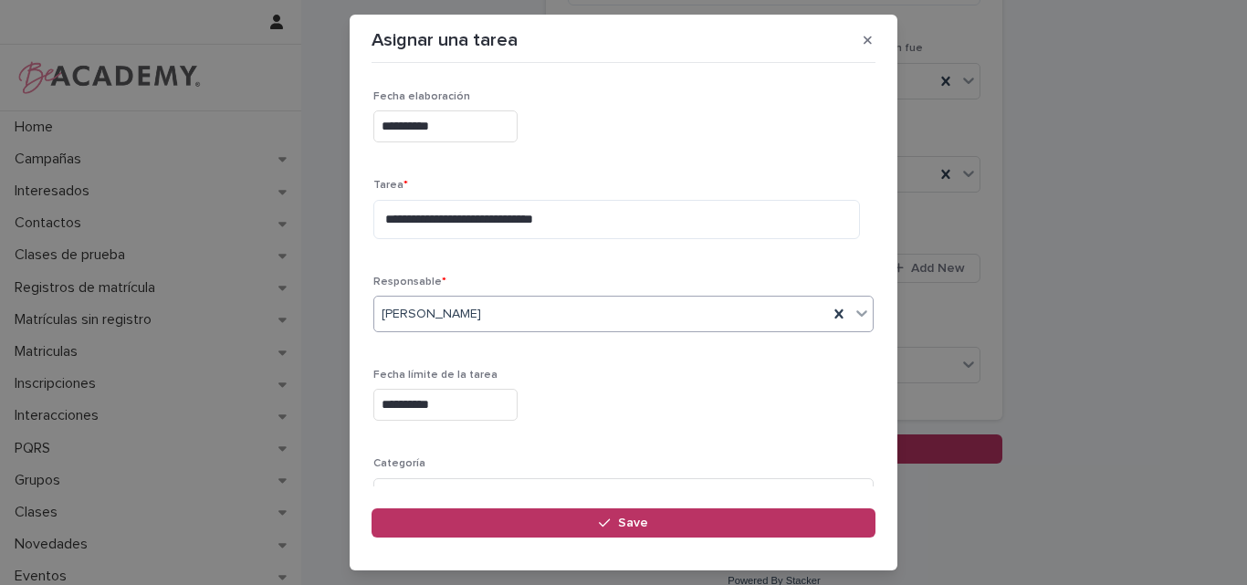
type input "**********"
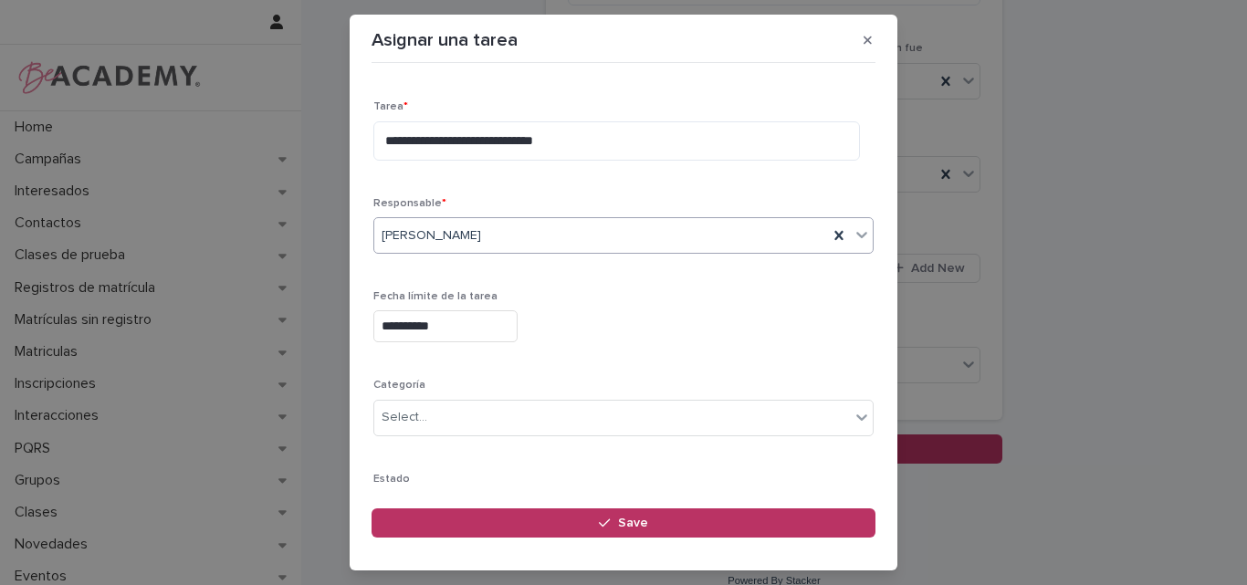
scroll to position [178, 0]
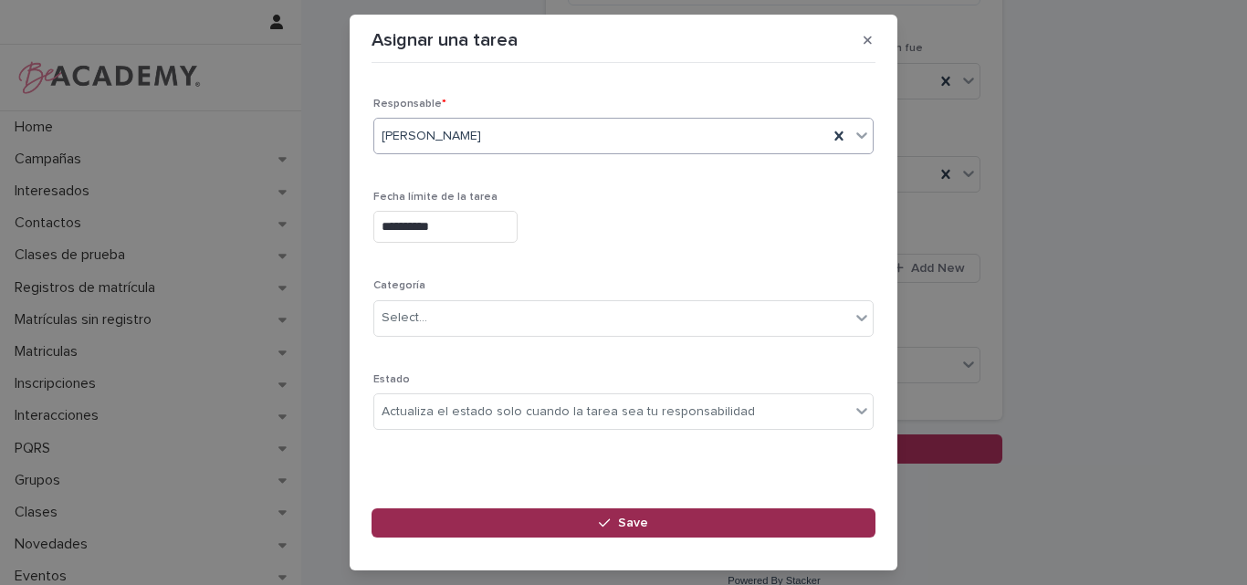
click at [593, 527] on button "Save" at bounding box center [624, 523] width 504 height 29
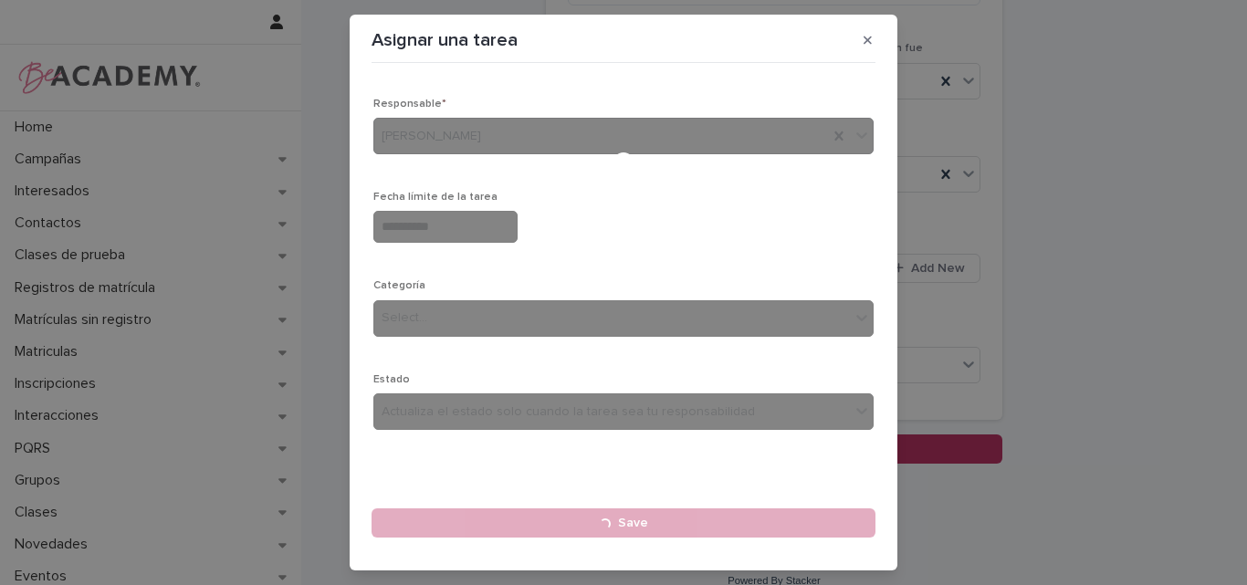
type input "**********"
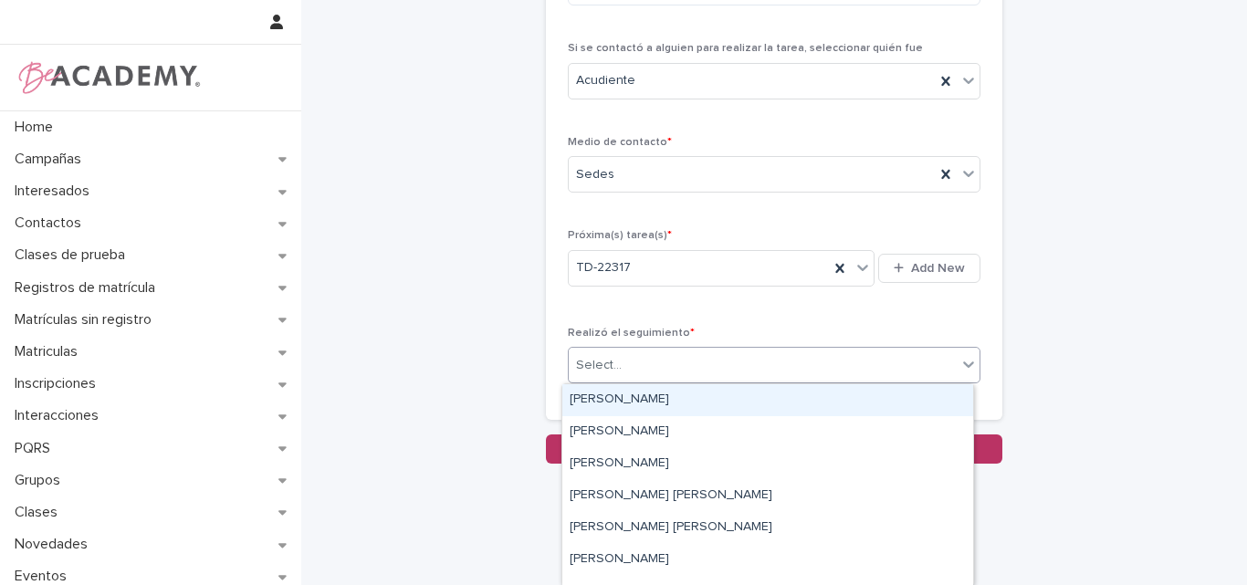
click at [670, 354] on div "Select..." at bounding box center [763, 366] width 388 height 30
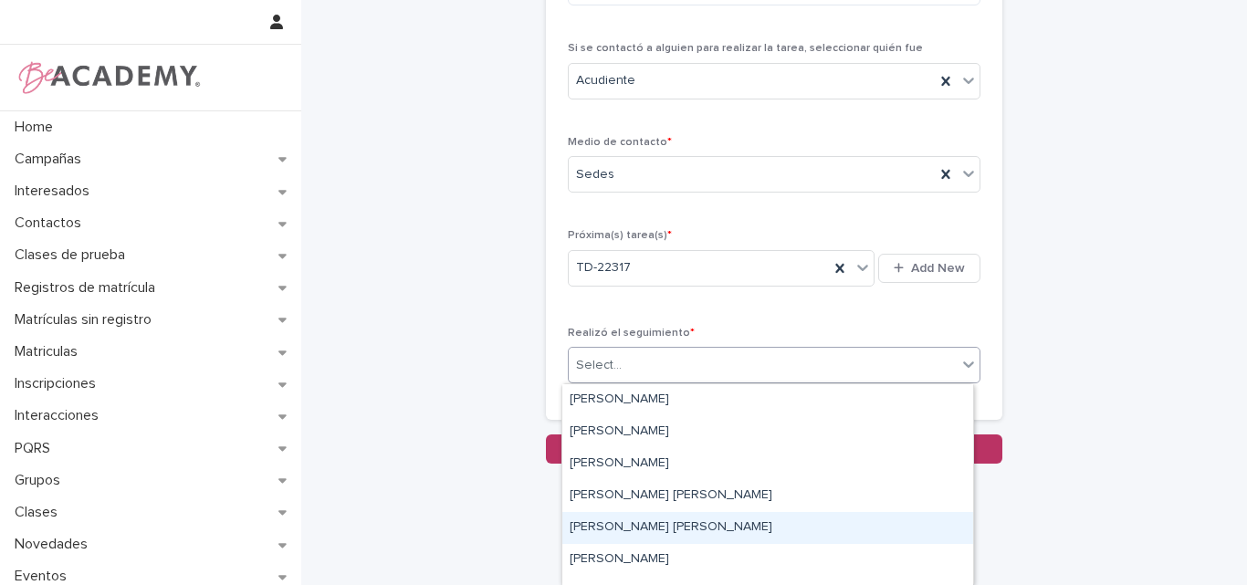
click at [635, 523] on div "[PERSON_NAME] [PERSON_NAME]" at bounding box center [767, 528] width 411 height 32
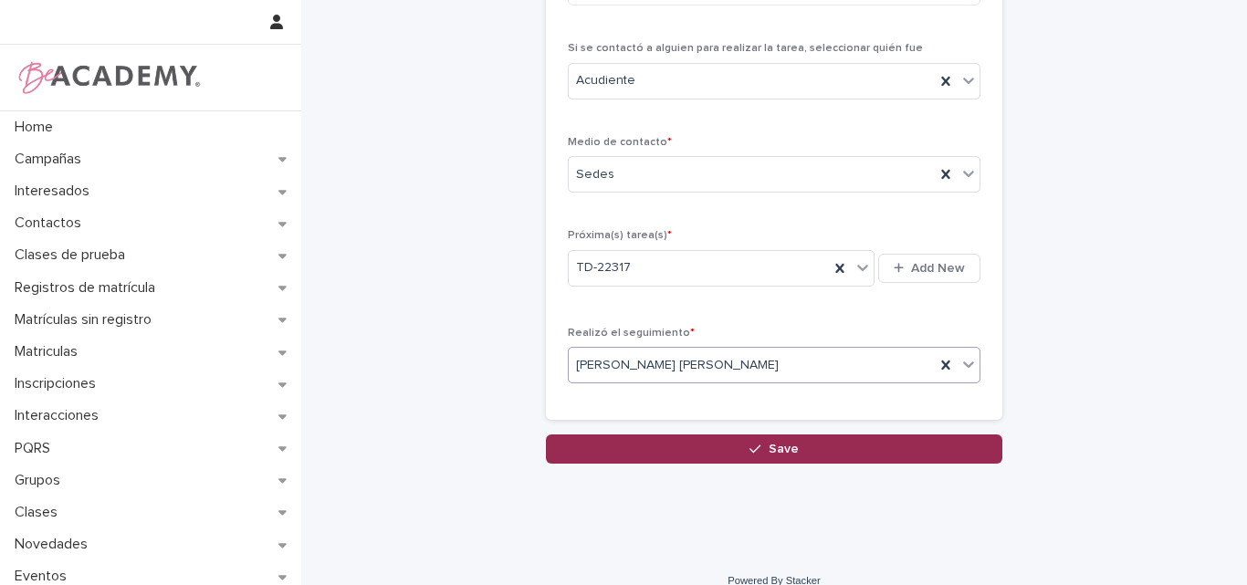
click at [778, 446] on span "Save" at bounding box center [784, 449] width 30 height 13
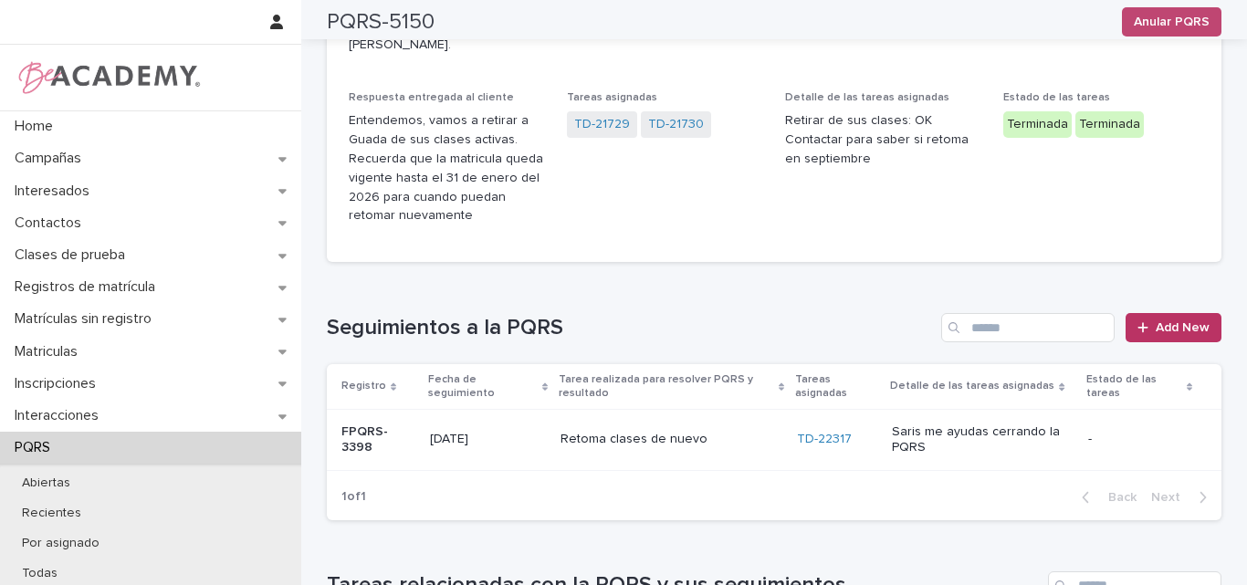
scroll to position [365, 0]
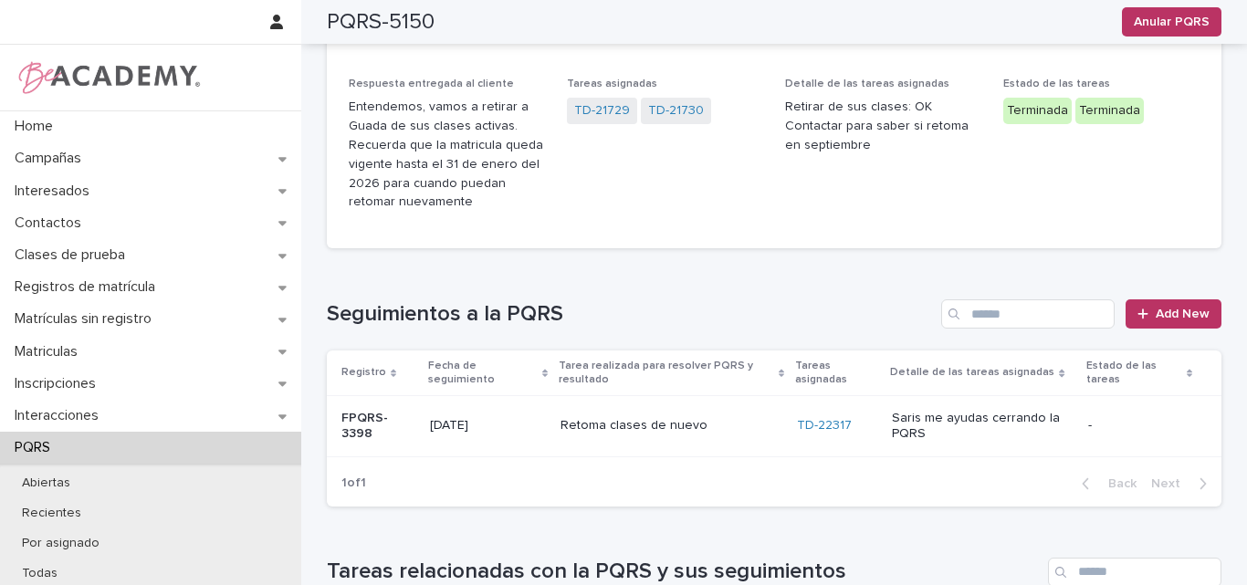
click at [609, 411] on div "Retoma clases de nuevo" at bounding box center [672, 426] width 222 height 30
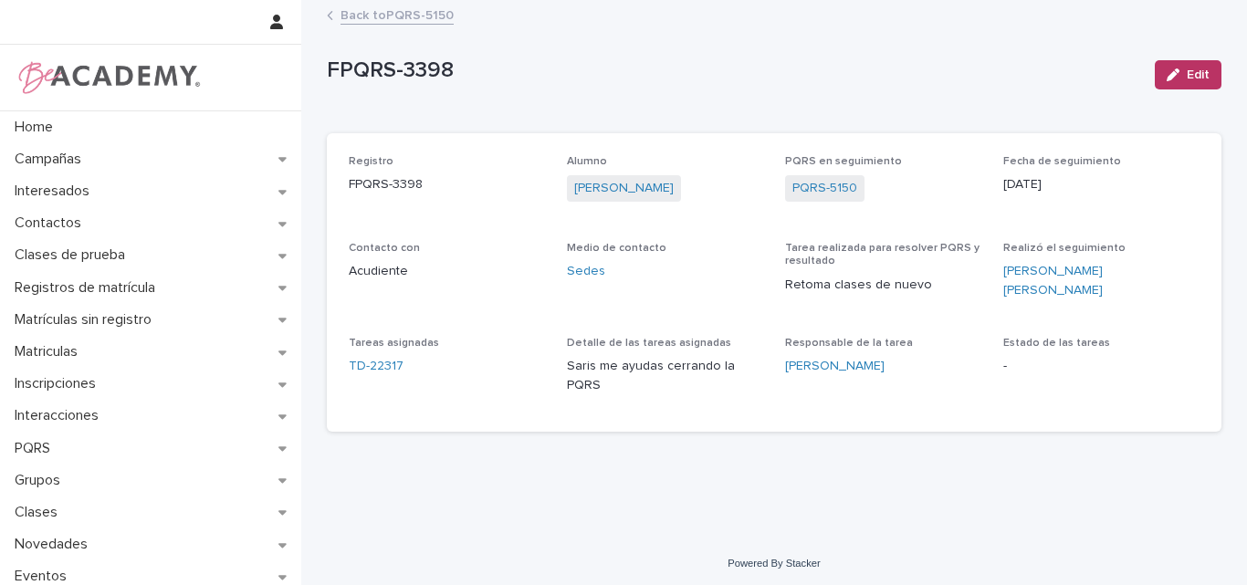
click at [389, 12] on link "Back to PQRS-5150" at bounding box center [397, 14] width 113 height 21
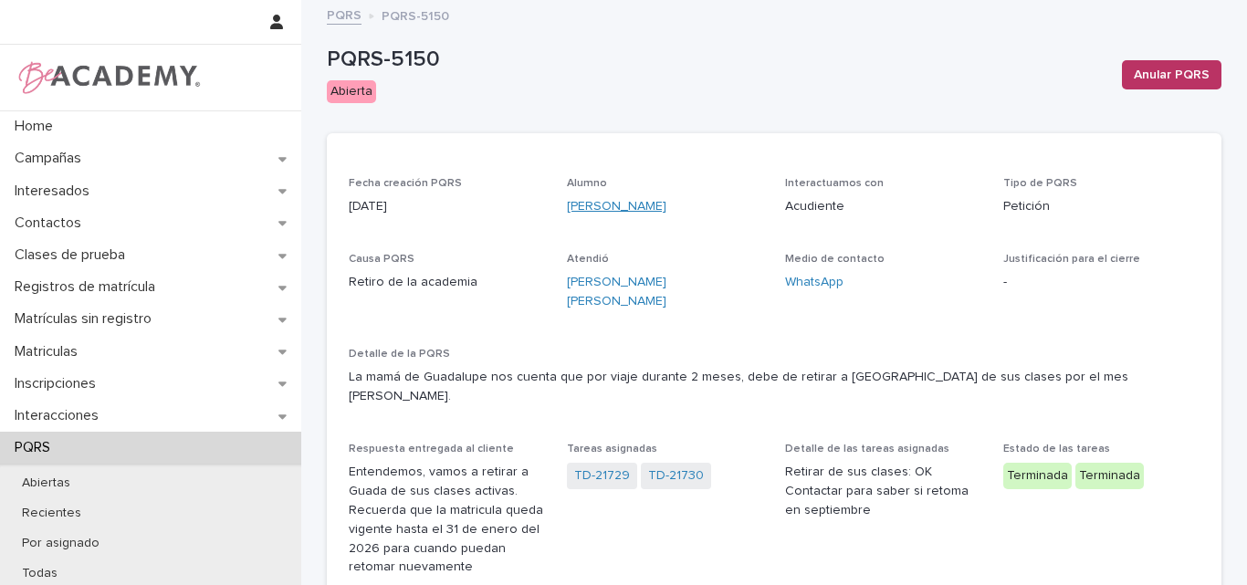
click at [637, 211] on link "Guadalupe Lopez Yepes" at bounding box center [617, 206] width 100 height 19
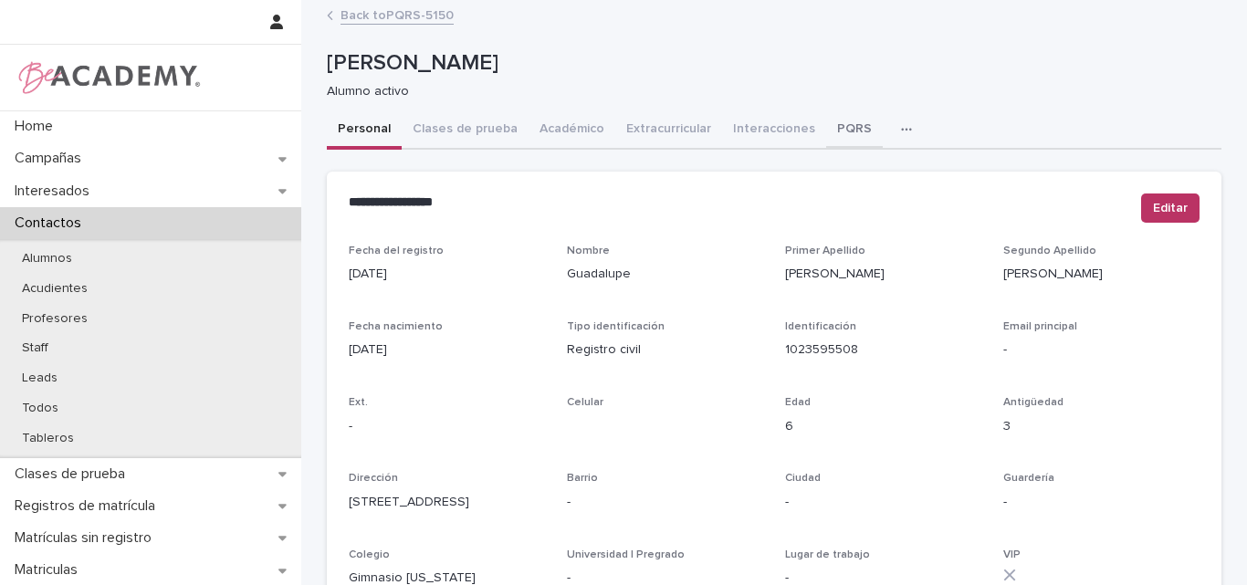
click at [826, 128] on button "PQRS" at bounding box center [854, 130] width 57 height 38
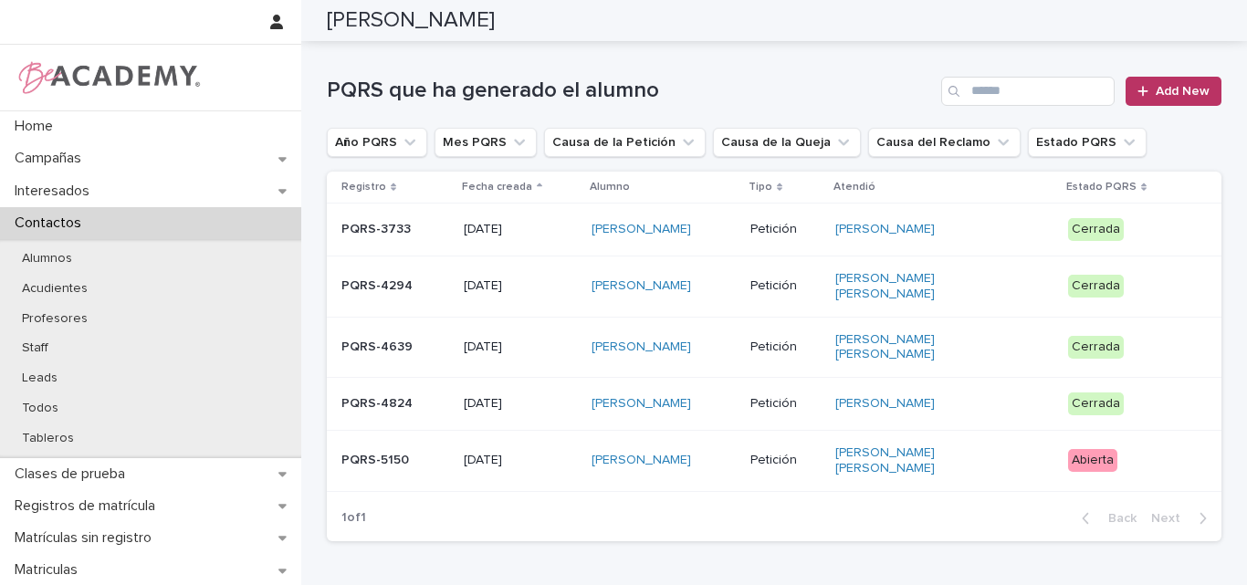
scroll to position [91, 0]
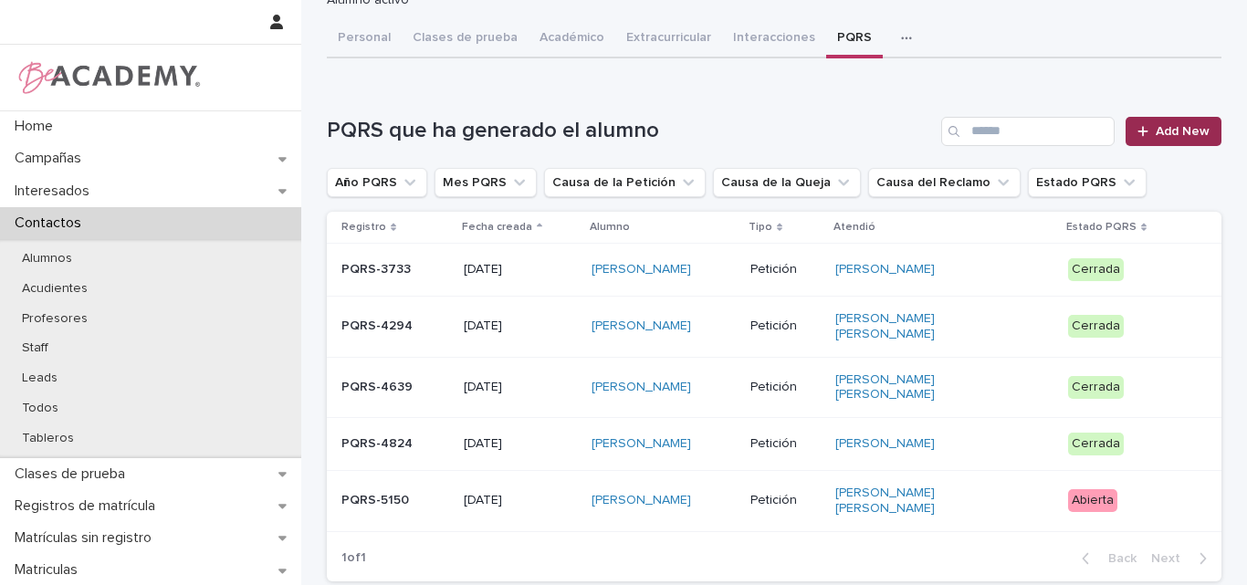
click at [1158, 134] on span "Add New" at bounding box center [1183, 131] width 54 height 13
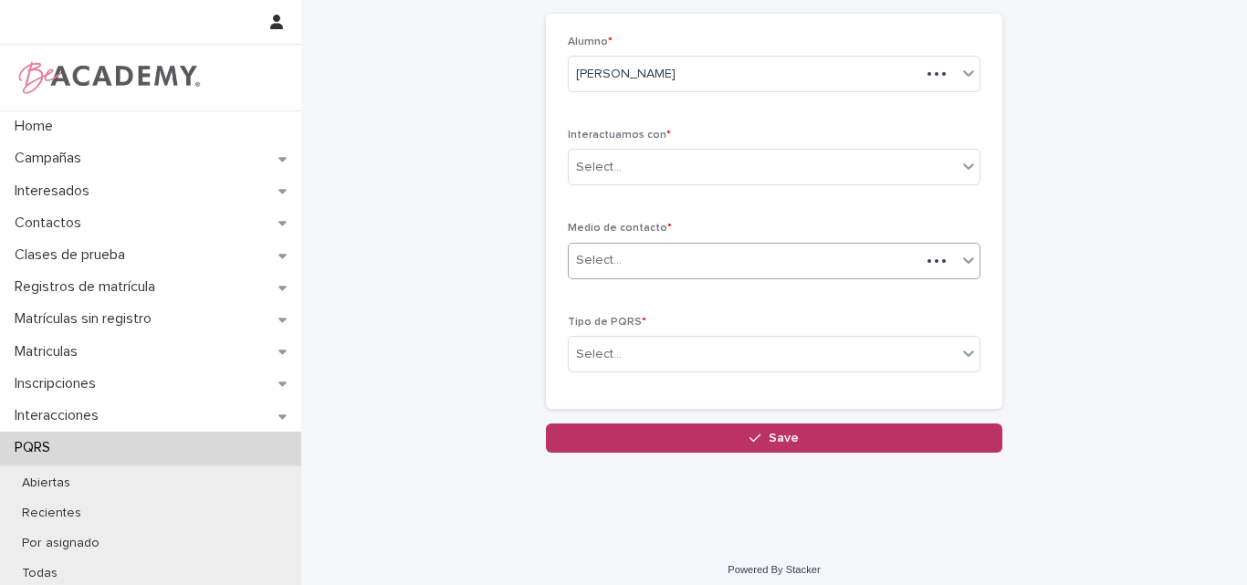
scroll to position [93, 0]
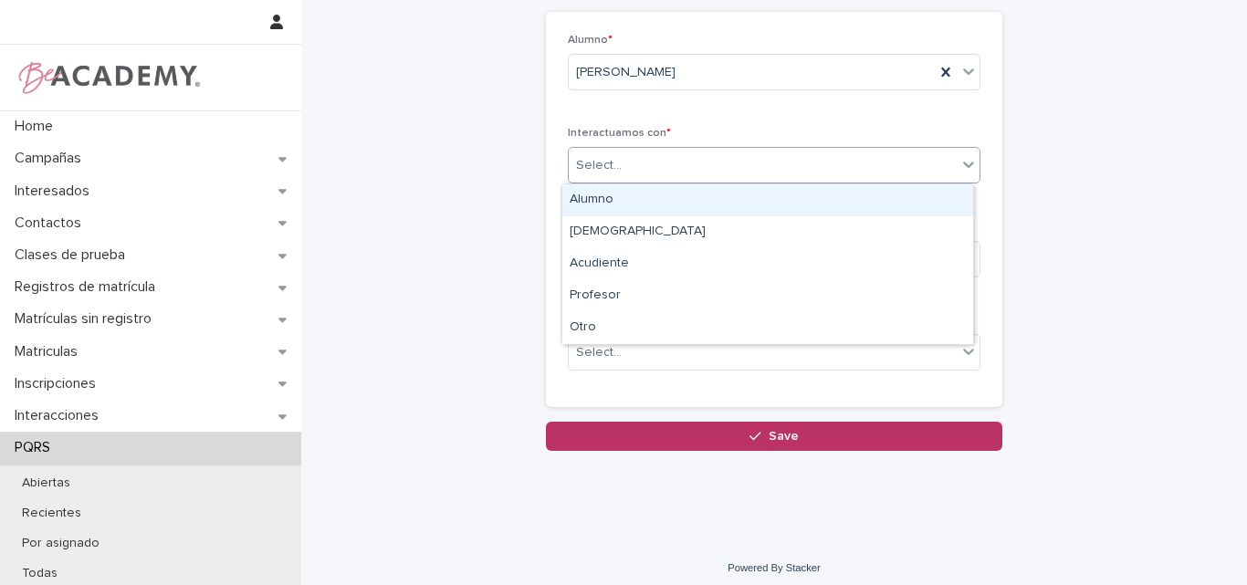
click at [715, 168] on div "Select..." at bounding box center [763, 166] width 388 height 30
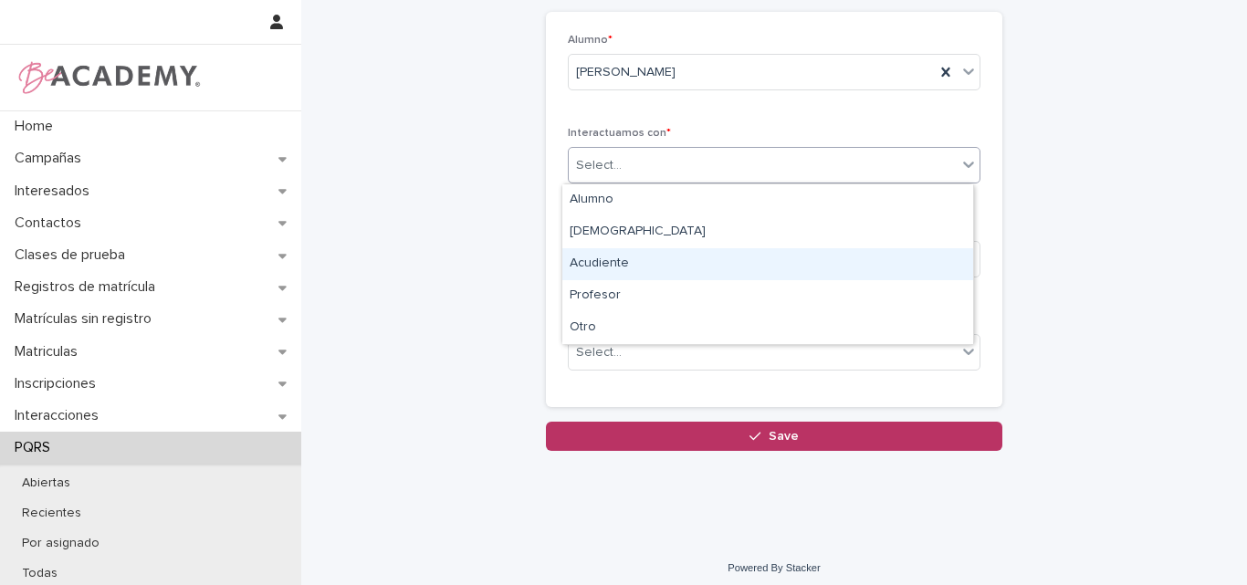
click at [637, 261] on div "Acudiente" at bounding box center [767, 264] width 411 height 32
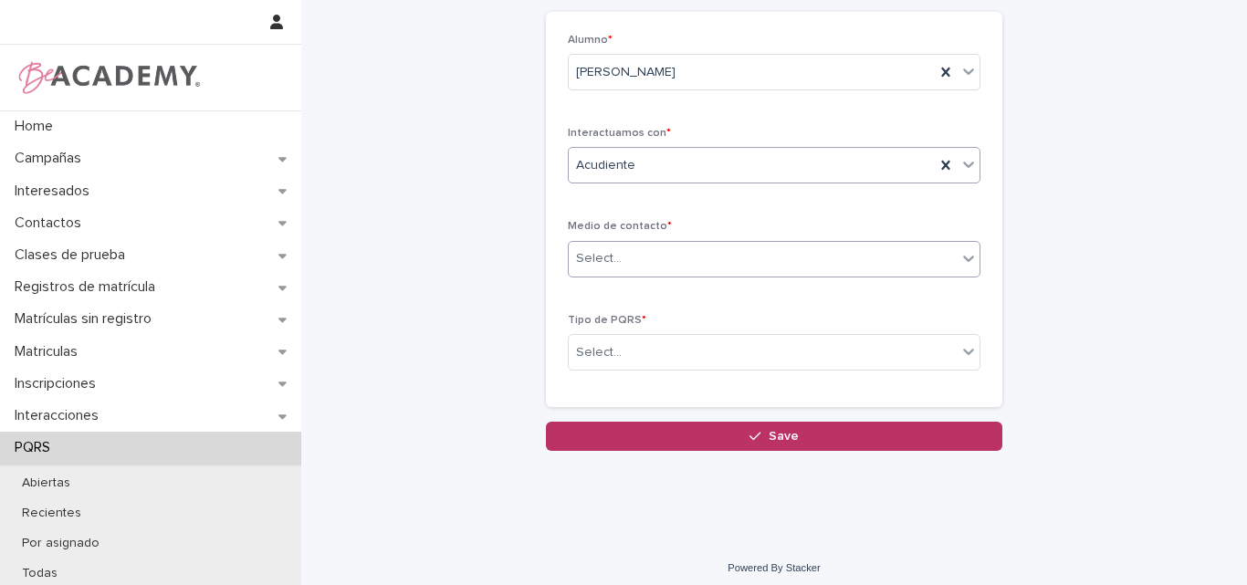
click at [649, 261] on div "Select..." at bounding box center [763, 259] width 388 height 30
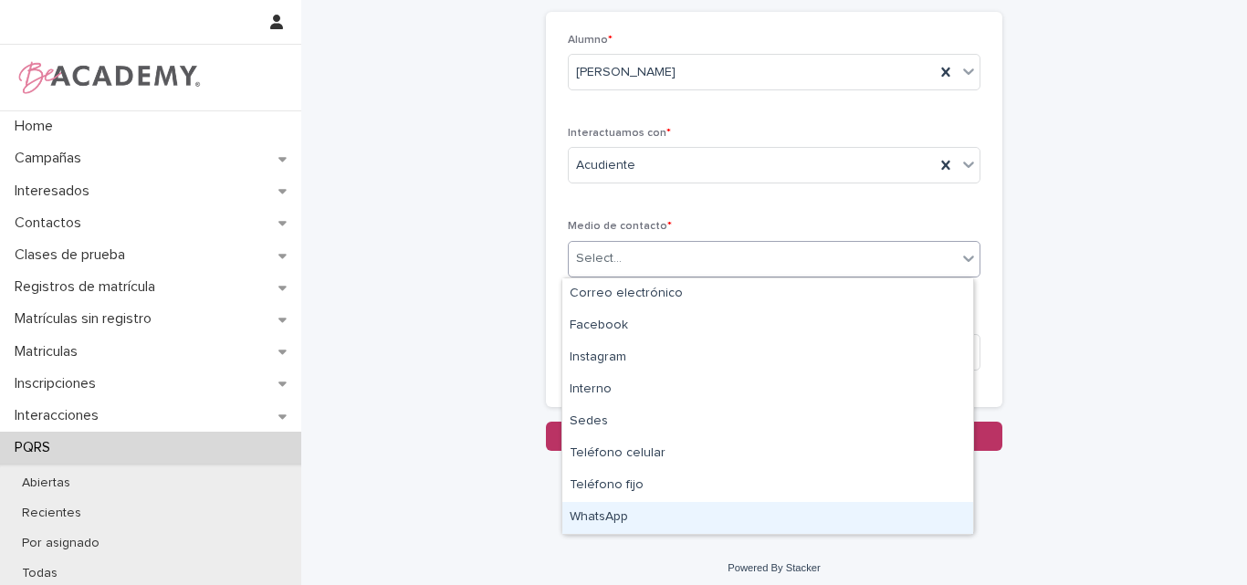
type input "*"
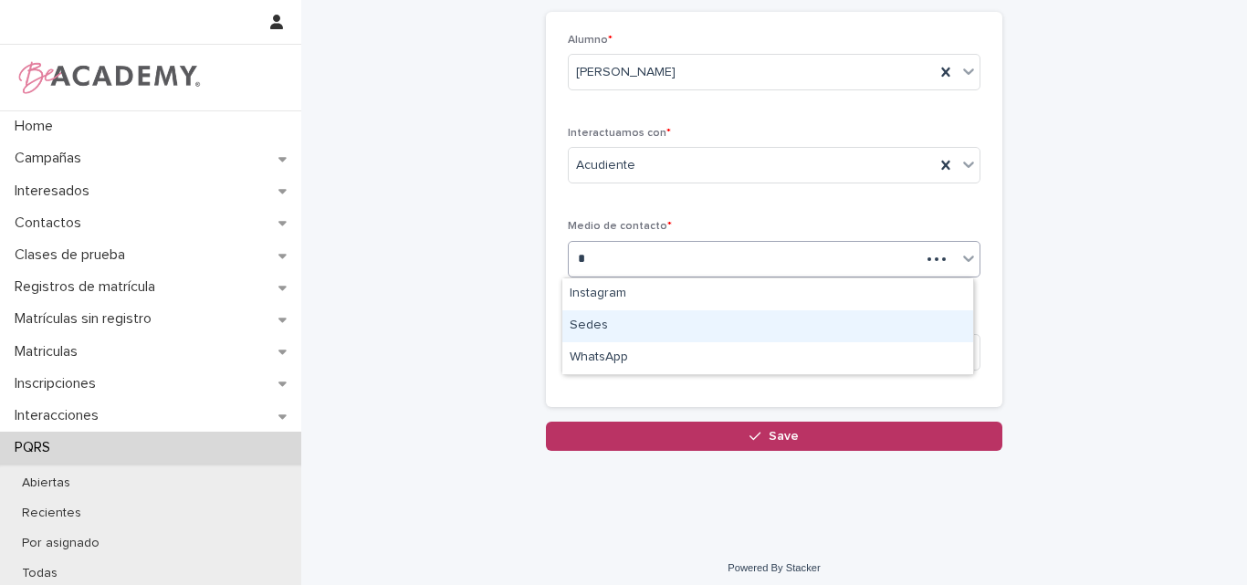
click at [639, 321] on div "Sedes" at bounding box center [767, 326] width 411 height 32
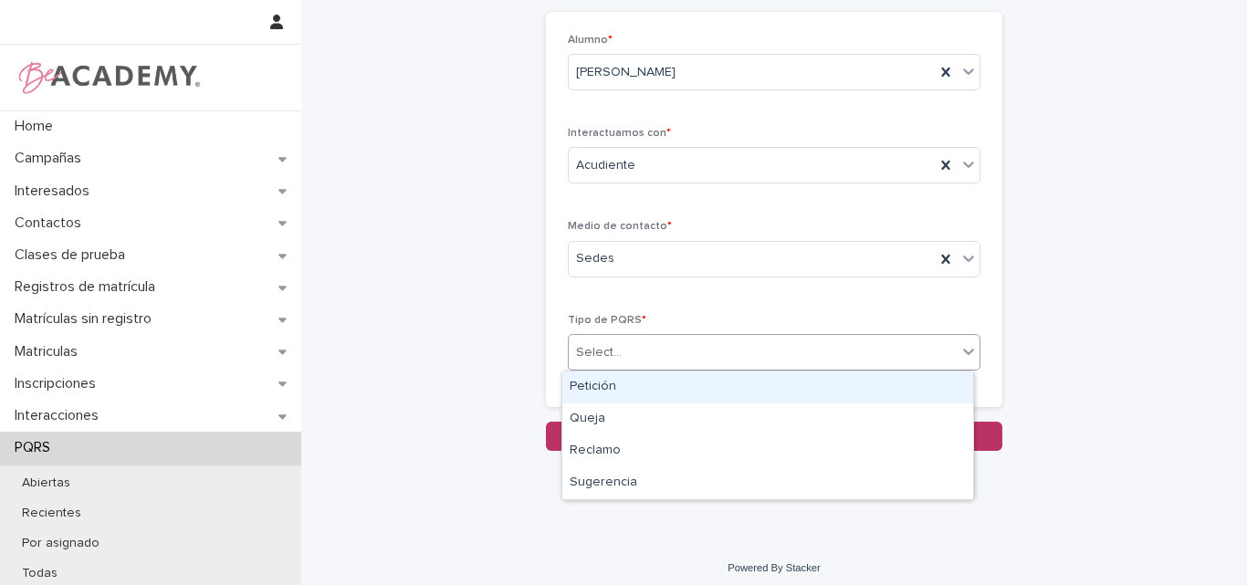
click at [635, 355] on div "Select..." at bounding box center [763, 353] width 388 height 30
click at [627, 391] on div "Petición" at bounding box center [767, 388] width 411 height 32
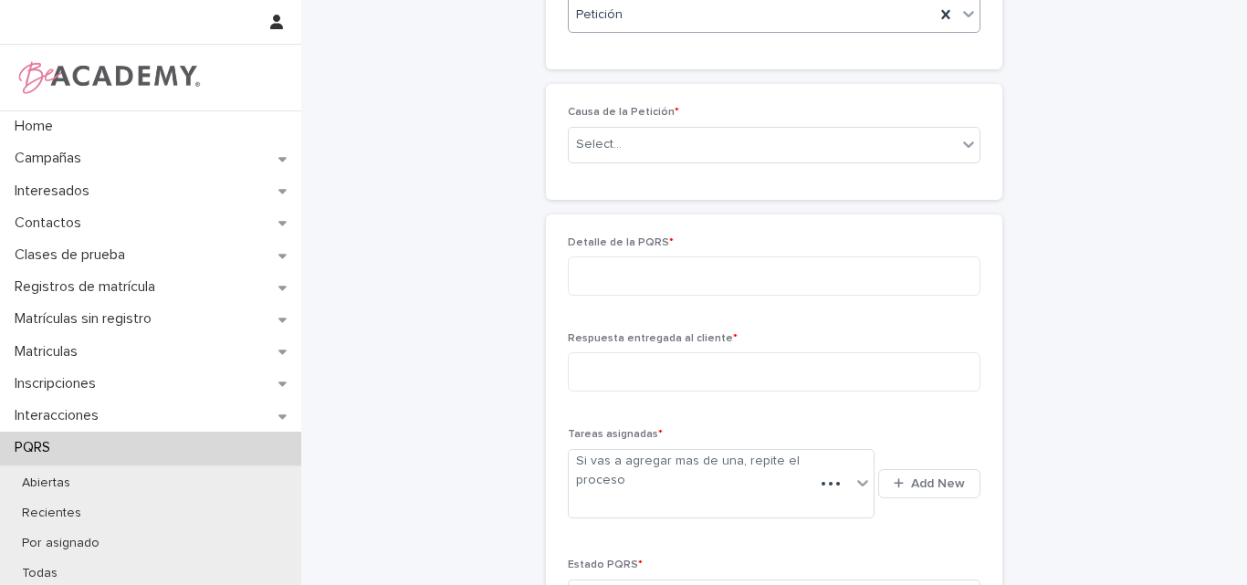
scroll to position [415, 0]
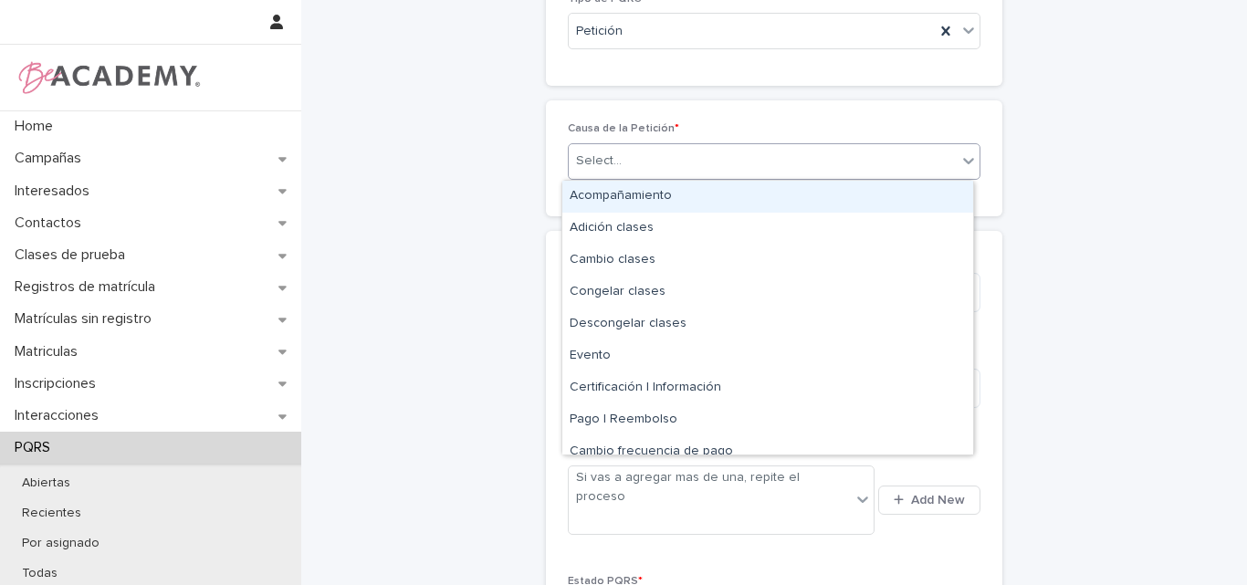
click at [646, 155] on div "Select..." at bounding box center [763, 161] width 388 height 30
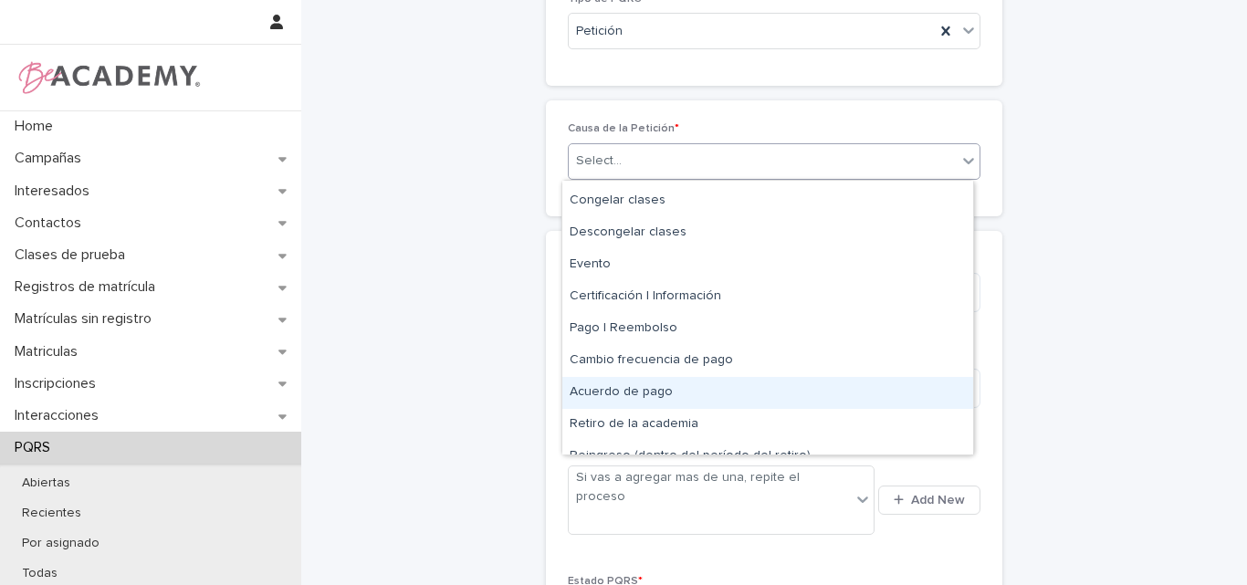
scroll to position [110, 0]
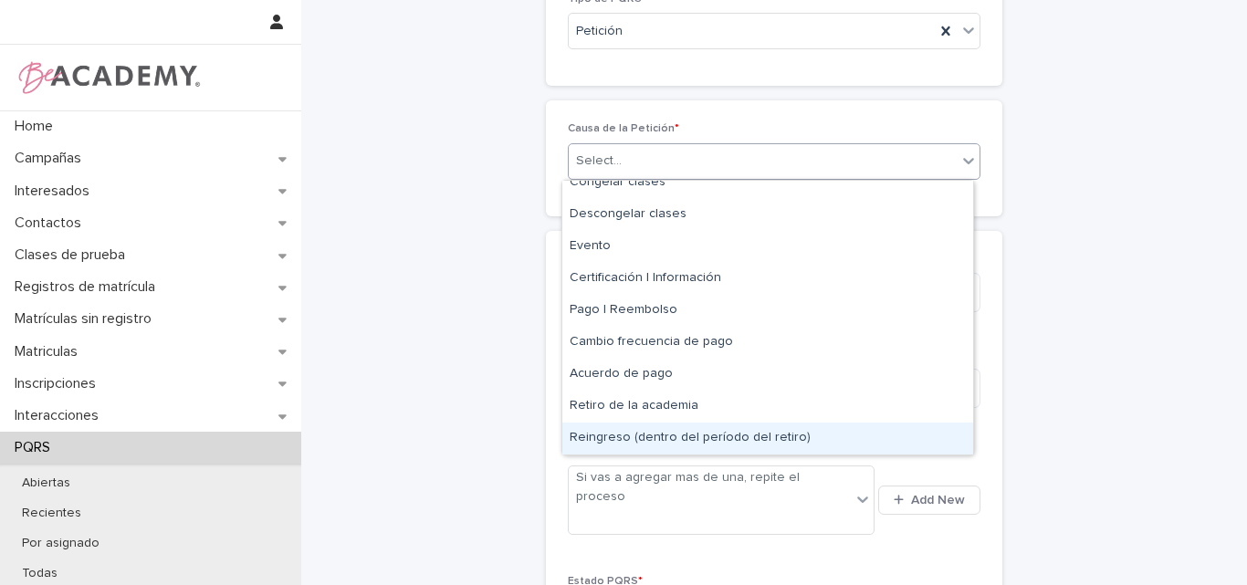
click at [631, 444] on div "Reingreso (dentro del período del retiro)" at bounding box center [767, 439] width 411 height 32
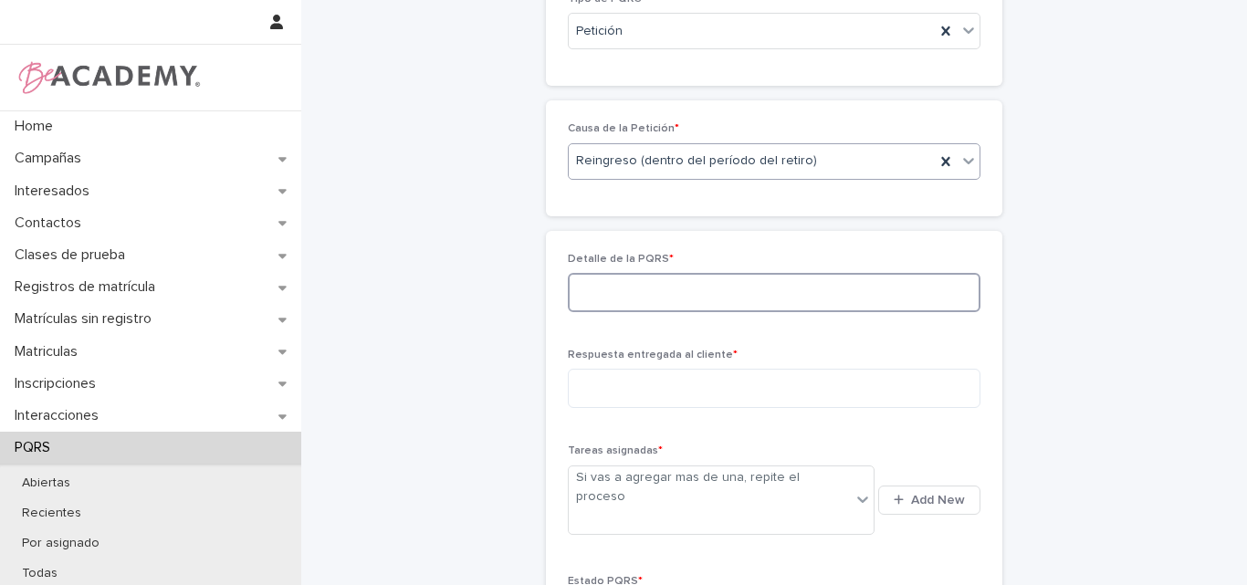
click at [610, 290] on textarea at bounding box center [774, 292] width 413 height 39
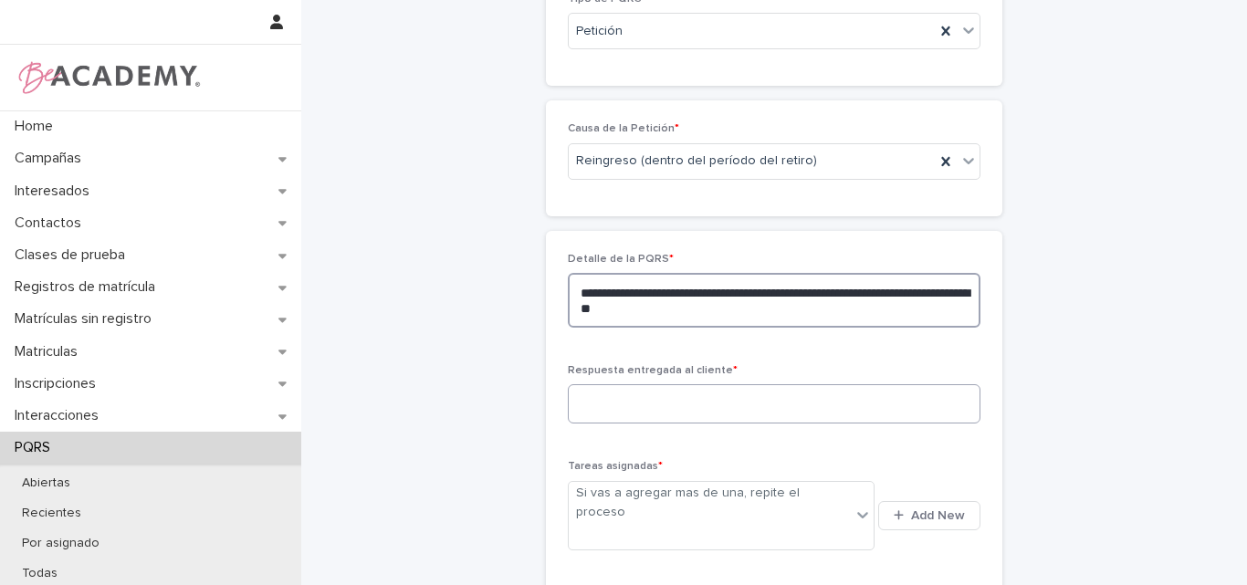
type textarea "**********"
click at [738, 401] on textarea at bounding box center [774, 403] width 413 height 39
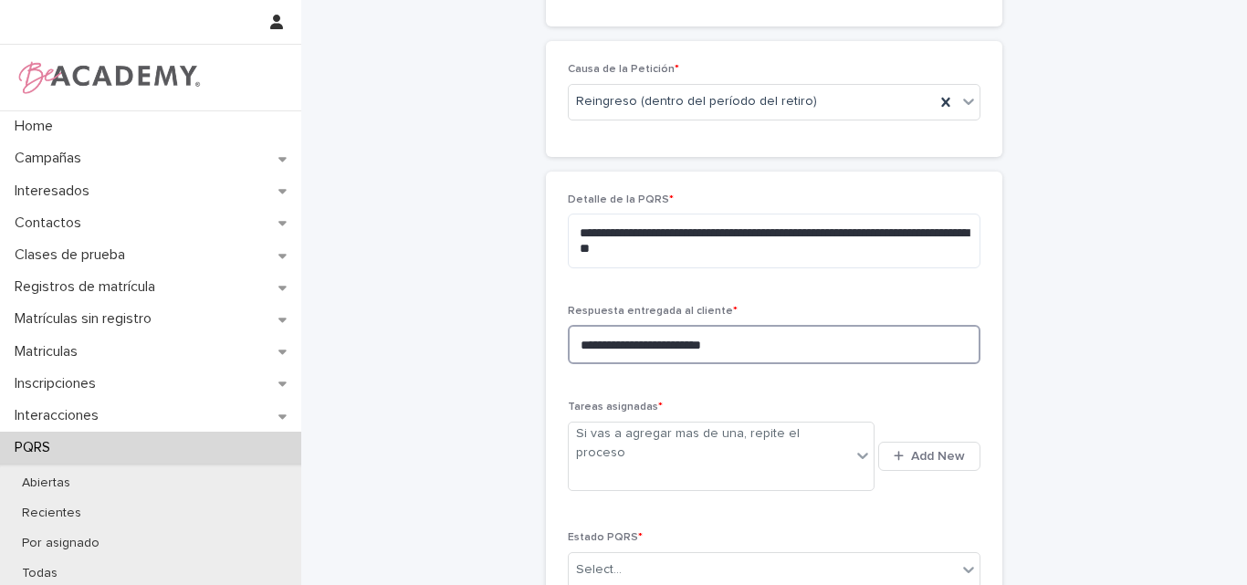
scroll to position [506, 0]
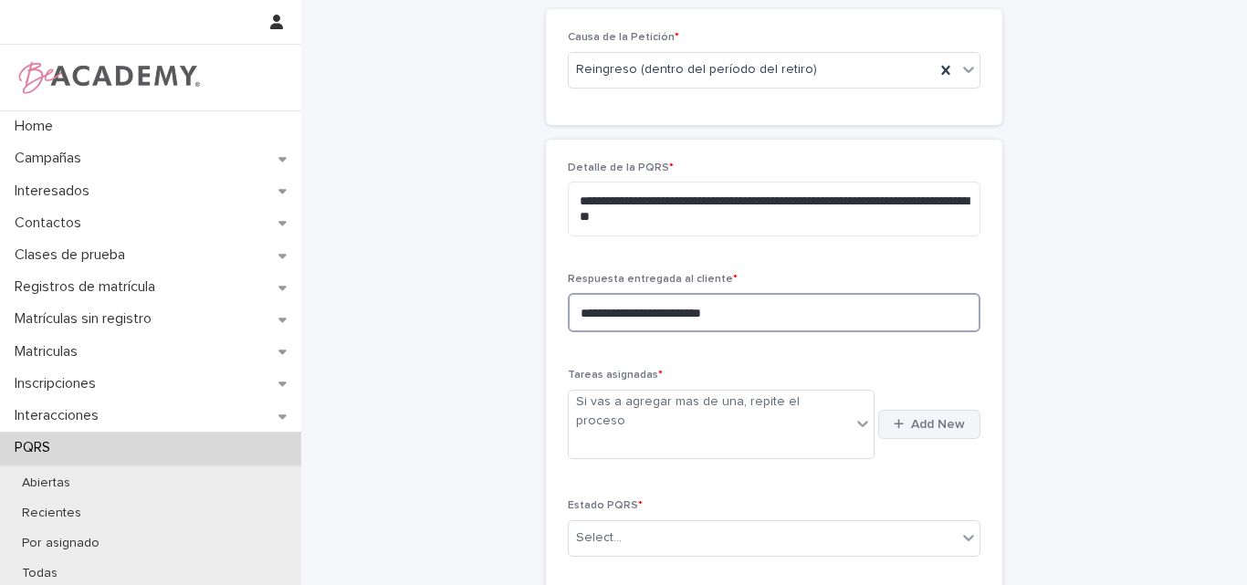
type textarea "**********"
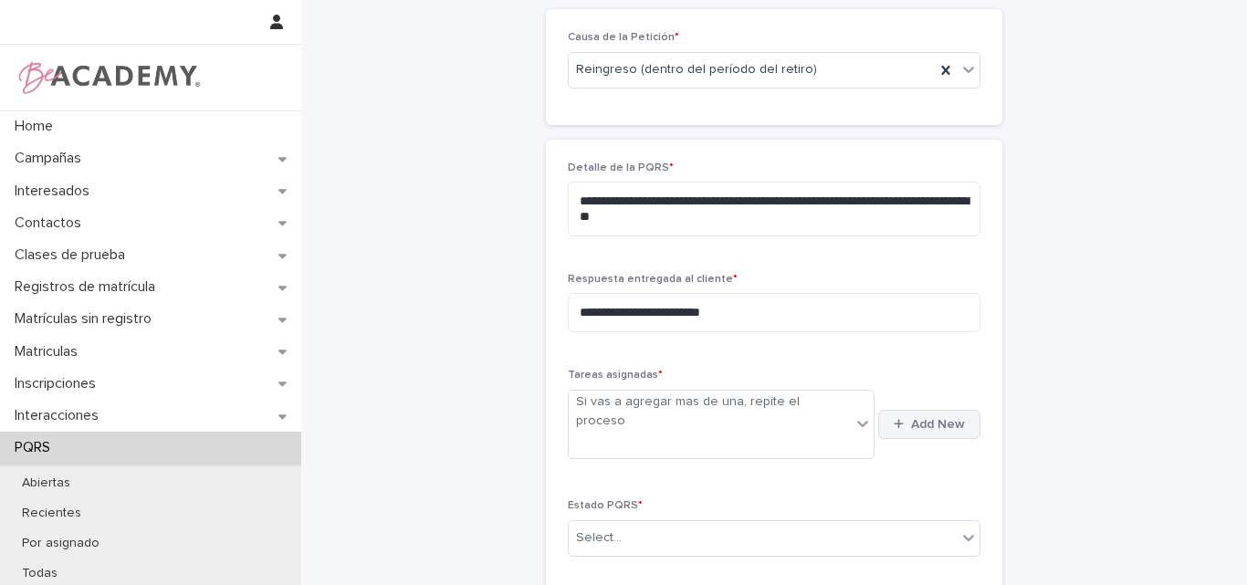
click at [896, 420] on icon "button" at bounding box center [899, 425] width 10 height 10
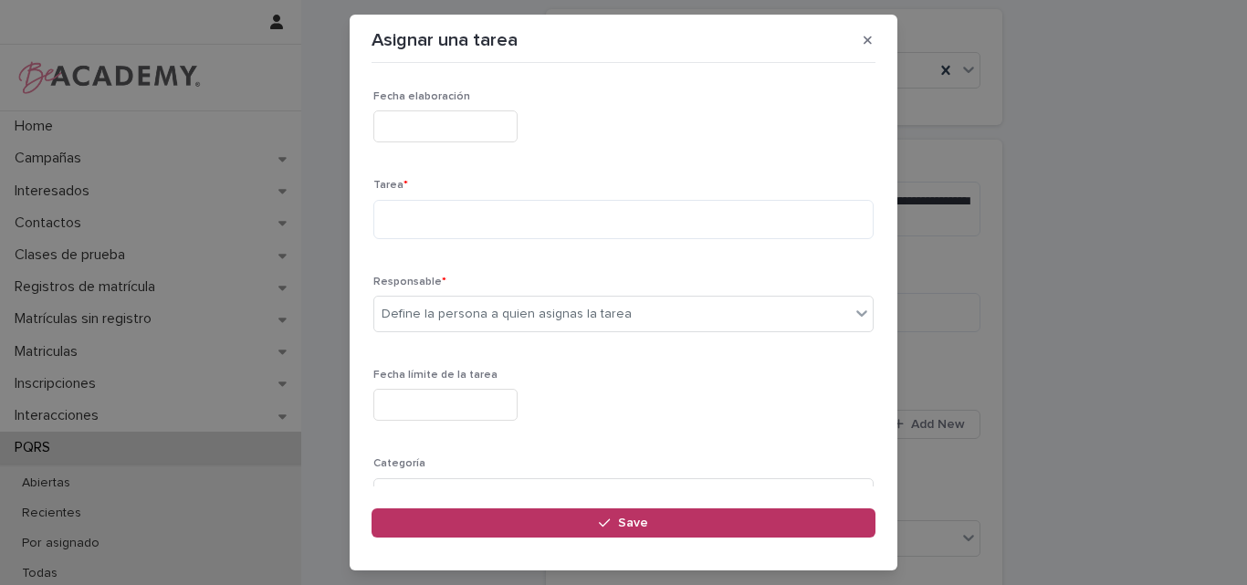
click at [444, 125] on input "text" at bounding box center [445, 126] width 144 height 32
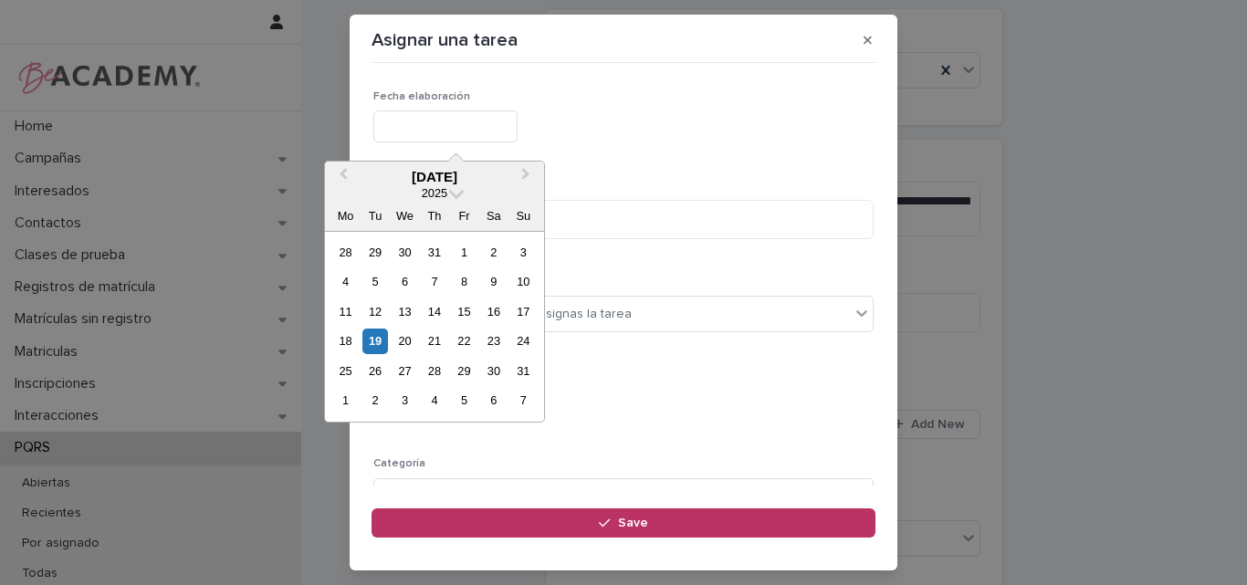
type input "**********"
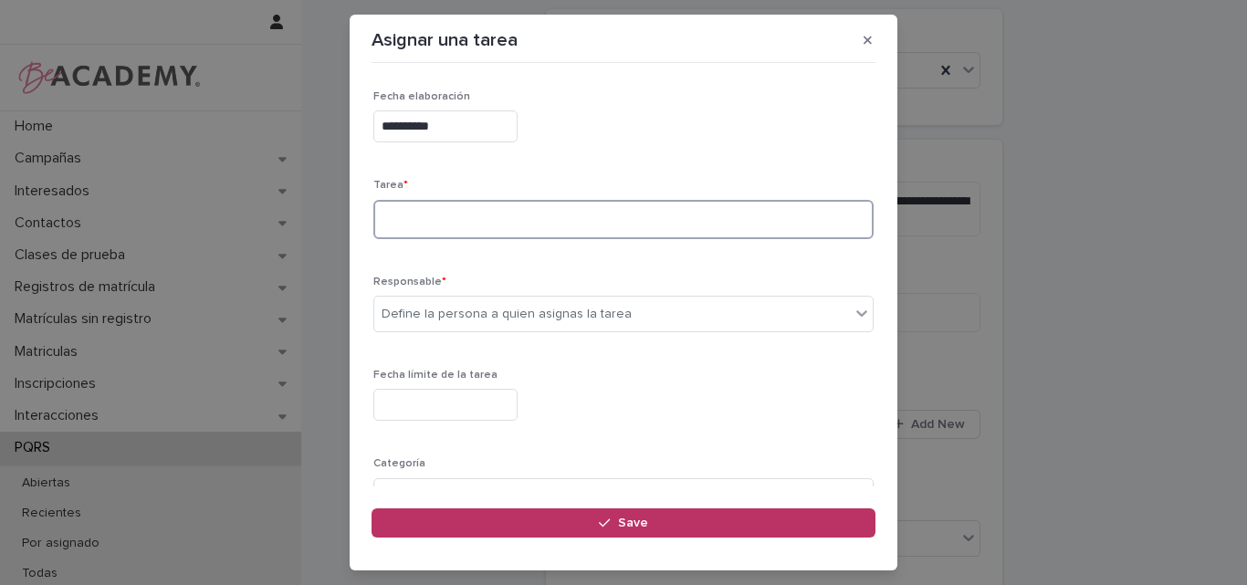
click at [425, 232] on textarea at bounding box center [623, 219] width 500 height 39
type textarea "**********"
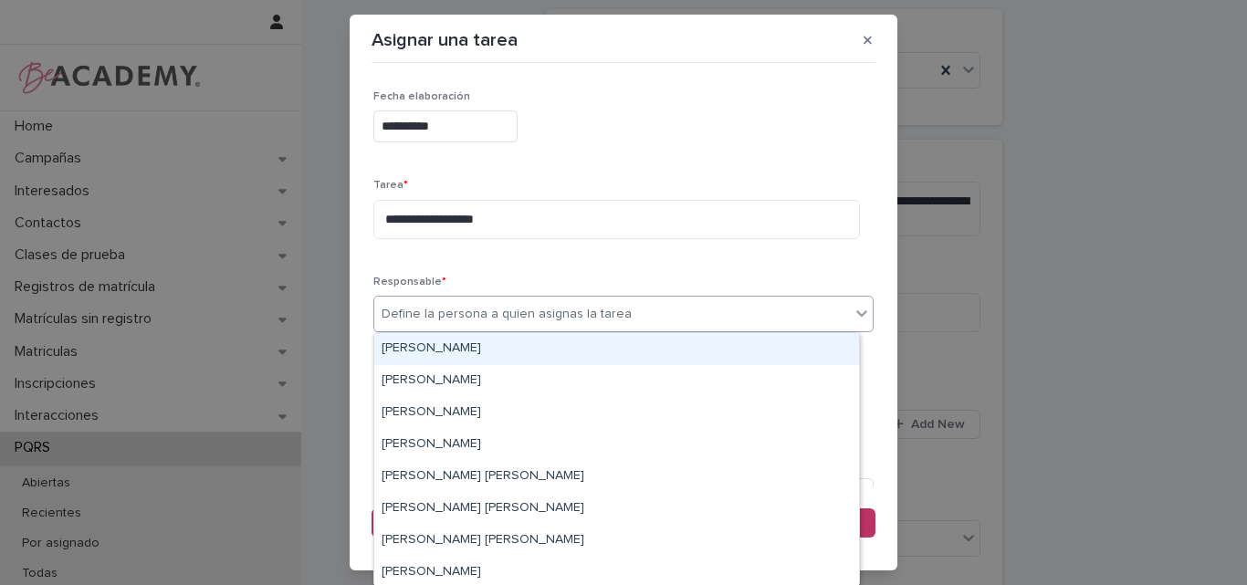
click at [434, 318] on div "Define la persona a quien asignas la tarea" at bounding box center [507, 314] width 250 height 19
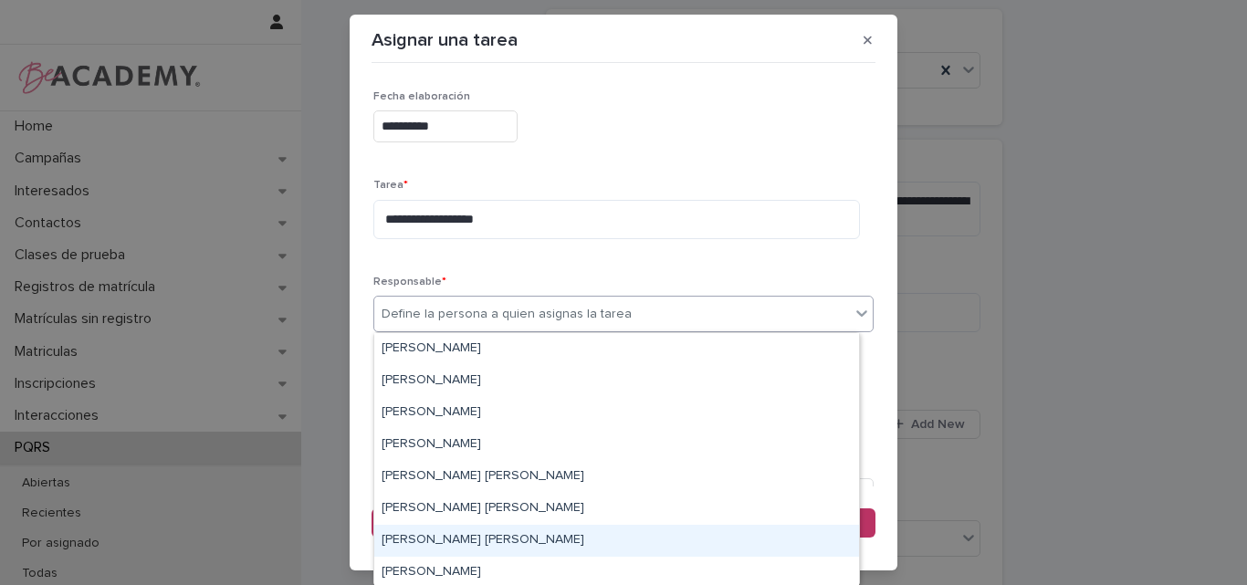
click at [412, 535] on div "[PERSON_NAME] [PERSON_NAME]" at bounding box center [616, 541] width 485 height 32
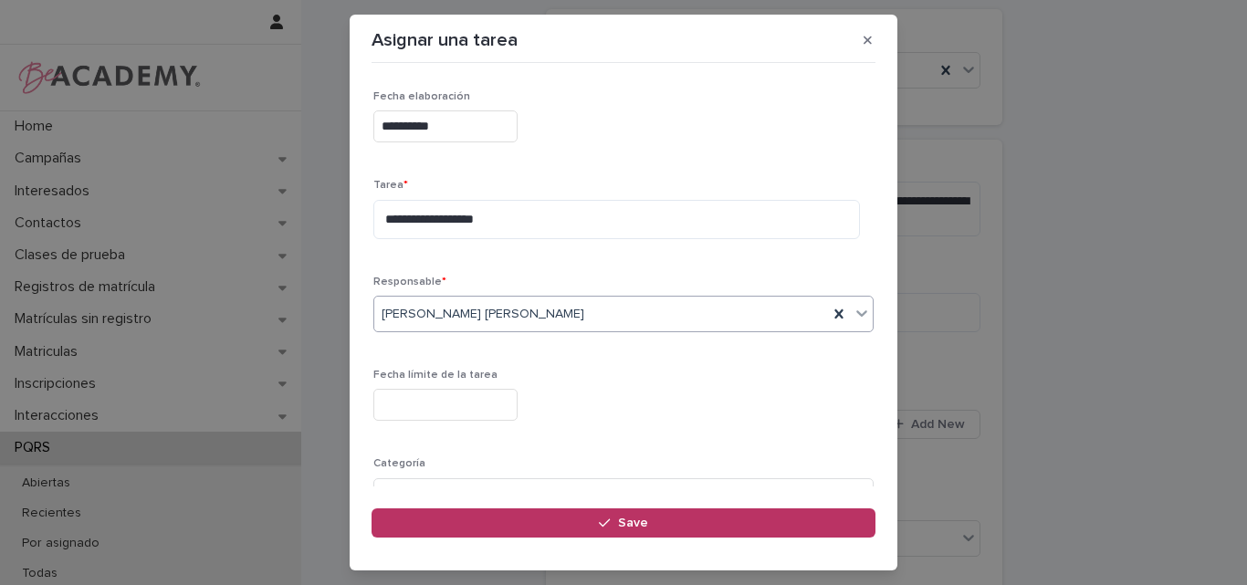
click at [445, 415] on input "text" at bounding box center [445, 405] width 144 height 32
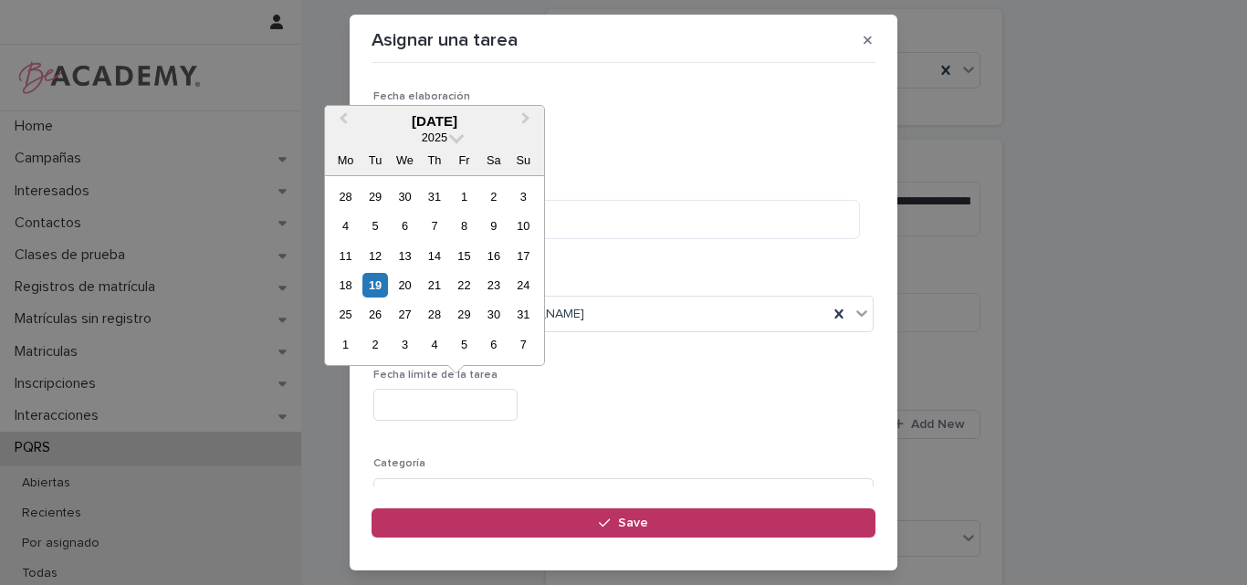
type input "**********"
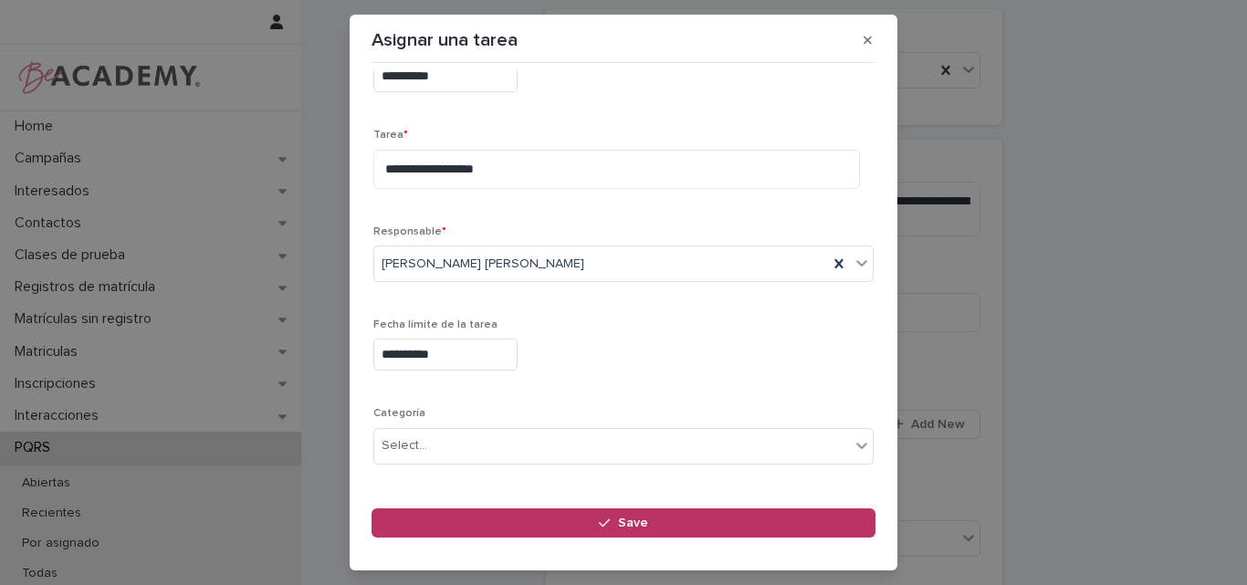
scroll to position [178, 0]
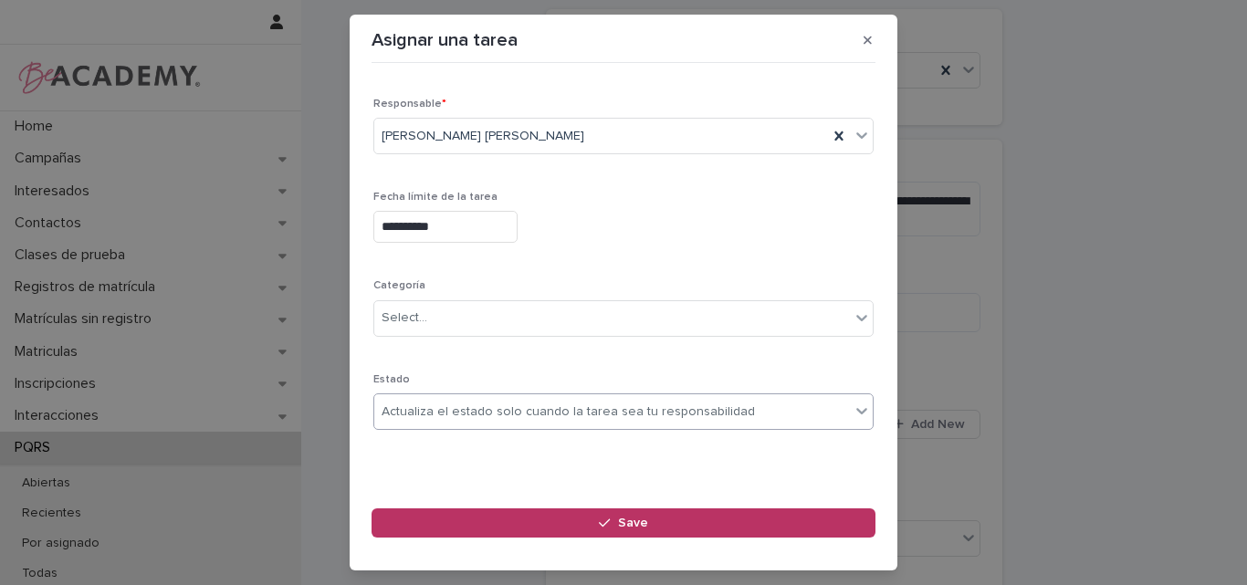
click at [538, 410] on div "Actualiza el estado solo cuando la tarea sea tu responsabilidad" at bounding box center [568, 412] width 373 height 19
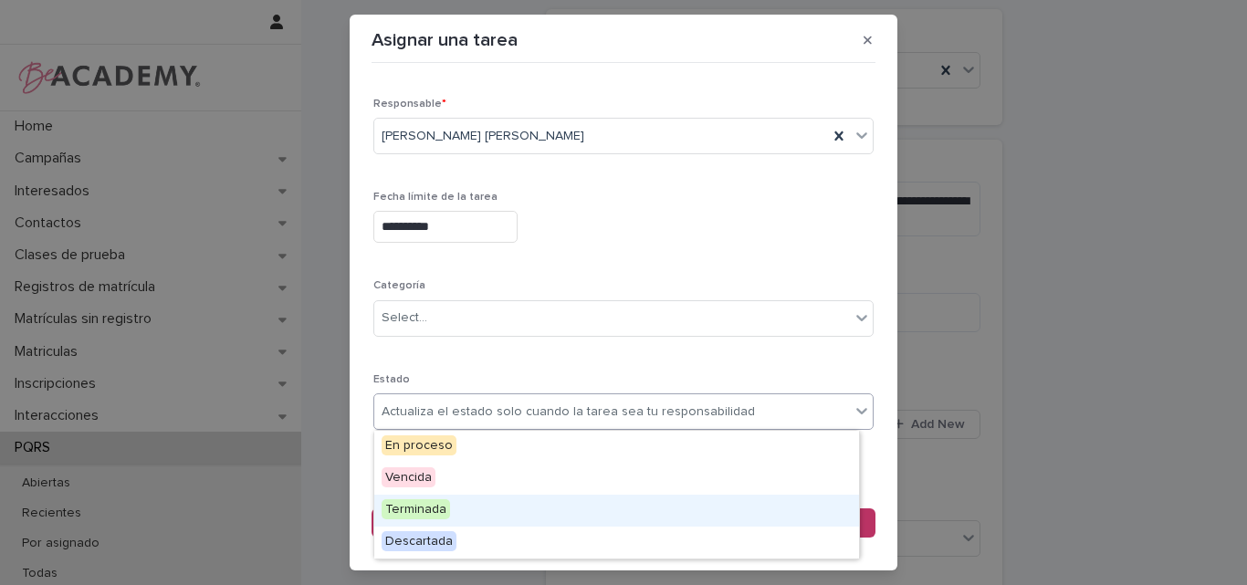
click at [463, 501] on div "Terminada" at bounding box center [616, 511] width 485 height 32
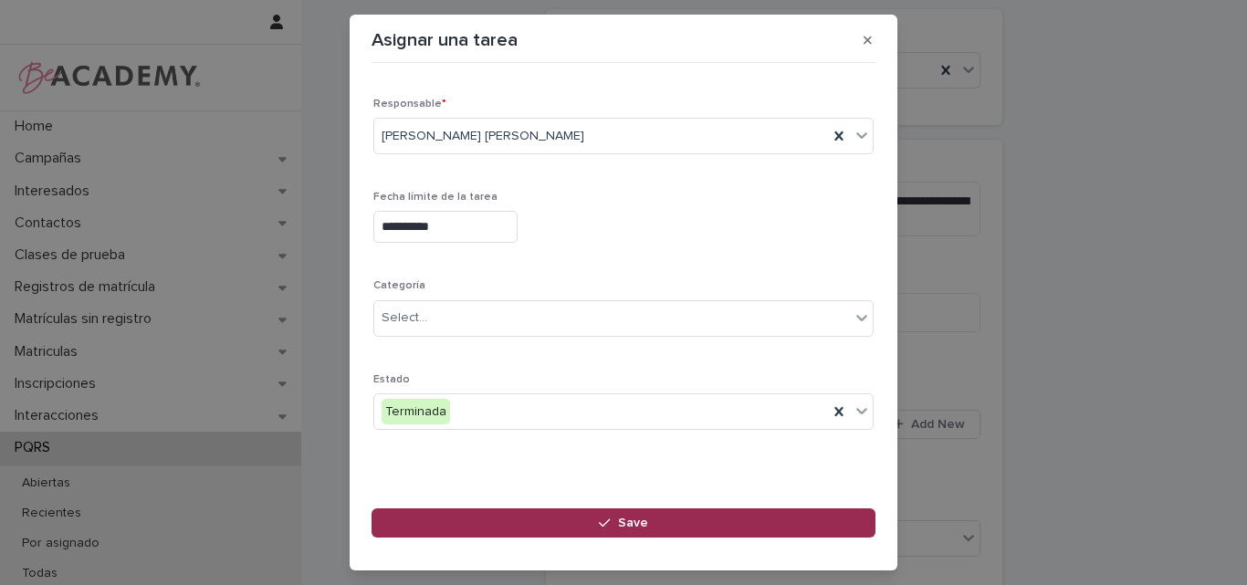
click at [570, 515] on button "Save" at bounding box center [624, 523] width 504 height 29
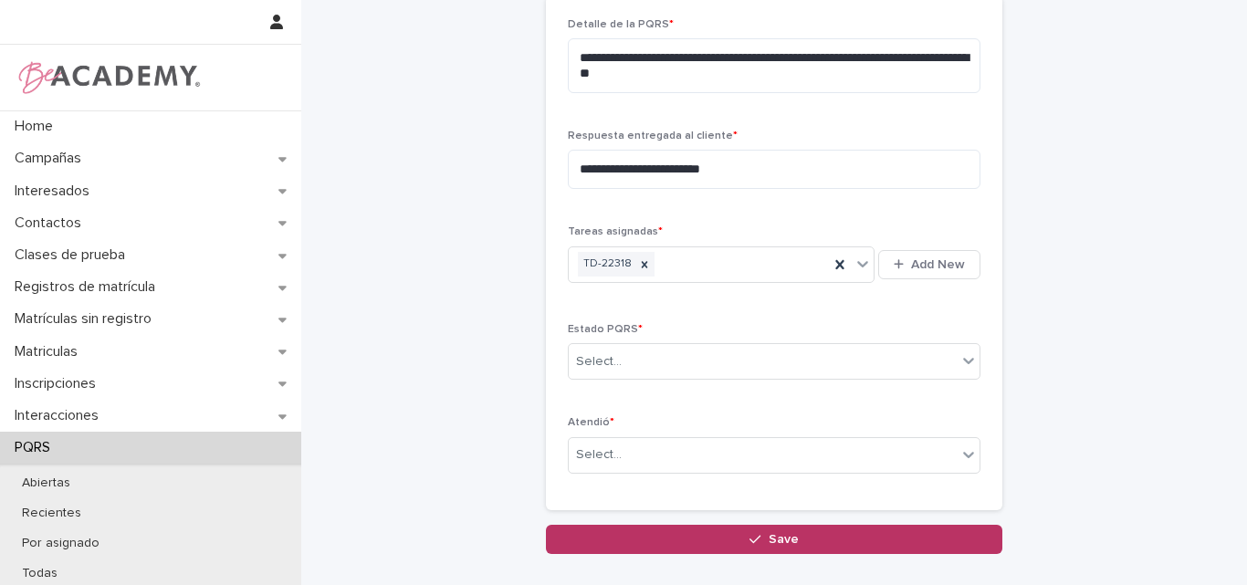
scroll to position [688, 0]
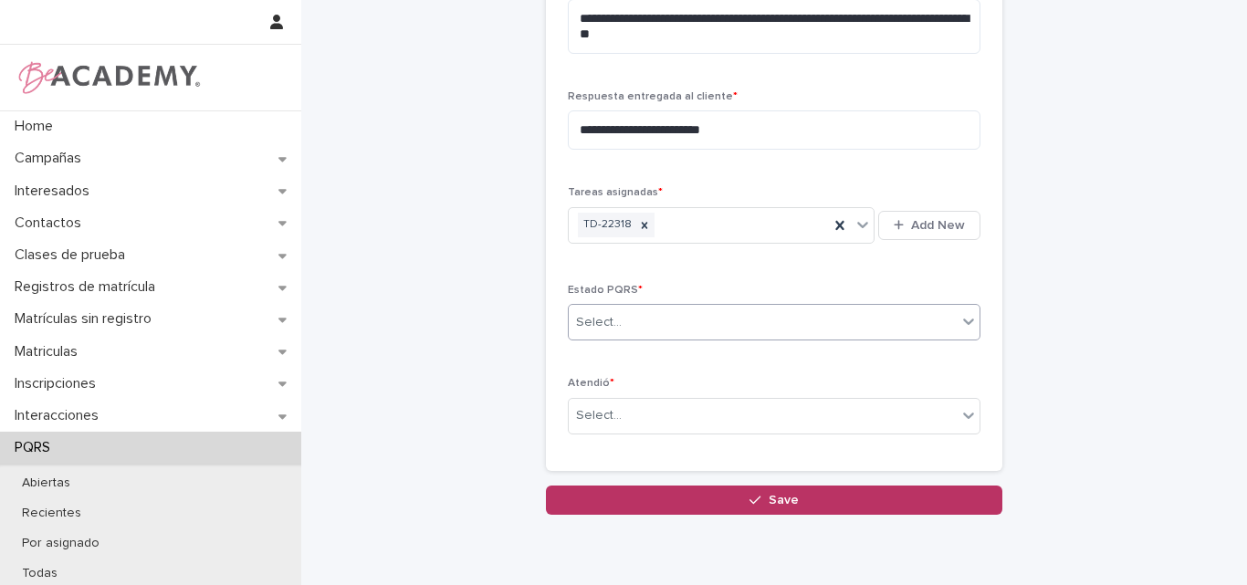
click at [636, 323] on div "Select..." at bounding box center [763, 323] width 388 height 30
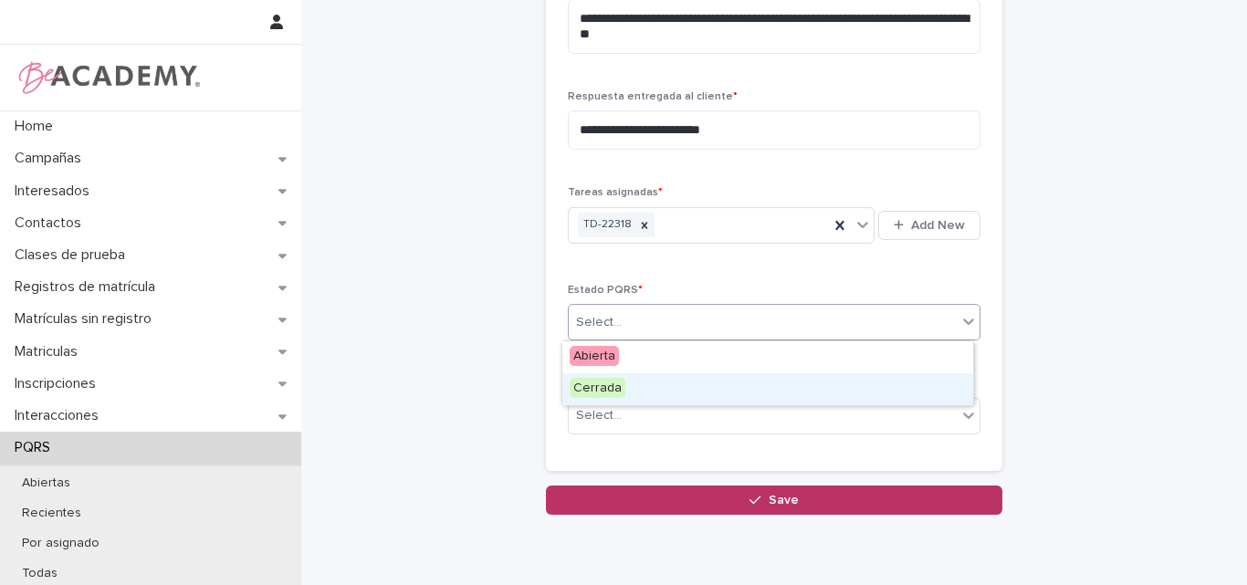
click at [627, 391] on div "Cerrada" at bounding box center [767, 389] width 411 height 32
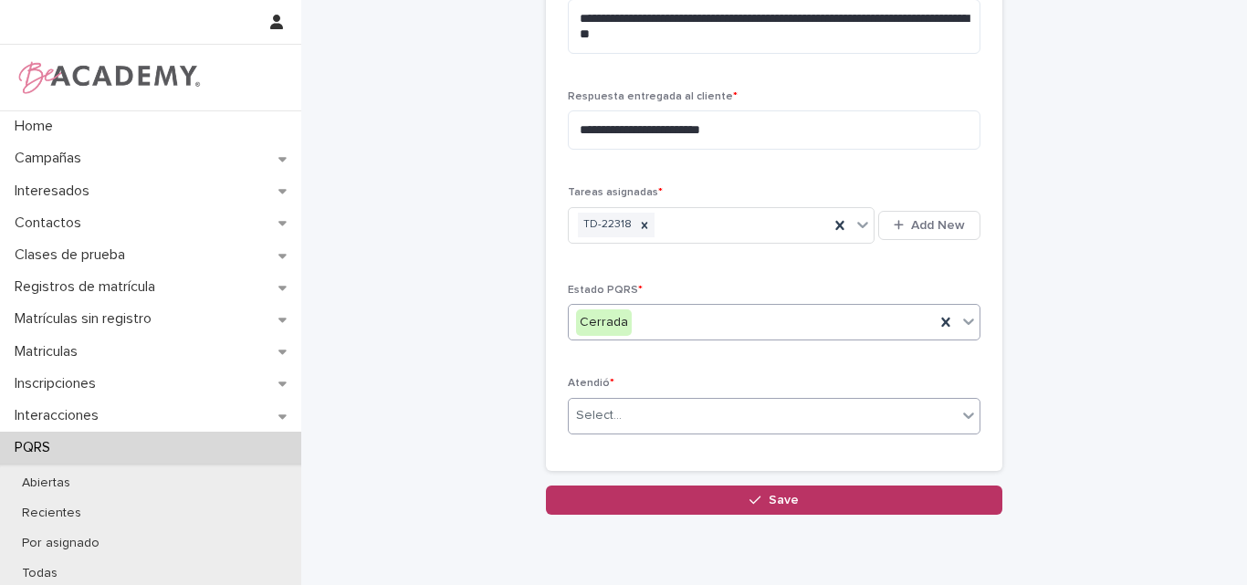
click at [652, 411] on div "Select..." at bounding box center [763, 416] width 388 height 30
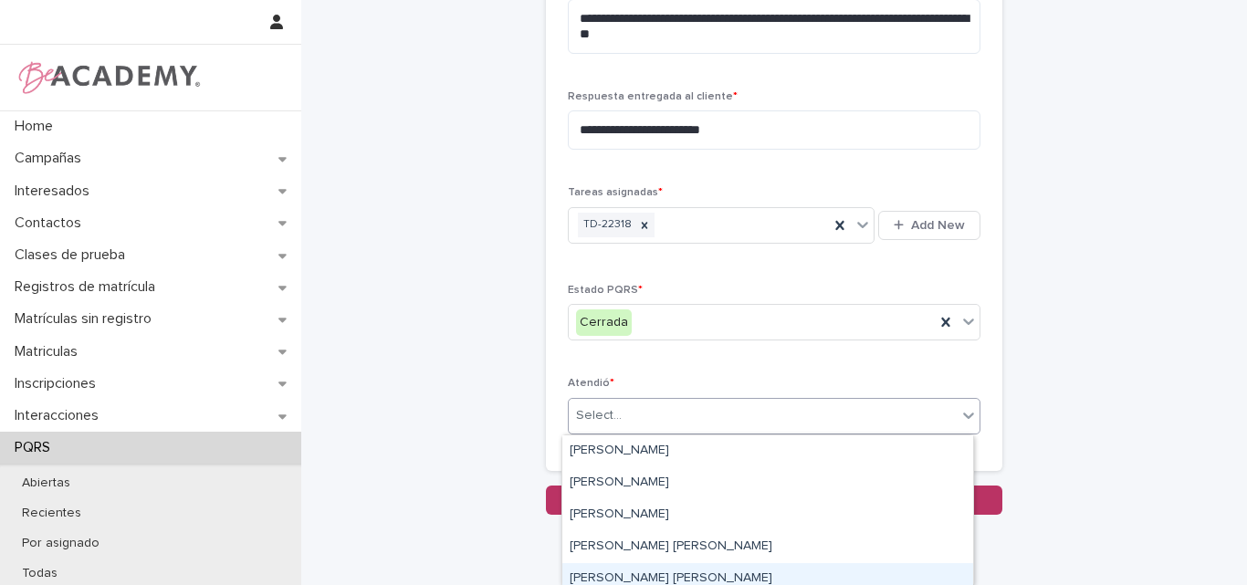
click at [620, 571] on div "[PERSON_NAME] [PERSON_NAME]" at bounding box center [767, 579] width 411 height 32
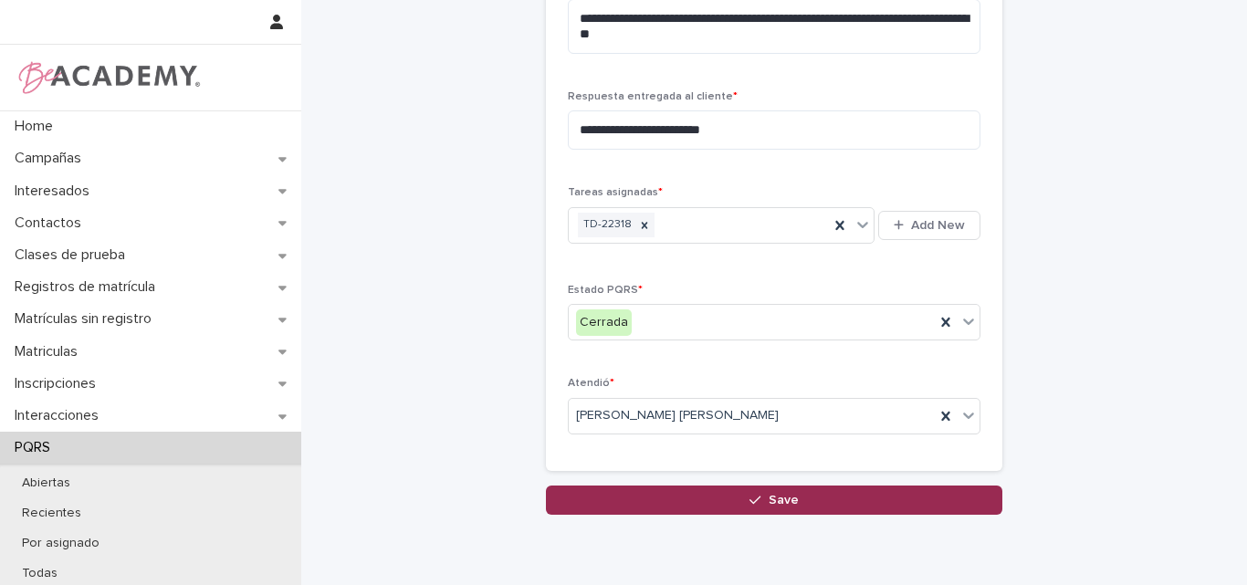
click at [760, 499] on div "button" at bounding box center [759, 500] width 18 height 13
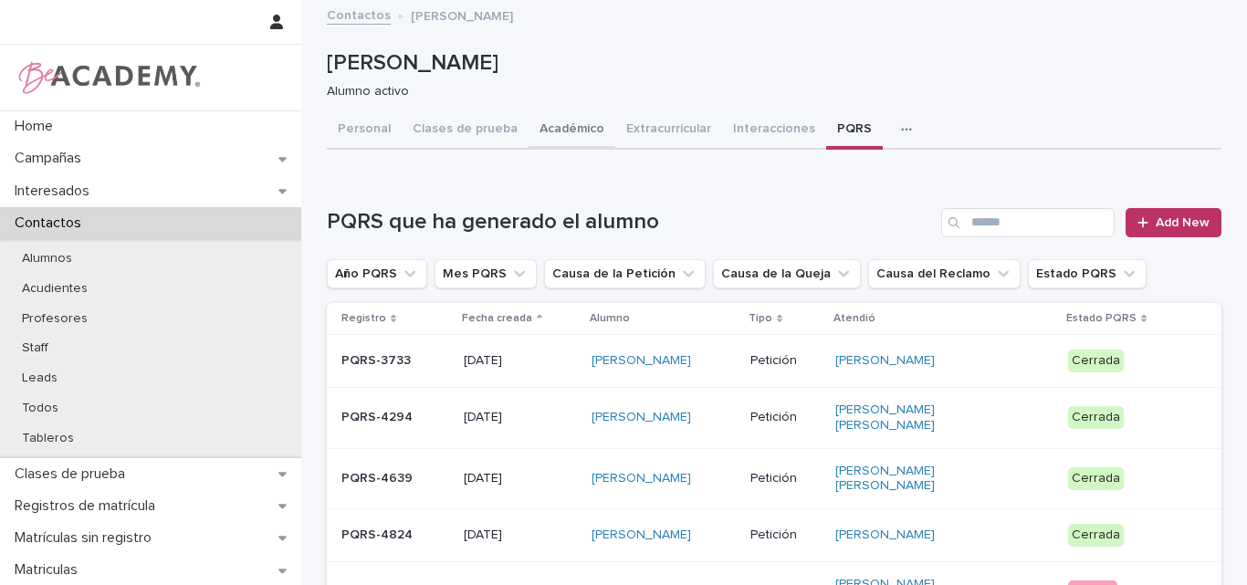
click at [554, 132] on button "Académico" at bounding box center [572, 130] width 87 height 38
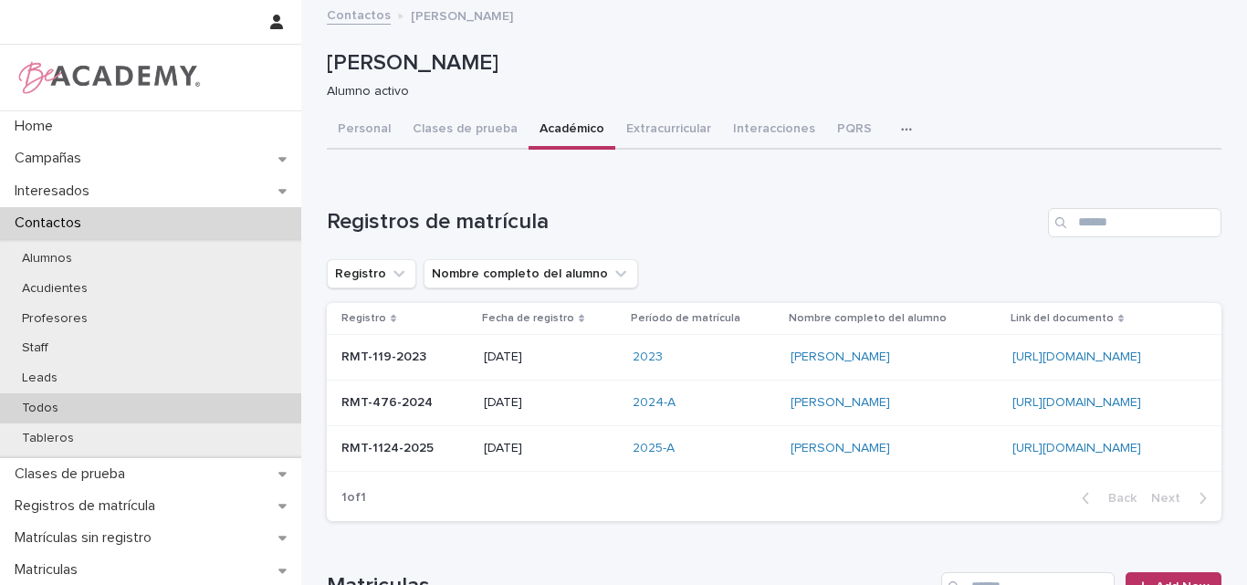
click at [39, 408] on p "Todos" at bounding box center [40, 409] width 66 height 16
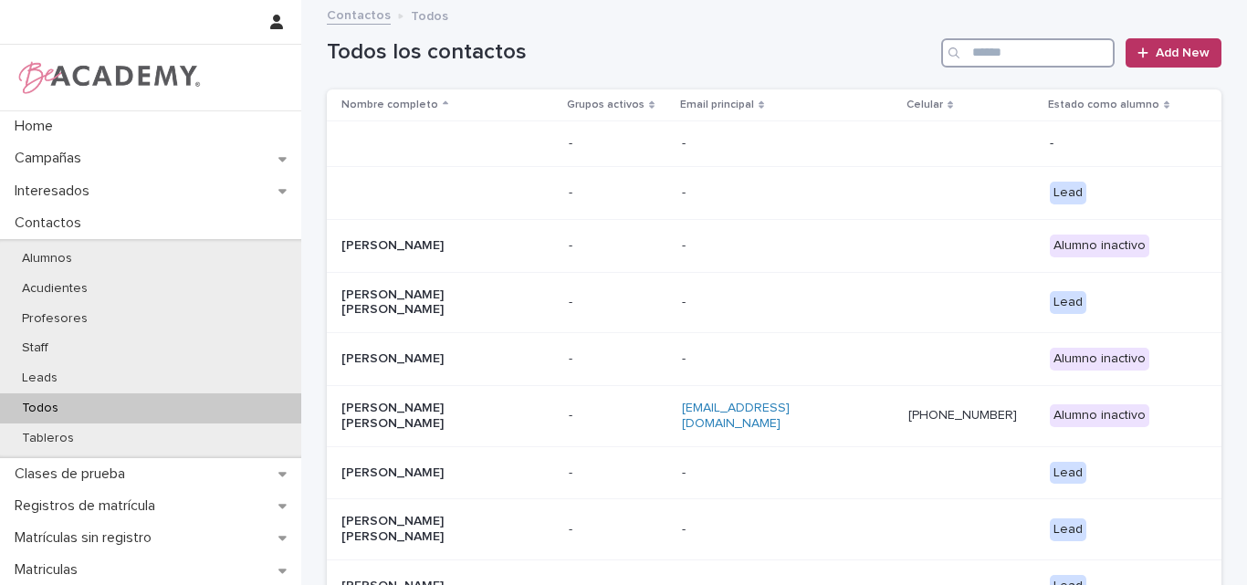
click at [1009, 56] on input "Search" at bounding box center [1027, 52] width 173 height 29
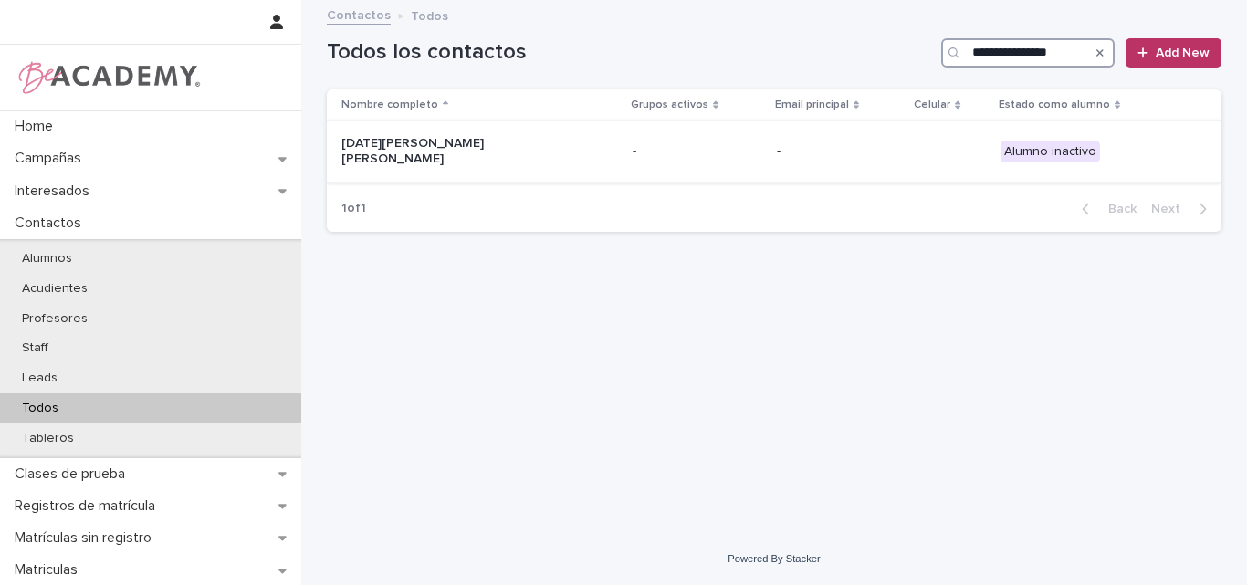
type input "**********"
click at [438, 153] on p "Lucia Sierra Grajales" at bounding box center [432, 151] width 183 height 31
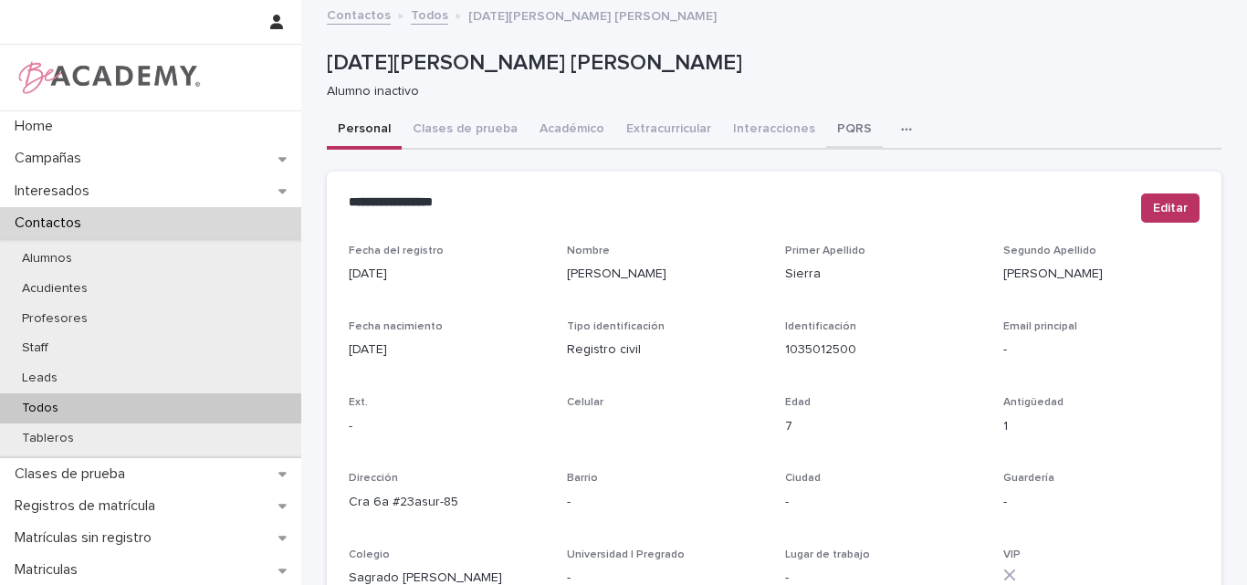
click at [830, 131] on button "PQRS" at bounding box center [854, 130] width 57 height 38
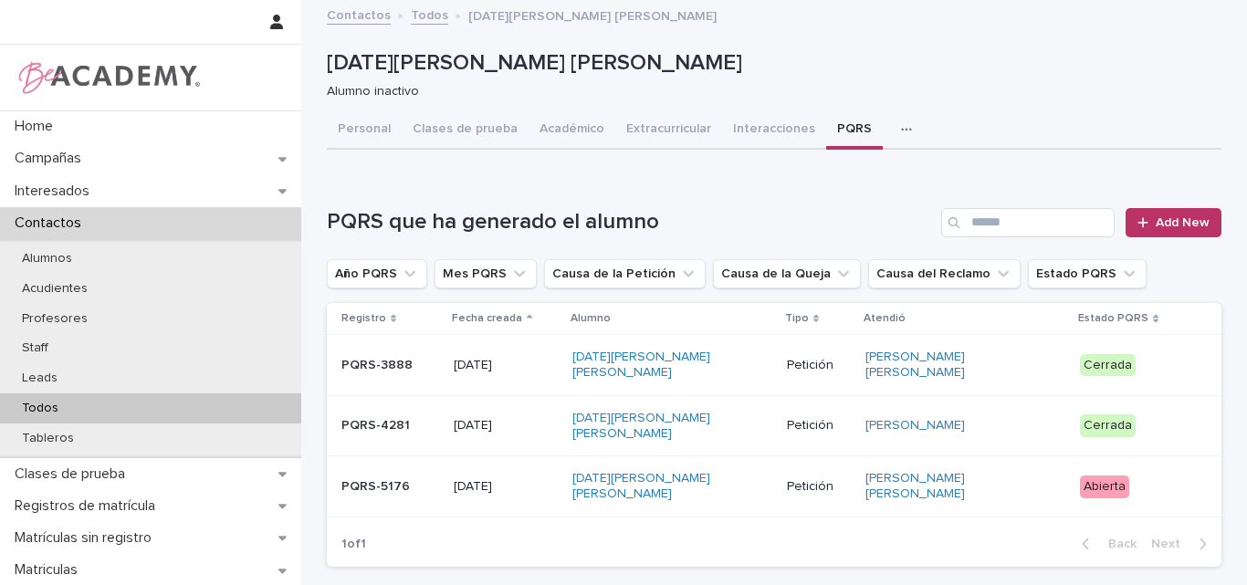
click at [423, 479] on p "PQRS-5176" at bounding box center [390, 487] width 98 height 16
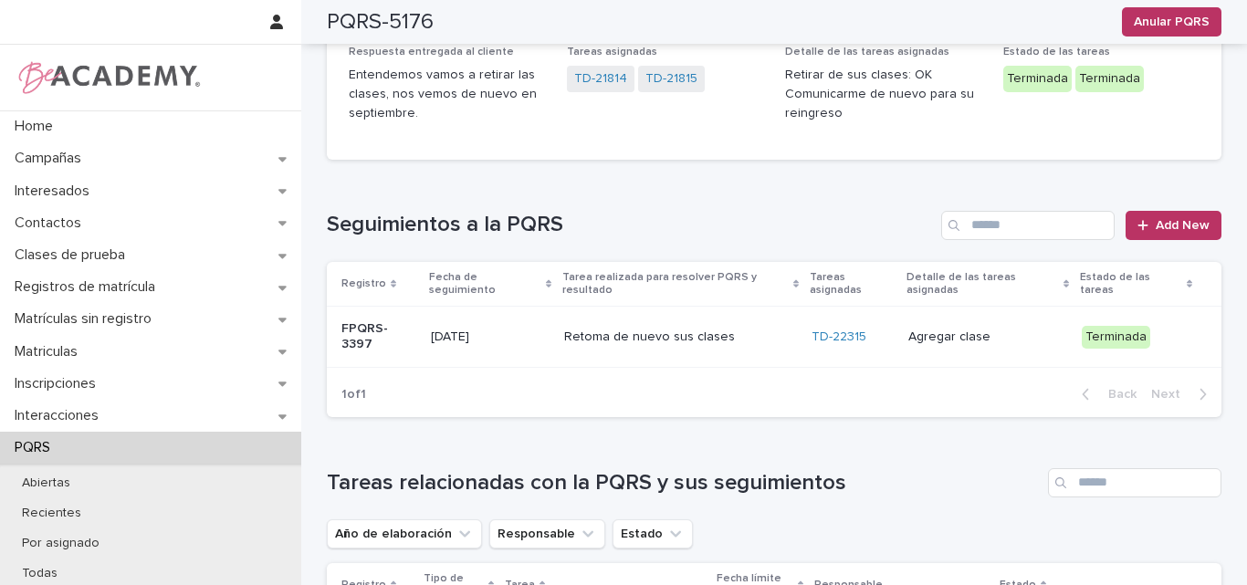
scroll to position [457, 0]
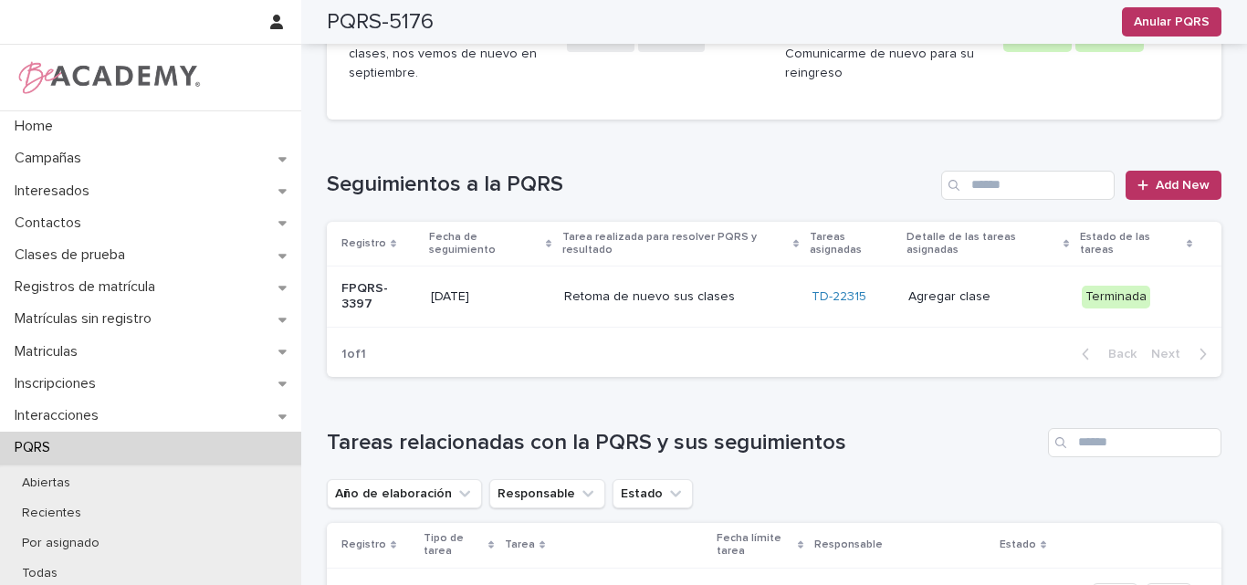
click at [510, 289] on p "19/08/2025" at bounding box center [490, 297] width 119 height 16
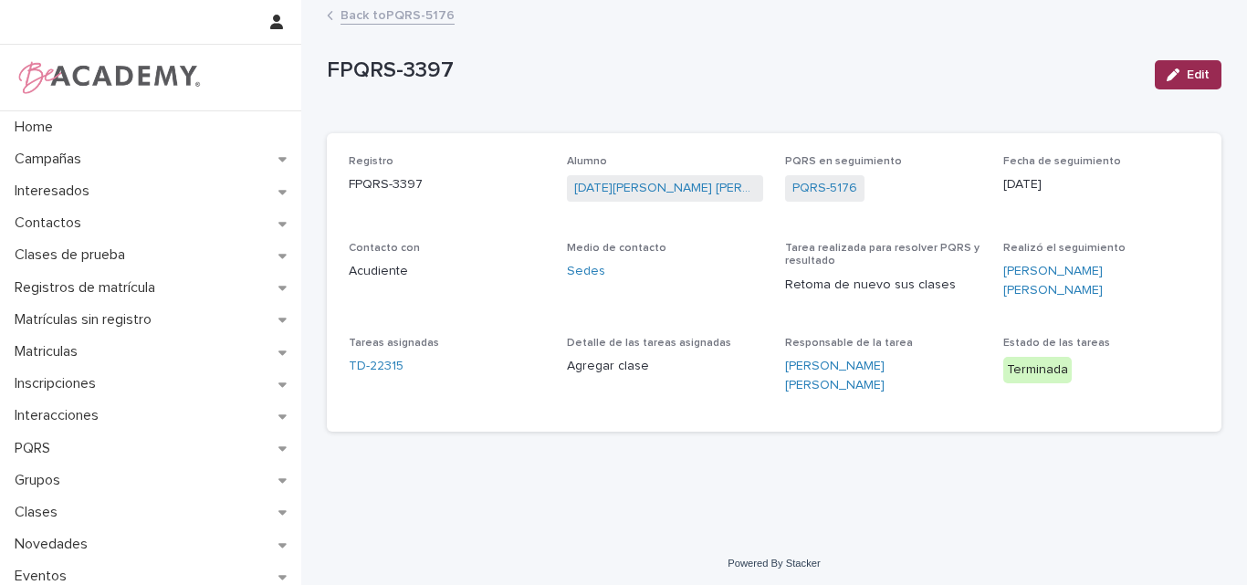
click at [1205, 72] on span "Edit" at bounding box center [1198, 74] width 23 height 13
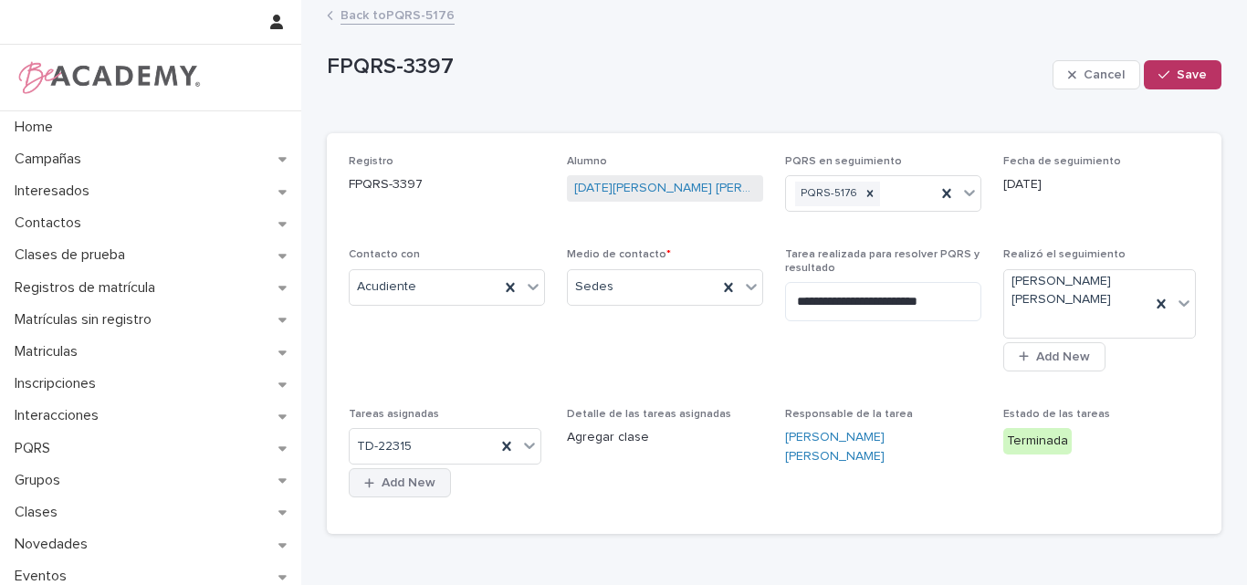
click at [407, 477] on span "Add New" at bounding box center [409, 483] width 54 height 13
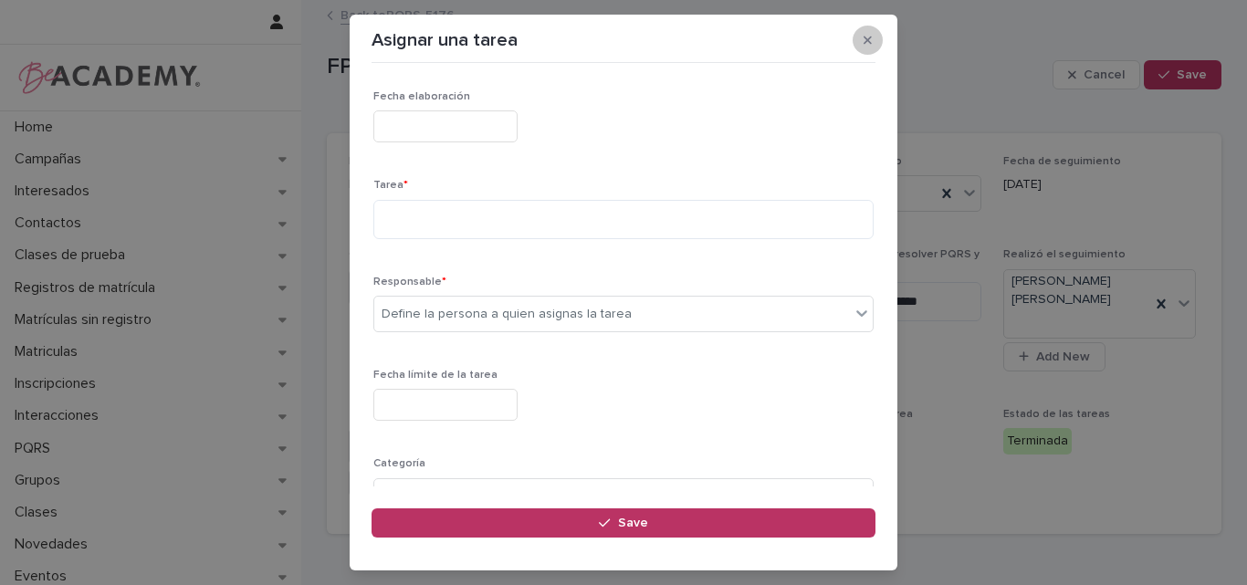
click at [870, 46] on icon "button" at bounding box center [868, 40] width 8 height 13
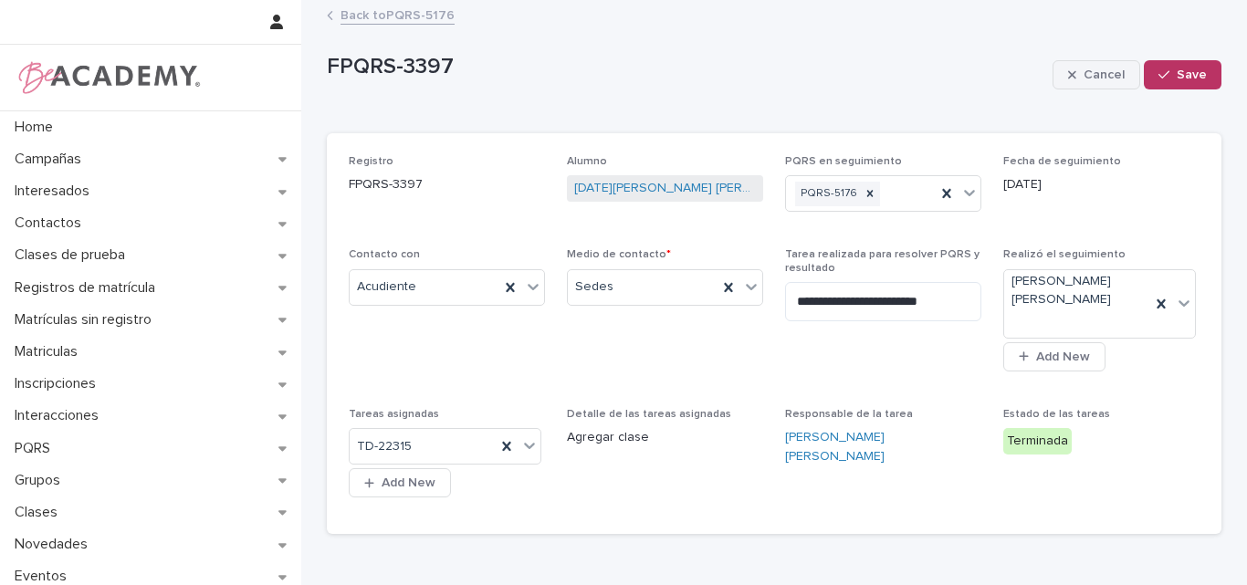
click at [1095, 68] on span "Cancel" at bounding box center [1104, 74] width 41 height 13
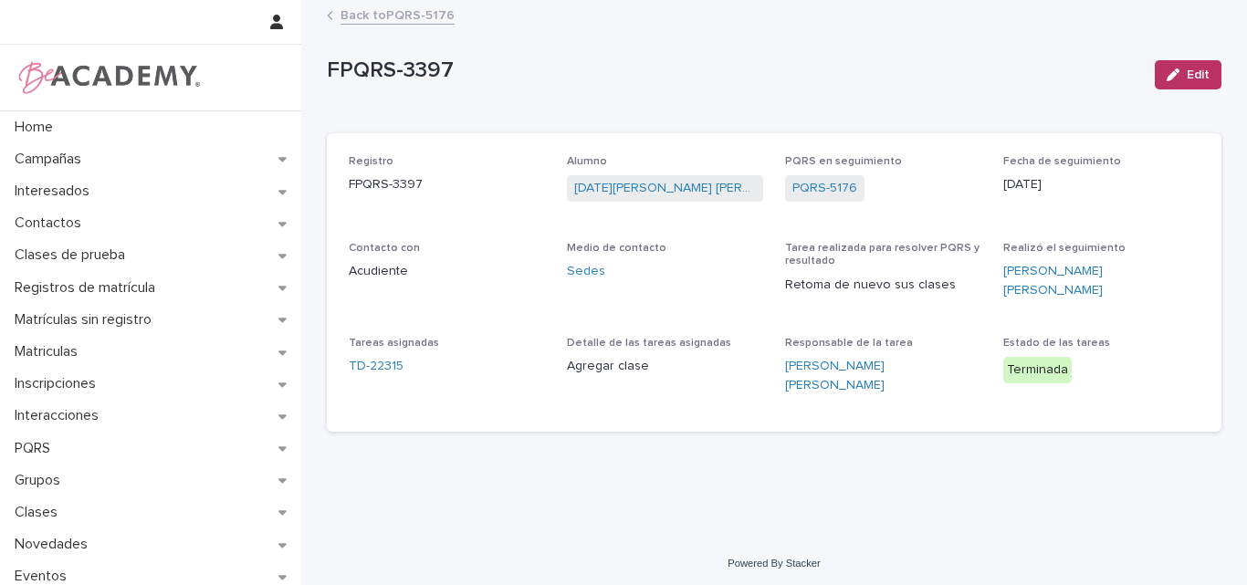
click at [409, 14] on link "Back to PQRS-5176" at bounding box center [398, 14] width 114 height 21
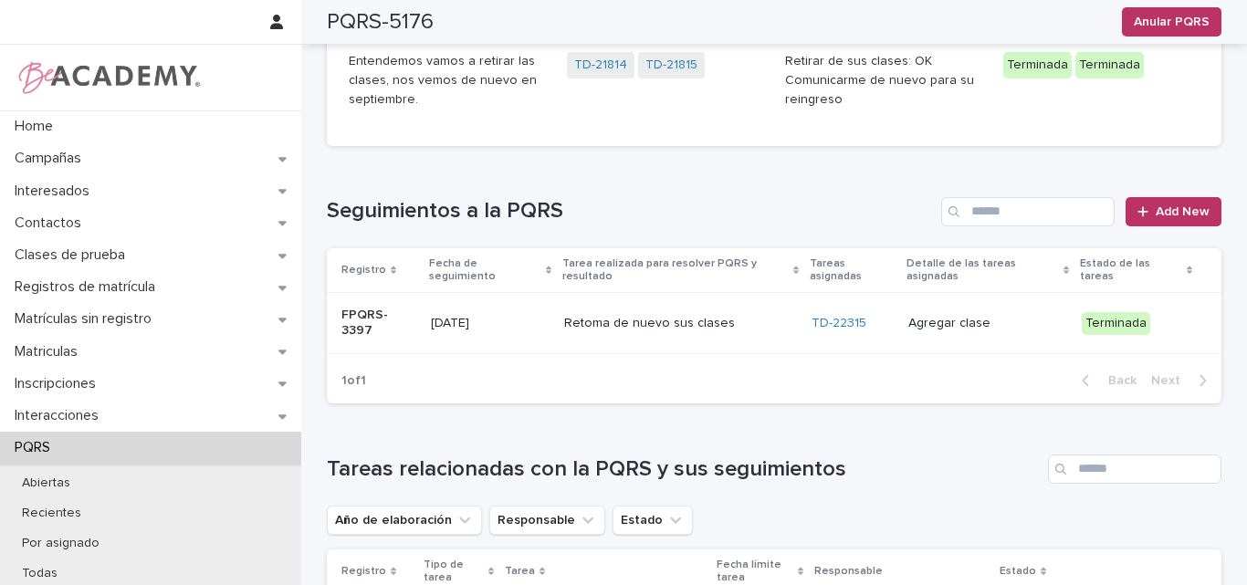
scroll to position [457, 0]
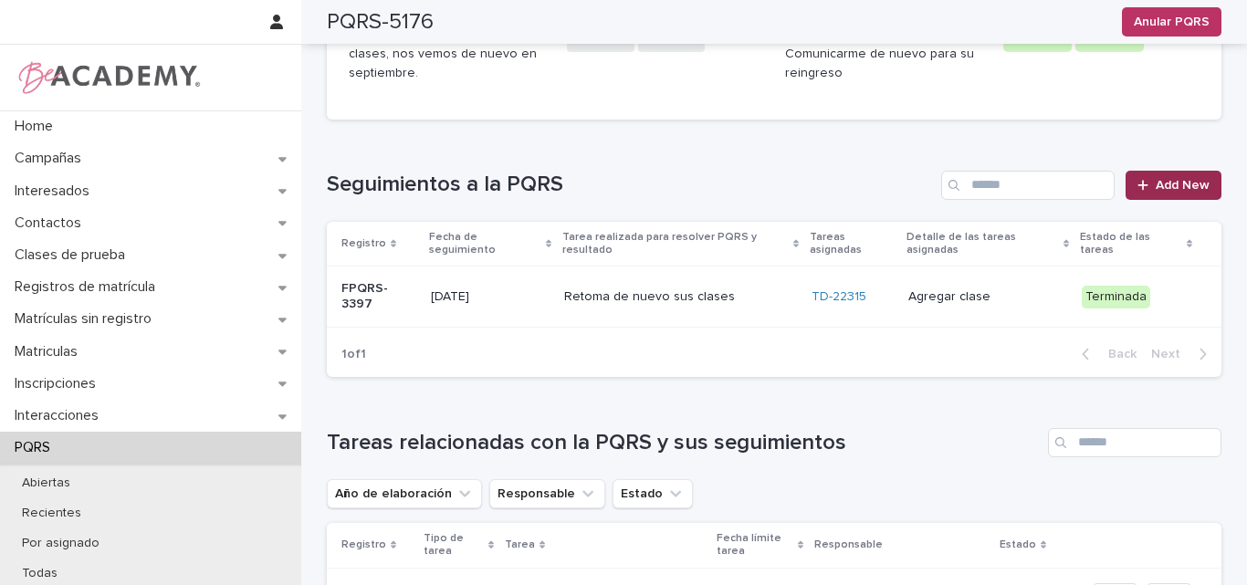
click at [1166, 179] on span "Add New" at bounding box center [1183, 185] width 54 height 13
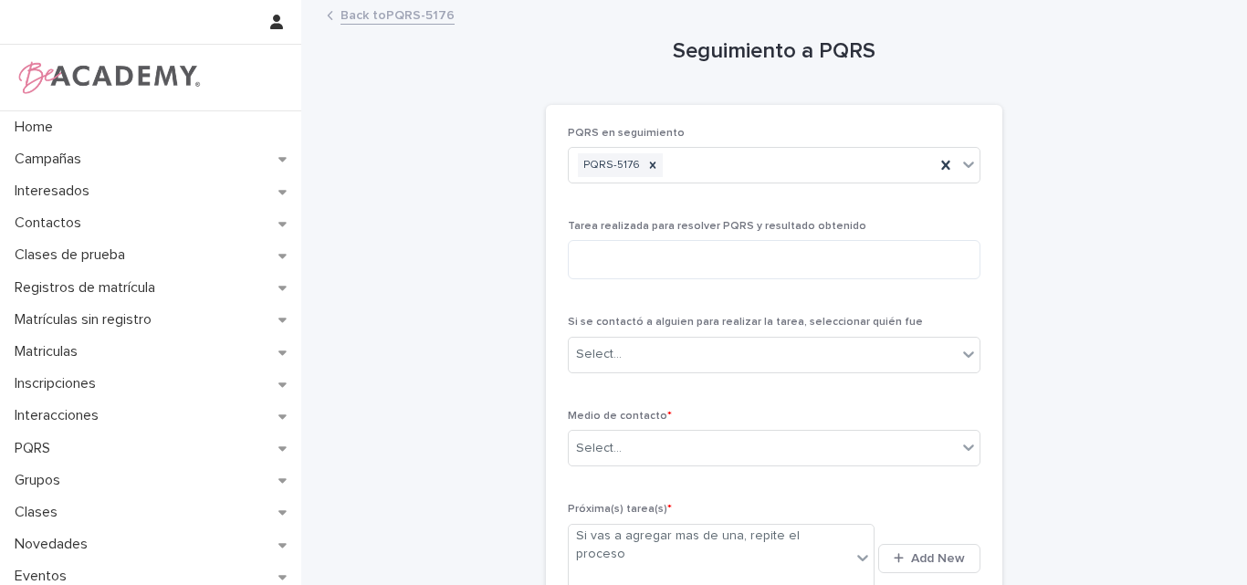
click at [391, 13] on link "Back to PQRS-5176" at bounding box center [398, 14] width 114 height 21
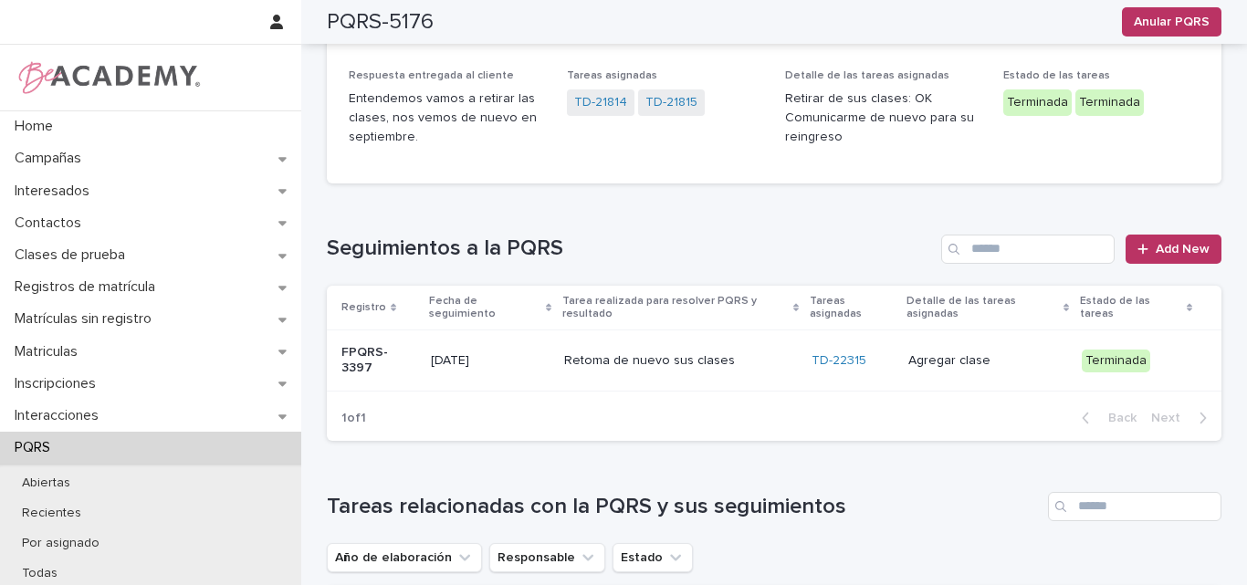
scroll to position [457, 0]
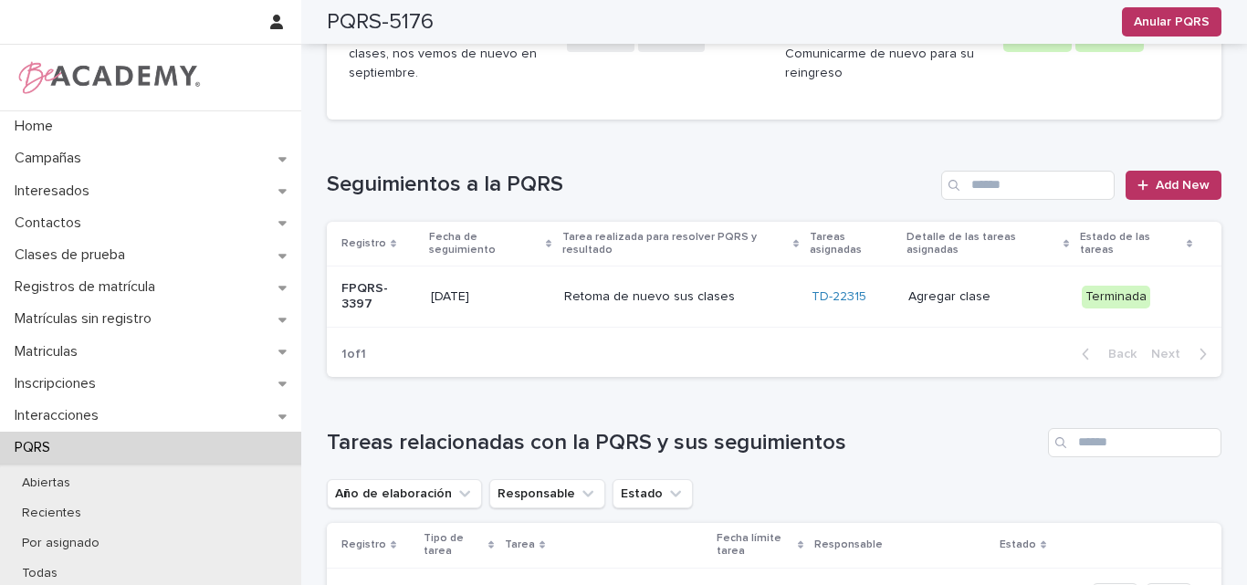
click at [738, 289] on p "Retoma de nuevo sus clases" at bounding box center [680, 297] width 233 height 16
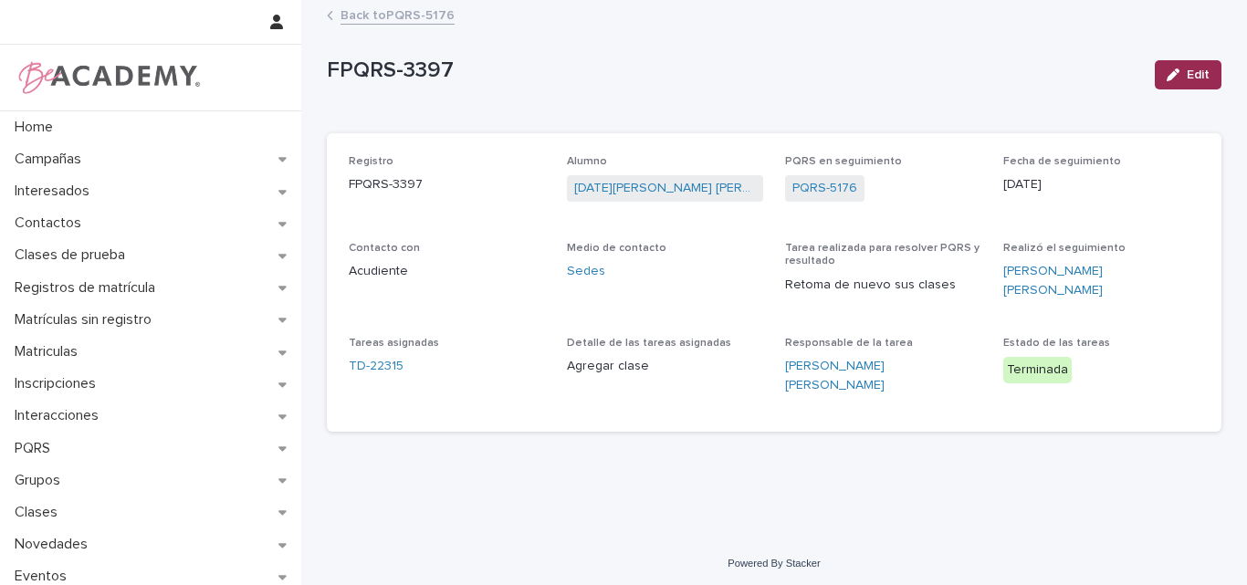
click at [1185, 75] on div "button" at bounding box center [1177, 74] width 20 height 13
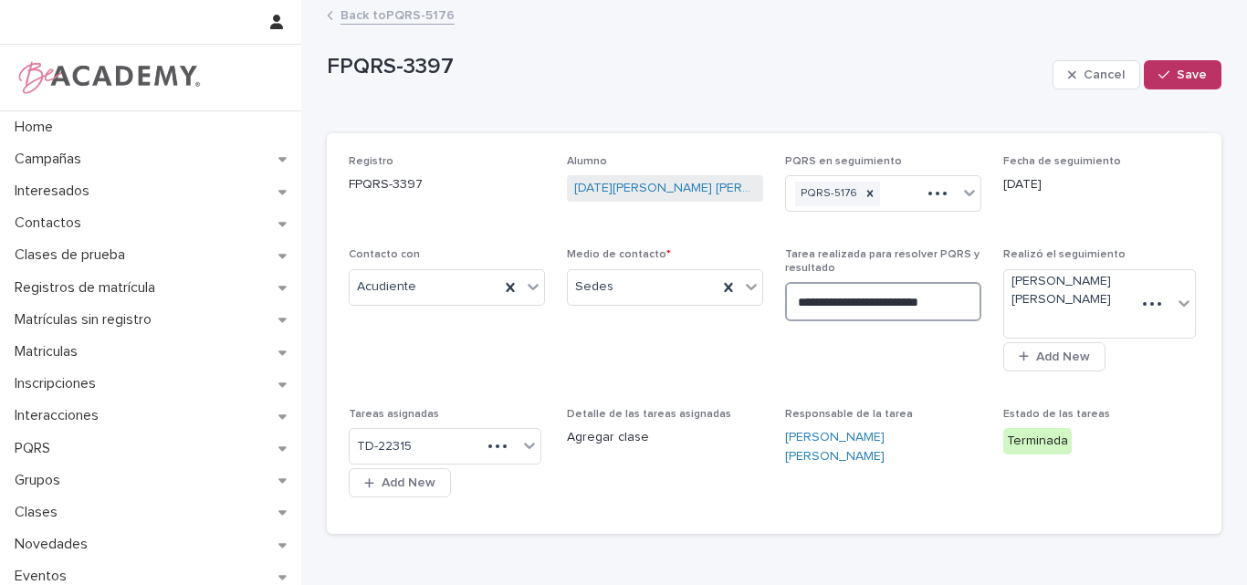
click at [961, 302] on textarea "**********" at bounding box center [883, 301] width 196 height 39
type textarea "**********"
click at [1178, 67] on button "Save" at bounding box center [1183, 74] width 78 height 29
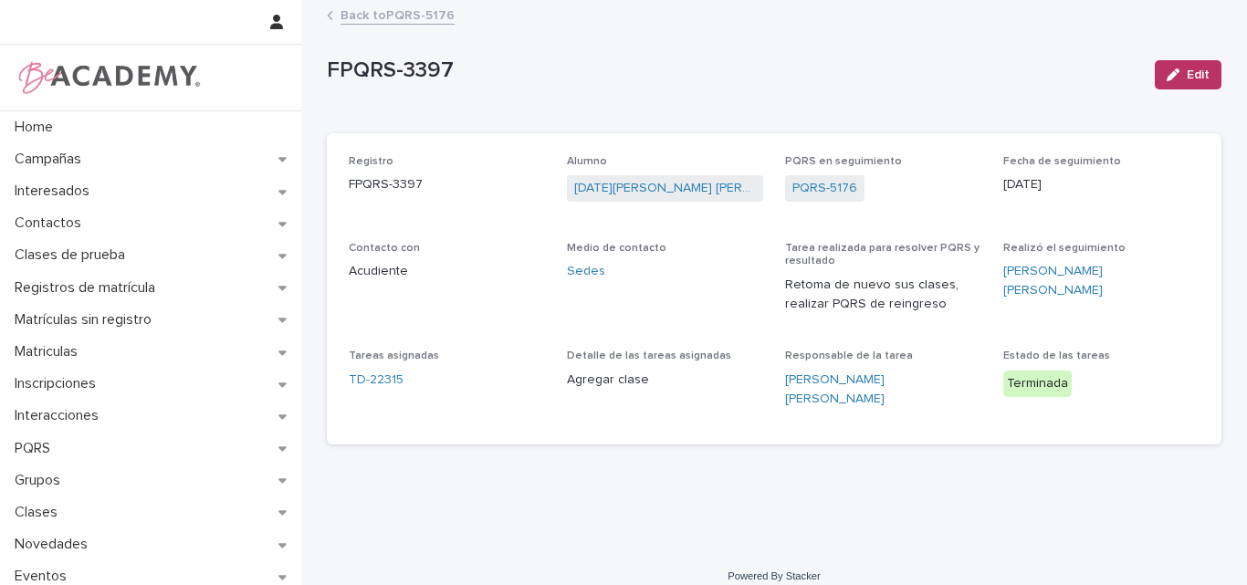
click at [411, 6] on link "Back to PQRS-5176" at bounding box center [398, 14] width 114 height 21
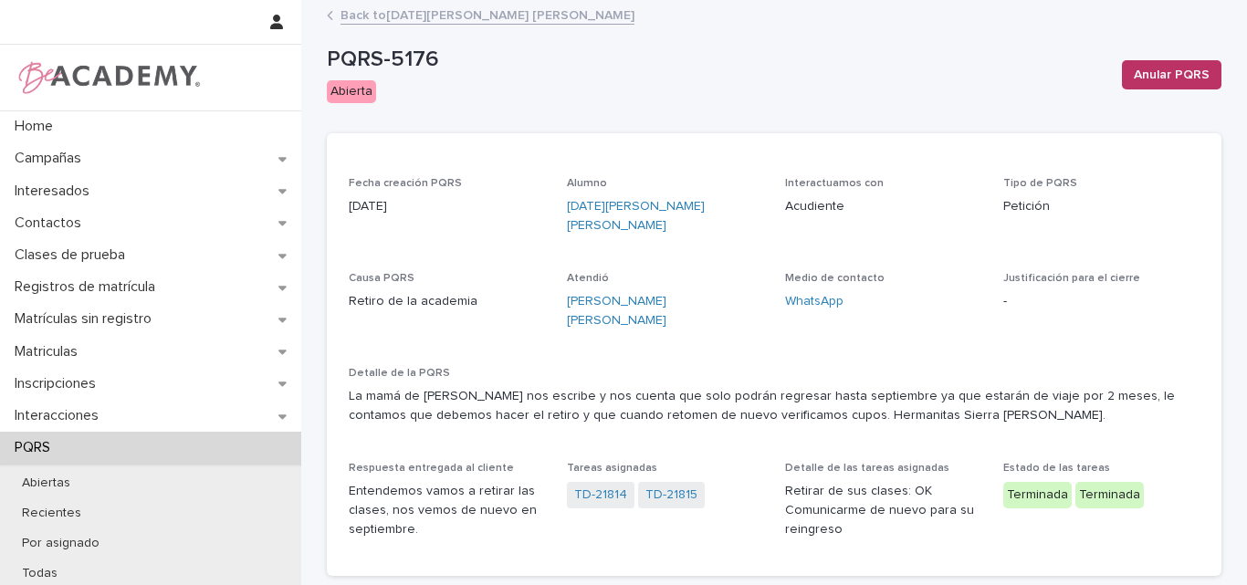
click at [399, 16] on link "Back to Lucia Sierra Grajales" at bounding box center [488, 14] width 294 height 21
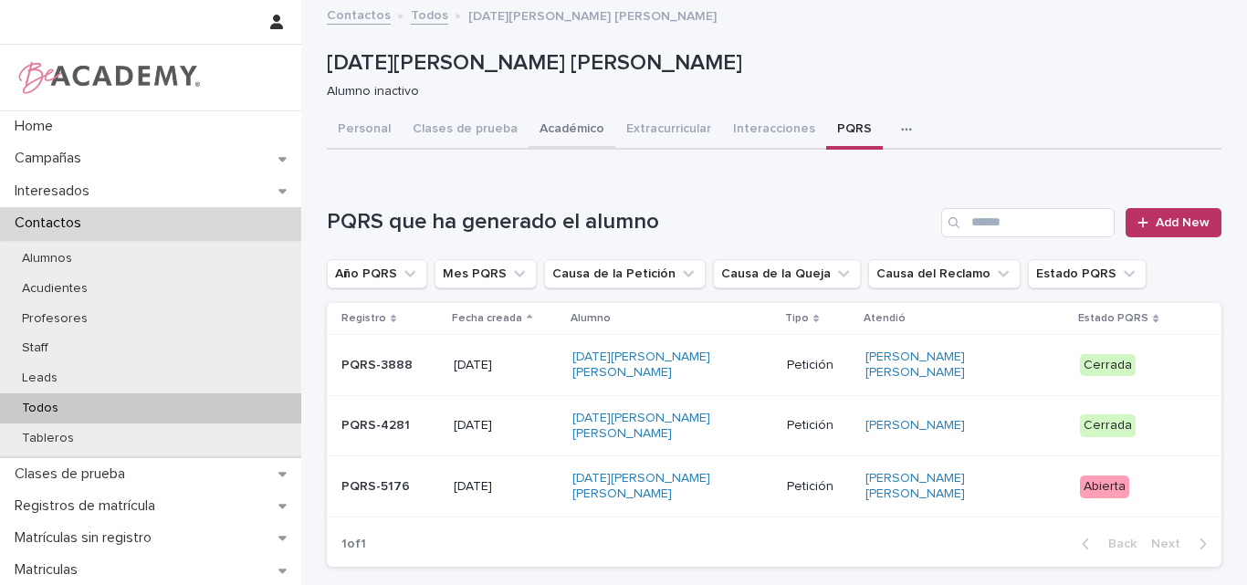
click at [567, 128] on button "Académico" at bounding box center [572, 130] width 87 height 38
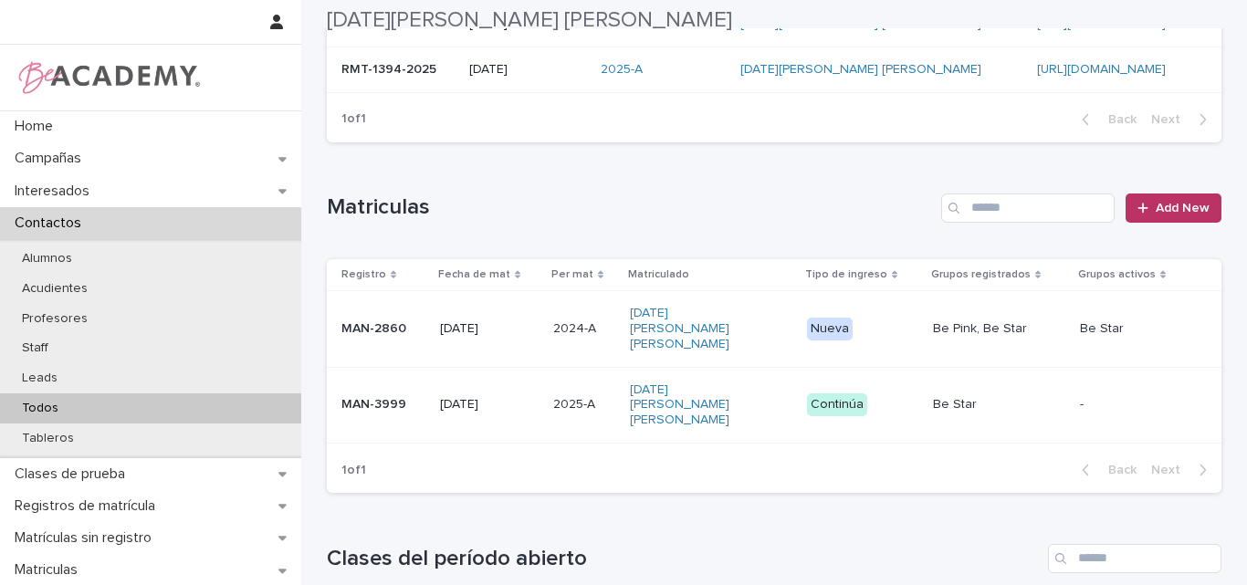
scroll to position [365, 0]
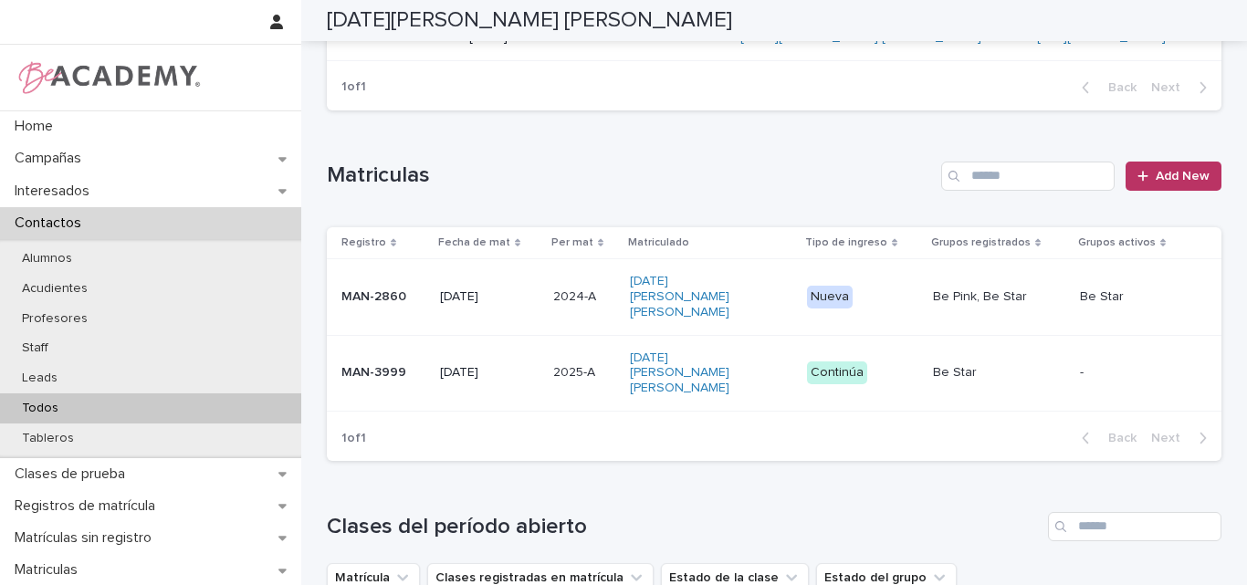
click at [380, 358] on div "MAN-3999" at bounding box center [383, 373] width 84 height 30
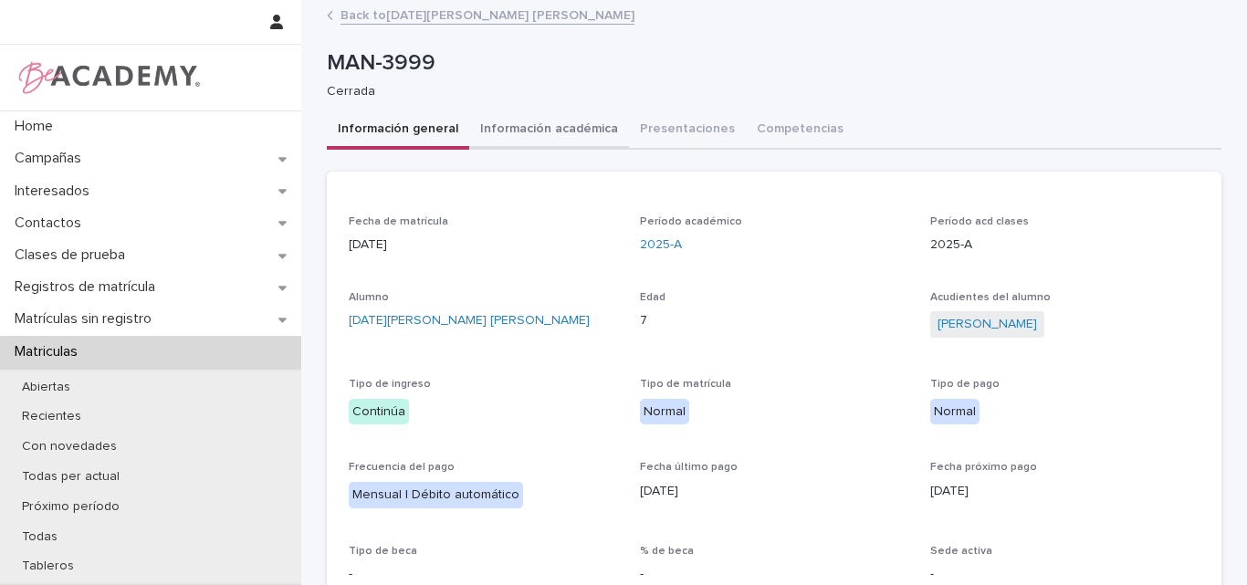
click at [544, 116] on button "Información académica" at bounding box center [549, 130] width 160 height 38
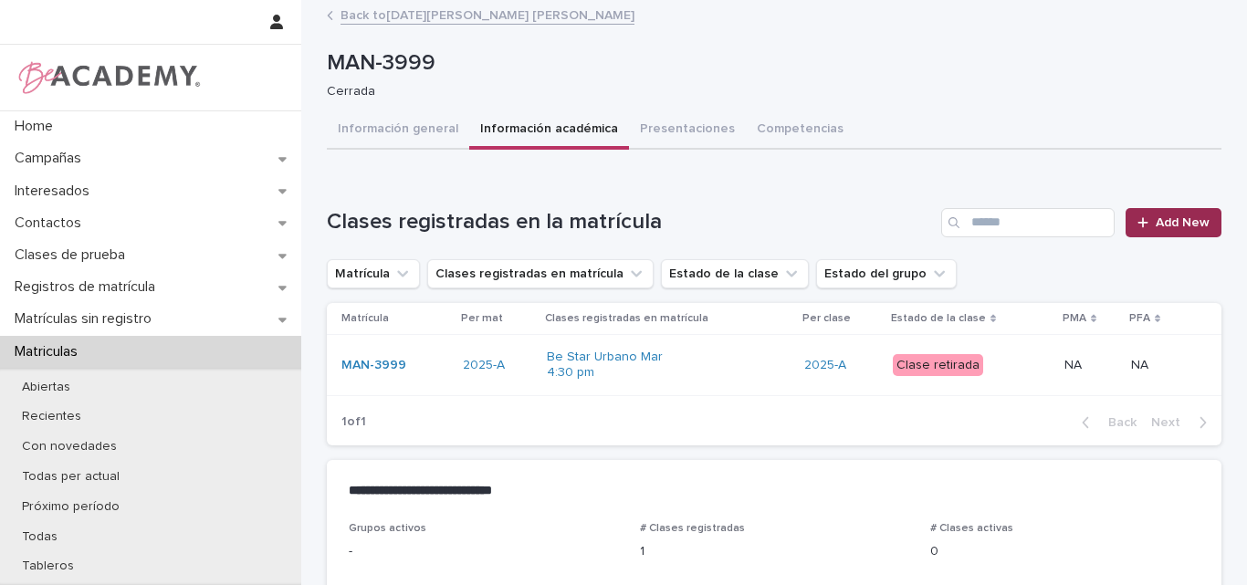
click at [1169, 224] on span "Add New" at bounding box center [1183, 222] width 54 height 13
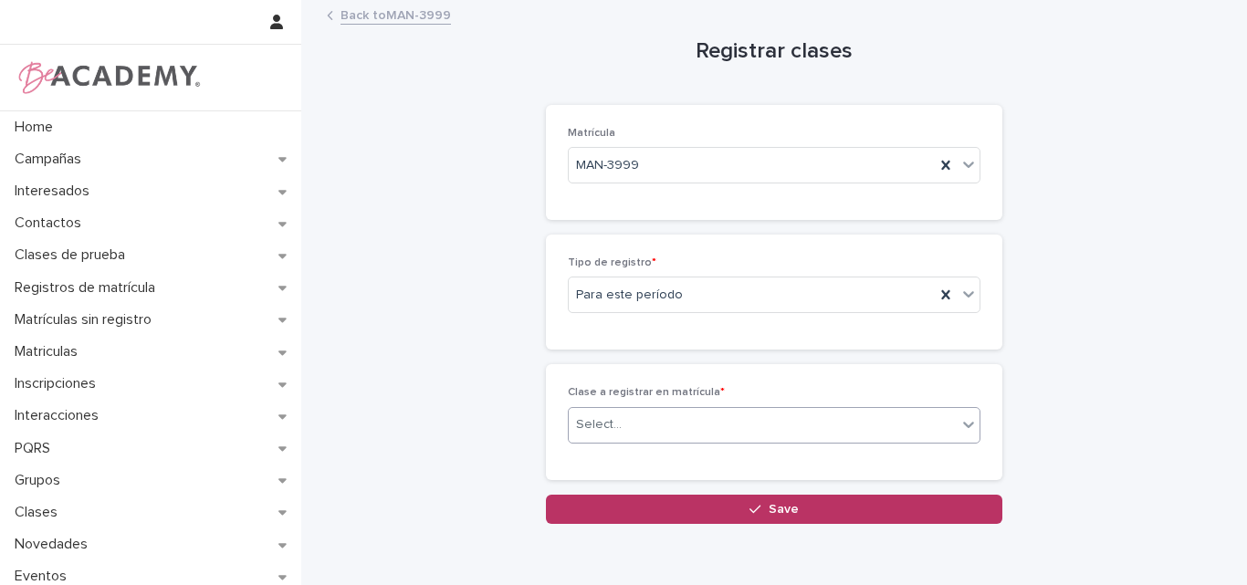
click at [625, 431] on div "Select..." at bounding box center [763, 425] width 388 height 30
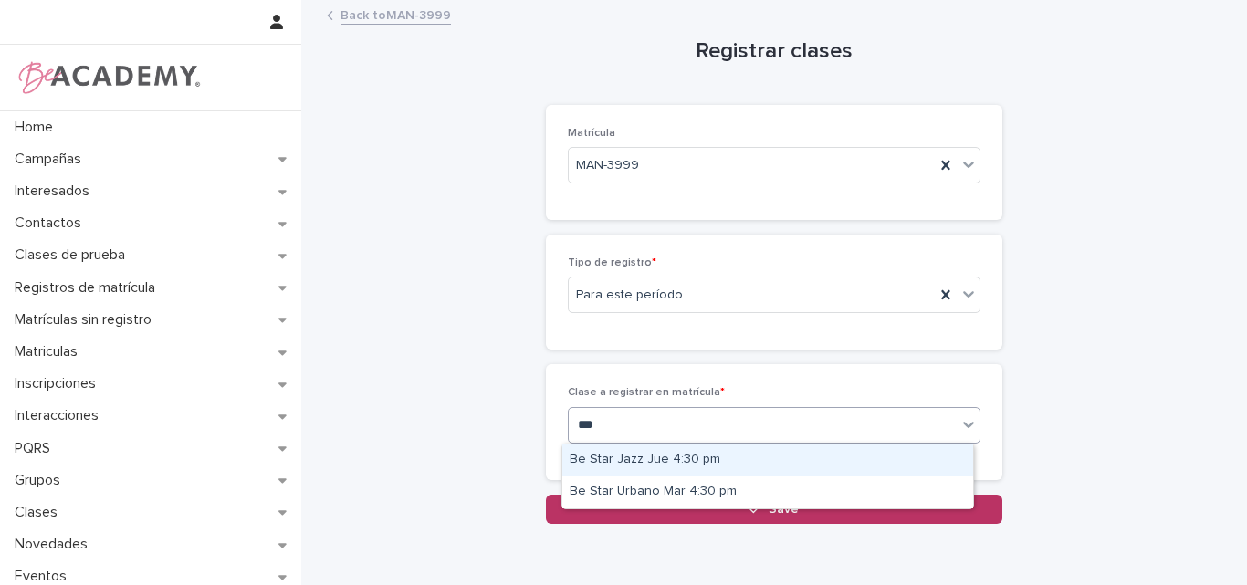
type input "****"
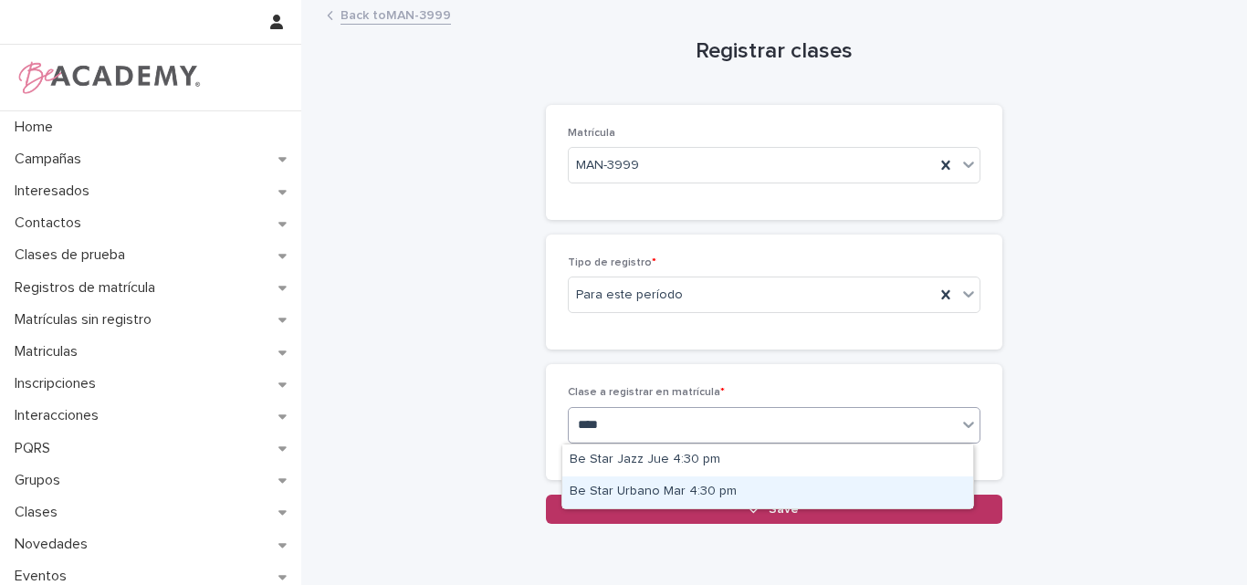
click at [603, 485] on div "Be Star Urbano Mar 4:30 pm" at bounding box center [767, 493] width 411 height 32
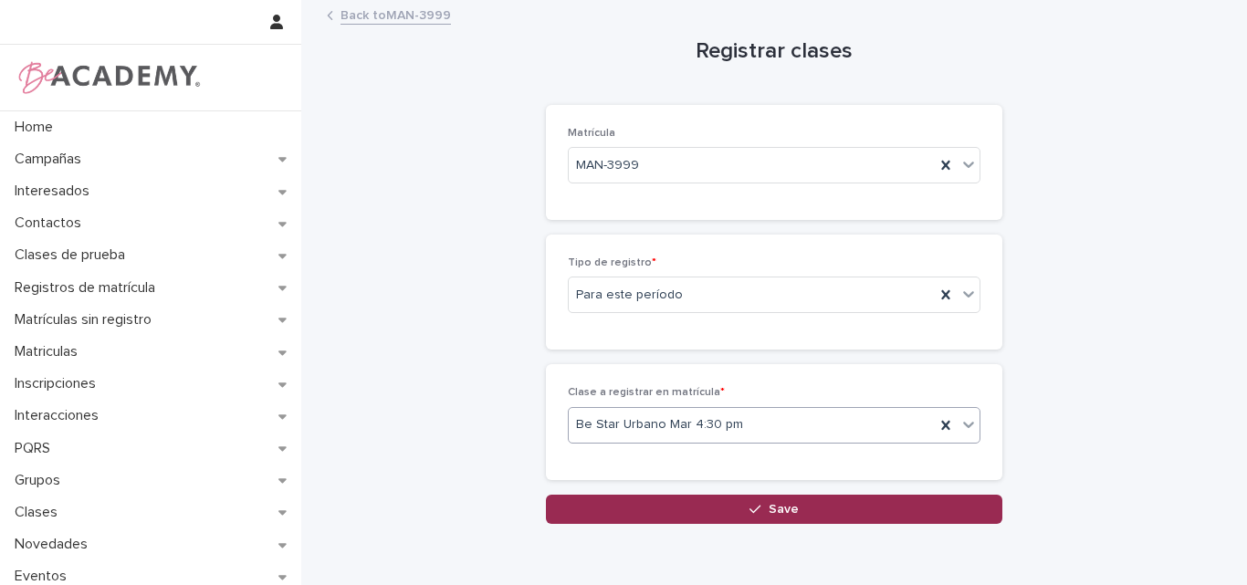
click at [803, 509] on button "Save" at bounding box center [774, 509] width 457 height 29
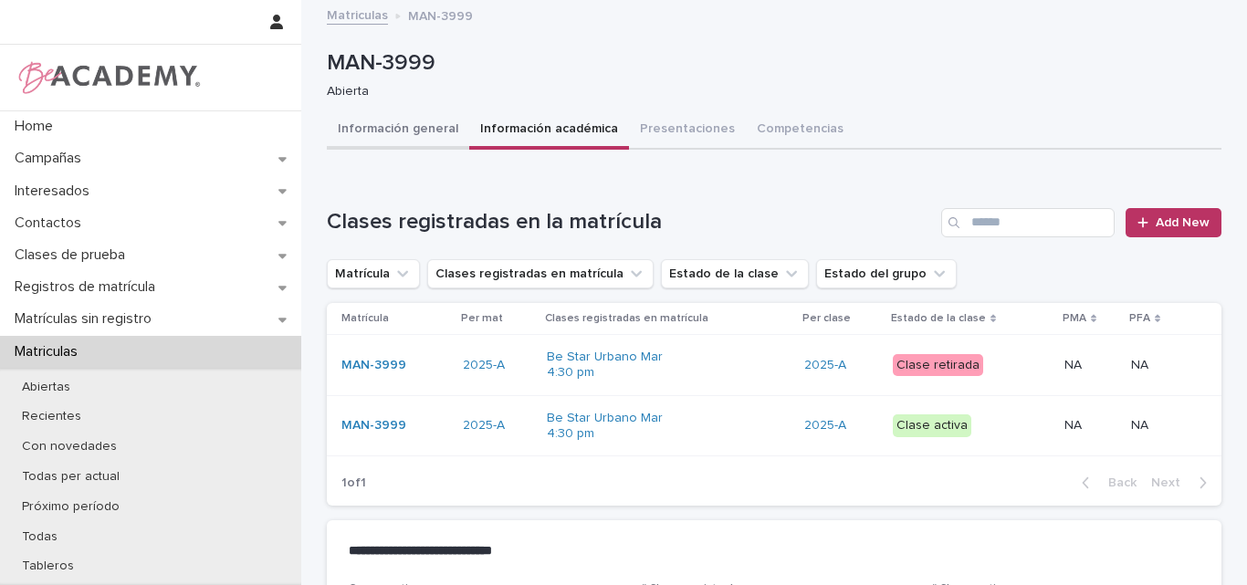
click at [391, 128] on button "Información general" at bounding box center [398, 130] width 142 height 38
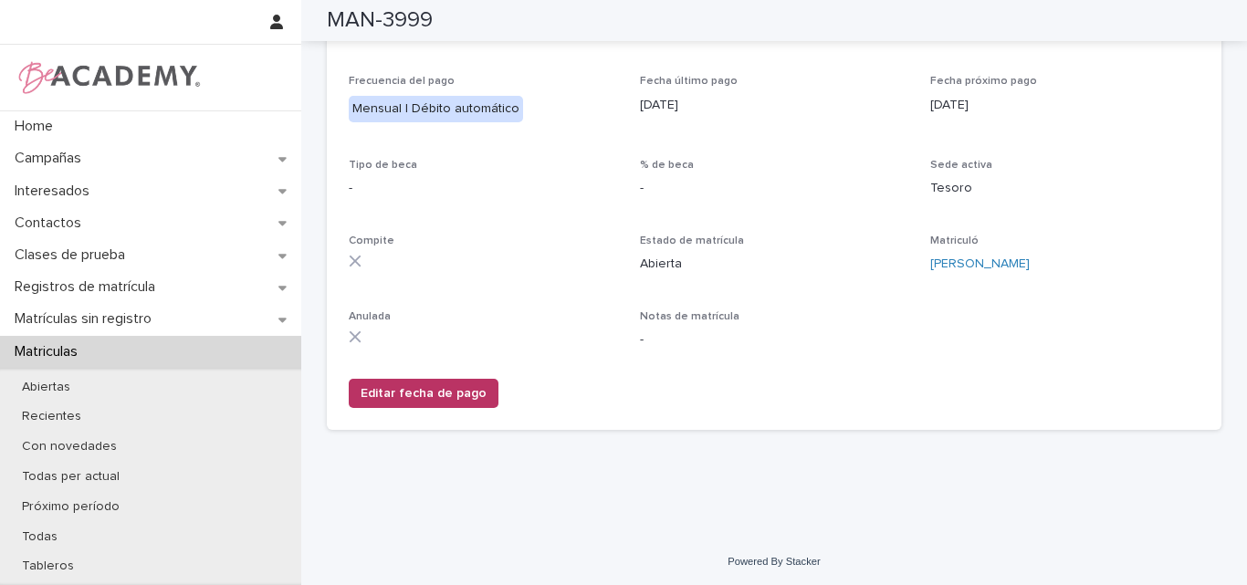
scroll to position [389, 0]
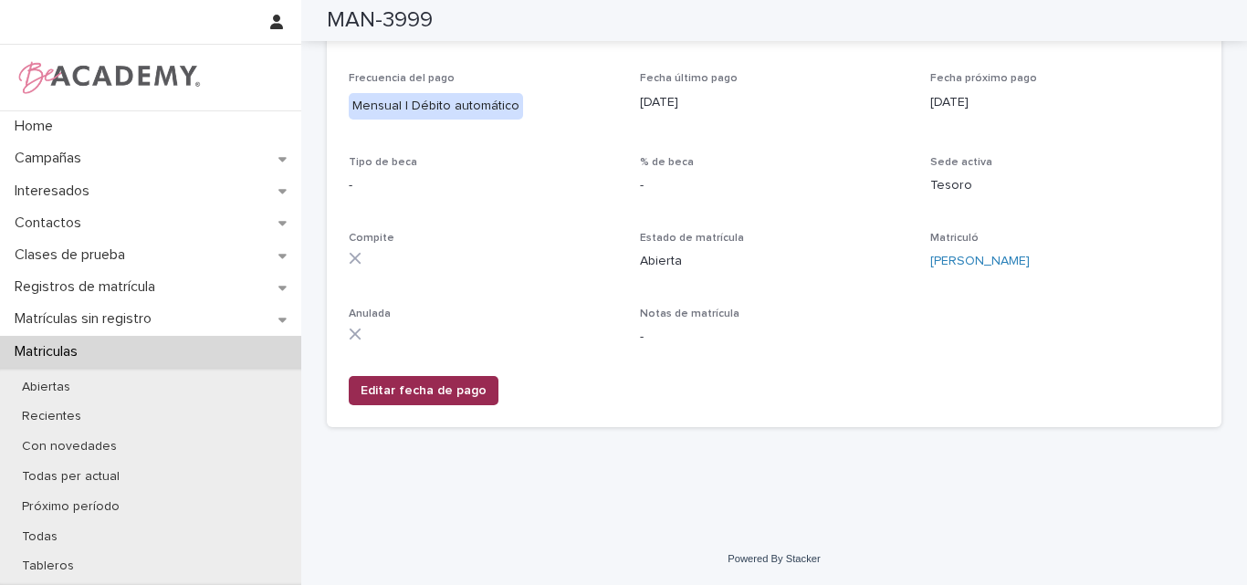
click at [405, 382] on span "Editar fecha de pago" at bounding box center [424, 391] width 126 height 18
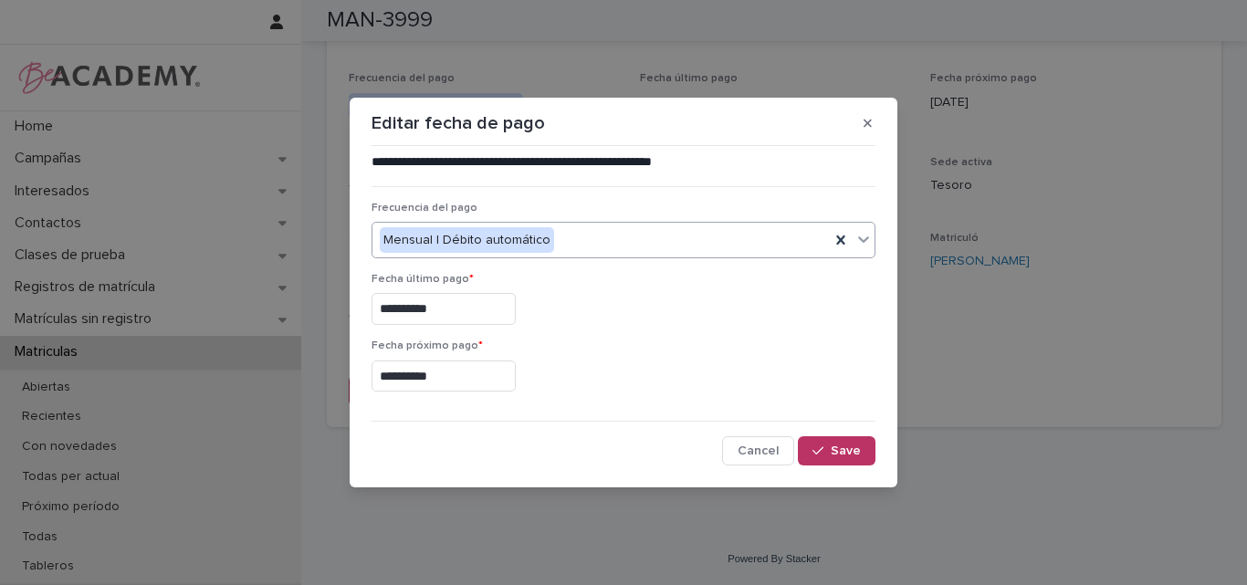
click at [628, 226] on div "Mensual | Débito automático" at bounding box center [601, 241] width 457 height 30
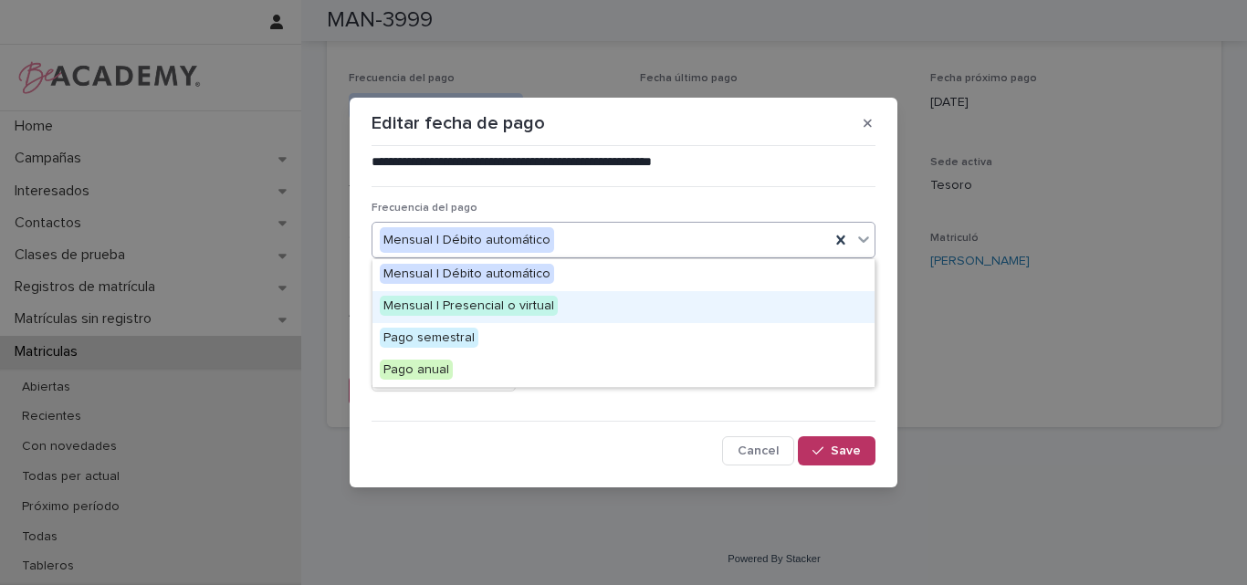
click at [562, 305] on div "Mensual | Presencial o virtual" at bounding box center [624, 307] width 502 height 32
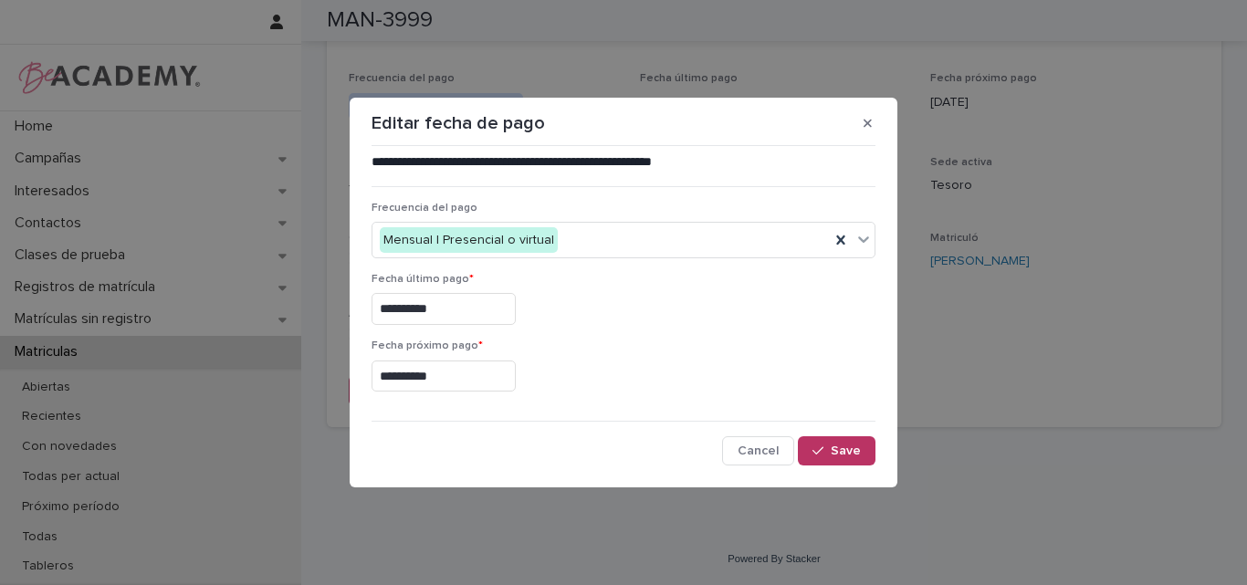
click at [478, 396] on div "**********" at bounding box center [624, 373] width 504 height 67
click at [472, 373] on input "**********" at bounding box center [444, 377] width 144 height 32
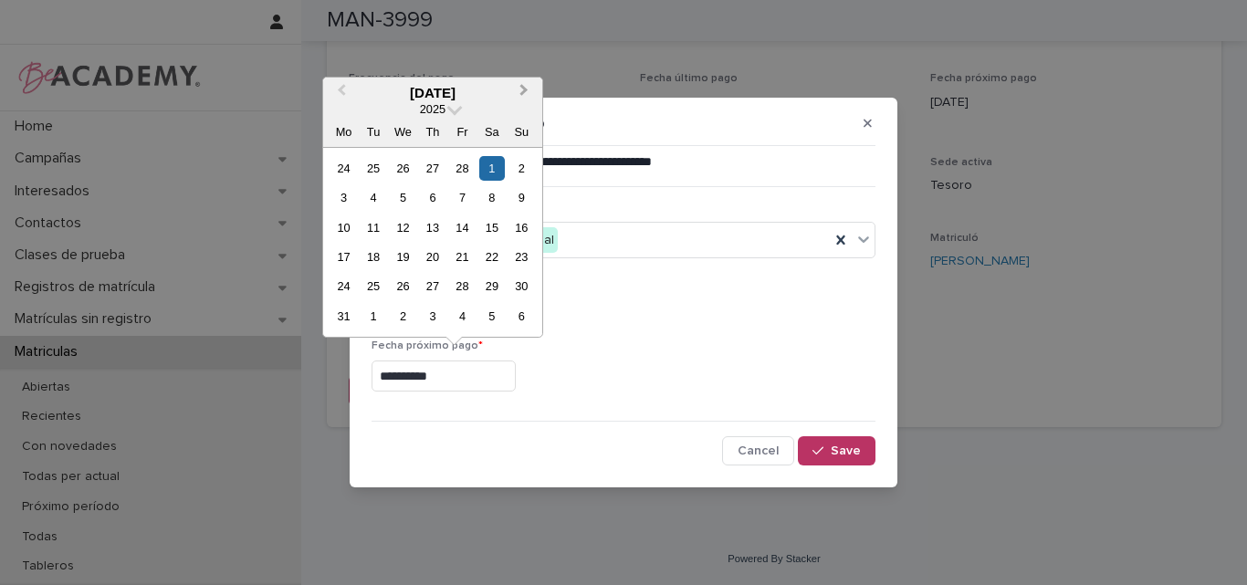
click at [528, 89] on button "Next Month" at bounding box center [525, 93] width 29 height 29
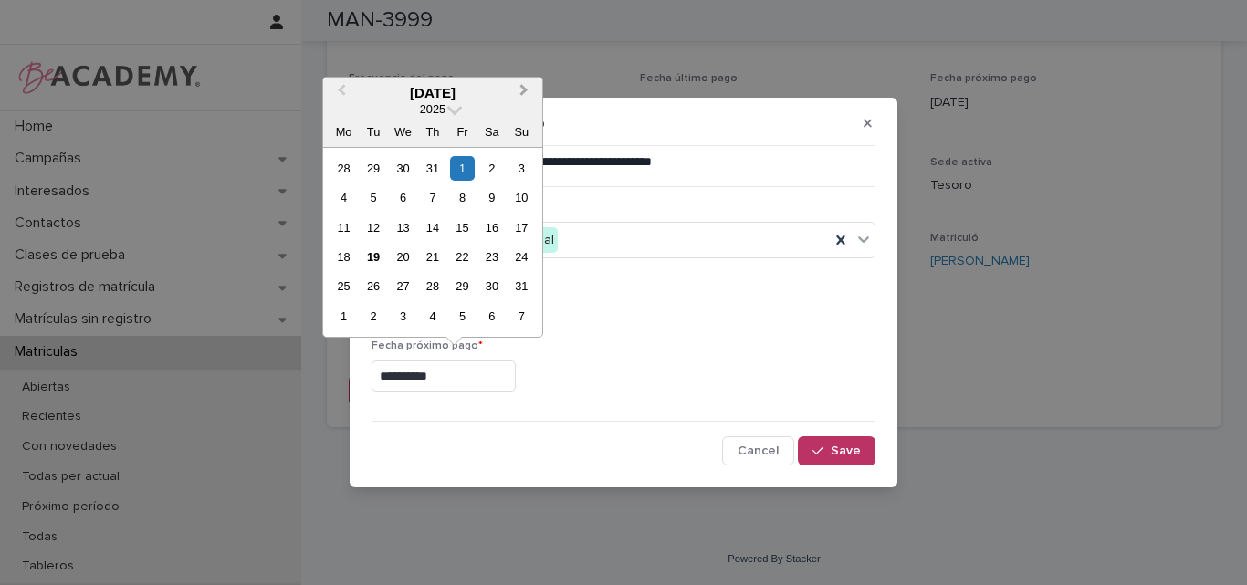
click at [528, 89] on button "Next Month" at bounding box center [525, 93] width 29 height 29
click at [334, 164] on div "1" at bounding box center [343, 168] width 25 height 25
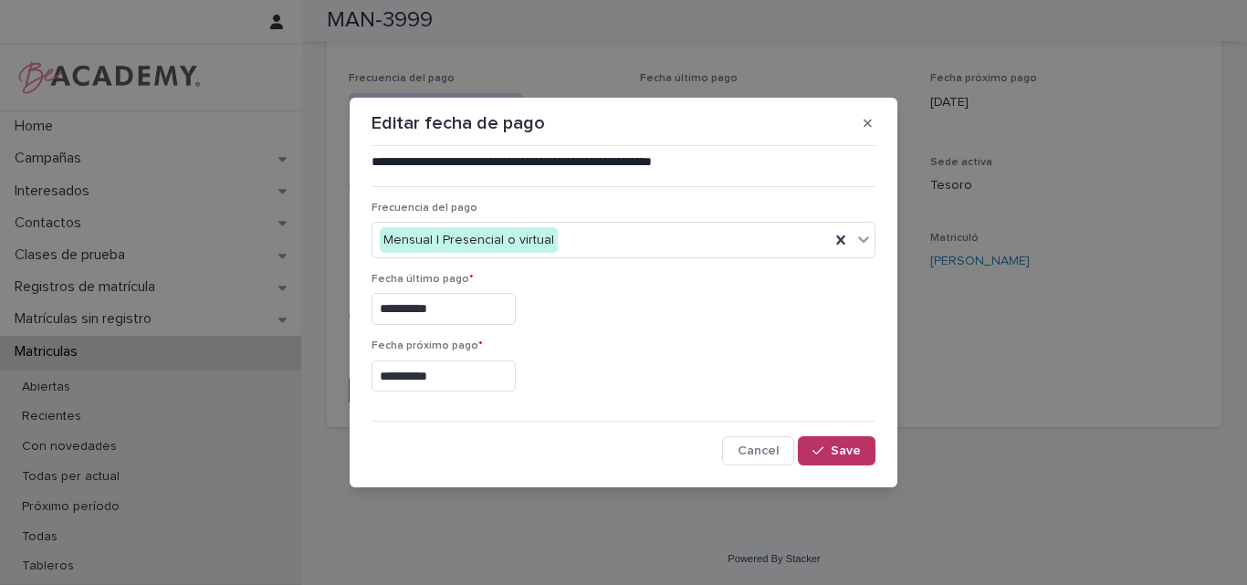
type input "**********"
click at [843, 444] on button "Save" at bounding box center [837, 450] width 78 height 29
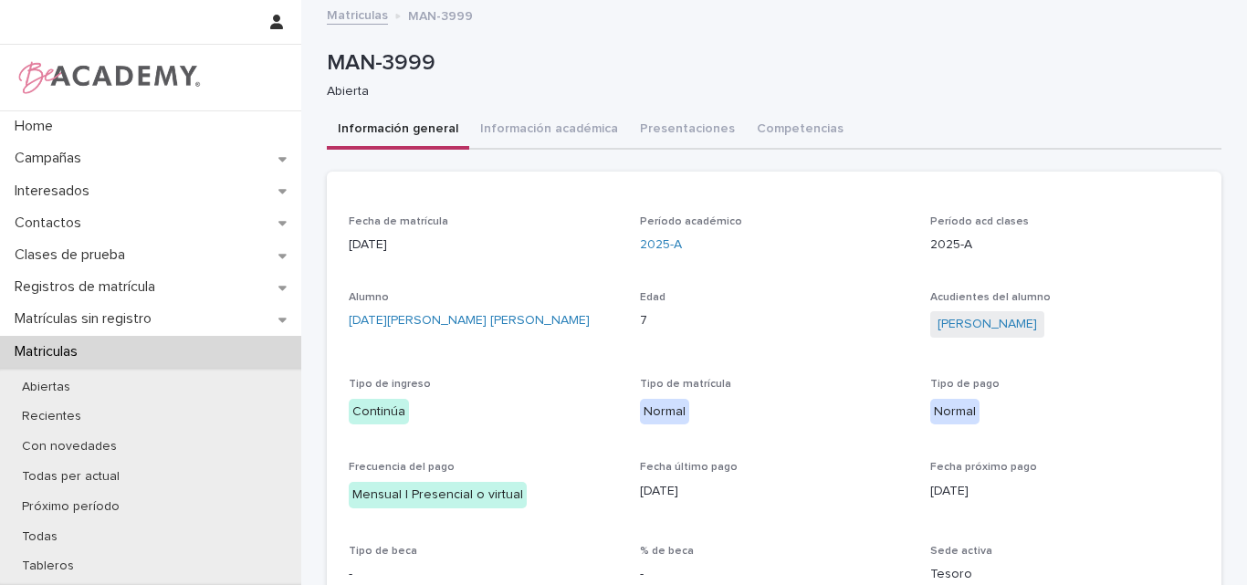
scroll to position [0, 0]
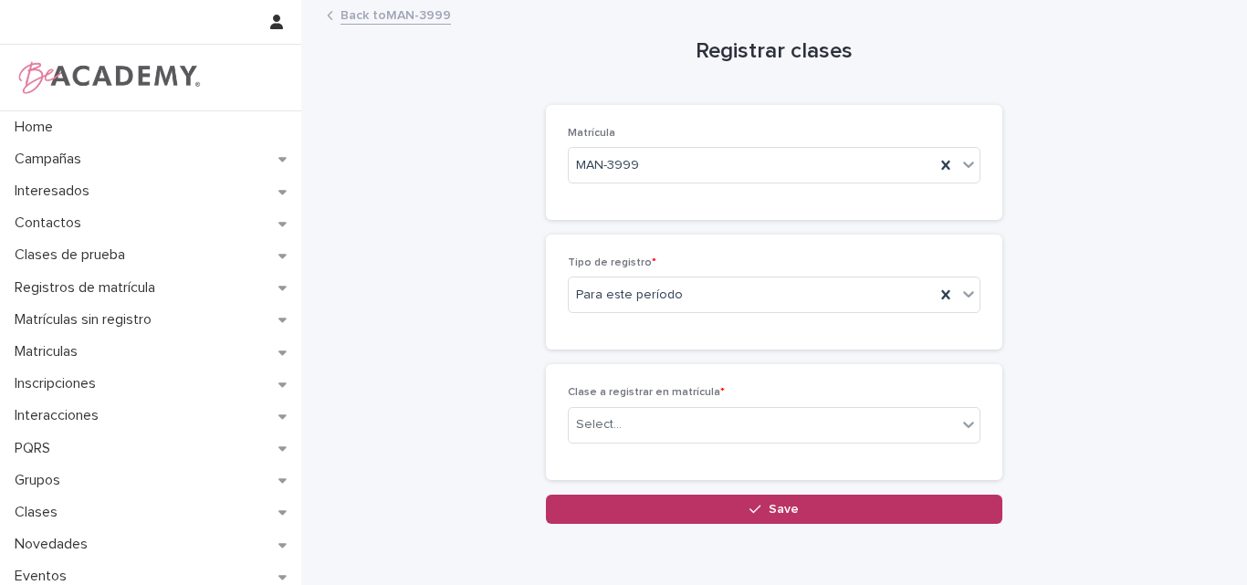
click at [396, 8] on link "Back to MAN-3999" at bounding box center [396, 14] width 110 height 21
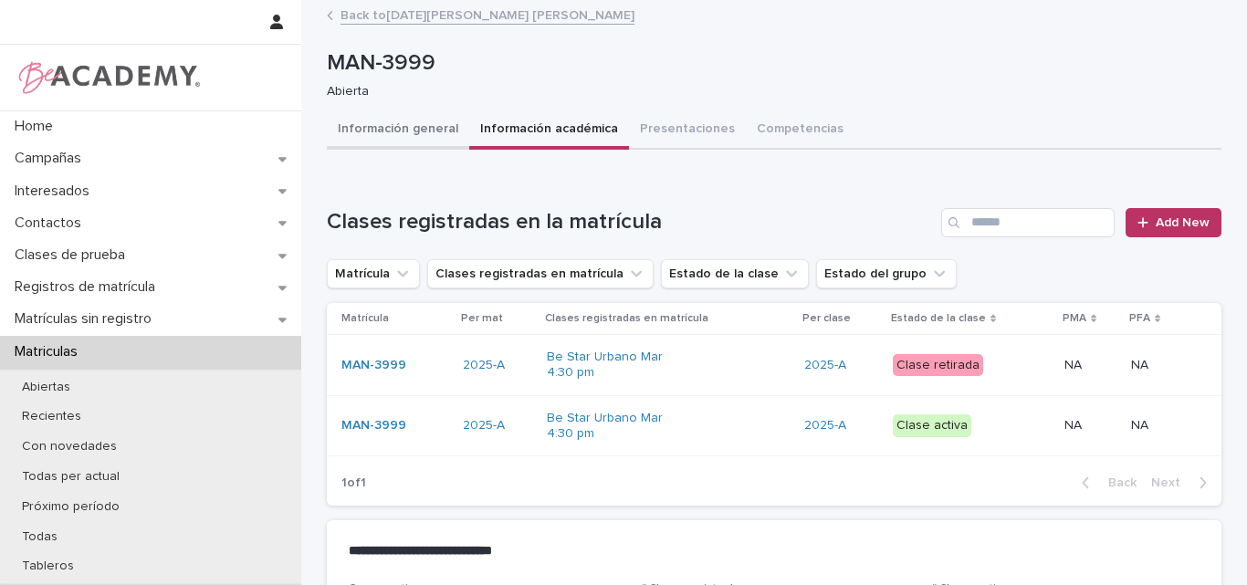
click at [384, 123] on button "Información general" at bounding box center [398, 130] width 142 height 38
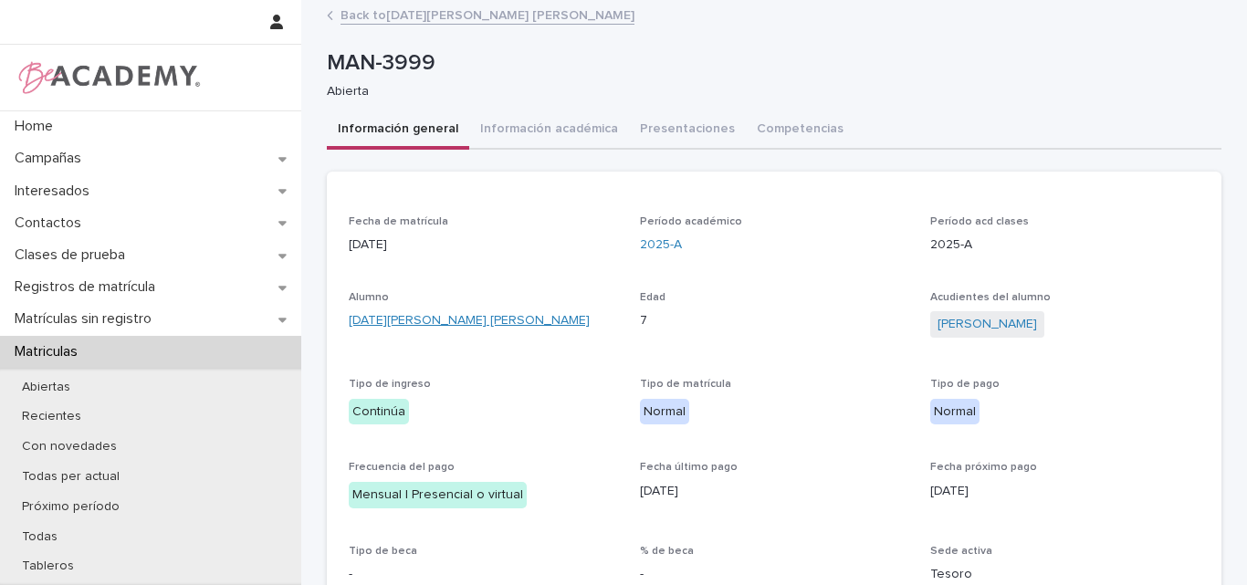
click at [417, 320] on link "Lucia Sierra Grajales" at bounding box center [469, 320] width 241 height 19
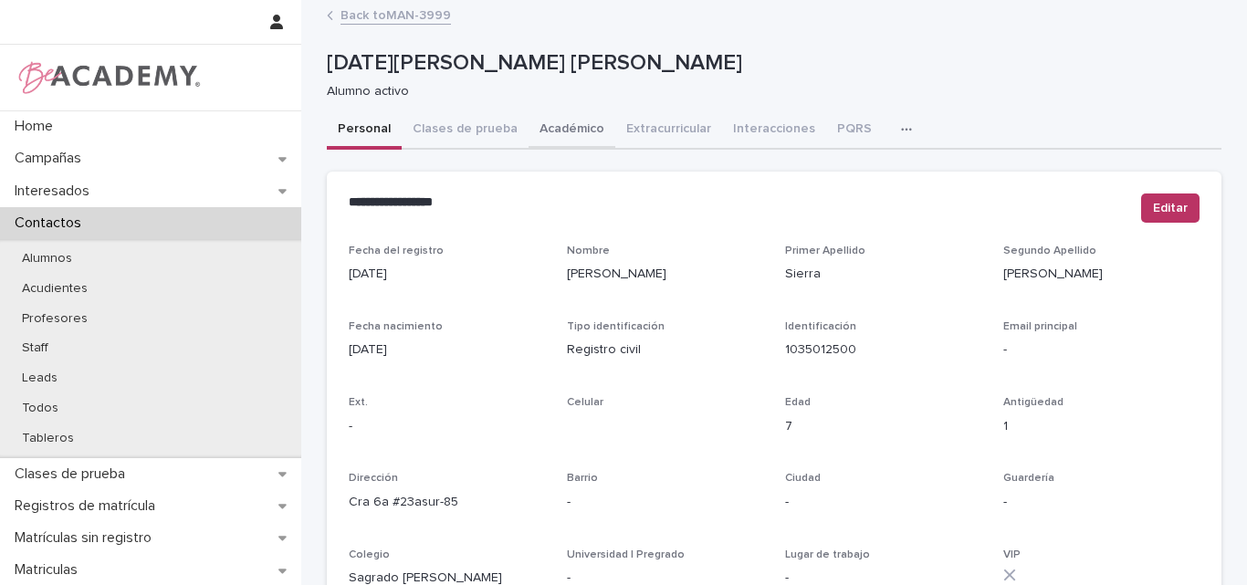
click at [558, 131] on button "Académico" at bounding box center [572, 130] width 87 height 38
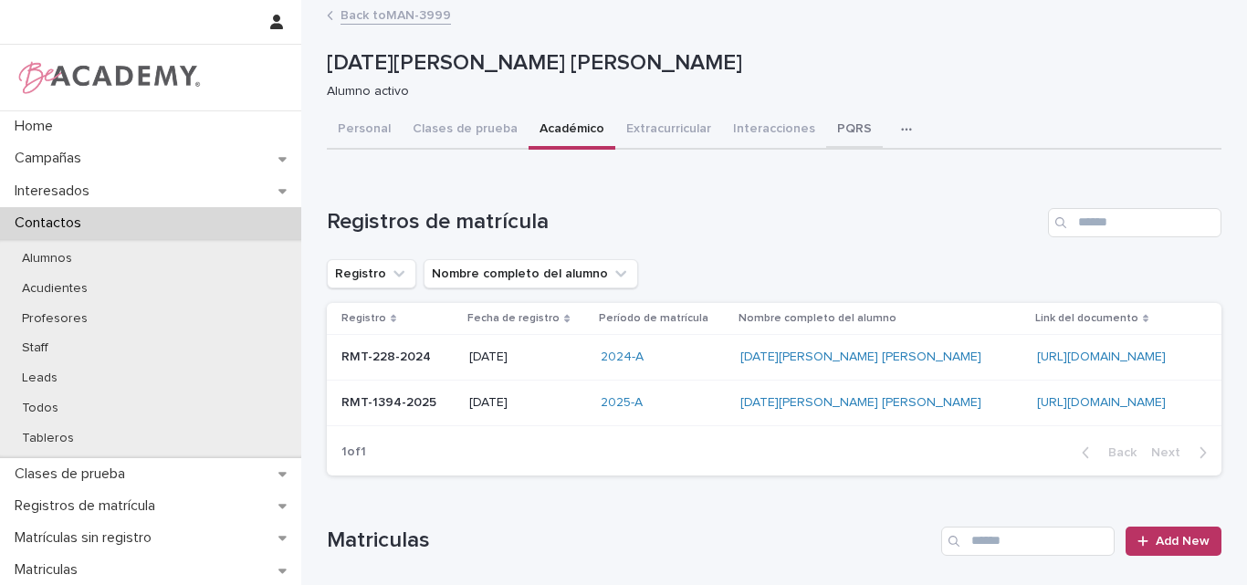
click at [826, 121] on button "PQRS" at bounding box center [854, 130] width 57 height 38
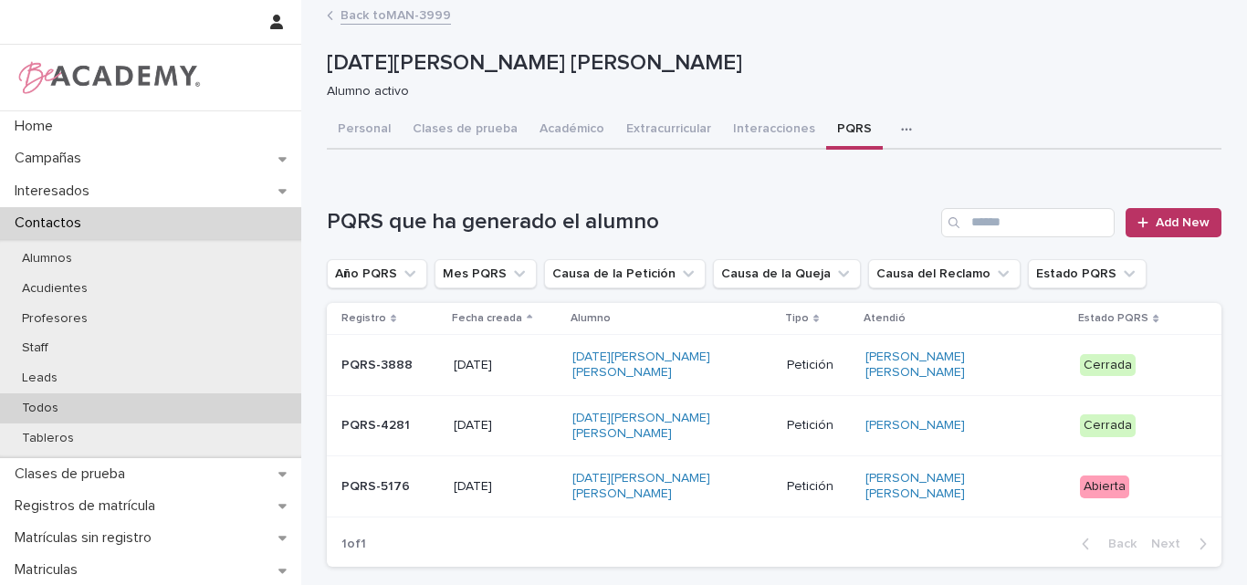
click at [79, 398] on div "Todos" at bounding box center [150, 409] width 301 height 30
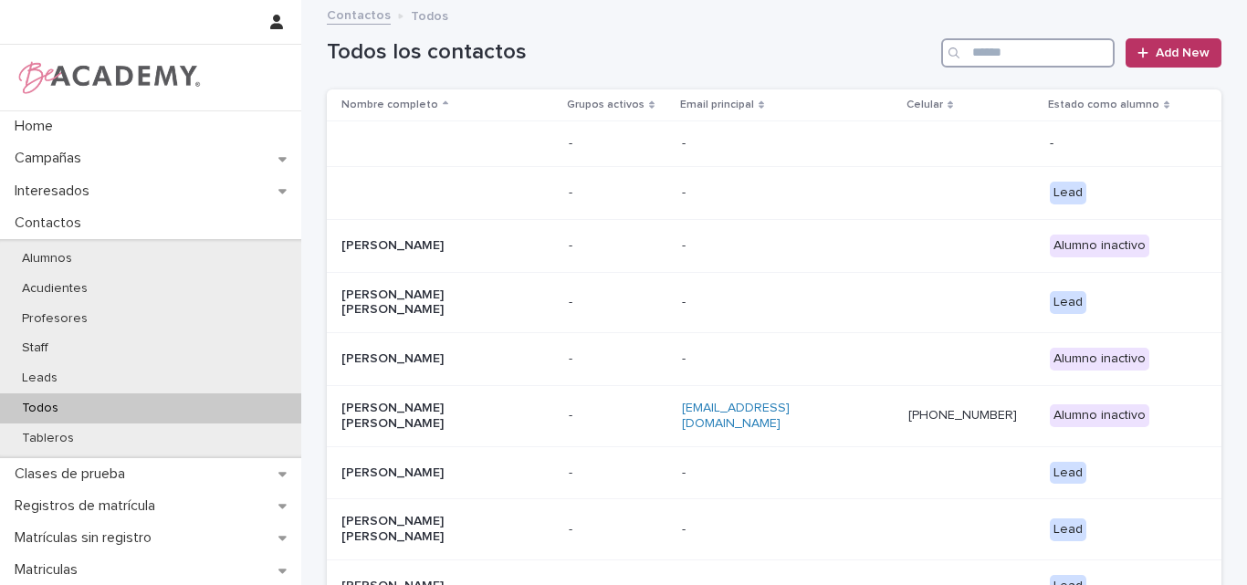
click at [1004, 47] on input "Search" at bounding box center [1027, 52] width 173 height 29
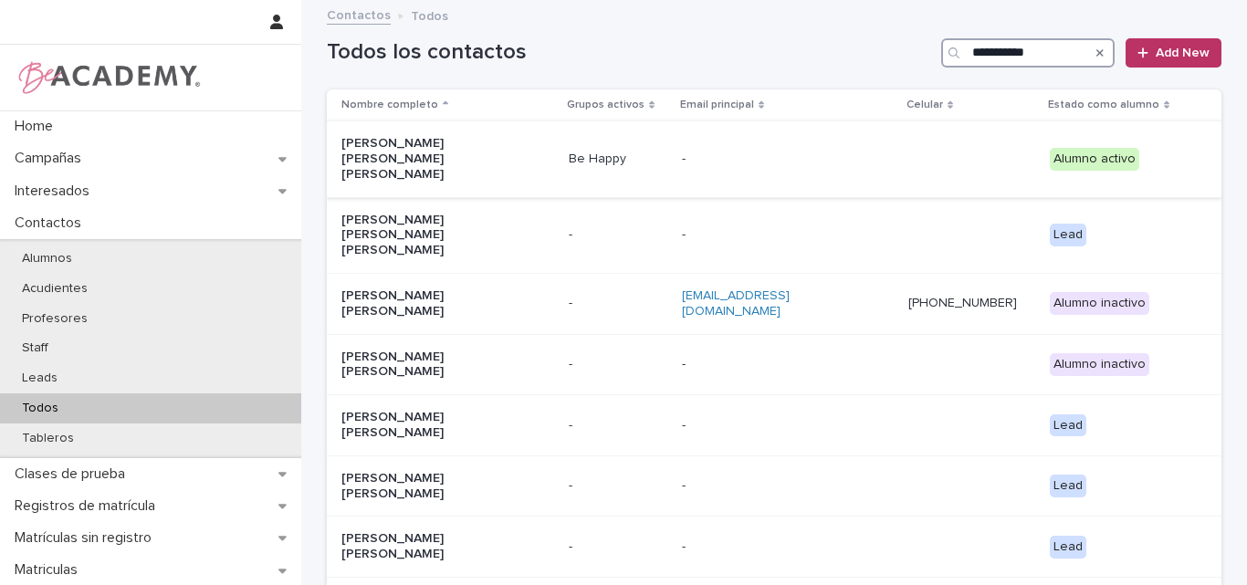
type input "**********"
click at [467, 143] on p "Dulce Maria Gaviria Lopez" at bounding box center [432, 159] width 183 height 46
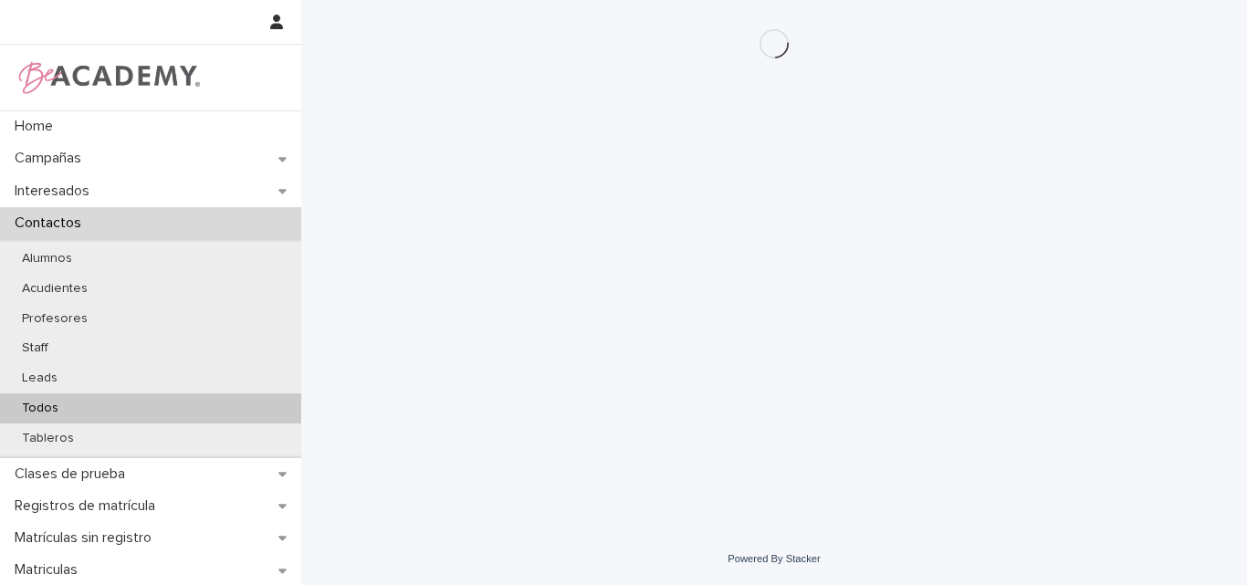
click at [51, 399] on div "Todos" at bounding box center [150, 409] width 301 height 30
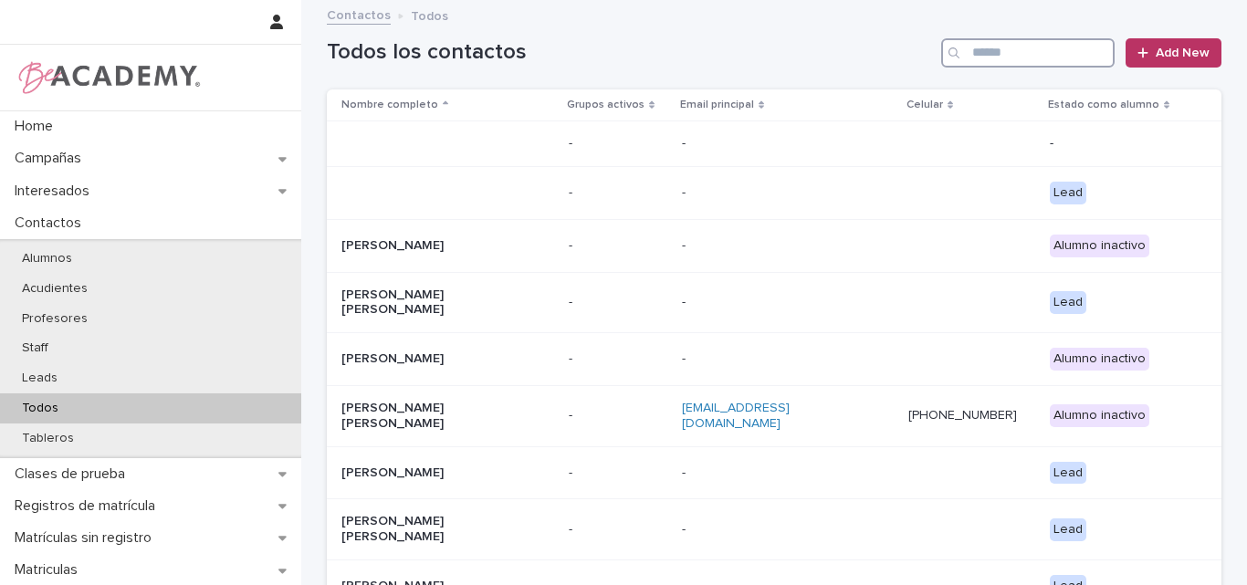
click at [996, 58] on input "Search" at bounding box center [1027, 52] width 173 height 29
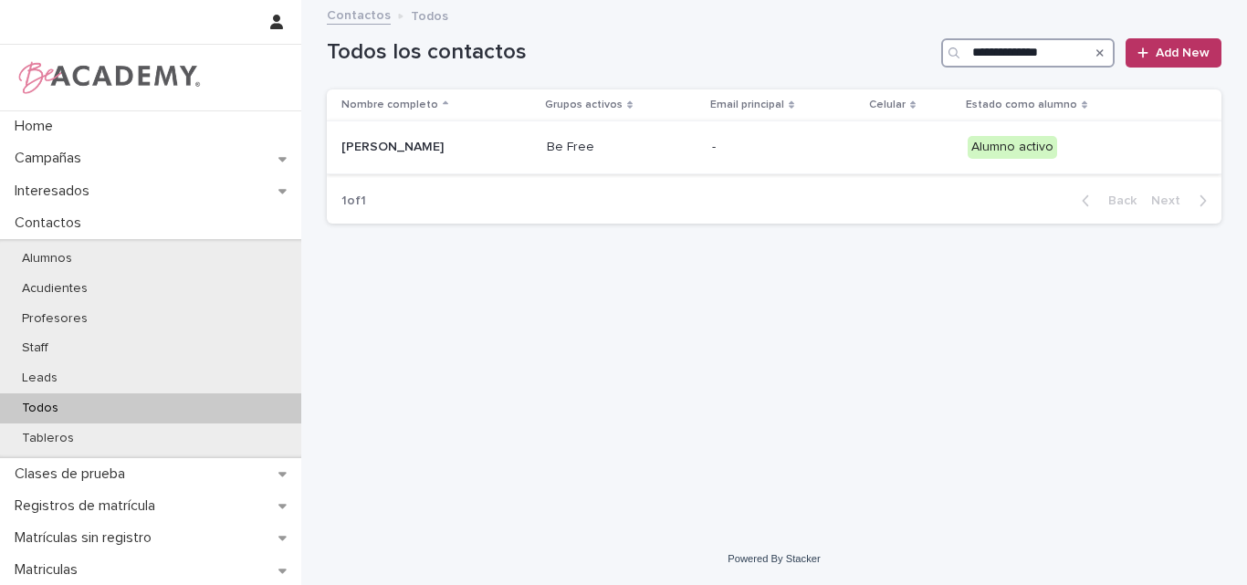
type input "**********"
click at [458, 150] on p "Dulcemaria Gil Gomez" at bounding box center [432, 148] width 183 height 16
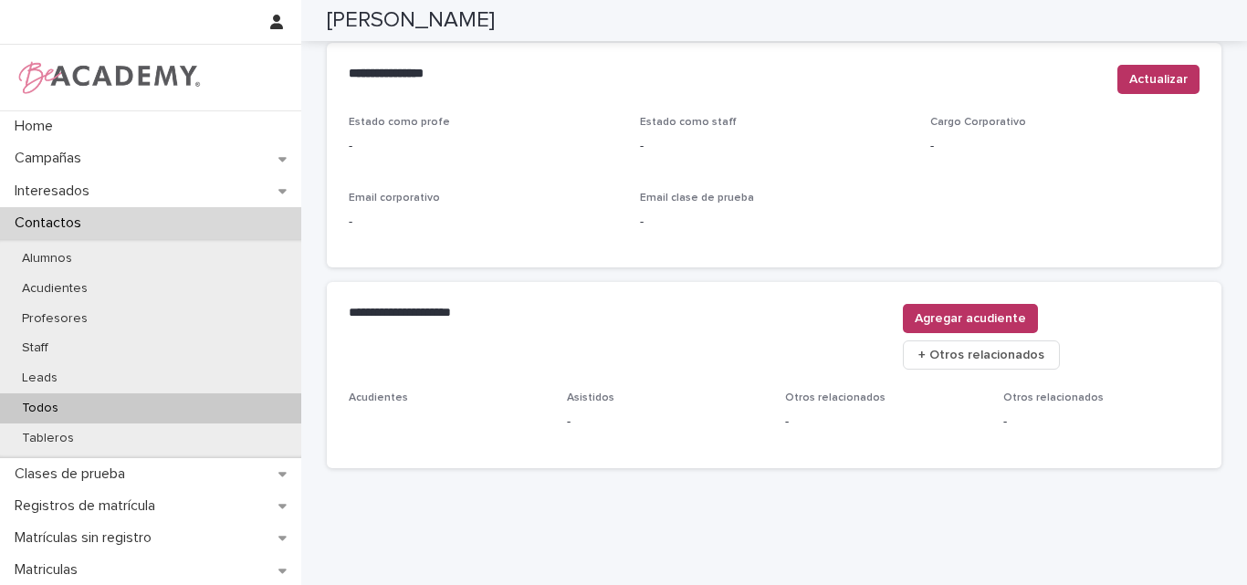
scroll to position [762, 0]
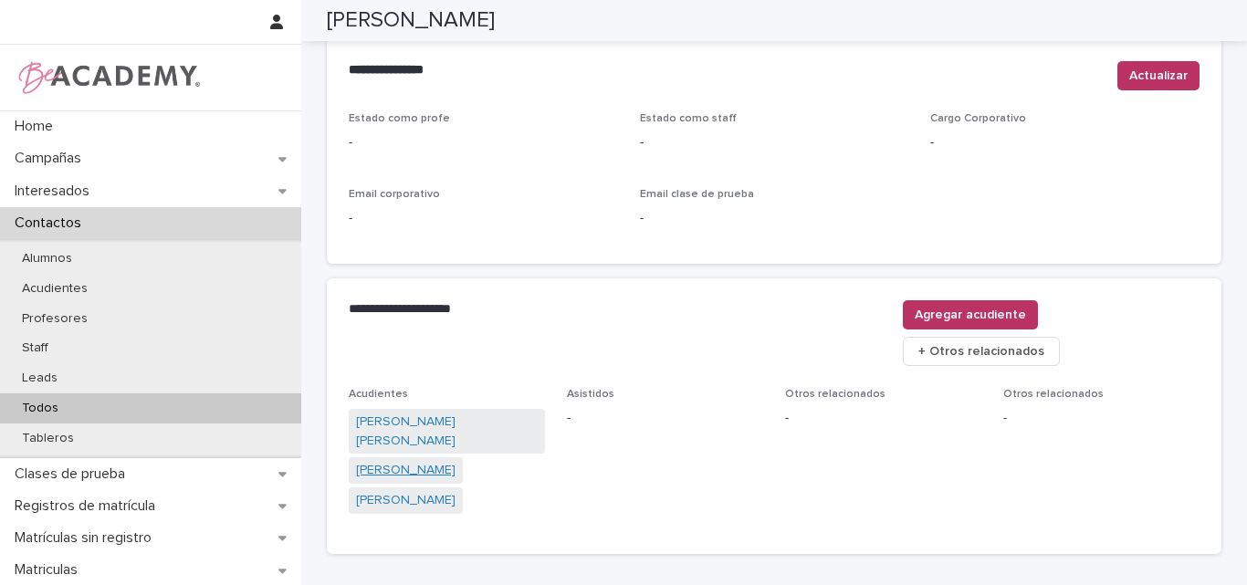
click at [444, 461] on link "Susana Gomez Arroyave" at bounding box center [406, 470] width 100 height 19
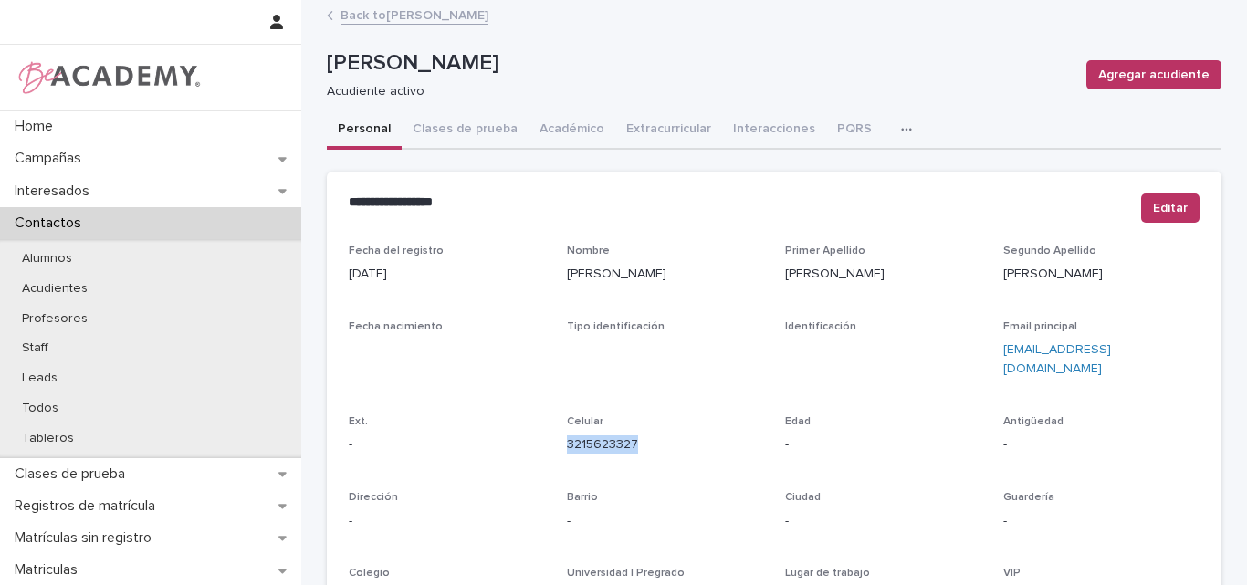
drag, startPoint x: 650, startPoint y: 428, endPoint x: 558, endPoint y: 428, distance: 92.2
click at [558, 428] on div "Fecha del registro 17/01/2023 Nombre Susana Primer Apellido Gomez Segundo Apell…" at bounding box center [774, 515] width 851 height 540
copy link "3215623327"
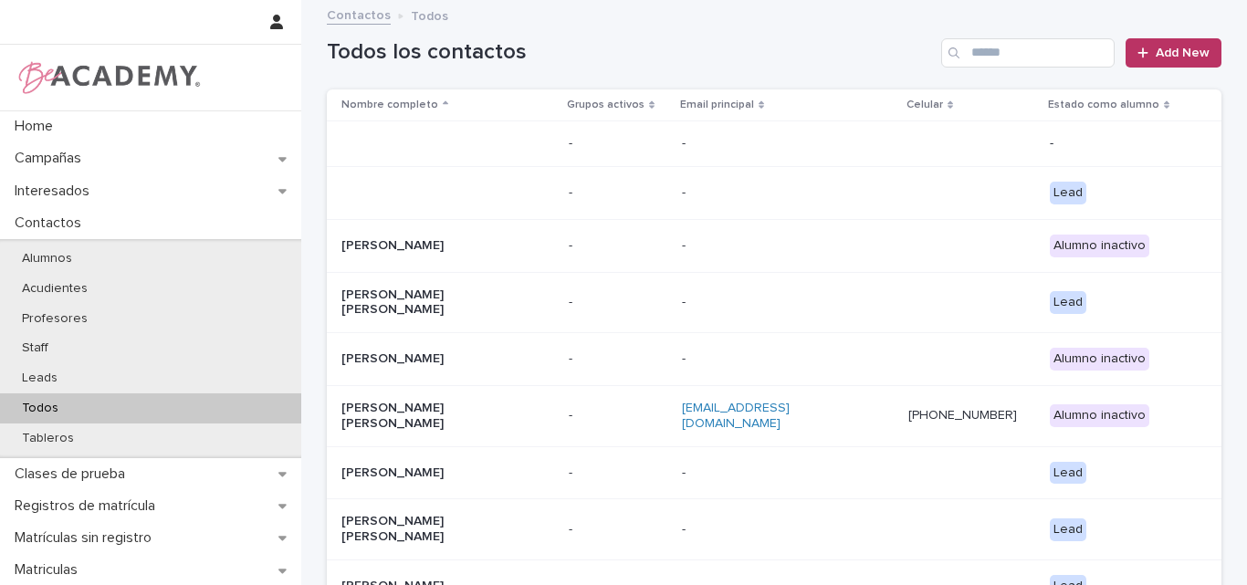
click at [1051, 49] on input "Search" at bounding box center [1027, 52] width 173 height 29
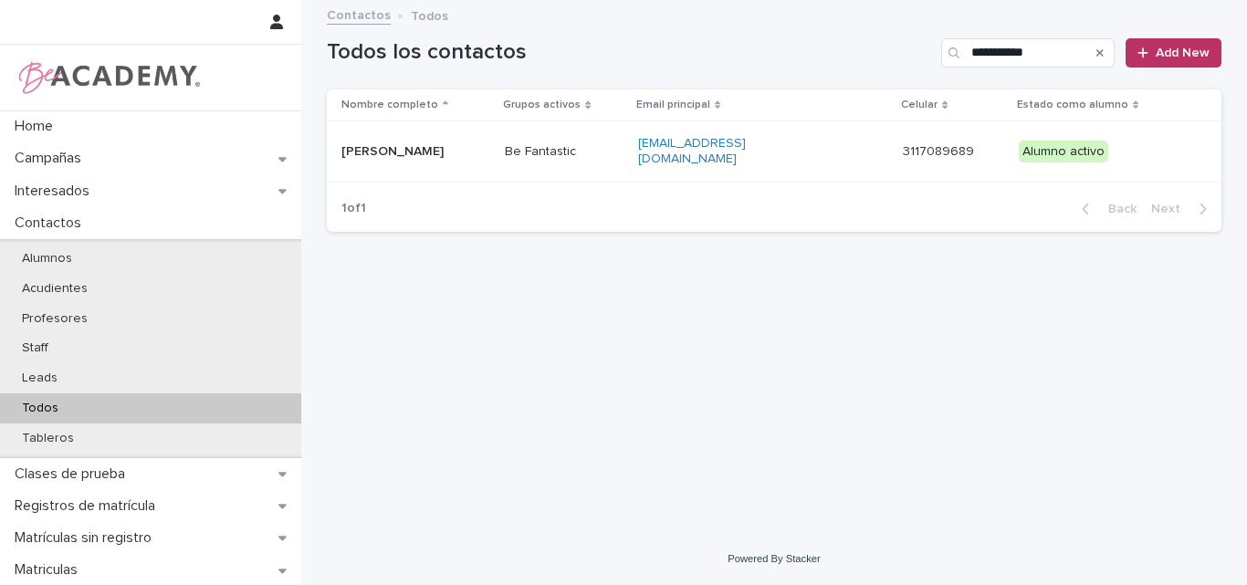
type input "**********"
click at [1104, 47] on icon "Search" at bounding box center [1100, 52] width 7 height 11
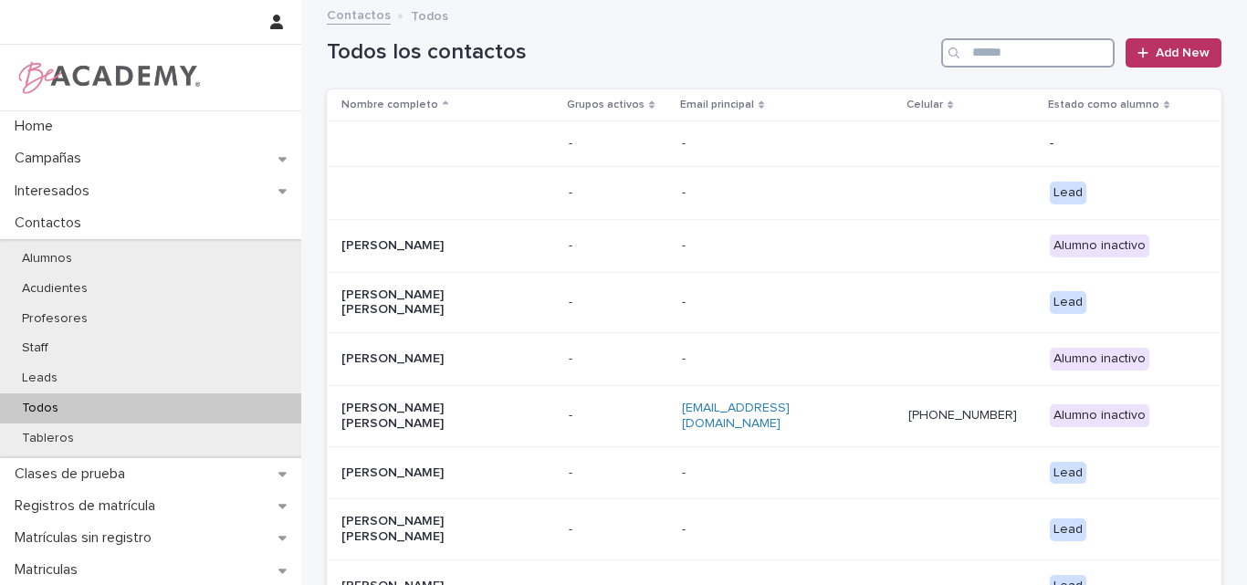
click at [1035, 50] on input "Search" at bounding box center [1027, 52] width 173 height 29
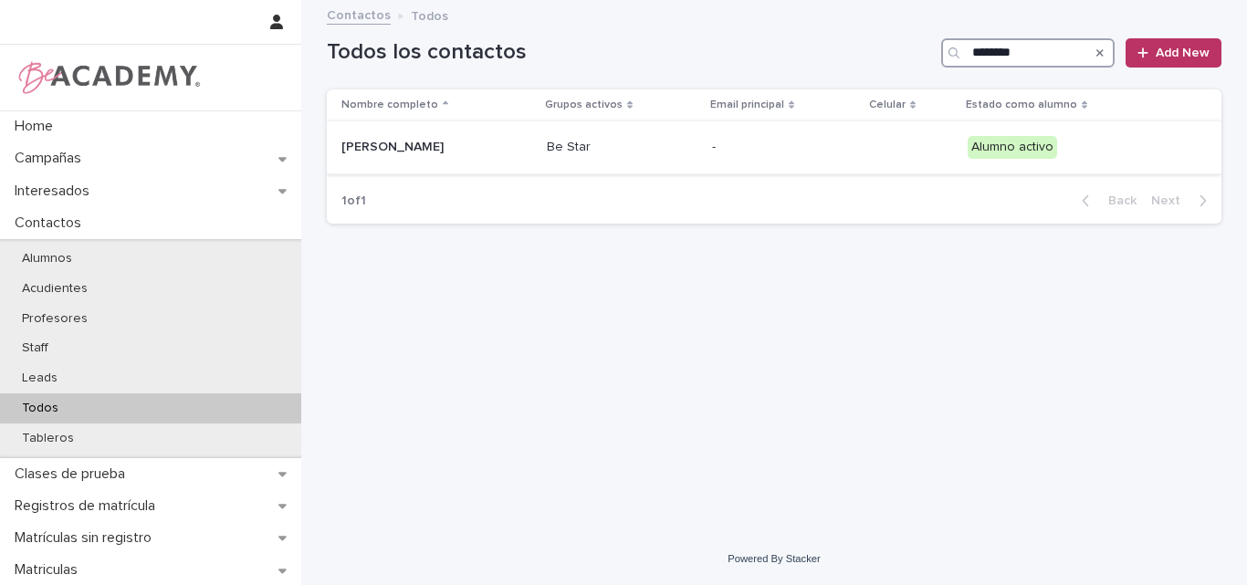
type input "********"
click at [430, 153] on p "[PERSON_NAME]" at bounding box center [432, 148] width 183 height 16
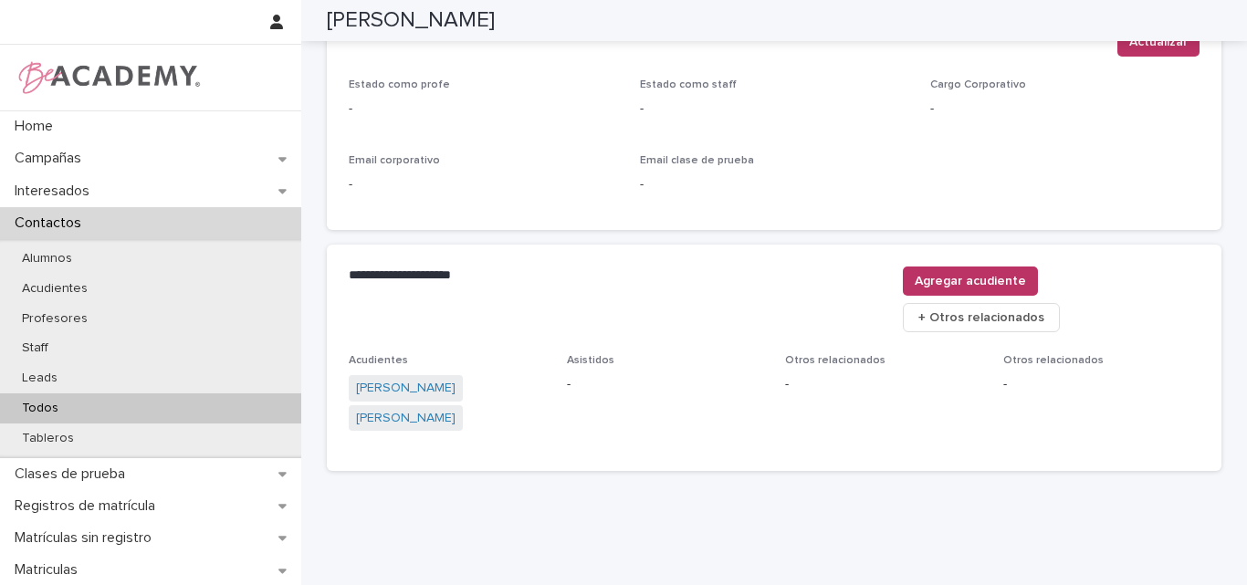
scroll to position [803, 0]
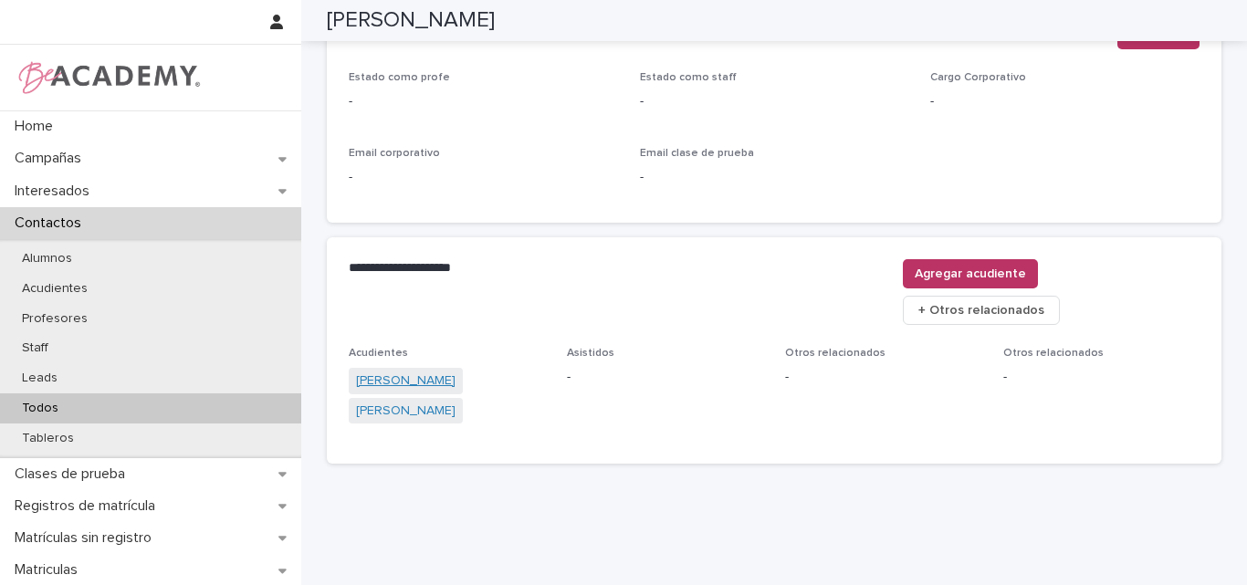
click at [436, 372] on link "[PERSON_NAME]" at bounding box center [406, 381] width 100 height 19
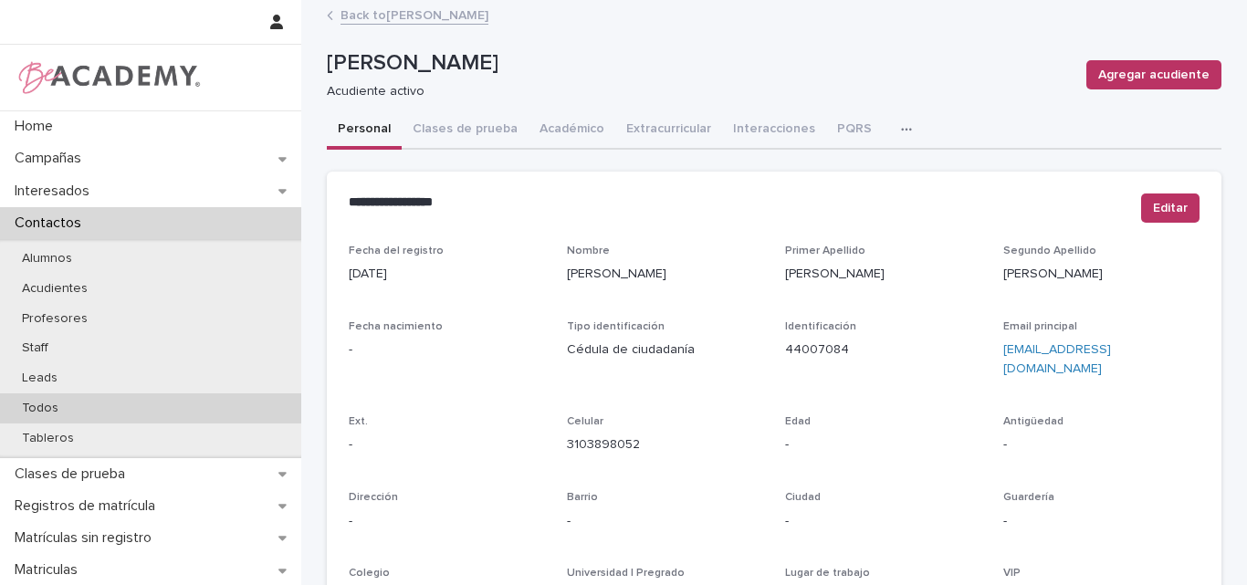
click at [54, 406] on p "Todos" at bounding box center [40, 409] width 66 height 16
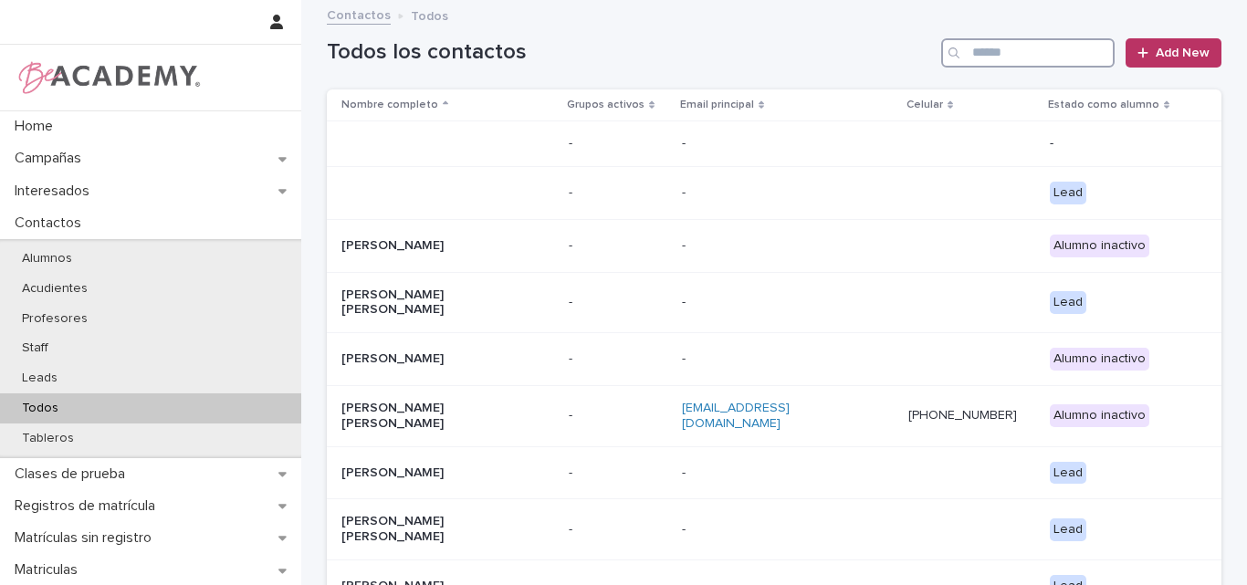
click at [1030, 43] on input "Search" at bounding box center [1027, 52] width 173 height 29
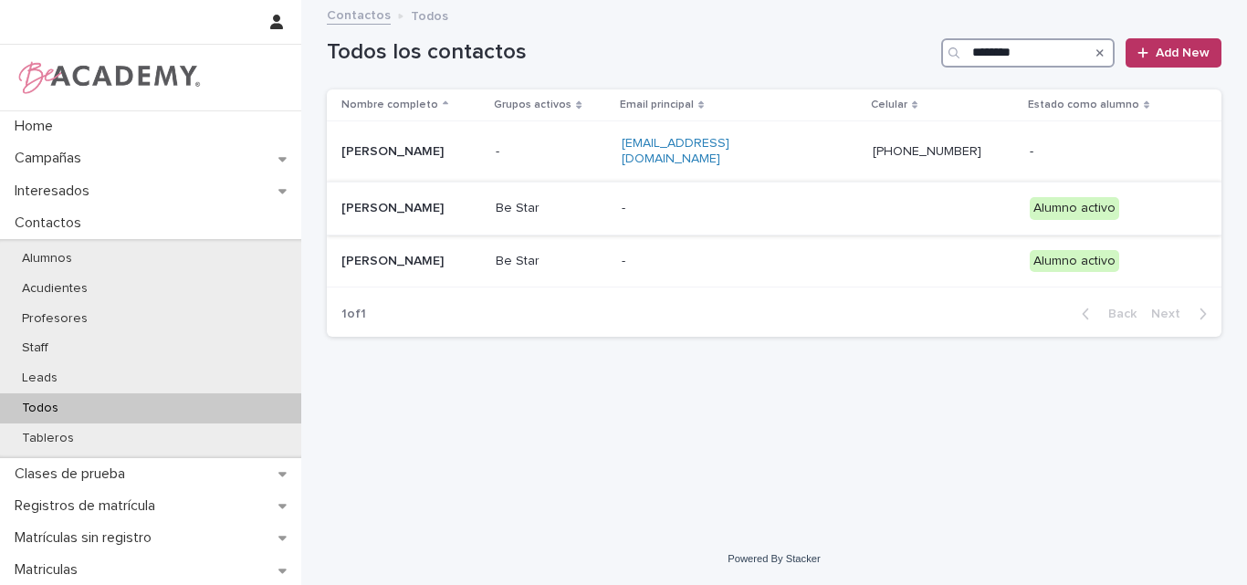
type input "*******"
click at [409, 201] on p "Eloisa Lalinde Ramirez" at bounding box center [411, 209] width 140 height 16
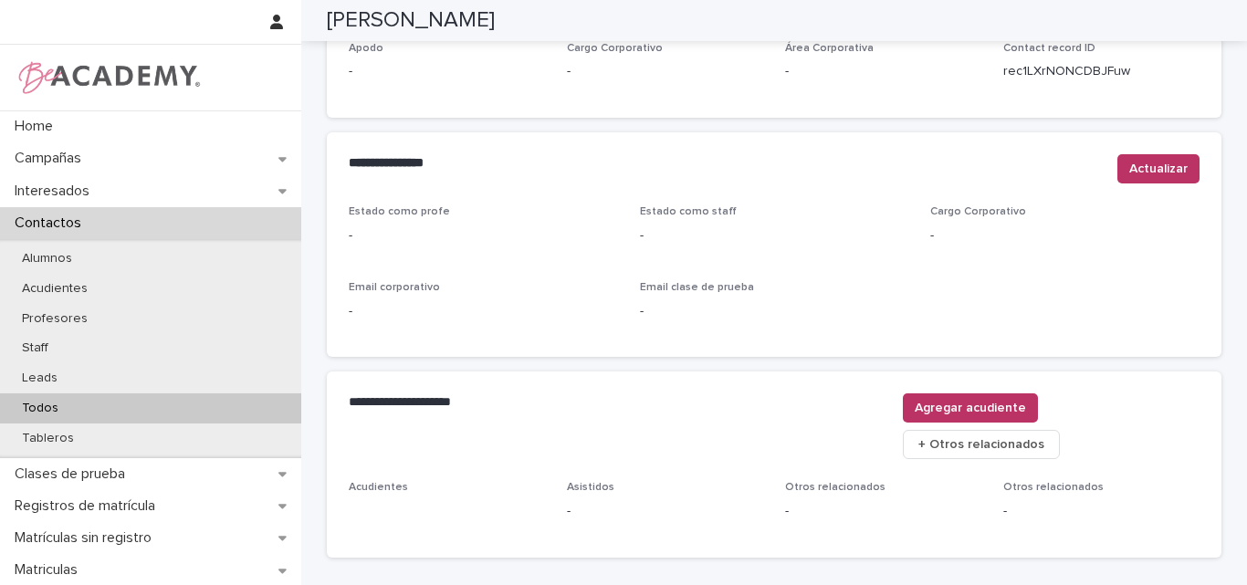
scroll to position [762, 0]
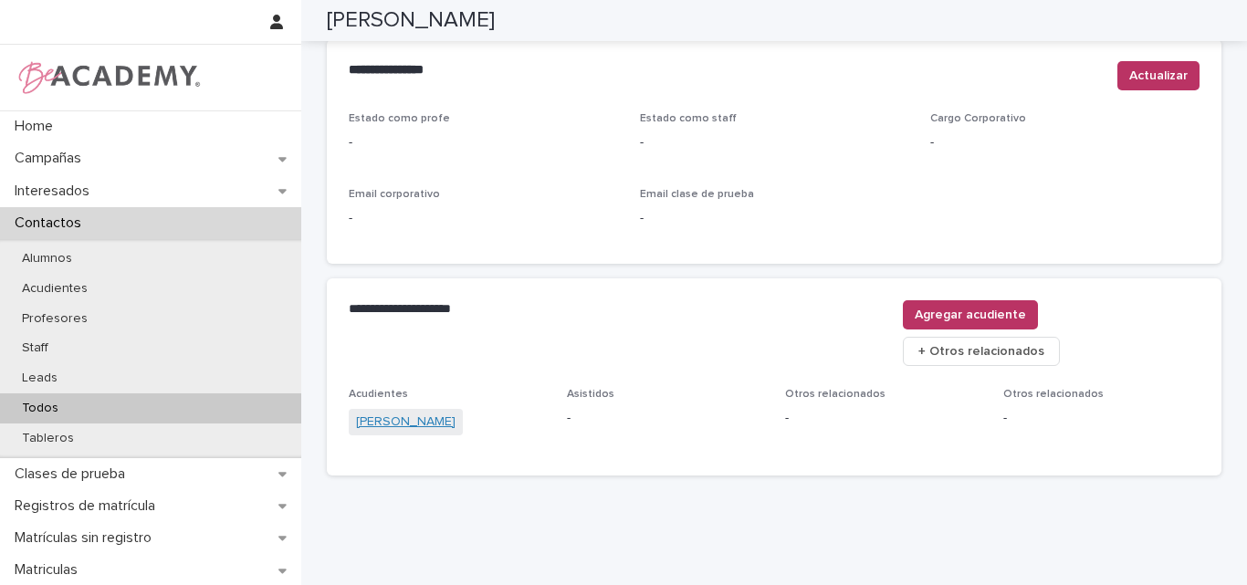
click at [428, 413] on link "Maria Clara Ramirez" at bounding box center [406, 422] width 100 height 19
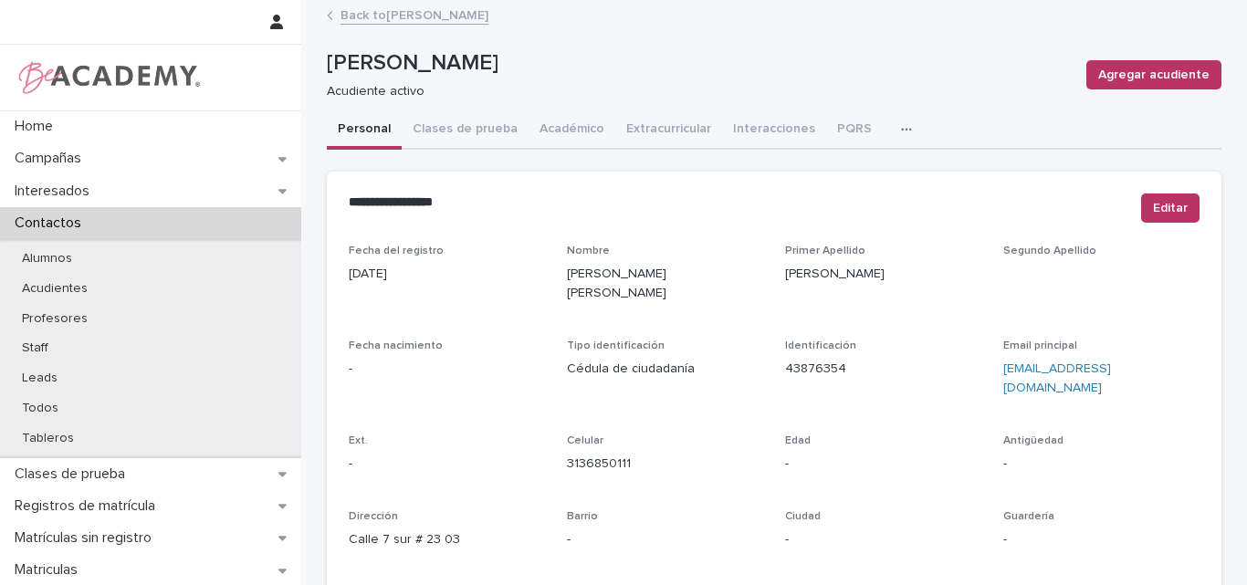
click at [411, 17] on link "Back to Eloisa Lalinde Ramirez" at bounding box center [415, 14] width 148 height 21
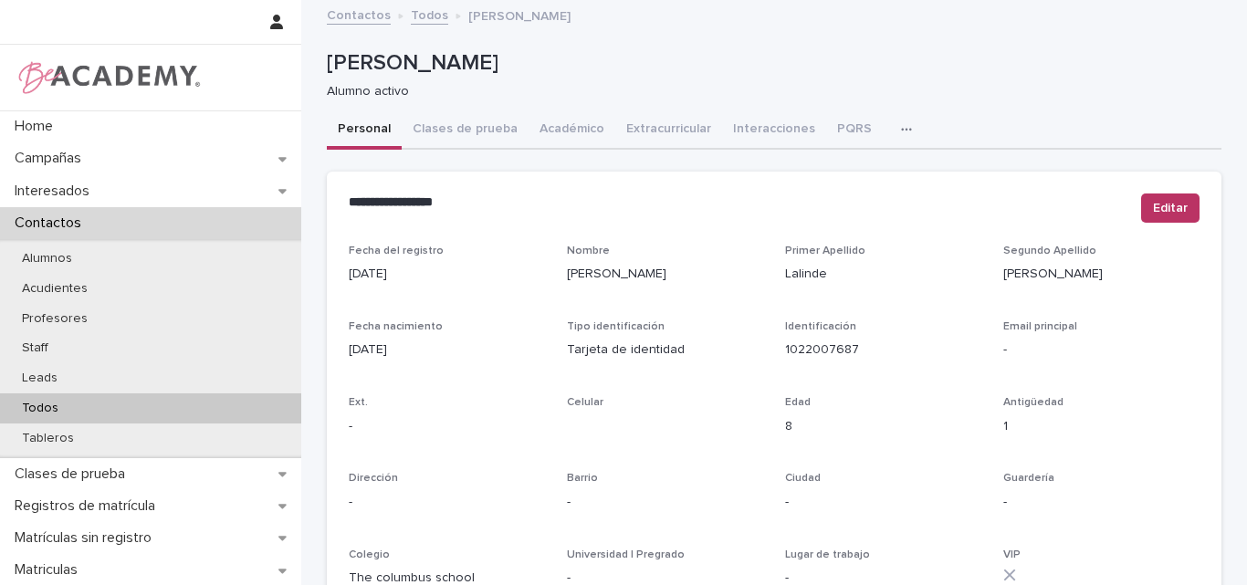
click at [62, 410] on p "Todos" at bounding box center [40, 409] width 66 height 16
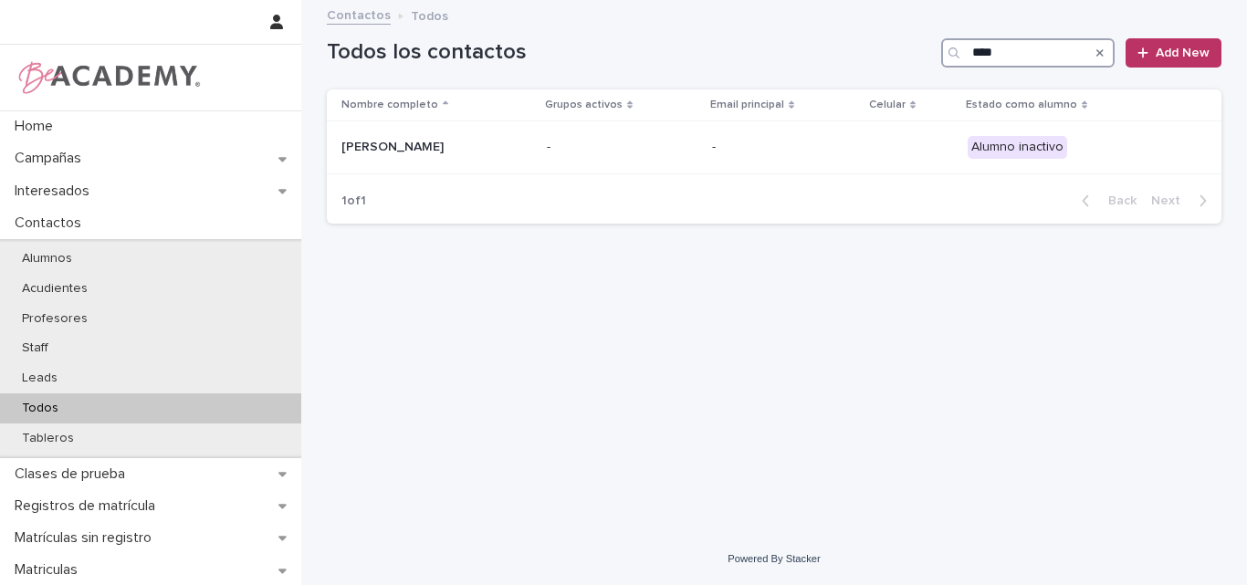
click at [995, 57] on input "****" at bounding box center [1027, 52] width 173 height 29
type input "****"
click at [460, 146] on p "Jiayao Xu Liu" at bounding box center [432, 148] width 183 height 16
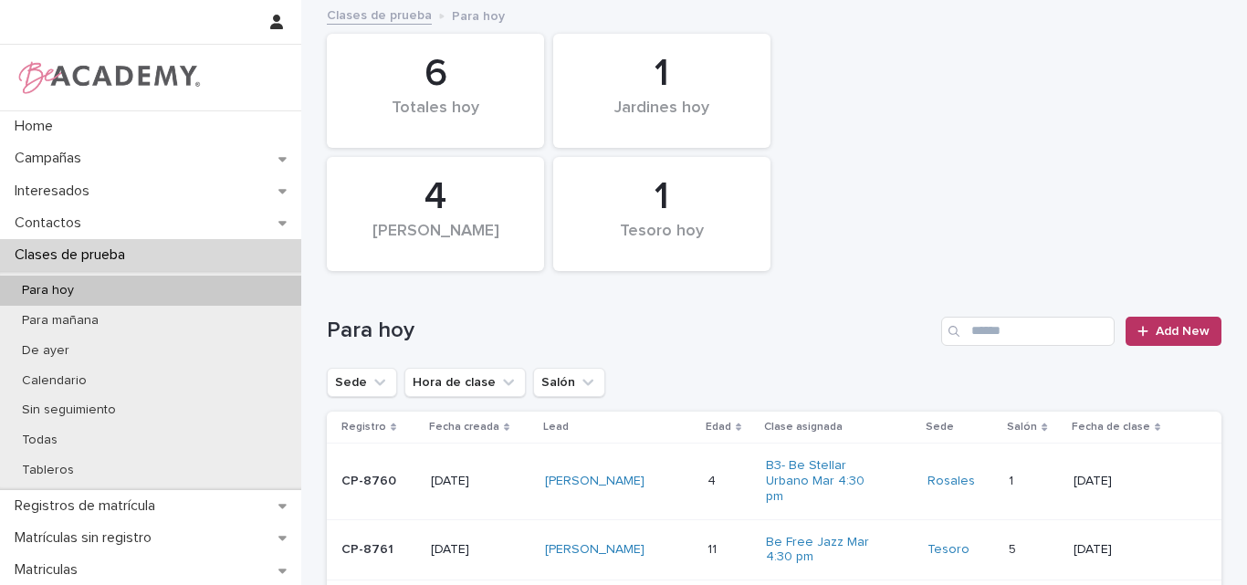
scroll to position [248, 0]
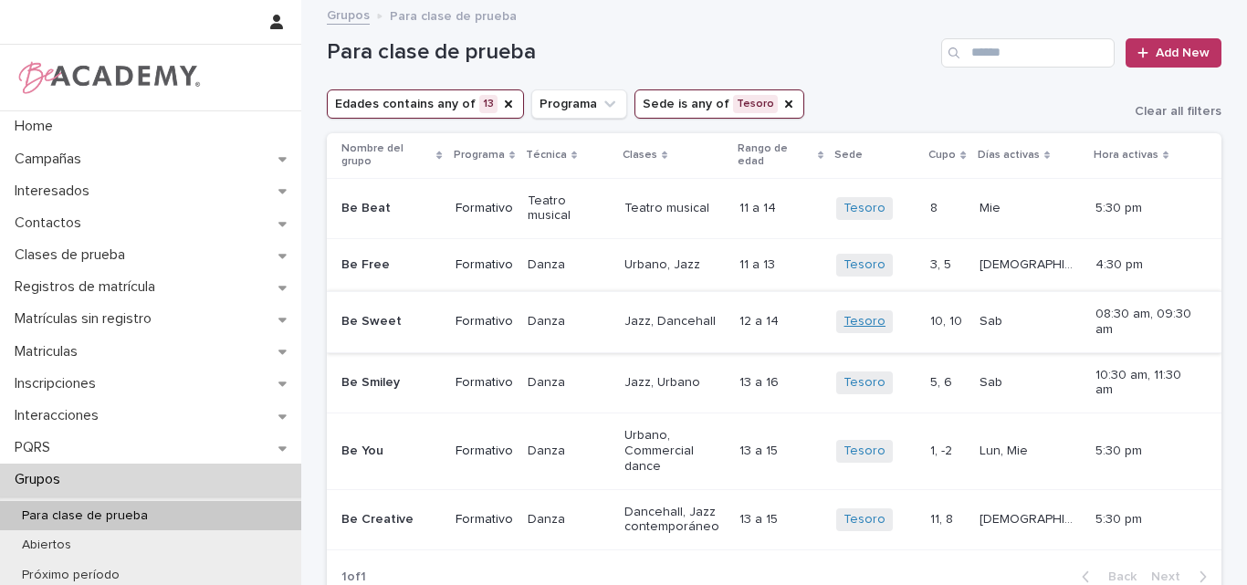
scroll to position [91, 0]
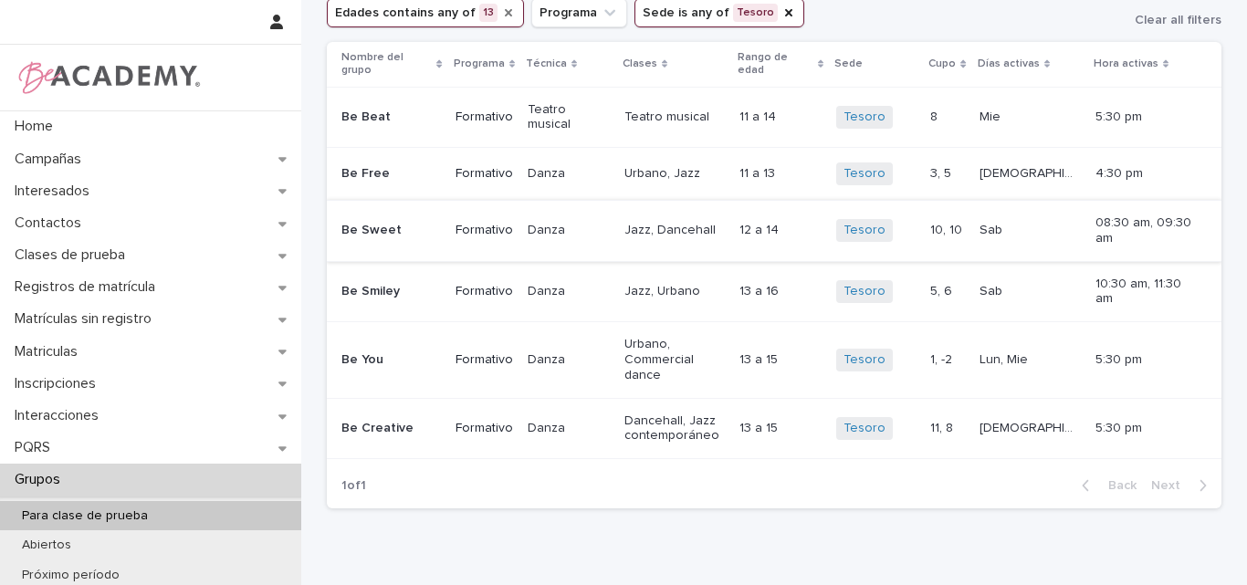
click at [501, 8] on icon "Edades" at bounding box center [508, 12] width 15 height 15
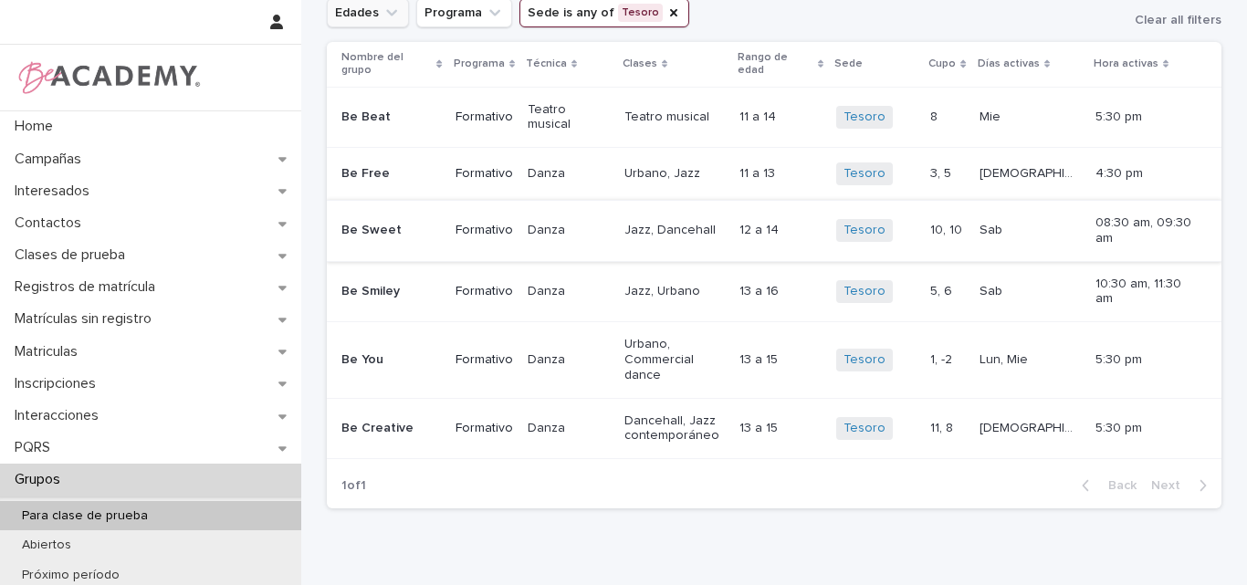
click at [387, 13] on icon "Edades" at bounding box center [392, 13] width 18 height 18
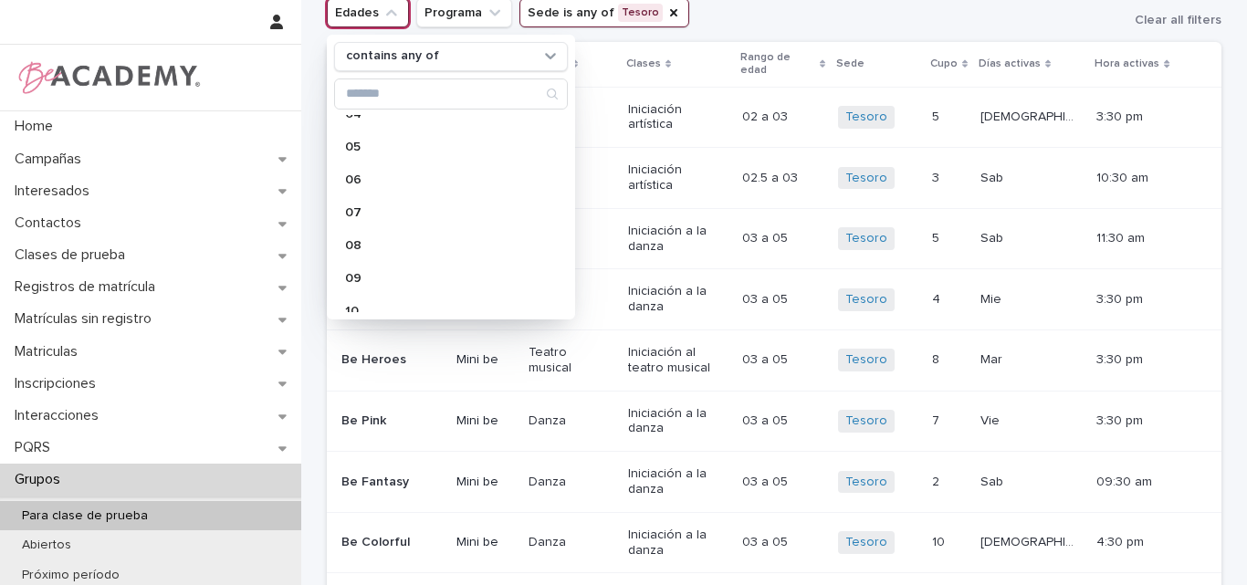
scroll to position [183, 0]
click at [367, 221] on div "07" at bounding box center [451, 209] width 234 height 29
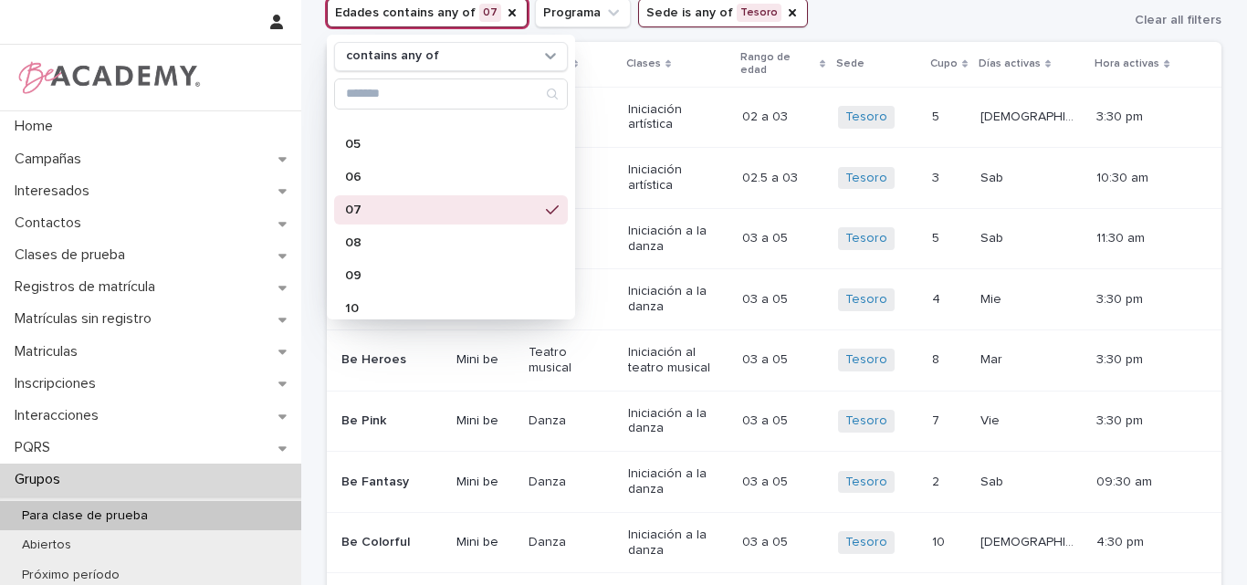
click at [977, 16] on div "Edades contains any of 07 contains any of 01 01.5 02 02.5 03 04 05 06 07 08 09 …" at bounding box center [774, 12] width 895 height 29
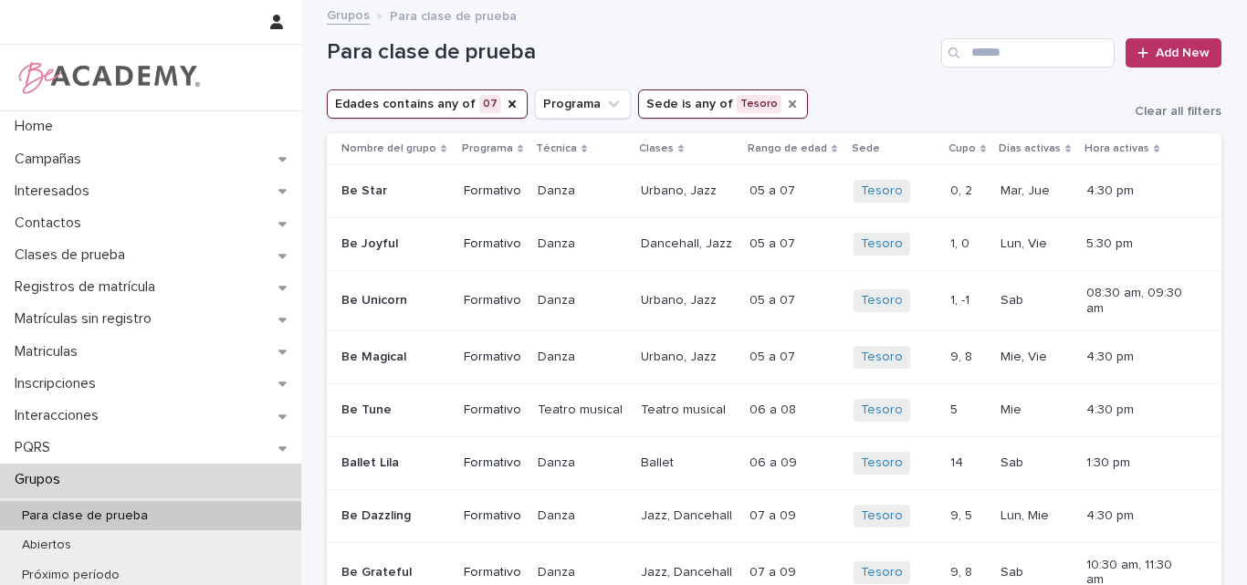
click at [789, 102] on icon "Sede" at bounding box center [792, 103] width 7 height 7
click at [682, 110] on icon "Sede" at bounding box center [691, 104] width 18 height 18
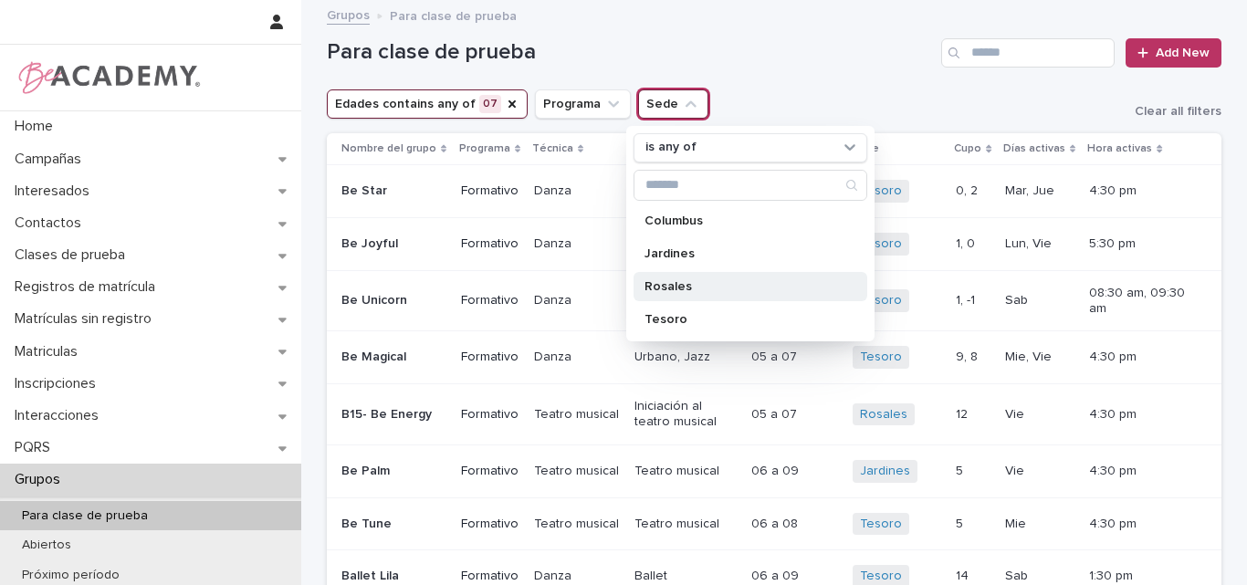
click at [689, 280] on p "Rosales" at bounding box center [742, 286] width 194 height 13
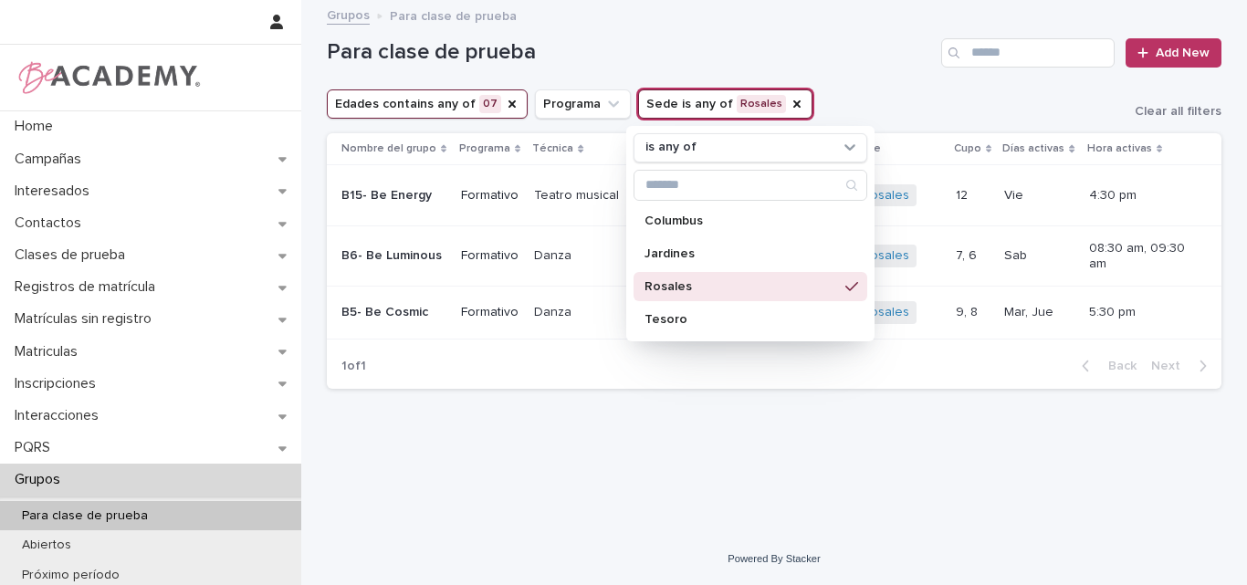
click at [876, 63] on h1 "Para clase de prueba" at bounding box center [630, 52] width 607 height 26
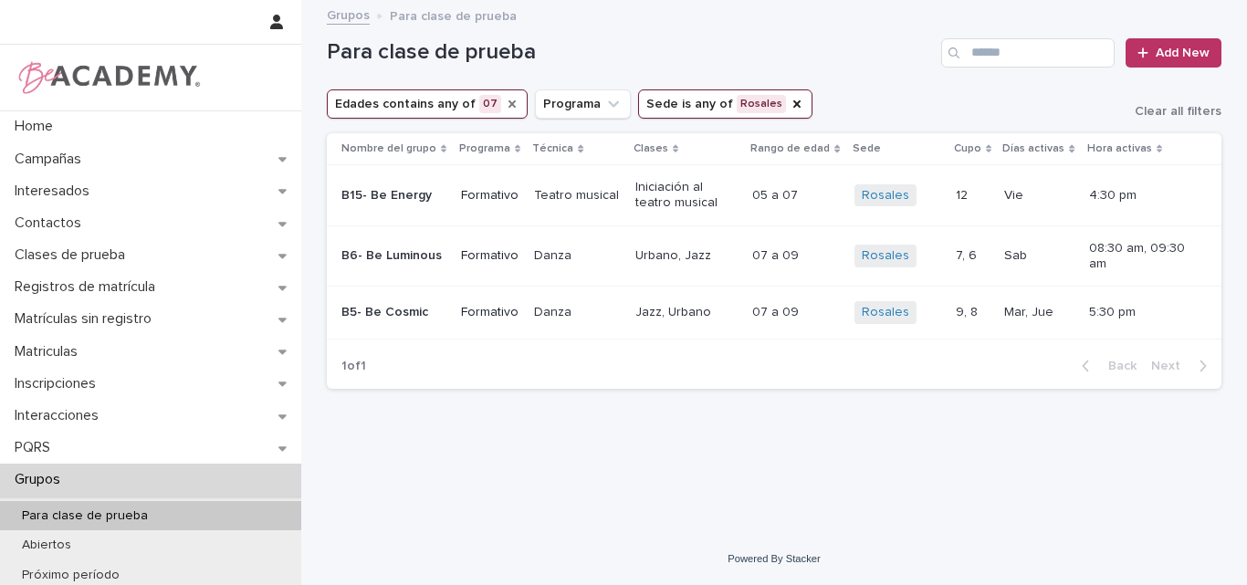
click at [507, 99] on icon "Edades" at bounding box center [512, 104] width 15 height 15
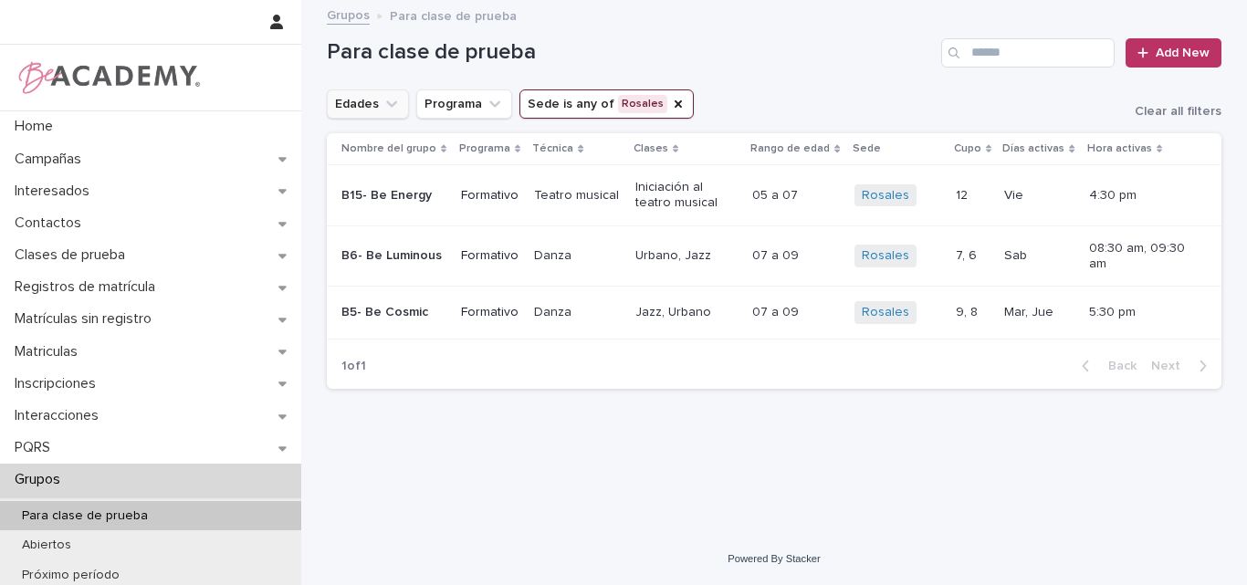
click at [392, 107] on icon "Edades" at bounding box center [392, 104] width 18 height 18
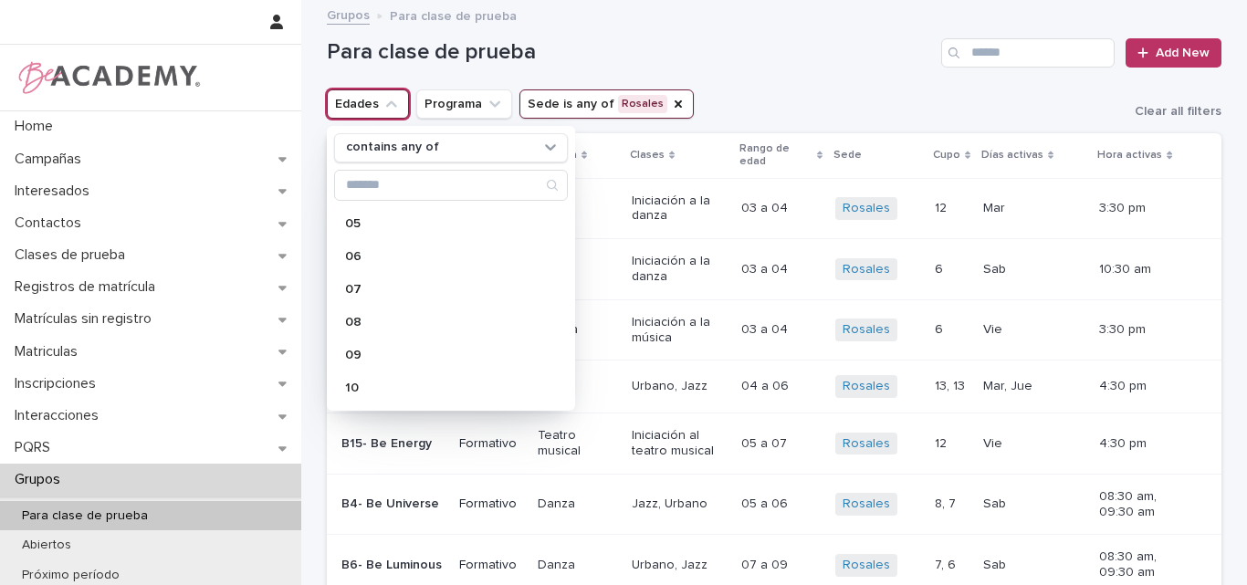
scroll to position [365, 0]
click at [383, 277] on p "12" at bounding box center [442, 283] width 194 height 13
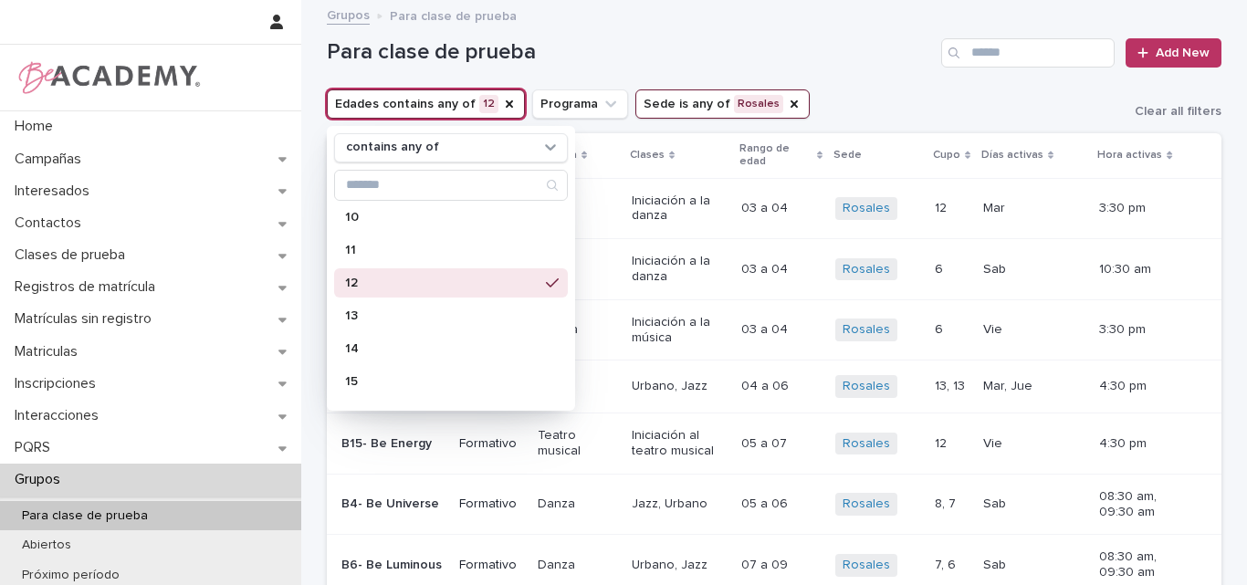
click at [761, 59] on h1 "Para clase de prueba" at bounding box center [630, 52] width 607 height 26
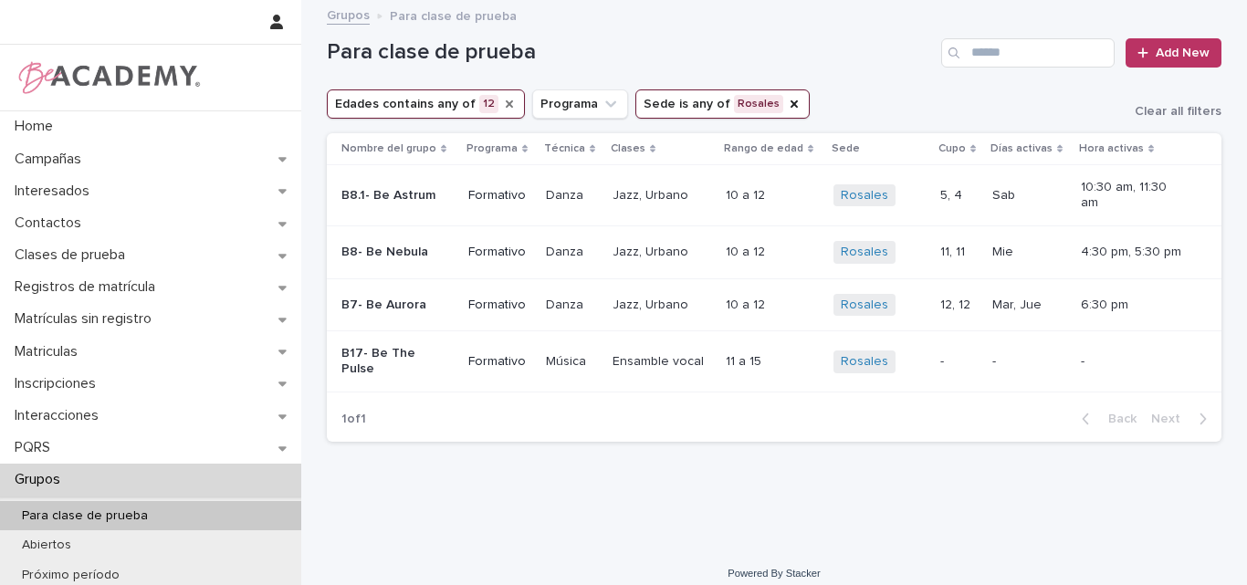
click at [506, 100] on icon "Edades" at bounding box center [509, 103] width 7 height 7
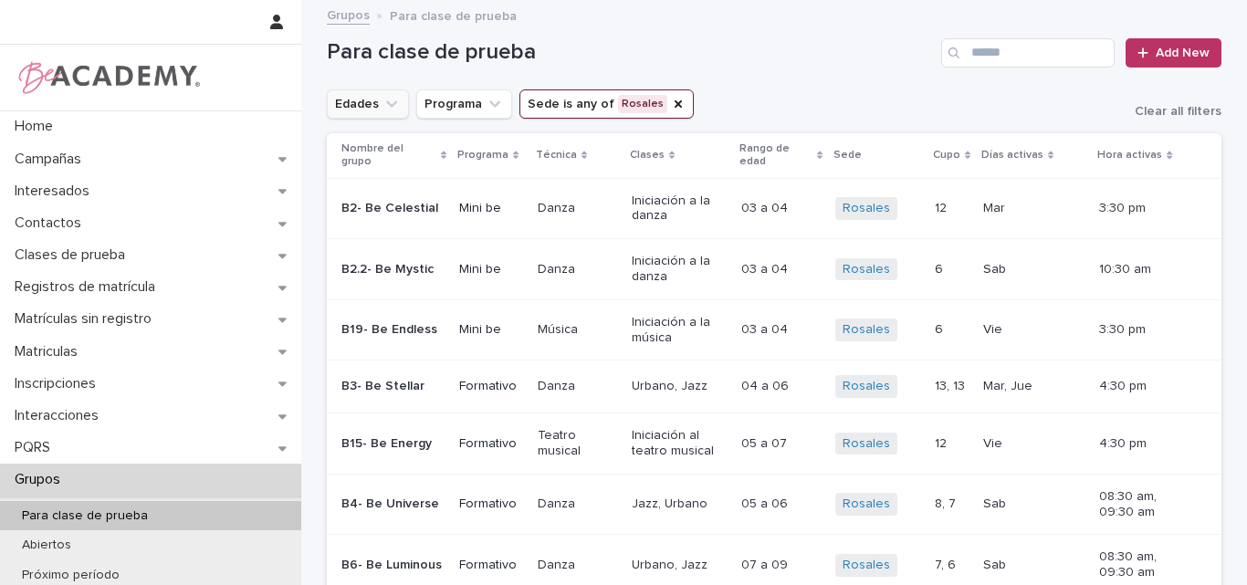
click at [388, 101] on icon "Edades" at bounding box center [391, 103] width 11 height 6
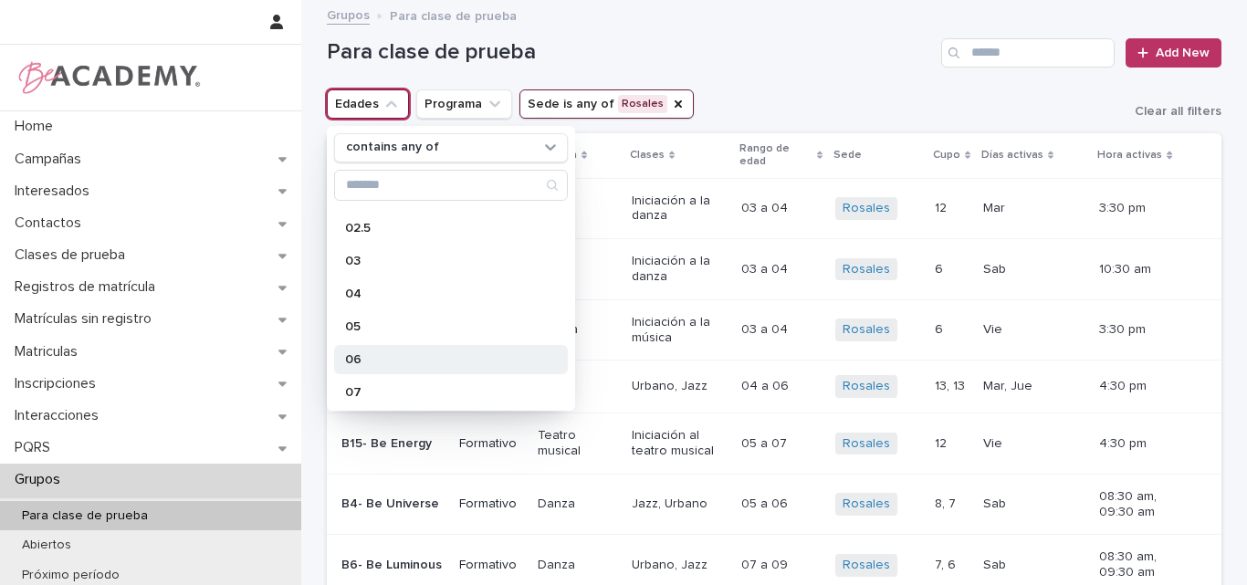
scroll to position [274, 0]
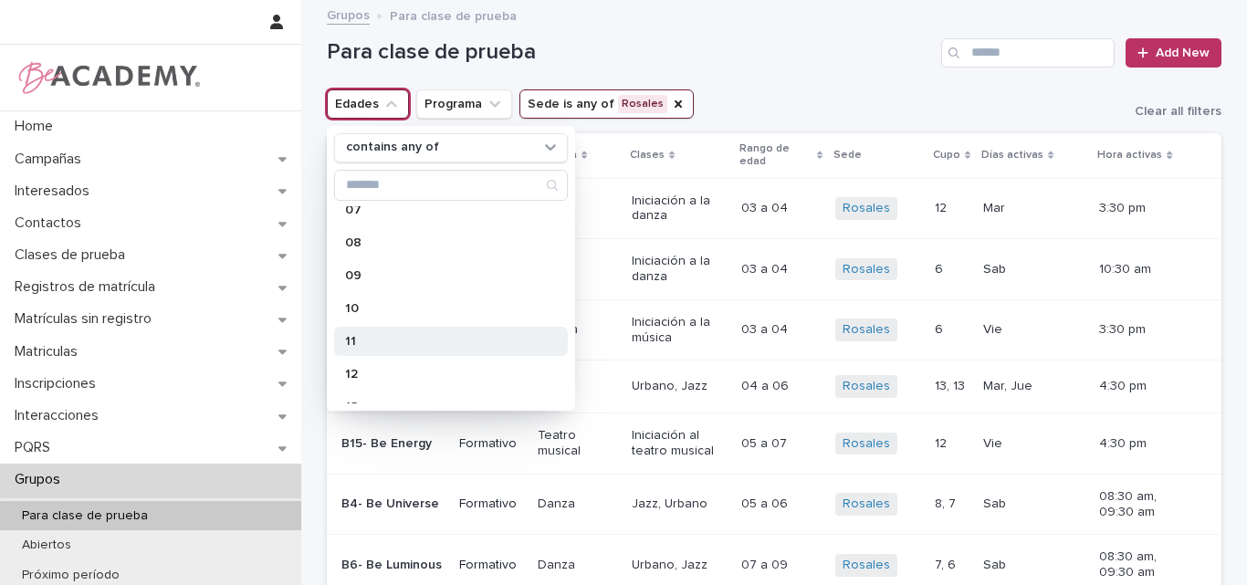
click at [363, 333] on div "11" at bounding box center [451, 341] width 234 height 29
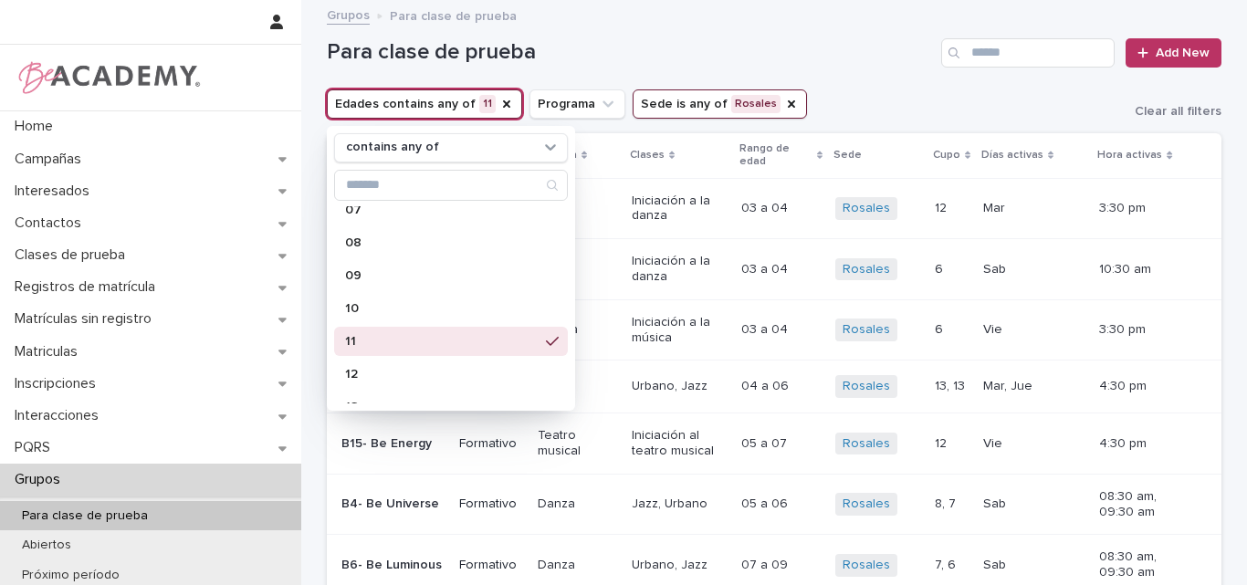
click at [673, 41] on h1 "Para clase de prueba" at bounding box center [630, 52] width 607 height 26
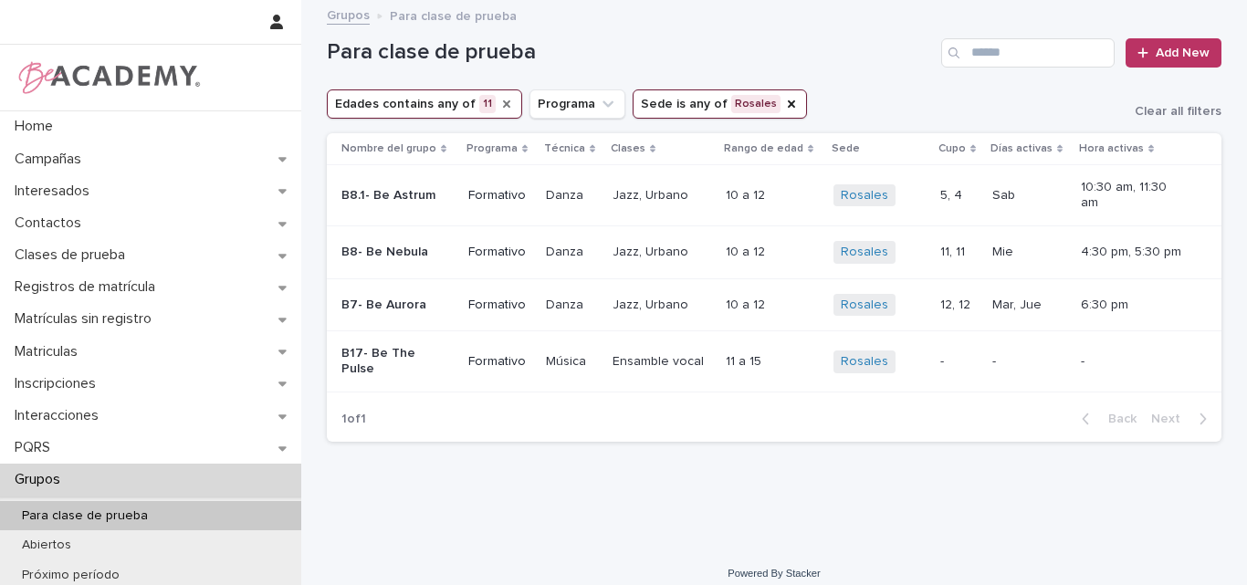
click at [499, 104] on icon "Edades" at bounding box center [506, 104] width 15 height 15
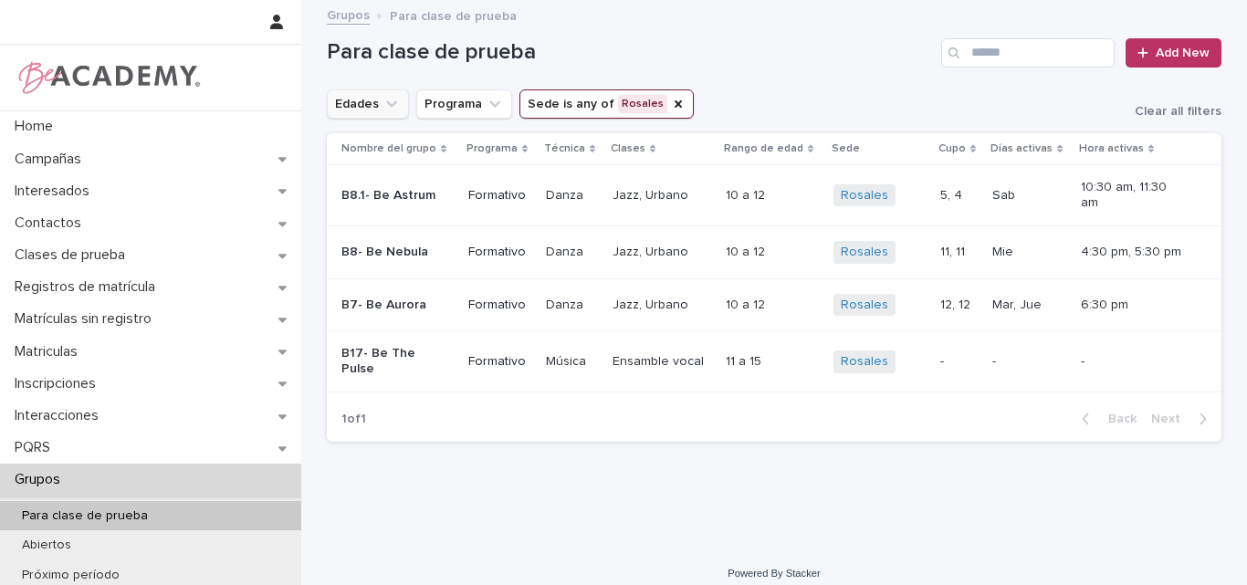
click at [389, 110] on icon "Edades" at bounding box center [392, 104] width 18 height 18
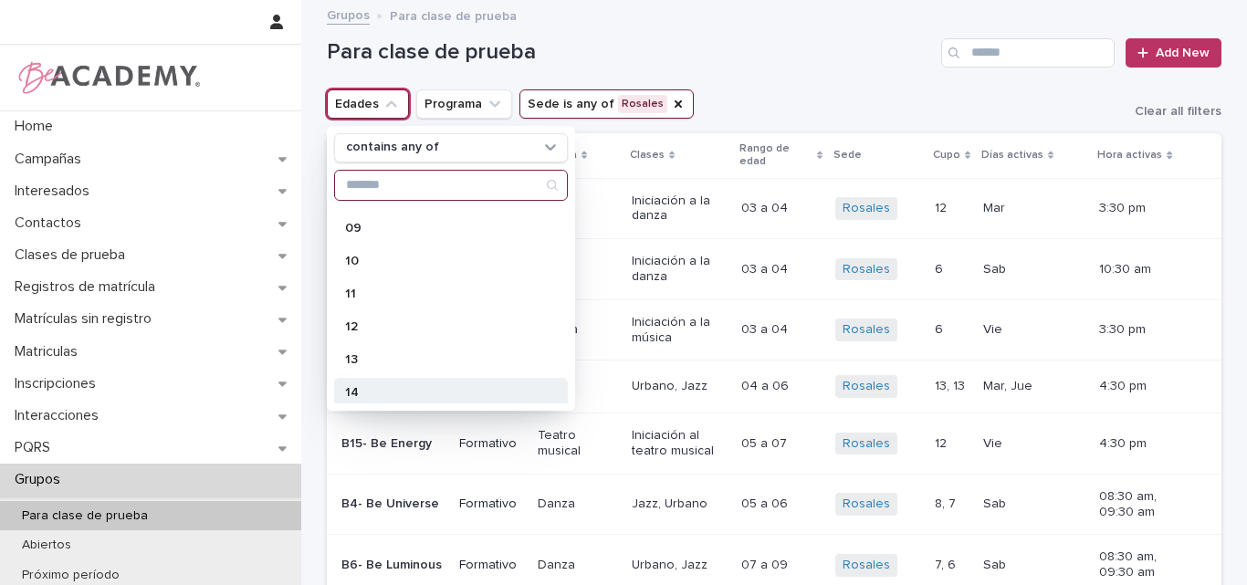
scroll to position [365, 0]
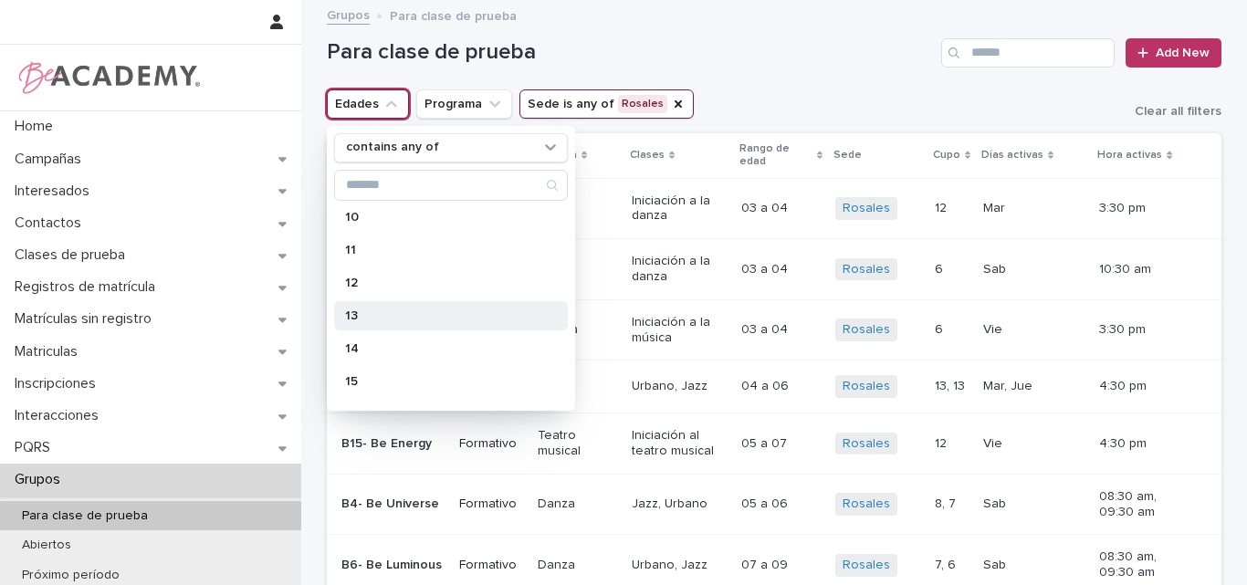
click at [372, 318] on p "13" at bounding box center [442, 316] width 194 height 13
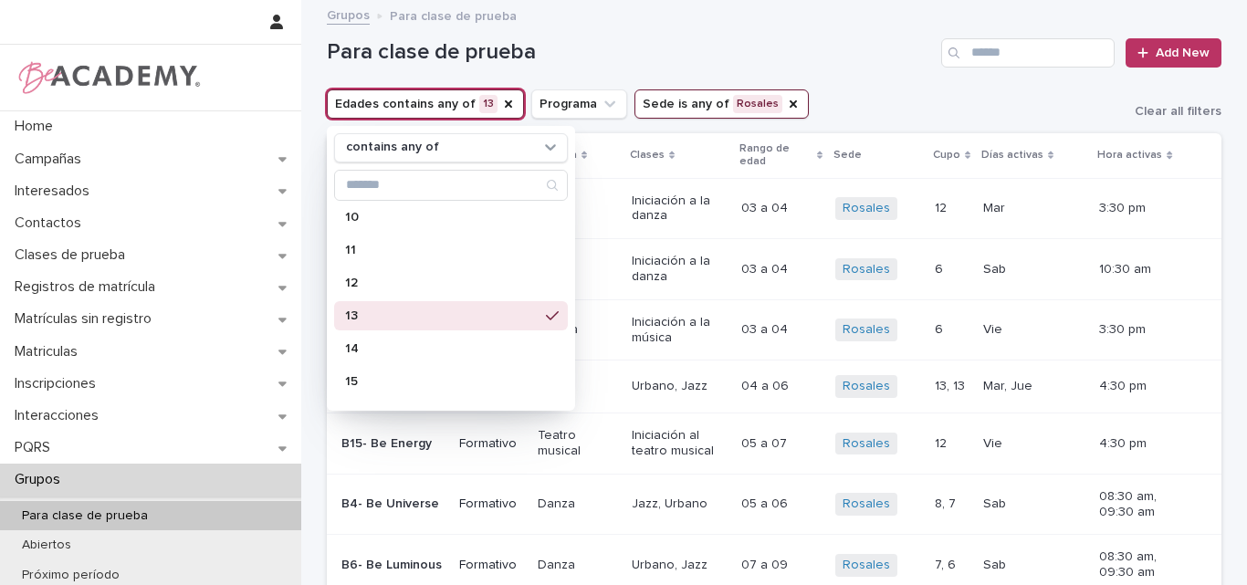
click at [850, 69] on div "Para clase de prueba Add New" at bounding box center [774, 46] width 895 height 88
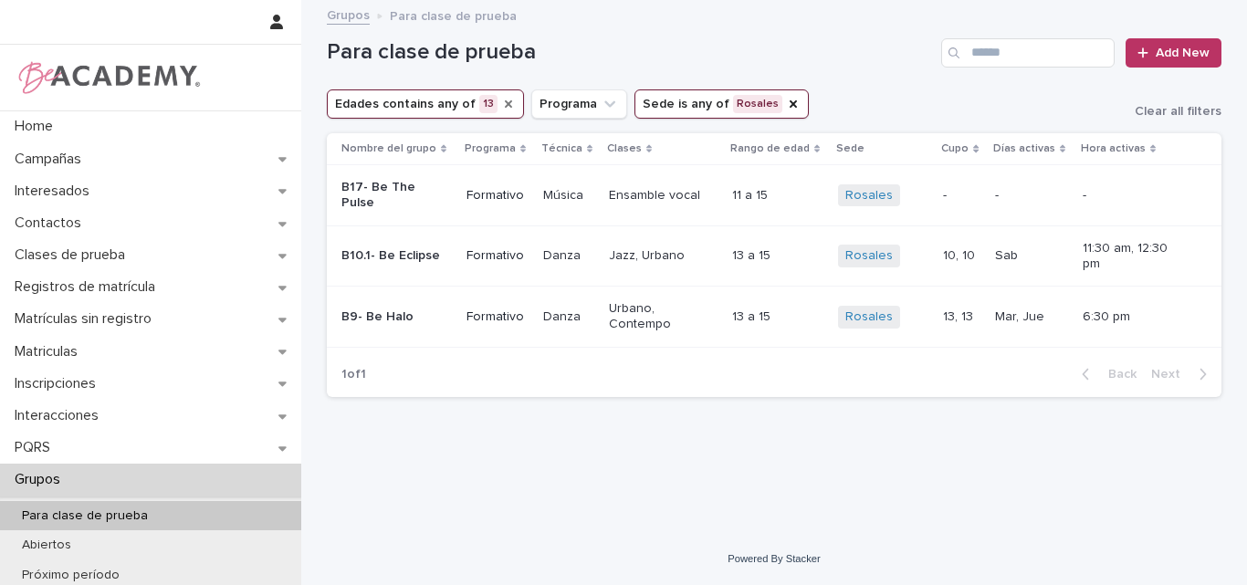
click at [501, 100] on icon "Edades" at bounding box center [508, 104] width 15 height 15
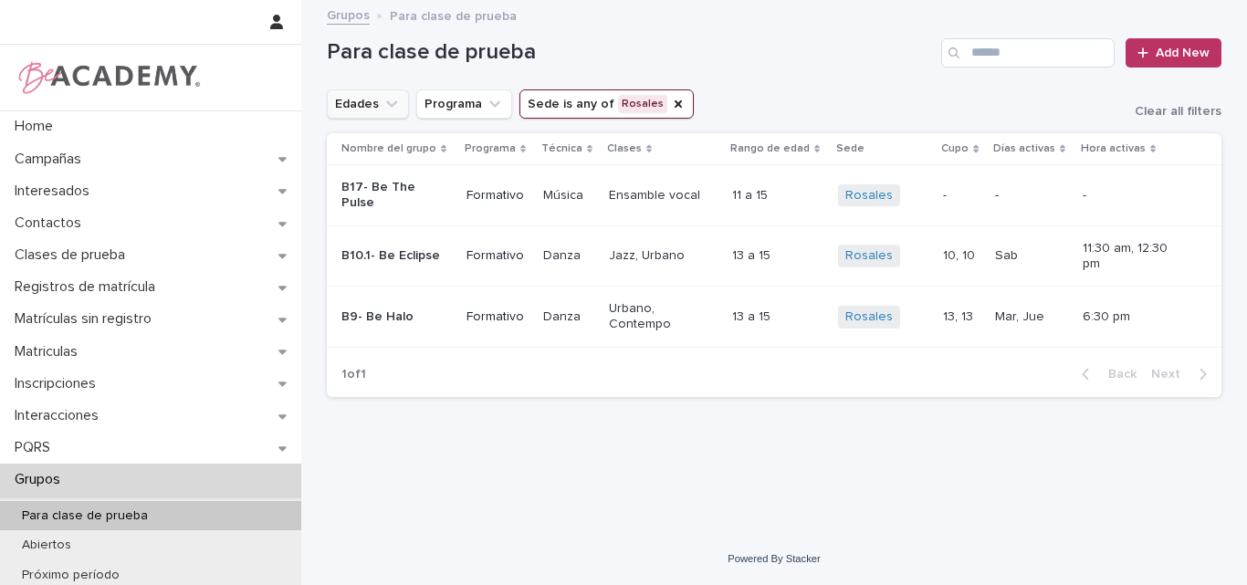
click at [393, 108] on button "Edades" at bounding box center [368, 103] width 82 height 29
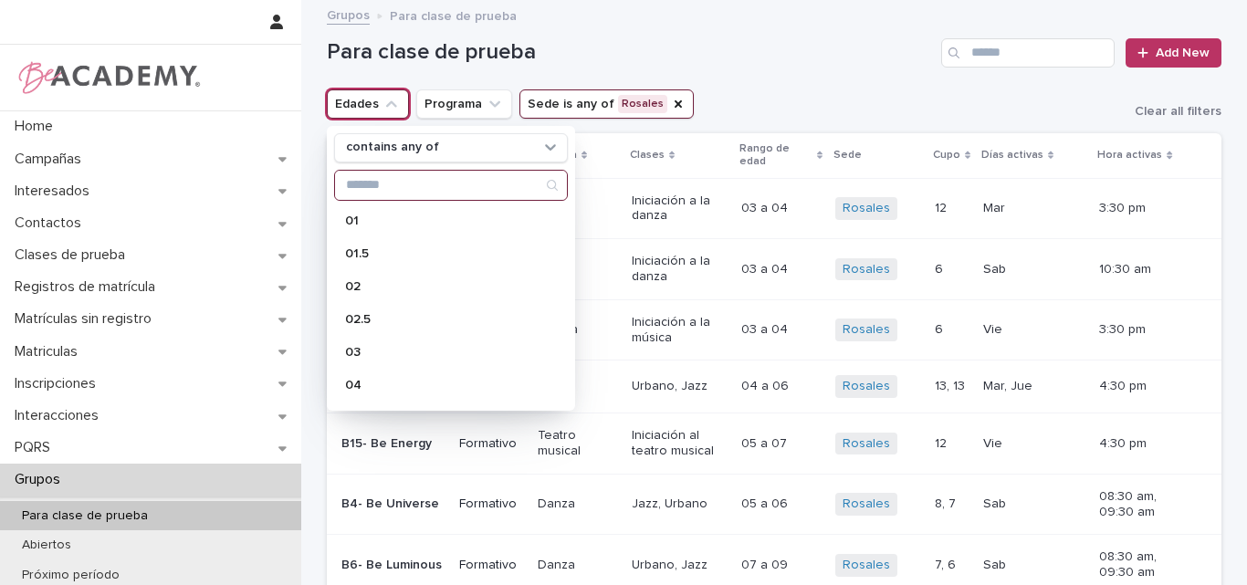
click at [393, 108] on button "Edades" at bounding box center [368, 103] width 82 height 29
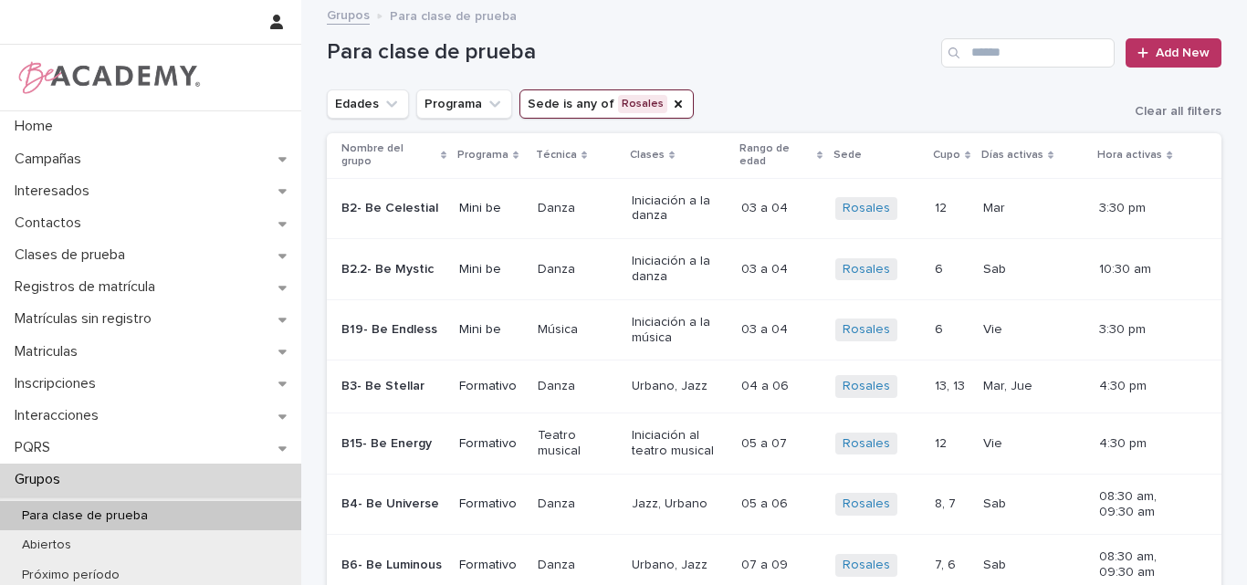
click at [389, 110] on icon "Edades" at bounding box center [392, 104] width 18 height 18
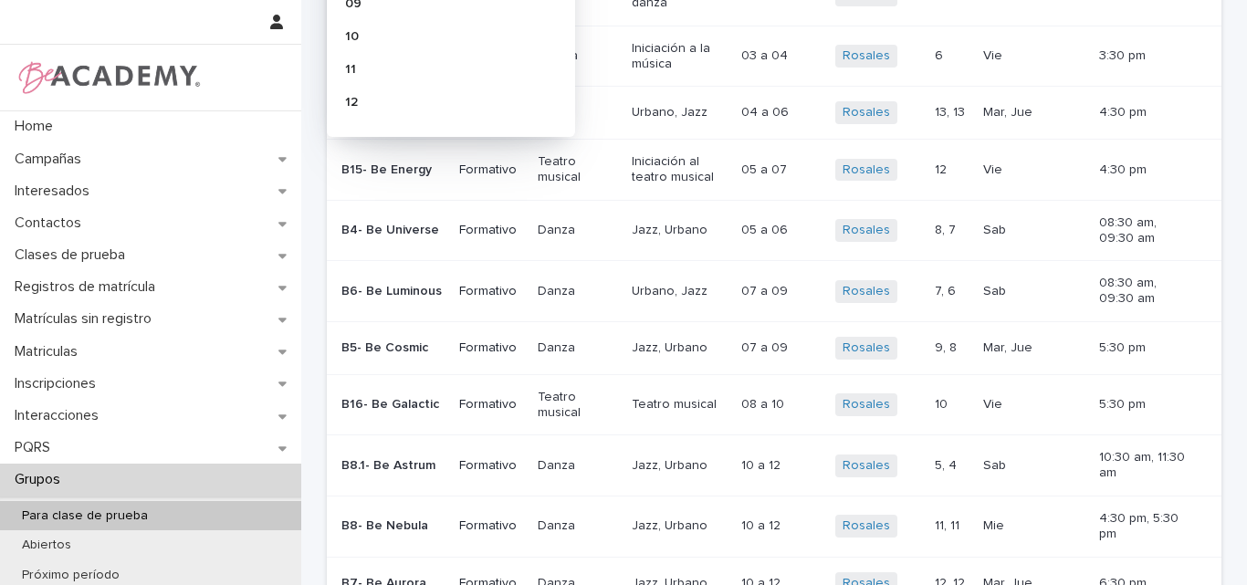
scroll to position [274, 0]
click at [376, 98] on p "12" at bounding box center [442, 100] width 194 height 13
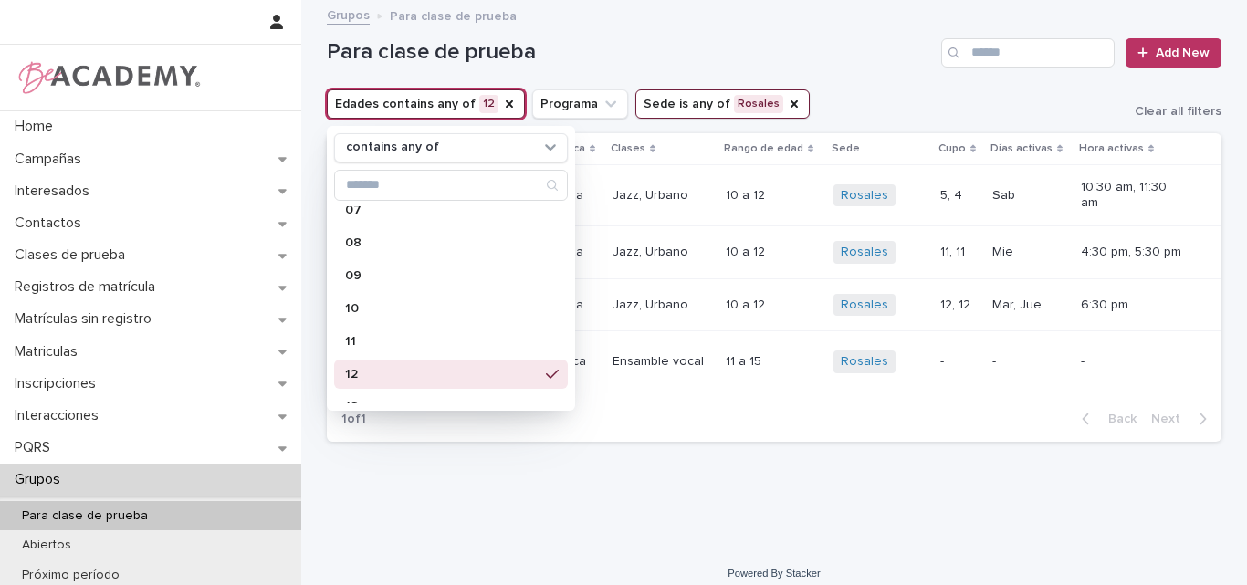
click at [766, 476] on div "Loading... Saving… Loading... Saving… Para clase de prueba Add New Edades conta…" at bounding box center [774, 252] width 913 height 500
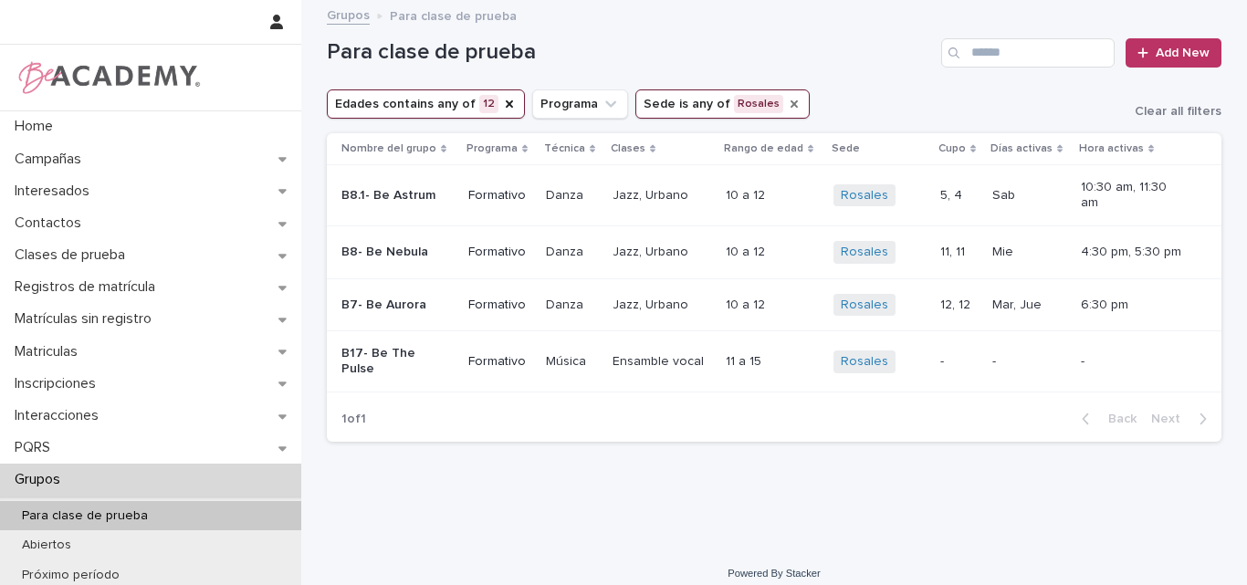
click at [791, 103] on icon "Sede" at bounding box center [794, 103] width 7 height 7
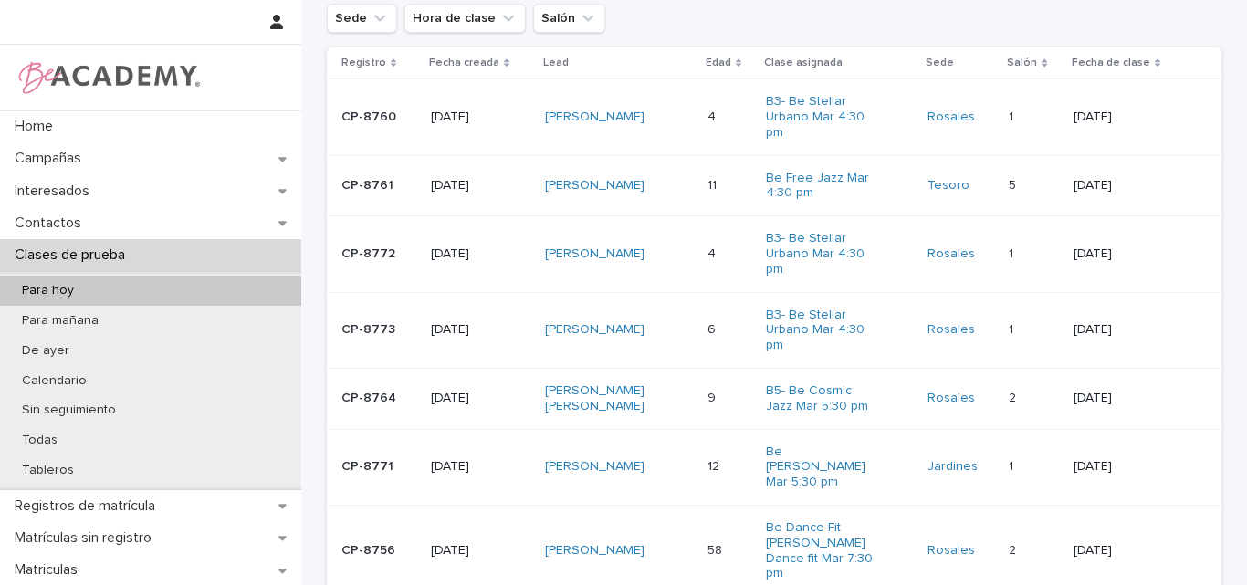
scroll to position [365, 0]
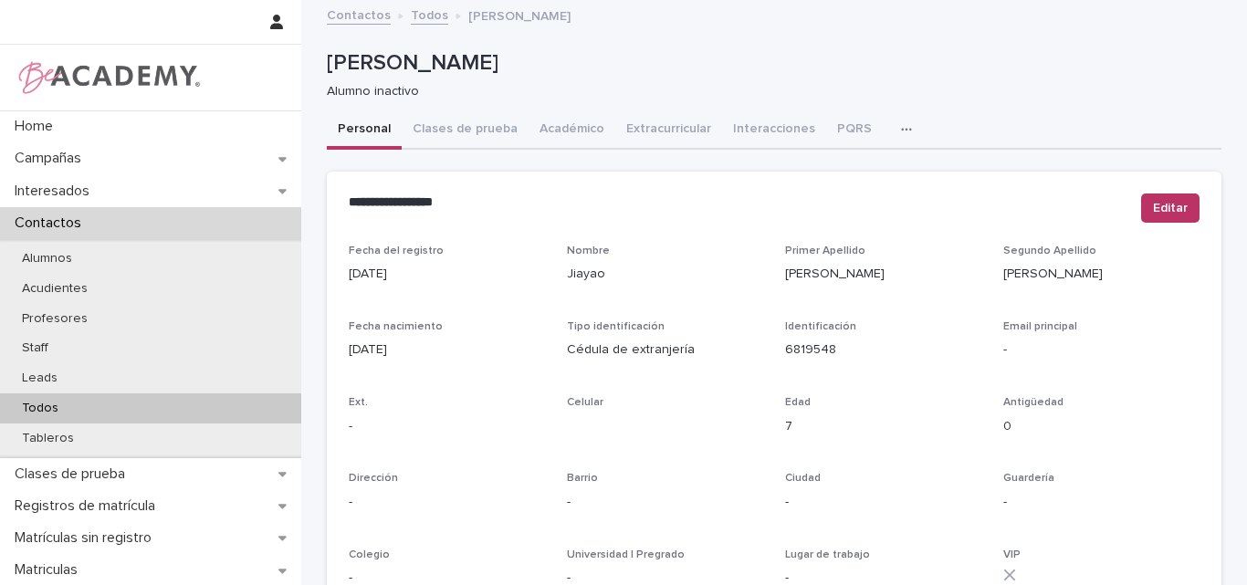
click at [88, 401] on div "Todos" at bounding box center [150, 409] width 301 height 30
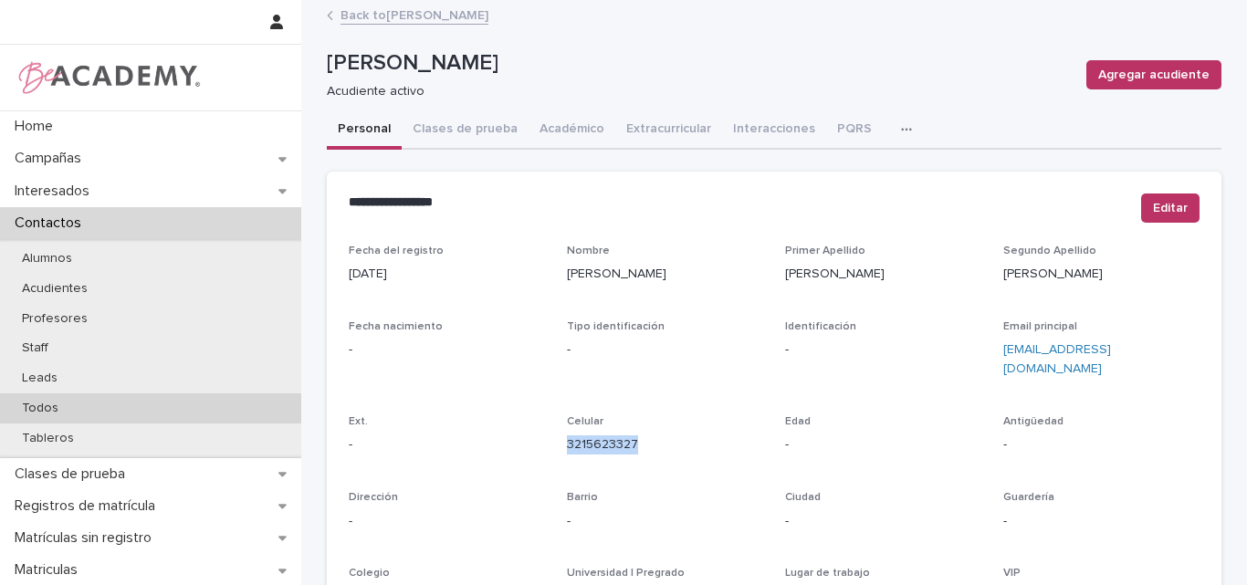
click at [99, 405] on div "Todos" at bounding box center [150, 409] width 301 height 30
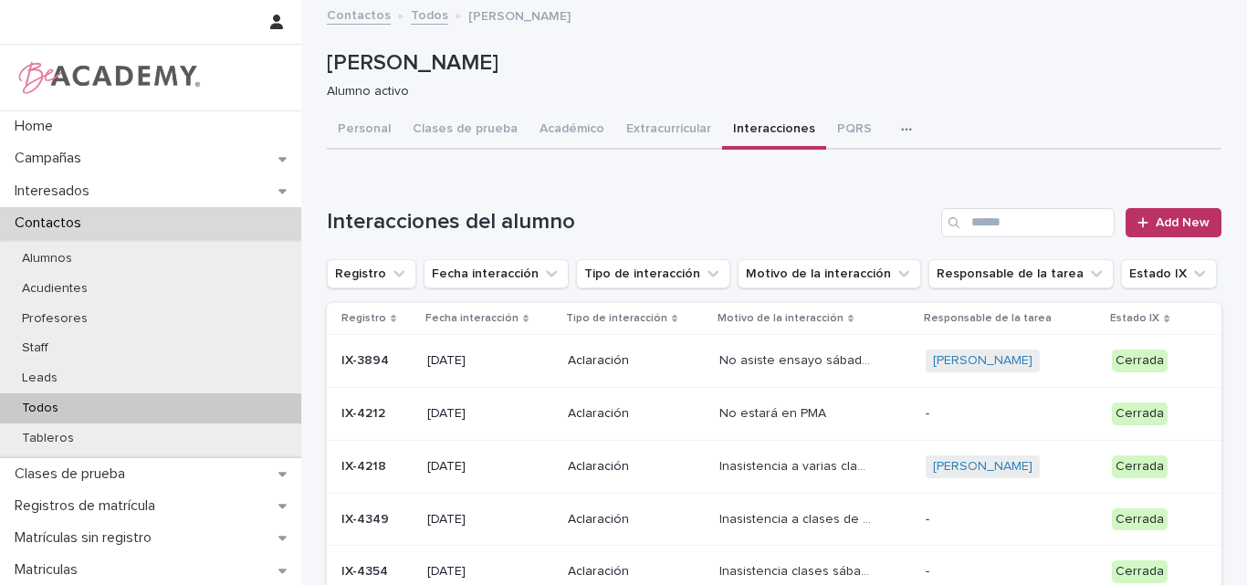
click at [51, 404] on p "Todos" at bounding box center [40, 409] width 66 height 16
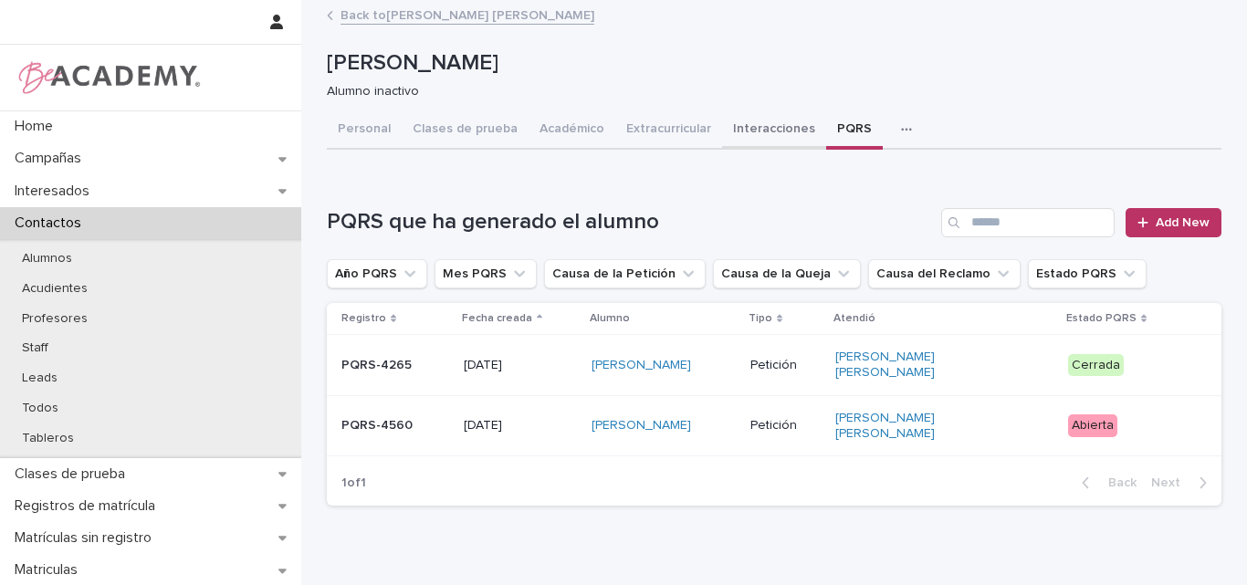
click at [763, 125] on button "Interacciones" at bounding box center [774, 130] width 104 height 38
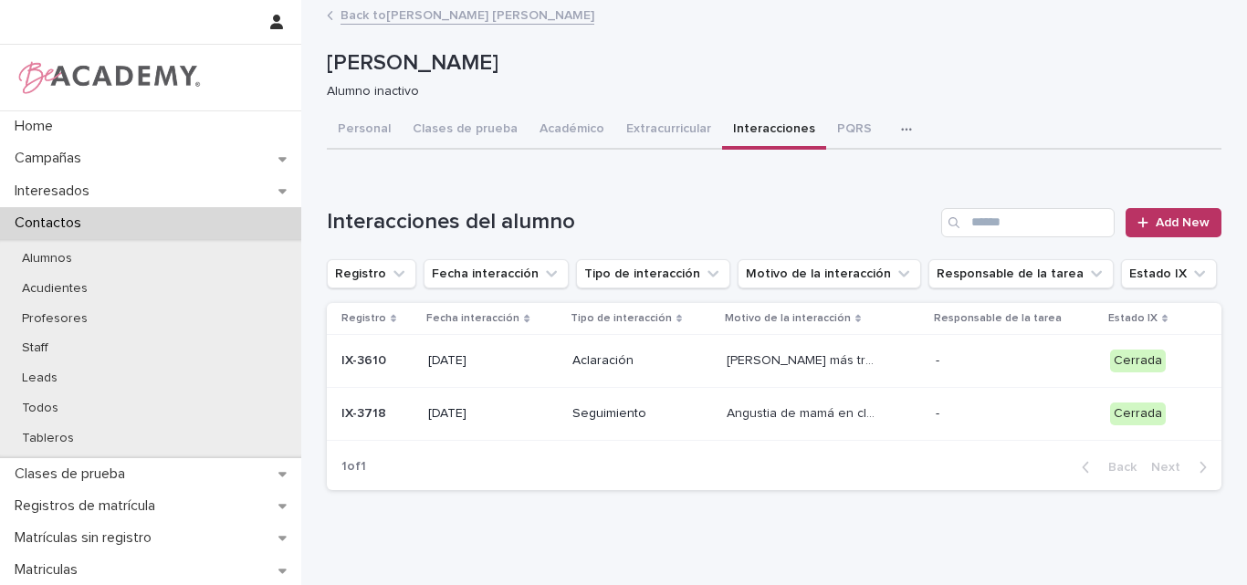
click at [488, 9] on link "Back to [PERSON_NAME] [PERSON_NAME]" at bounding box center [468, 14] width 254 height 21
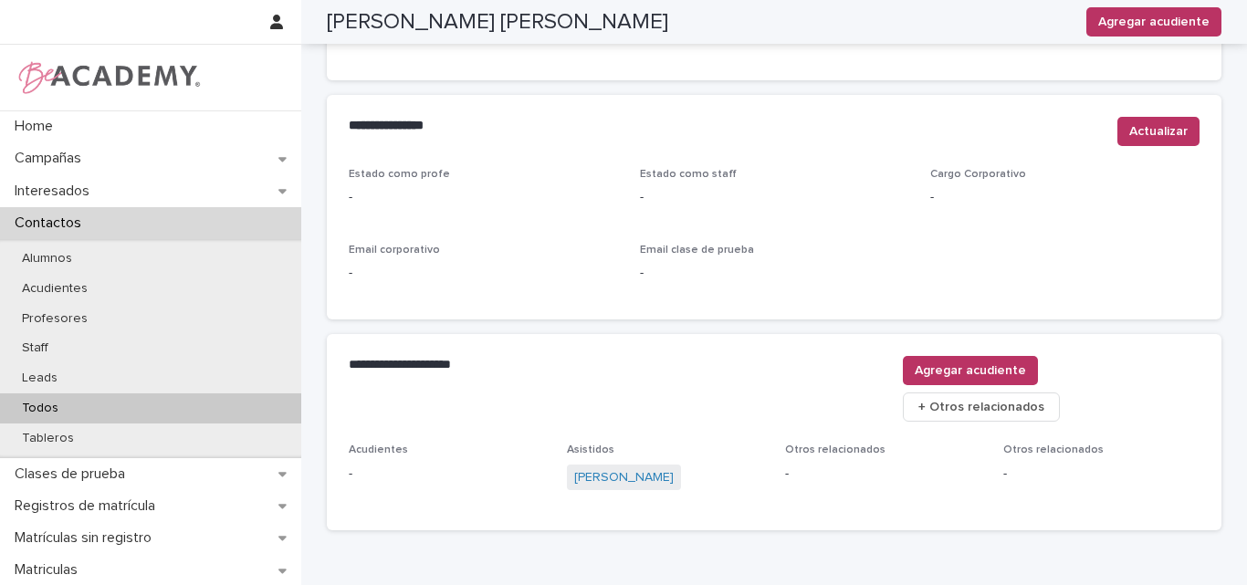
scroll to position [730, 0]
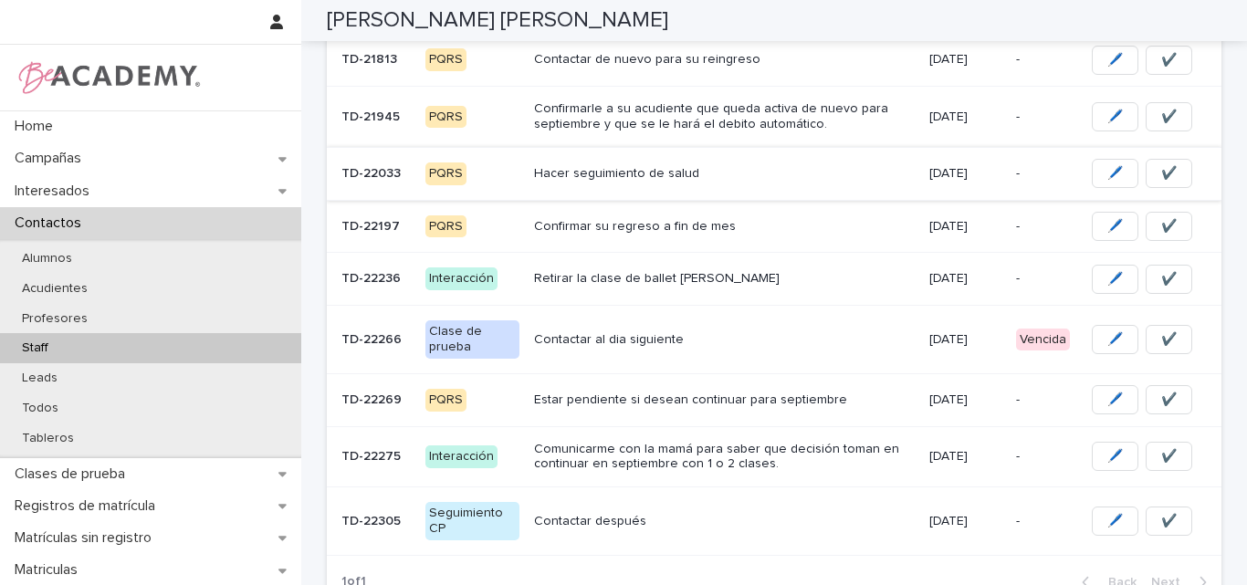
scroll to position [180, 0]
